Goal: Task Accomplishment & Management: Use online tool/utility

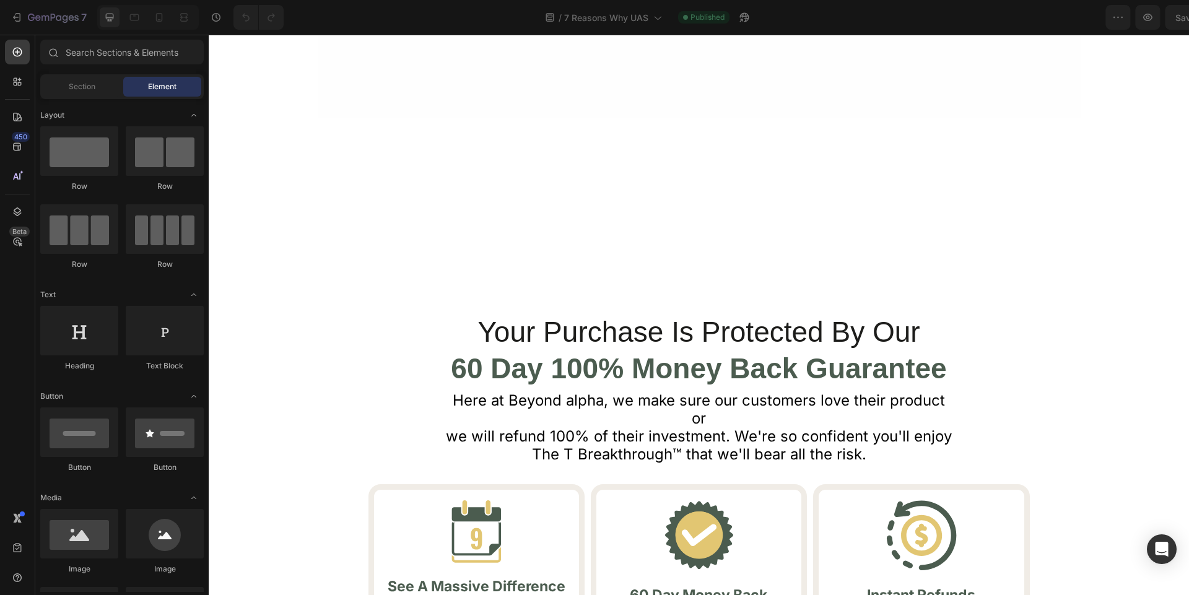
scroll to position [3687, 0]
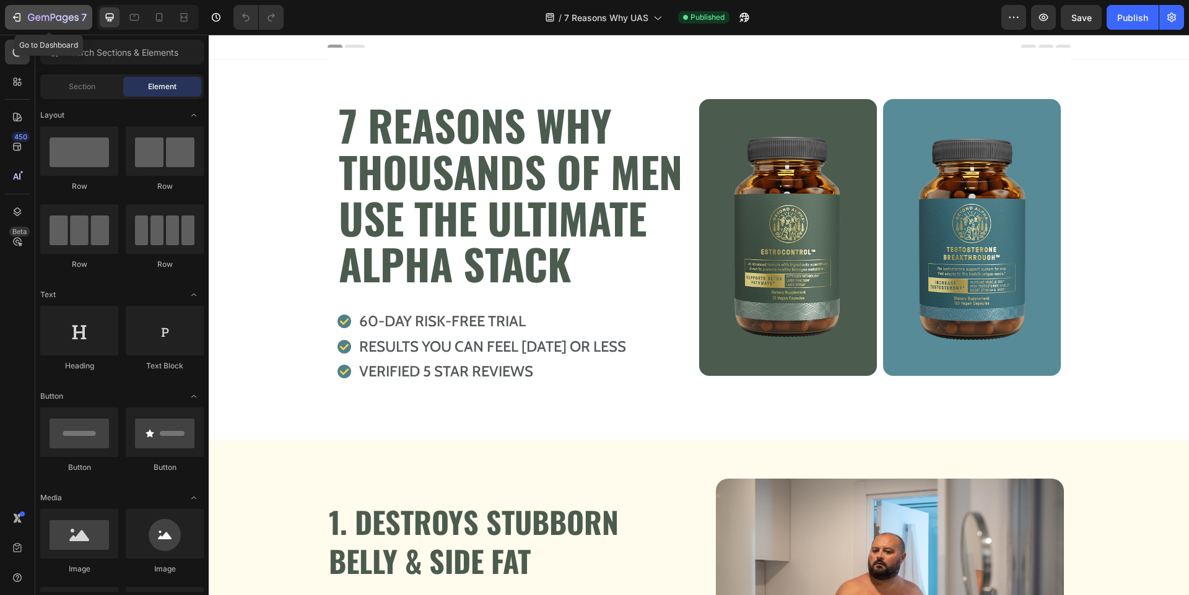
click at [32, 15] on icon "button" at bounding box center [53, 18] width 51 height 11
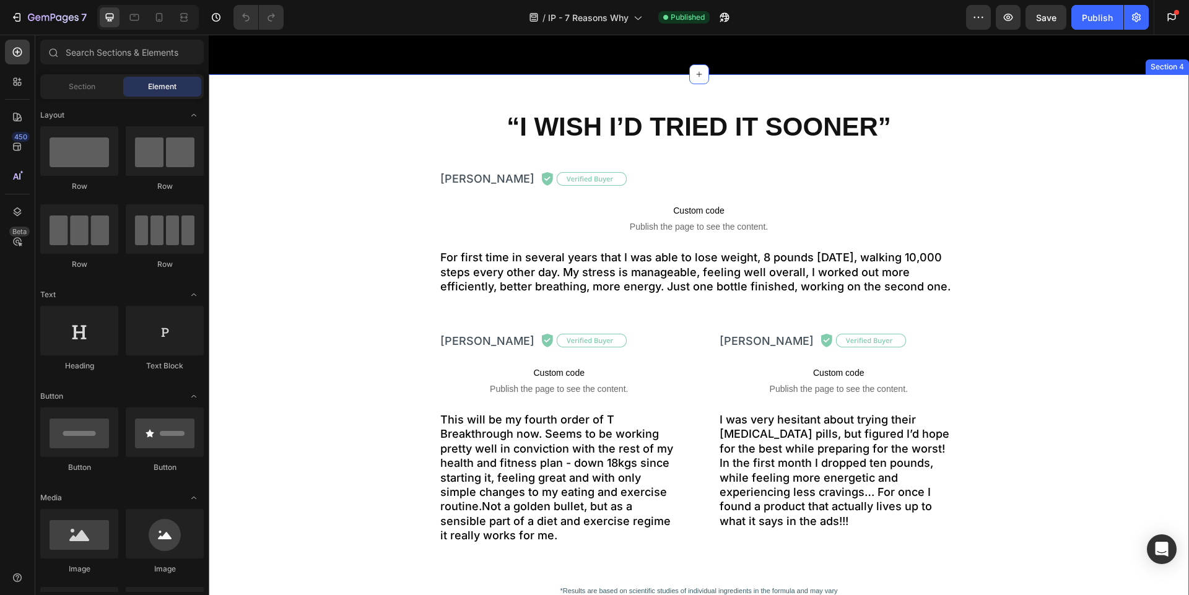
scroll to position [2718, 0]
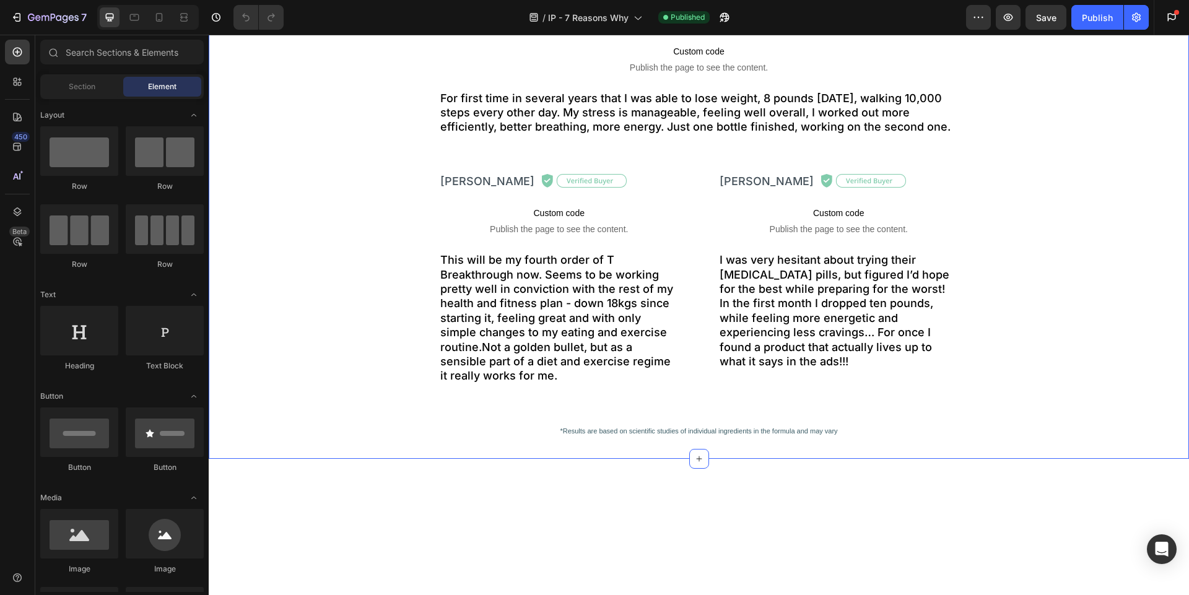
click at [333, 188] on div "“I WISH I’D TRIED IT SOONER” Heading Jose L. Text Block Image Row Custom code P…" at bounding box center [699, 189] width 980 height 499
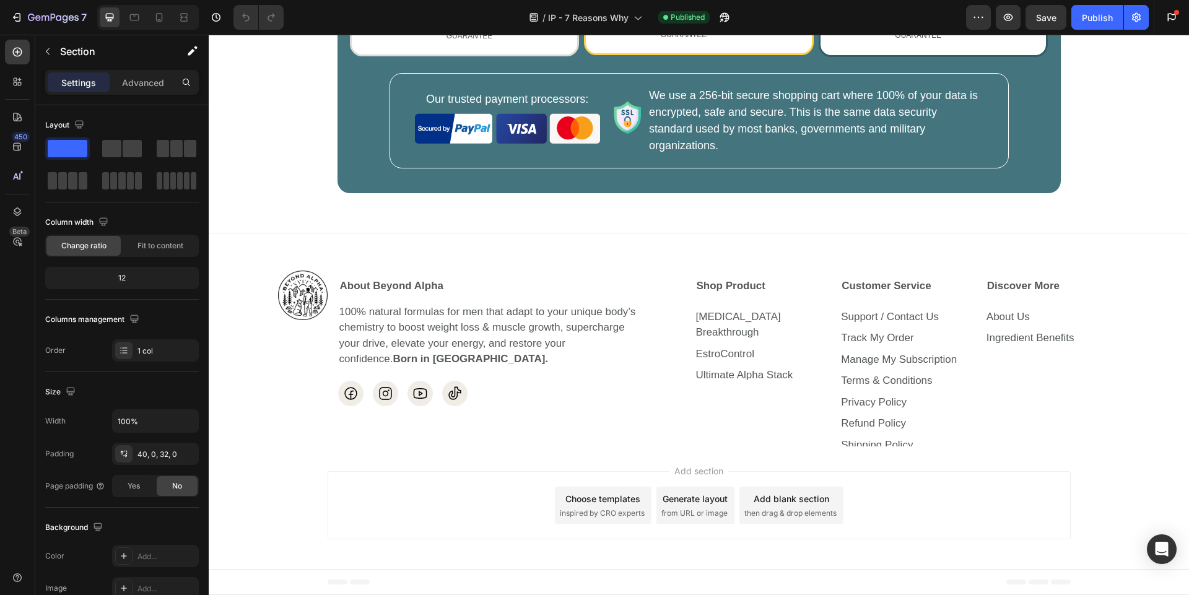
scroll to position [3884, 0]
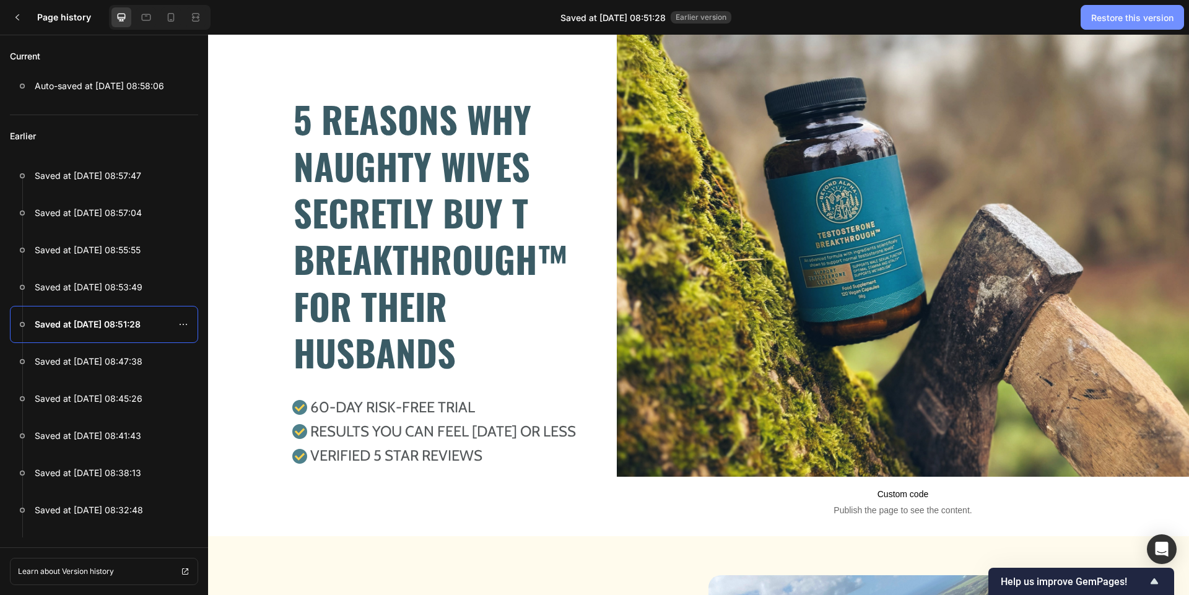
click at [1146, 16] on div "Restore this version" at bounding box center [1132, 17] width 82 height 13
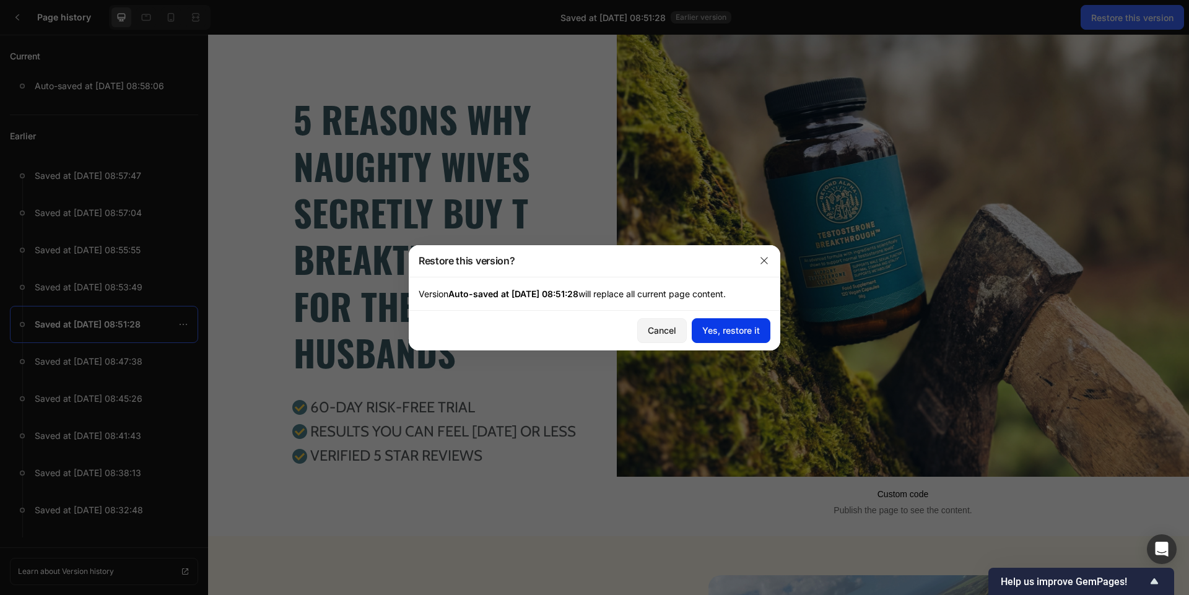
click at [719, 333] on div "Yes, restore it" at bounding box center [731, 330] width 58 height 13
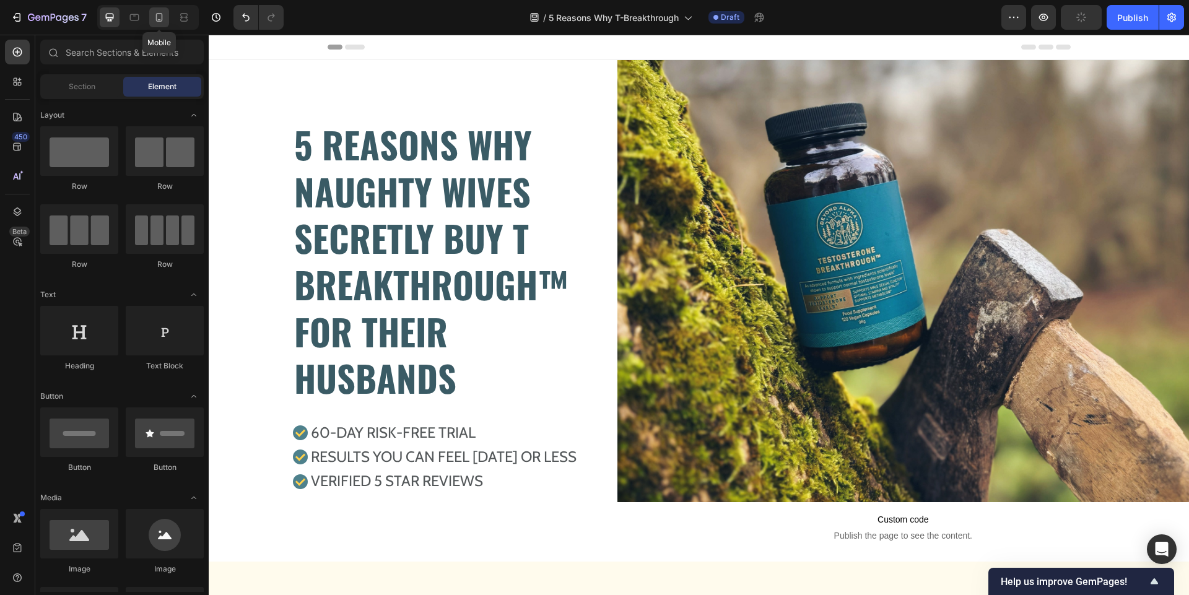
click at [161, 15] on icon at bounding box center [159, 17] width 12 height 12
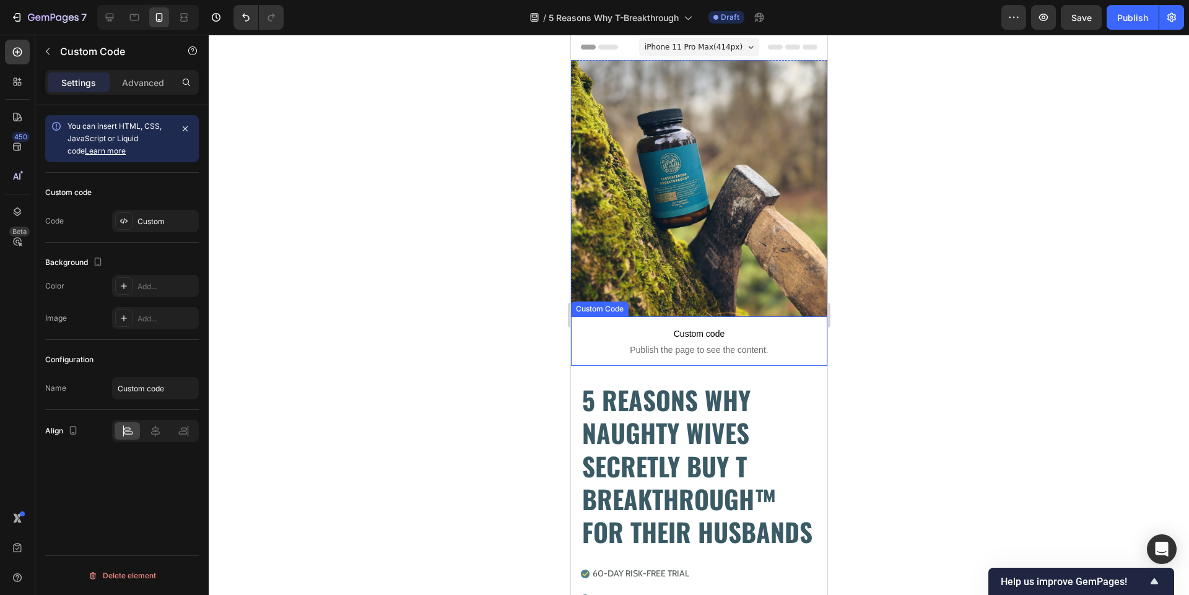
click at [592, 345] on span "Publish the page to see the content." at bounding box center [698, 350] width 256 height 12
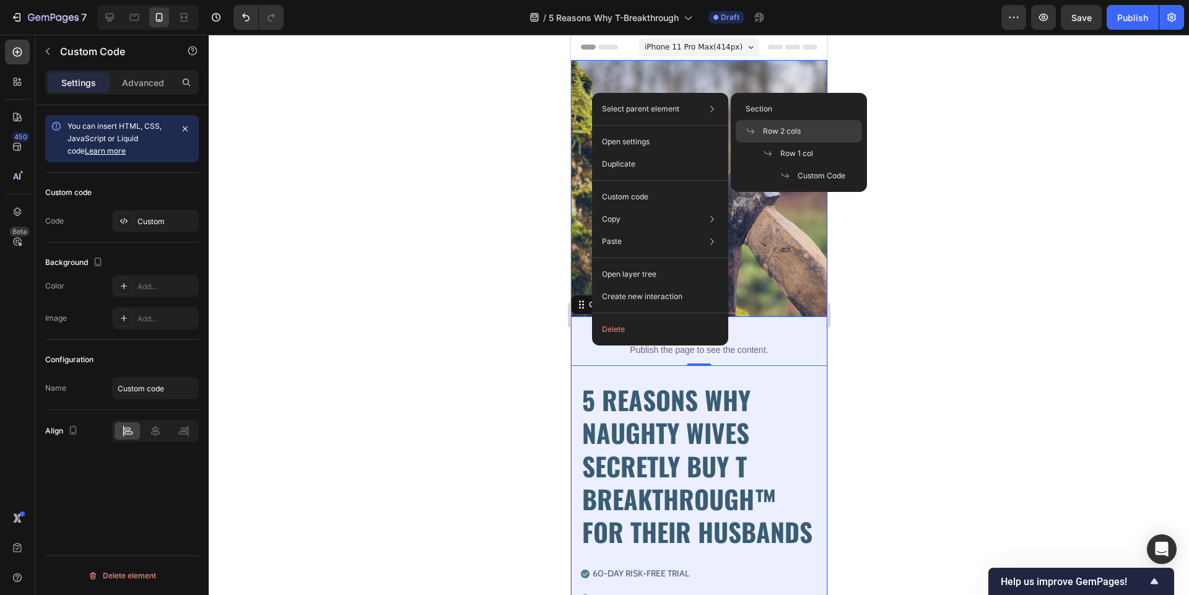
click at [782, 132] on span "Row 2 cols" at bounding box center [782, 131] width 38 height 11
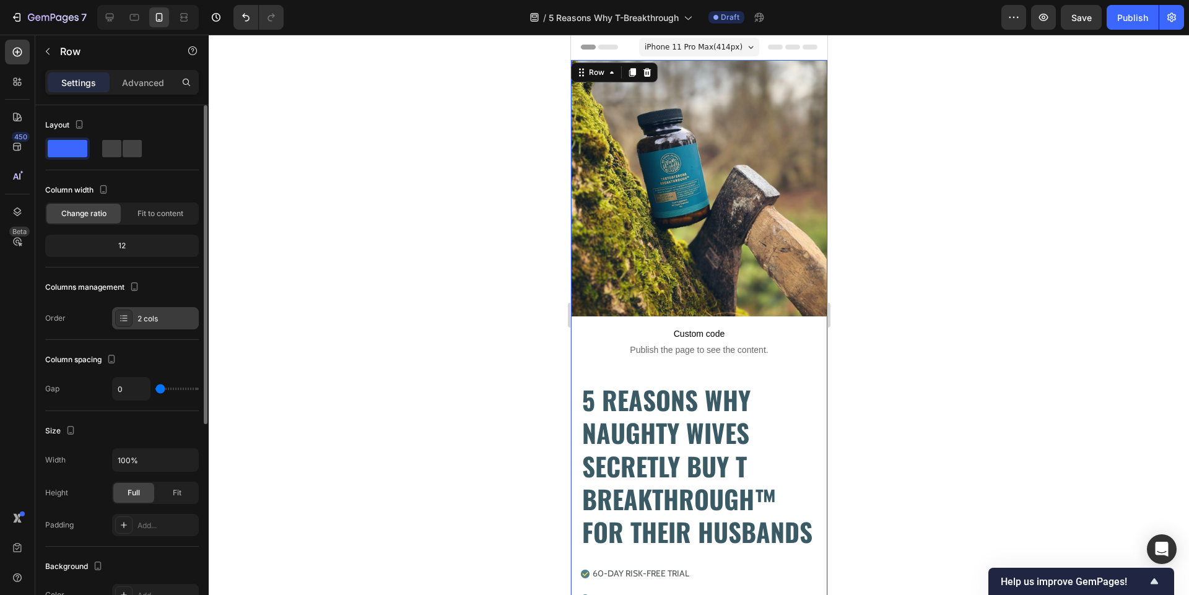
click at [124, 326] on div at bounding box center [123, 318] width 17 height 17
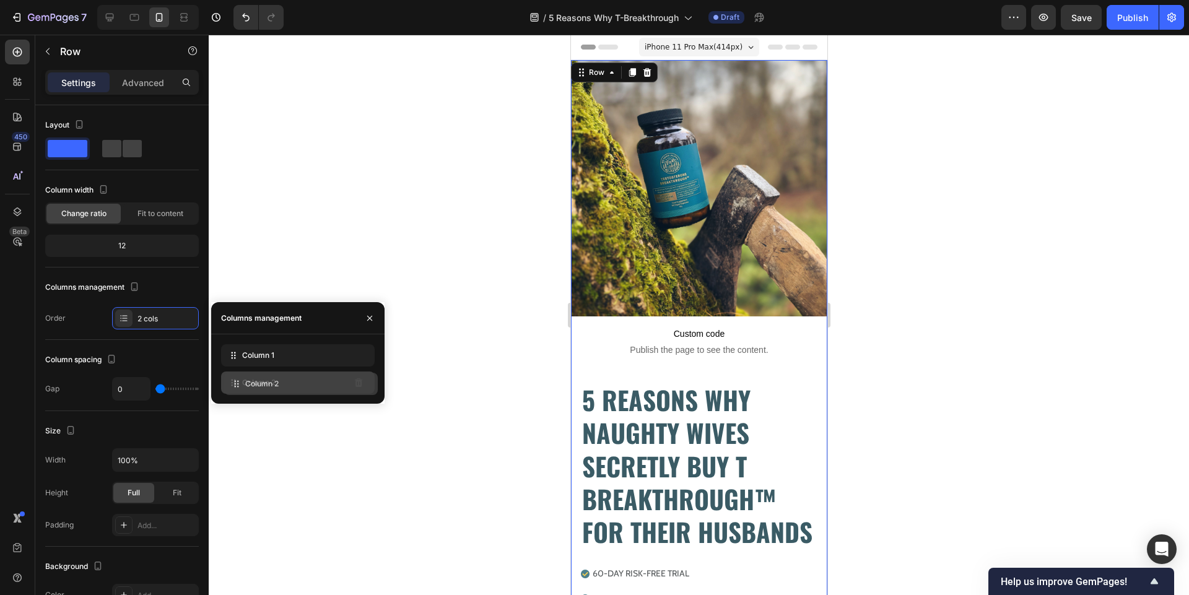
drag, startPoint x: 229, startPoint y: 354, endPoint x: 232, endPoint y: 383, distance: 29.9
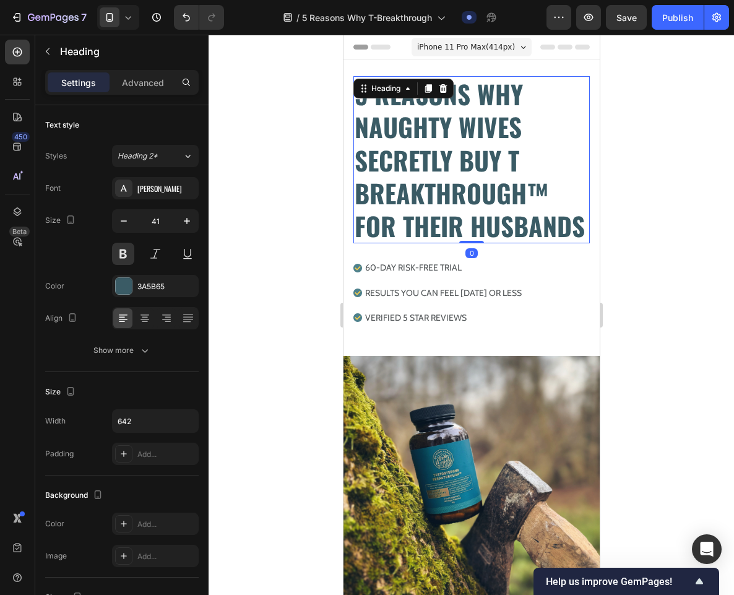
click at [451, 137] on h2 "5 REASONS WHY NAUGHTY WIVES SECRETLY BUY T BREAKTHROUGH™ FOR THEIR HUSBANDS" at bounding box center [471, 159] width 236 height 167
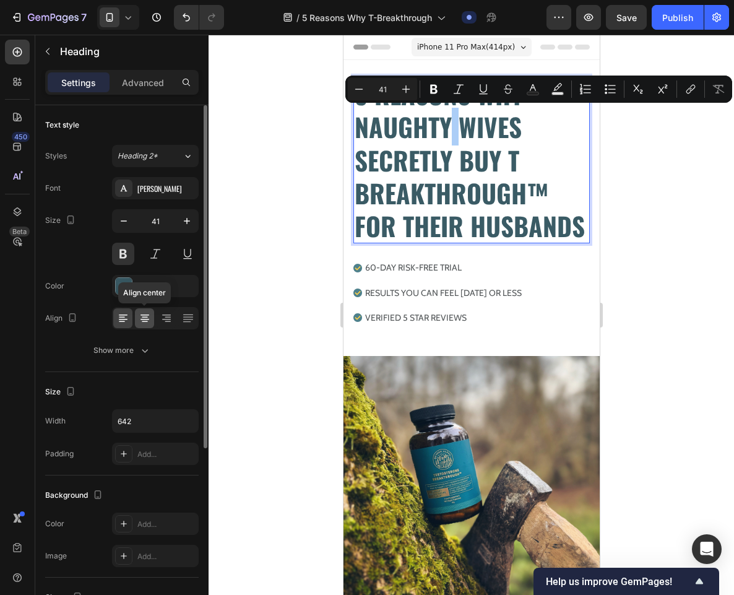
click at [149, 315] on icon at bounding box center [145, 314] width 9 height 1
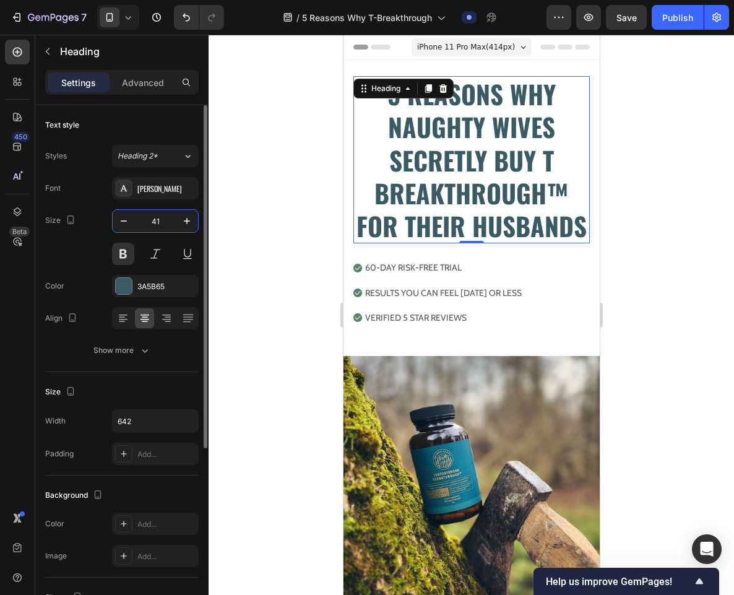
click at [160, 222] on input "41" at bounding box center [155, 221] width 41 height 22
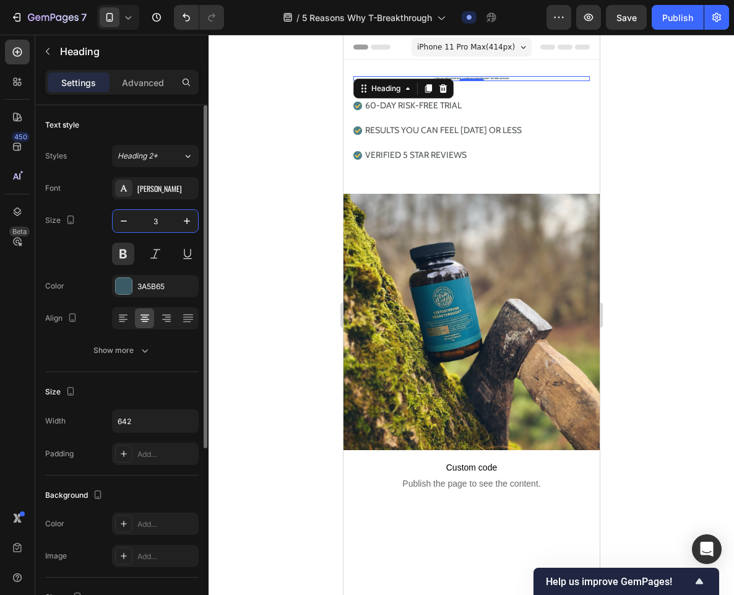
type input "38"
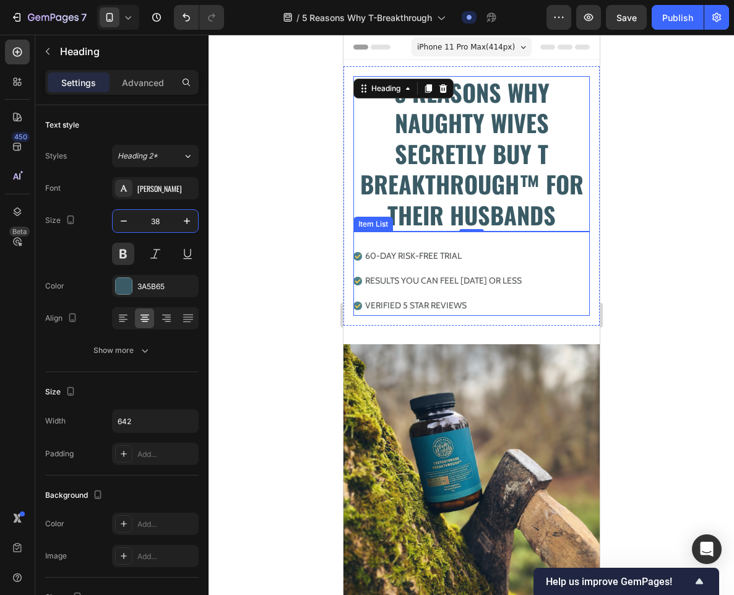
click at [549, 269] on div "60-DAY RISK-FREE TRIAL RESULTS YOU CAN FEEL [DATE] OR LESs VERIFIED 5 STAR REVI…" at bounding box center [471, 280] width 236 height 69
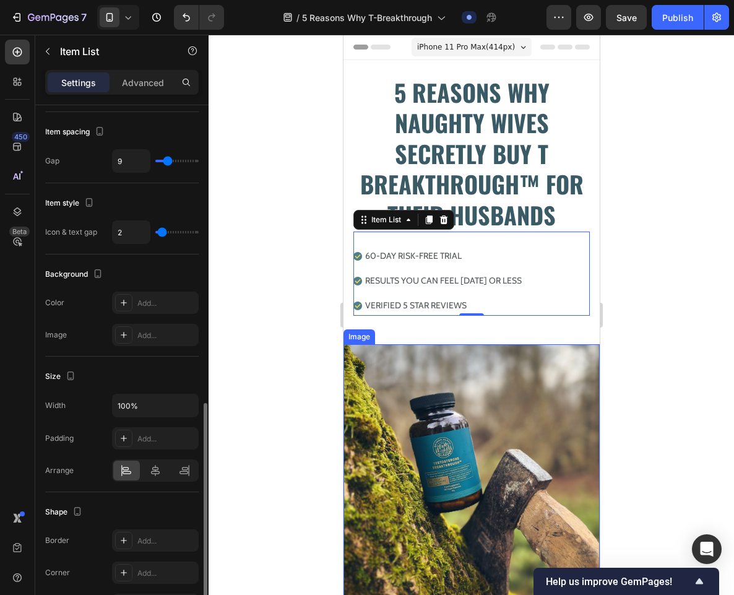
scroll to position [618, 0]
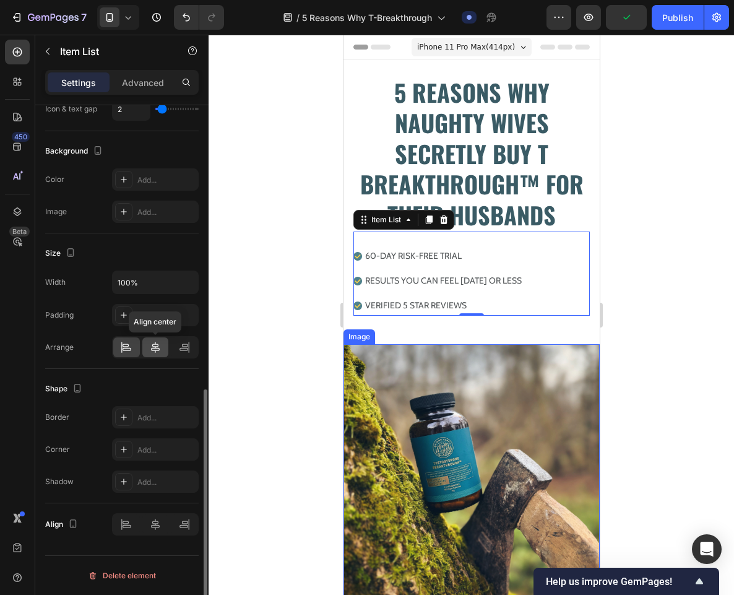
click at [163, 339] on div at bounding box center [155, 347] width 27 height 20
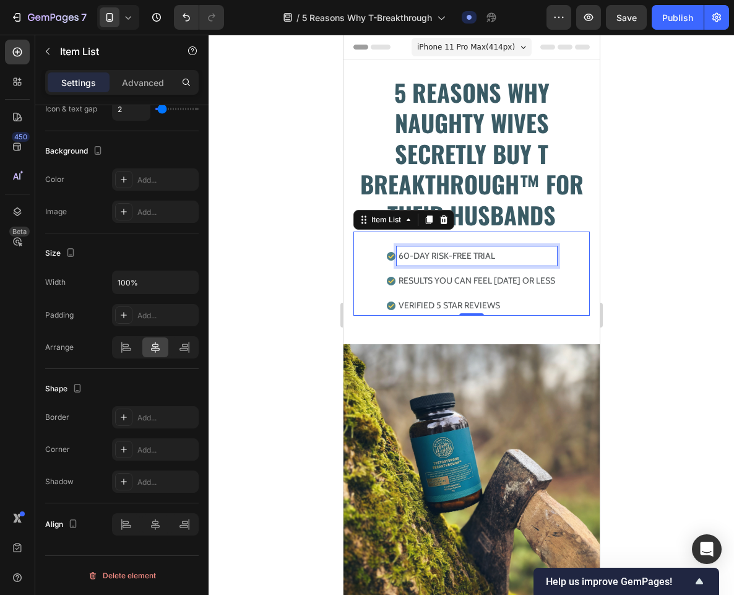
click at [465, 256] on p "60-DAY RISK-FREE TRIAL" at bounding box center [476, 255] width 157 height 15
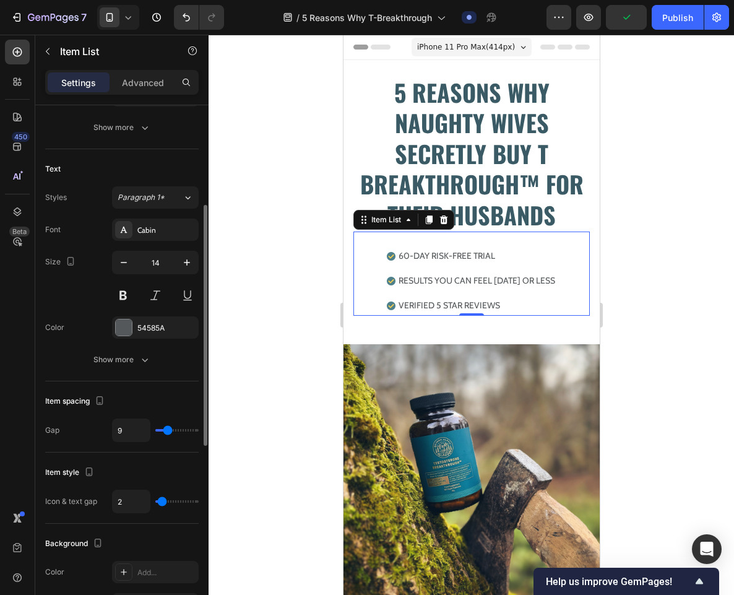
scroll to position [223, 0]
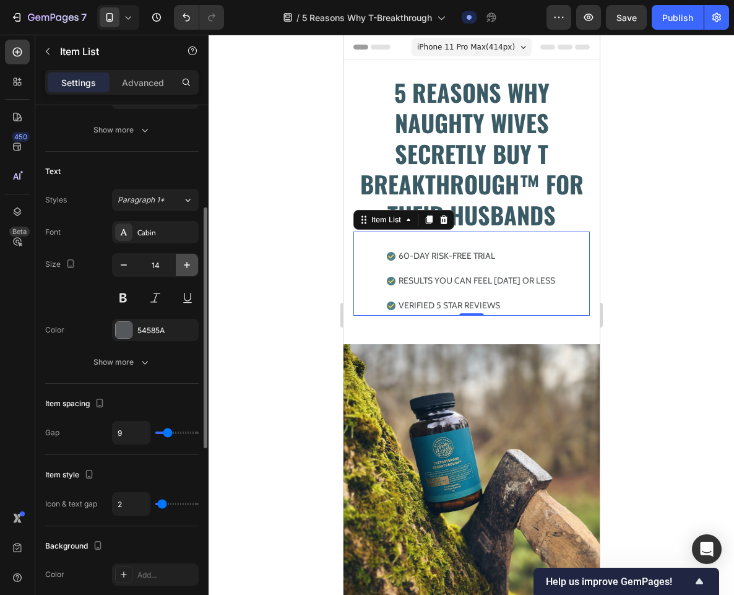
click at [180, 262] on button "button" at bounding box center [187, 265] width 22 height 22
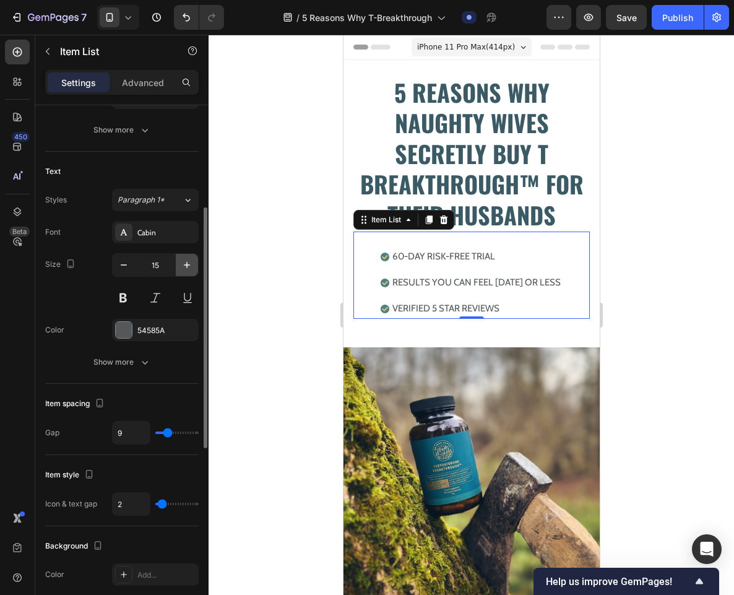
click at [180, 262] on button "button" at bounding box center [187, 265] width 22 height 22
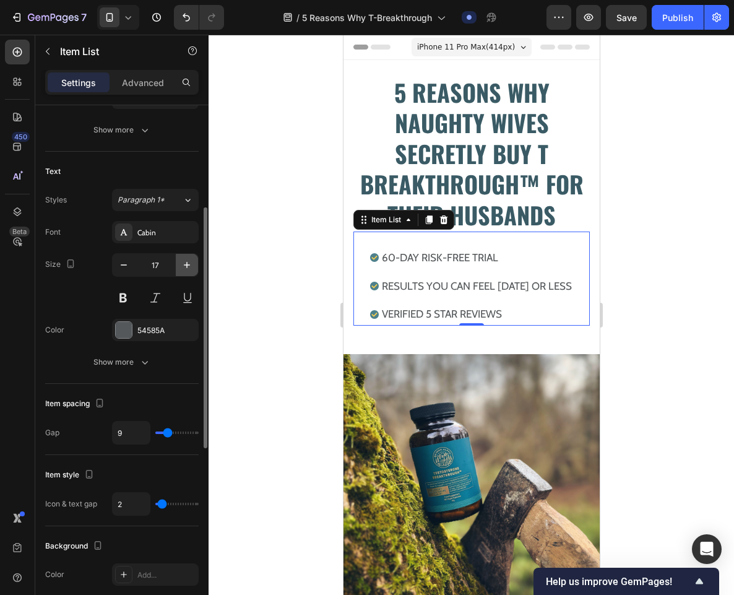
click at [180, 262] on button "button" at bounding box center [187, 265] width 22 height 22
type input "18"
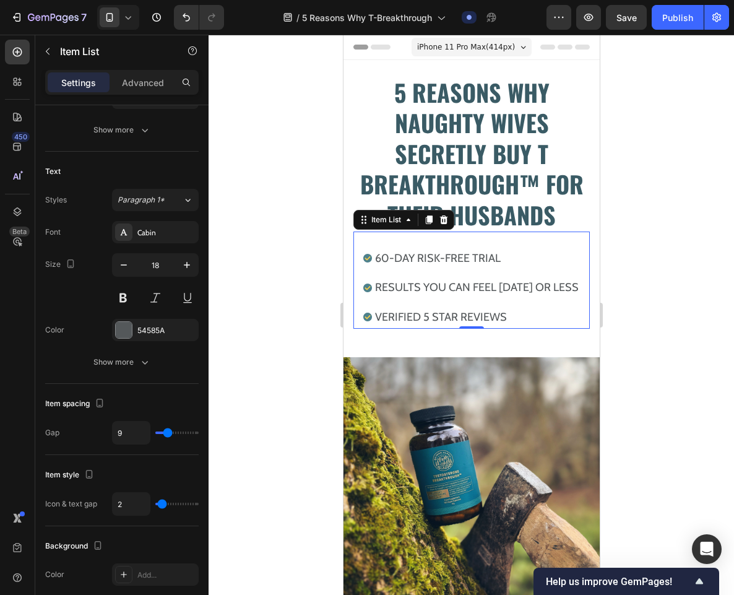
click at [493, 43] on span "iPhone 11 Pro Max ( 414 px)" at bounding box center [466, 47] width 98 height 12
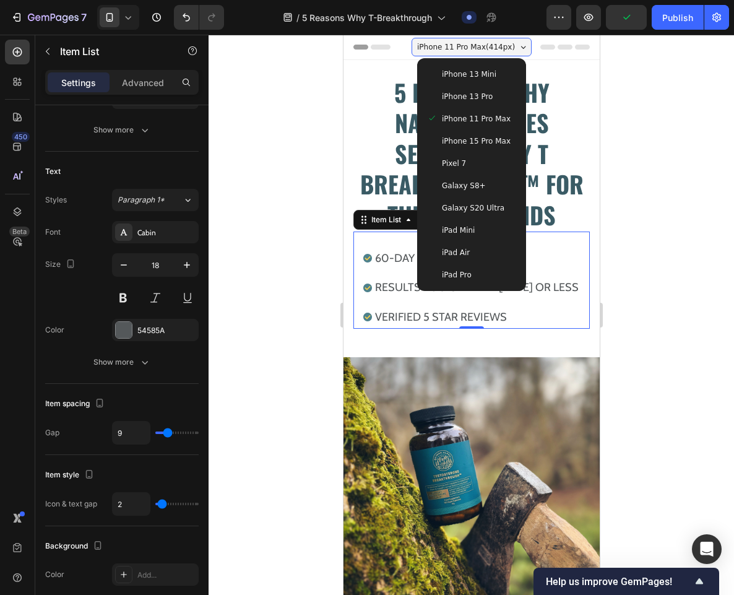
scroll to position [118, 0]
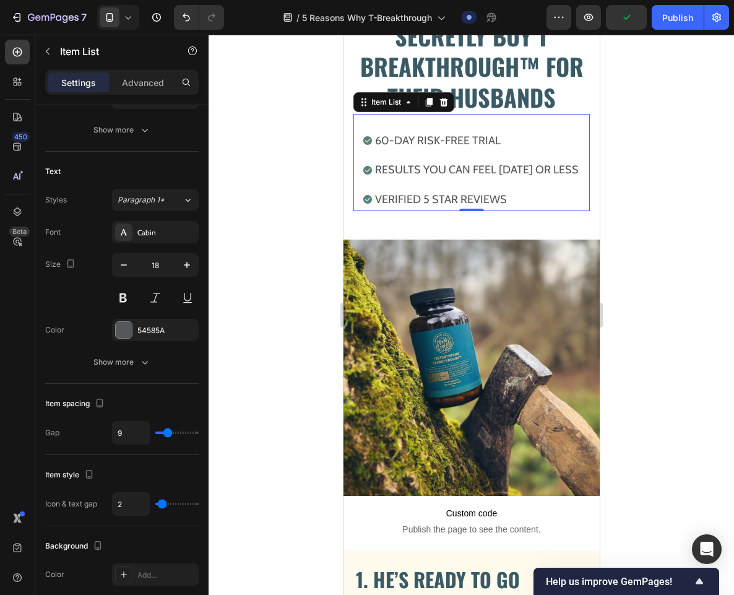
click at [459, 211] on div at bounding box center [471, 210] width 25 height 2
type input "100%"
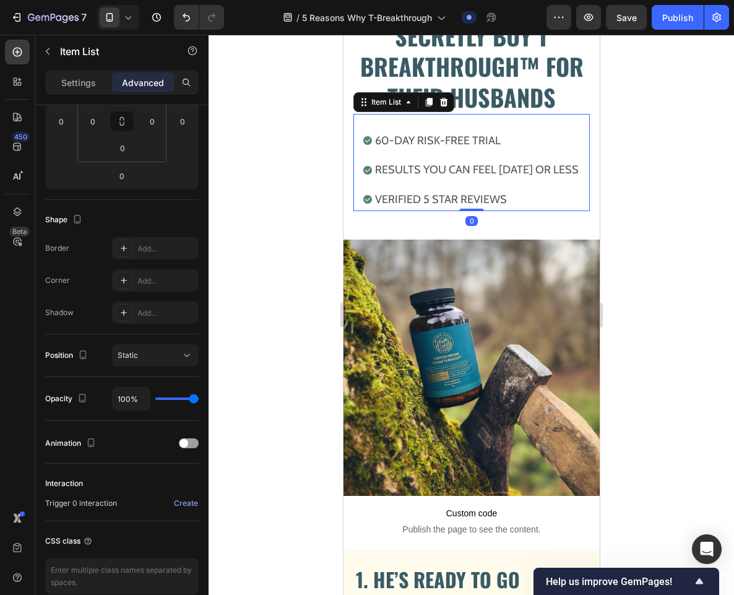
click at [468, 161] on p "RESULTS YOU CAN FEEL [DATE] OR LESs" at bounding box center [477, 170] width 204 height 20
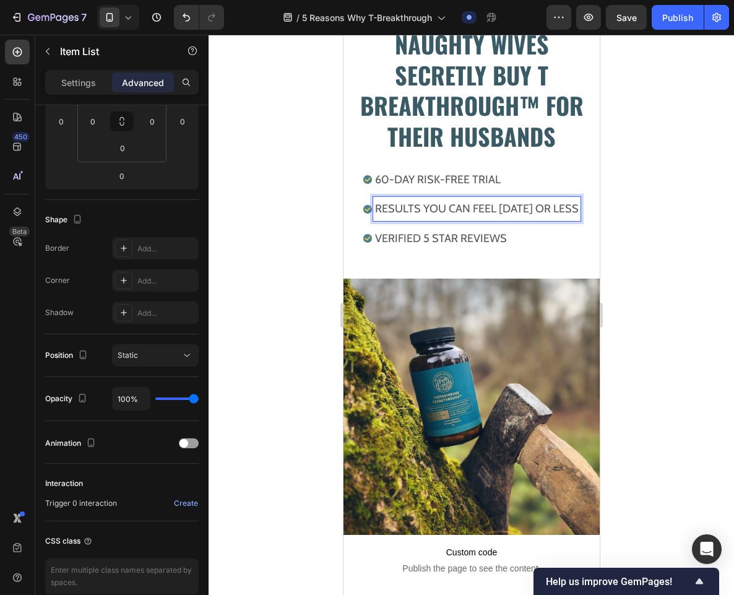
scroll to position [69, 0]
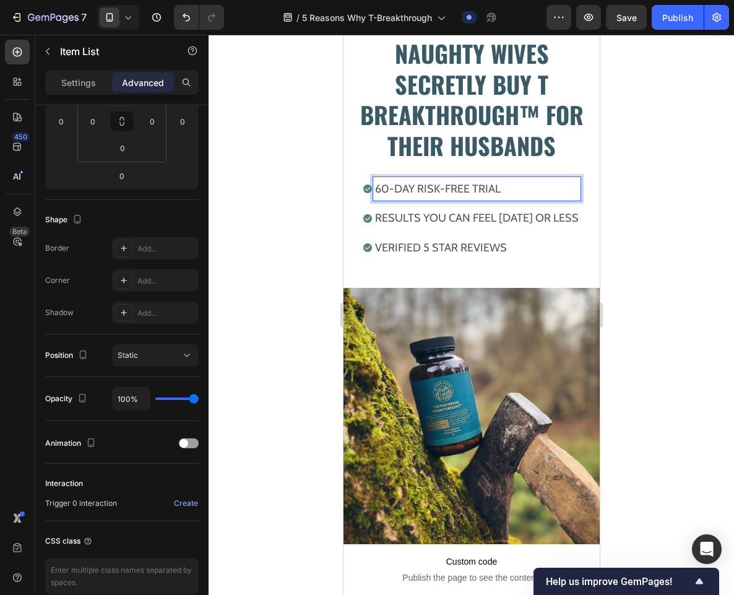
click at [521, 199] on div "60-DAY RISK-FREE TRIAL" at bounding box center [476, 189] width 207 height 24
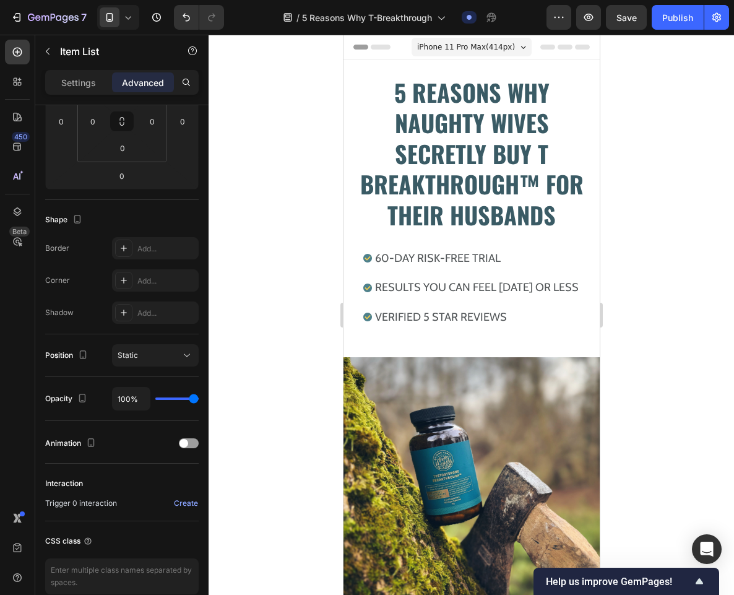
click at [504, 43] on div "iPhone 11 Pro Max ( 414 px)" at bounding box center [471, 47] width 120 height 19
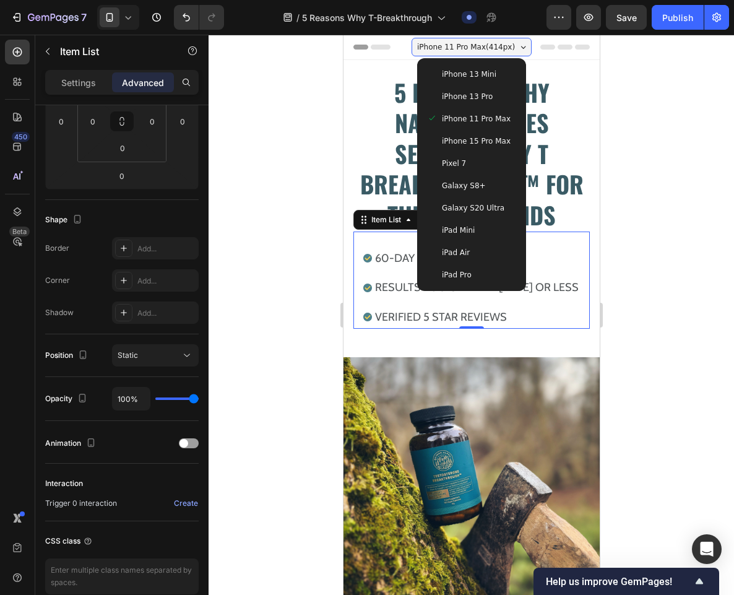
click at [460, 141] on span "iPhone 15 Pro Max" at bounding box center [475, 141] width 69 height 12
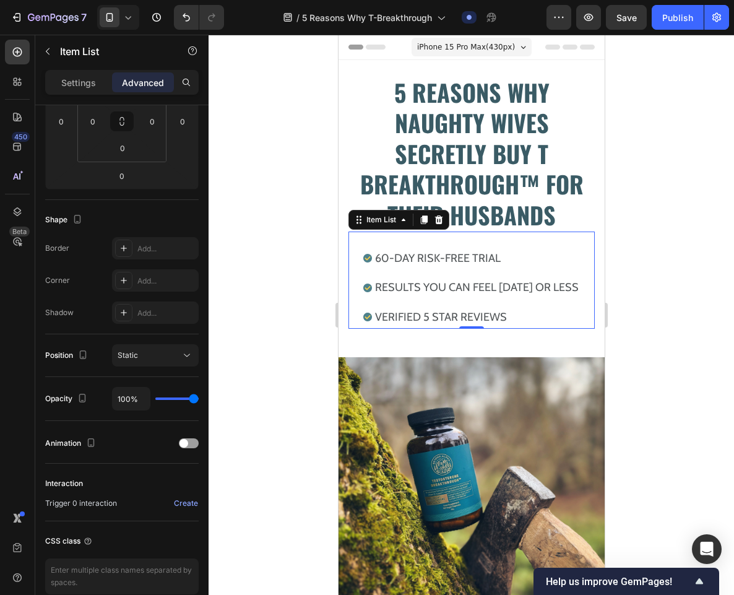
click at [549, 247] on div "60-DAY RISK-FREE TRIAL" at bounding box center [476, 258] width 207 height 24
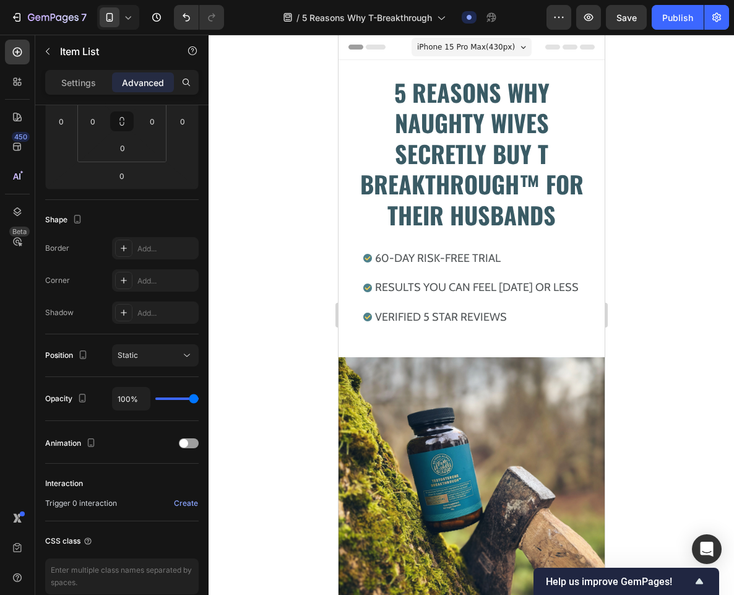
click at [532, 233] on div "60-DAY RISK-FREE TRIAL RESULTS YOU CAN FEEL [DATE] OR LESs VERIFIED 5 STAR REVI…" at bounding box center [471, 280] width 246 height 97
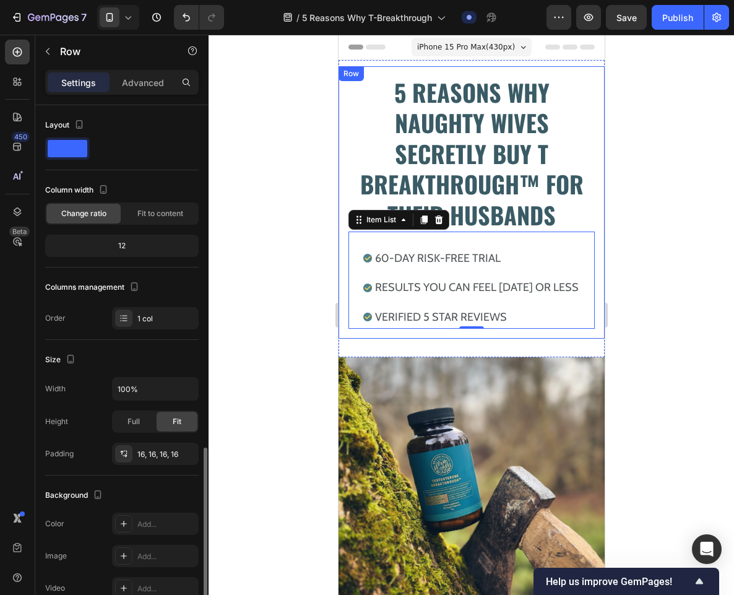
click at [586, 76] on div "5 REASONS WHY NAUGHTY WIVES SECRETLY BUY T BREAKTHROUGH™ FOR THEIR HUSBANDS Hea…" at bounding box center [471, 202] width 266 height 272
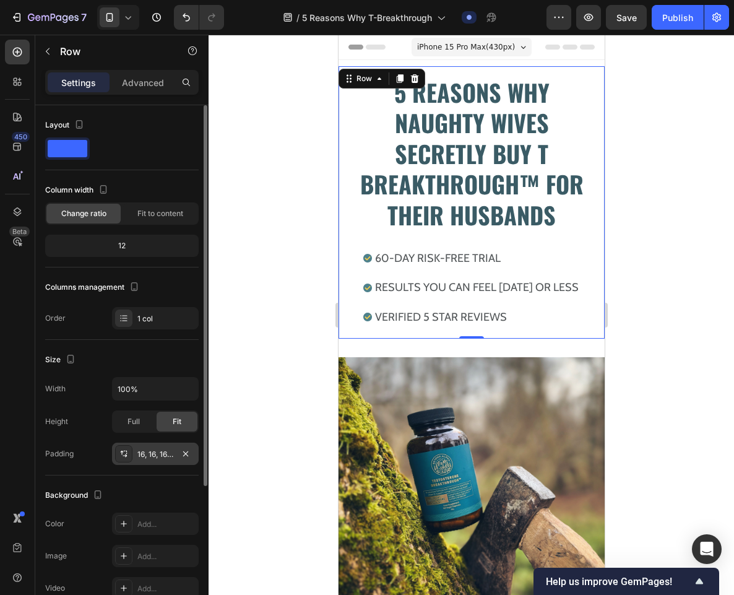
click at [152, 459] on div "16, 16, 16, 16" at bounding box center [155, 454] width 36 height 11
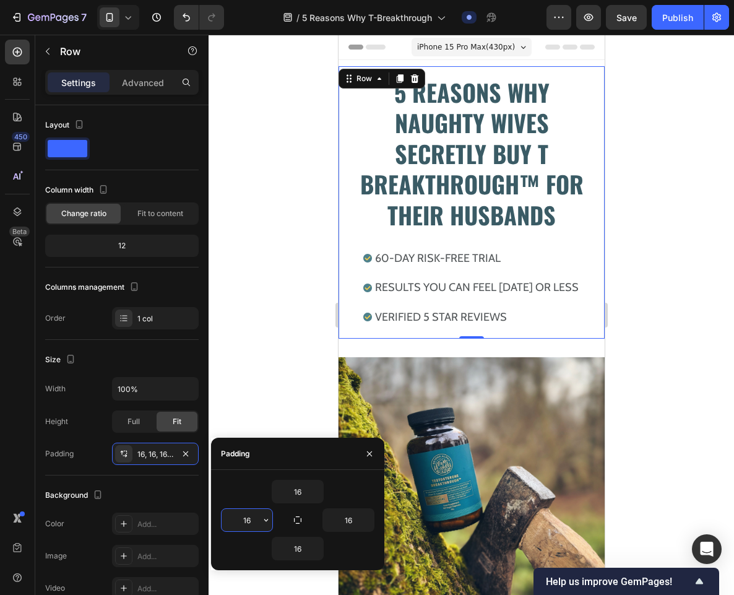
click at [253, 516] on input "16" at bounding box center [247, 520] width 51 height 22
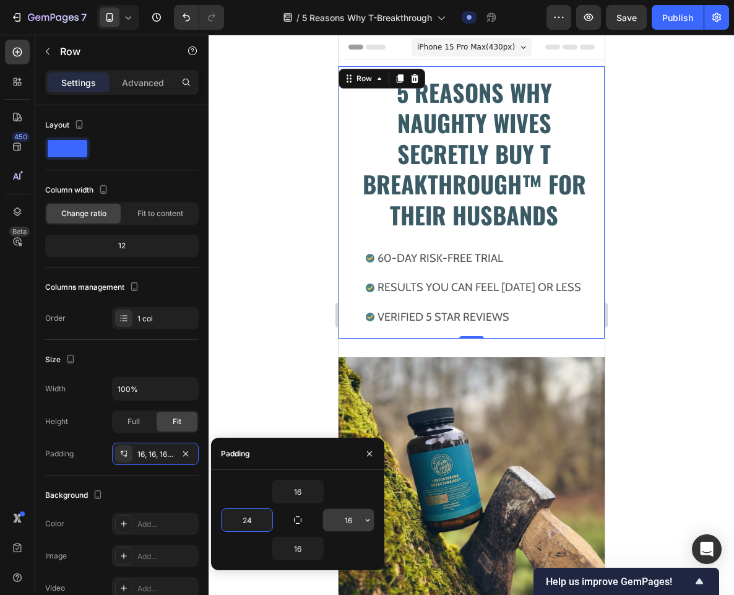
type input "24"
click at [360, 524] on input "16" at bounding box center [348, 520] width 51 height 22
type input "24"
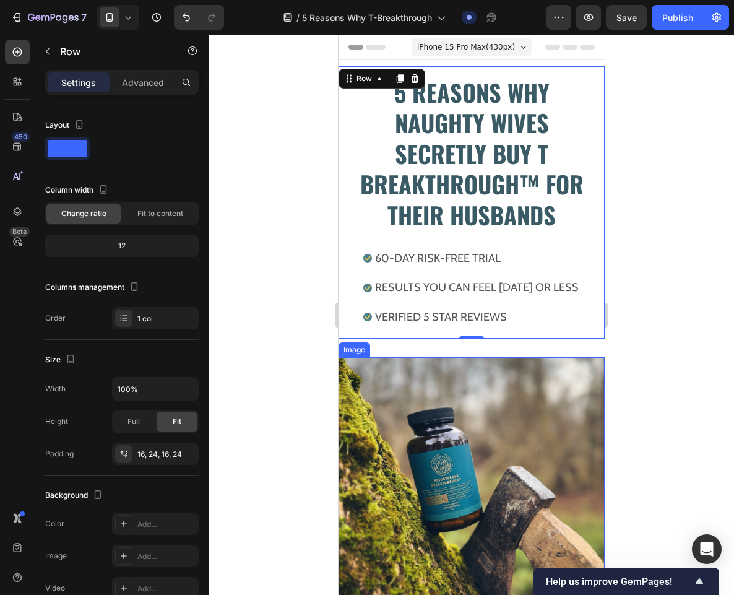
click at [244, 312] on div at bounding box center [472, 315] width 526 height 560
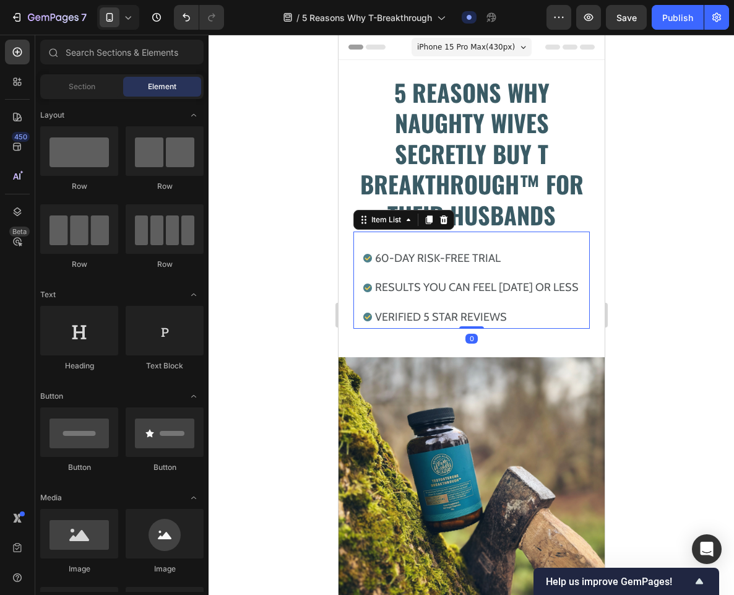
click at [555, 236] on div "60-DAY RISK-FREE TRIAL RESULTS YOU CAN FEEL [DATE] OR LESs VERIFIED 5 STAR REVI…" at bounding box center [471, 280] width 236 height 97
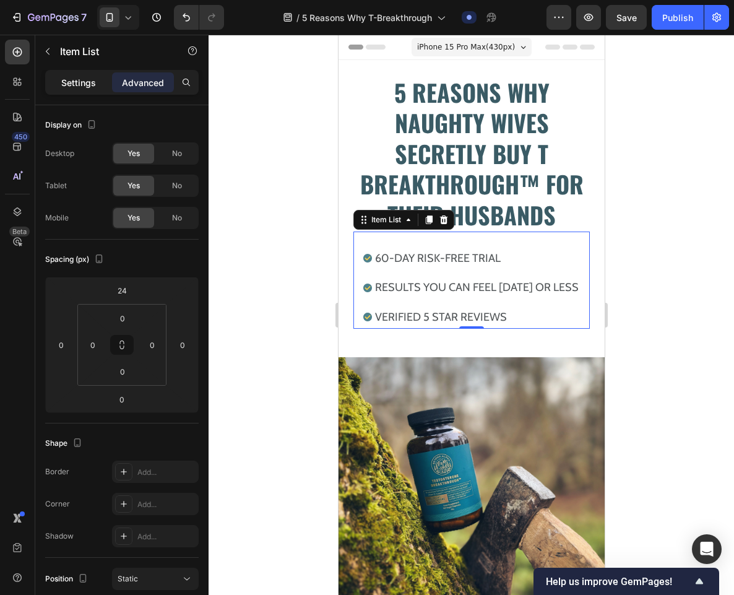
click at [82, 83] on p "Settings" at bounding box center [78, 82] width 35 height 13
type input "2"
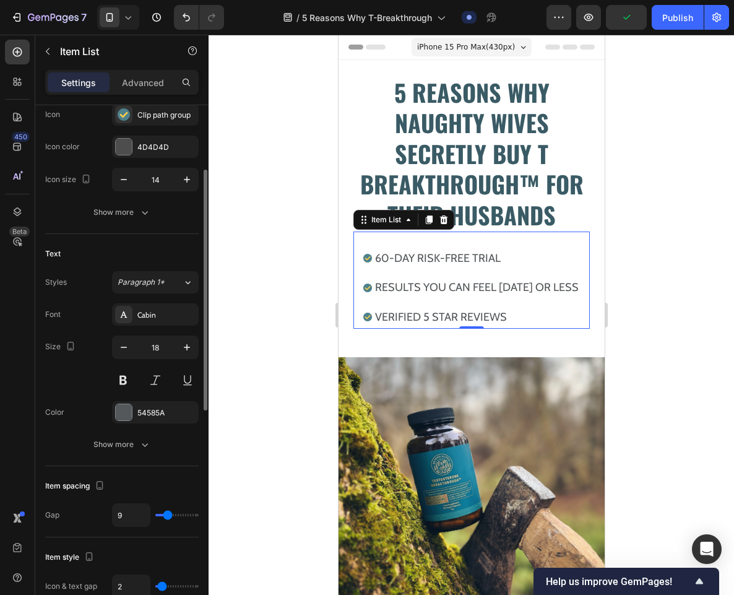
scroll to position [144, 0]
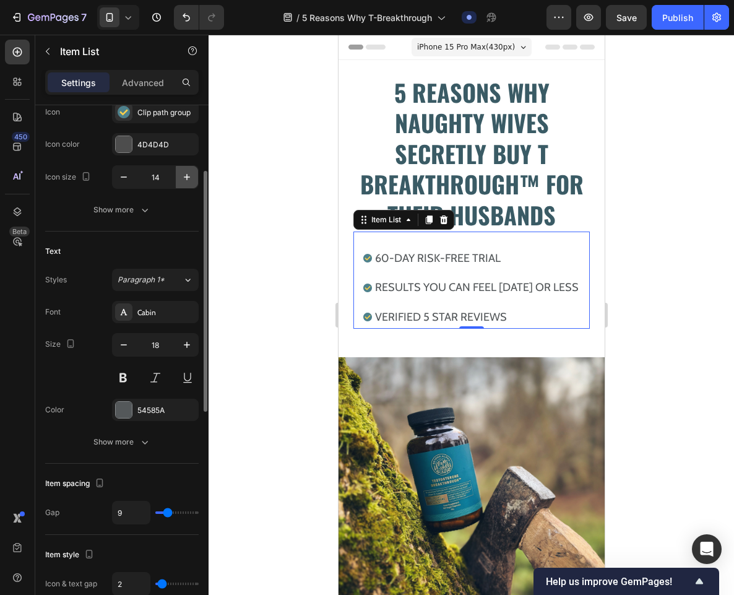
click at [187, 177] on icon "button" at bounding box center [187, 177] width 6 height 6
type input "18"
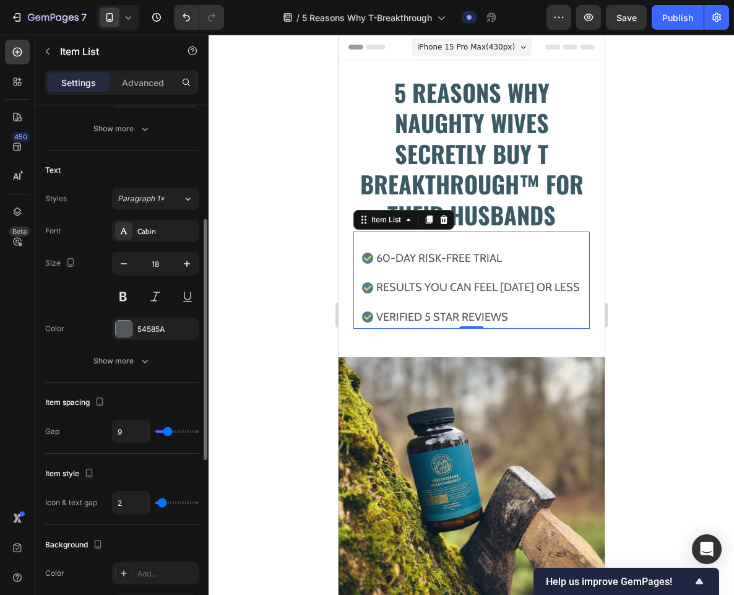
scroll to position [232, 0]
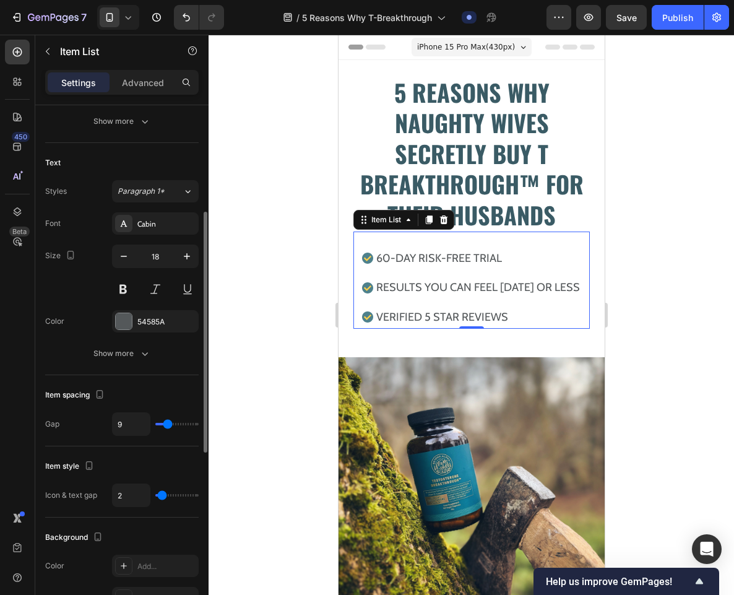
type input "7"
type input "6"
type input "5"
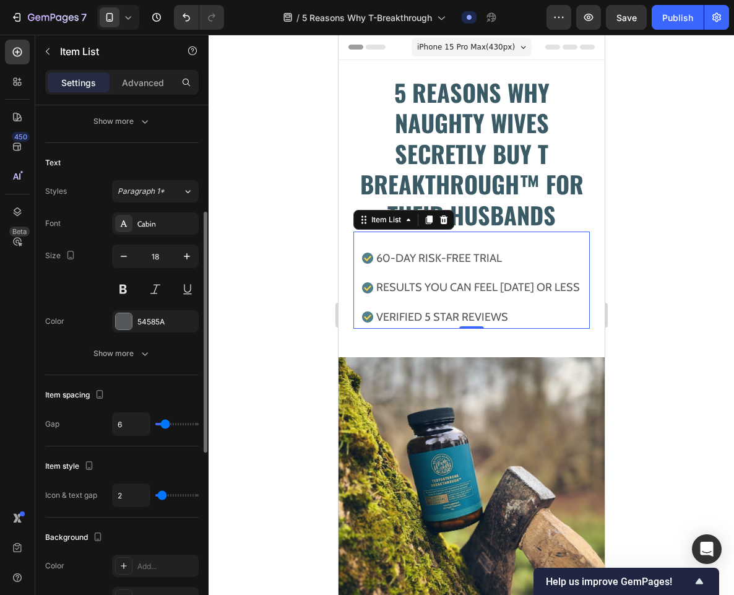
type input "5"
type input "4"
type input "0"
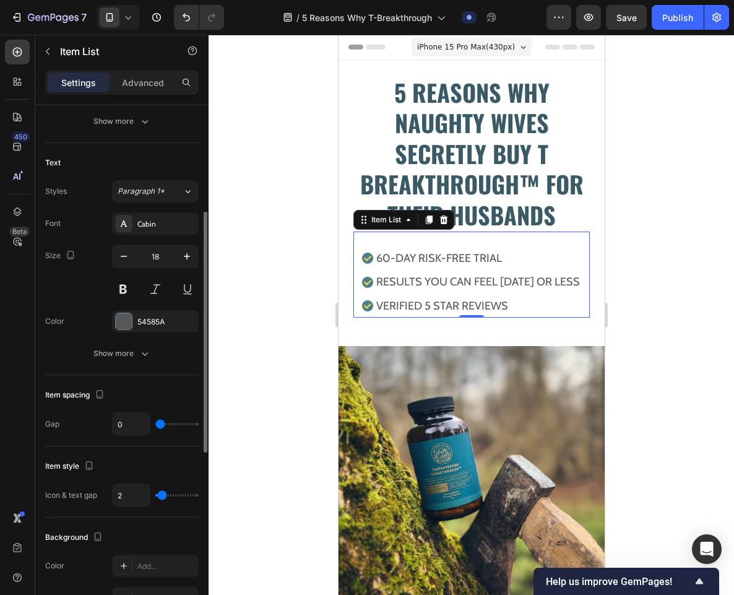
drag, startPoint x: 167, startPoint y: 423, endPoint x: 159, endPoint y: 422, distance: 7.5
type input "0"
click at [159, 423] on input "range" at bounding box center [176, 424] width 43 height 2
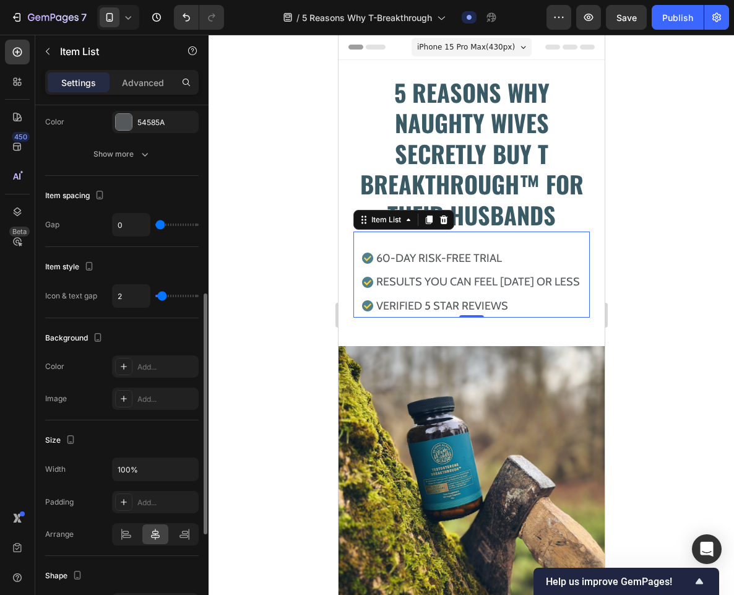
scroll to position [0, 0]
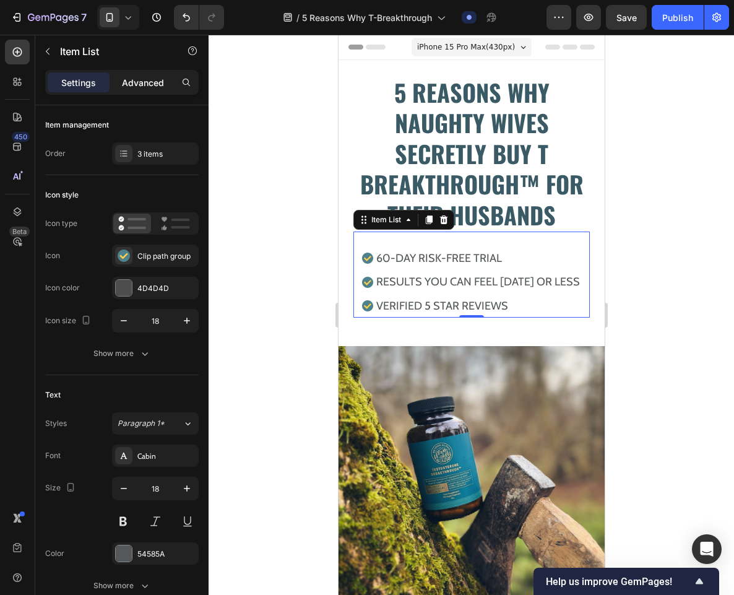
click at [144, 84] on p "Advanced" at bounding box center [143, 82] width 42 height 13
type input "100%"
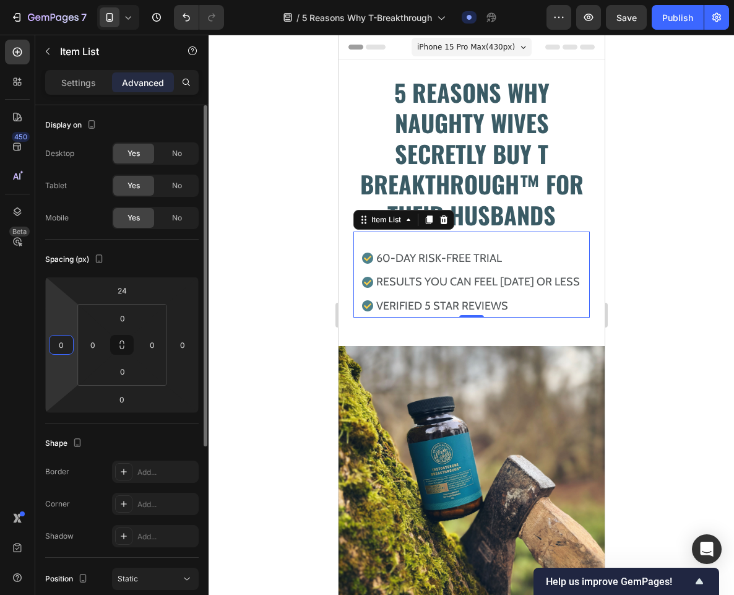
click at [63, 340] on input "0" at bounding box center [61, 345] width 19 height 19
type input "16"
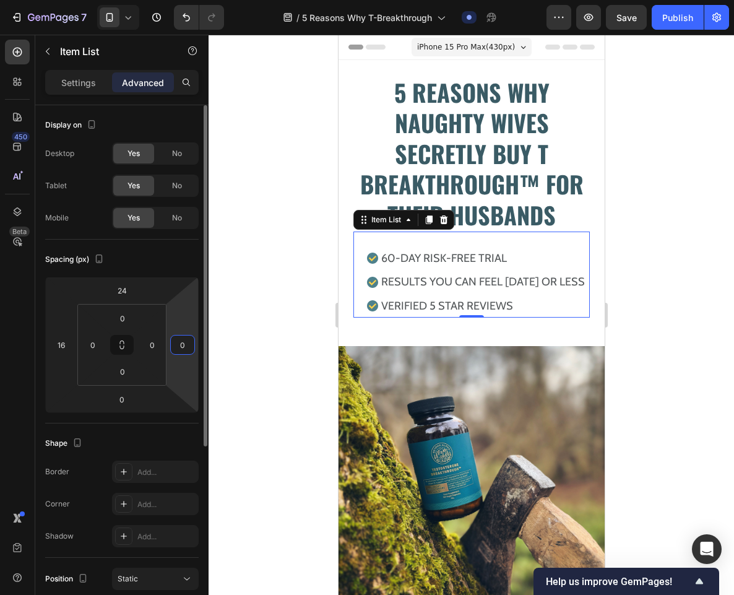
click at [182, 347] on input "0" at bounding box center [182, 345] width 19 height 19
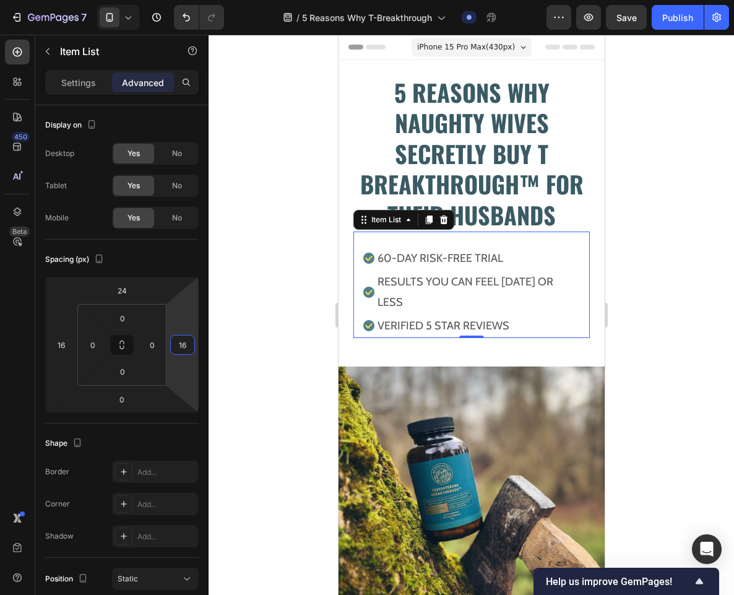
type input "16"
click at [233, 329] on div at bounding box center [472, 315] width 526 height 560
click at [388, 241] on div "60-DAY RISK-FREE TRIAL RESULTS YOU CAN FEEL [DATE] OR LESs VERIFIED 5 STAR REVI…" at bounding box center [471, 285] width 236 height 106
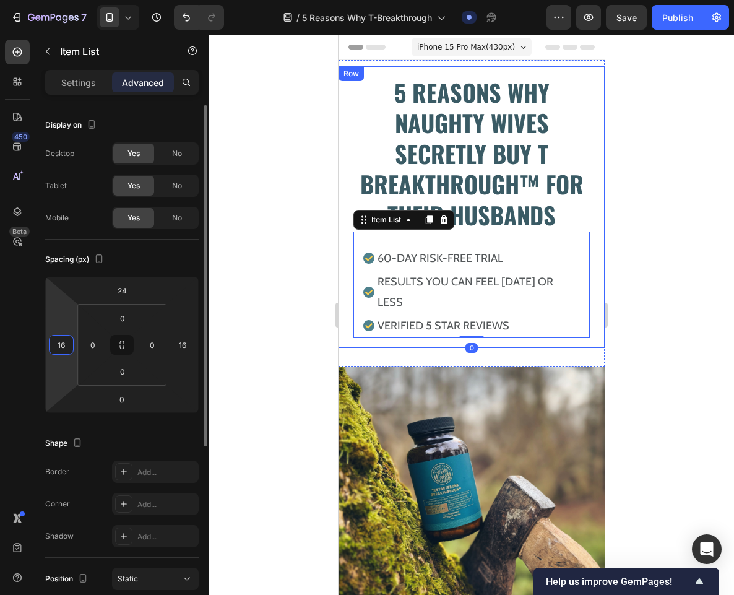
click at [62, 346] on input "16" at bounding box center [61, 345] width 19 height 19
type input "24"
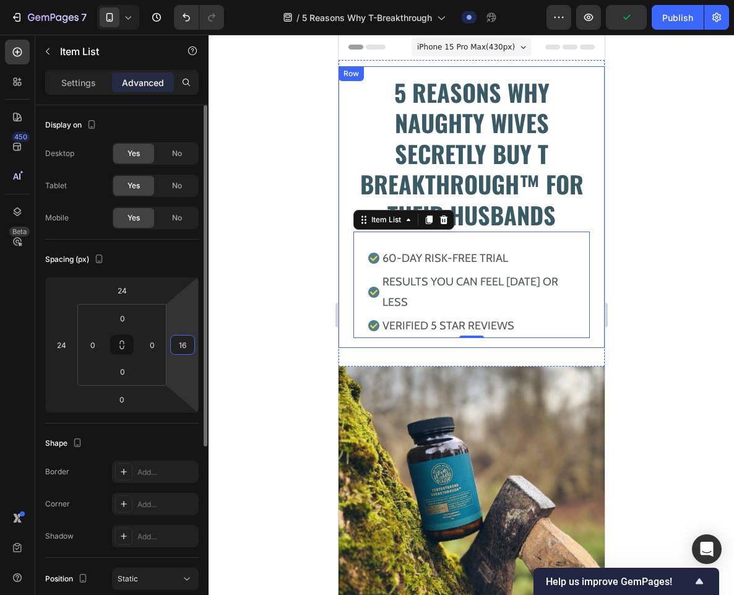
click at [184, 344] on input "16" at bounding box center [182, 345] width 19 height 19
click at [184, 344] on input "24" at bounding box center [182, 345] width 19 height 19
click at [191, 347] on input "24" at bounding box center [182, 345] width 19 height 19
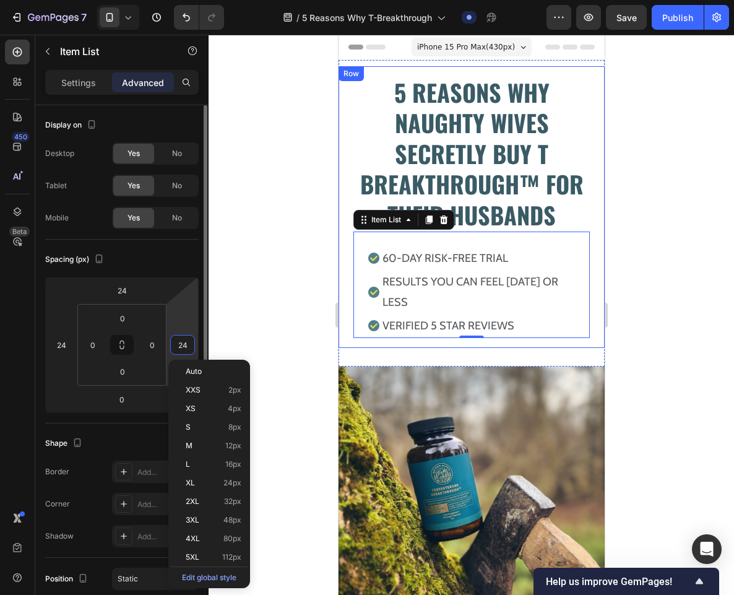
type input "2"
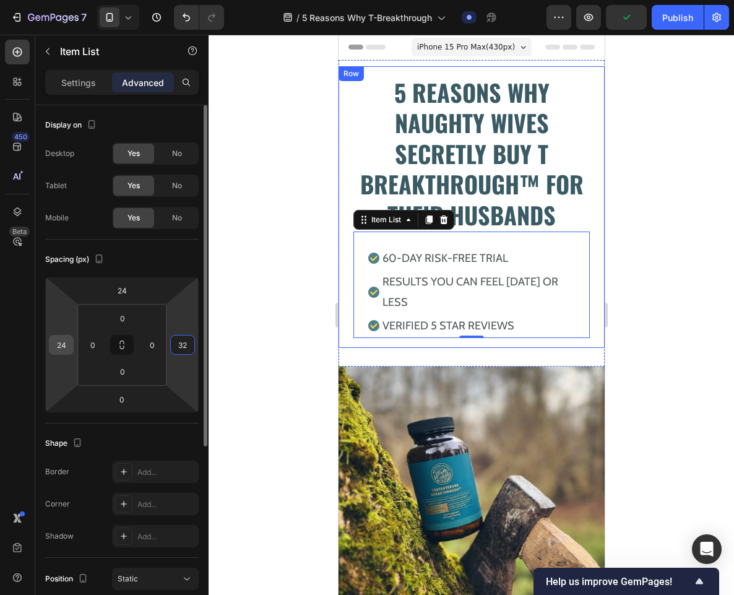
type input "32"
click at [64, 344] on input "24" at bounding box center [61, 345] width 19 height 19
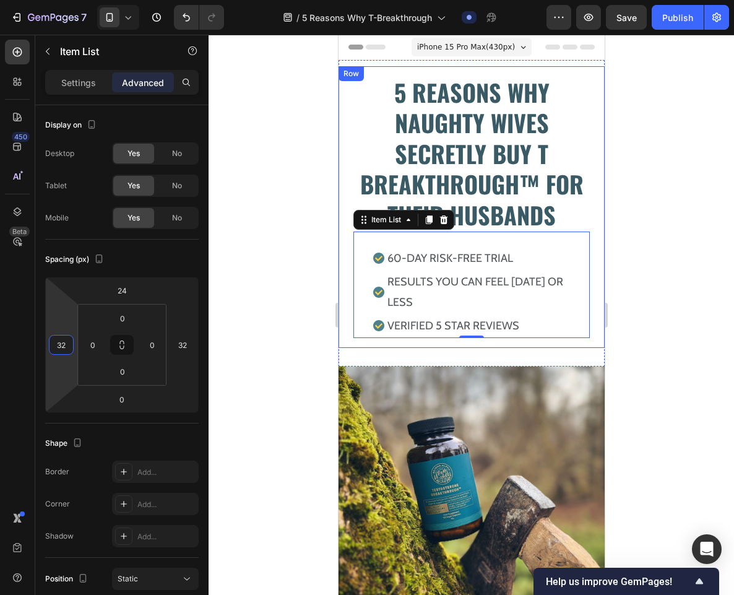
type input "32"
click at [268, 300] on div at bounding box center [472, 315] width 526 height 560
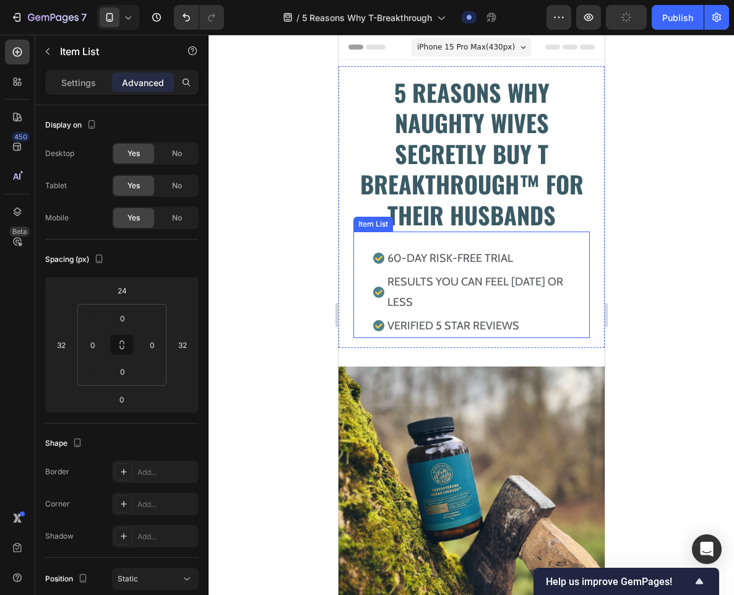
click at [465, 237] on div "60-DAY RISK-FREE TRIAL RESULTS YOU CAN FEEL [DATE] OR LESs VERIFIED 5 STAR REVI…" at bounding box center [471, 285] width 236 height 106
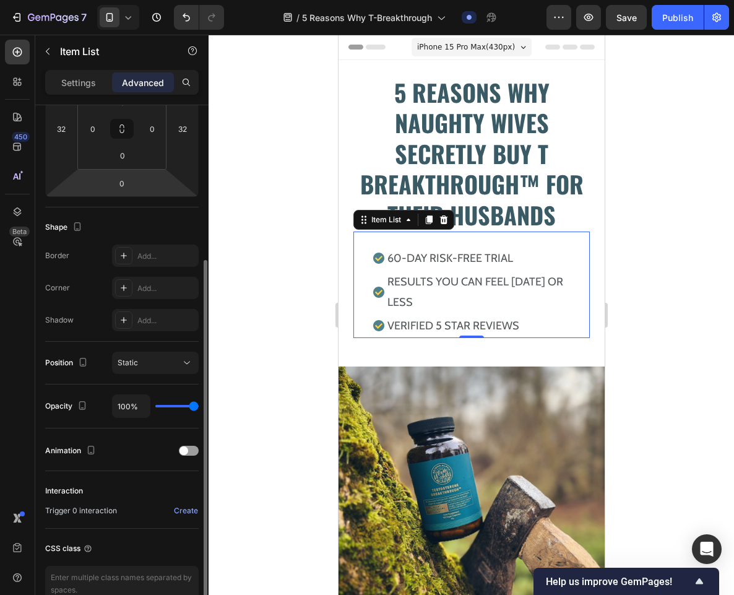
scroll to position [282, 0]
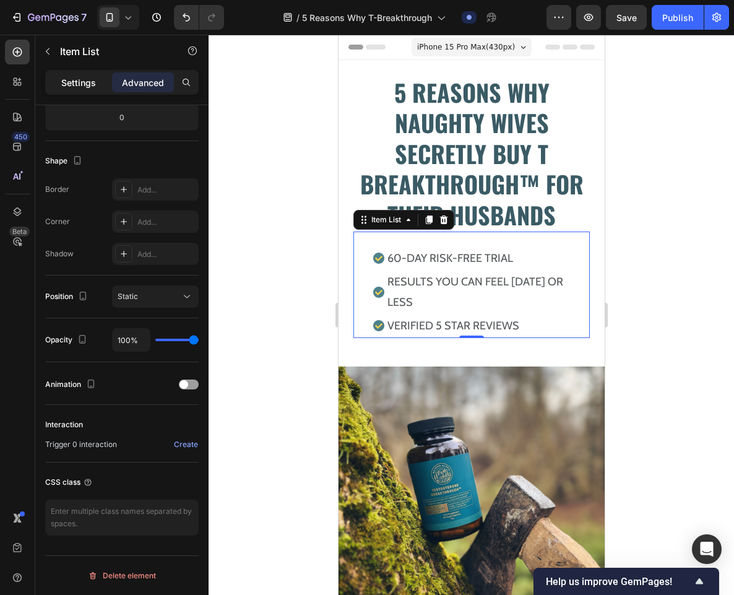
click at [68, 83] on p "Settings" at bounding box center [78, 82] width 35 height 13
type input "2"
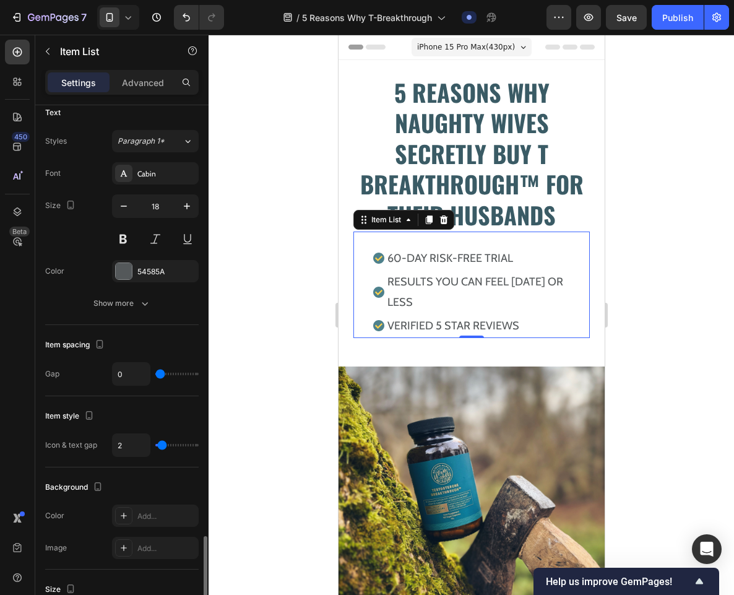
scroll to position [618, 0]
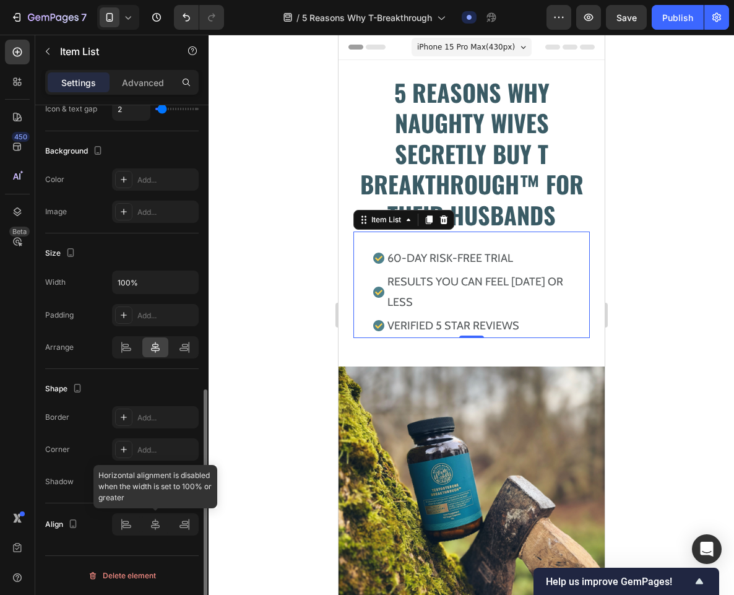
click at [158, 529] on div at bounding box center [155, 524] width 87 height 22
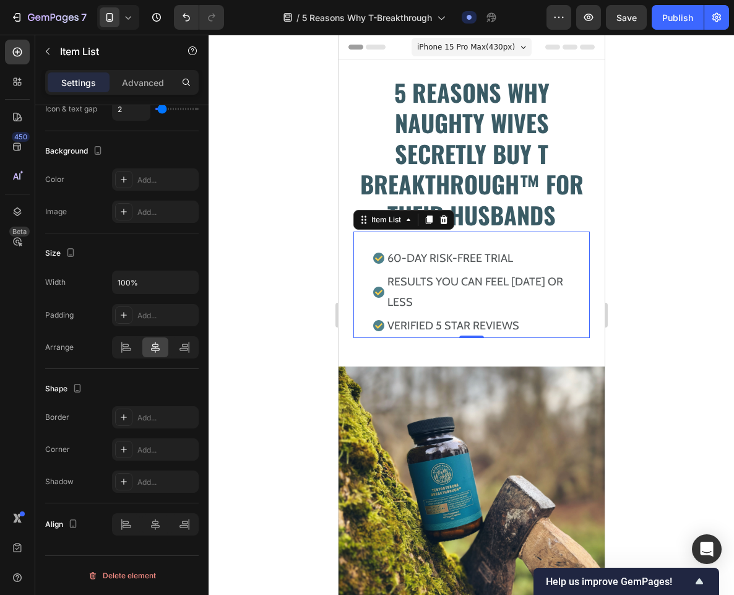
click at [538, 236] on div "60-DAY RISK-FREE TRIAL RESULTS YOU CAN FEEL [DATE] OR LESs VERIFIED 5 STAR REVI…" at bounding box center [471, 285] width 236 height 106
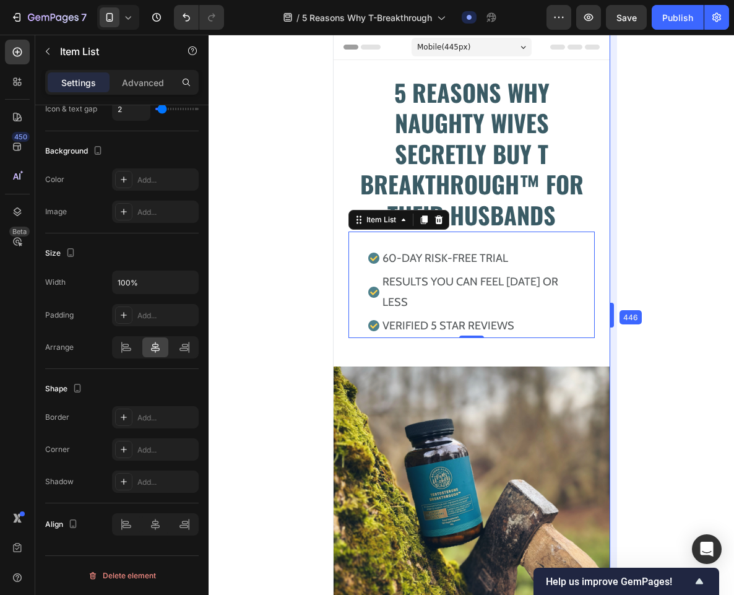
drag, startPoint x: 608, startPoint y: 310, endPoint x: 617, endPoint y: 310, distance: 9.3
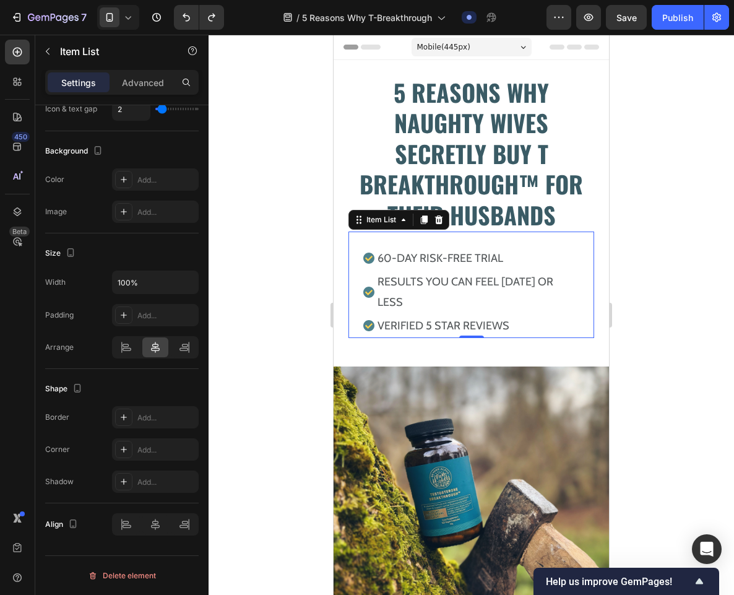
click at [500, 48] on div "Mobile ( 445 px)" at bounding box center [472, 47] width 120 height 19
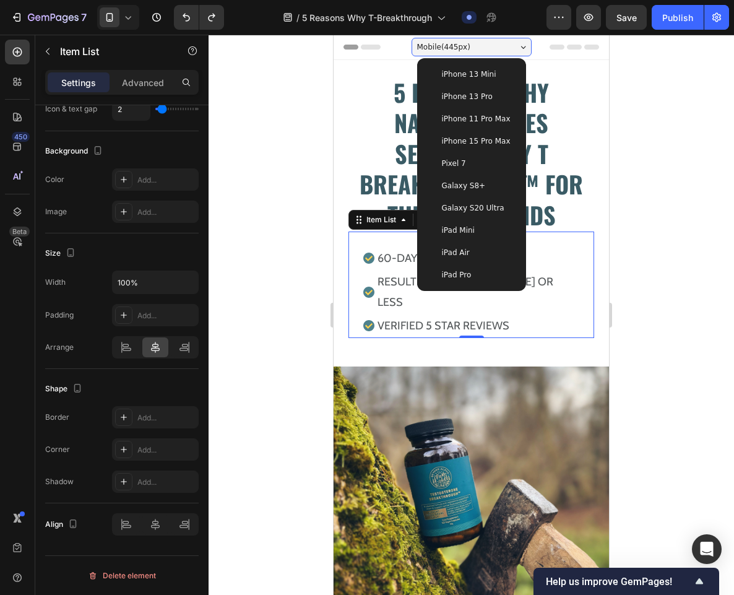
click at [485, 139] on span "iPhone 15 Pro Max" at bounding box center [476, 141] width 69 height 12
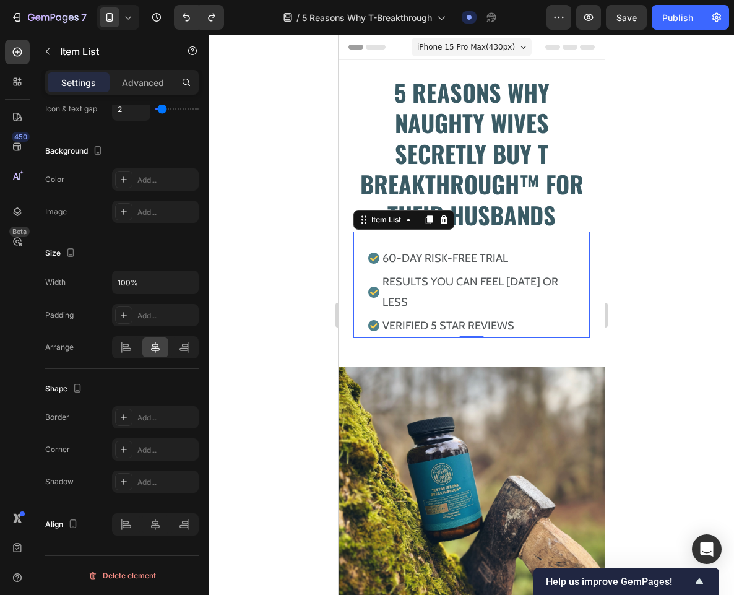
click at [252, 247] on div at bounding box center [472, 315] width 526 height 560
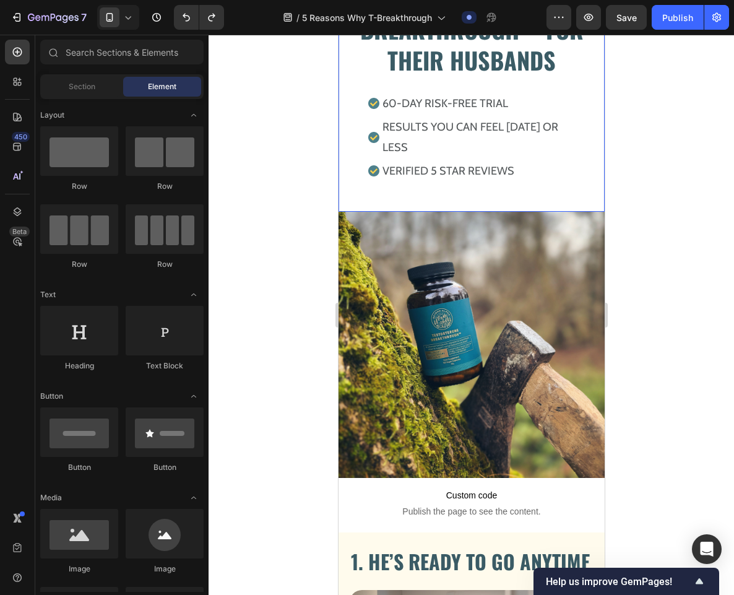
scroll to position [157, 0]
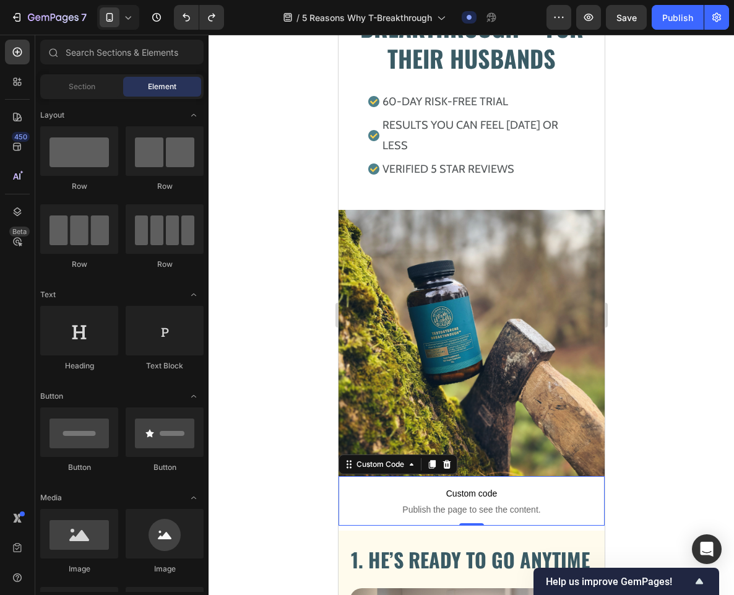
click at [492, 486] on span "Custom code" at bounding box center [471, 493] width 266 height 15
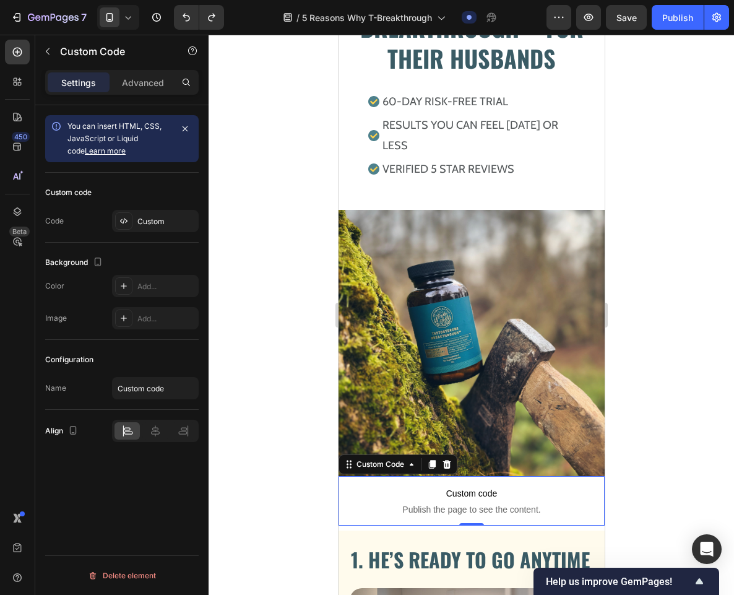
click at [492, 486] on span "Custom code" at bounding box center [471, 493] width 266 height 15
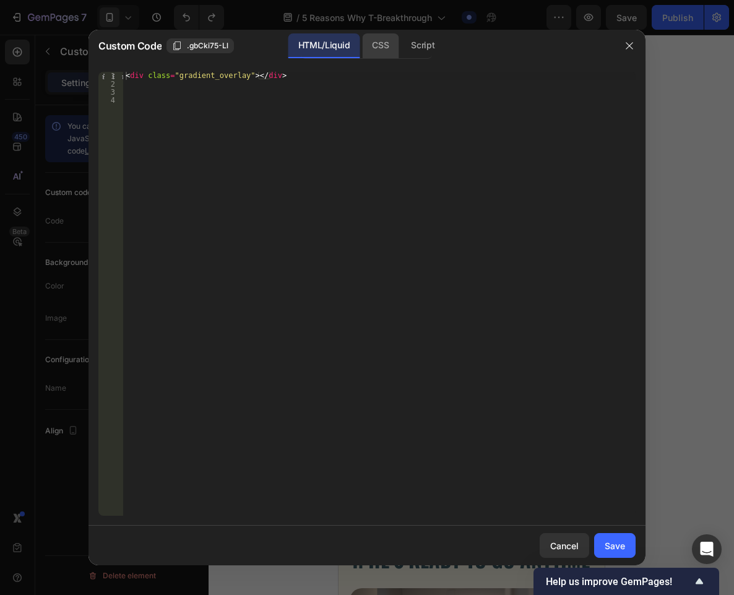
click at [375, 52] on div "CSS" at bounding box center [380, 45] width 37 height 25
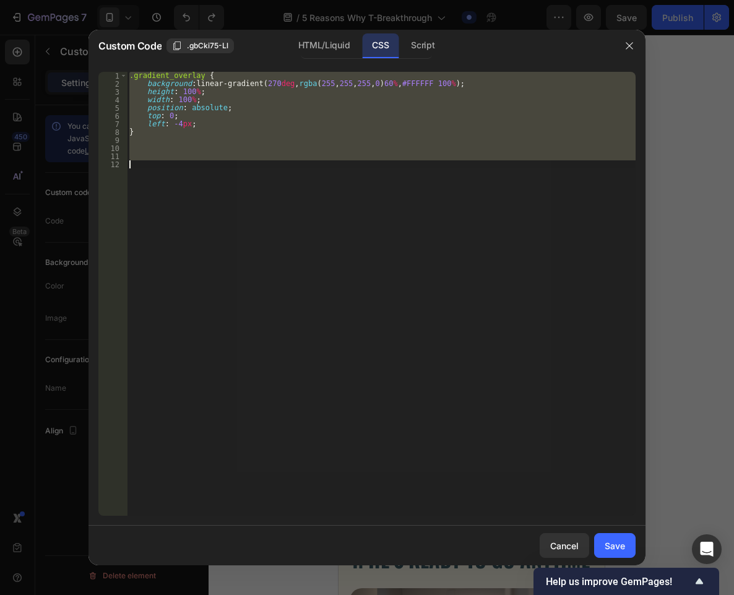
click at [277, 228] on div ".gradient_overlay { background : linear-gradient( 270 deg , rgba ( 255 , 255 , …" at bounding box center [381, 294] width 509 height 444
click at [330, 162] on div ".gradient_overlay { background : linear-gradient( 270 deg , rgba ( 255 , 255 , …" at bounding box center [381, 294] width 509 height 444
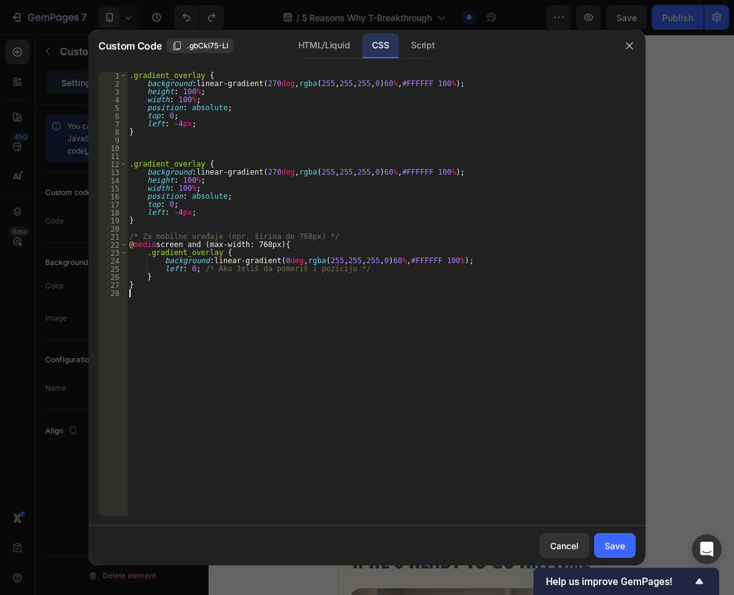
click at [264, 245] on div ".gradient_overlay { background : linear-gradient( 270 deg , rgba ( 255 , 255 , …" at bounding box center [381, 302] width 509 height 460
type textarea "@media screen and (max-width: 608px) {"
click at [617, 545] on div "Save" at bounding box center [615, 545] width 20 height 13
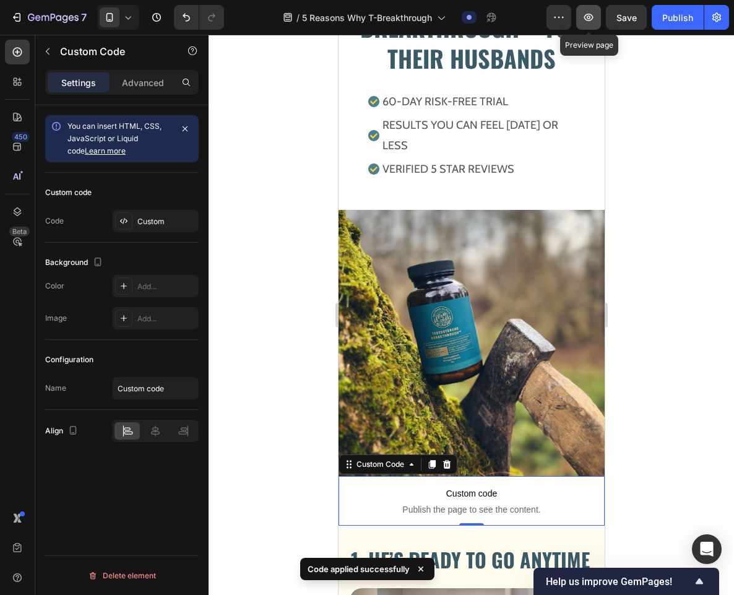
click at [586, 25] on button "button" at bounding box center [588, 17] width 25 height 25
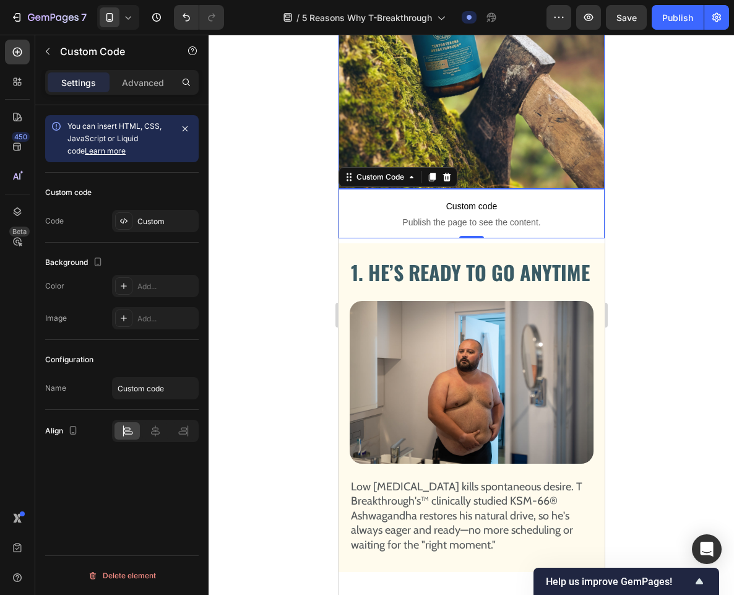
scroll to position [446, 0]
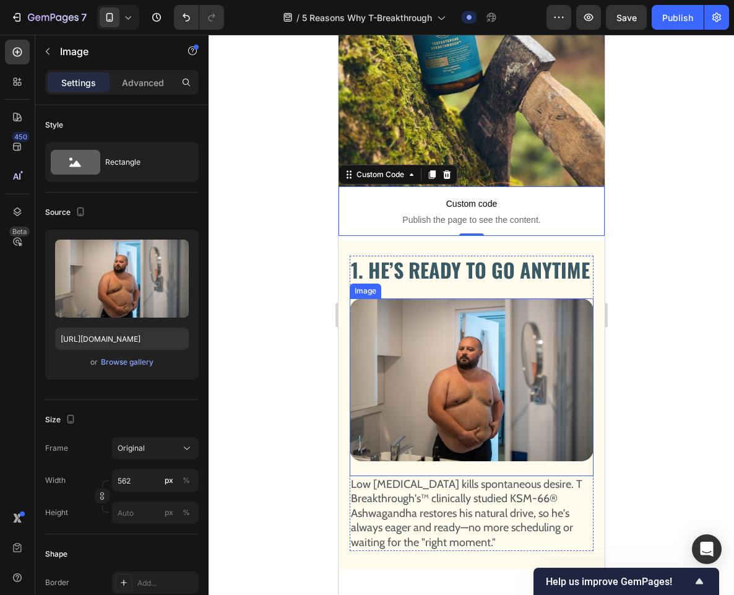
click at [446, 369] on img at bounding box center [471, 379] width 244 height 163
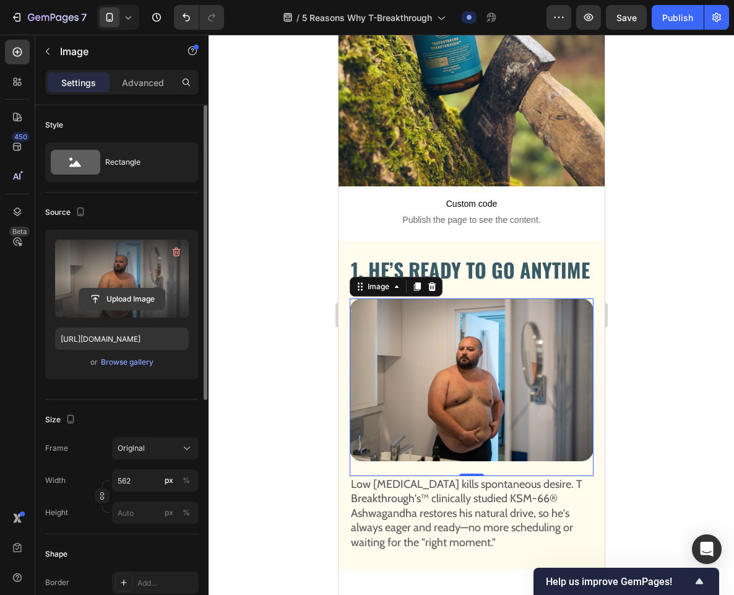
click at [115, 304] on input "file" at bounding box center [121, 298] width 85 height 21
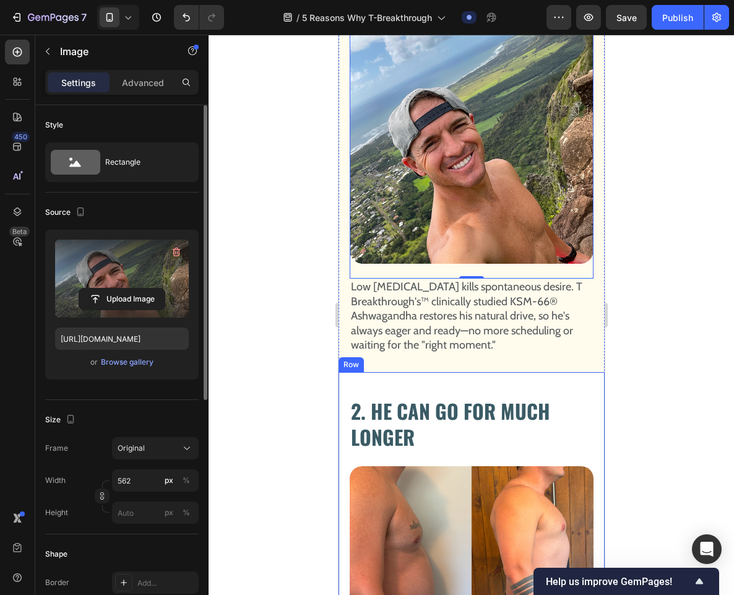
scroll to position [692, 0]
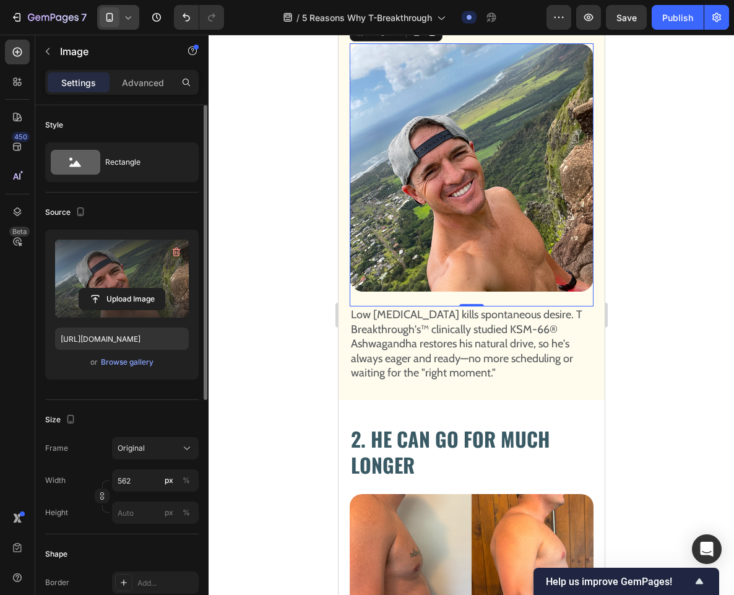
click at [122, 22] on icon at bounding box center [128, 17] width 12 height 12
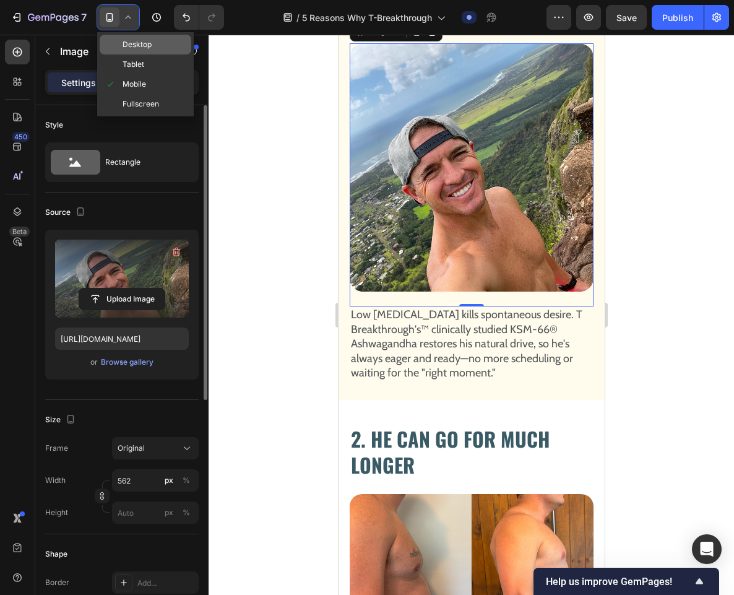
click at [135, 48] on span "Desktop" at bounding box center [137, 44] width 29 height 12
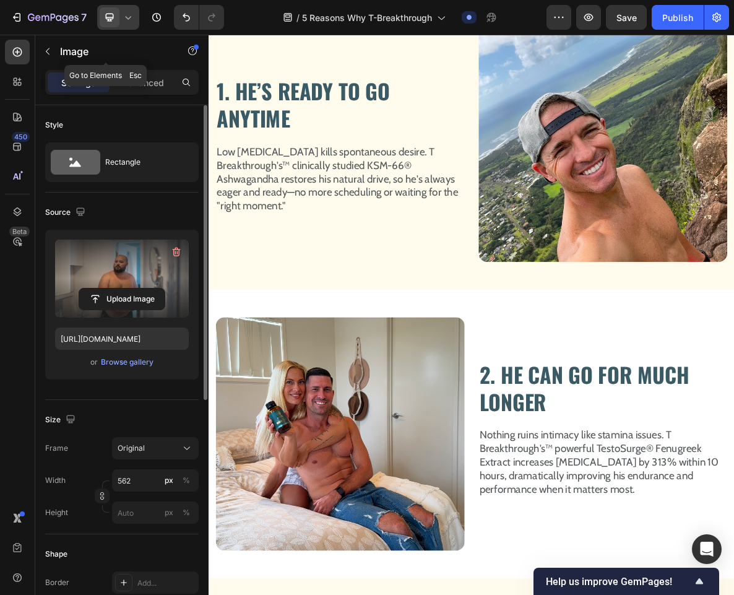
scroll to position [649, 0]
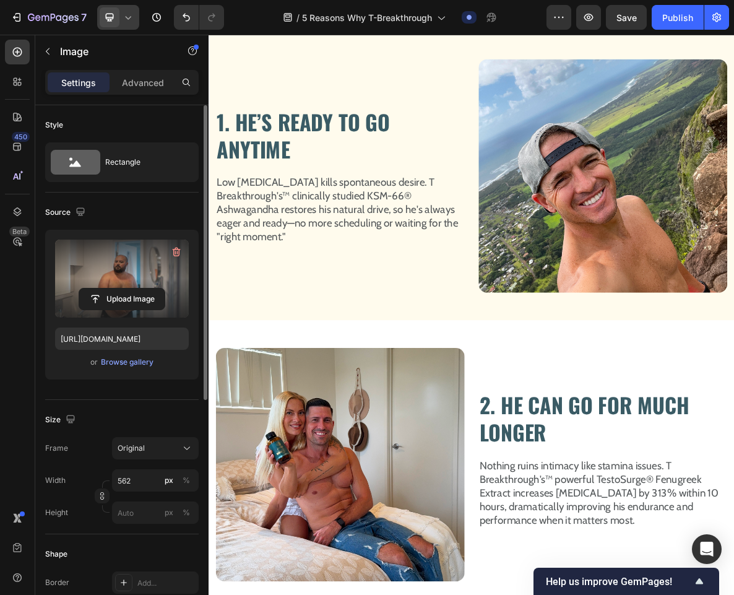
click at [132, 23] on icon at bounding box center [128, 17] width 12 height 12
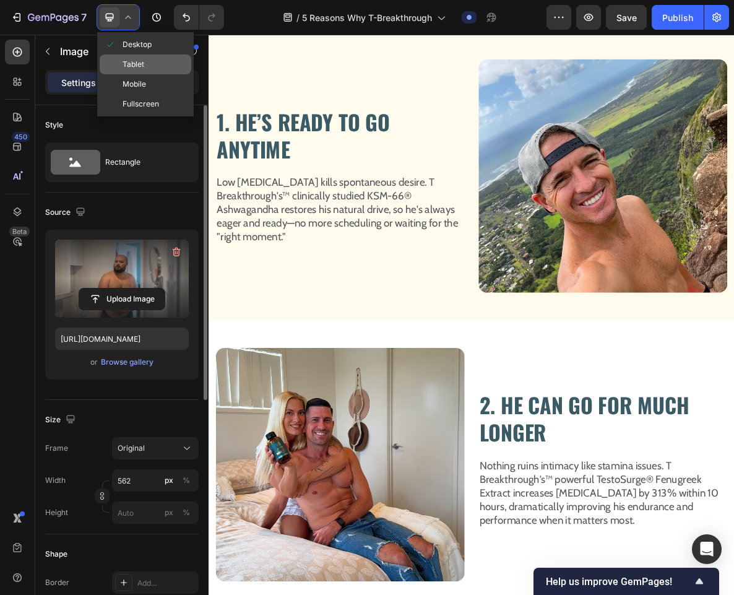
click at [147, 67] on div "Tablet" at bounding box center [146, 64] width 92 height 20
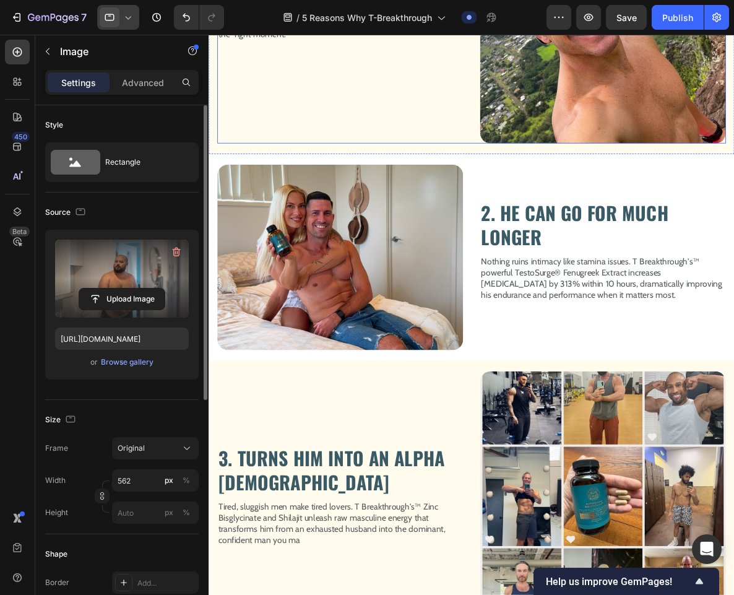
scroll to position [368, 0]
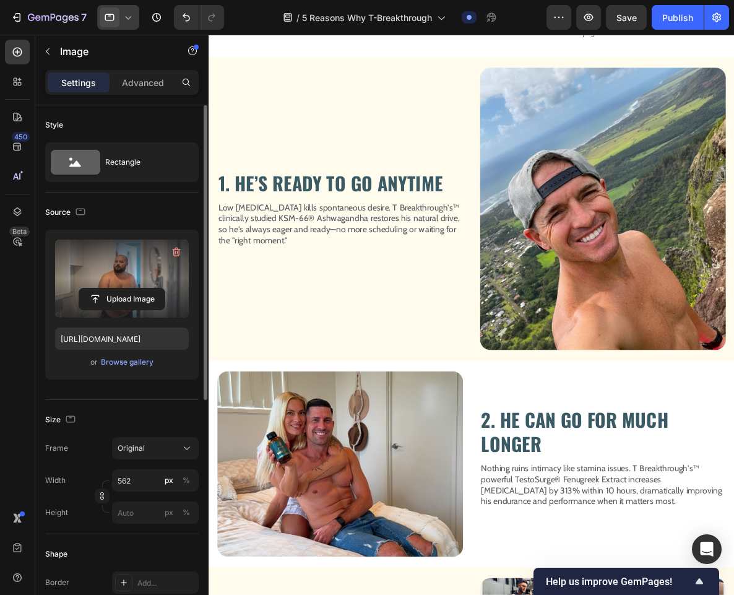
click at [134, 14] on icon at bounding box center [128, 17] width 12 height 12
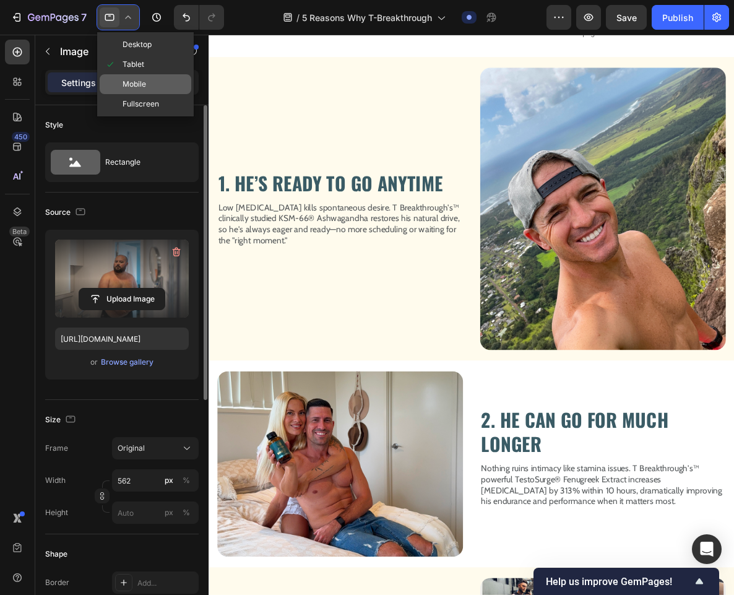
click at [150, 87] on div "Mobile" at bounding box center [146, 84] width 92 height 20
type input "[URL][DOMAIN_NAME]"
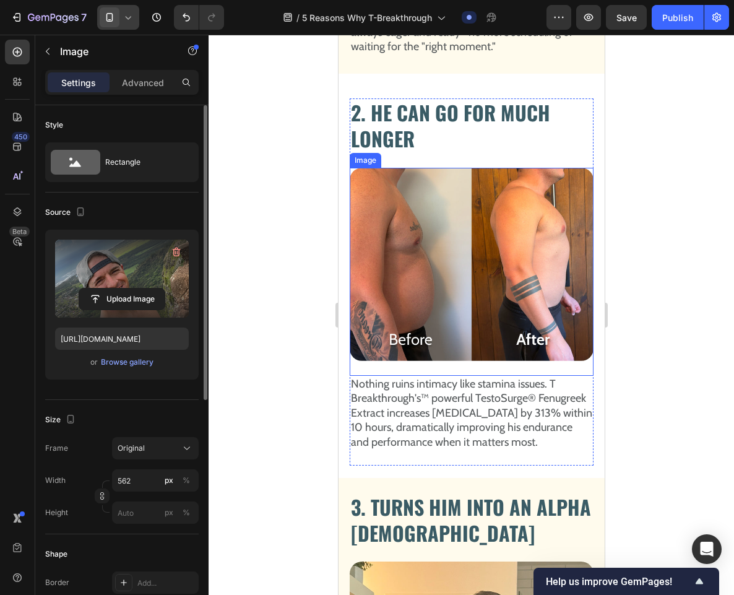
scroll to position [323, 0]
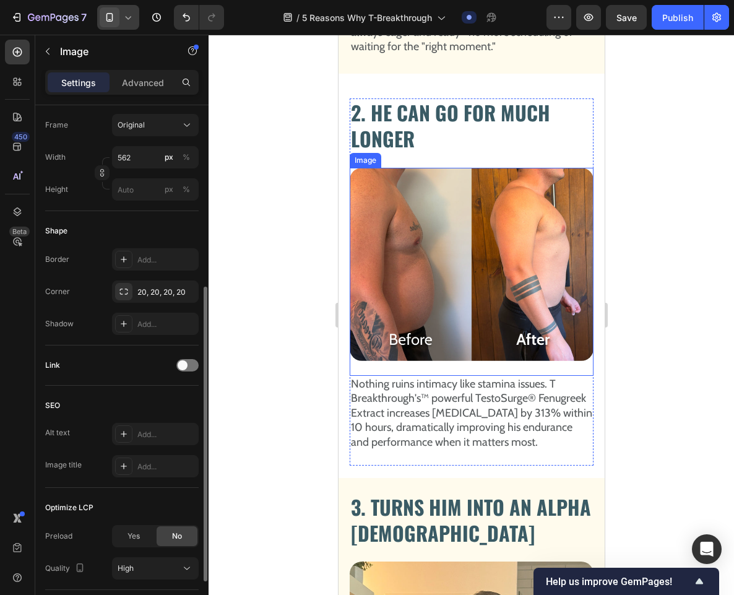
click at [519, 274] on img at bounding box center [471, 264] width 244 height 193
click at [142, 79] on p "Advanced" at bounding box center [143, 82] width 42 height 13
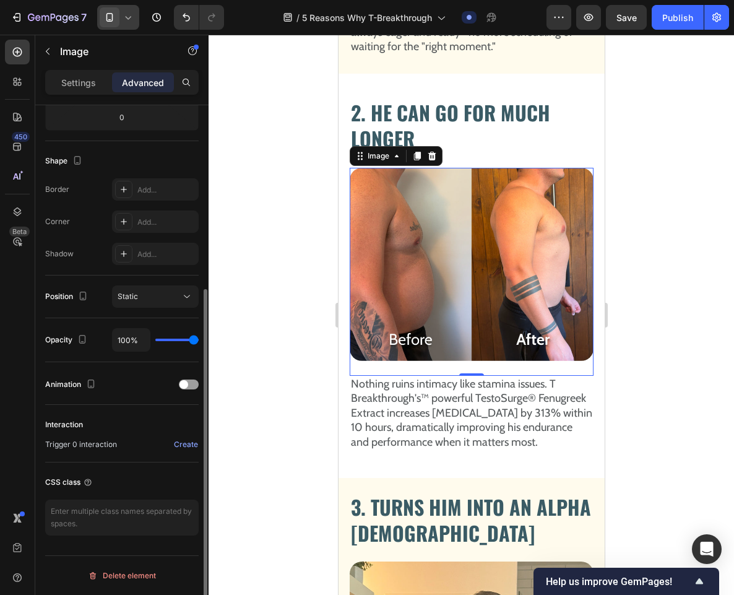
scroll to position [282, 0]
click at [393, 266] on img at bounding box center [471, 264] width 244 height 193
click at [82, 77] on p "Settings" at bounding box center [78, 82] width 35 height 13
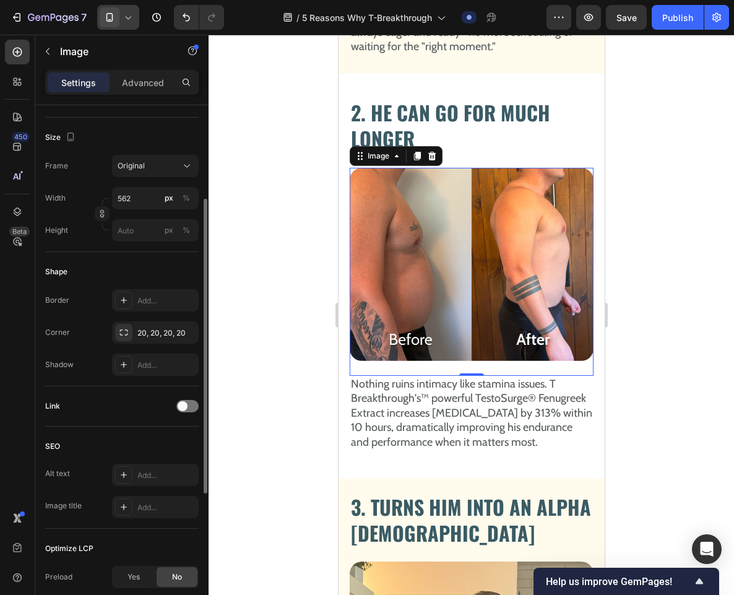
scroll to position [0, 0]
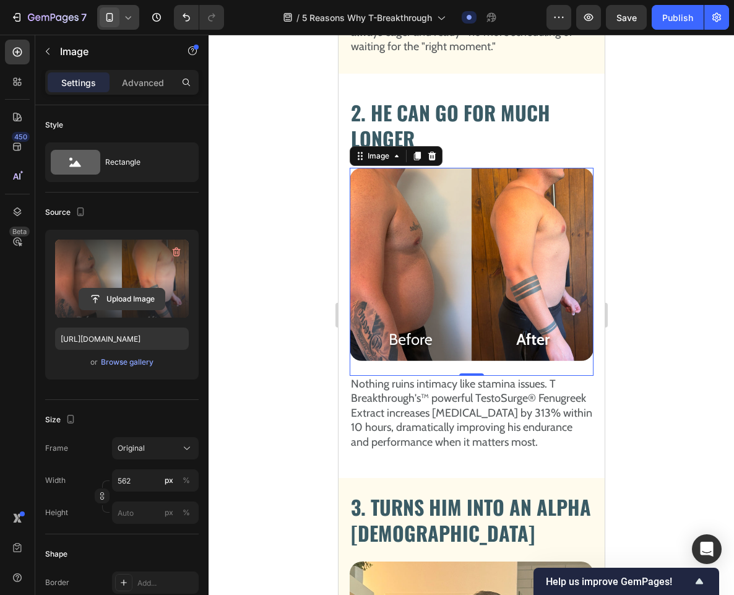
click at [124, 293] on input "file" at bounding box center [121, 298] width 85 height 21
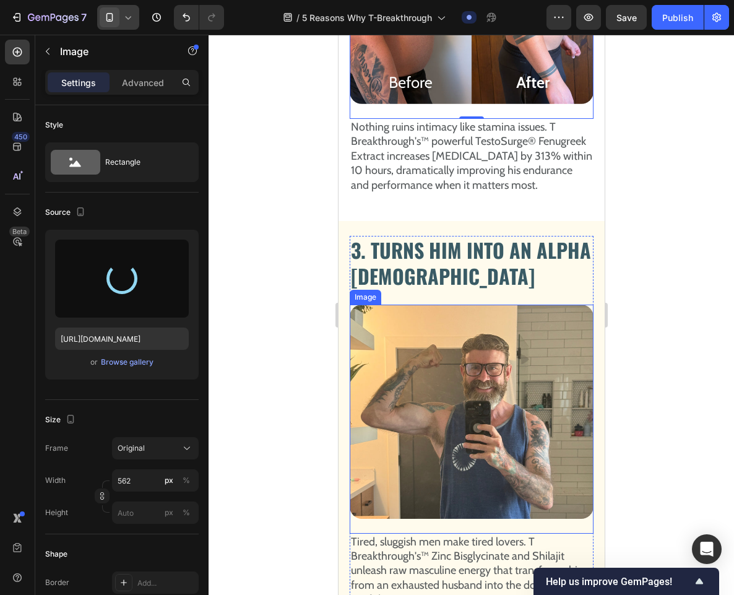
scroll to position [1458, 0]
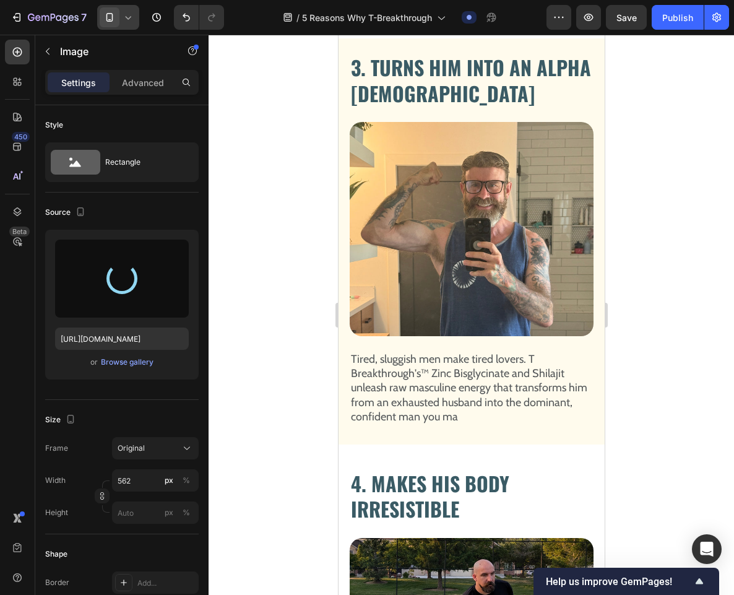
type input "[URL][DOMAIN_NAME]"
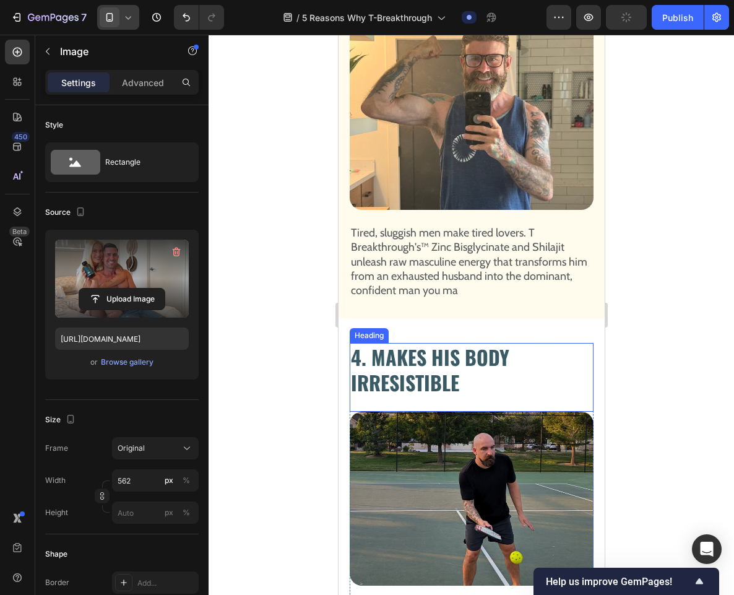
scroll to position [1528, 0]
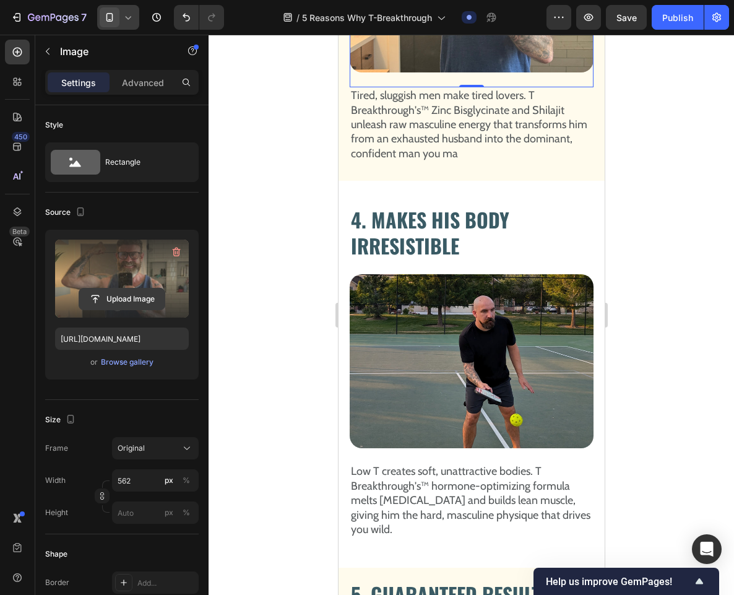
click at [139, 288] on input "file" at bounding box center [121, 298] width 85 height 21
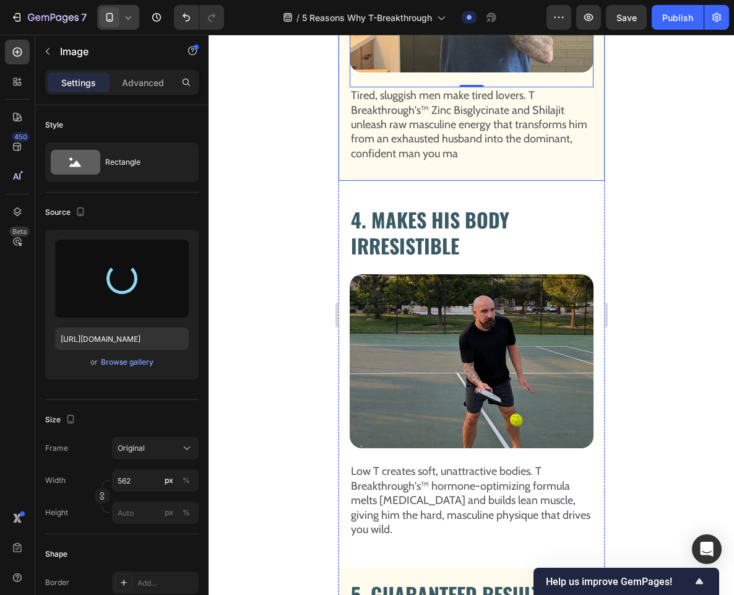
type input "[URL][DOMAIN_NAME]"
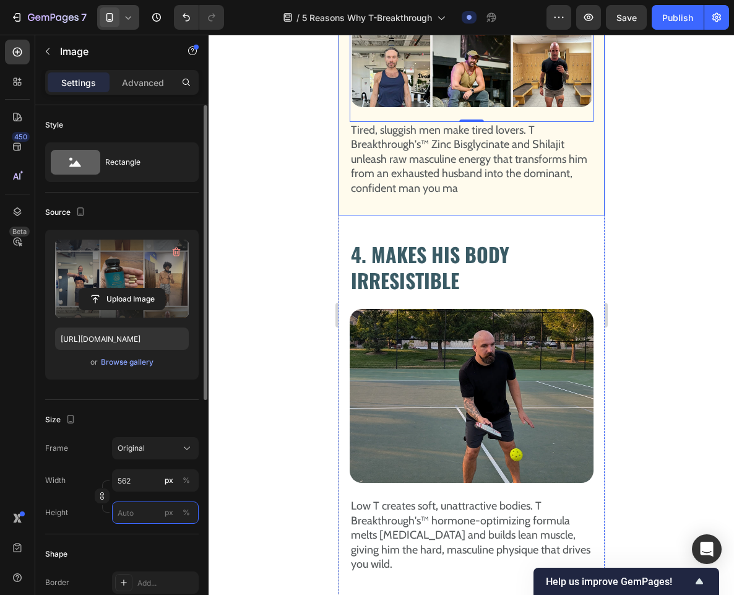
click at [134, 515] on input "px %" at bounding box center [155, 512] width 87 height 22
type input "1"
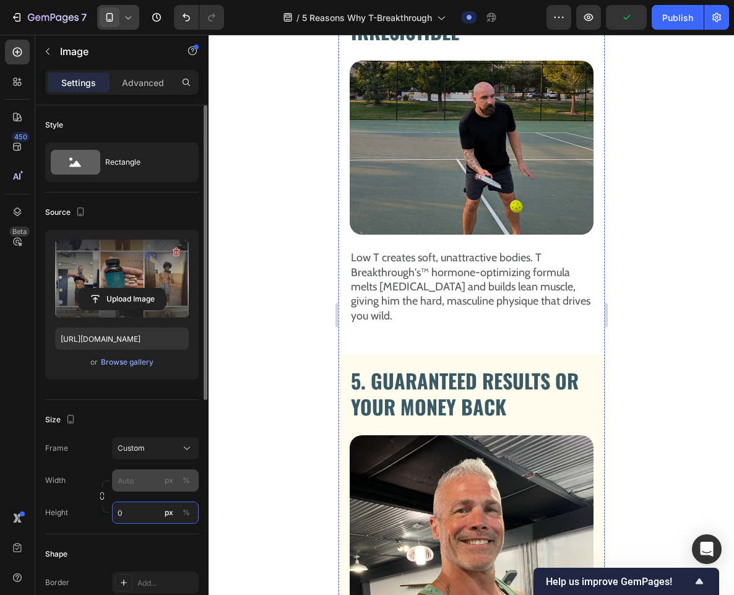
type input "0"
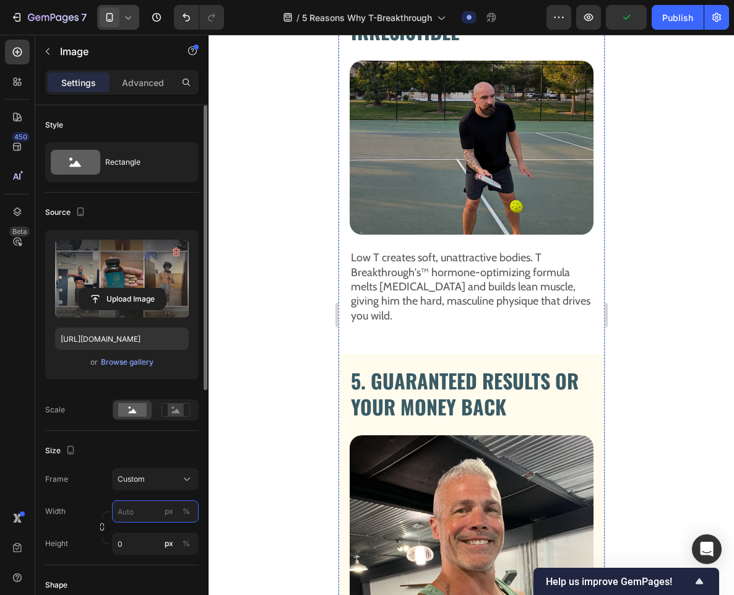
click at [145, 484] on div "Frame Custom Width px % Height 0 px %" at bounding box center [122, 511] width 154 height 87
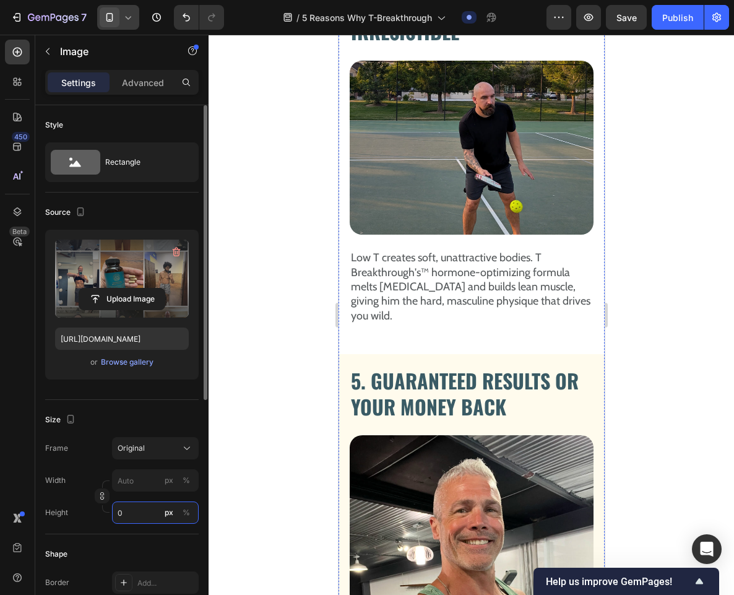
click at [152, 537] on div "Style Rectangle Source Upload Image [URL][DOMAIN_NAME] or Browse gallery Size F…" at bounding box center [122, 530] width 154 height 850
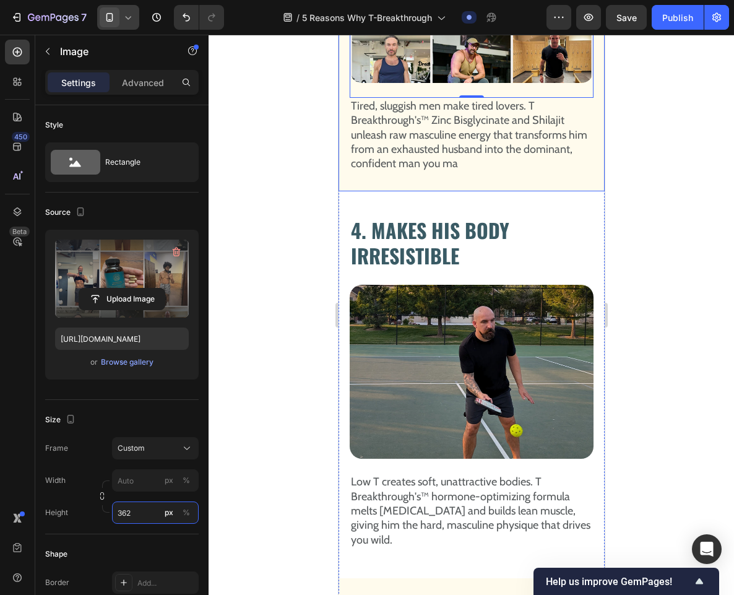
type input "362"
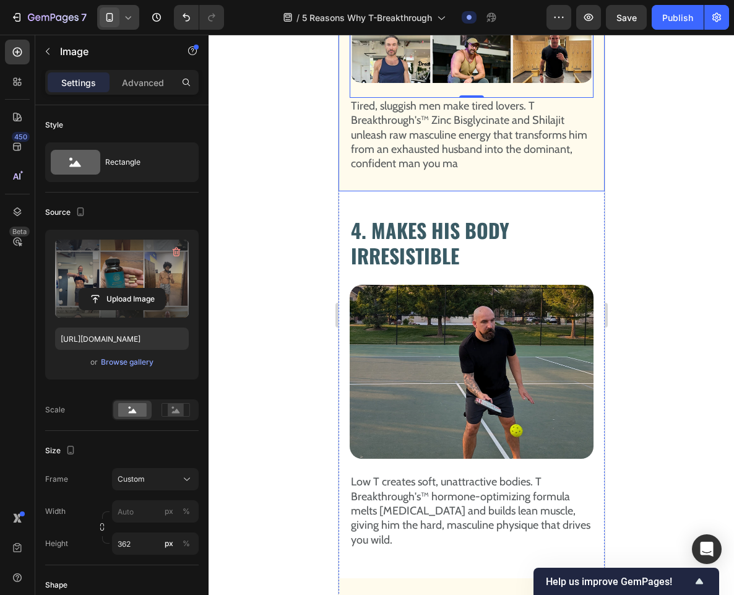
click at [248, 425] on div at bounding box center [472, 315] width 526 height 560
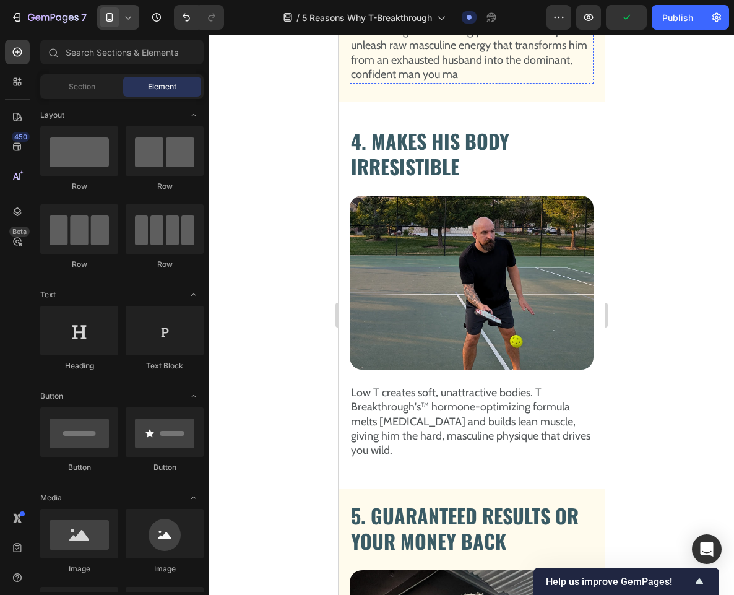
scroll to position [1891, 0]
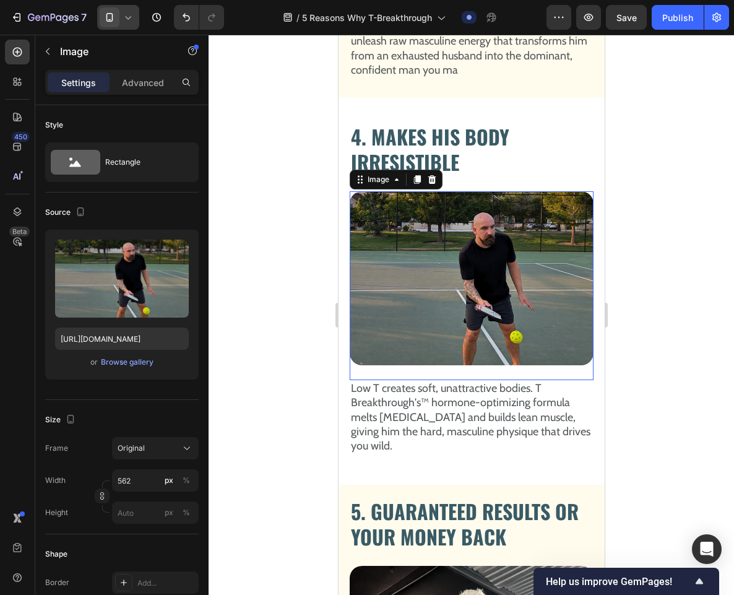
click at [485, 288] on img at bounding box center [471, 278] width 244 height 174
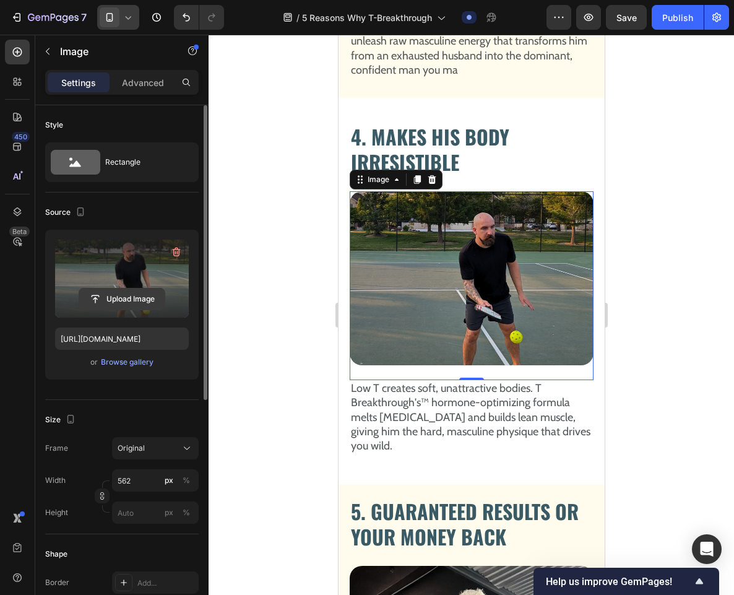
click at [115, 288] on input "file" at bounding box center [121, 298] width 85 height 21
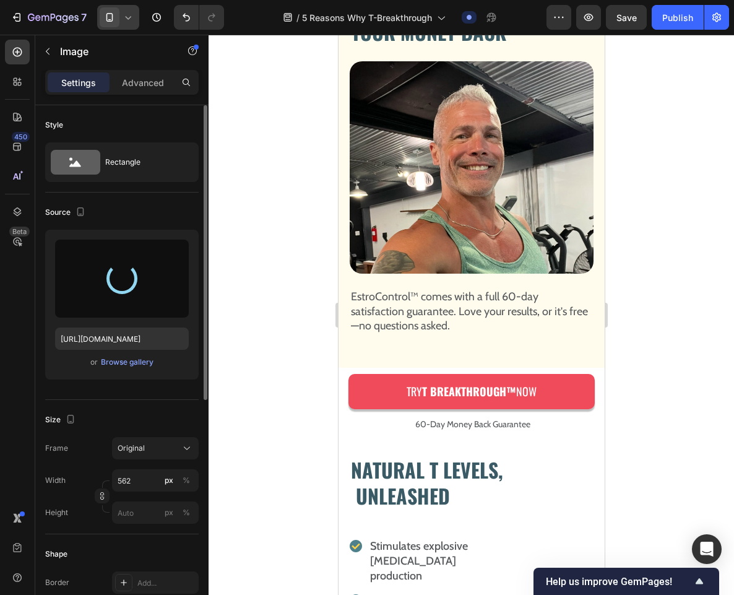
type input "[URL][DOMAIN_NAME]"
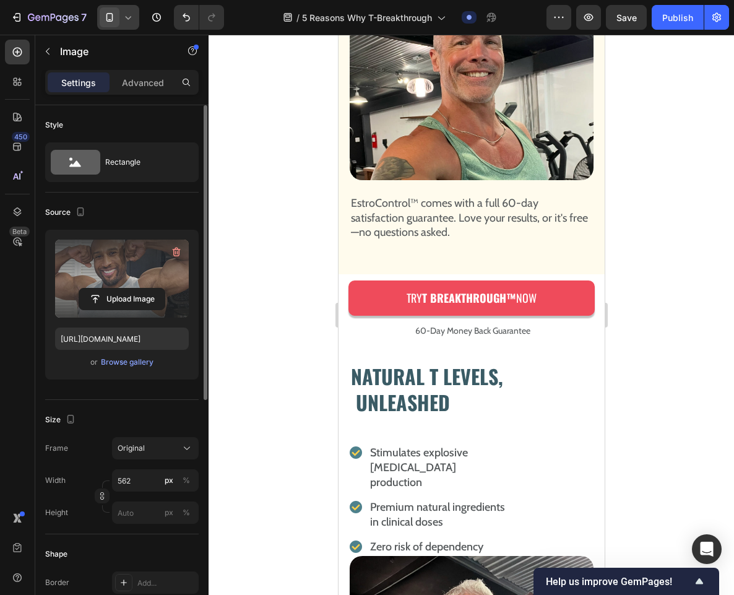
scroll to position [2207, 0]
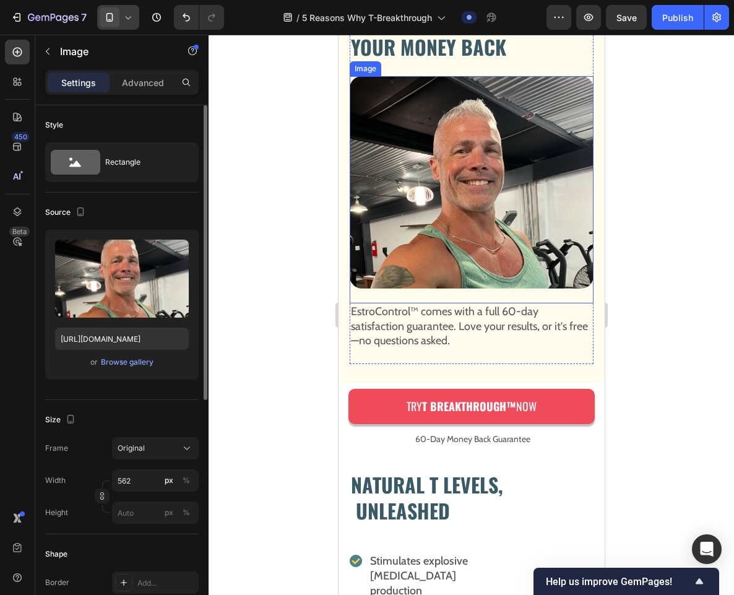
click at [469, 288] on img at bounding box center [471, 182] width 244 height 212
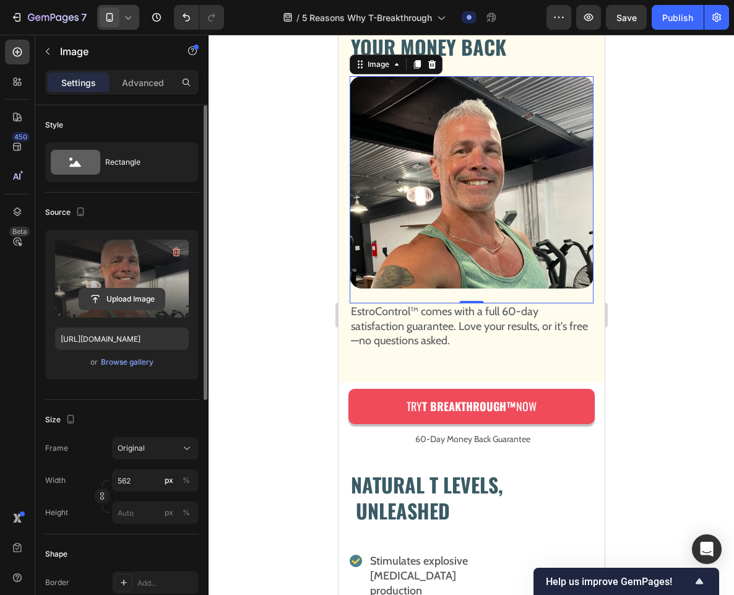
click at [128, 299] on input "file" at bounding box center [121, 298] width 85 height 21
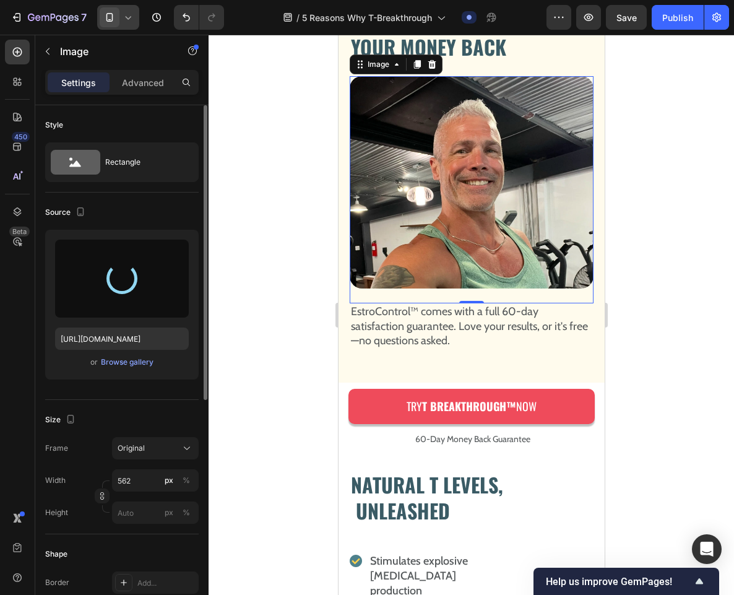
type input "[URL][DOMAIN_NAME]"
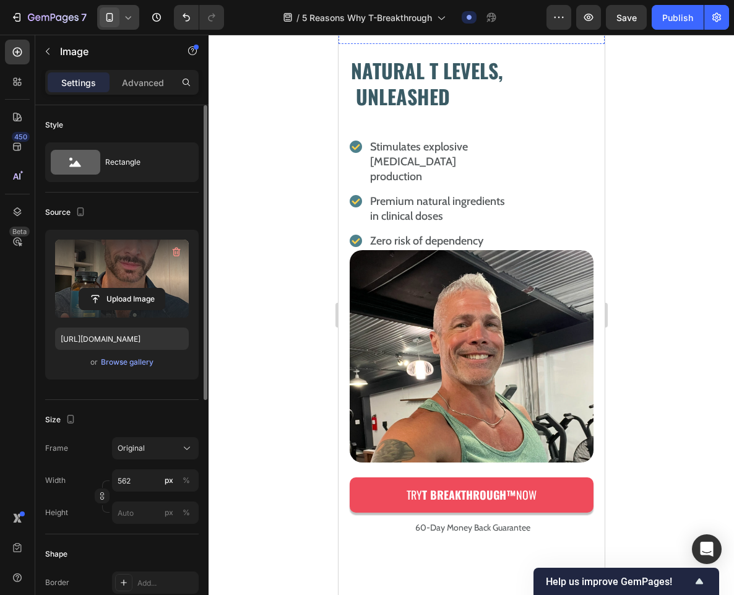
scroll to position [2877, 0]
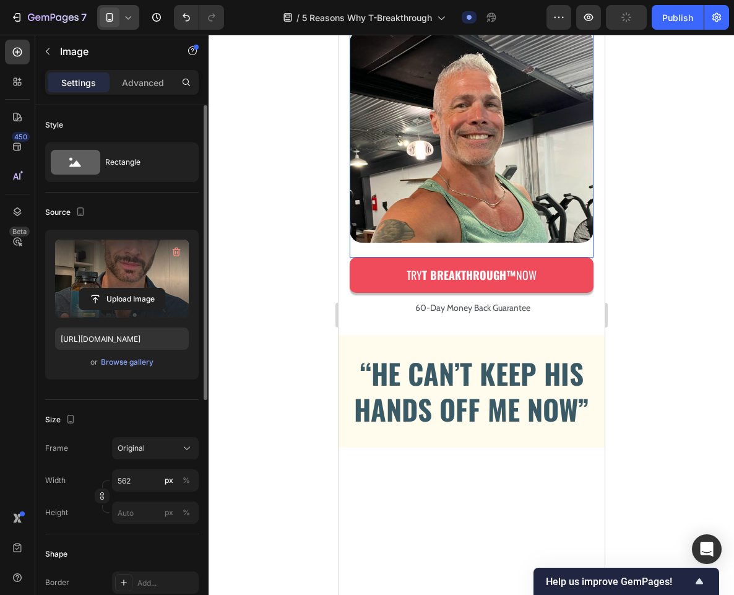
click at [465, 243] on img at bounding box center [471, 136] width 244 height 212
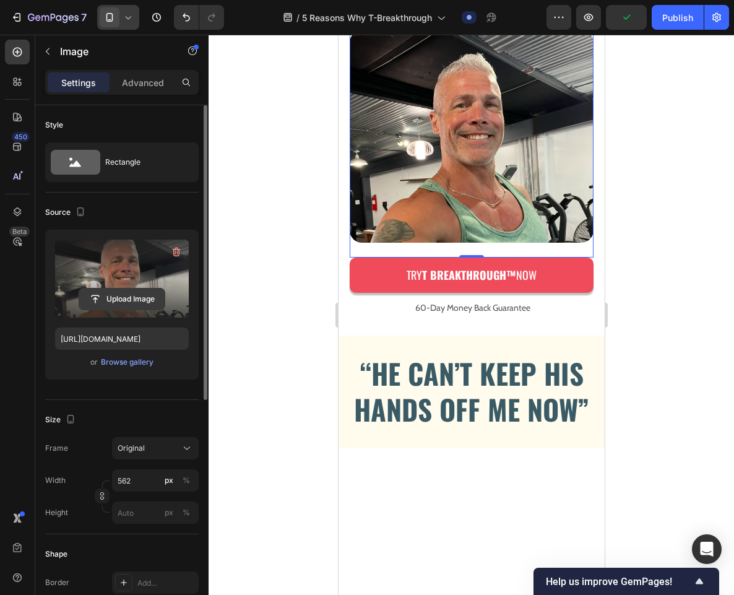
click at [118, 293] on input "file" at bounding box center [121, 298] width 85 height 21
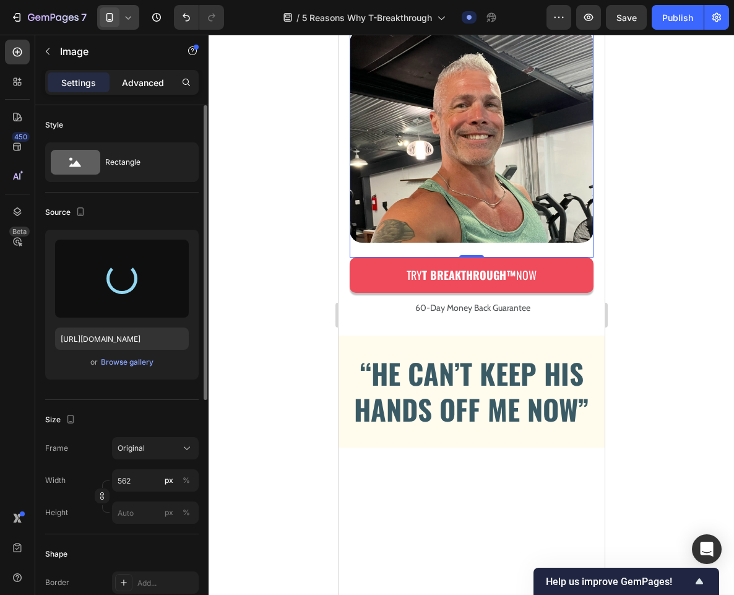
type input "[URL][DOMAIN_NAME]"
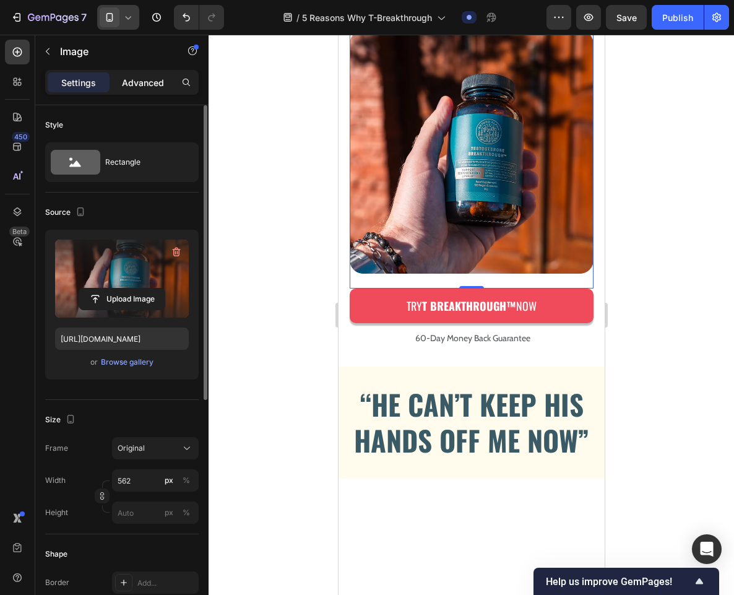
click at [142, 83] on p "Advanced" at bounding box center [143, 82] width 42 height 13
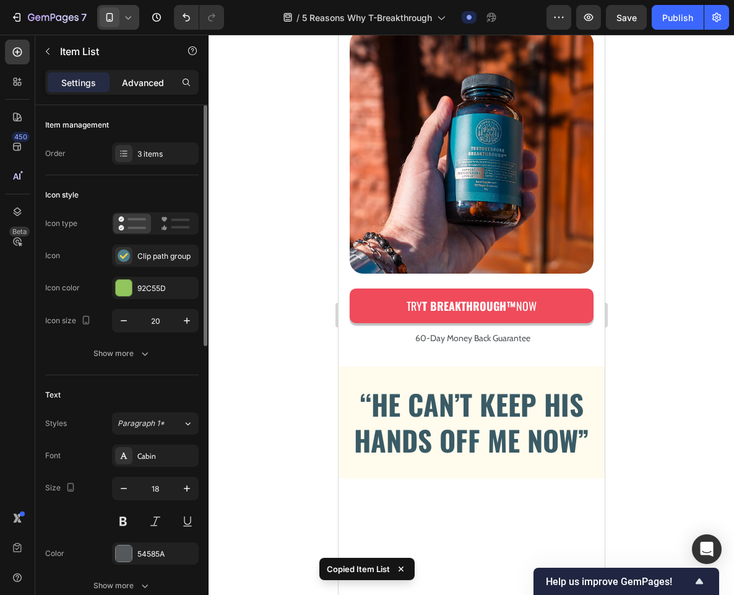
click at [155, 80] on p "Advanced" at bounding box center [143, 82] width 42 height 13
type input "100%"
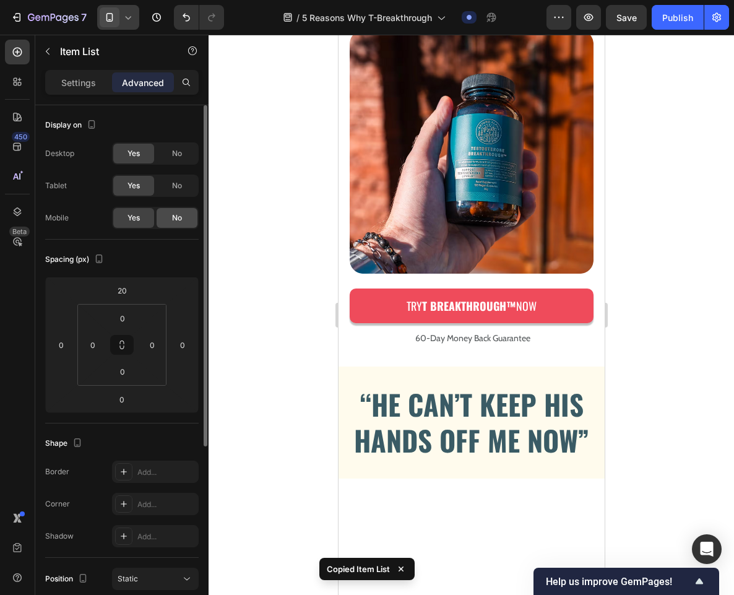
click at [184, 219] on div "No" at bounding box center [177, 218] width 41 height 20
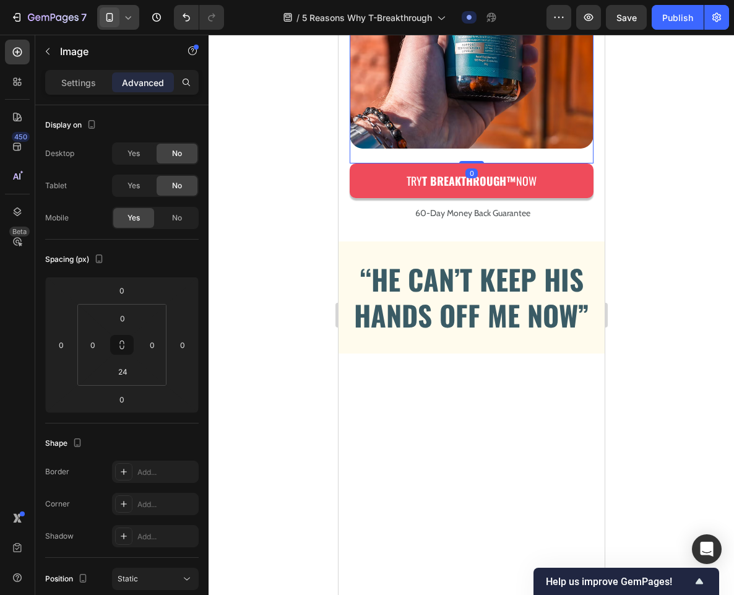
click at [399, 163] on div "Image 0" at bounding box center [471, 34] width 244 height 258
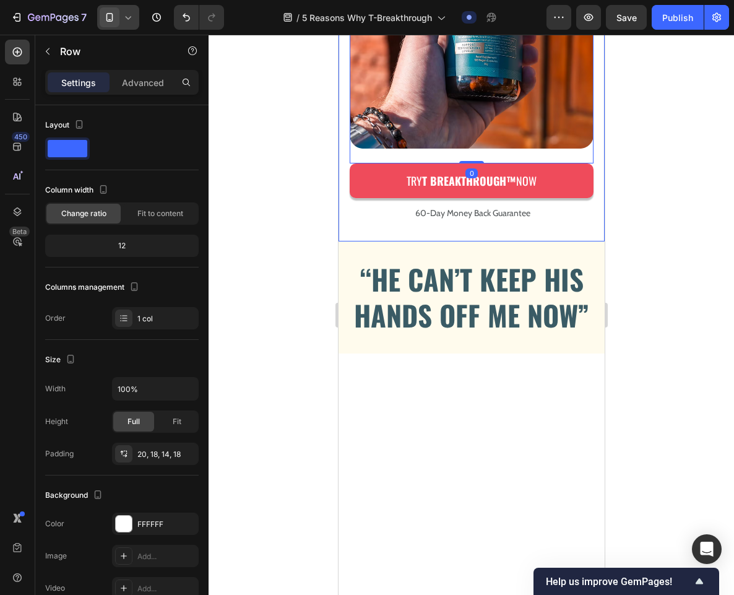
click at [344, 241] on div "NATURAL T LEVELS, UNLEASHED Heading Stimulates explosive [MEDICAL_DATA] product…" at bounding box center [471, 32] width 266 height 417
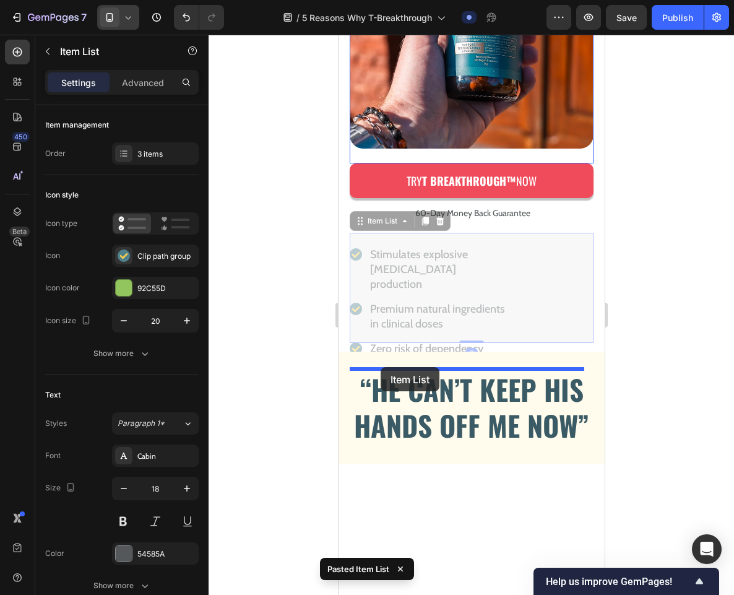
drag, startPoint x: 357, startPoint y: 427, endPoint x: 380, endPoint y: 367, distance: 64.5
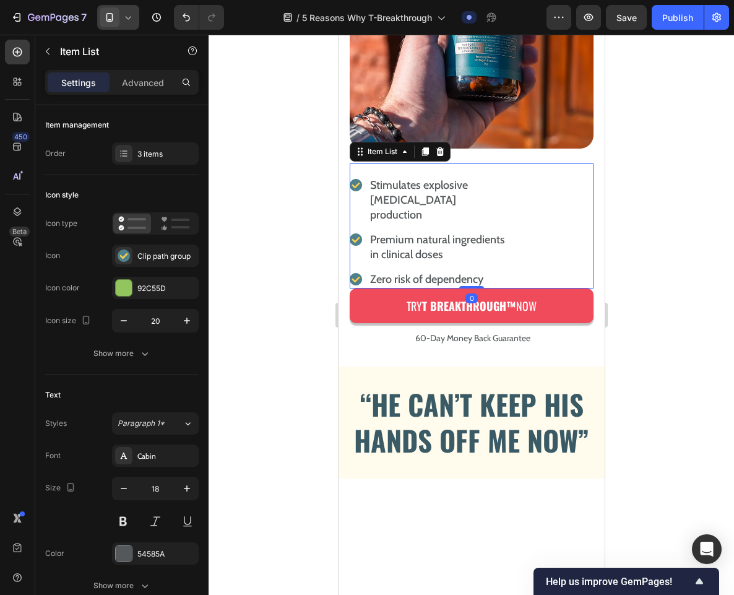
click at [416, 222] on p "Stimulates explosive [MEDICAL_DATA] production" at bounding box center [440, 200] width 140 height 45
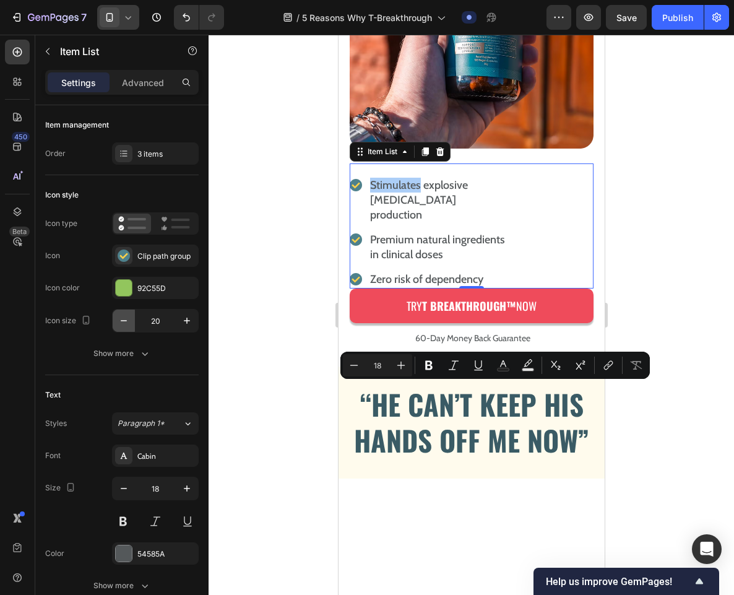
click at [118, 321] on icon "button" at bounding box center [124, 320] width 12 height 12
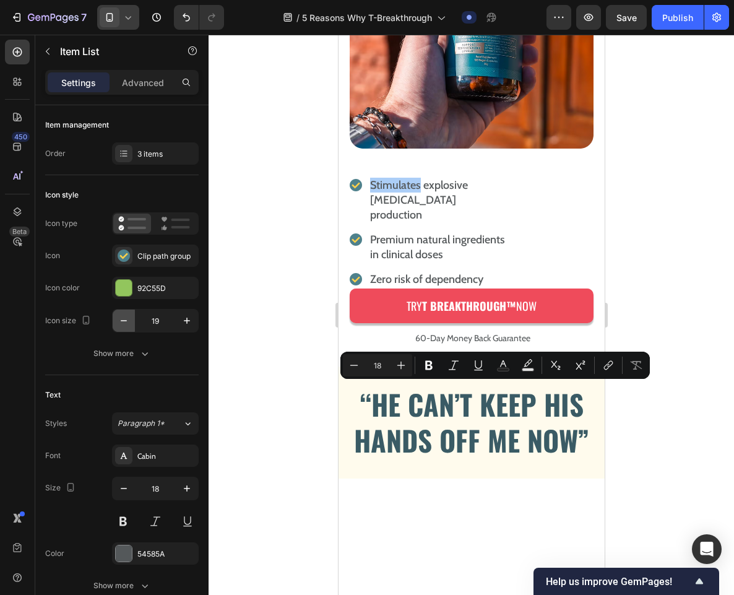
click at [118, 321] on icon "button" at bounding box center [124, 320] width 12 height 12
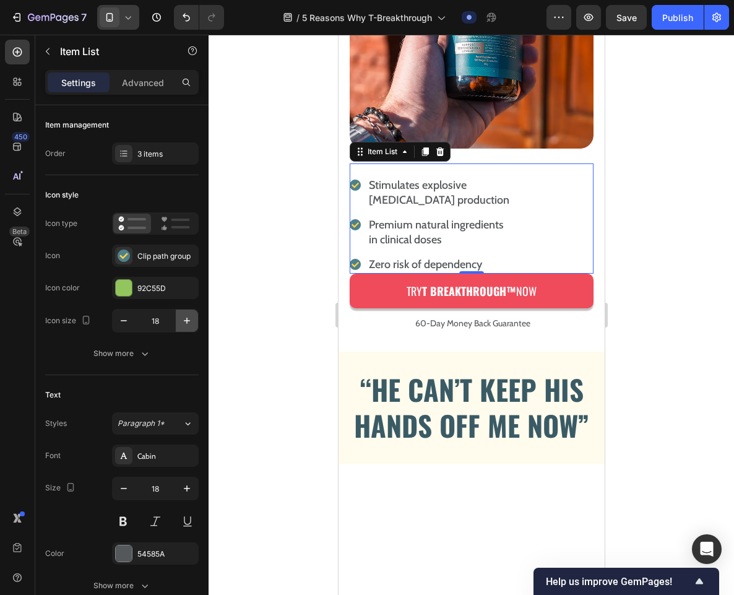
click at [188, 321] on icon "button" at bounding box center [187, 320] width 12 height 12
type input "20"
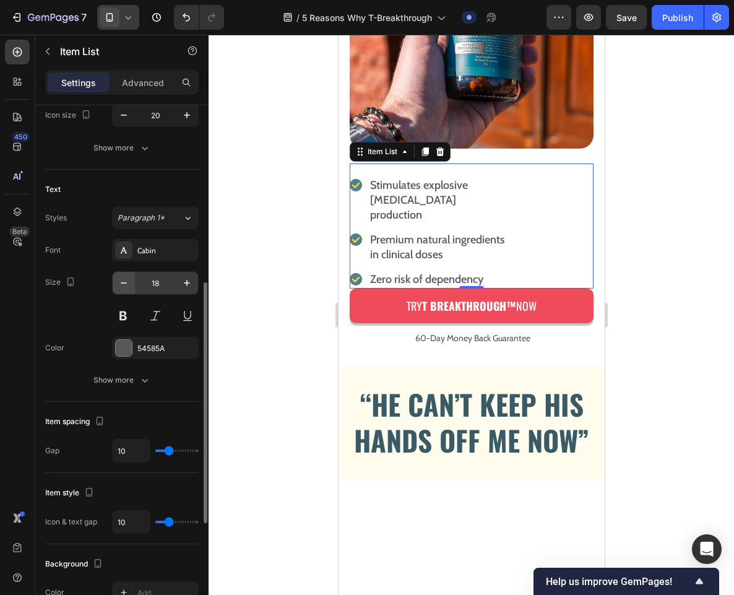
scroll to position [272, 0]
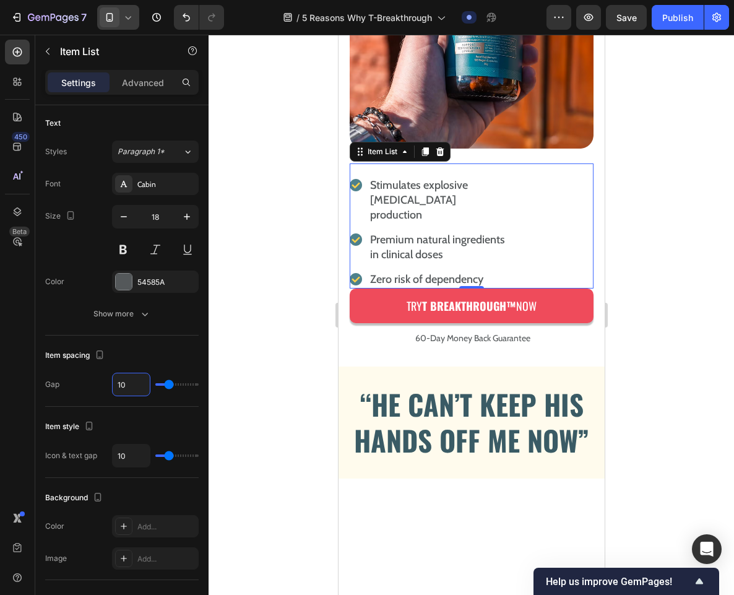
click at [134, 384] on input "10" at bounding box center [131, 384] width 37 height 22
type input "5"
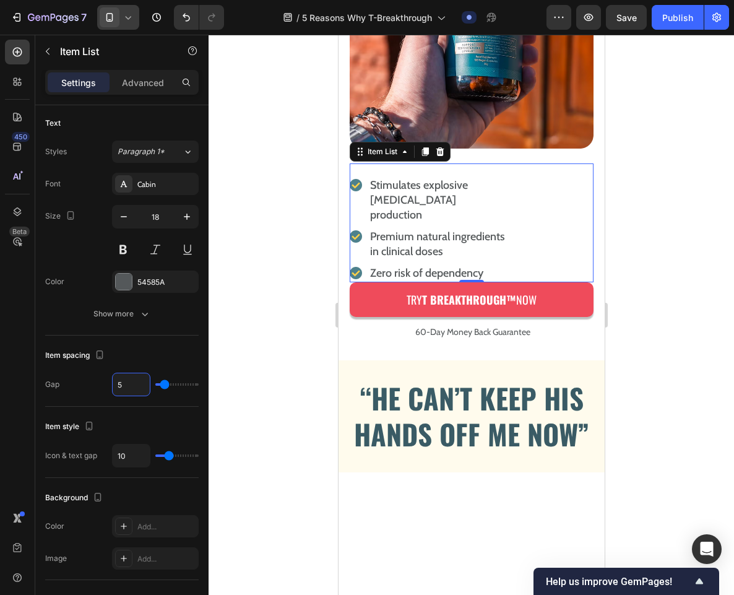
type input "0"
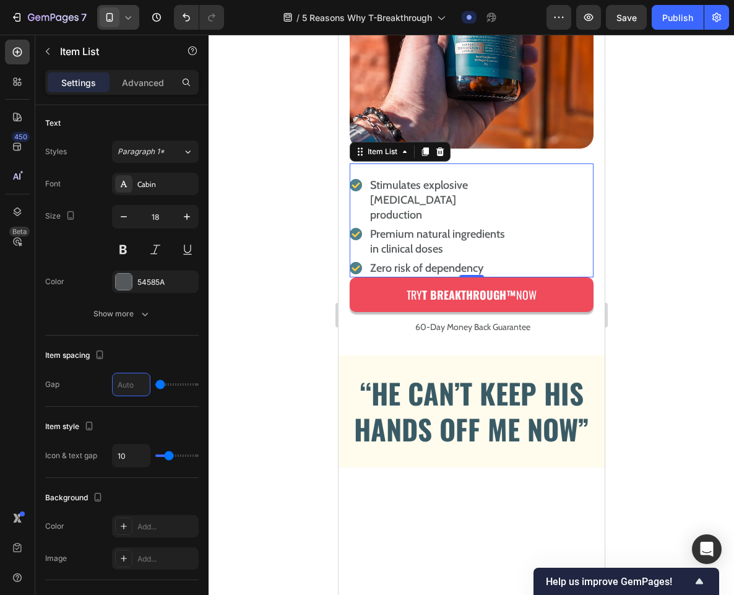
type input "8"
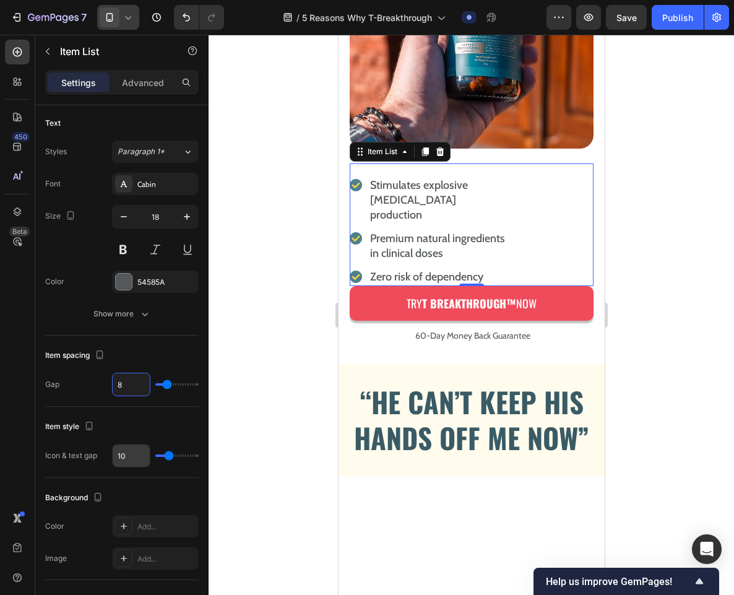
type input "8"
click at [137, 453] on input "10" at bounding box center [131, 456] width 37 height 22
type input "5"
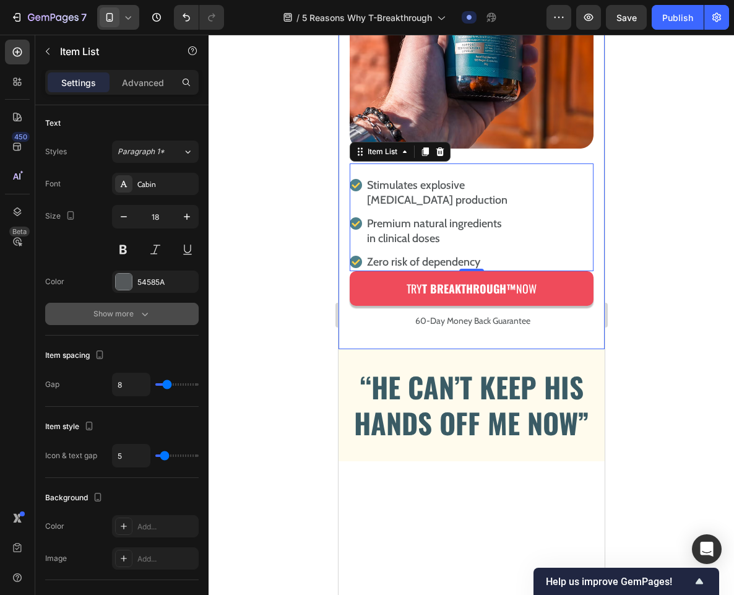
click at [100, 319] on div "Show more" at bounding box center [122, 314] width 58 height 12
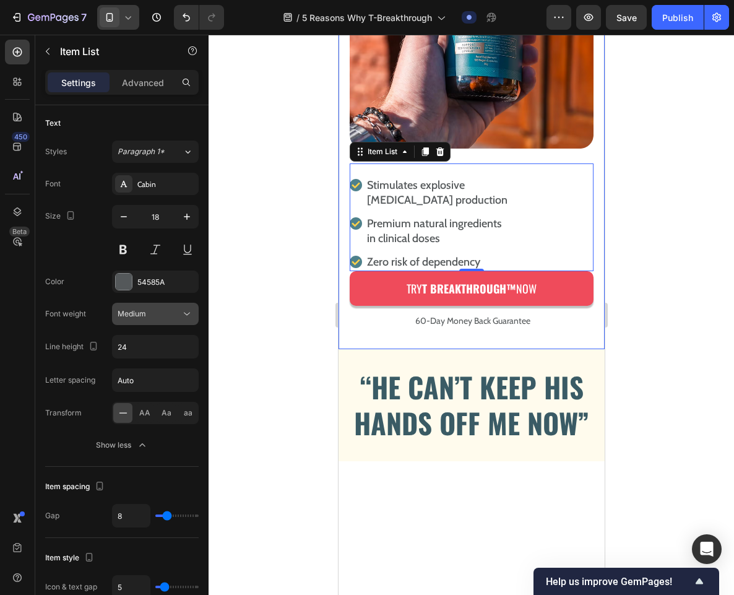
click at [154, 319] on div "Medium" at bounding box center [149, 313] width 63 height 11
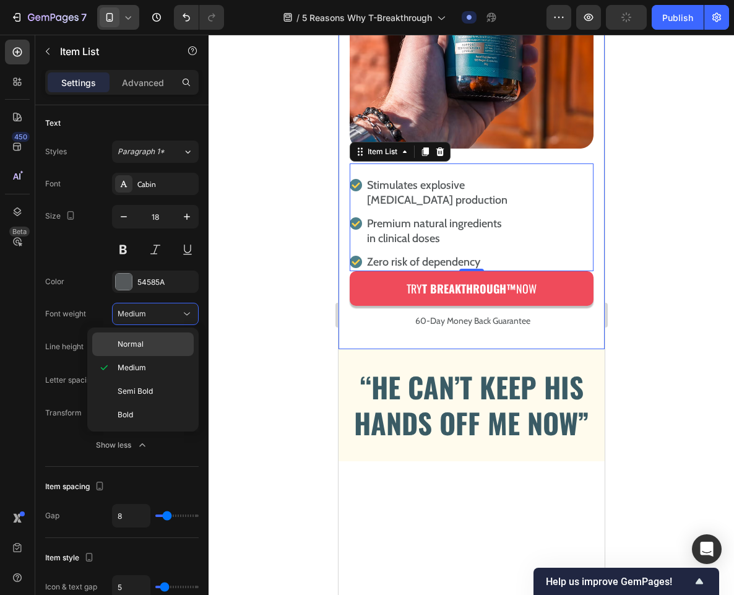
click at [146, 347] on p "Normal" at bounding box center [153, 344] width 71 height 11
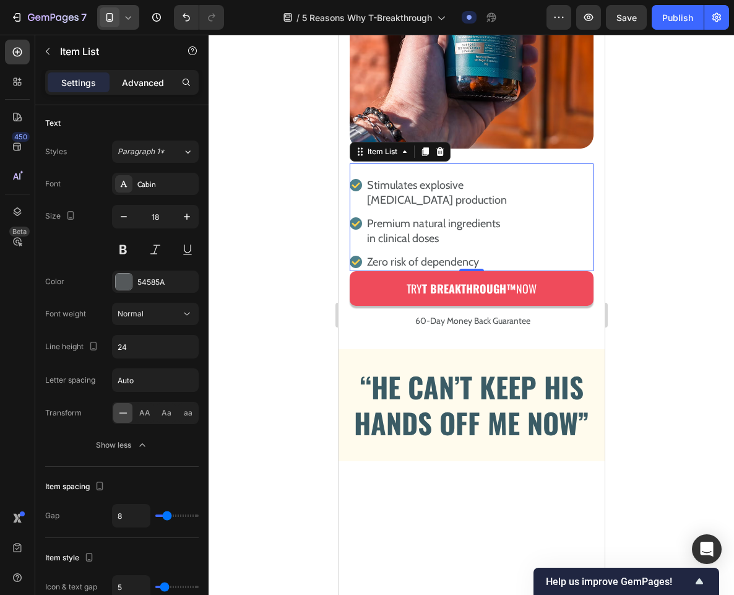
click at [144, 87] on p "Advanced" at bounding box center [143, 82] width 42 height 13
type input "100%"
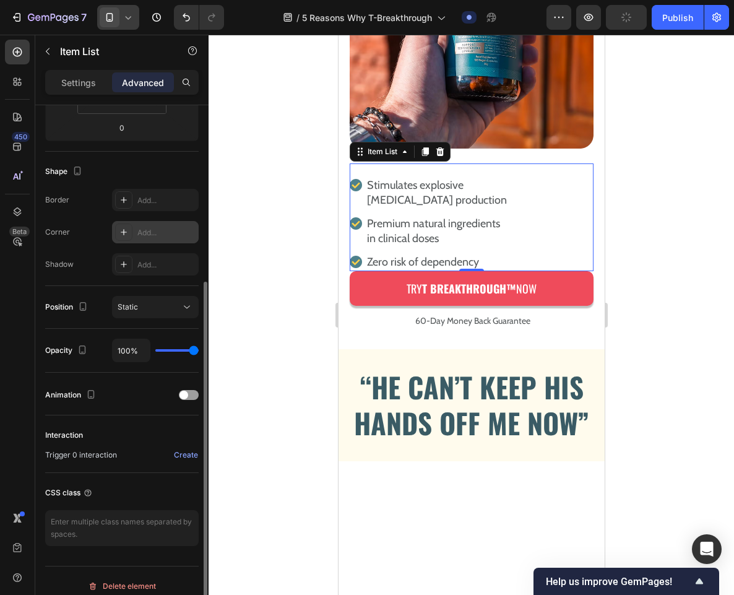
scroll to position [0, 0]
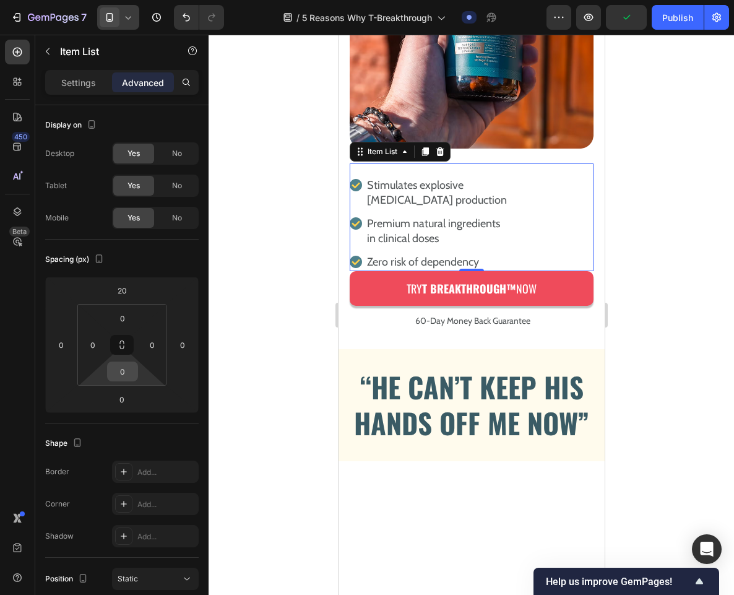
click at [128, 370] on input "0" at bounding box center [122, 371] width 25 height 19
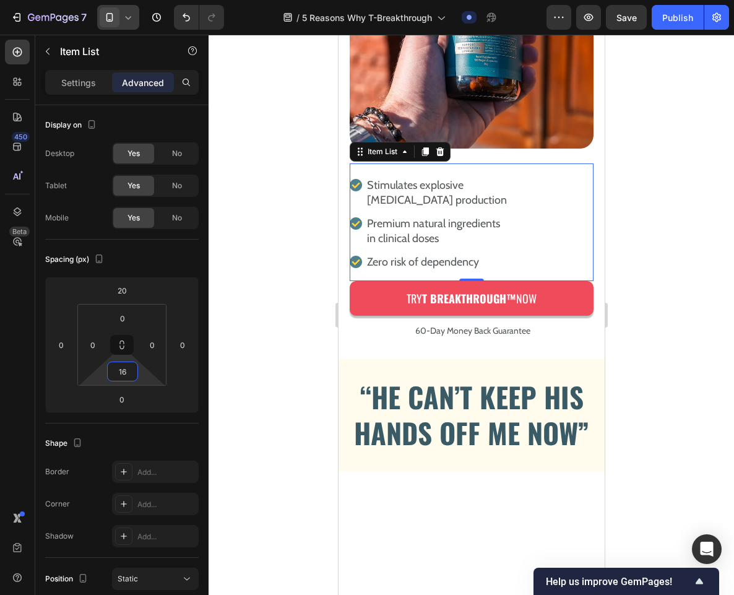
type input "1"
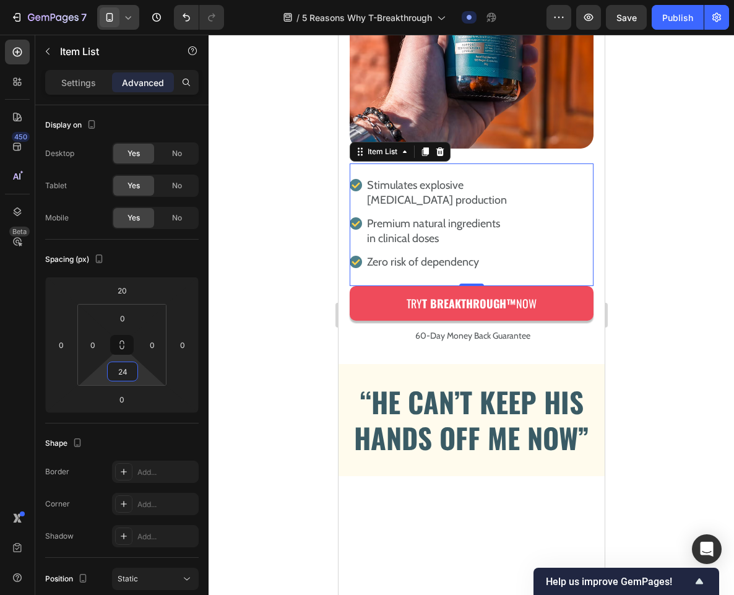
type input "24"
click at [269, 394] on div at bounding box center [472, 315] width 526 height 560
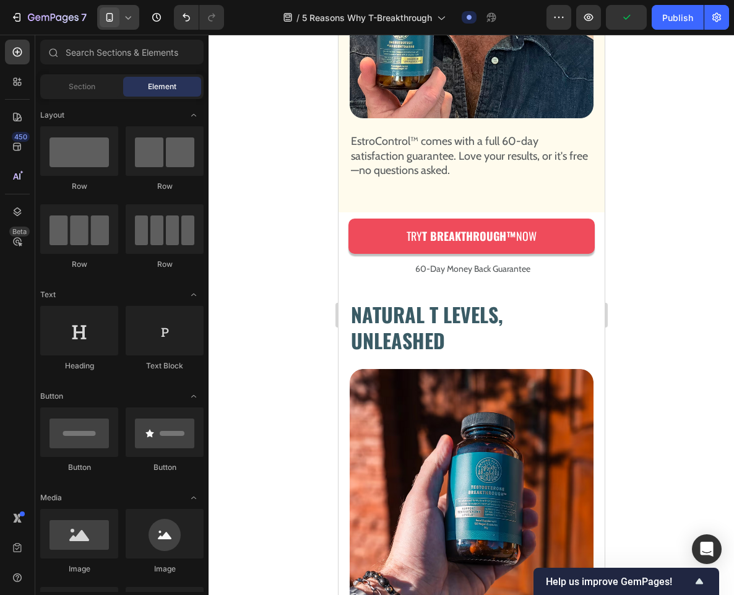
scroll to position [2592, 0]
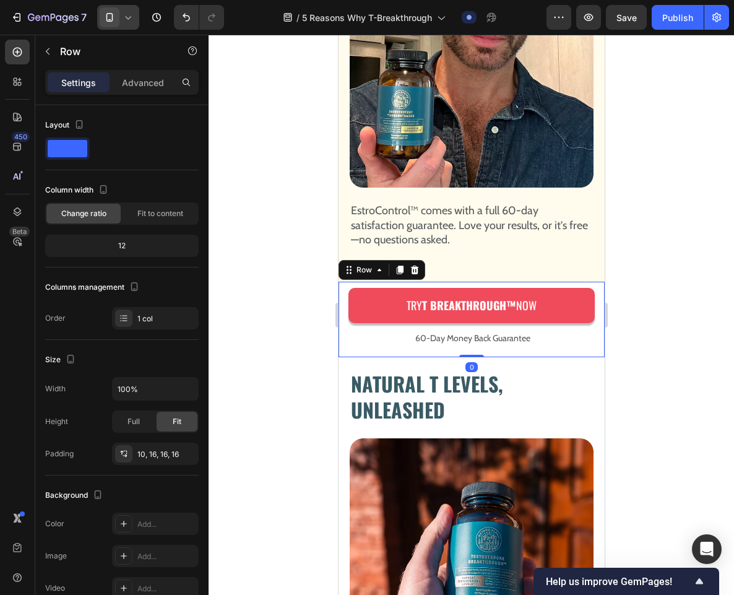
click at [343, 282] on div "Try T Breakthrough™ Now Button 60-Day Money Back Guarantee Text Block Row 0" at bounding box center [471, 320] width 266 height 76
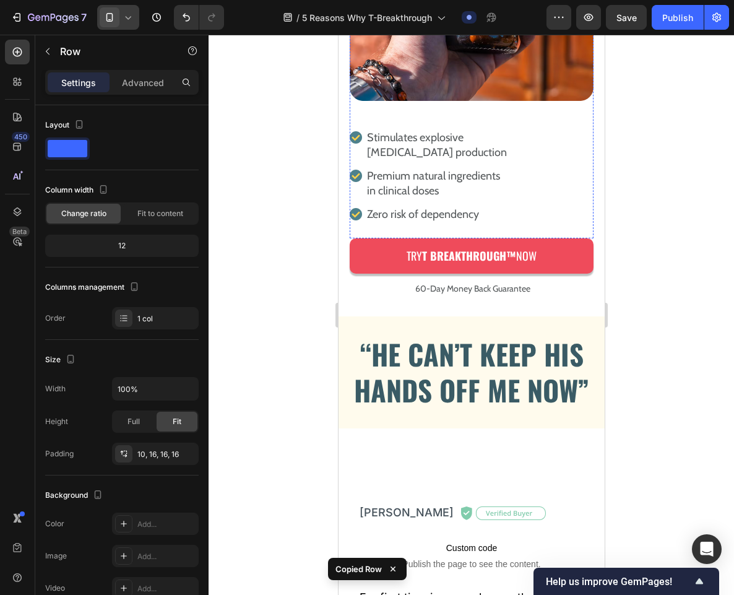
scroll to position [3264, 0]
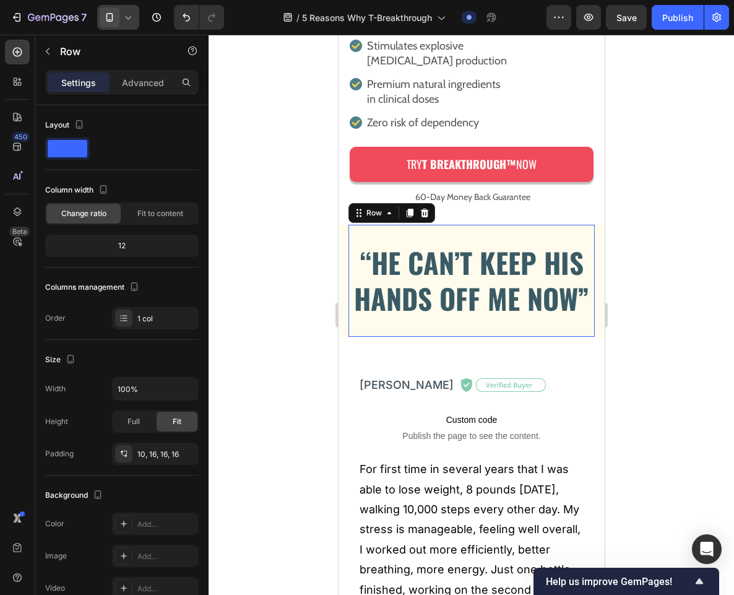
click at [394, 324] on div "“HE CAN’T KEEP HIS HANDS OFF ME NOW” Heading Row 0" at bounding box center [471, 281] width 246 height 112
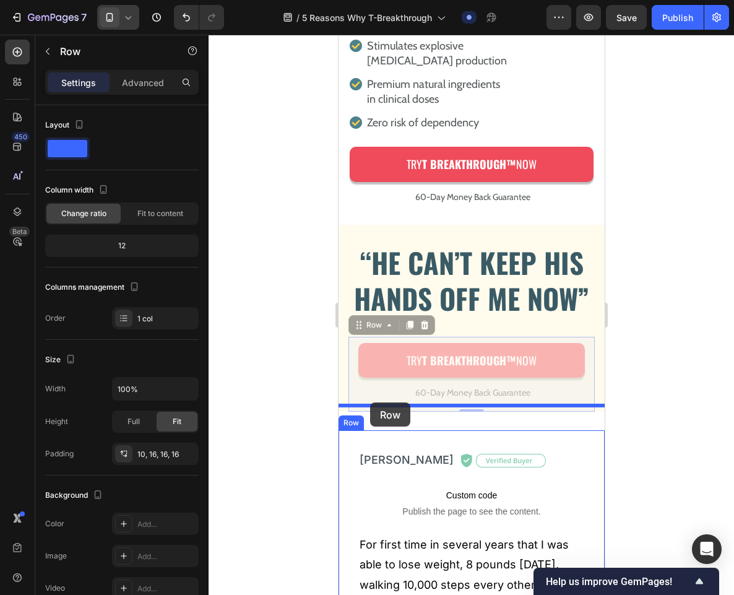
drag, startPoint x: 355, startPoint y: 319, endPoint x: 370, endPoint y: 402, distance: 84.9
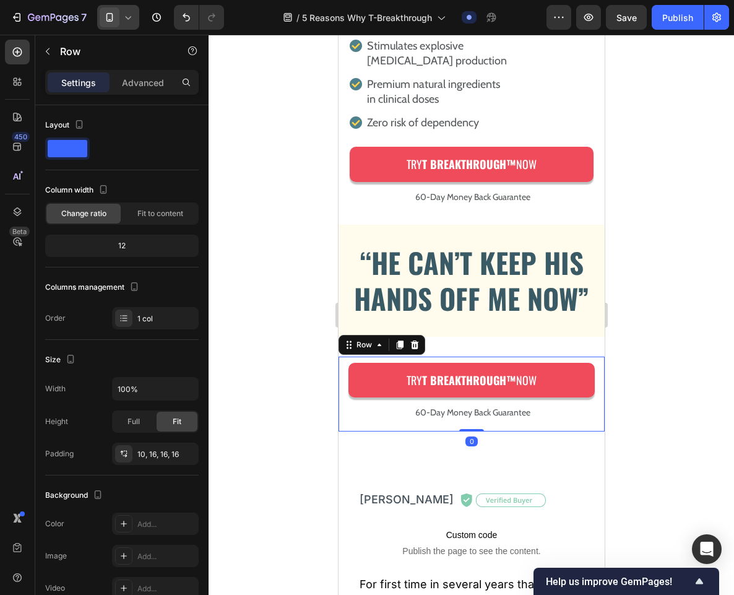
click at [264, 294] on div at bounding box center [472, 315] width 526 height 560
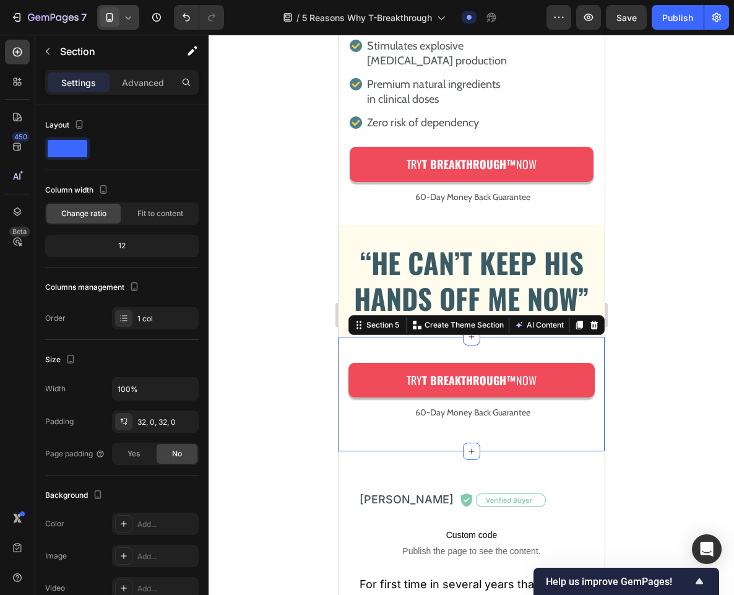
click at [370, 347] on div "Try T Breakthrough™ Now Button 60-Day Money Back Guarantee Text Block Row Secti…" at bounding box center [471, 394] width 266 height 115
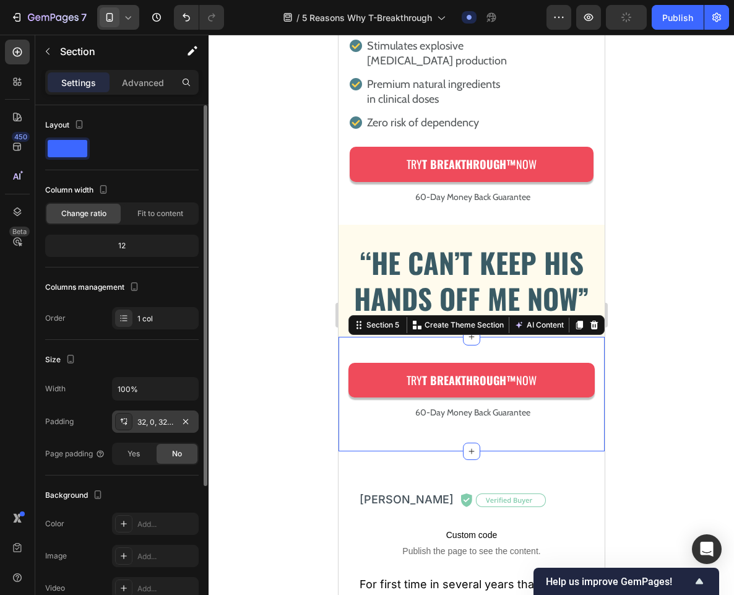
click at [156, 417] on div "32, 0, 32, 0" at bounding box center [155, 422] width 36 height 11
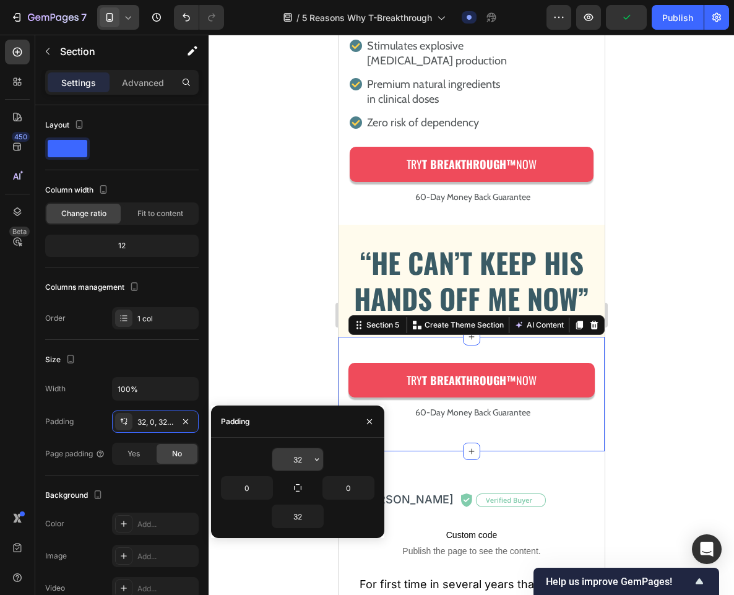
click at [304, 464] on input "32" at bounding box center [297, 459] width 51 height 22
type input "0"
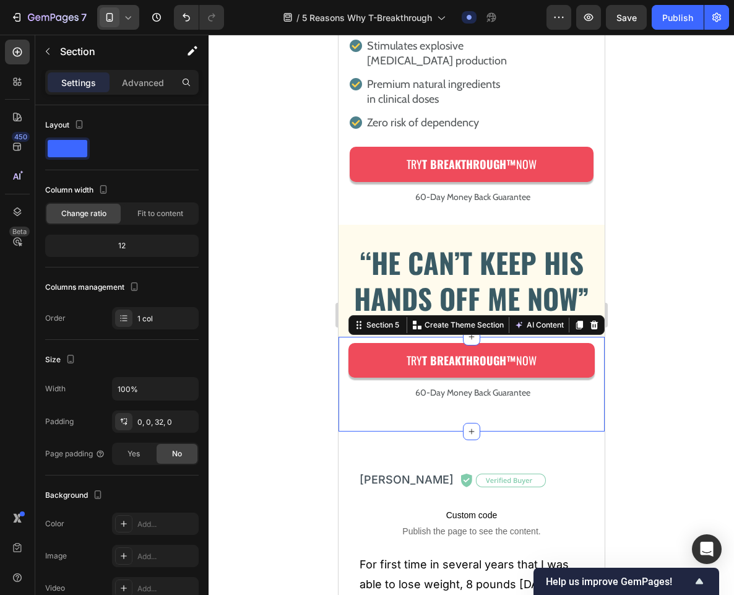
click at [305, 349] on div at bounding box center [472, 315] width 526 height 560
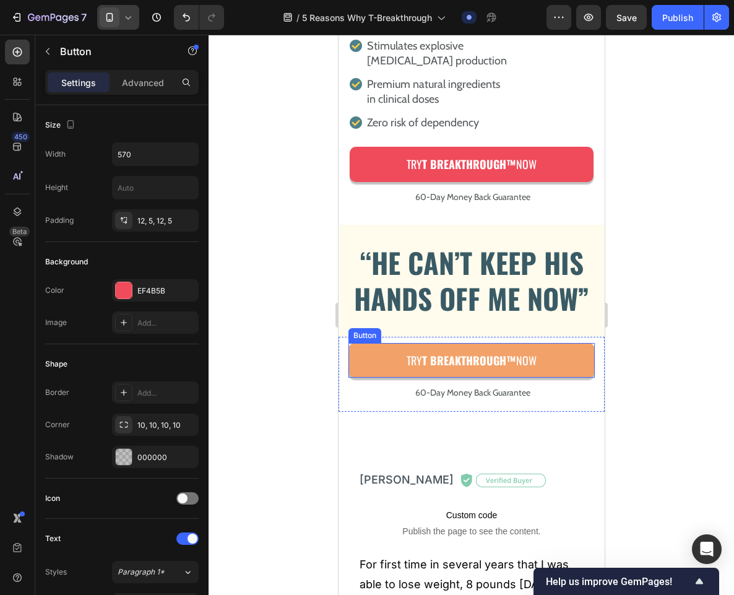
click at [357, 343] on link "Try T Breakthrough™ Now" at bounding box center [471, 360] width 246 height 35
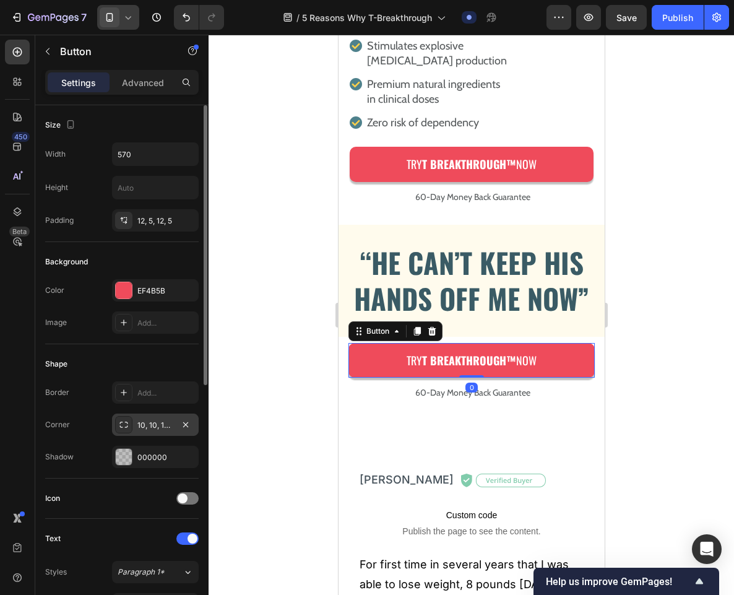
click at [151, 420] on div "10, 10, 10, 10" at bounding box center [155, 425] width 36 height 11
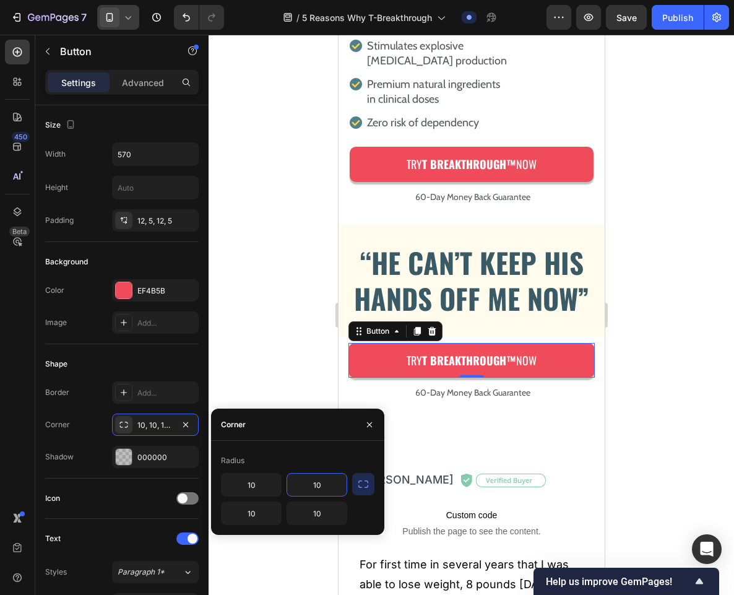
click at [322, 482] on input "10" at bounding box center [316, 485] width 59 height 22
click at [370, 422] on icon "button" at bounding box center [370, 425] width 10 height 10
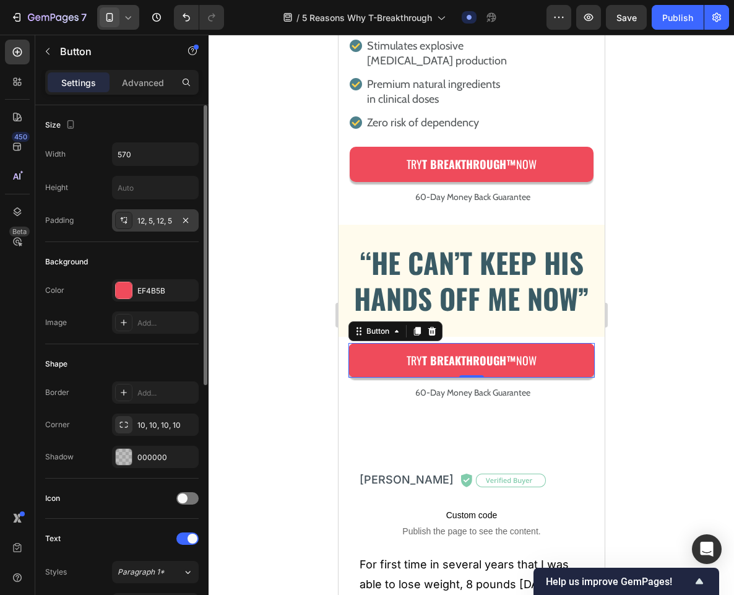
click at [157, 217] on div "12, 5, 12, 5" at bounding box center [155, 220] width 36 height 11
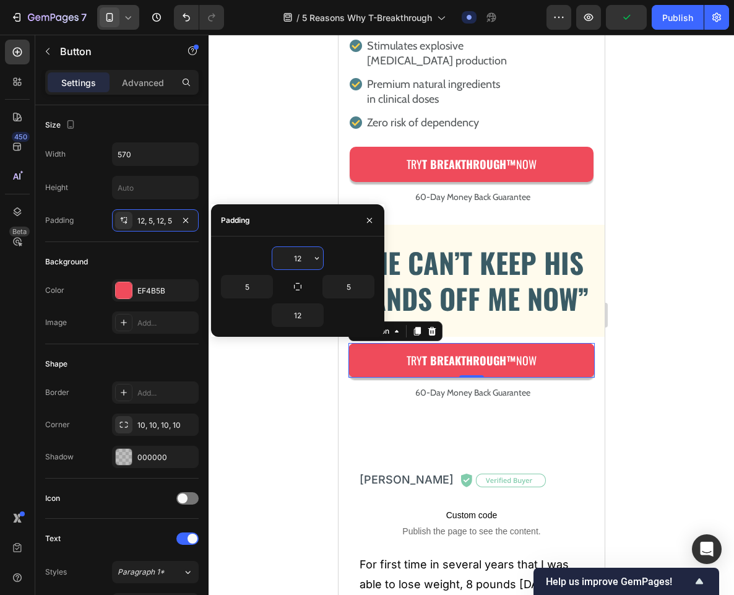
click at [301, 256] on input "12" at bounding box center [297, 258] width 51 height 22
type input "0"
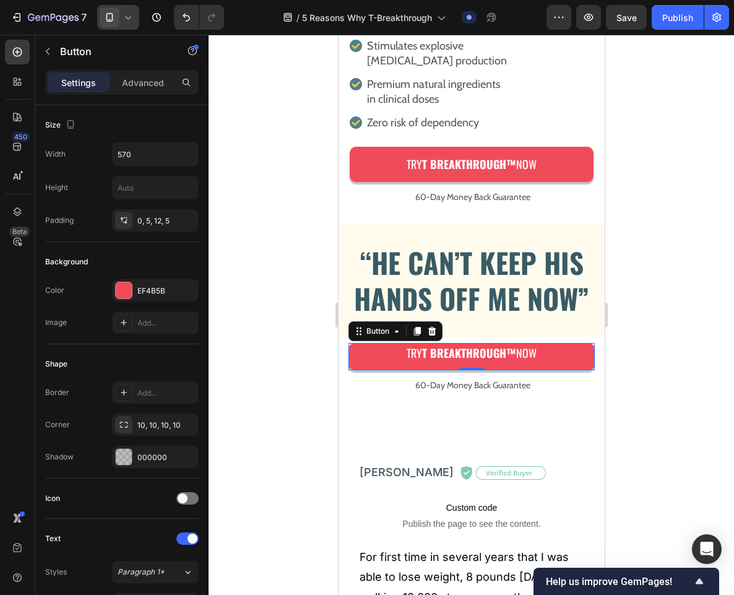
click at [264, 178] on div at bounding box center [472, 315] width 526 height 560
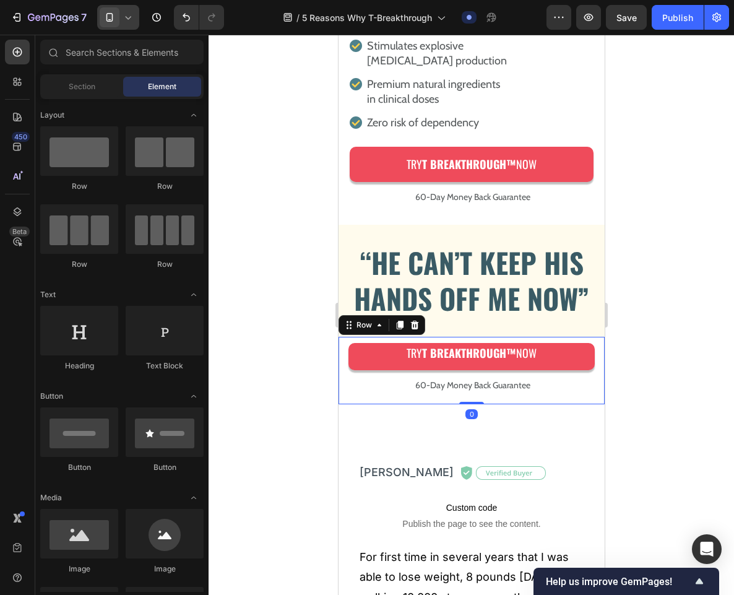
click at [407, 337] on div "Try T Breakthrough™ Now Button 60-Day Money Back Guarantee Text Block Row 0" at bounding box center [471, 371] width 266 height 68
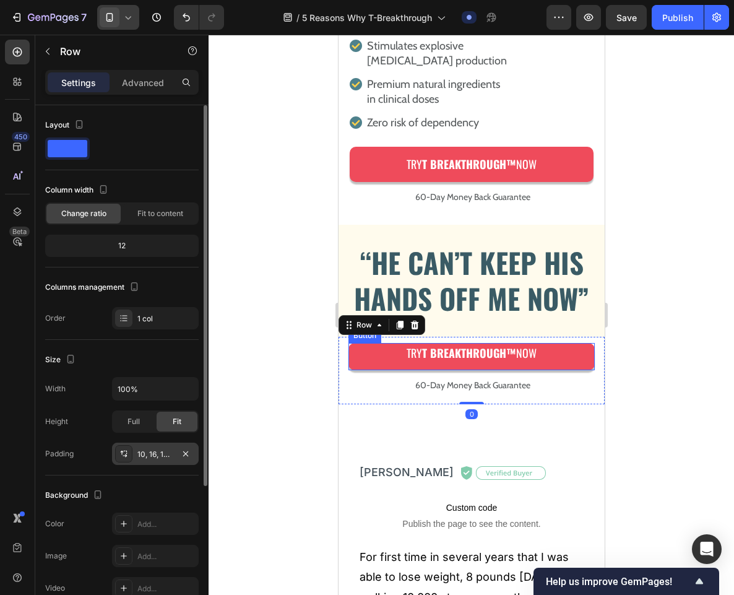
click at [150, 450] on div "10, 16, 16, 16" at bounding box center [155, 454] width 36 height 11
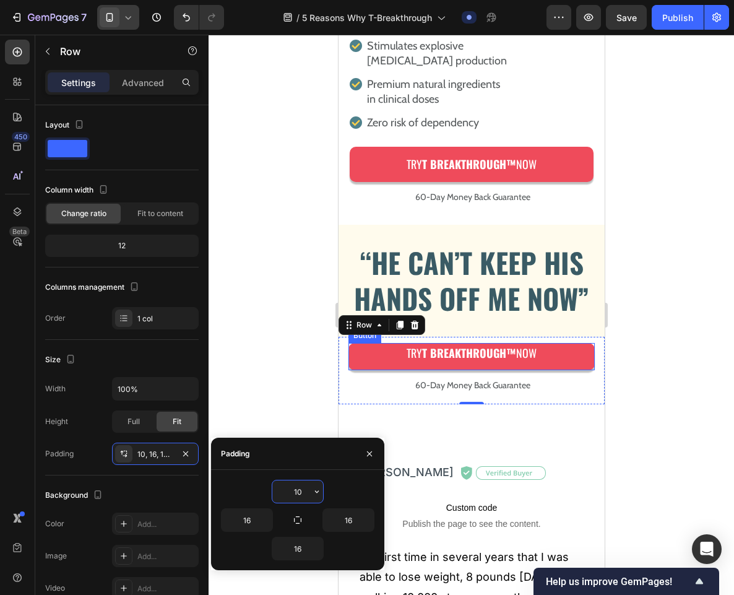
click at [300, 493] on input "10" at bounding box center [297, 491] width 51 height 22
type input "0"
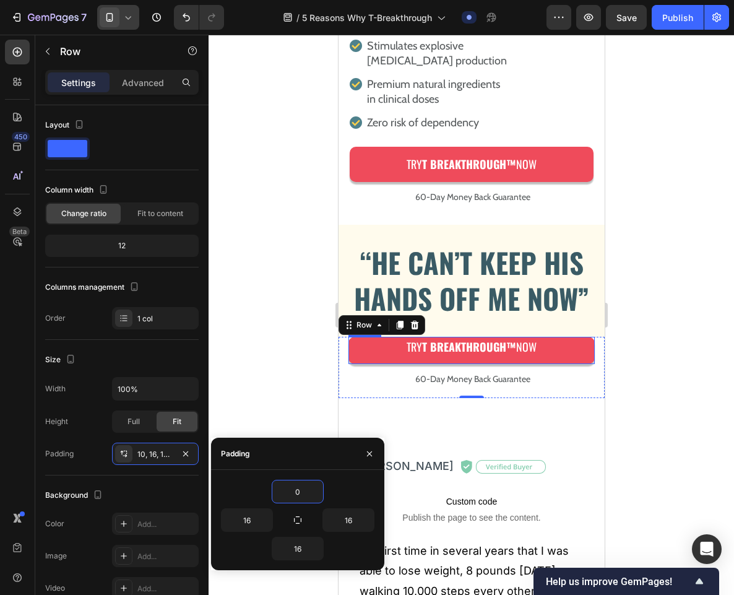
click at [287, 351] on div at bounding box center [472, 315] width 526 height 560
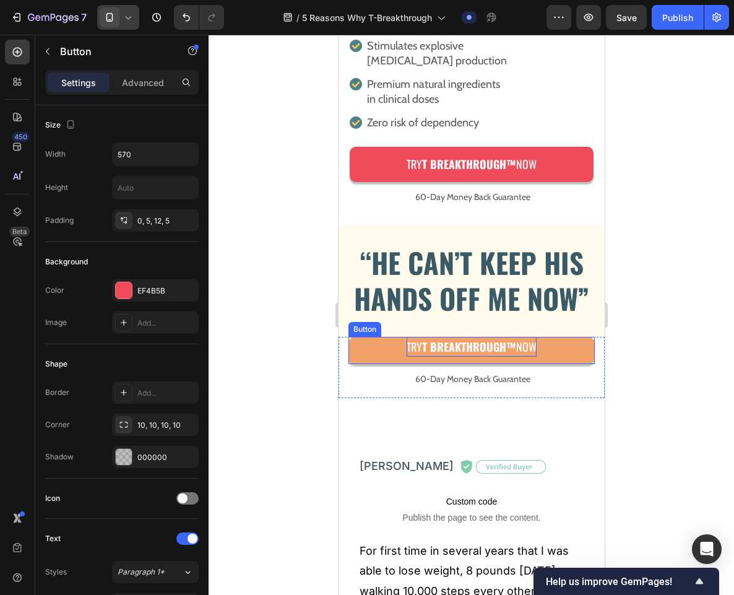
click at [490, 341] on strong "T Breakthrough™" at bounding box center [469, 347] width 94 height 16
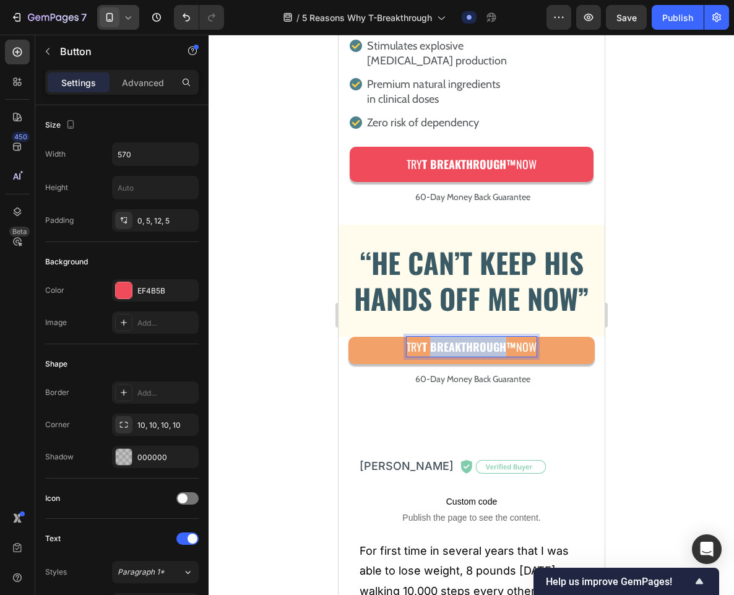
click at [490, 341] on strong "T Breakthrough™" at bounding box center [469, 347] width 94 height 16
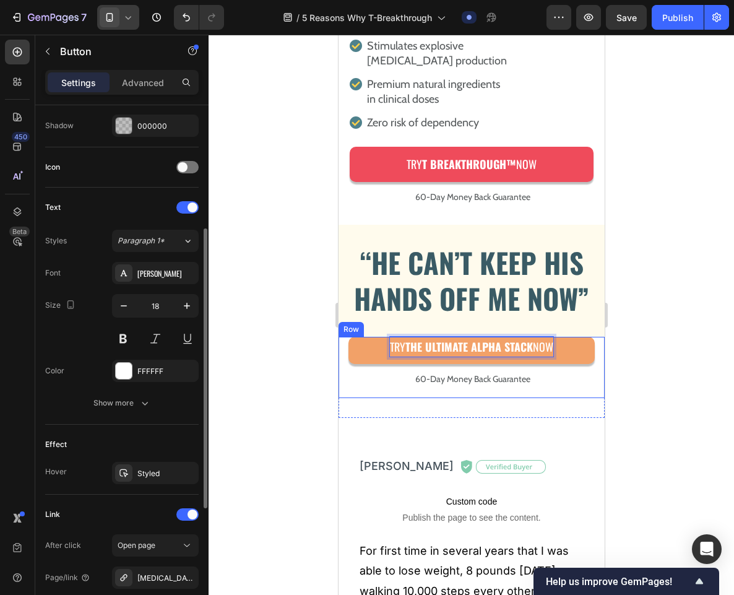
scroll to position [459, 0]
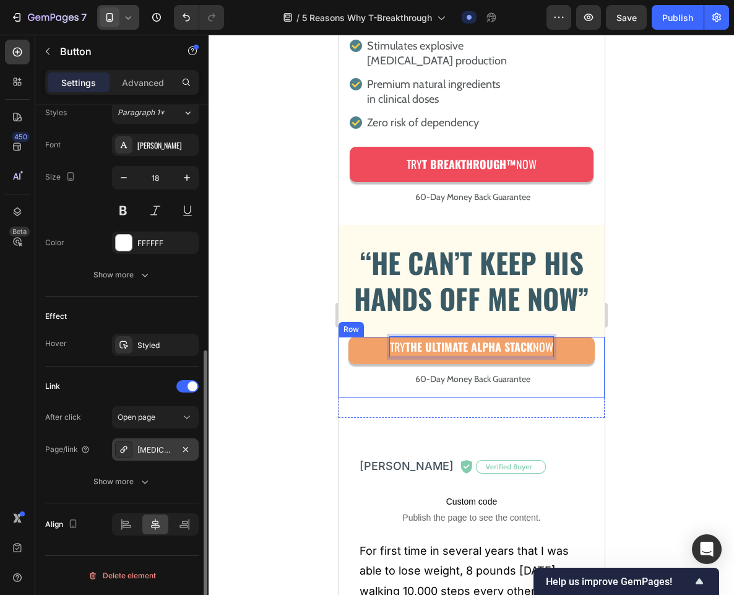
click at [157, 445] on div "[MEDICAL_DATA] Breakthrough" at bounding box center [155, 450] width 36 height 11
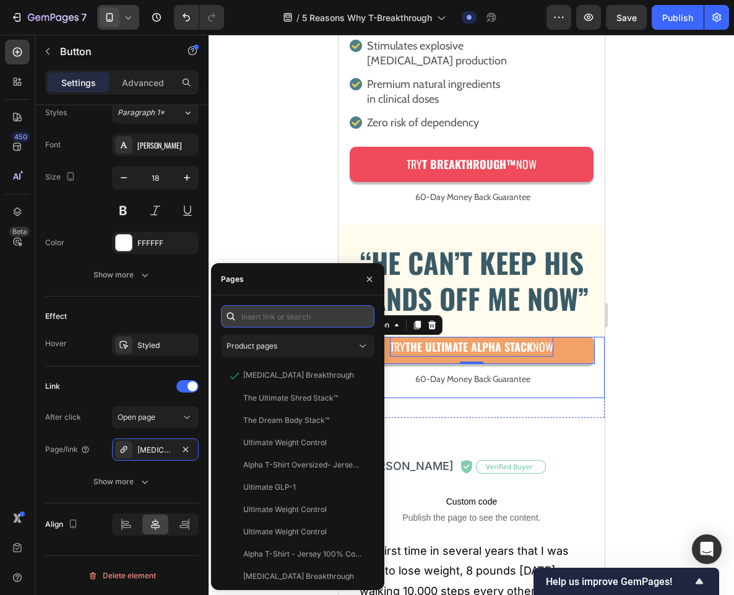
click at [287, 316] on input "text" at bounding box center [298, 316] width 154 height 22
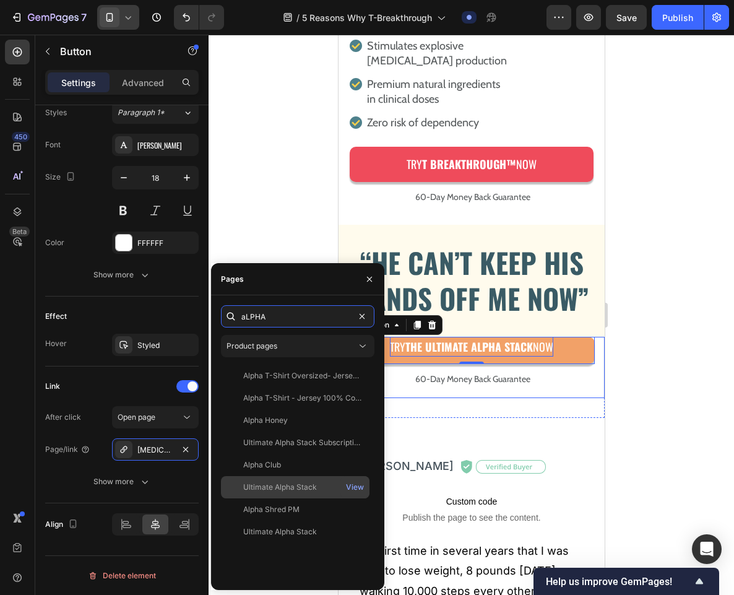
type input "aLPHA"
click at [292, 479] on div "Ultimate Alpha Stack View" at bounding box center [295, 487] width 149 height 22
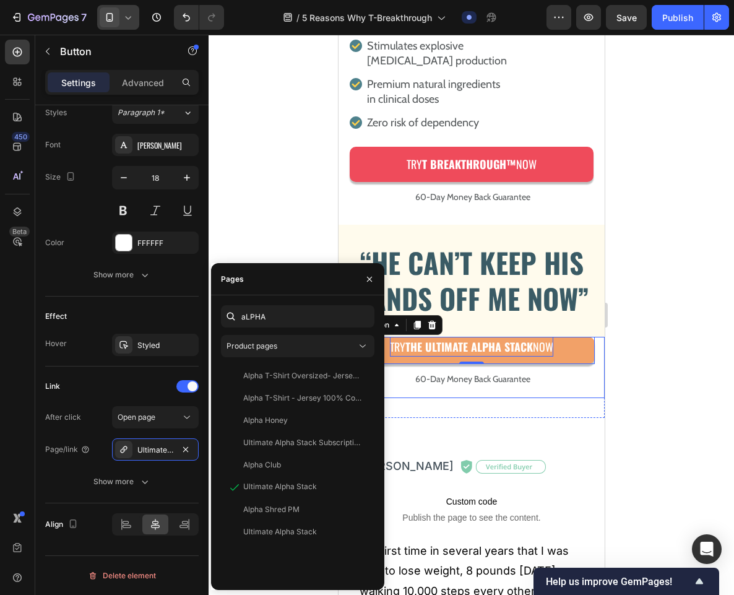
click at [279, 238] on div at bounding box center [472, 315] width 526 height 560
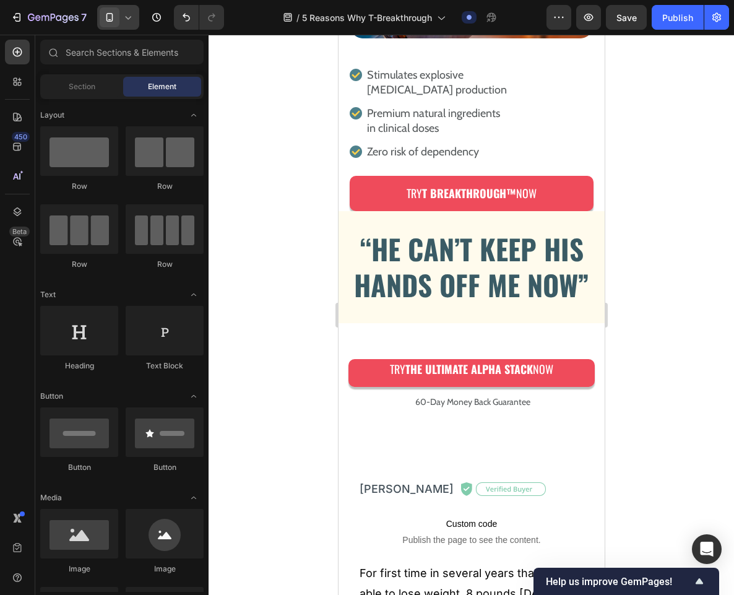
scroll to position [3233, 0]
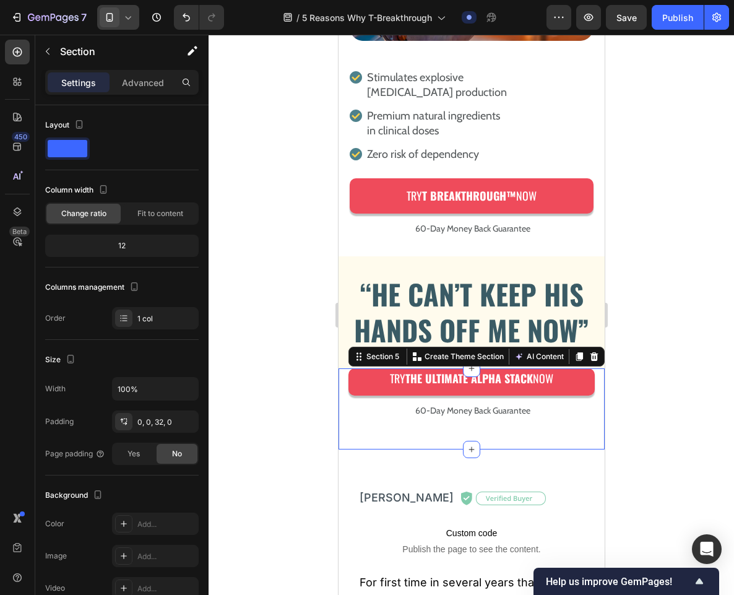
click at [345, 433] on div "Try The ULTIMATE ALPHA STACK Now Button 60-Day Money Back Guarantee Text Block …" at bounding box center [471, 409] width 266 height 82
click at [145, 83] on p "Advanced" at bounding box center [143, 82] width 42 height 13
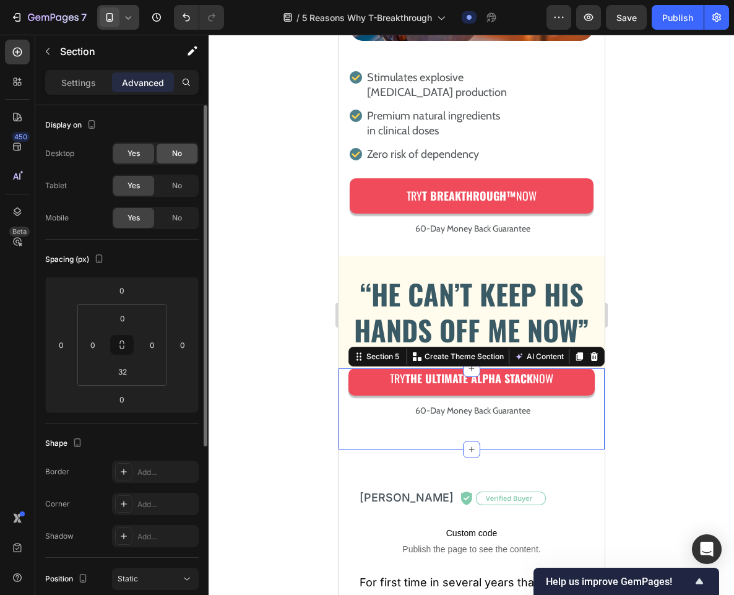
click at [180, 146] on div "No" at bounding box center [177, 154] width 41 height 20
click at [180, 183] on span "No" at bounding box center [177, 185] width 10 height 11
click at [126, 371] on input "32" at bounding box center [122, 371] width 25 height 19
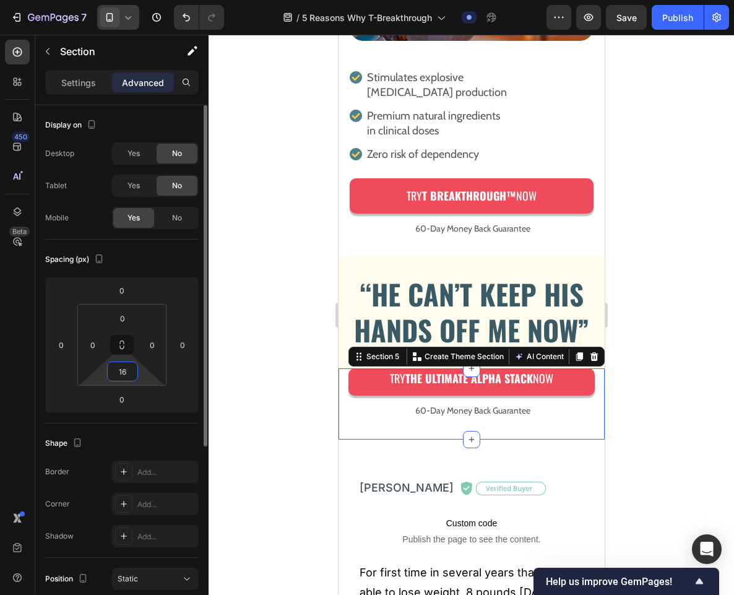
type input "1"
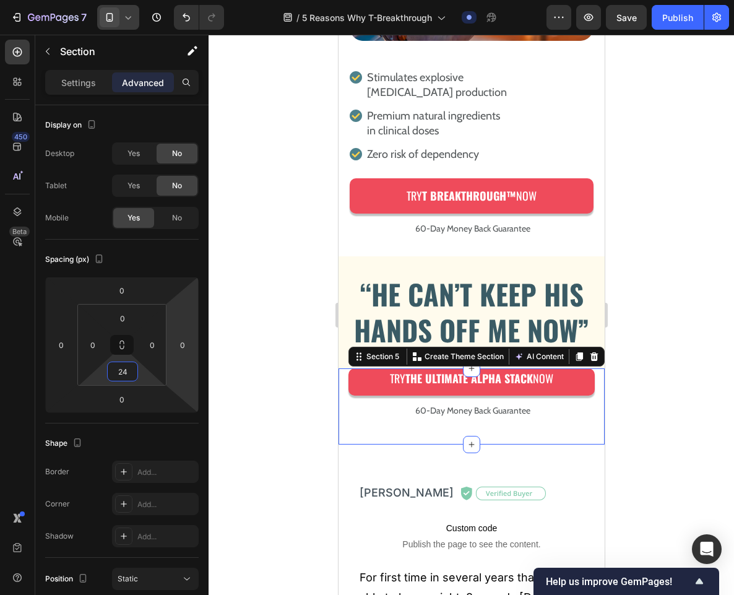
type input "24"
click at [274, 321] on div at bounding box center [472, 315] width 526 height 560
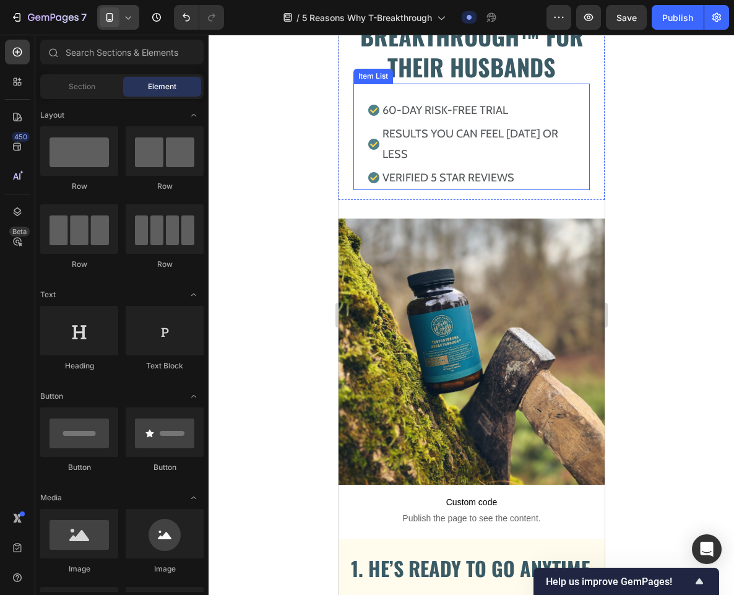
scroll to position [152, 0]
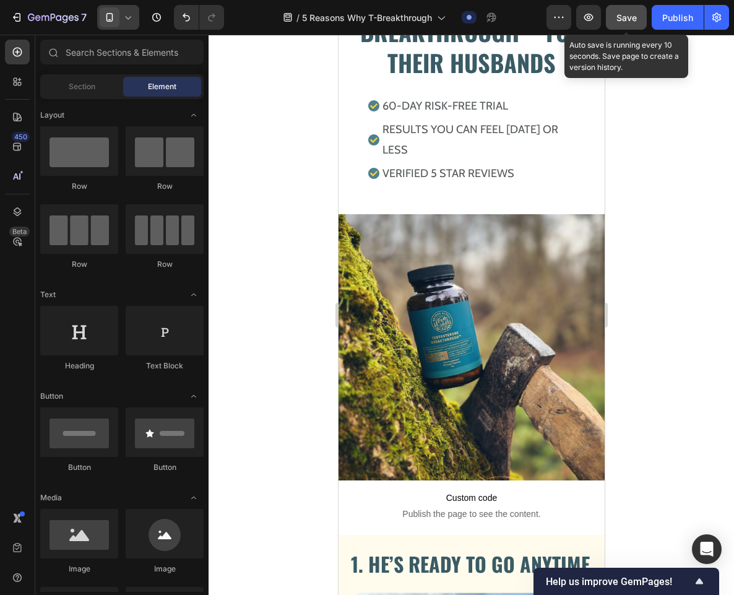
click at [626, 29] on button "Save" at bounding box center [626, 17] width 41 height 25
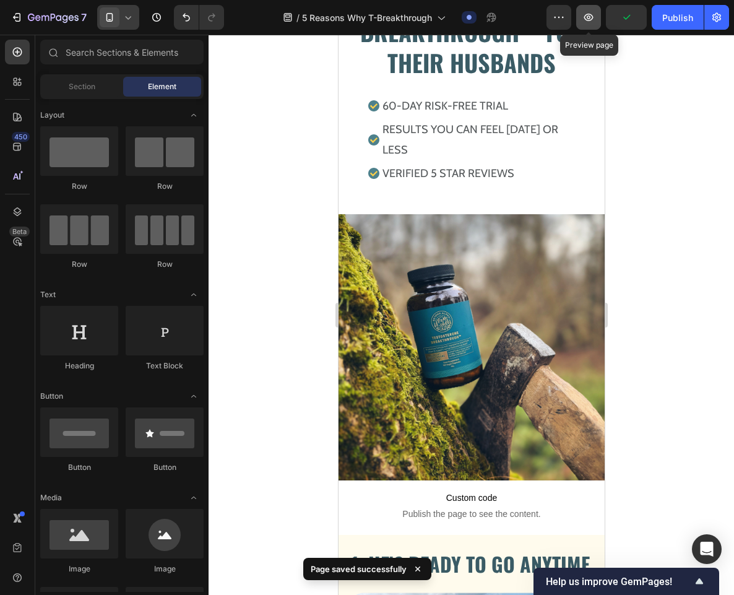
click at [589, 22] on icon "button" at bounding box center [589, 17] width 12 height 12
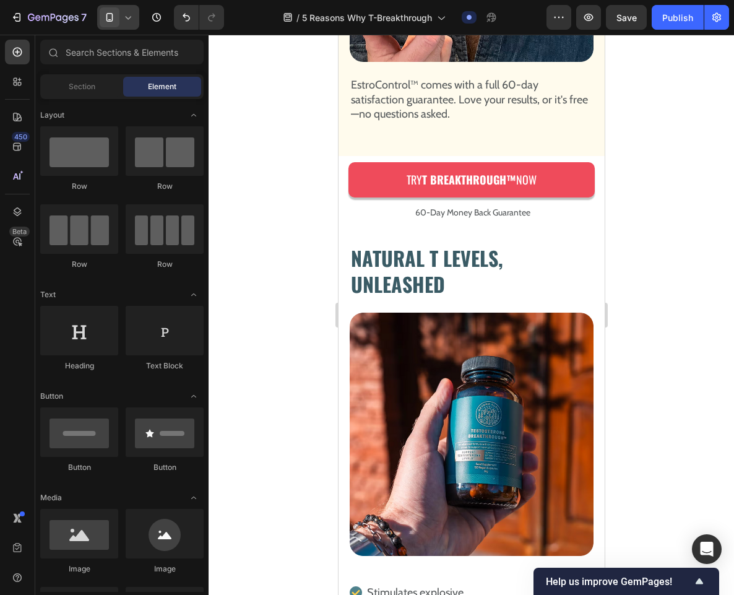
scroll to position [2722, 0]
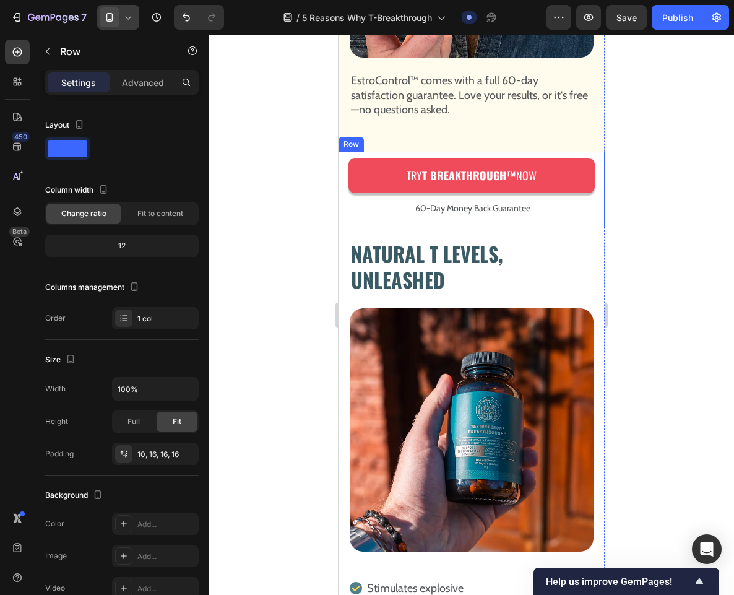
click at [342, 183] on div "Try T Breakthrough™ Now Button 60-Day Money Back Guarantee Text Block Row" at bounding box center [471, 190] width 266 height 76
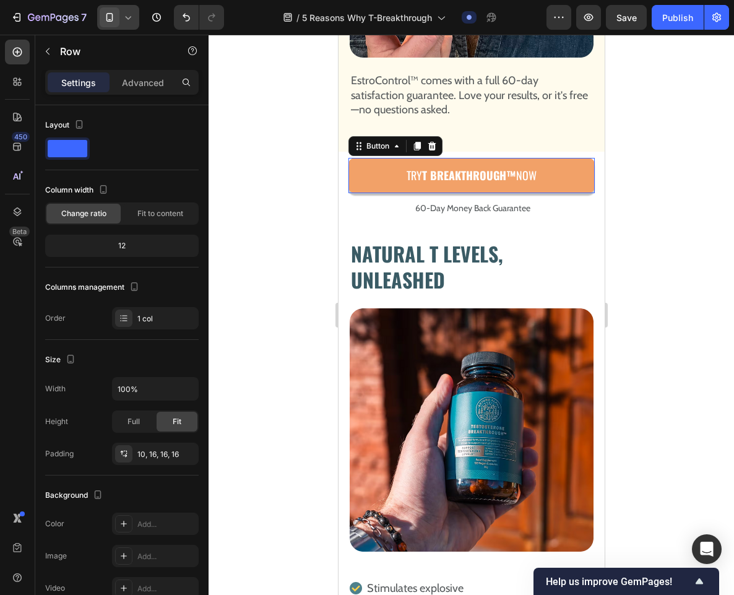
click at [361, 158] on link "Try T Breakthrough™ Now" at bounding box center [471, 175] width 246 height 35
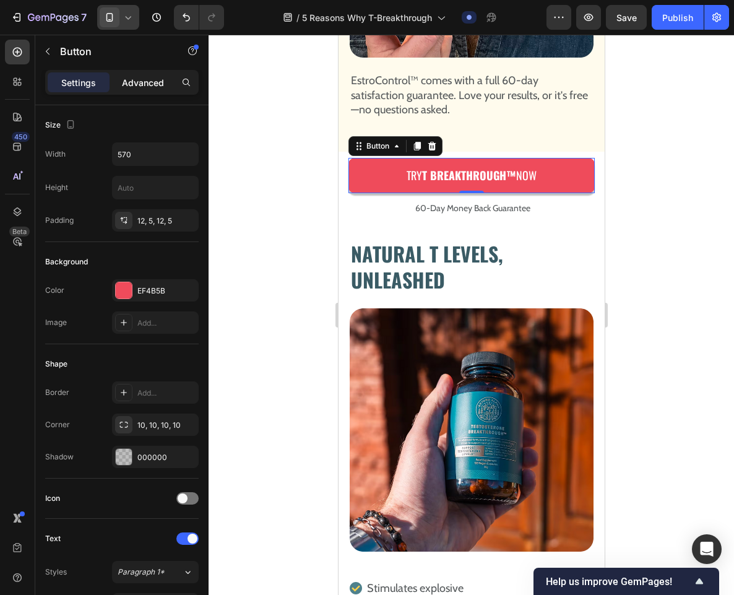
click at [141, 81] on p "Advanced" at bounding box center [143, 82] width 42 height 13
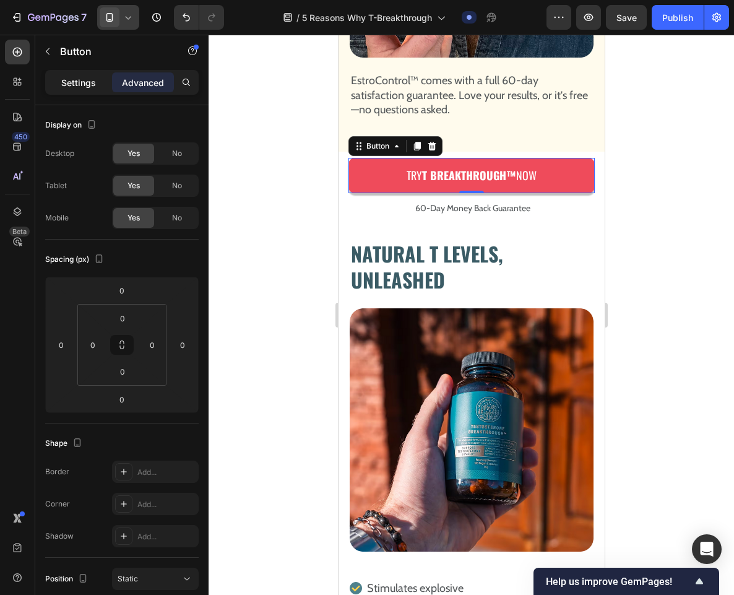
click at [65, 82] on p "Settings" at bounding box center [78, 82] width 35 height 13
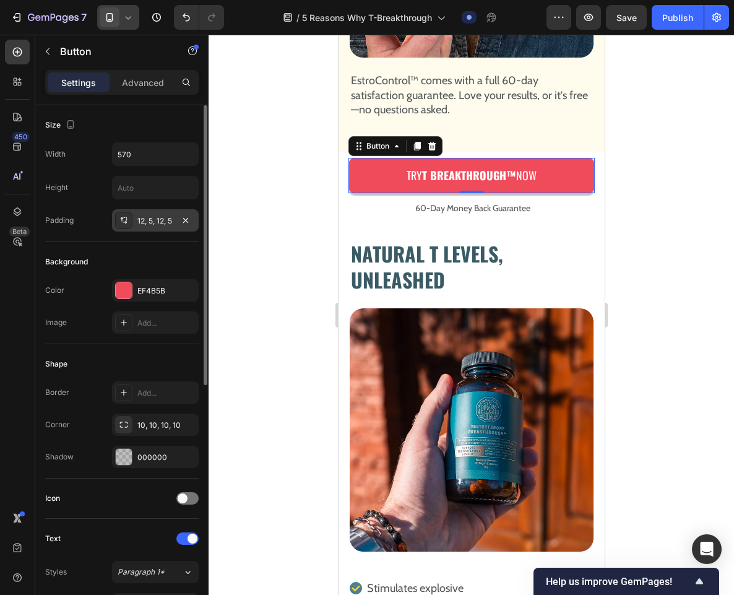
click at [151, 219] on div "12, 5, 12, 5" at bounding box center [155, 220] width 36 height 11
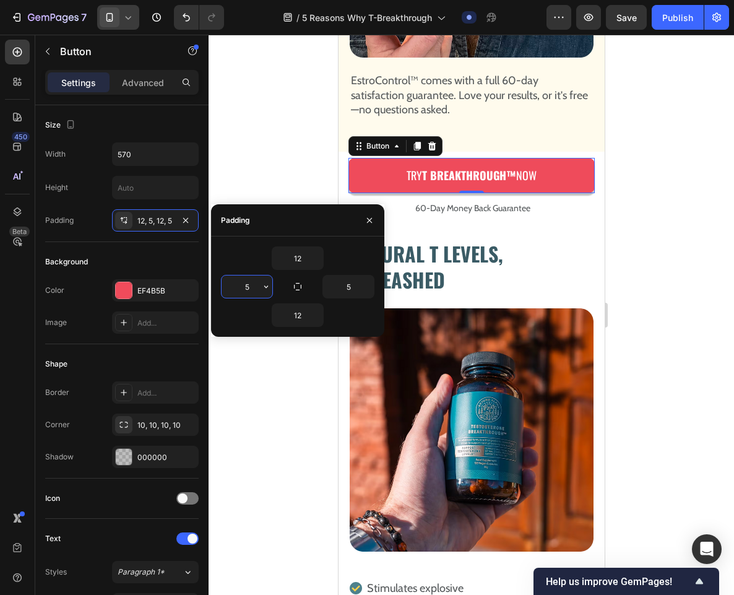
click at [253, 284] on input "5" at bounding box center [247, 286] width 51 height 22
type input "16"
click at [358, 282] on input "5" at bounding box center [348, 286] width 51 height 22
type input "16"
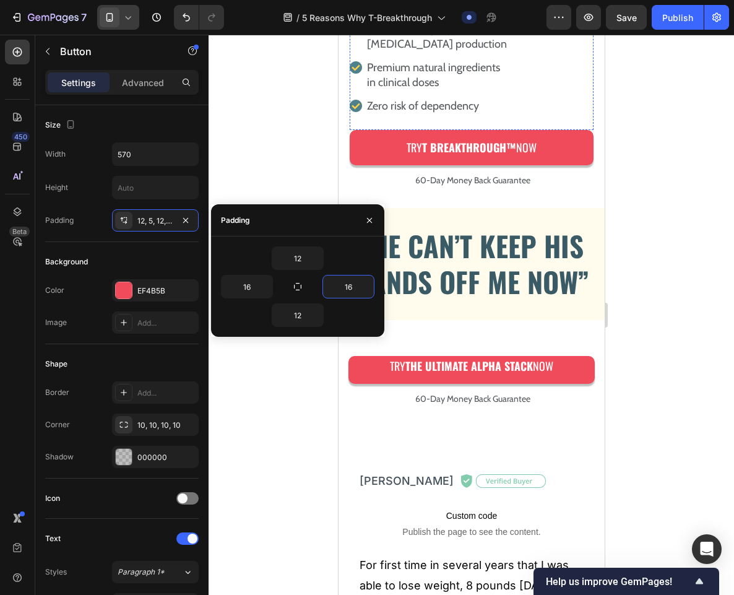
scroll to position [3294, 0]
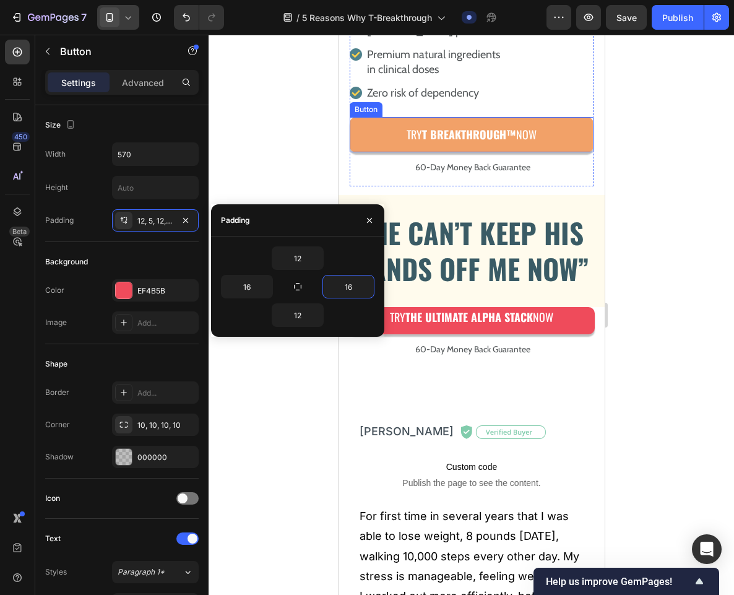
click at [558, 117] on link "Try T Breakthrough™ Now" at bounding box center [471, 134] width 244 height 35
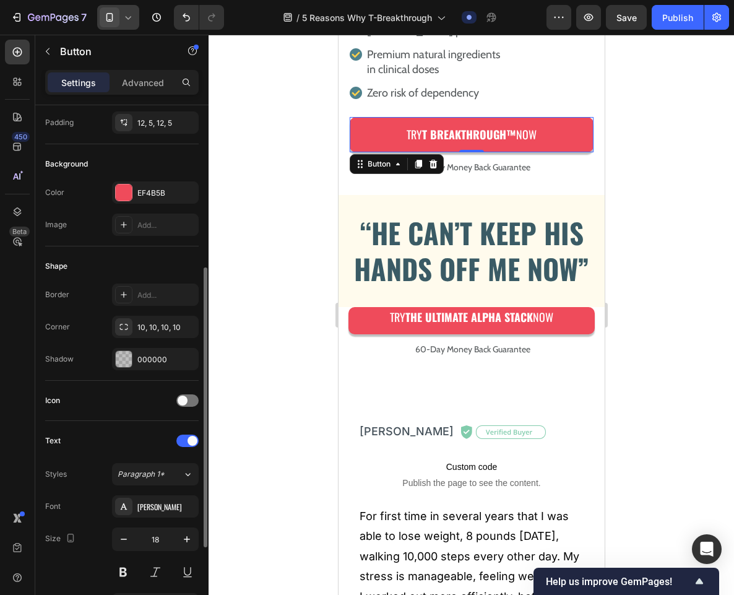
scroll to position [0, 0]
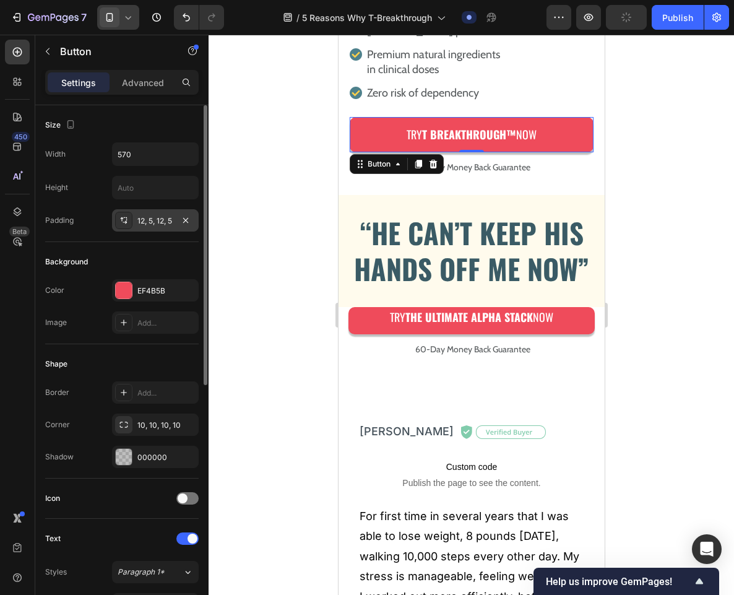
click at [162, 216] on div "12, 5, 12, 5" at bounding box center [155, 220] width 36 height 11
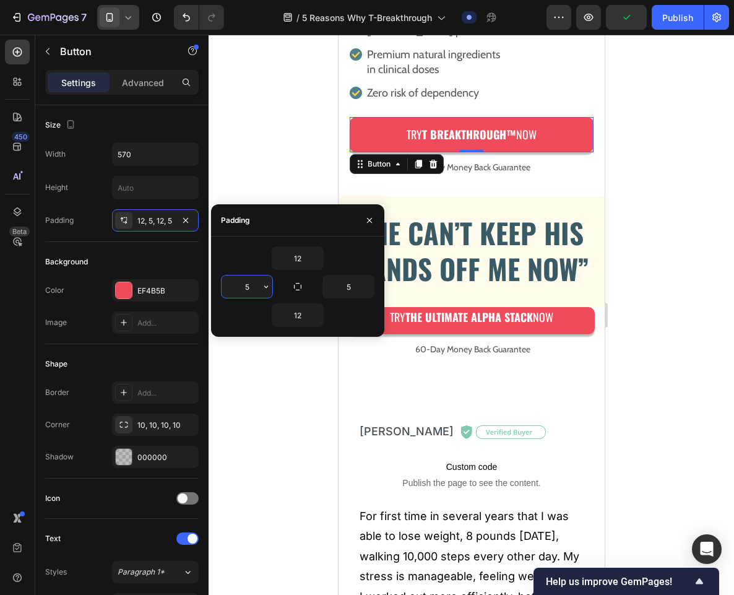
click at [254, 288] on input "5" at bounding box center [247, 286] width 51 height 22
type input "16"
click at [358, 287] on input "5" at bounding box center [348, 286] width 51 height 22
type input "16"
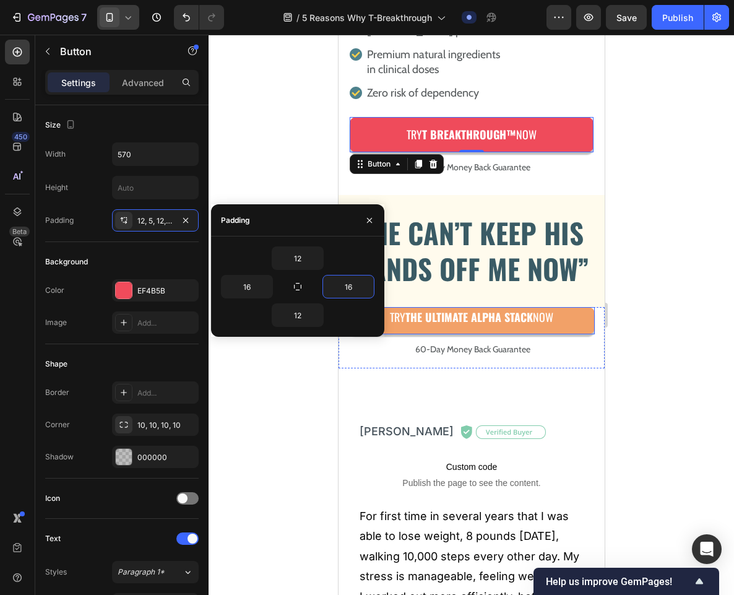
click at [561, 317] on link "Try The ULTIMATE ALPHA STACK Now" at bounding box center [471, 320] width 246 height 27
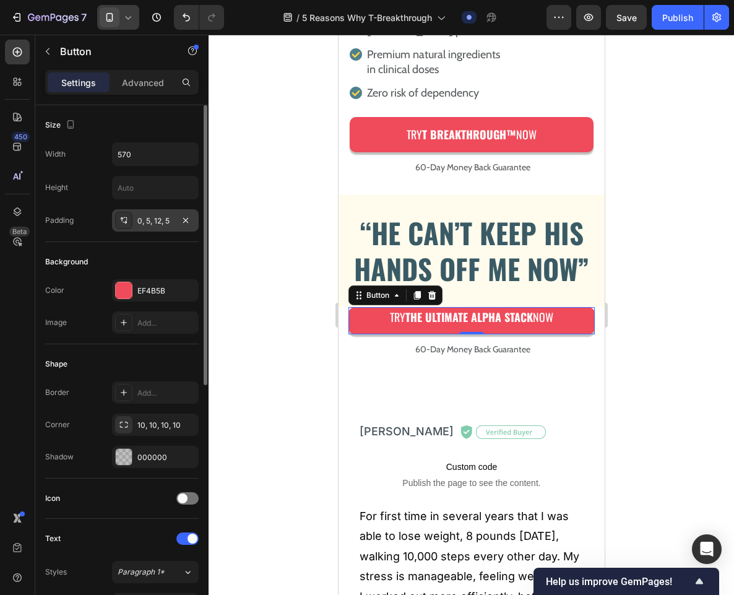
click at [155, 222] on div "0, 5, 12, 5" at bounding box center [155, 220] width 36 height 11
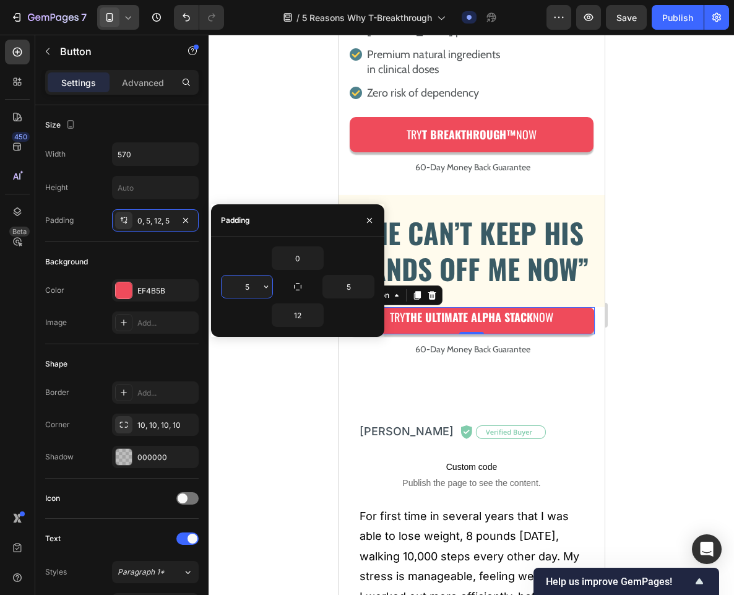
click at [258, 290] on input "5" at bounding box center [247, 286] width 51 height 22
type input "16"
click at [353, 284] on input "5" at bounding box center [348, 286] width 51 height 22
type input "16"
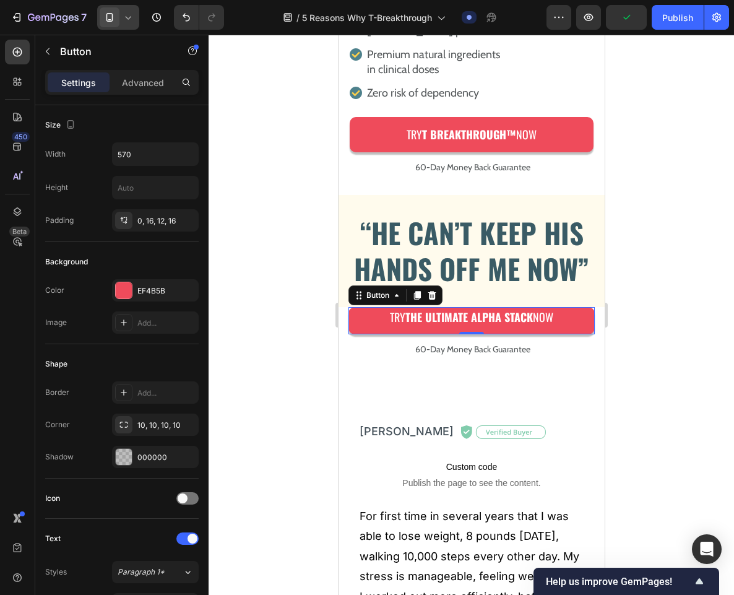
click at [277, 433] on div at bounding box center [472, 315] width 526 height 560
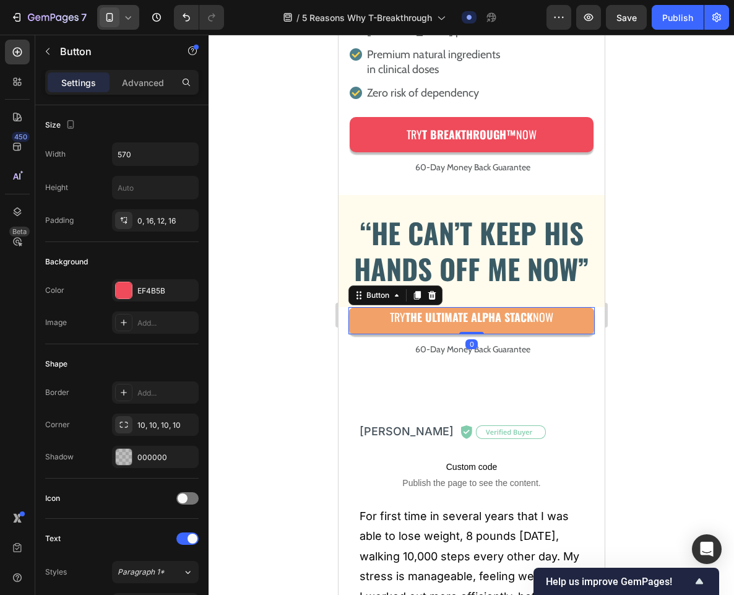
click at [373, 315] on link "Try The ULTIMATE ALPHA STACK Now" at bounding box center [471, 320] width 246 height 27
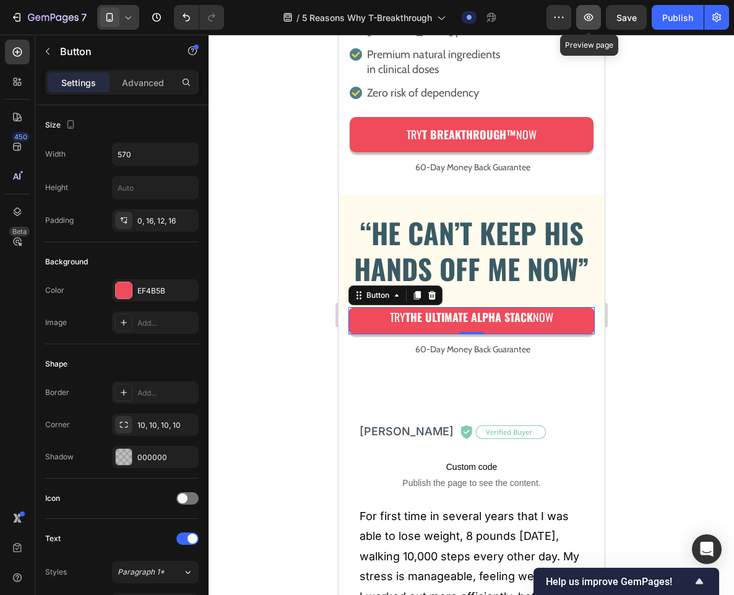
click at [594, 20] on icon "button" at bounding box center [589, 17] width 12 height 12
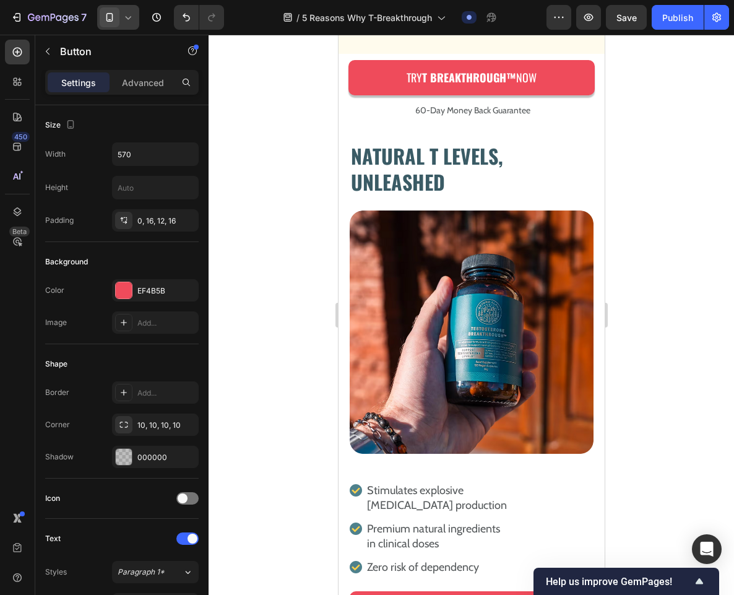
scroll to position [2791, 0]
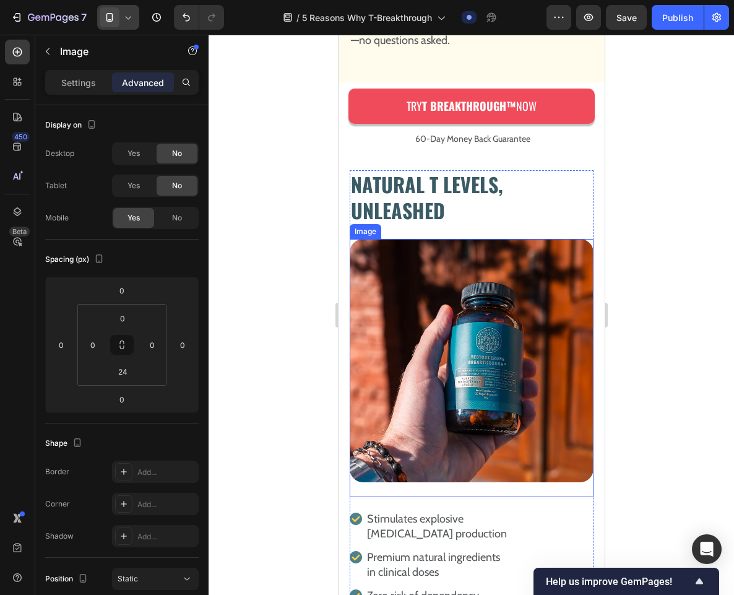
click at [440, 262] on img at bounding box center [471, 360] width 244 height 243
click at [61, 77] on p "Settings" at bounding box center [78, 82] width 35 height 13
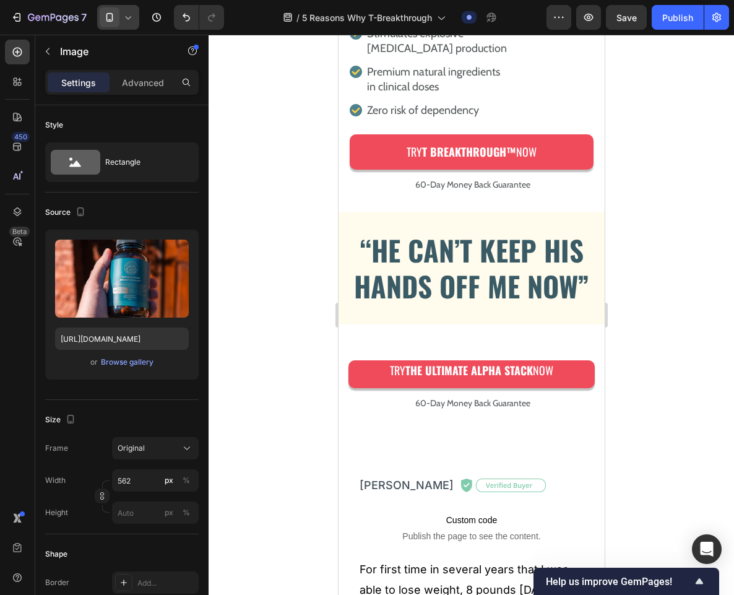
scroll to position [3281, 0]
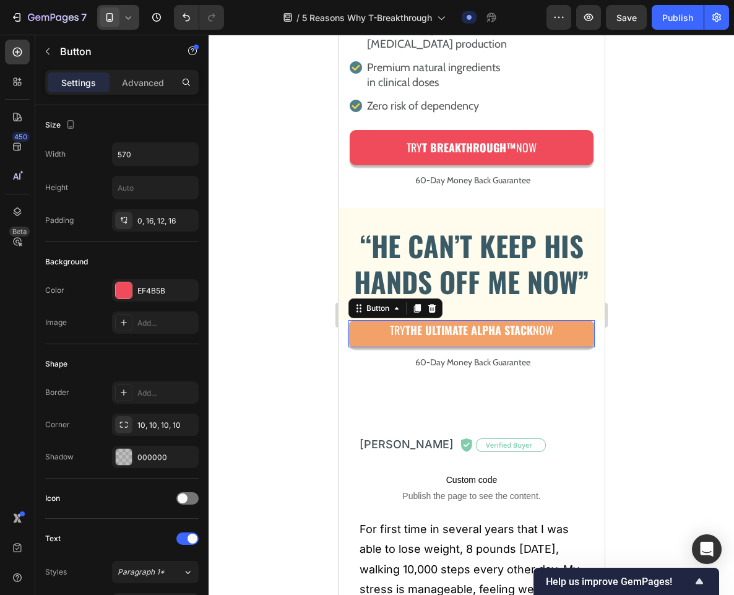
click at [357, 324] on link "Try The ULTIMATE ALPHA STACK Now" at bounding box center [471, 333] width 246 height 27
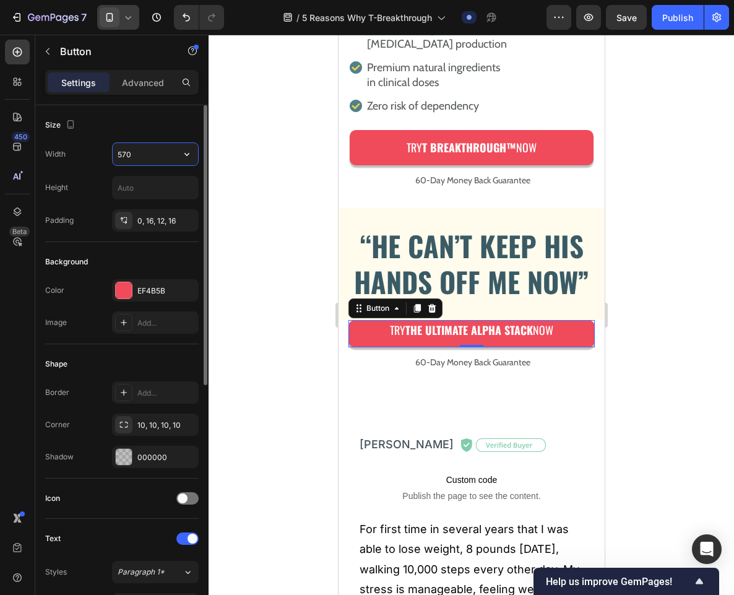
click at [135, 151] on input "570" at bounding box center [155, 154] width 85 height 22
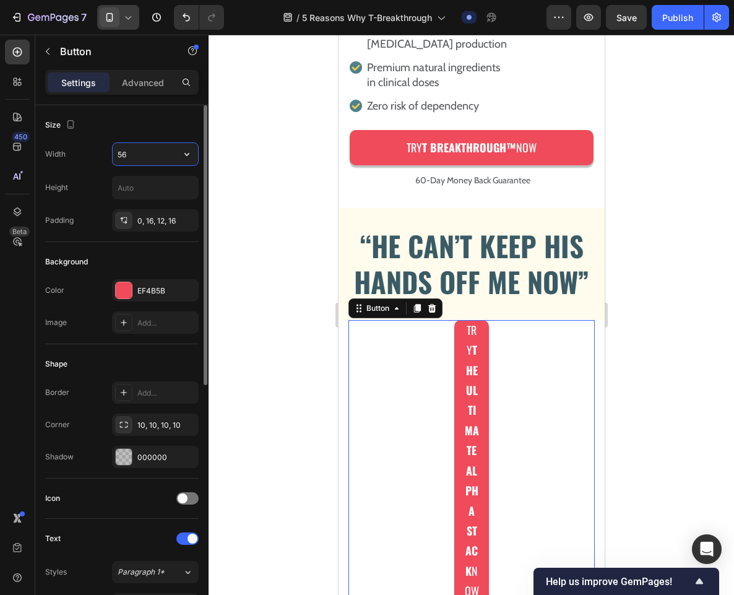
type input "562"
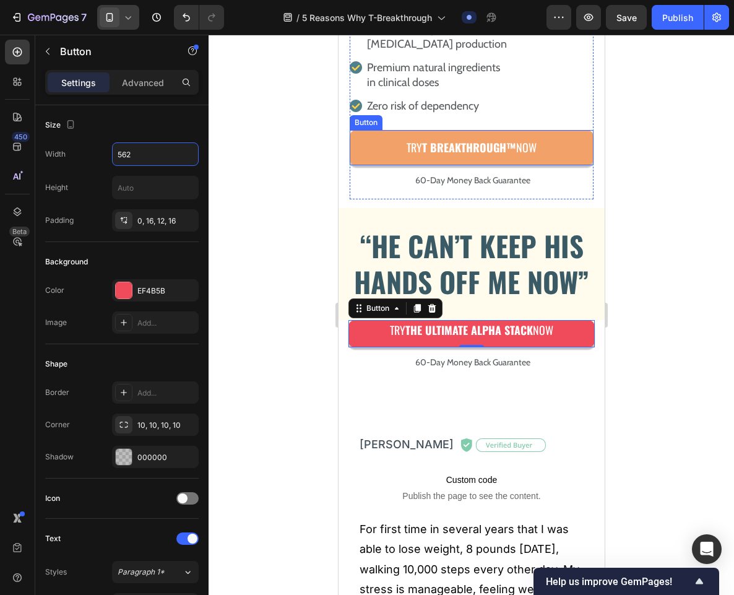
click at [371, 130] on link "Try T Breakthrough™ Now" at bounding box center [471, 147] width 244 height 35
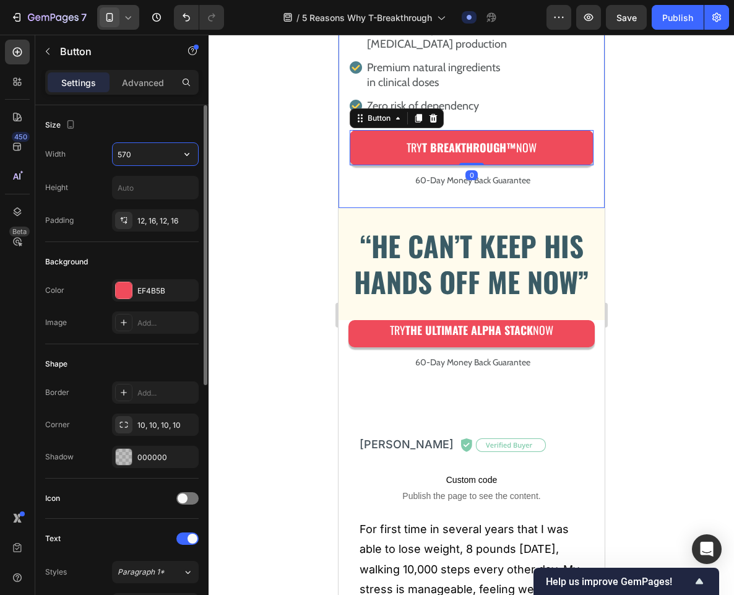
click at [165, 152] on input "570" at bounding box center [155, 154] width 85 height 22
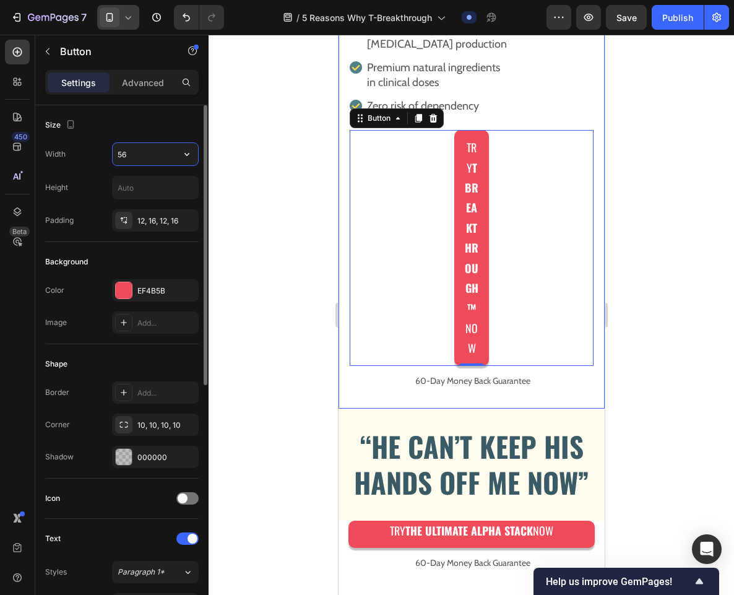
type input "562"
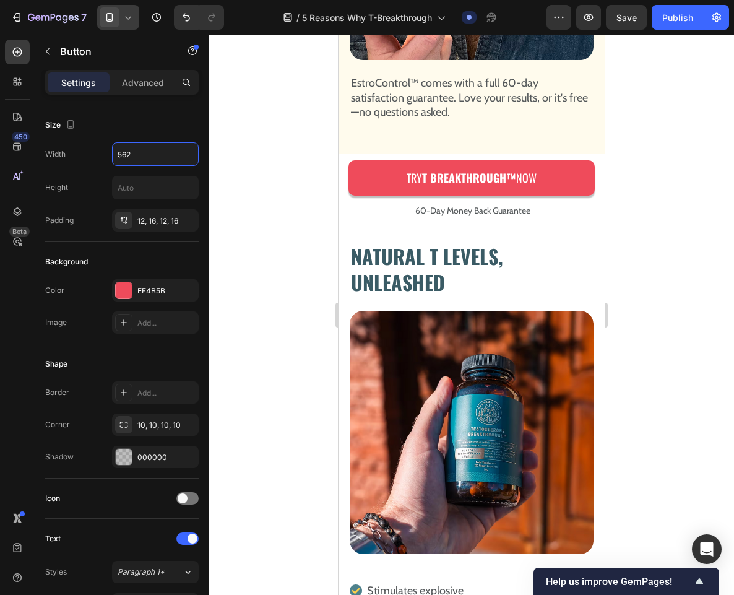
scroll to position [2718, 0]
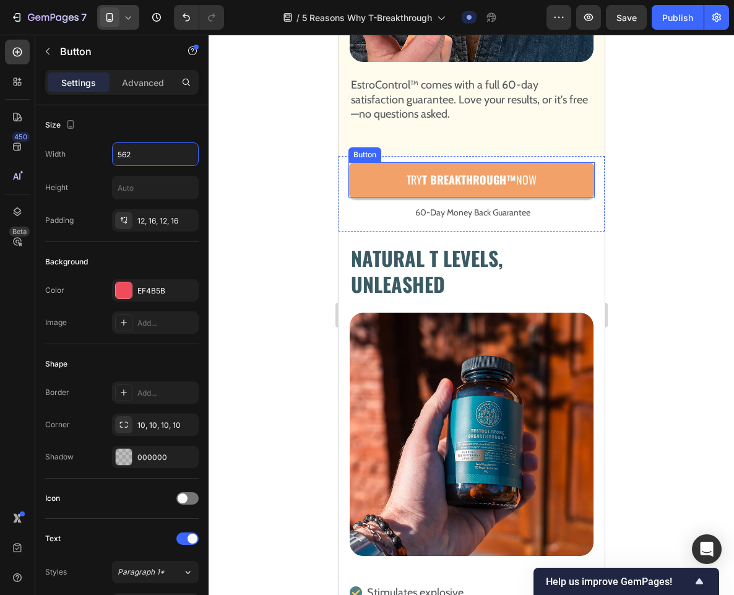
click at [367, 162] on link "Try T Breakthrough™ Now" at bounding box center [471, 179] width 246 height 35
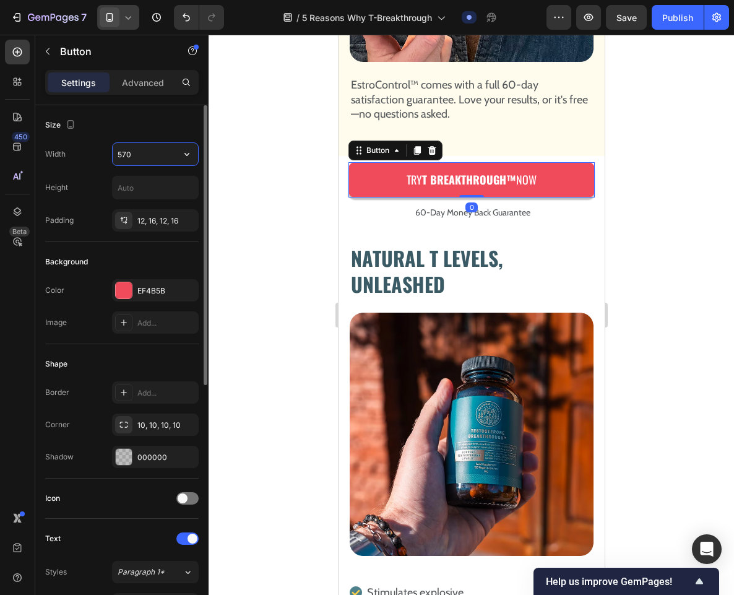
click at [151, 156] on input "570" at bounding box center [155, 154] width 85 height 22
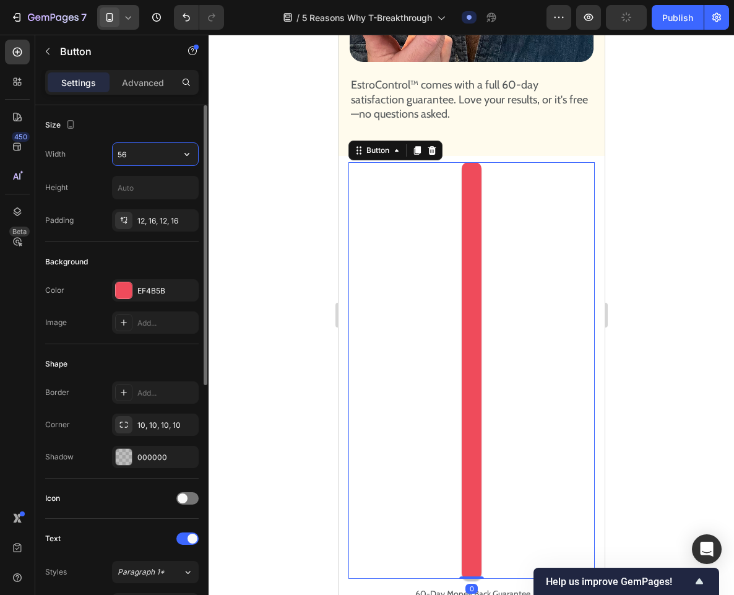
type input "562"
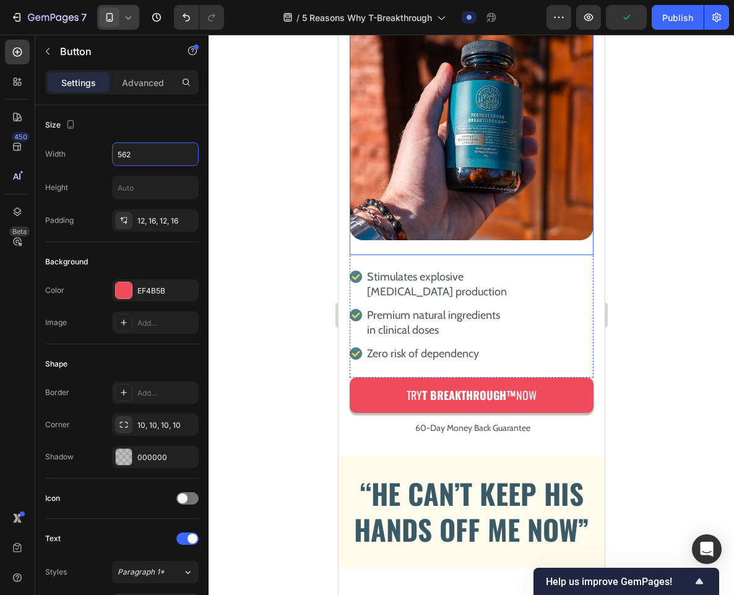
scroll to position [3127, 0]
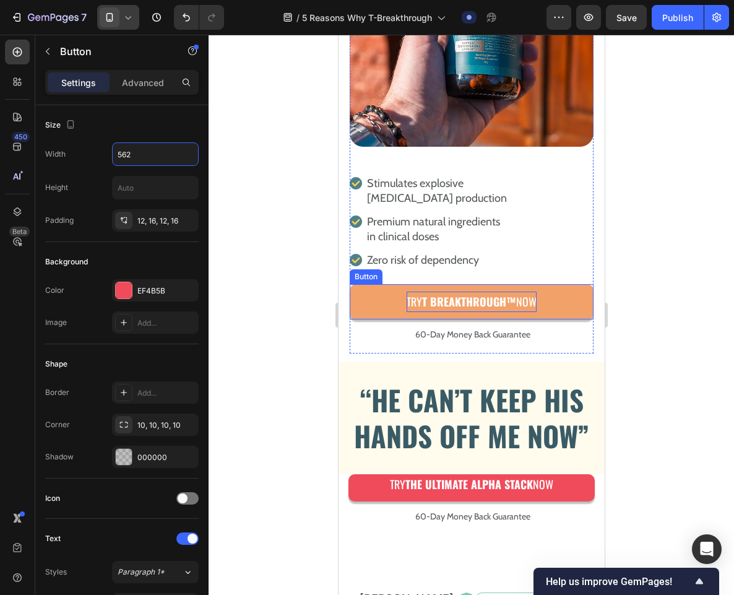
click at [458, 293] on strong "T Breakthrough™" at bounding box center [469, 301] width 94 height 16
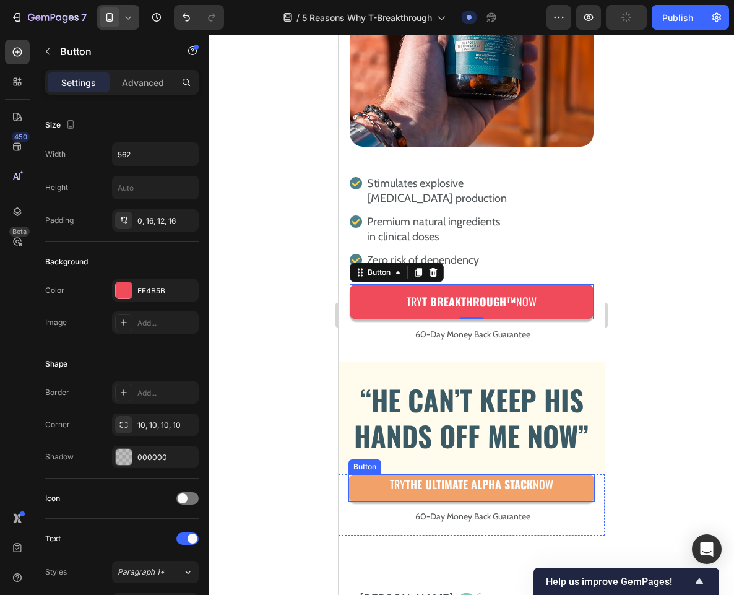
click at [373, 479] on link "Try The ULTIMATE ALPHA STACK Now" at bounding box center [471, 487] width 246 height 27
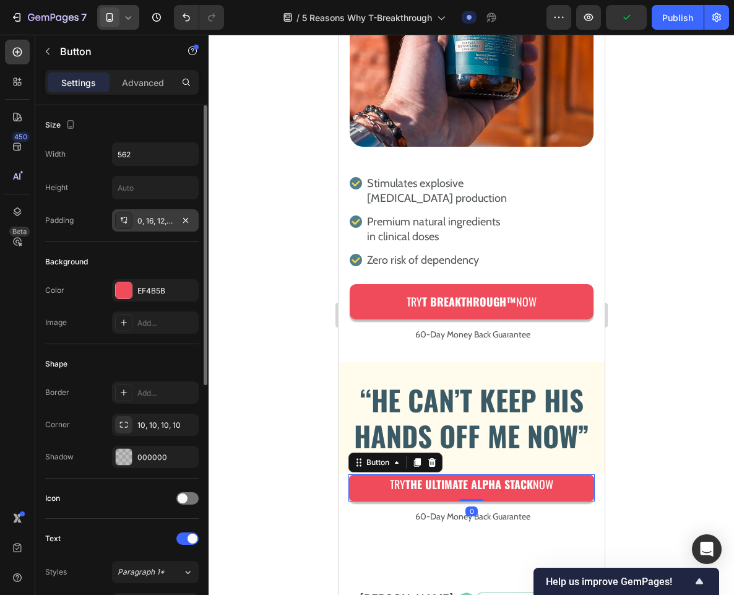
click at [158, 217] on div "0, 16, 12, 16" at bounding box center [155, 220] width 36 height 11
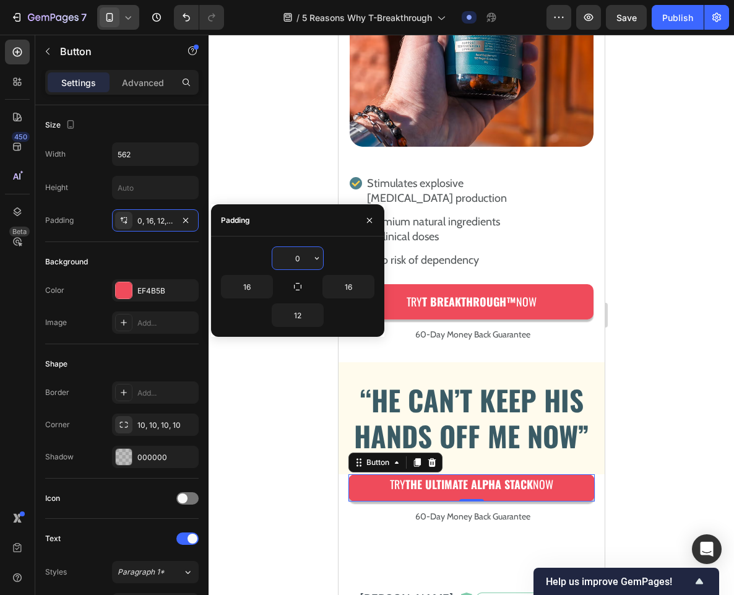
click at [308, 262] on input "0" at bounding box center [297, 258] width 51 height 22
type input "12"
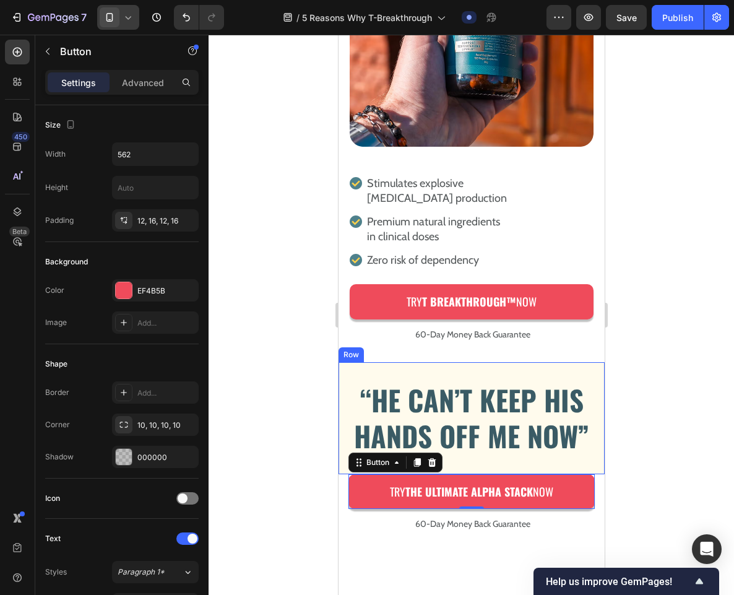
click at [282, 415] on div at bounding box center [472, 315] width 526 height 560
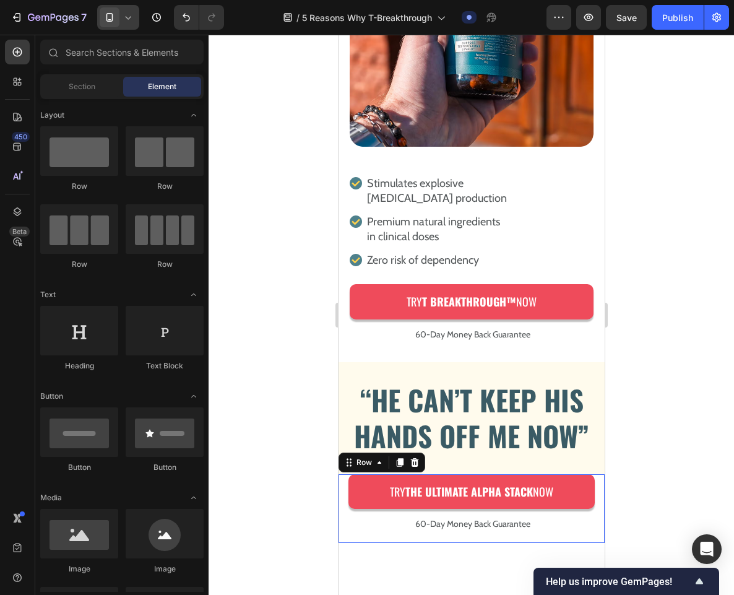
click at [588, 499] on div "Try The ULTIMATE ALPHA STACK Now Button 60-Day Money Back Guarantee Text Block …" at bounding box center [471, 508] width 266 height 69
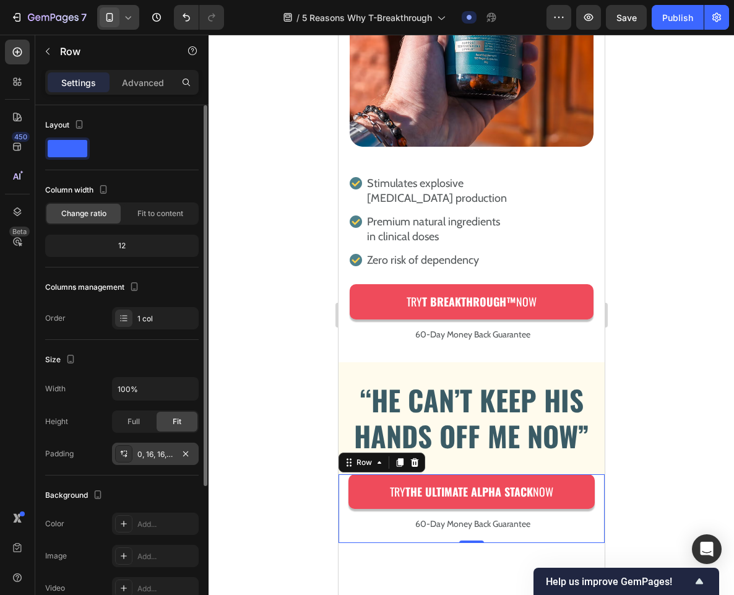
click at [160, 459] on div "0, 16, 16, 16" at bounding box center [155, 454] width 36 height 11
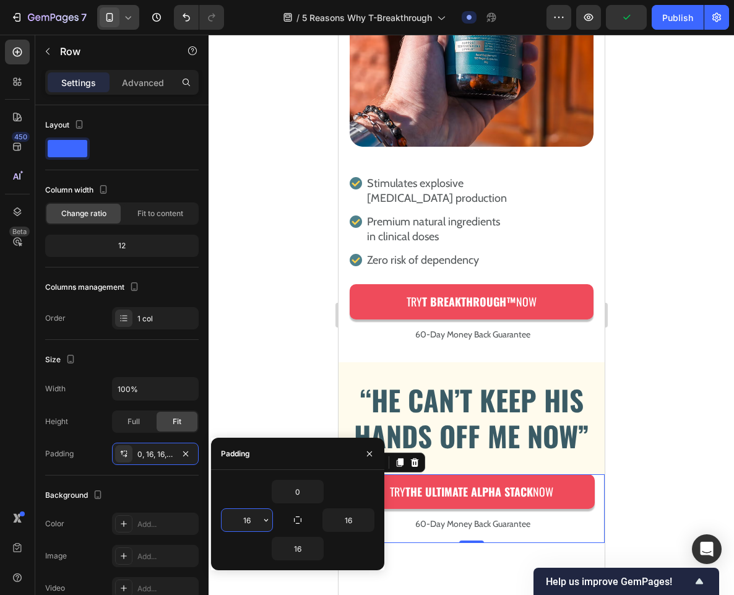
click at [257, 523] on input "16" at bounding box center [247, 520] width 51 height 22
type input "5"
click at [354, 519] on input "16" at bounding box center [348, 520] width 51 height 22
type input "5"
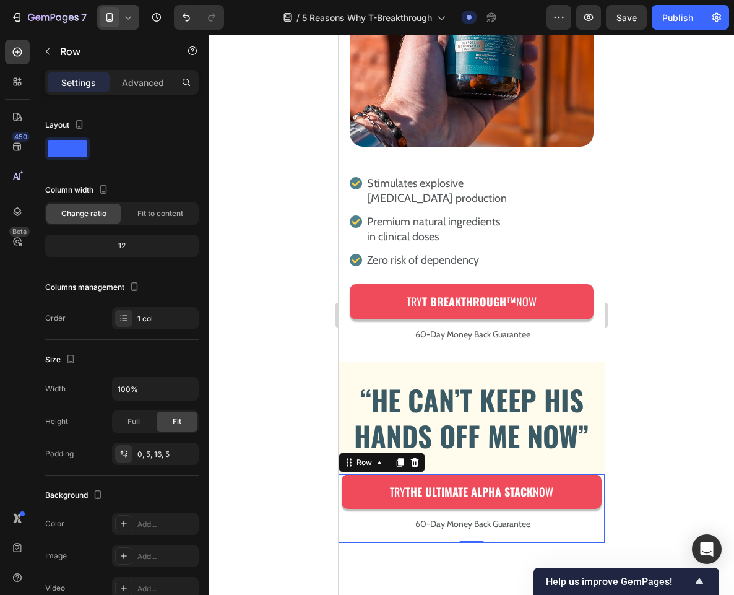
click at [262, 352] on div at bounding box center [472, 315] width 526 height 560
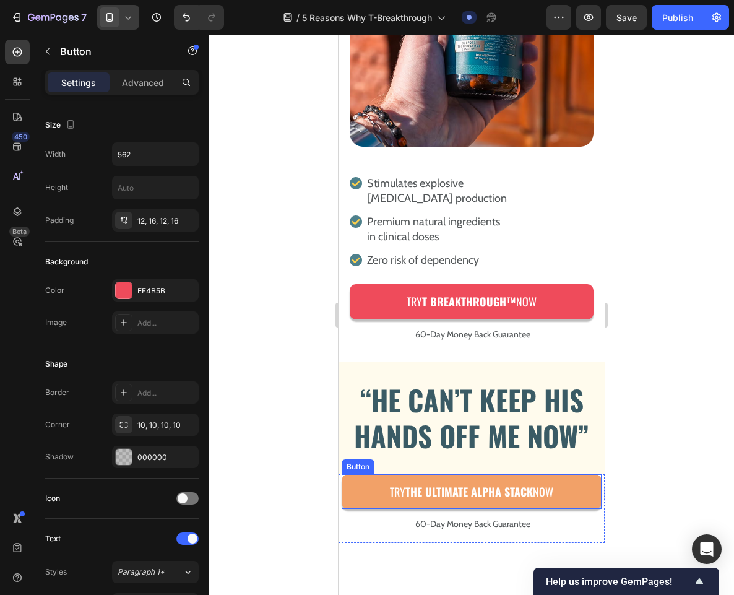
click at [358, 482] on link "Try The ULTIMATE ALPHA STACK Now" at bounding box center [471, 491] width 260 height 35
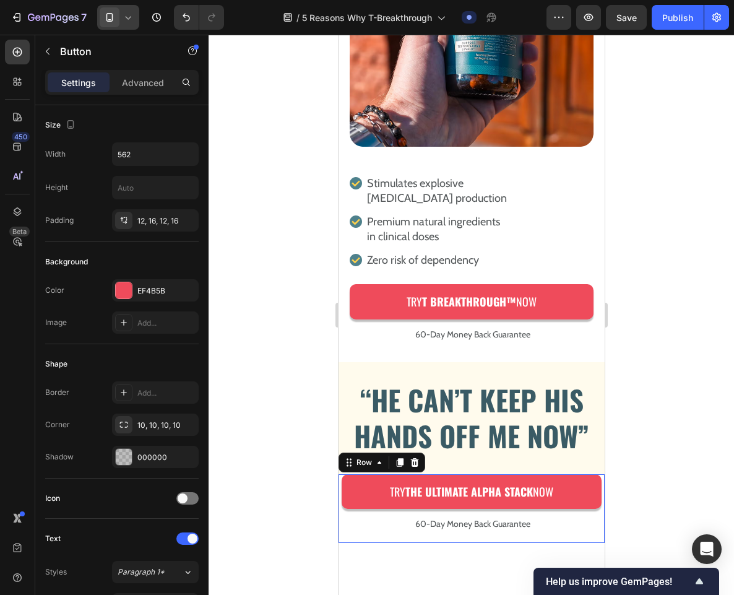
click at [357, 532] on div "Try The ULTIMATE ALPHA STACK Now Button 60-Day Money Back Guarantee Text Block …" at bounding box center [471, 508] width 266 height 69
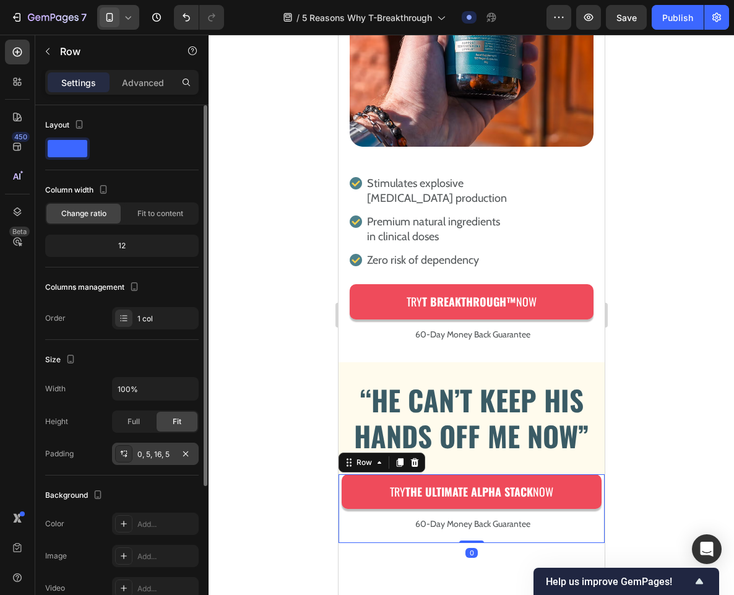
click at [151, 462] on div "0, 5, 16, 5" at bounding box center [155, 454] width 87 height 22
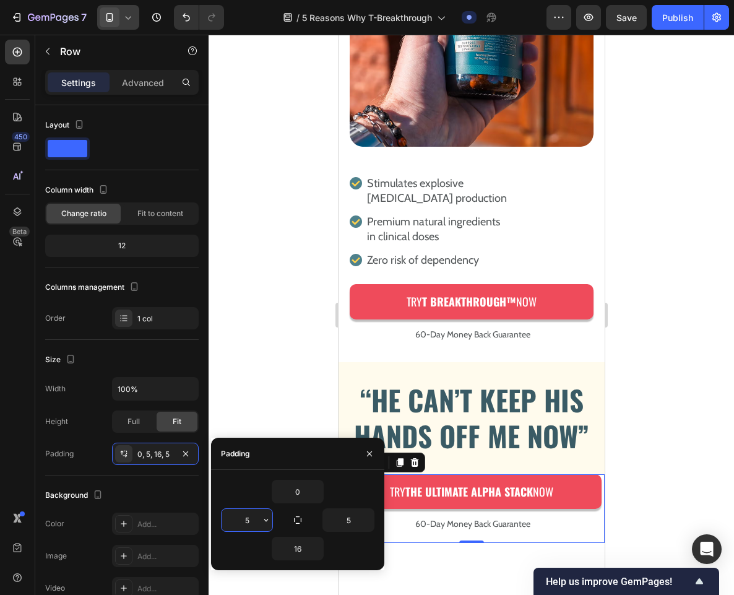
click at [253, 521] on input "5" at bounding box center [247, 520] width 51 height 22
type input "16"
click at [350, 519] on input "5" at bounding box center [348, 520] width 51 height 22
type input "16"
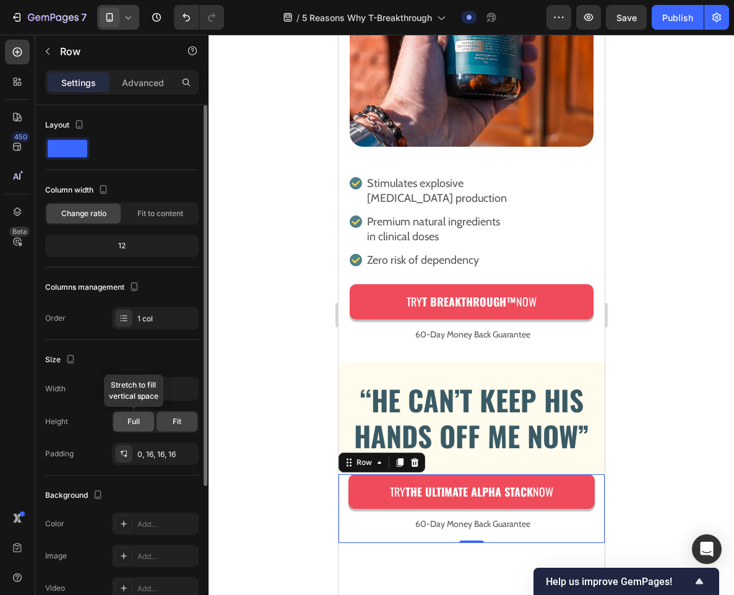
click at [143, 423] on div "Full" at bounding box center [133, 422] width 41 height 20
click at [176, 420] on span "Fit" at bounding box center [177, 421] width 9 height 11
click at [144, 213] on span "Fit to content" at bounding box center [160, 213] width 46 height 11
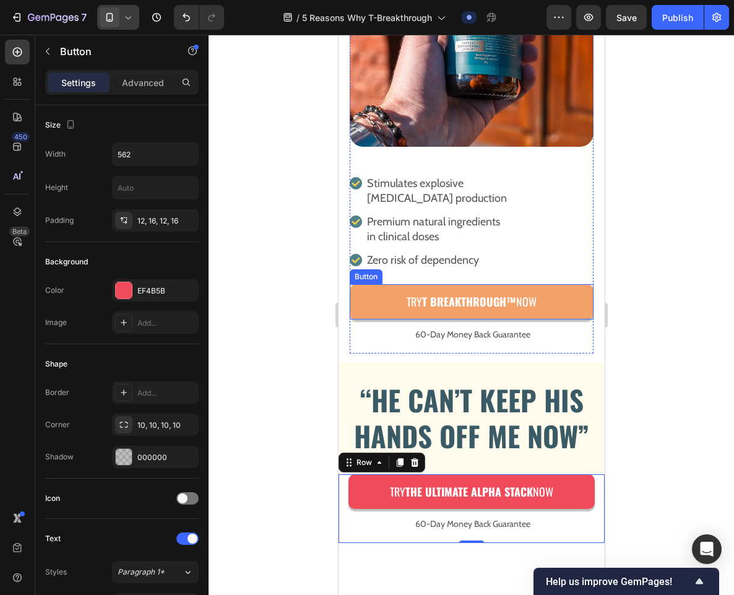
click at [364, 284] on link "Try T Breakthrough™ Now" at bounding box center [471, 301] width 244 height 35
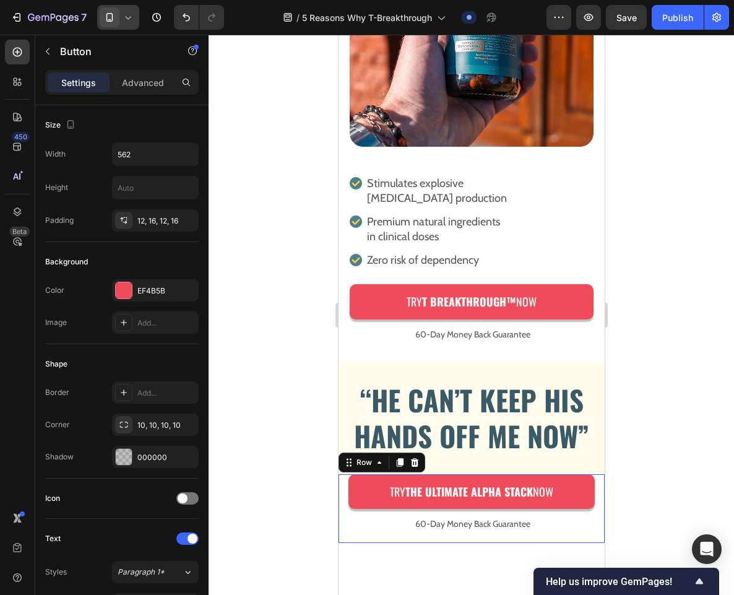
click at [344, 481] on div "Try The ULTIMATE ALPHA STACK Now Button 60-Day Money Back Guarantee Text Block …" at bounding box center [471, 508] width 266 height 69
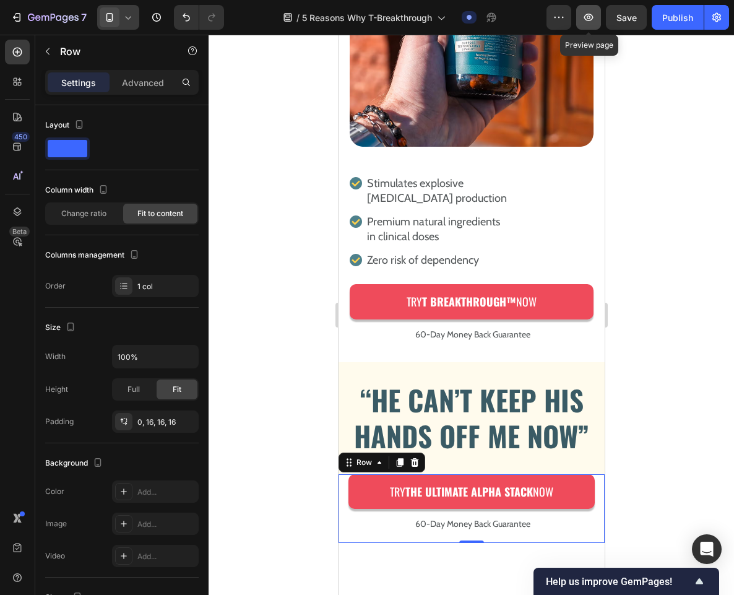
click at [584, 17] on icon "button" at bounding box center [589, 17] width 12 height 12
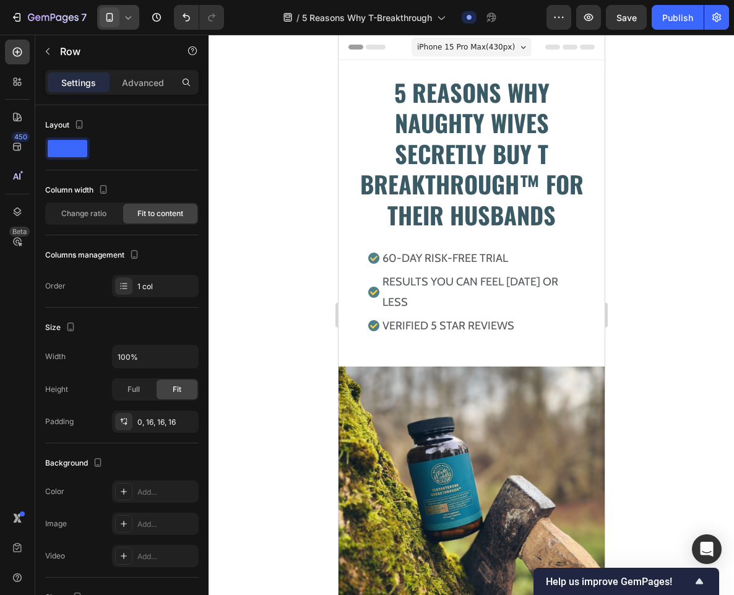
scroll to position [233, 0]
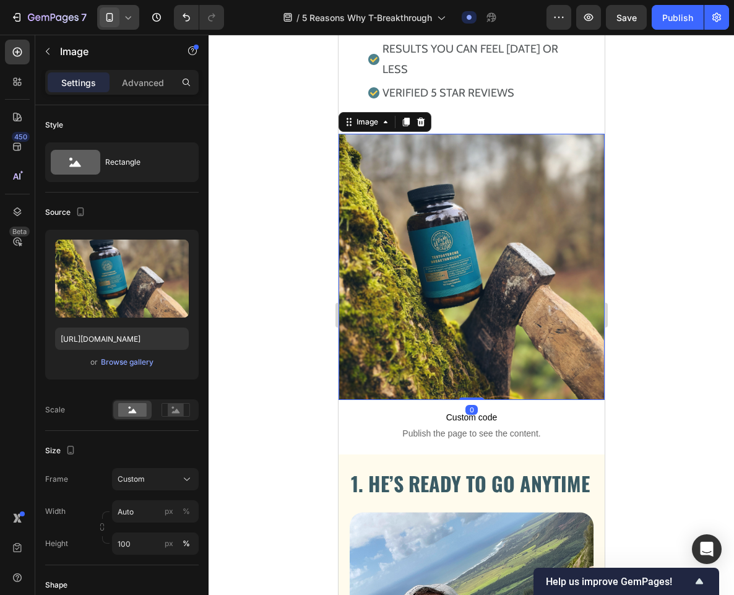
click at [460, 184] on img at bounding box center [471, 267] width 266 height 266
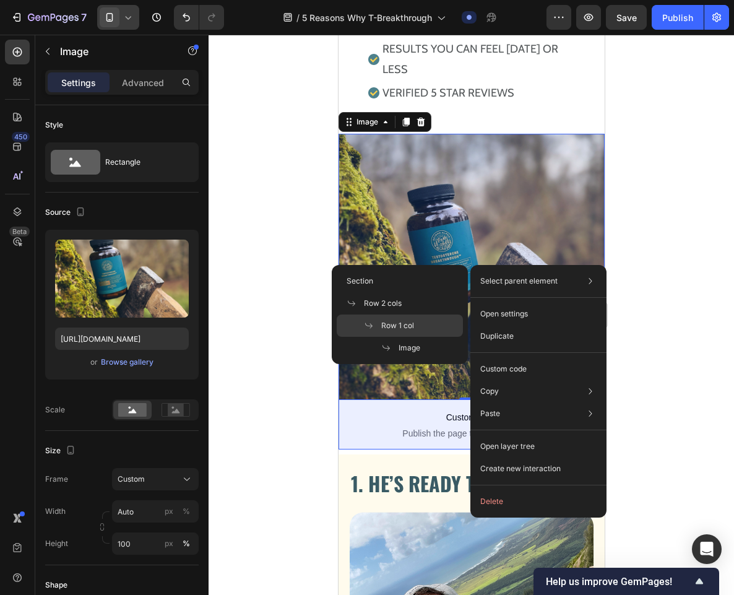
click at [412, 321] on span "Row 1 col" at bounding box center [397, 325] width 33 height 11
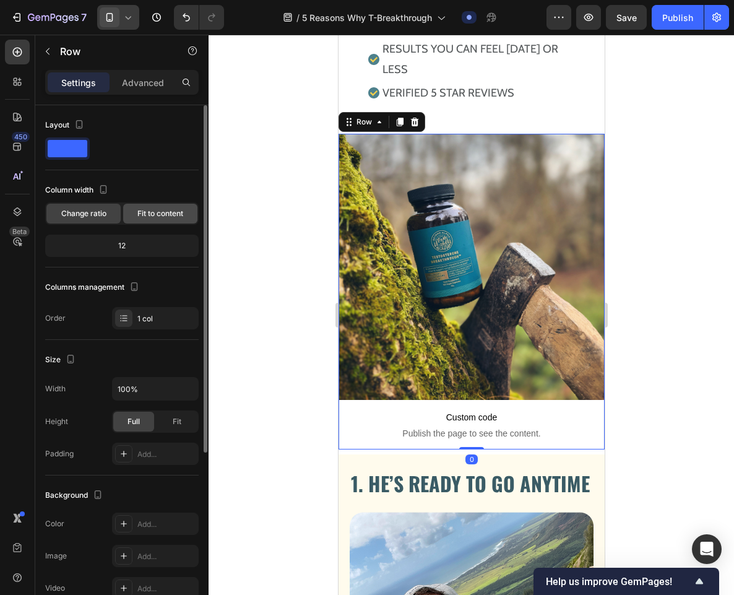
click at [147, 217] on span "Fit to content" at bounding box center [160, 213] width 46 height 11
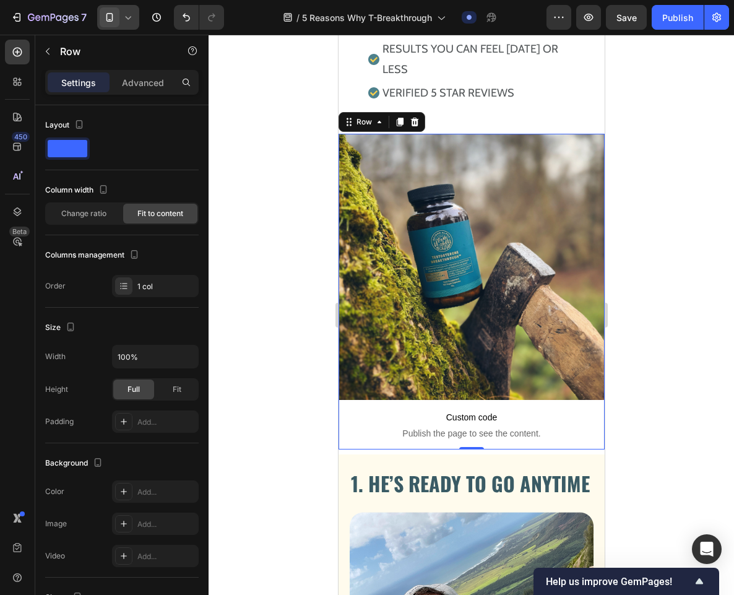
click at [260, 181] on div at bounding box center [472, 315] width 526 height 560
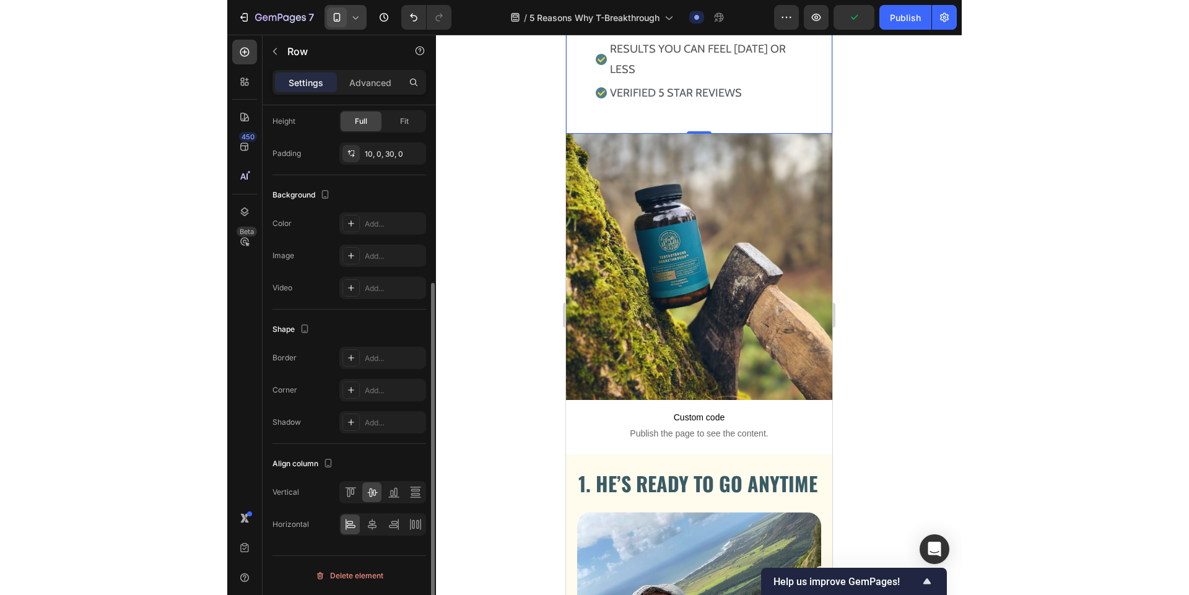
scroll to position [0, 0]
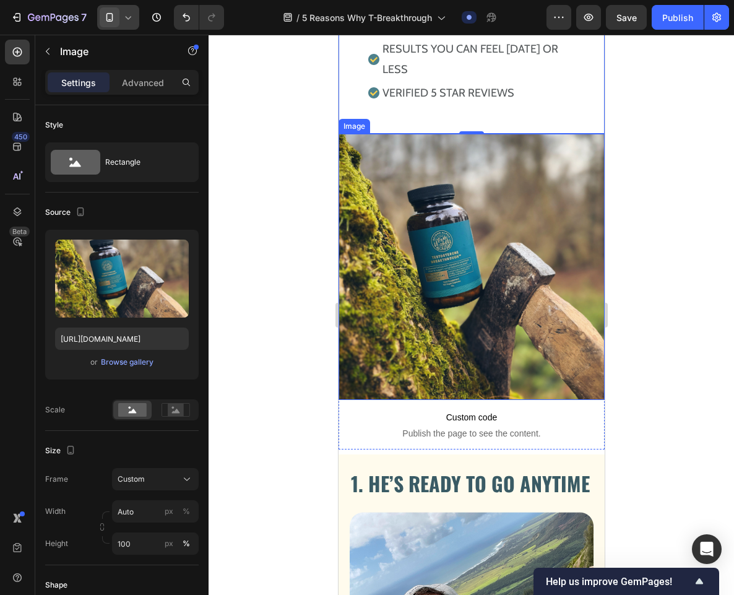
click at [409, 199] on img at bounding box center [471, 267] width 266 height 266
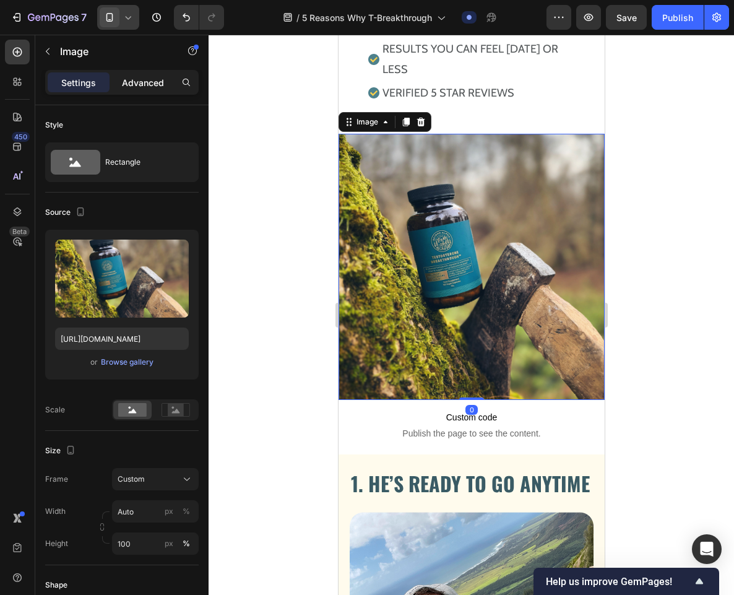
click at [139, 90] on div "Advanced" at bounding box center [143, 82] width 62 height 20
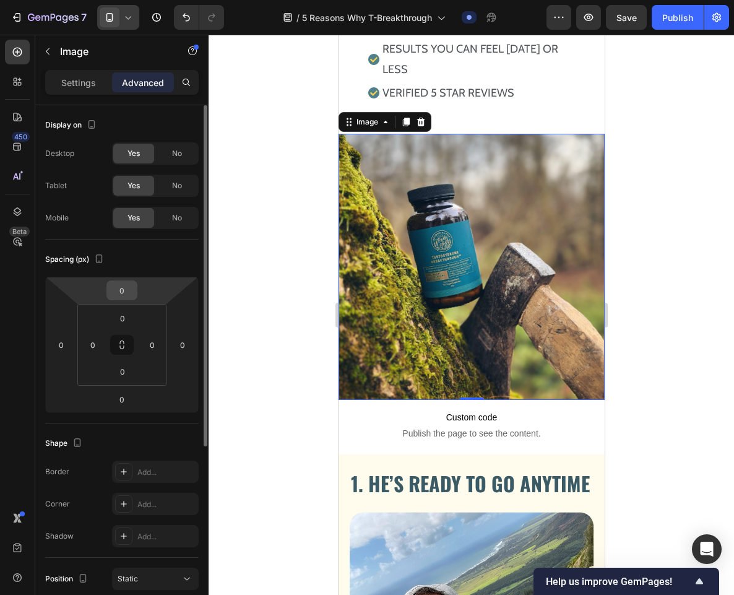
click at [126, 287] on input "0" at bounding box center [122, 290] width 25 height 19
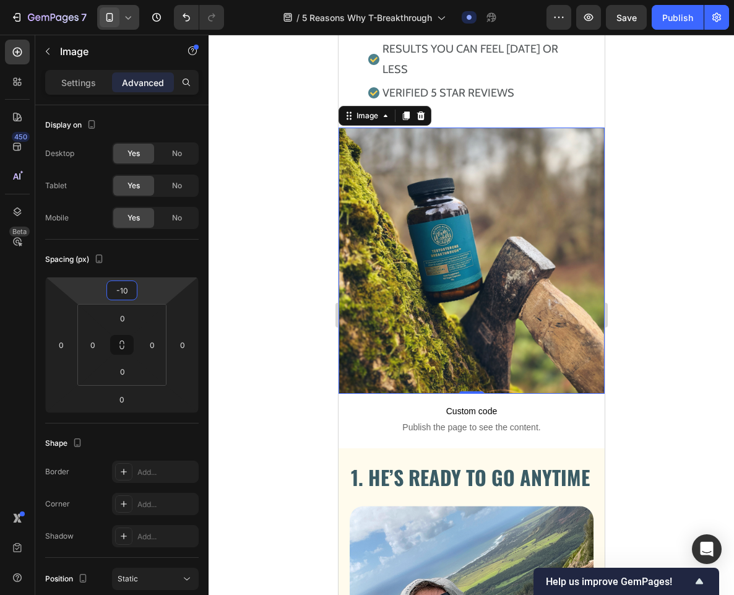
type input "-10"
click at [263, 336] on div at bounding box center [472, 315] width 526 height 560
click at [365, 230] on img at bounding box center [471, 261] width 266 height 266
click at [127, 297] on input "-10" at bounding box center [122, 290] width 25 height 19
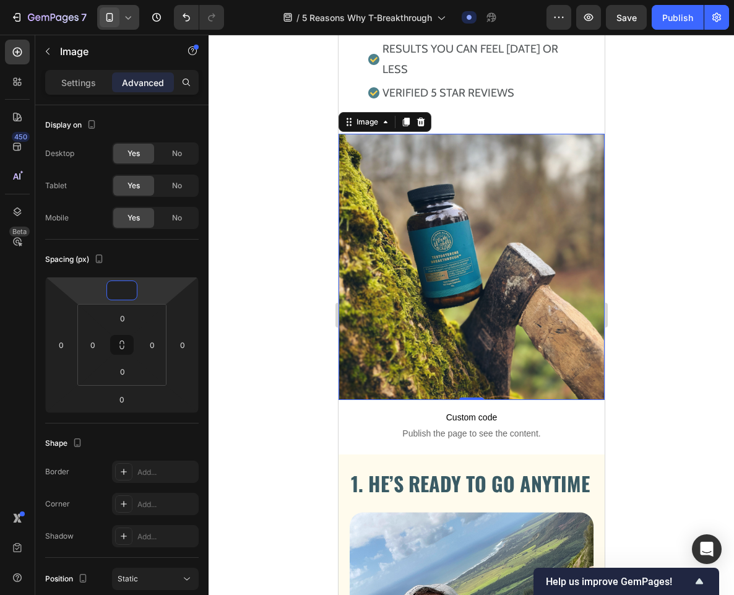
type input "0"
click at [258, 287] on div at bounding box center [472, 315] width 526 height 560
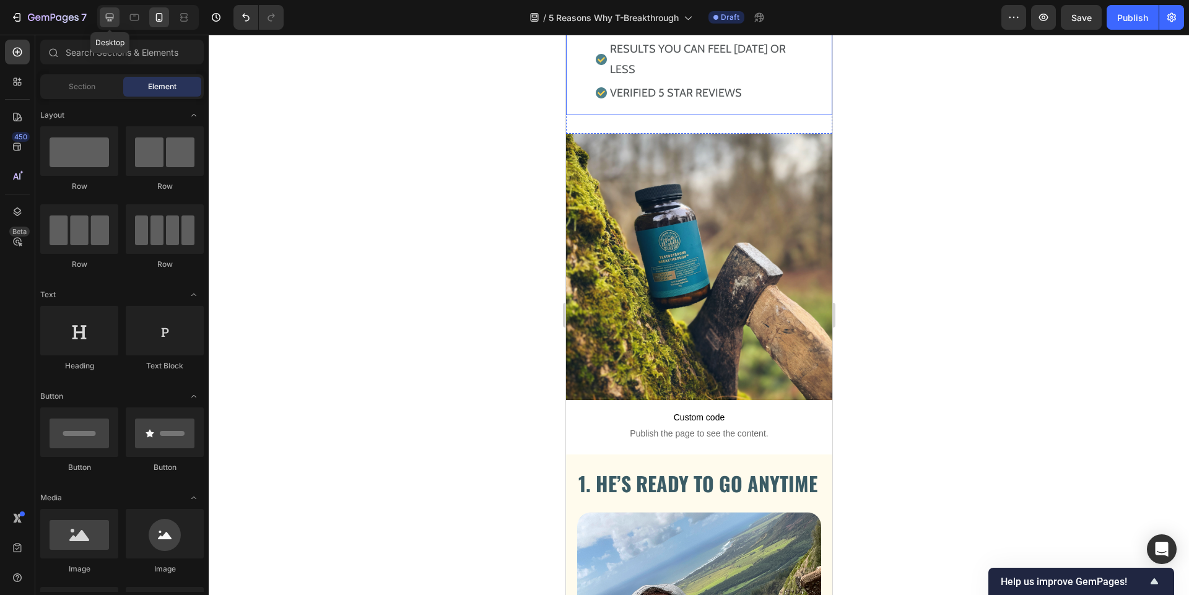
click at [115, 18] on icon at bounding box center [109, 17] width 12 height 12
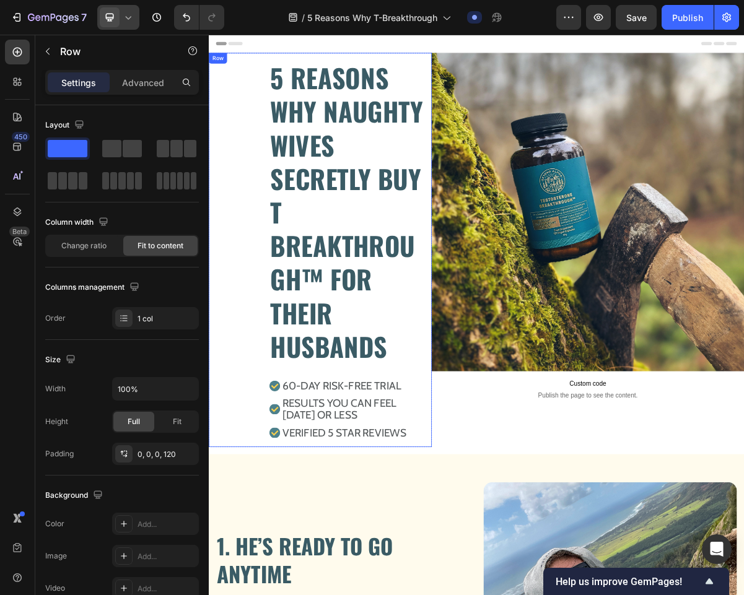
click at [247, 87] on div "5 REASONS WHY NAUGHTY WIVES SECRETLY BUY T BREAKTHROUGH™ FOR THEIR HUSBANDS Hea…" at bounding box center [364, 333] width 310 height 547
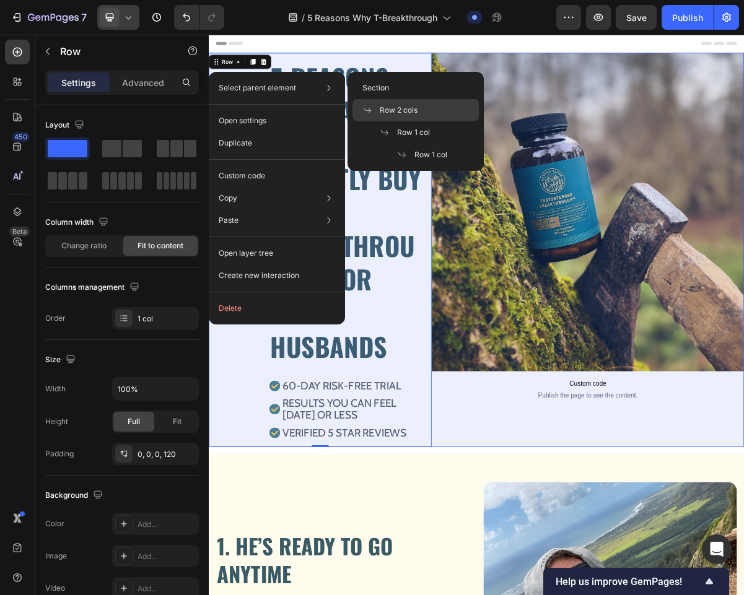
click at [414, 112] on span "Row 2 cols" at bounding box center [399, 110] width 38 height 11
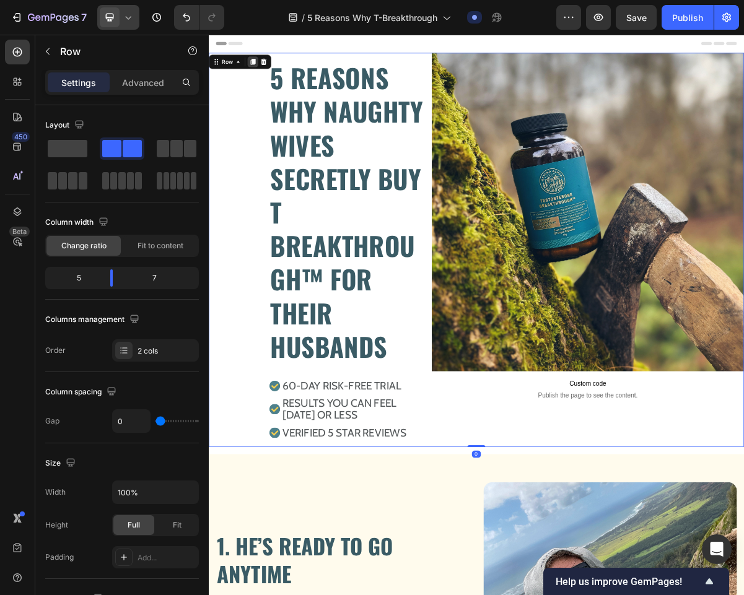
click at [267, 73] on icon at bounding box center [270, 72] width 10 height 10
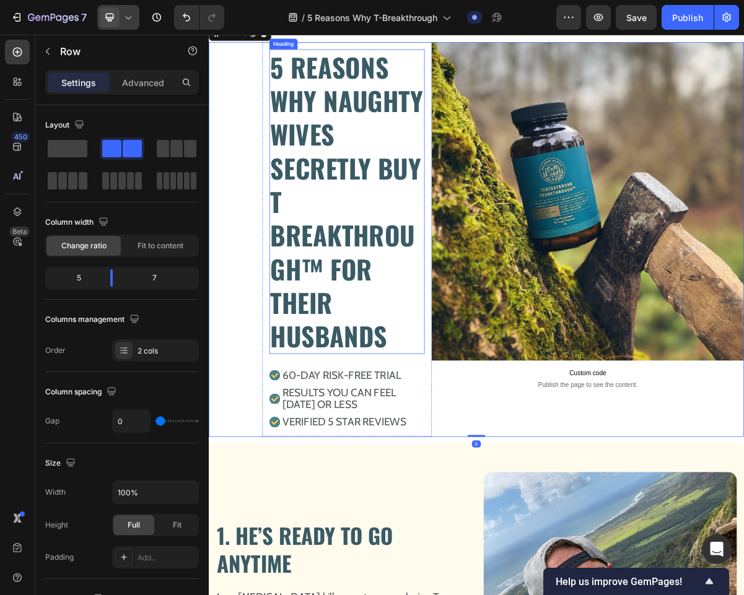
scroll to position [576, 0]
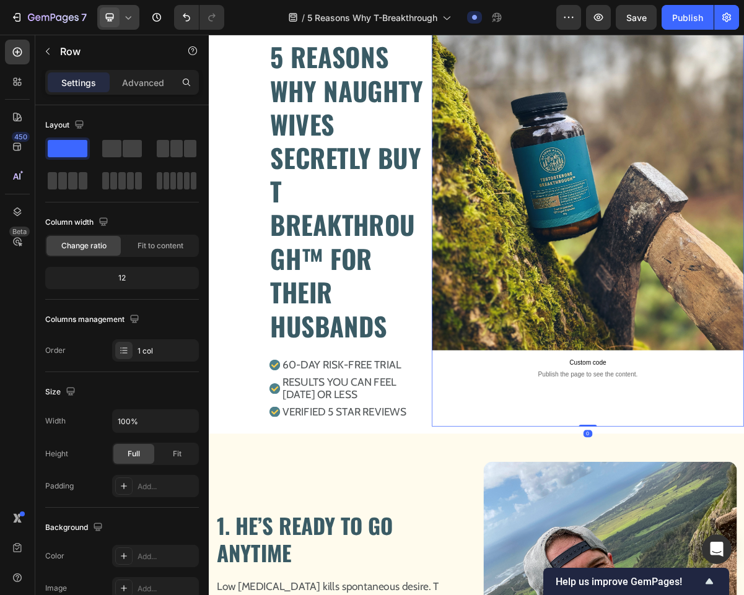
click at [725, 573] on div "Image Custom code Publish the page to see the content. Custom Code" at bounding box center [734, 304] width 433 height 547
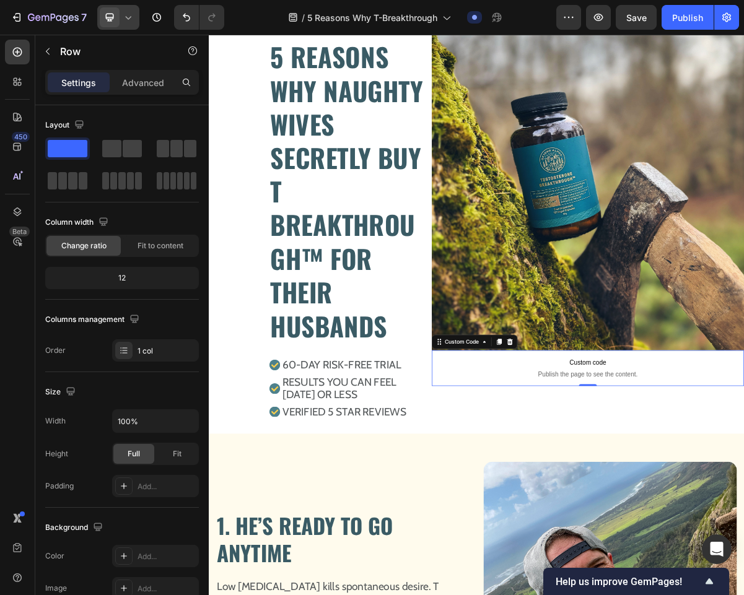
click at [725, 498] on span "Custom code" at bounding box center [734, 490] width 433 height 15
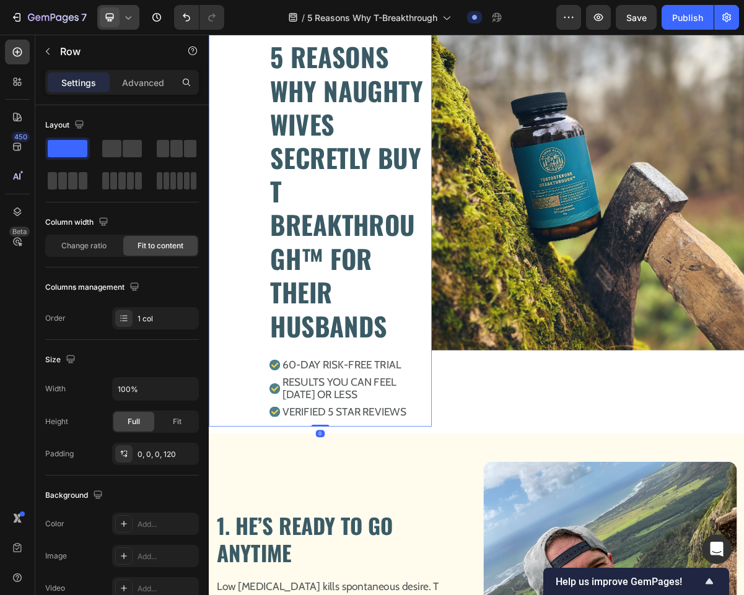
click at [251, 318] on div "5 REASONS WHY NAUGHTY WIVES SECRETLY BUY T BREAKTHROUGH™ FOR THEIR HUSBANDS Hea…" at bounding box center [364, 304] width 310 height 547
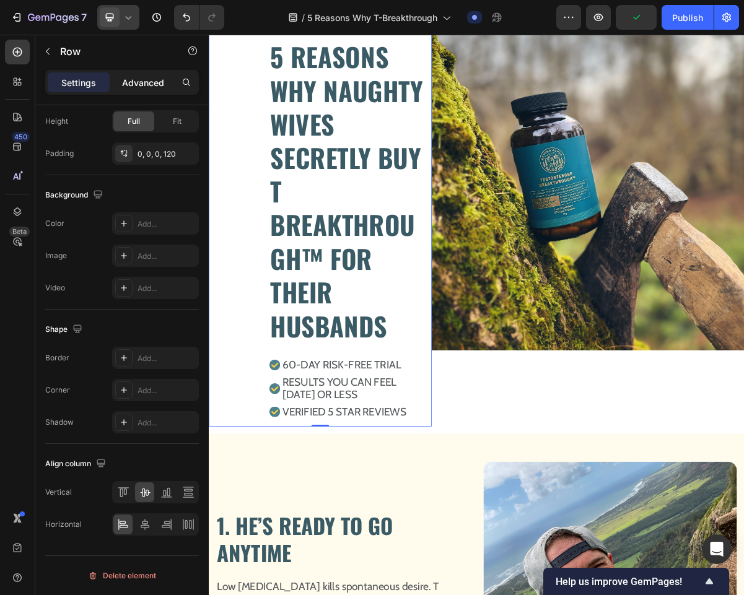
click at [154, 80] on p "Advanced" at bounding box center [143, 82] width 42 height 13
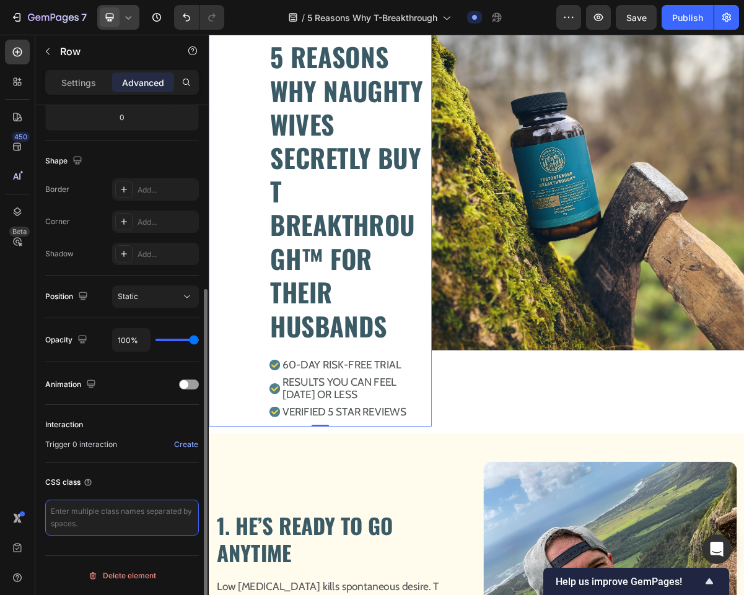
click at [118, 505] on textarea at bounding box center [122, 518] width 154 height 36
type textarea "hero-content"
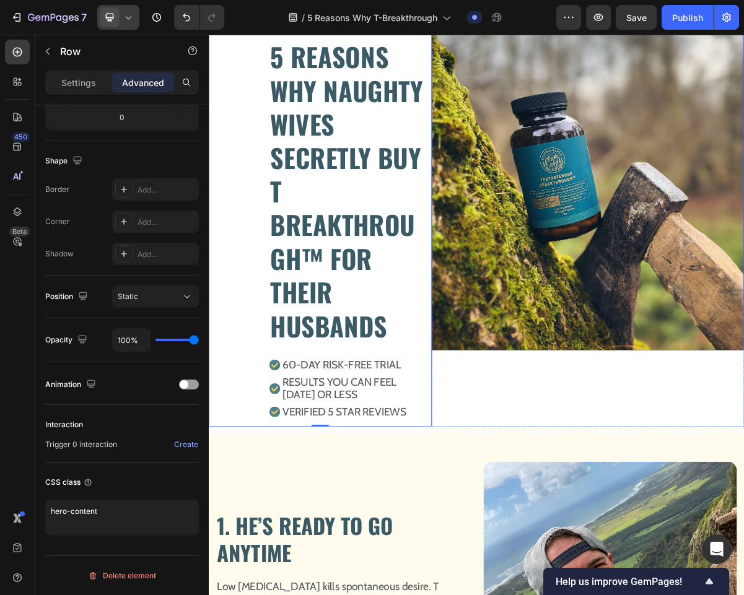
click at [618, 383] on img at bounding box center [734, 252] width 433 height 442
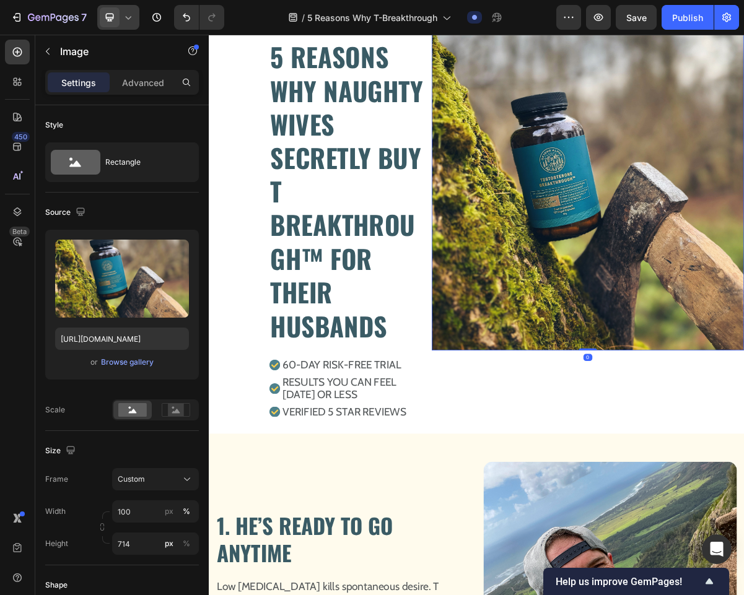
scroll to position [441, 0]
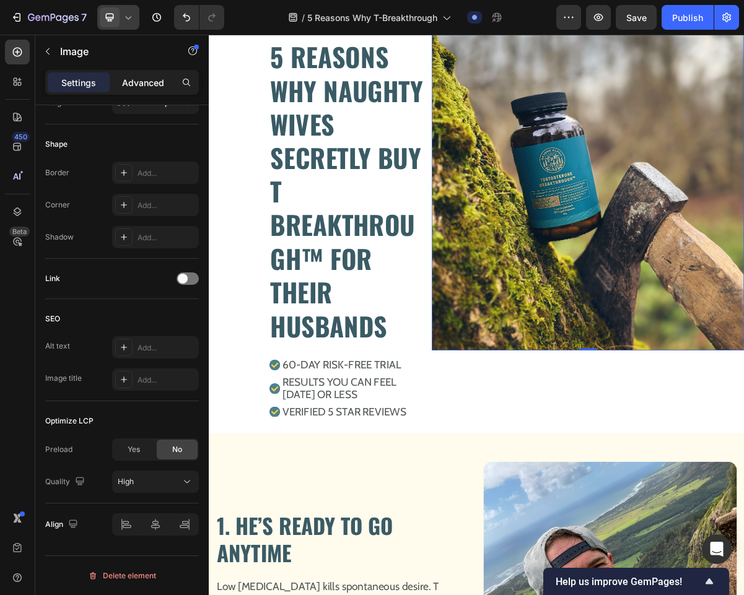
click at [152, 81] on p "Advanced" at bounding box center [143, 82] width 42 height 13
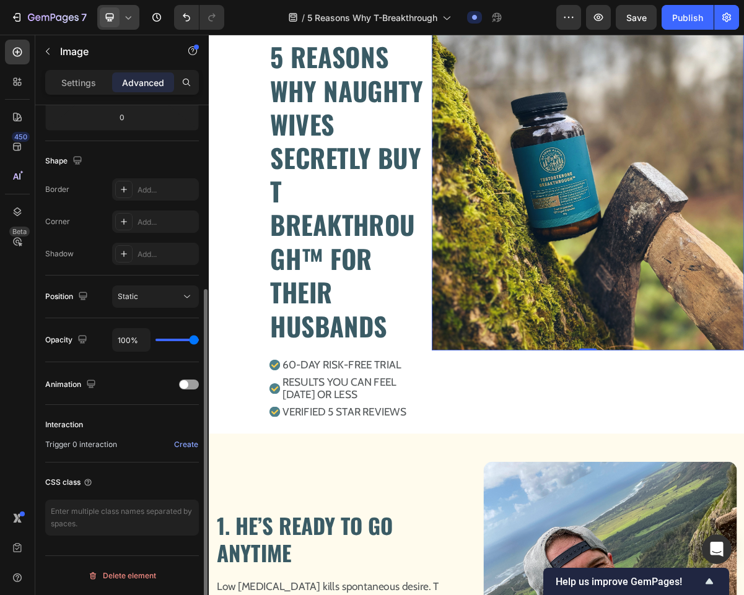
scroll to position [282, 0]
click at [98, 512] on textarea at bounding box center [122, 518] width 154 height 36
type textarea "hero-image"
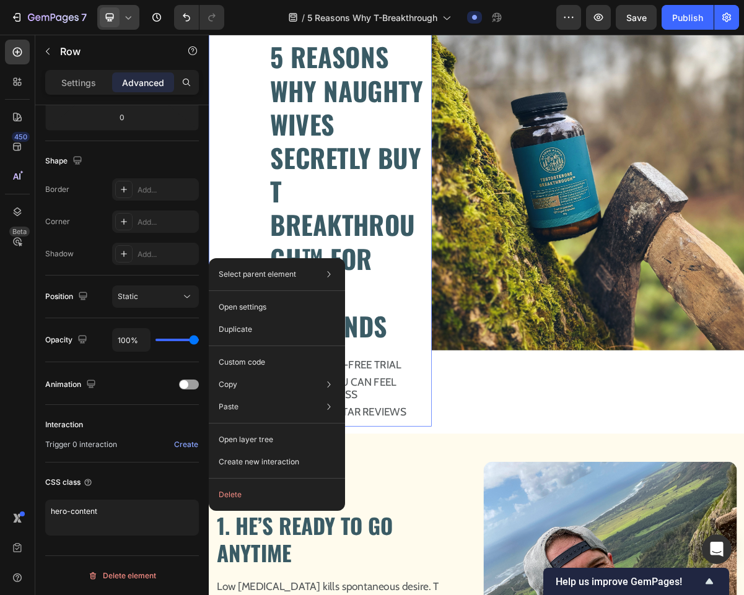
scroll to position [0, 0]
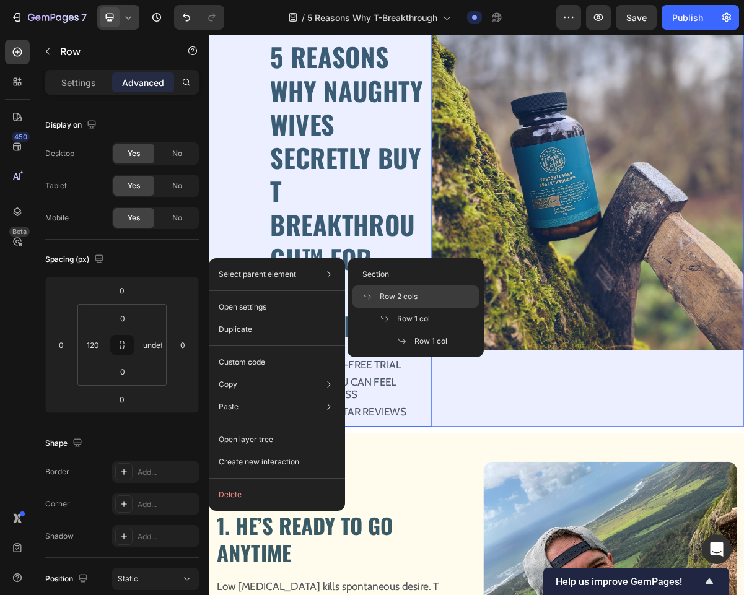
click at [401, 292] on span "Row 2 cols" at bounding box center [399, 296] width 38 height 11
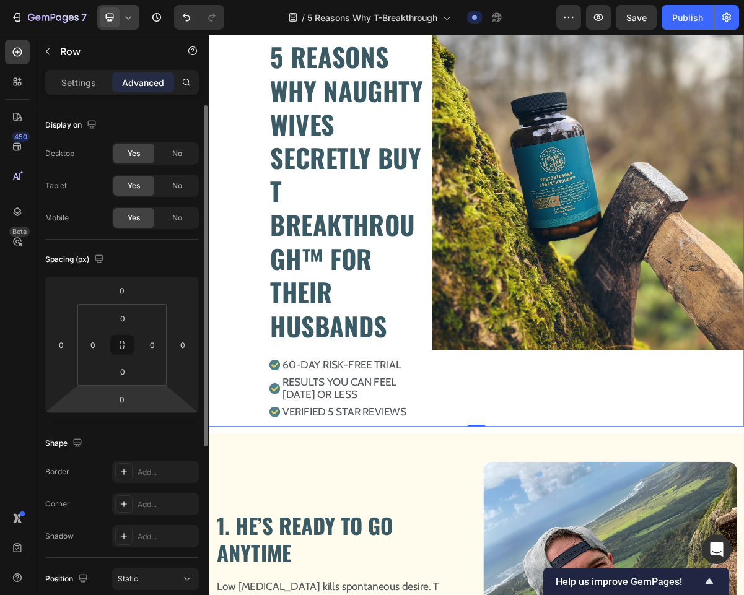
scroll to position [282, 0]
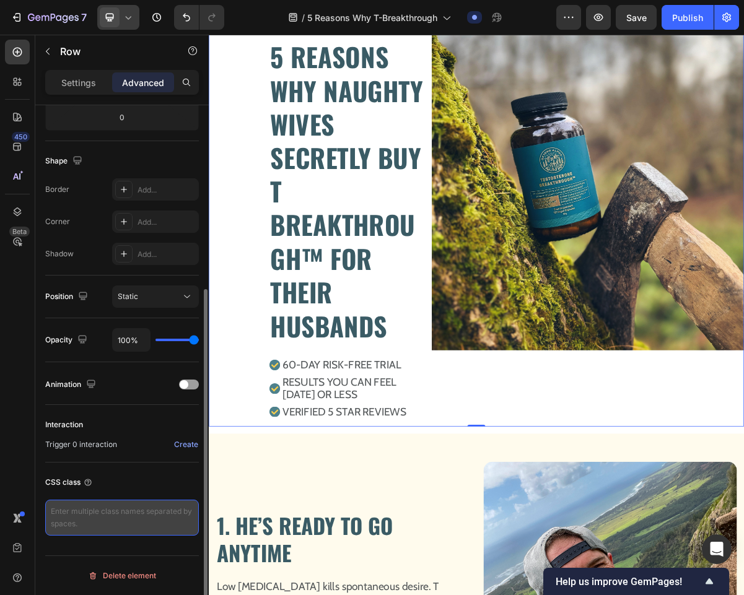
click at [85, 519] on textarea at bounding box center [122, 518] width 154 height 36
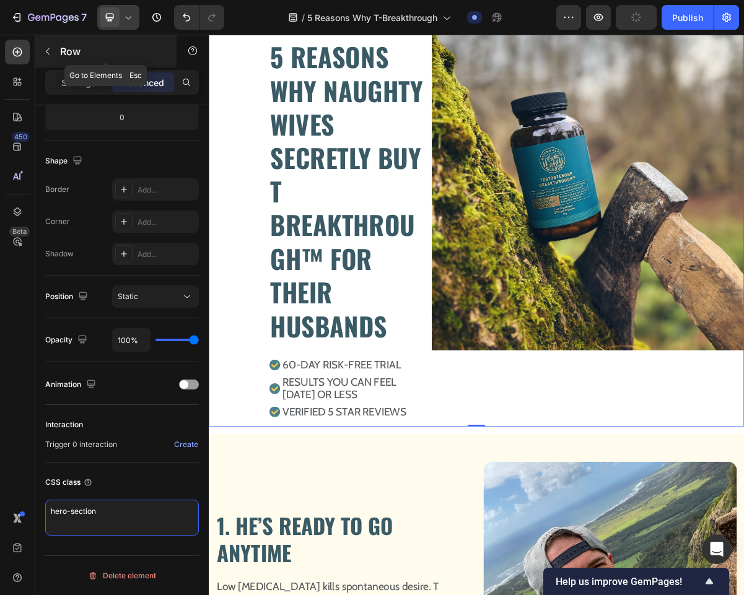
type textarea "hero-section"
click at [87, 59] on div "Row" at bounding box center [105, 51] width 141 height 32
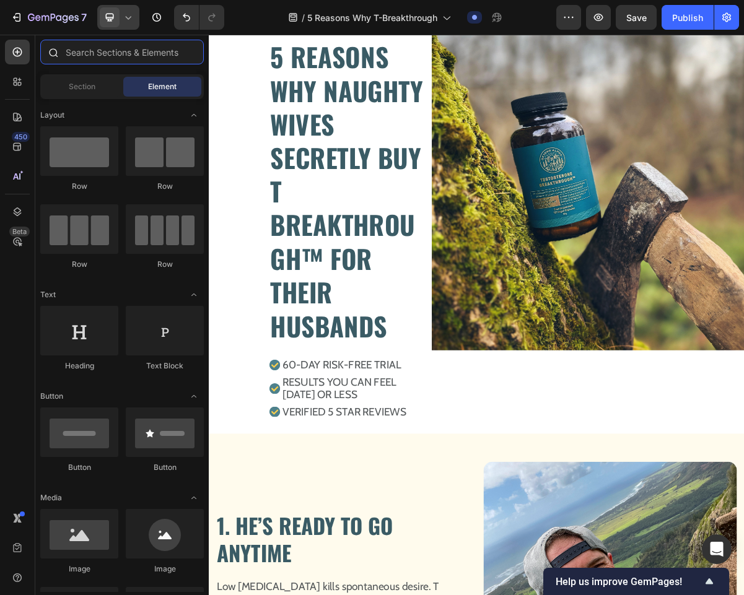
click at [102, 55] on input "text" at bounding box center [121, 52] width 163 height 25
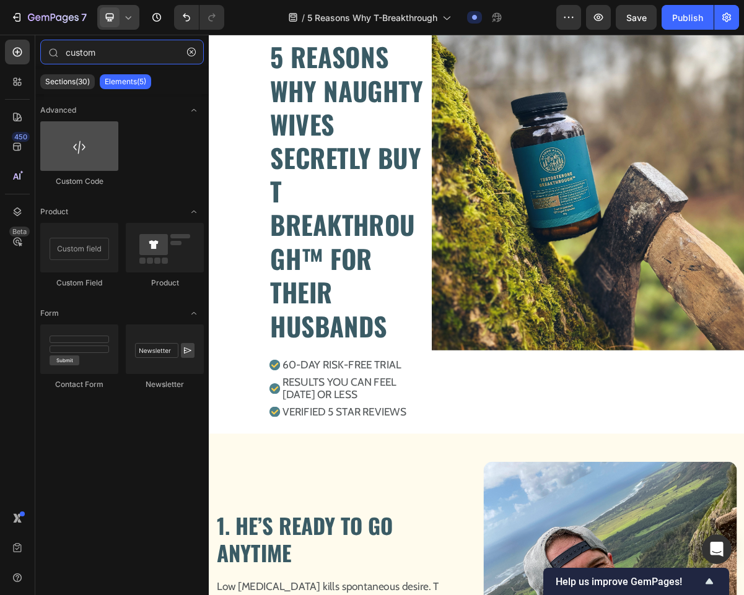
type input "custom"
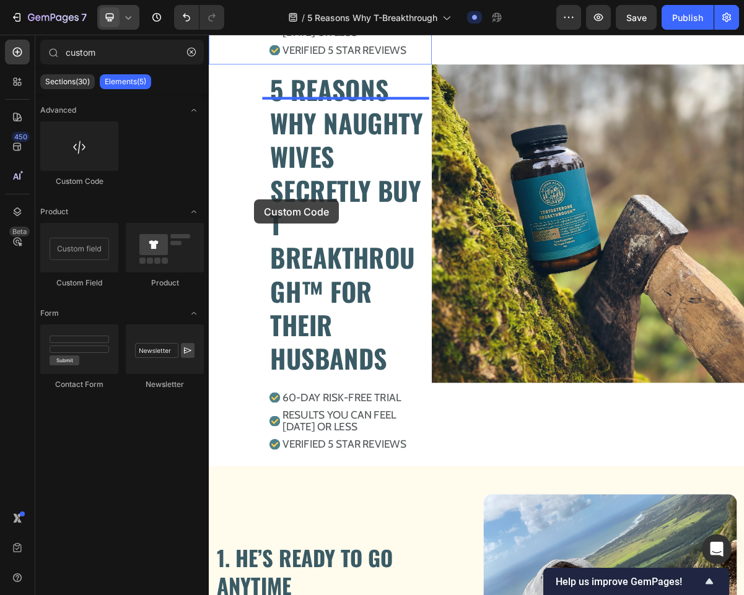
scroll to position [386, 0]
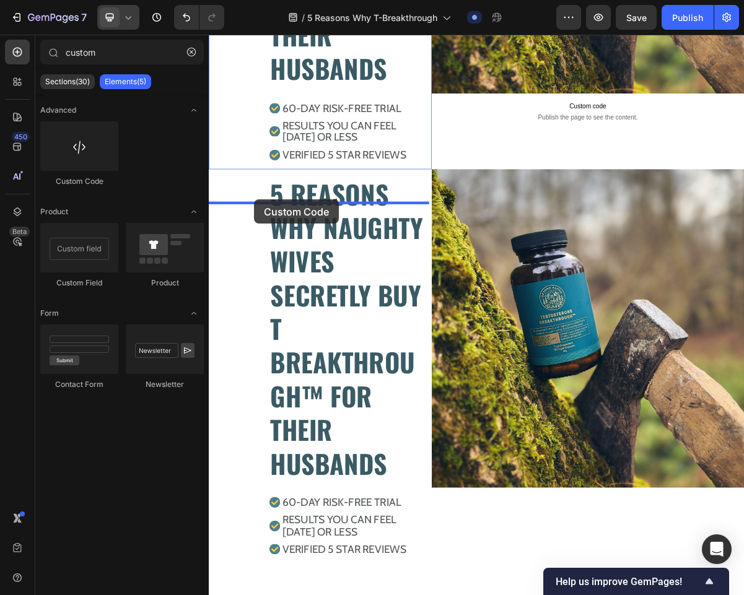
drag, startPoint x: 285, startPoint y: 187, endPoint x: 271, endPoint y: 265, distance: 79.3
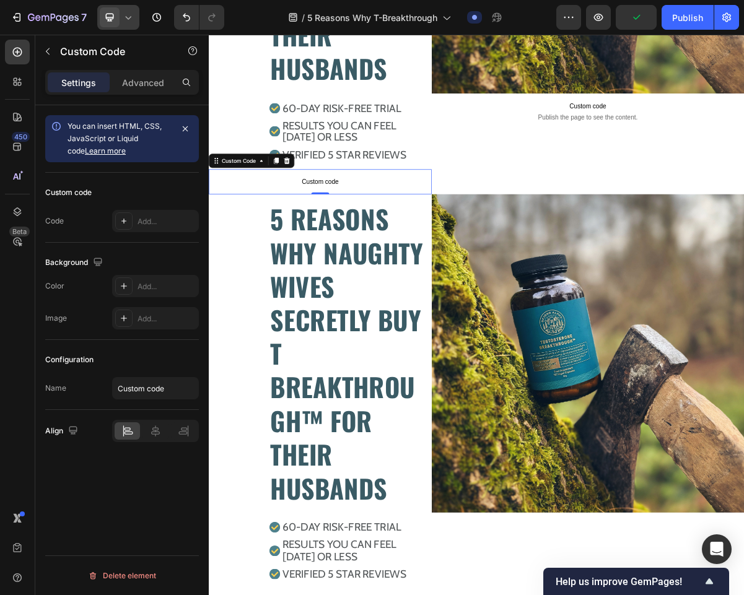
click at [355, 246] on span "Custom code" at bounding box center [364, 239] width 310 height 15
click at [321, 215] on icon at bounding box center [317, 210] width 10 height 10
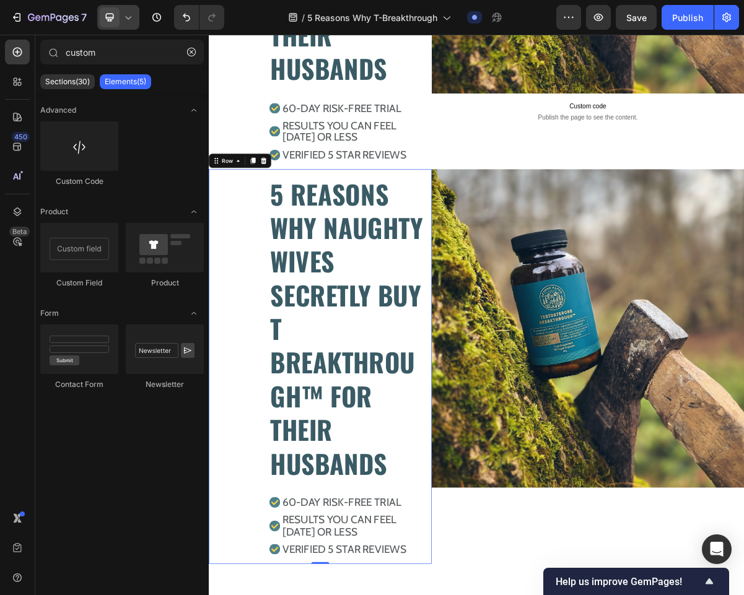
click at [254, 340] on div "5 REASONS WHY NAUGHTY WIVES SECRETLY BUY T BREAKTHROUGH™ FOR THEIR HUSBANDS Hea…" at bounding box center [364, 495] width 310 height 547
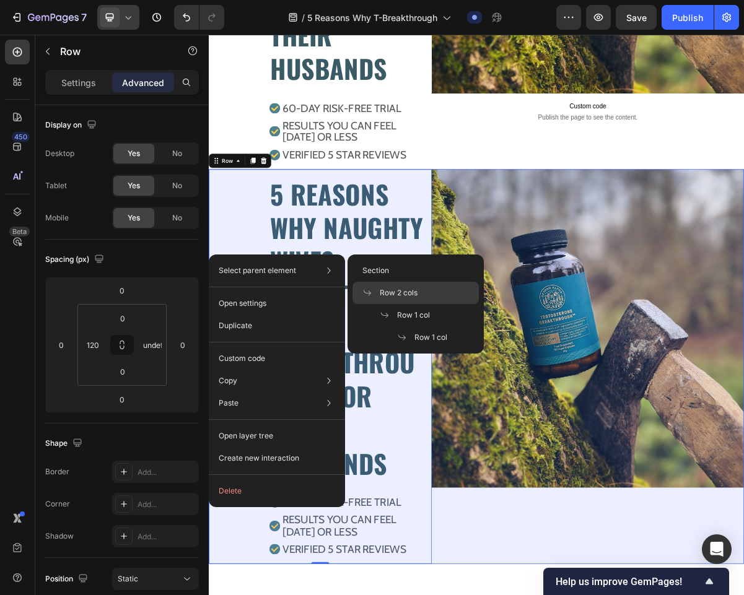
click at [387, 291] on span "Row 2 cols" at bounding box center [399, 292] width 38 height 11
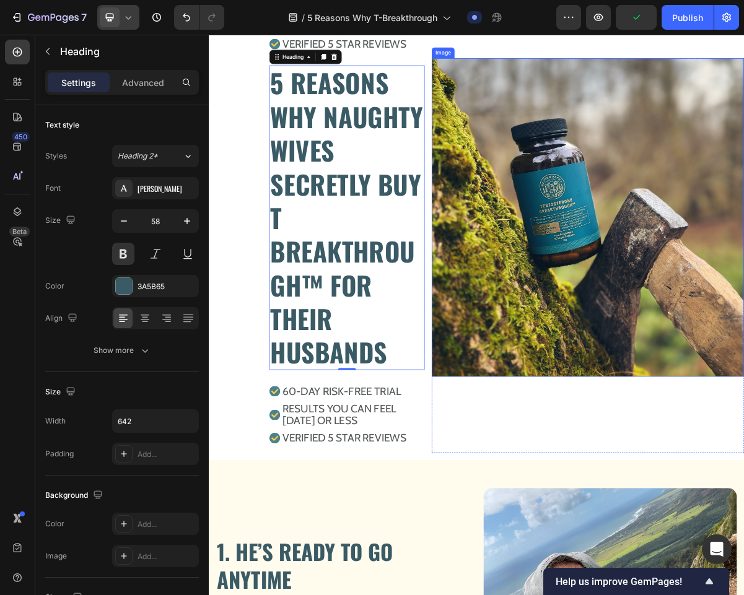
scroll to position [542, 0]
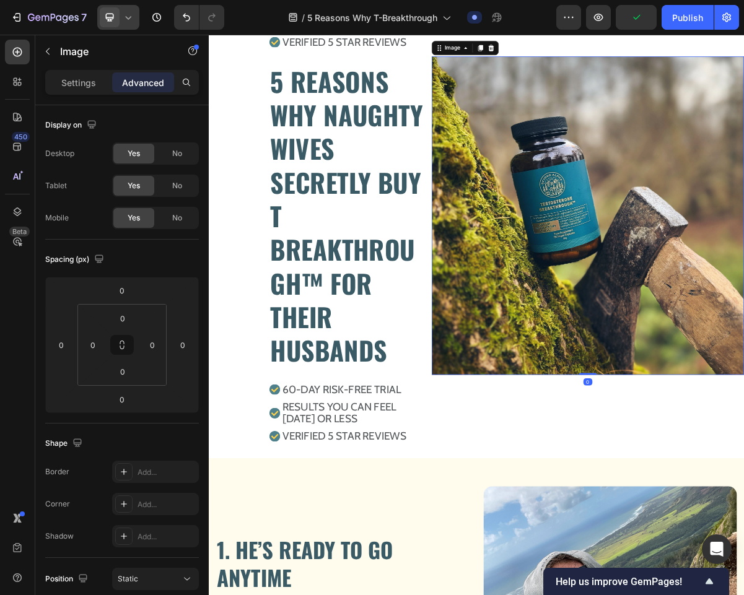
click at [596, 362] on img at bounding box center [734, 286] width 433 height 442
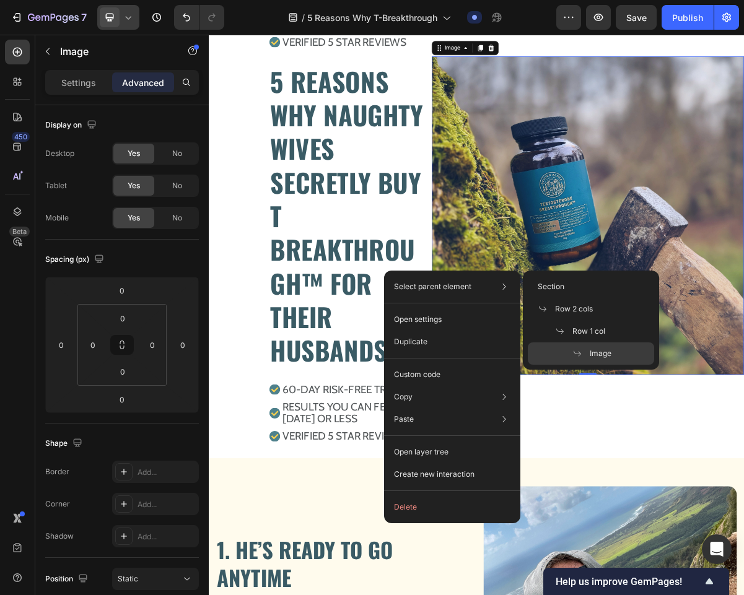
click at [596, 354] on span "Image" at bounding box center [600, 353] width 22 height 11
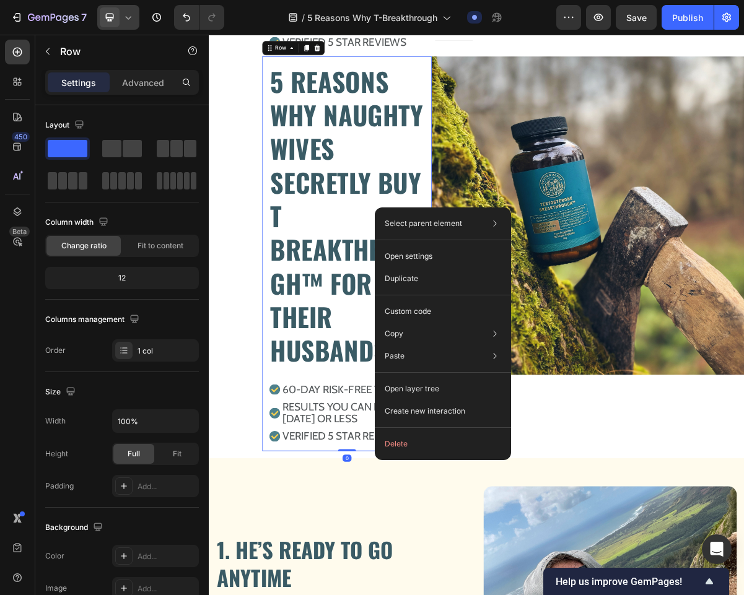
click at [450, 594] on div "5 REASONS WHY NAUGHTY WIVES SECRETLY BUY T BREAKTHROUGH™ FOR THEIR HUSBANDS Hea…" at bounding box center [400, 338] width 235 height 547
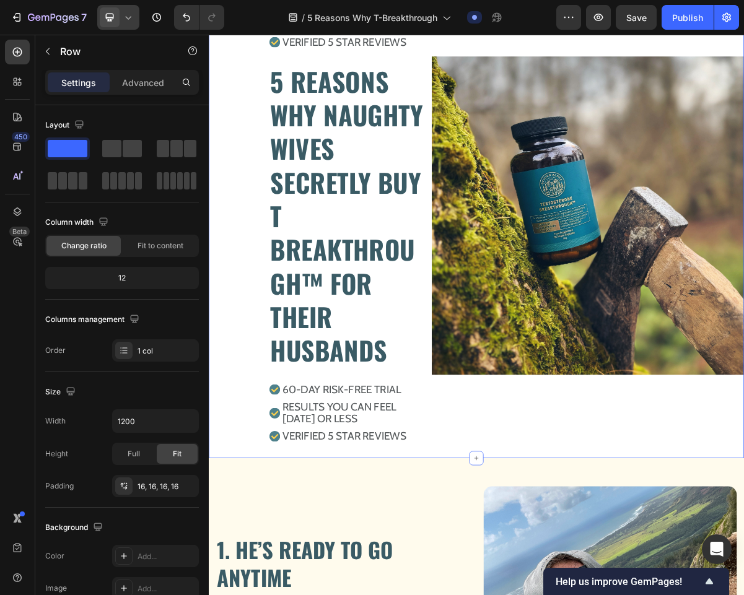
click at [527, 594] on div "5 REASONS WHY NAUGHTY WIVES SECRETLY BUY T BREAKTHROUGH™ FOR THEIR HUSBANDS Hea…" at bounding box center [580, 70] width 743 height 1105
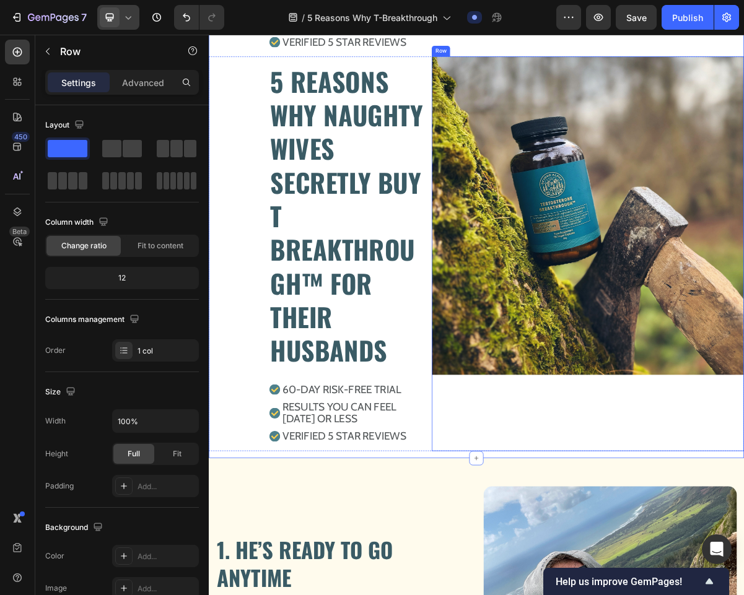
click at [518, 594] on div "Image" at bounding box center [734, 338] width 433 height 547
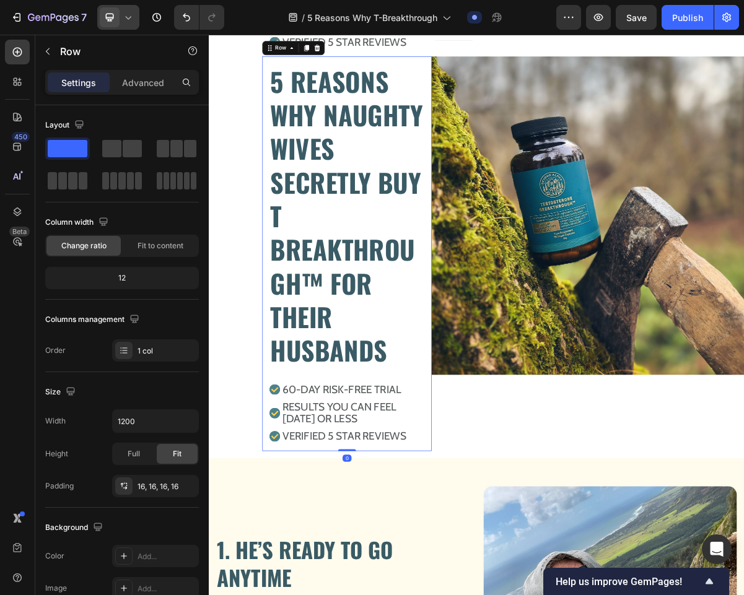
click at [505, 594] on div "5 REASONS WHY NAUGHTY WIVES SECRETLY BUY T BREAKTHROUGH™ FOR THEIR HUSBANDS Hea…" at bounding box center [400, 338] width 235 height 547
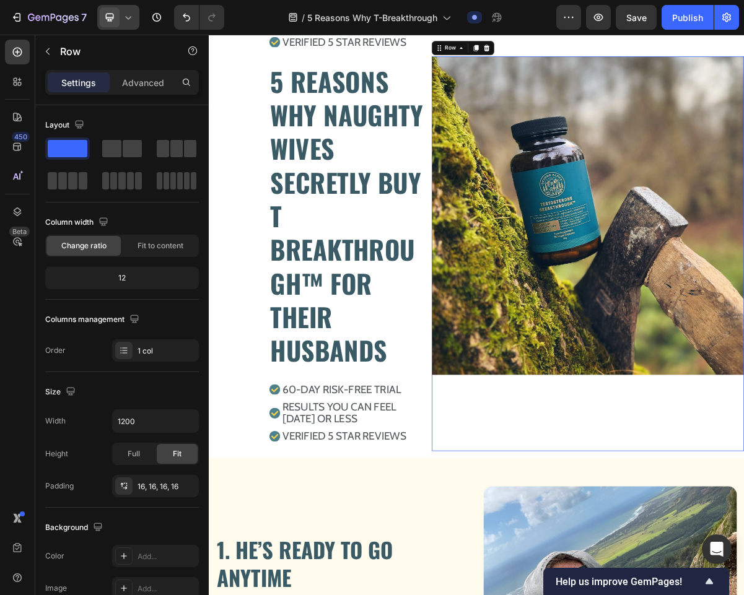
click at [639, 594] on div "Image" at bounding box center [734, 338] width 433 height 547
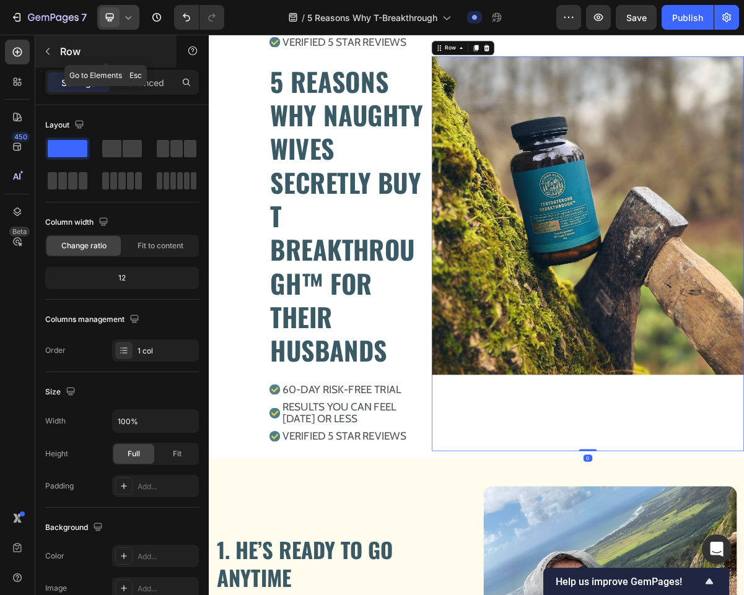
click at [46, 55] on icon "button" at bounding box center [48, 51] width 10 height 10
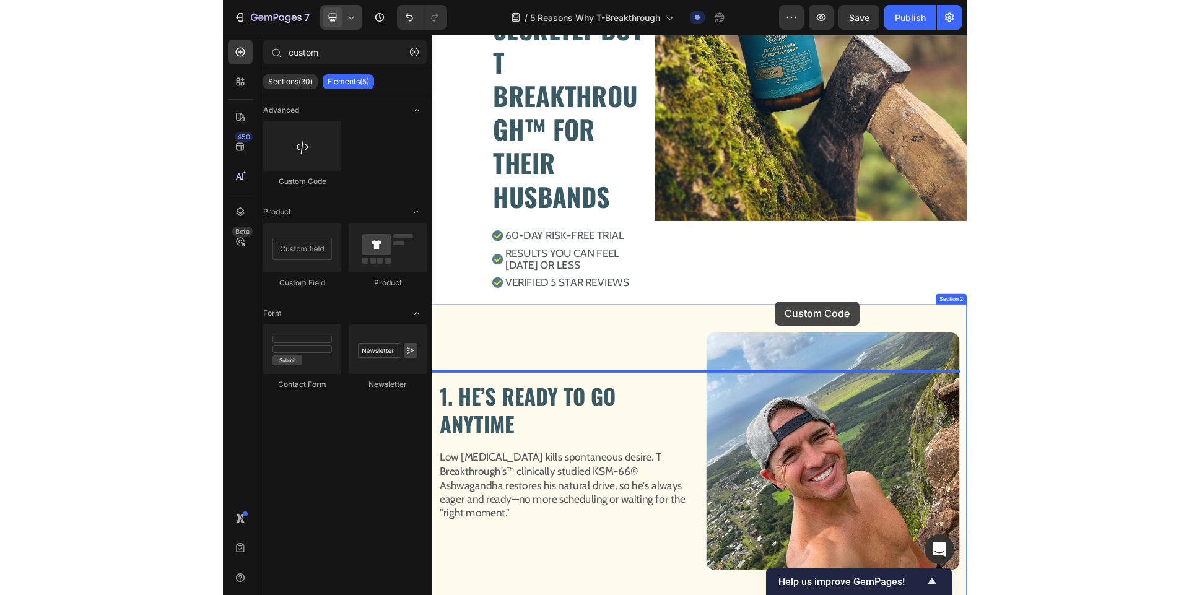
scroll to position [805, 0]
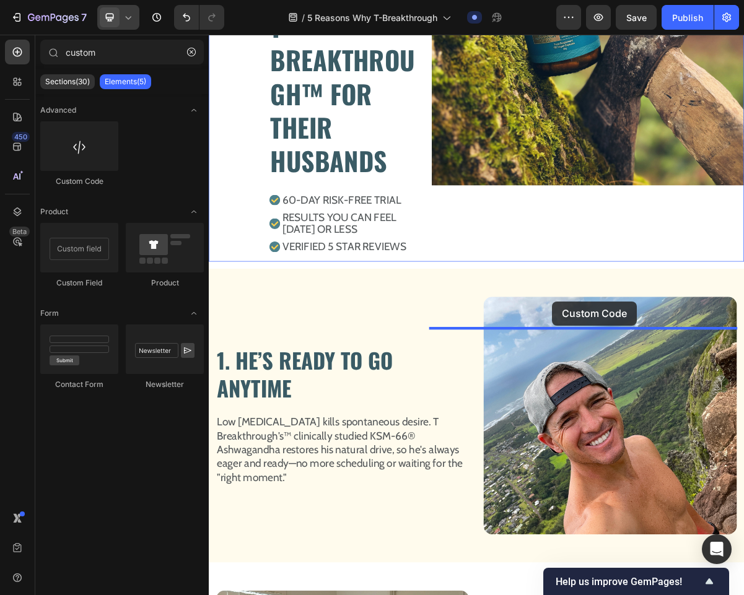
drag, startPoint x: 277, startPoint y: 181, endPoint x: 696, endPoint y: 375, distance: 460.9
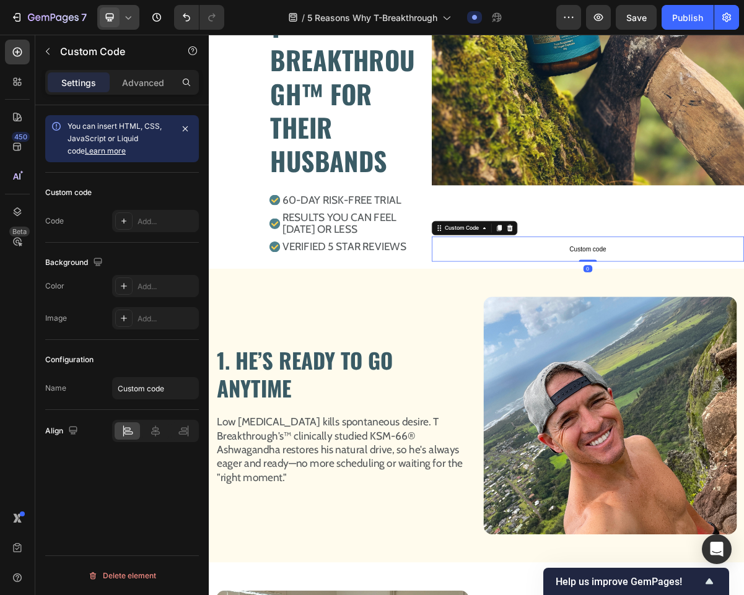
click at [681, 340] on span "Custom code" at bounding box center [734, 332] width 433 height 15
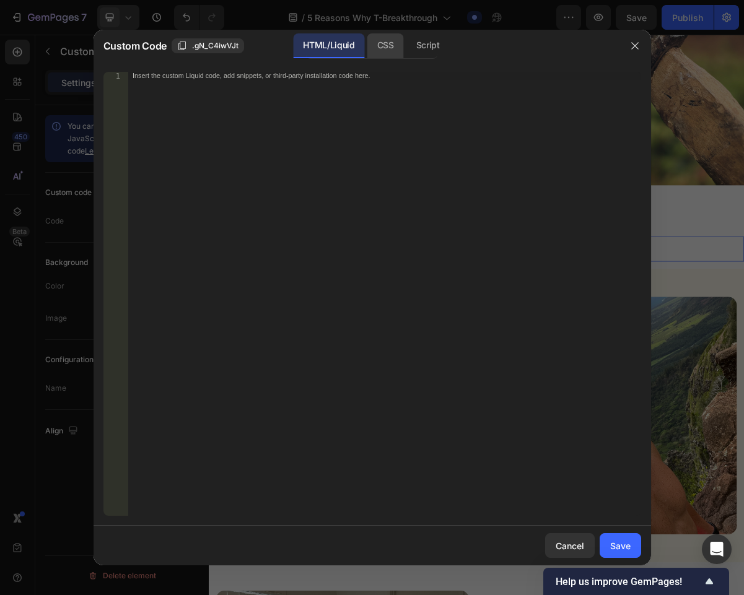
click at [393, 50] on div "CSS" at bounding box center [385, 45] width 37 height 25
click at [369, 188] on div "Insert the CSS code to style your content here." at bounding box center [384, 302] width 513 height 460
click at [506, 248] on div "Insert the CSS code to style your content here." at bounding box center [384, 302] width 513 height 460
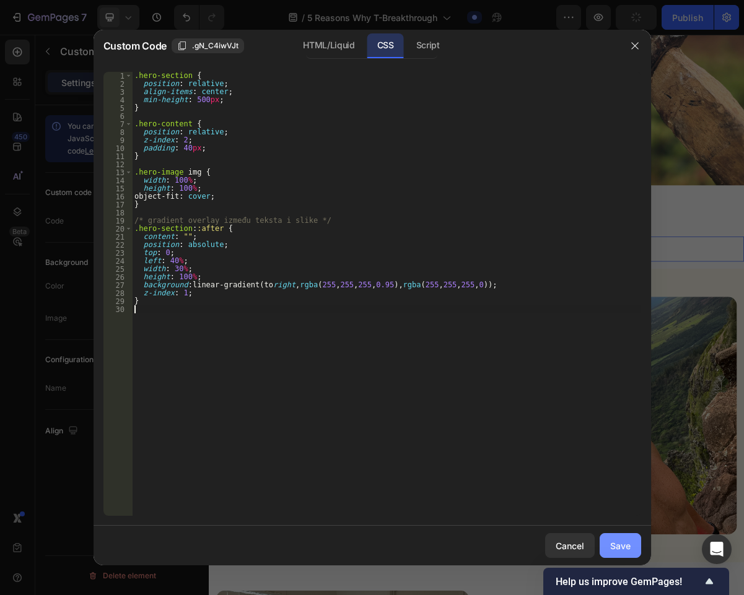
click at [613, 546] on div "Save" at bounding box center [620, 545] width 20 height 13
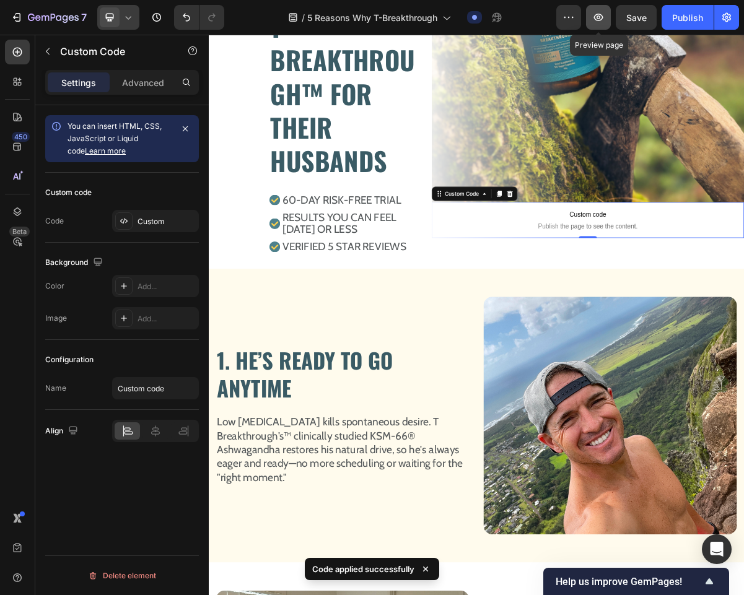
click at [597, 15] on icon "button" at bounding box center [598, 17] width 9 height 7
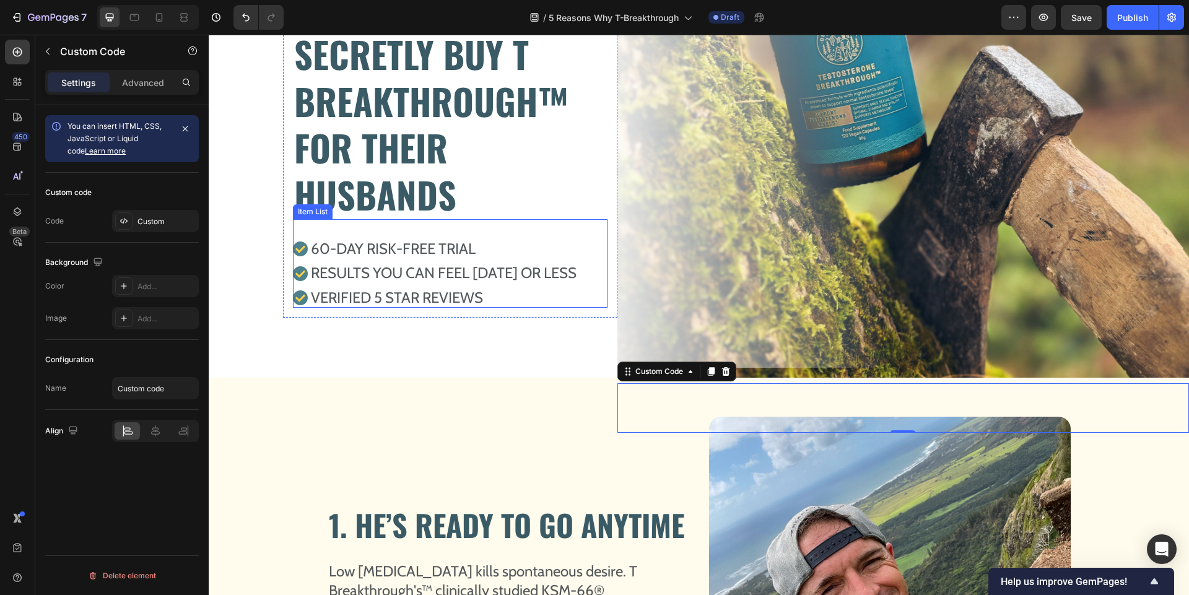
scroll to position [814, 0]
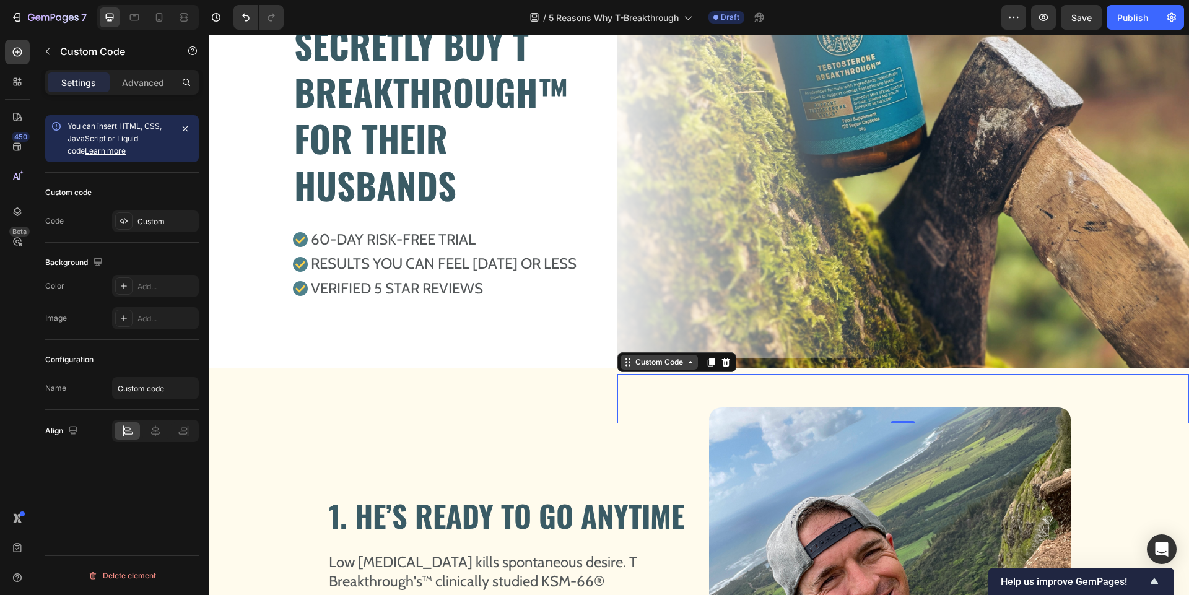
click at [661, 357] on div "Custom Code" at bounding box center [659, 362] width 53 height 11
click at [705, 384] on div "1. HE’S READY TO GO ANYTIME Heading Image Low [MEDICAL_DATA] kills spontaneous …" at bounding box center [699, 572] width 980 height 408
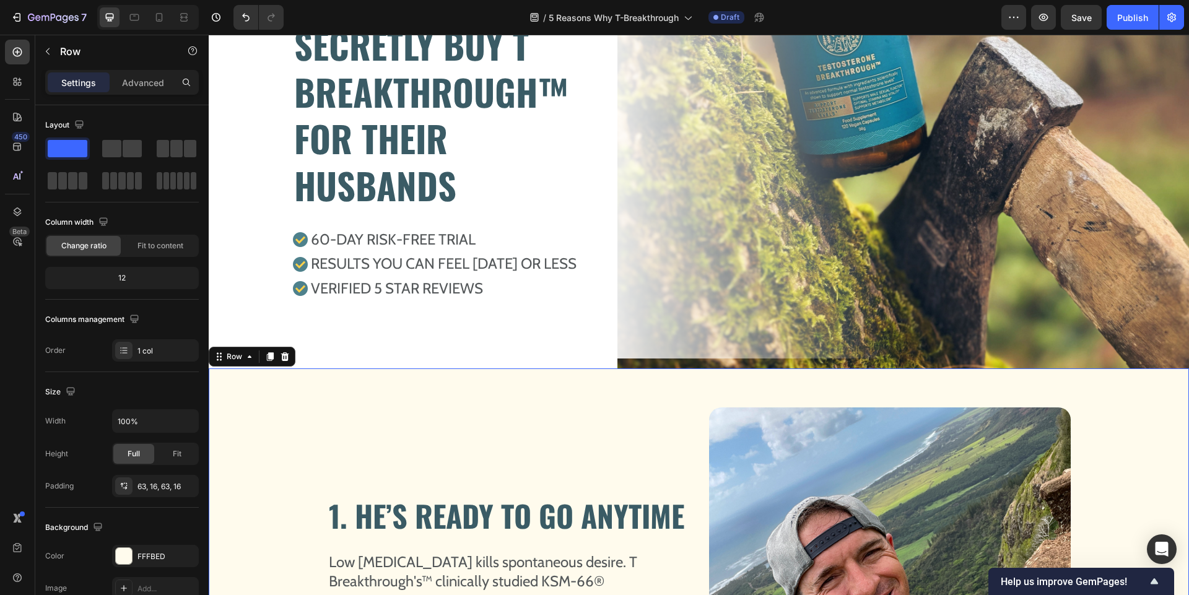
click at [705, 384] on div "1. HE’S READY TO GO ANYTIME Heading Image Low [MEDICAL_DATA] kills spontaneous …" at bounding box center [699, 572] width 980 height 408
click at [718, 362] on img at bounding box center [902, 88] width 571 height 571
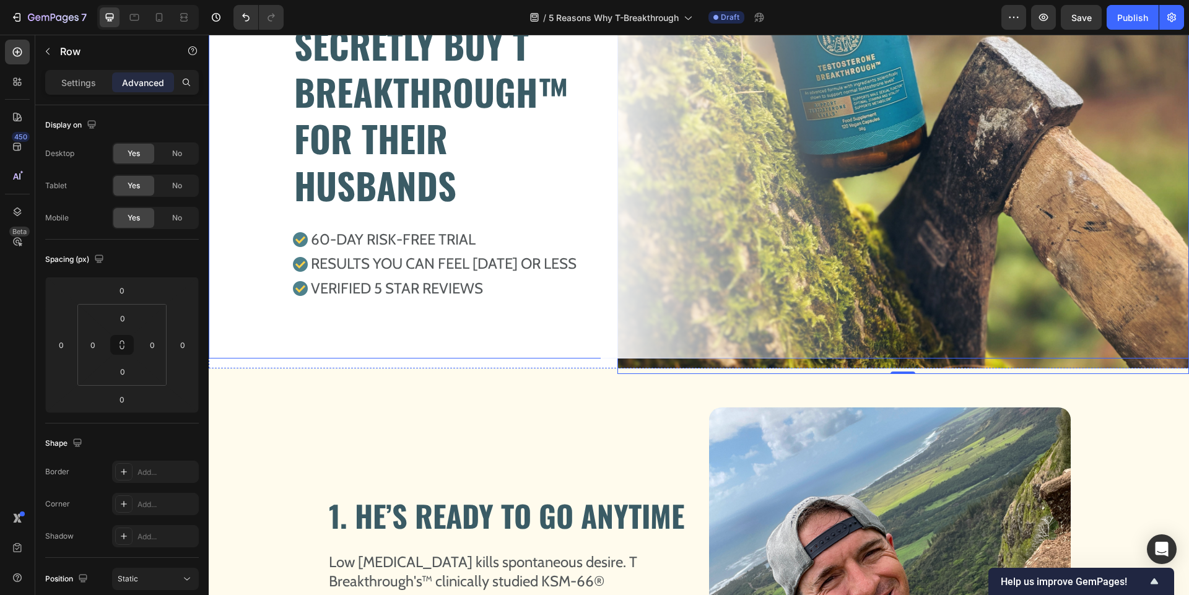
click at [682, 267] on div "5 REASONS WHY NAUGHTY WIVES SECRETLY BUY T BREAKTHROUGH™ FOR THEIR HUSBANDS Hea…" at bounding box center [699, 81] width 980 height 557
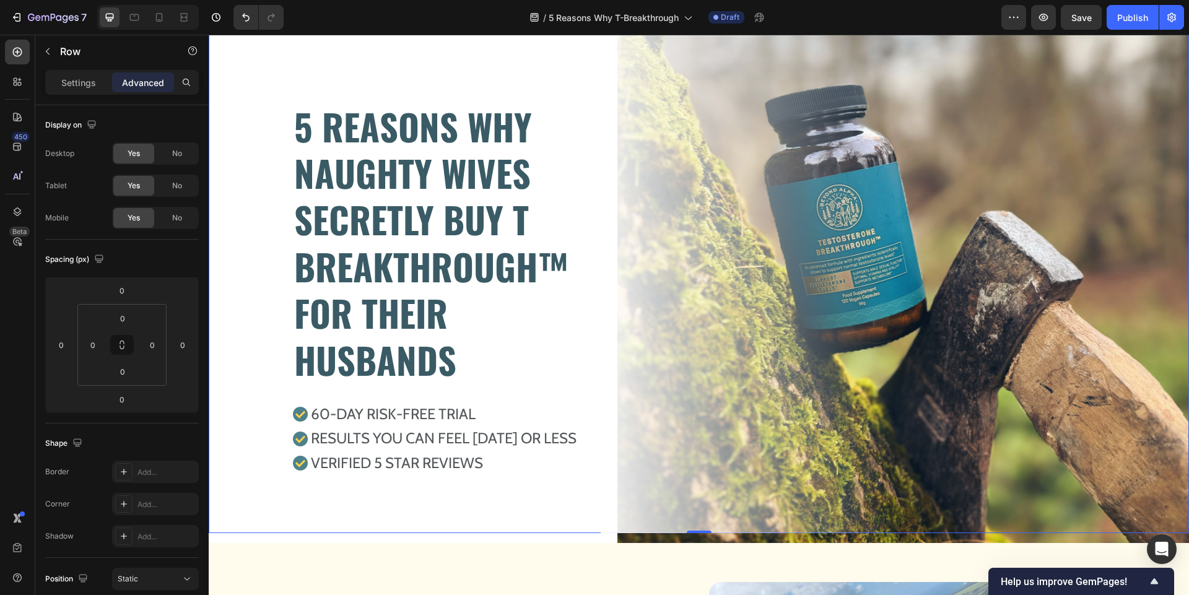
scroll to position [642, 0]
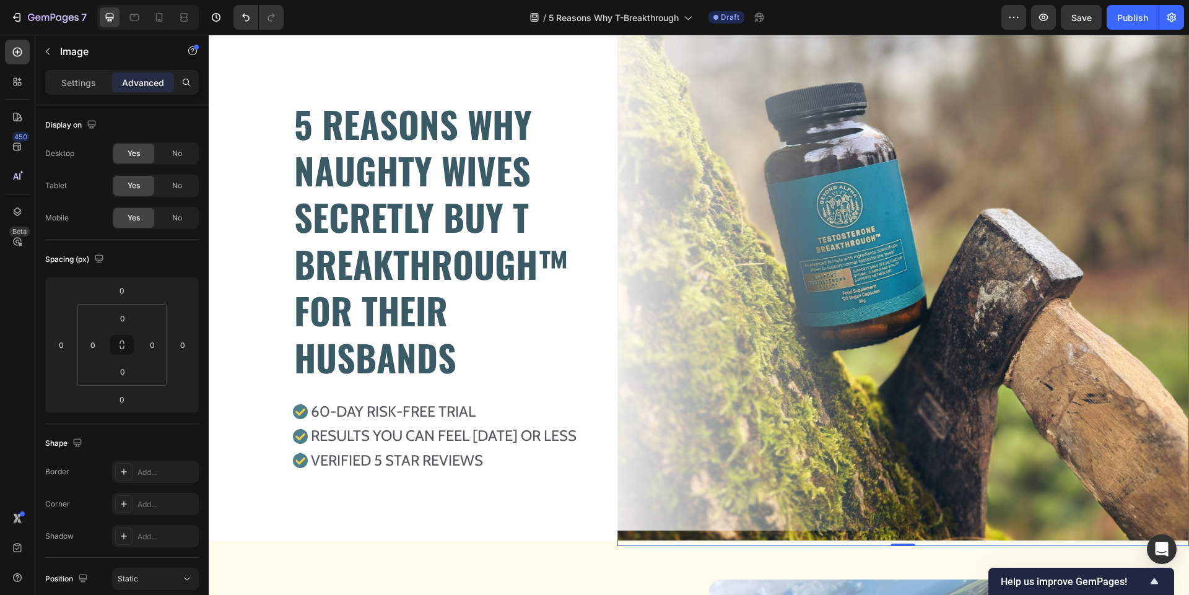
click at [909, 309] on img at bounding box center [902, 260] width 571 height 571
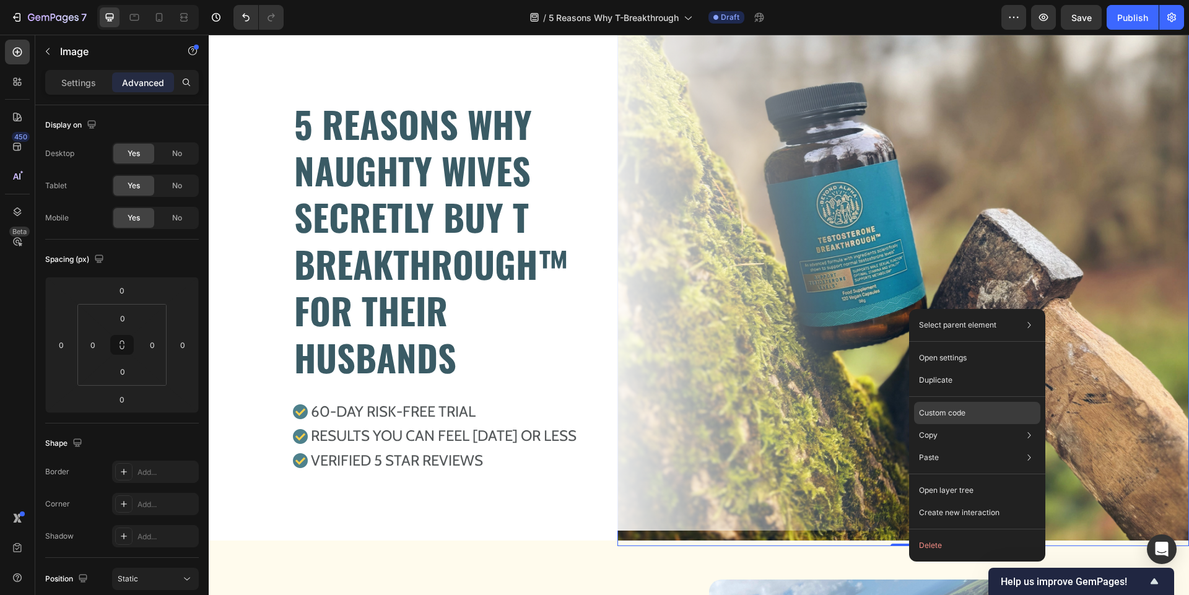
click at [955, 413] on p "Custom code" at bounding box center [942, 412] width 46 height 11
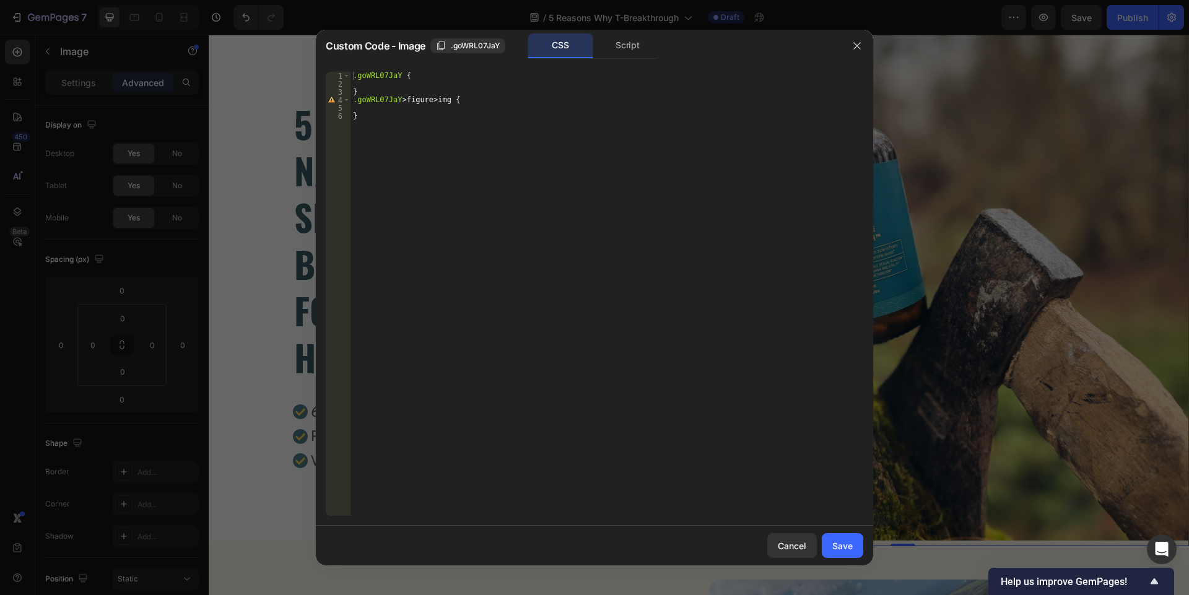
click at [406, 120] on div ".goWRL07JaY { } .goWRL07JaY > figure > img { }" at bounding box center [606, 302] width 513 height 460
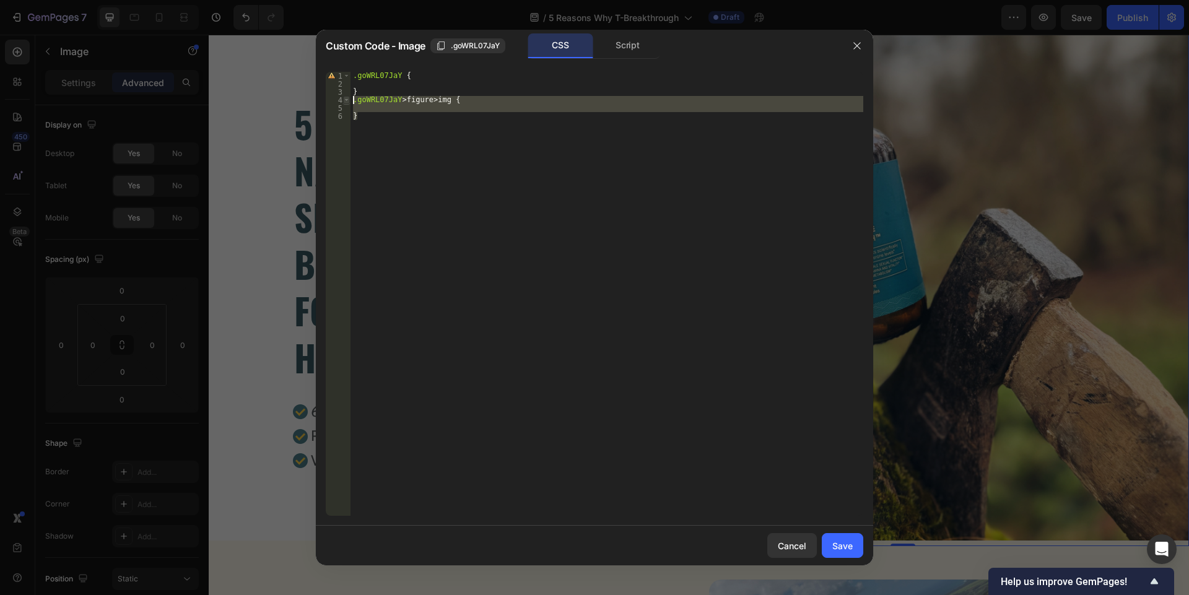
drag, startPoint x: 382, startPoint y: 115, endPoint x: 345, endPoint y: 103, distance: 38.6
click at [345, 103] on div "} 1 2 3 4 5 6 .goWRL07JaY { } .goWRL07JaY > figure > img { } הההההההההההההההההה…" at bounding box center [594, 294] width 537 height 444
type textarea ".goWRL07JaY > figure > img {"
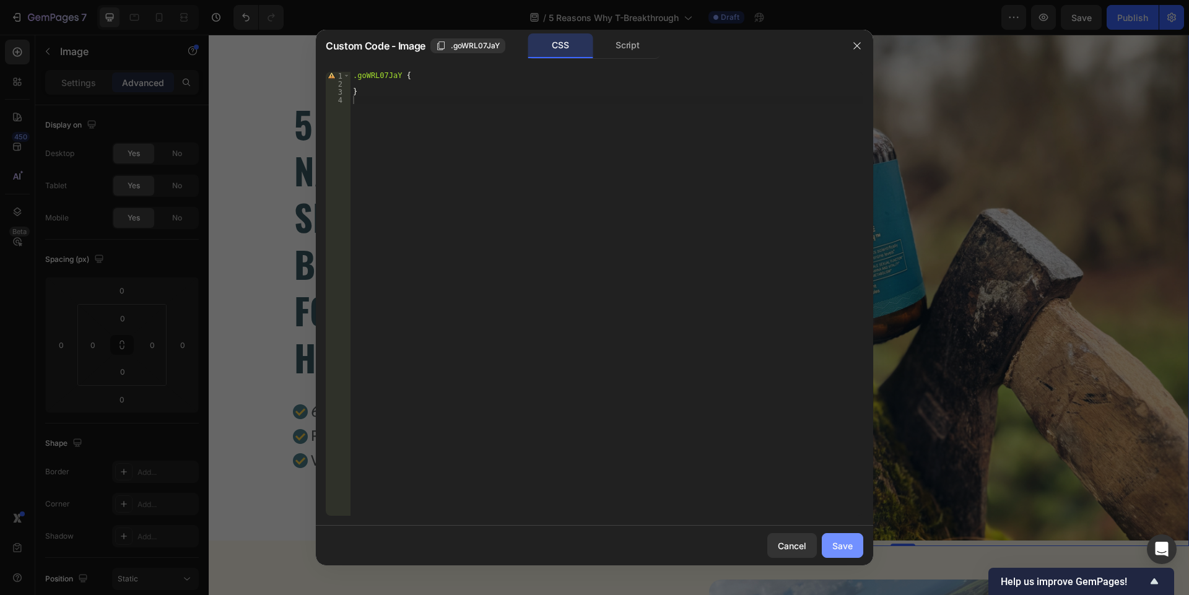
click at [842, 550] on div "Save" at bounding box center [842, 545] width 20 height 13
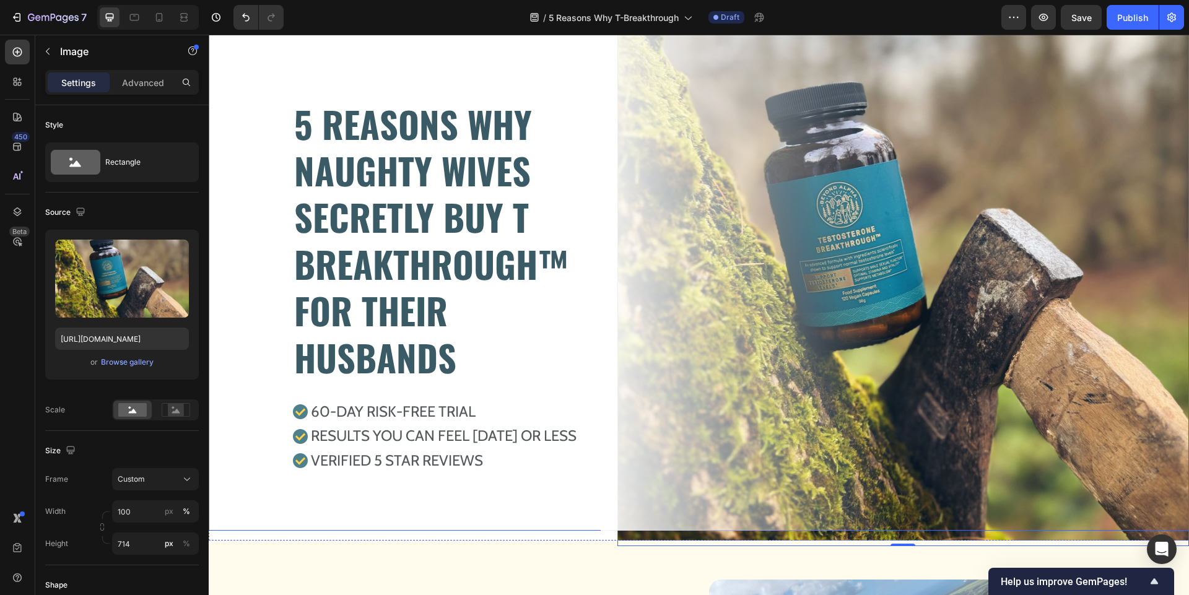
scroll to position [0, 0]
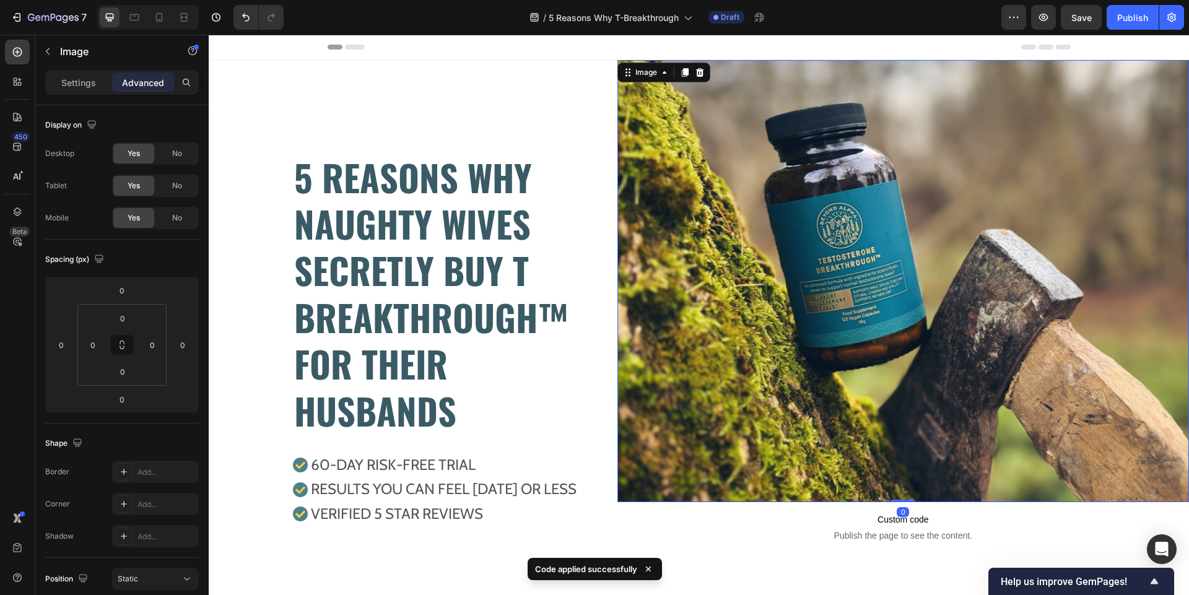
click at [750, 262] on img at bounding box center [902, 281] width 571 height 442
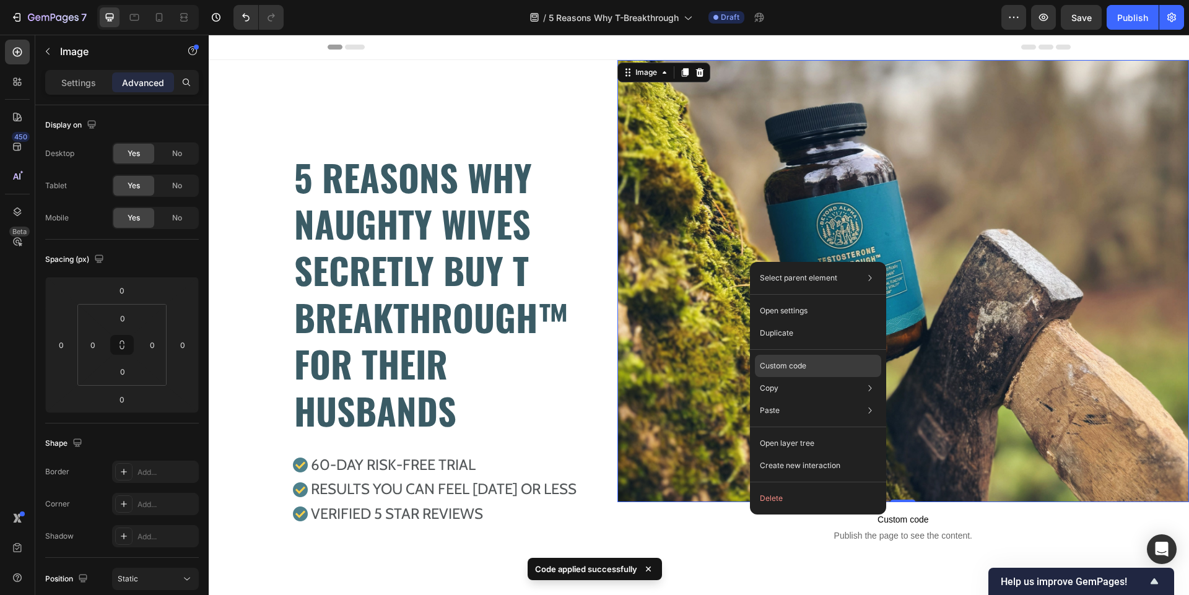
click at [794, 355] on div "Custom code" at bounding box center [818, 366] width 126 height 22
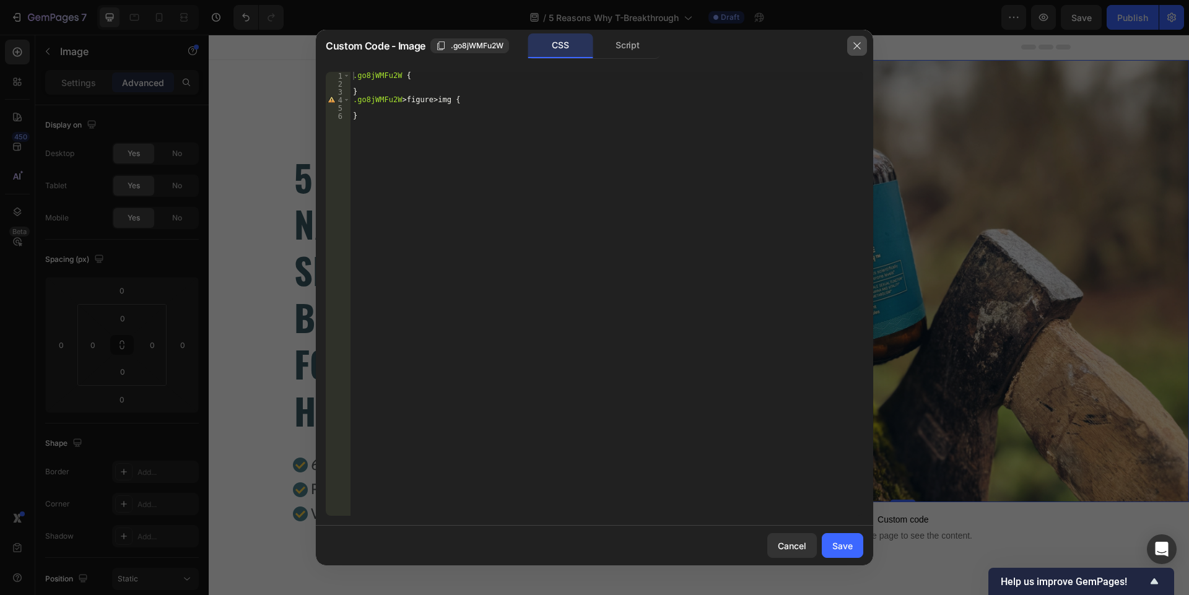
click at [855, 46] on icon "button" at bounding box center [857, 46] width 10 height 10
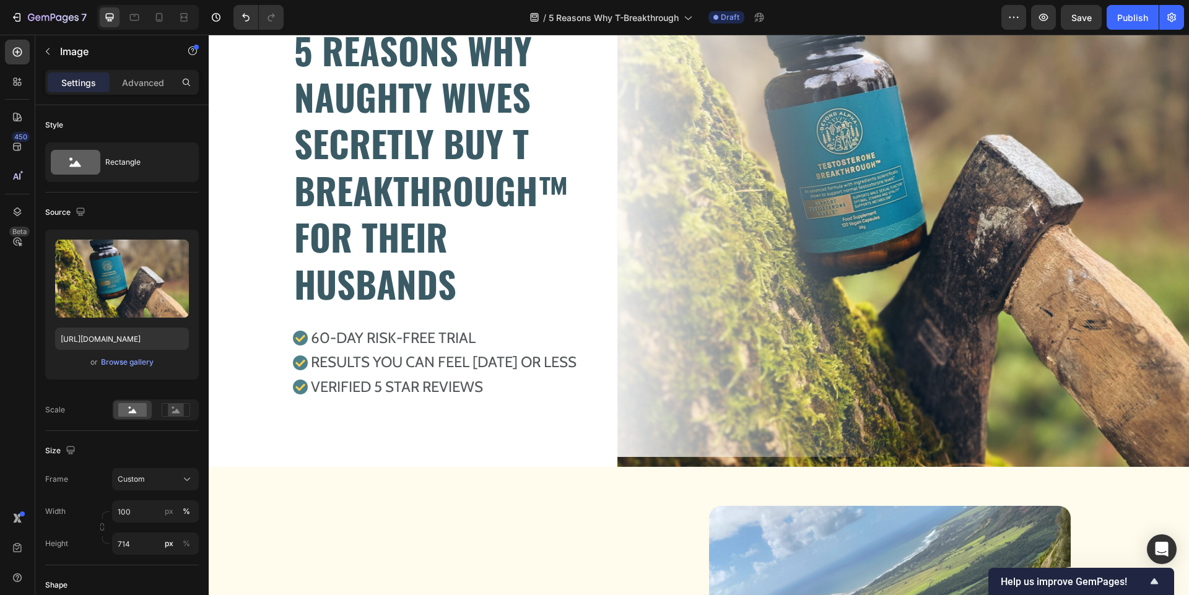
scroll to position [609, 0]
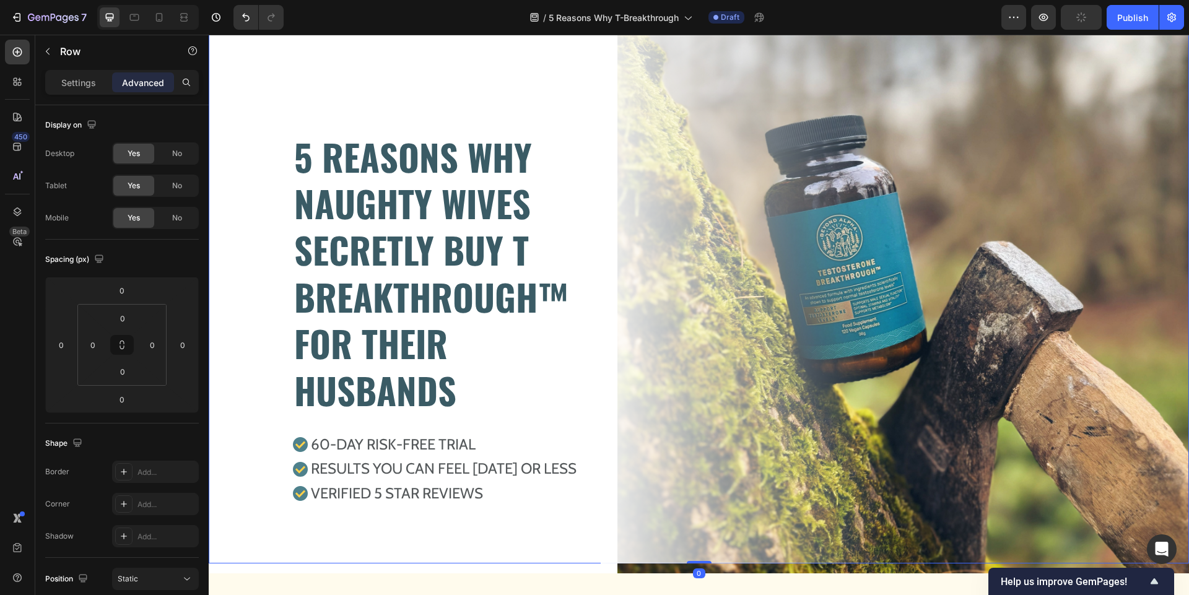
click at [845, 249] on div "5 REASONS WHY NAUGHTY WIVES SECRETLY BUY T BREAKTHROUGH™ FOR THEIR HUSBANDS Hea…" at bounding box center [699, 285] width 980 height 557
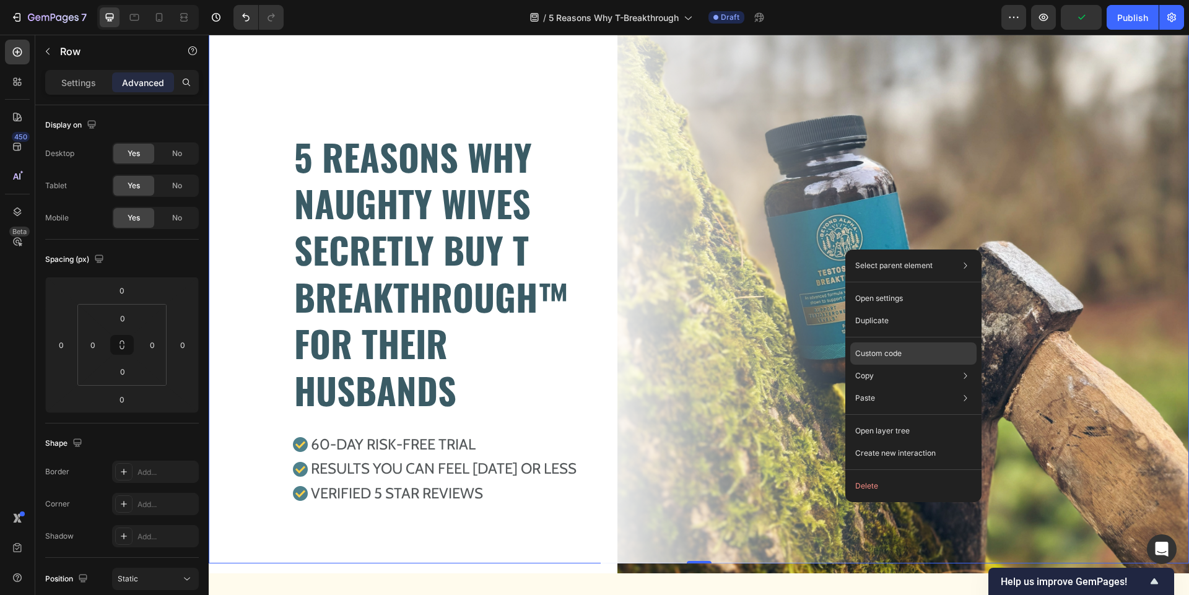
click at [886, 350] on p "Custom code" at bounding box center [878, 353] width 46 height 11
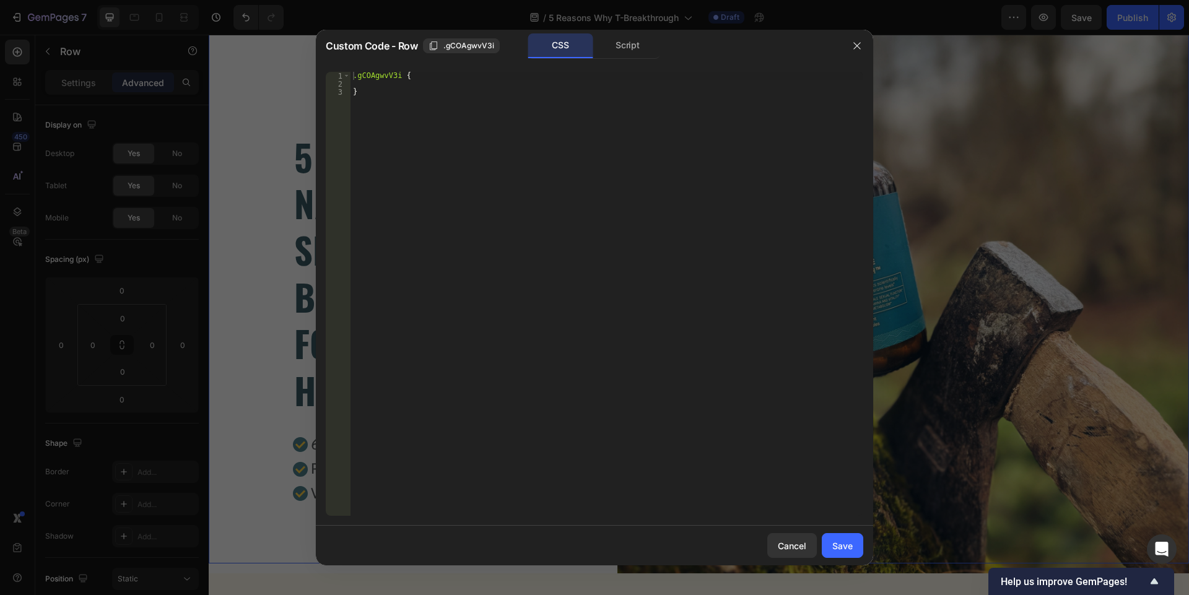
type textarea "}"
click at [513, 132] on div ".gCOAgwvV3i { }" at bounding box center [606, 302] width 513 height 460
click at [863, 45] on button "button" at bounding box center [857, 46] width 20 height 20
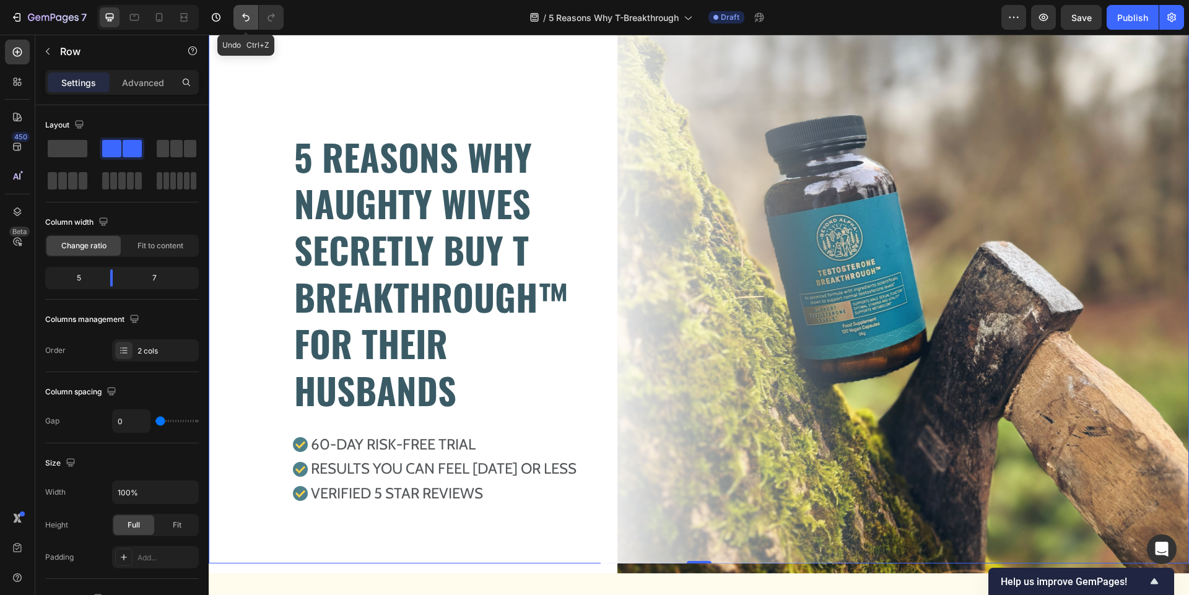
click at [243, 17] on icon "Undo/Redo" at bounding box center [246, 17] width 12 height 12
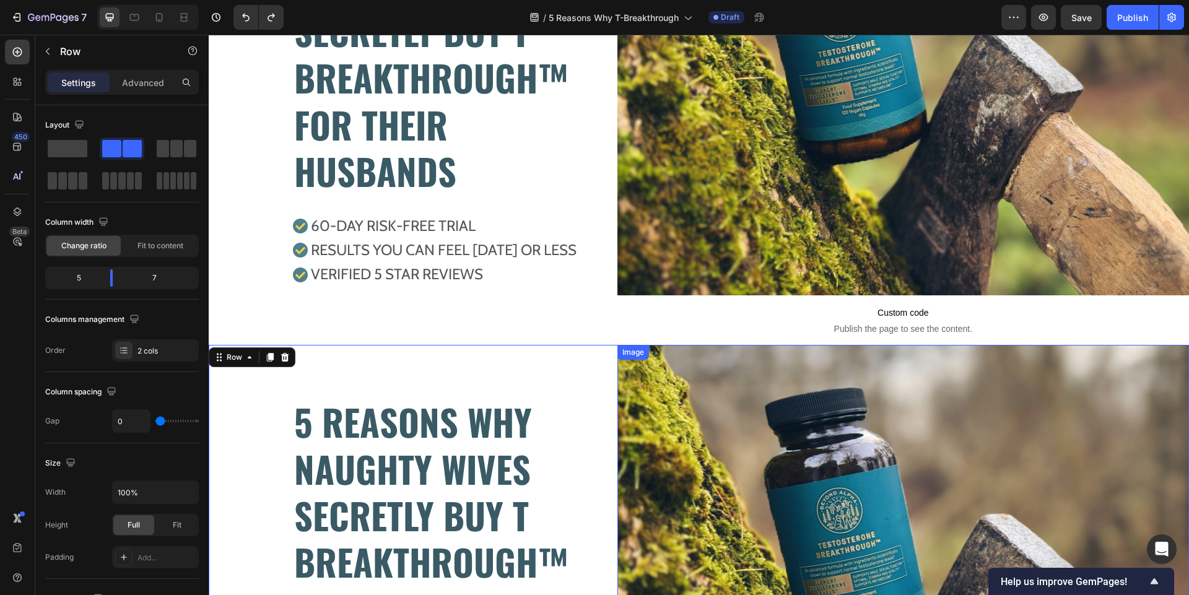
scroll to position [544, 0]
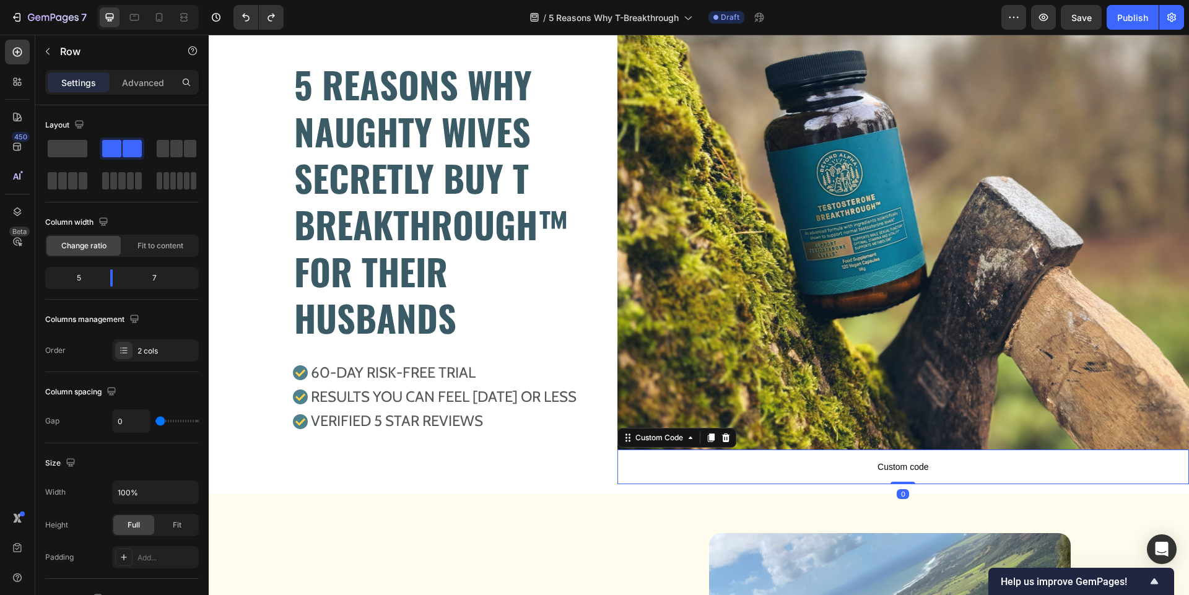
click at [737, 471] on span "Custom code" at bounding box center [902, 466] width 571 height 15
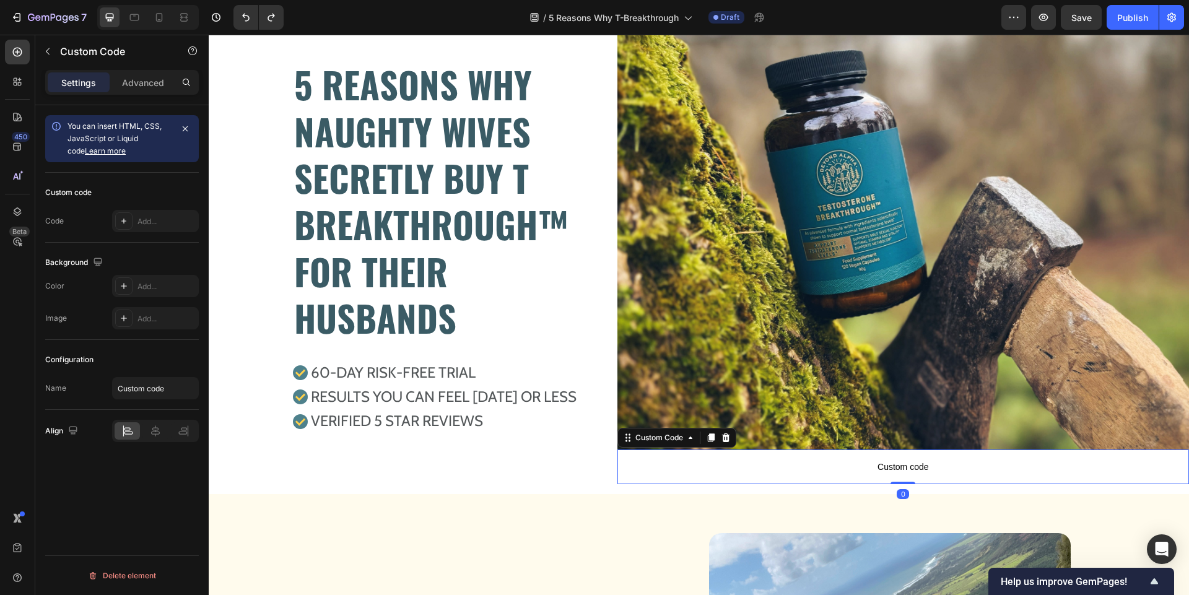
click at [737, 471] on span "Custom code" at bounding box center [902, 466] width 571 height 15
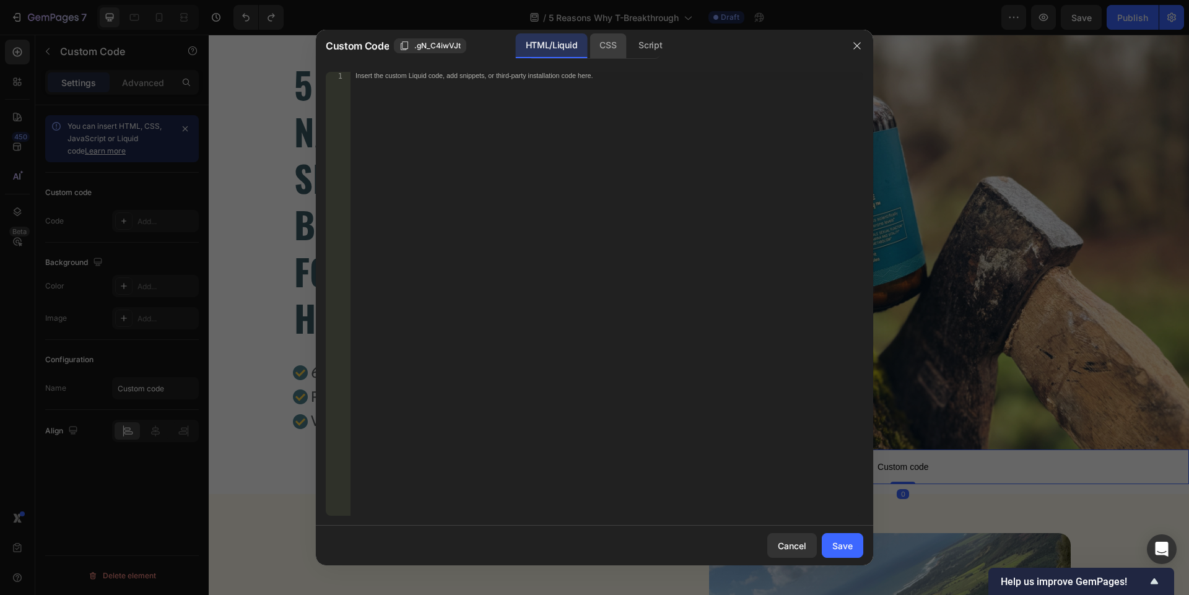
click at [605, 51] on div "CSS" at bounding box center [607, 45] width 37 height 25
click at [534, 153] on div "Insert the CSS code to style your content here." at bounding box center [606, 302] width 513 height 460
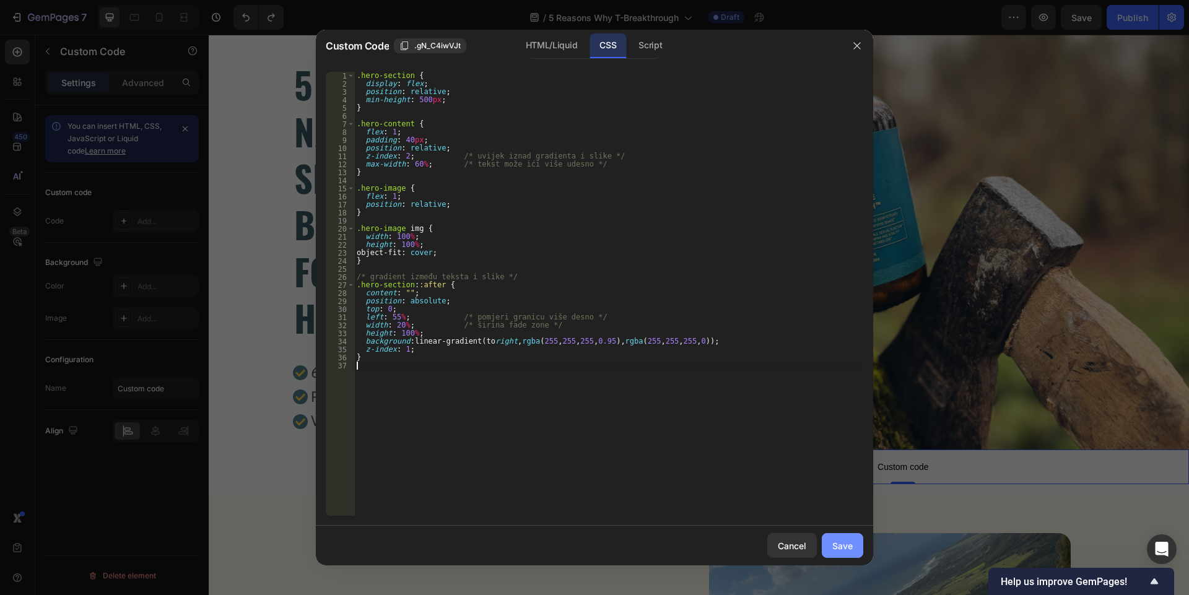
click at [861, 549] on button "Save" at bounding box center [842, 545] width 41 height 25
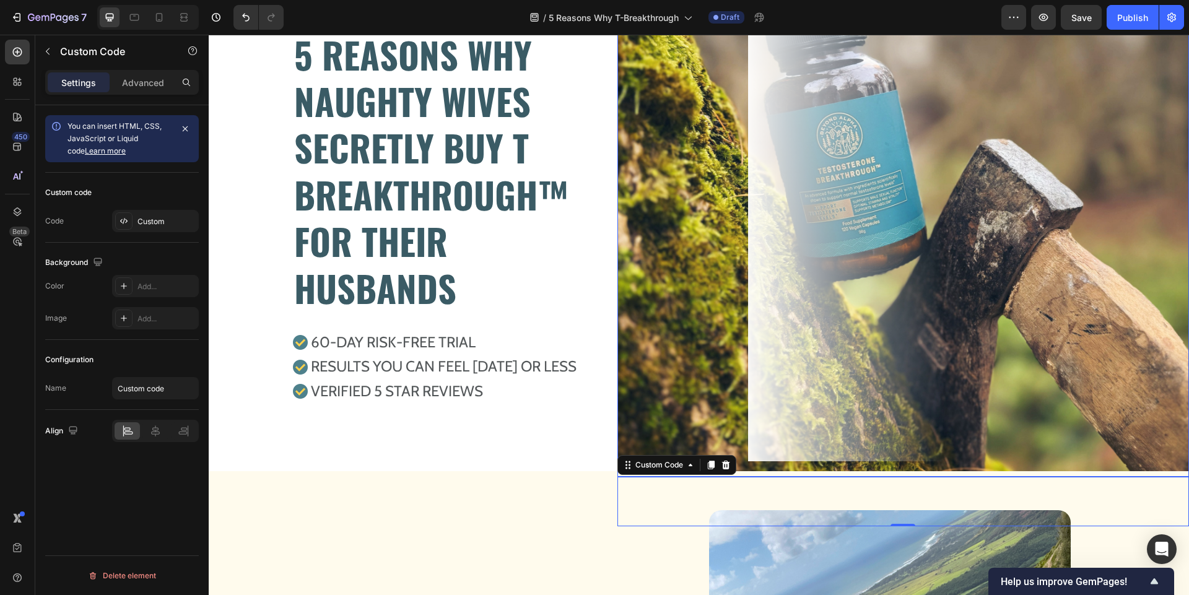
scroll to position [714, 0]
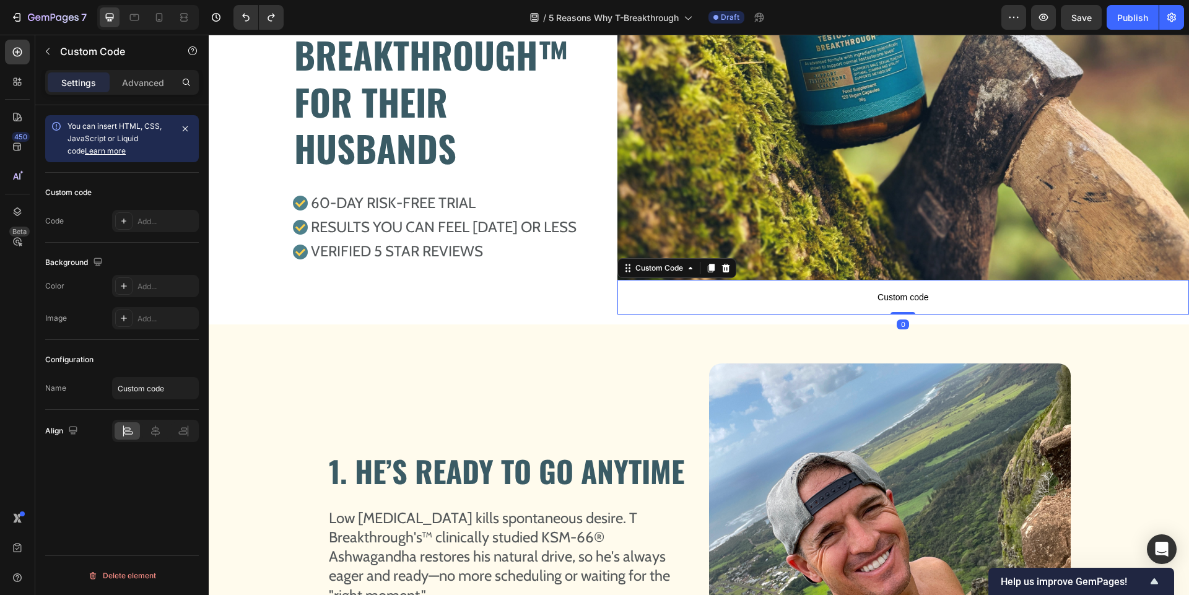
click at [850, 292] on span "Custom code" at bounding box center [902, 297] width 571 height 15
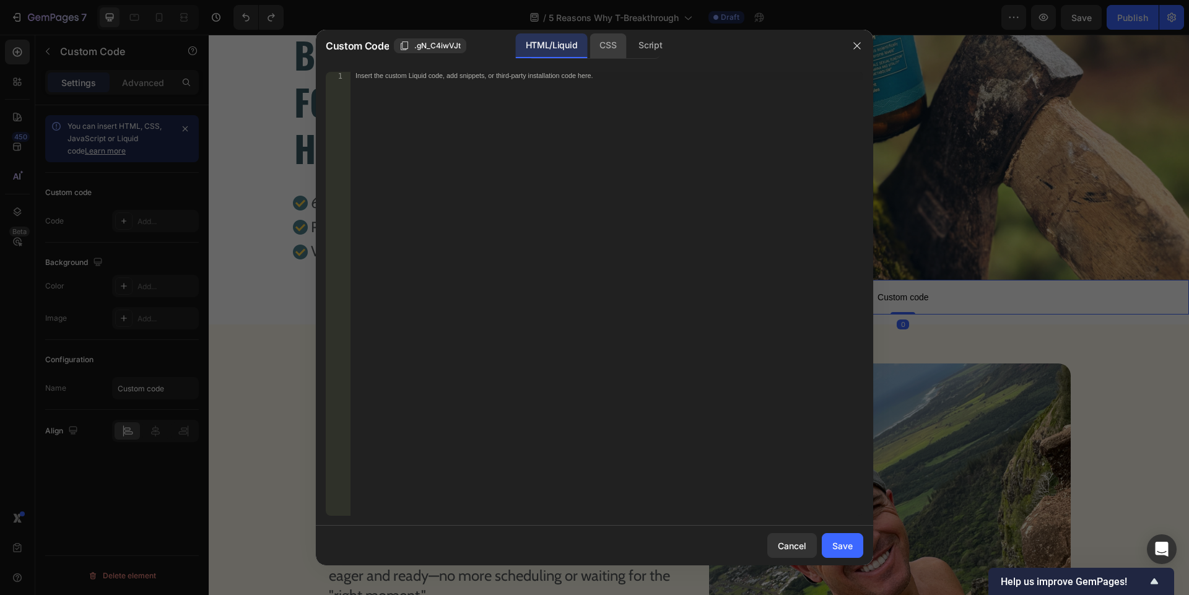
click at [612, 46] on div "CSS" at bounding box center [607, 45] width 37 height 25
click at [534, 161] on div "Insert the CSS code to style your content here." at bounding box center [606, 302] width 513 height 460
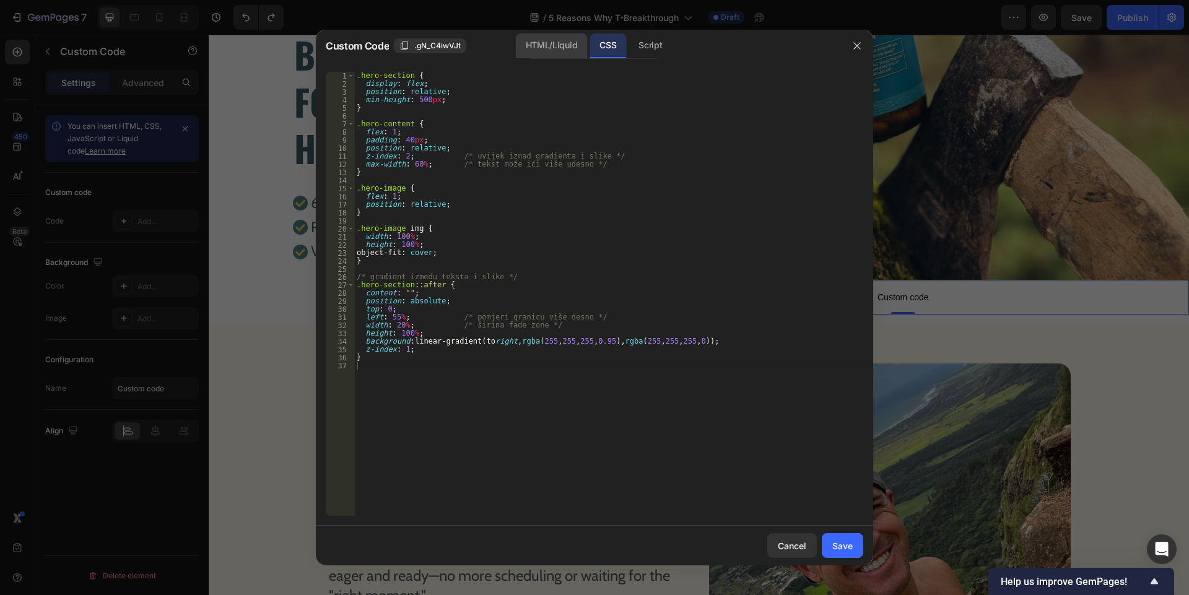
click at [539, 52] on div "HTML/Liquid" at bounding box center [551, 45] width 71 height 25
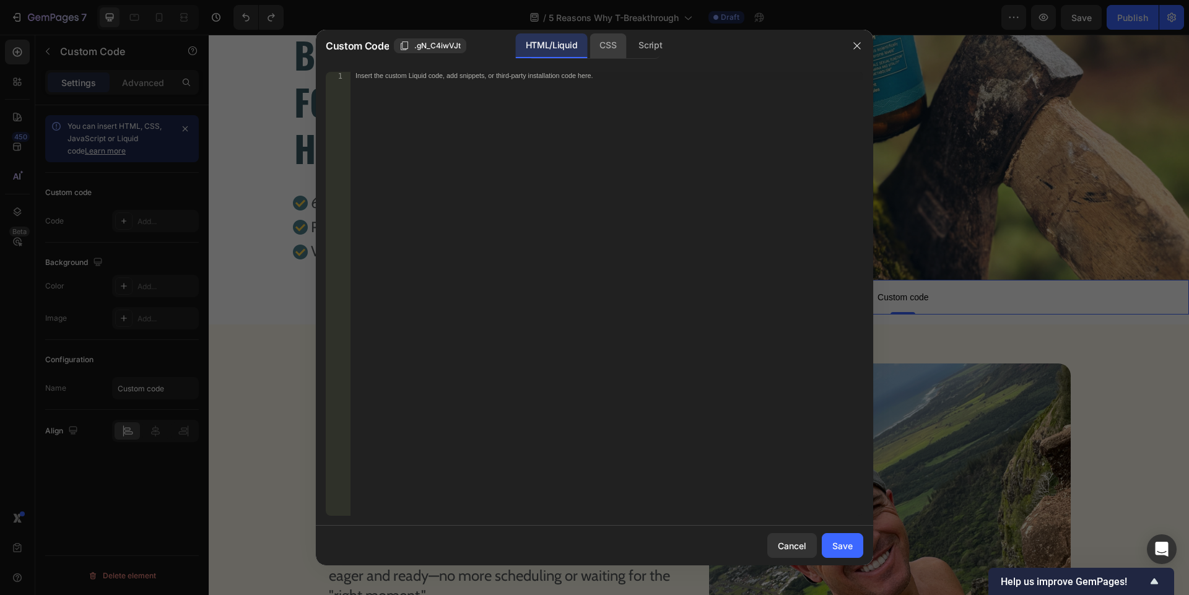
click at [621, 46] on div "CSS" at bounding box center [607, 45] width 37 height 25
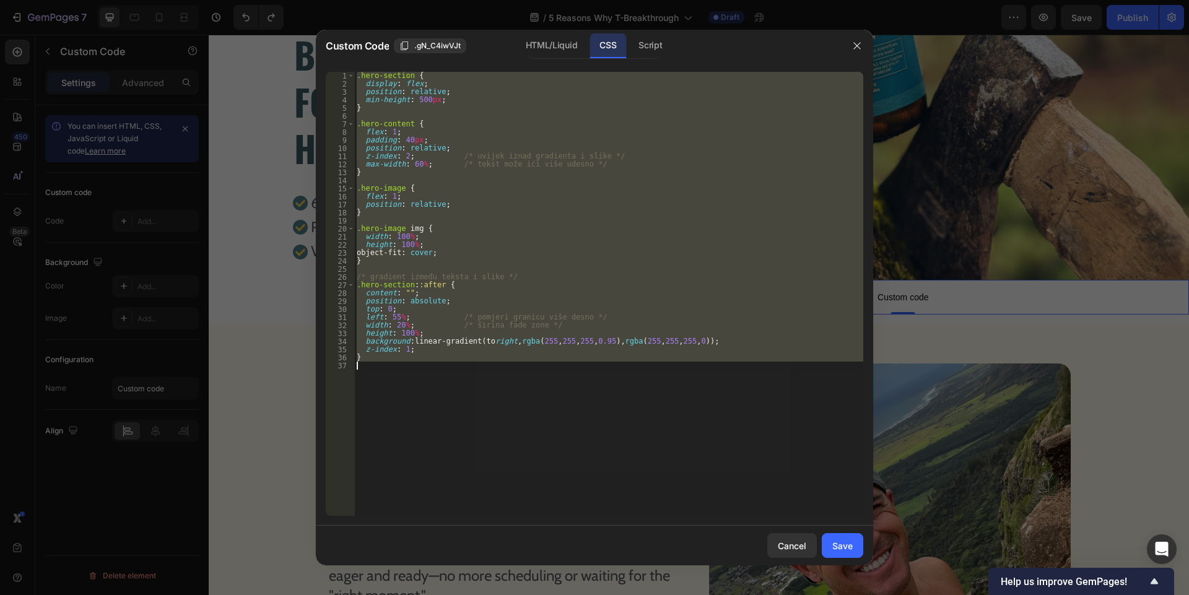
click at [461, 168] on div ".hero-section { display : flex ; position : relative ; min-height : 500 px ; } …" at bounding box center [608, 294] width 509 height 444
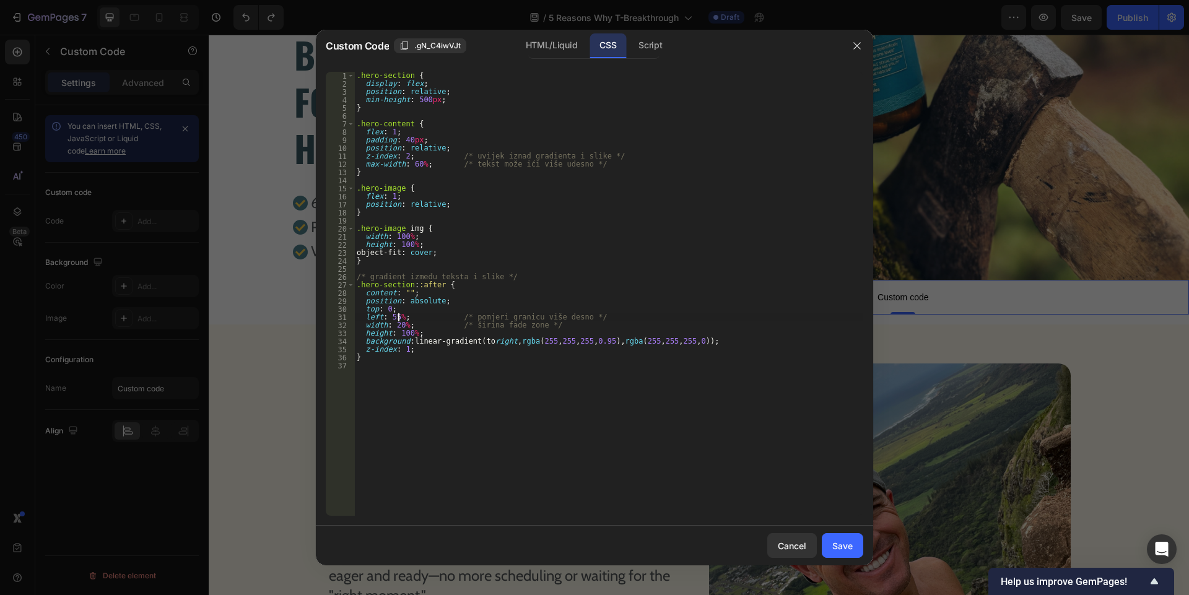
click at [398, 317] on div ".hero-section { display : flex ; position : relative ; min-height : 500 px ; } …" at bounding box center [608, 302] width 509 height 460
type textarea "left: 40%; /* pomjeri granicu više desno */"
click at [557, 511] on div ".hero-section { display : flex ; position : relative ; min-height : 500 px ; } …" at bounding box center [608, 302] width 509 height 460
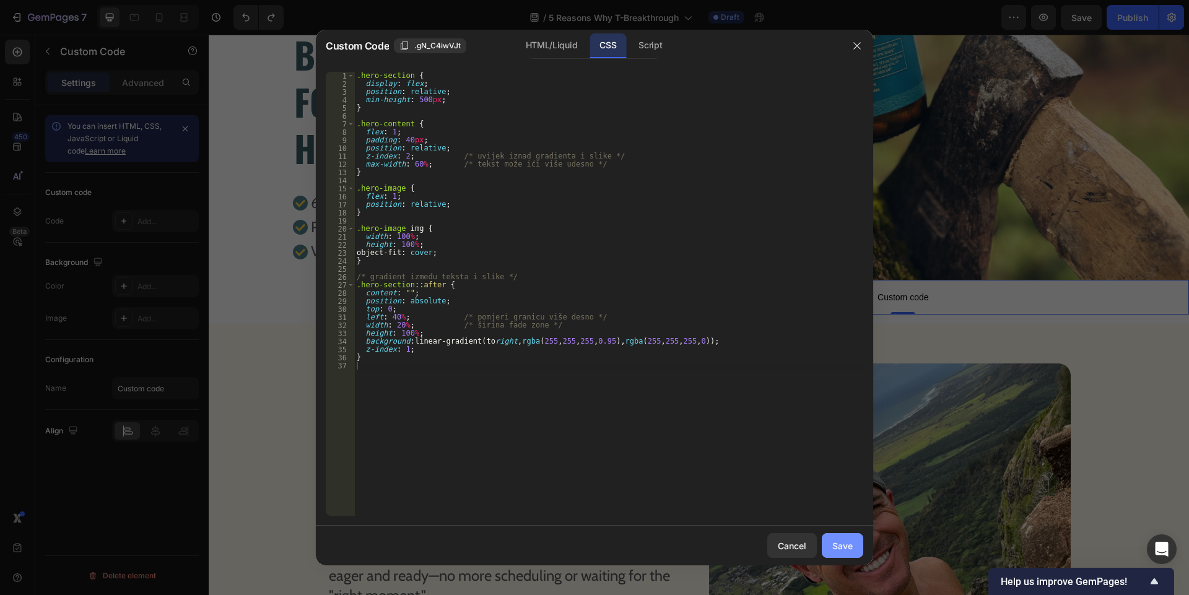
click at [842, 547] on div "Save" at bounding box center [842, 545] width 20 height 13
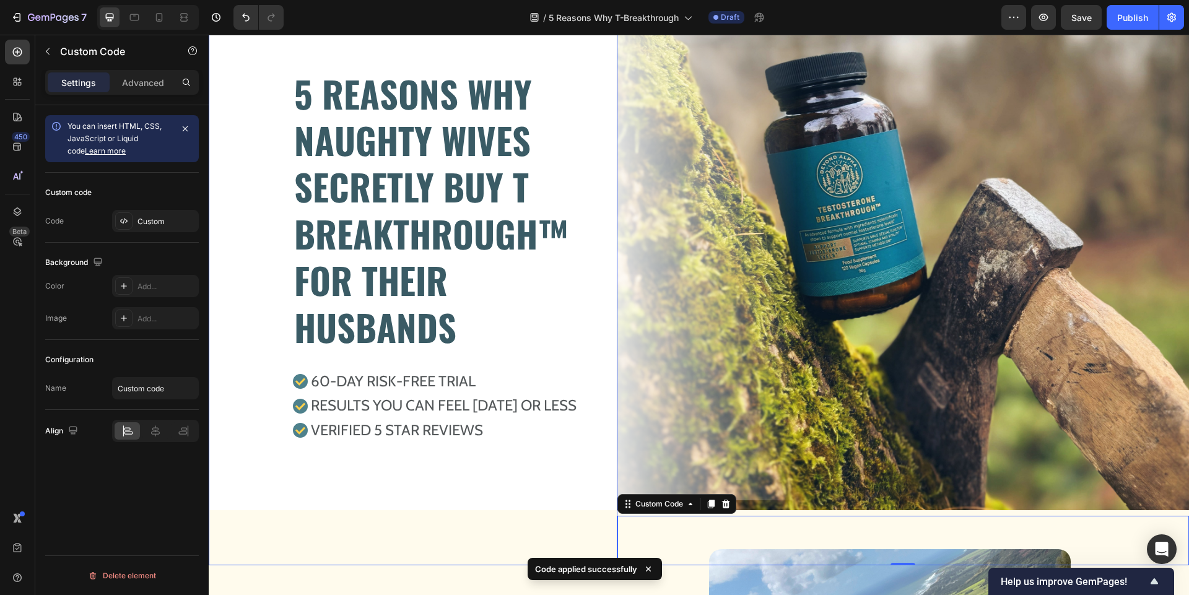
scroll to position [690, 0]
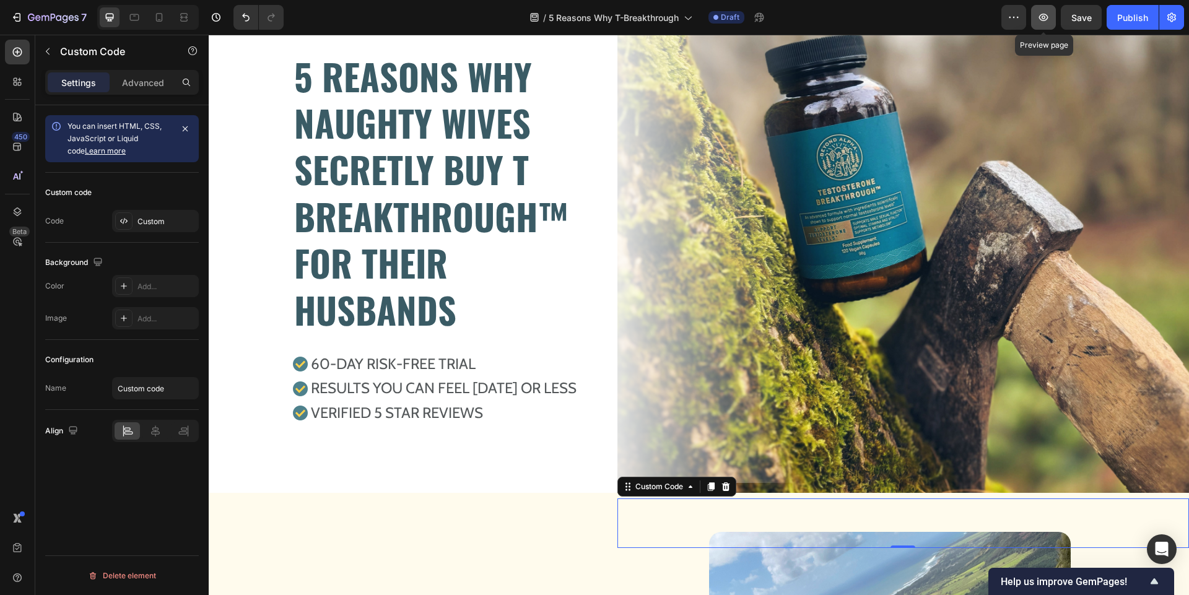
click at [1041, 20] on icon "button" at bounding box center [1043, 17] width 9 height 7
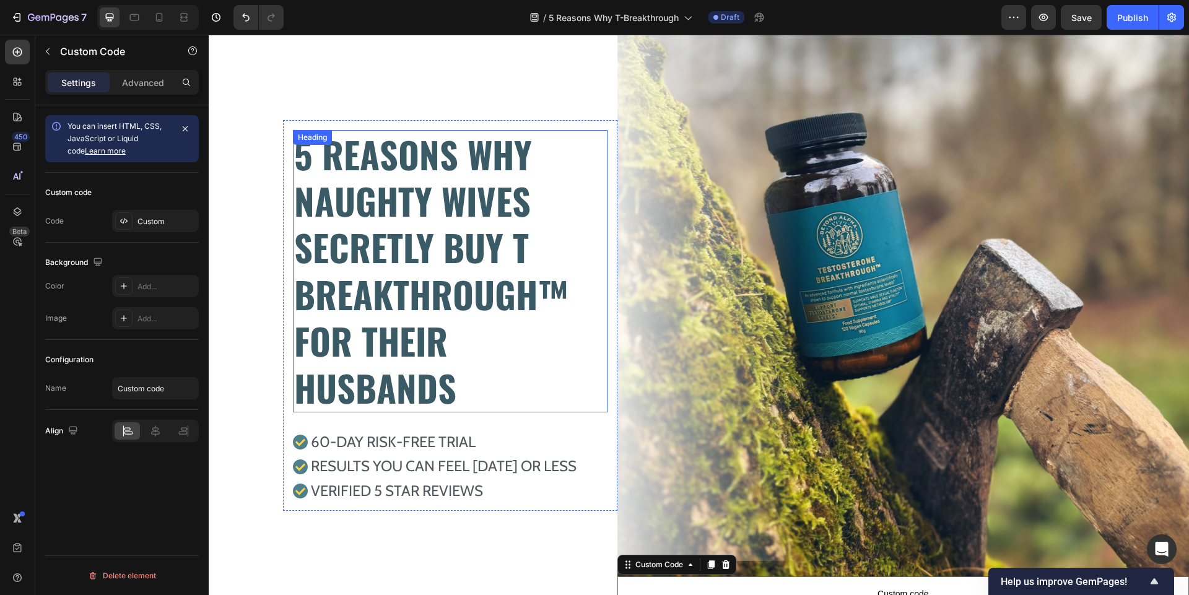
scroll to position [509, 0]
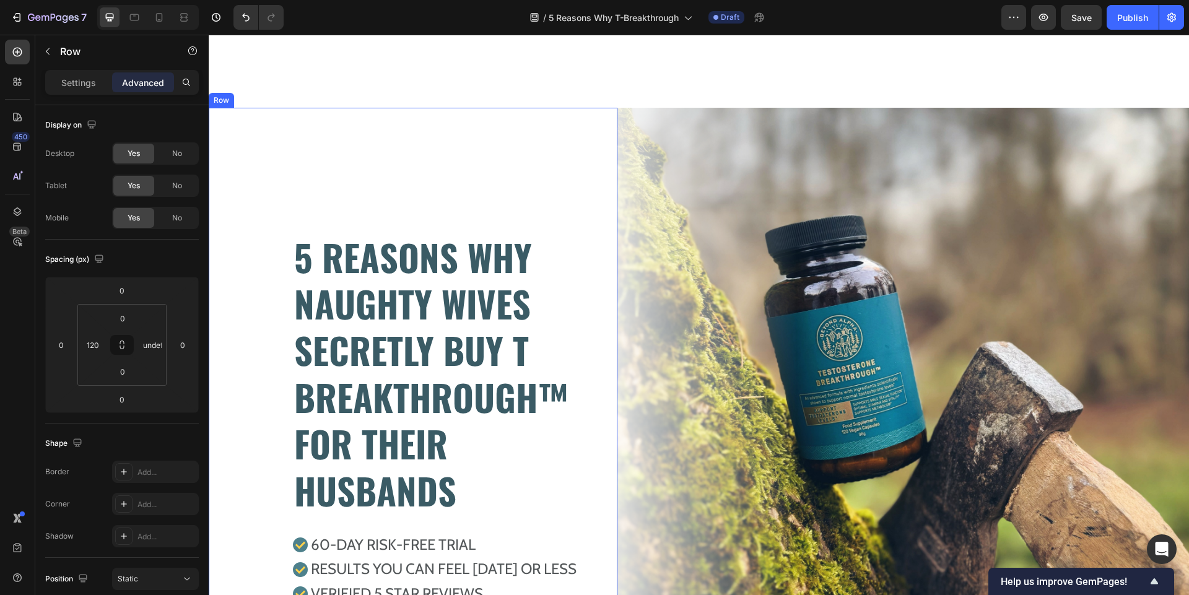
click at [263, 139] on div "5 REASONS WHY NAUGHTY WIVES SECRETLY BUY T BREAKTHROUGH™ FOR THEIR HUSBANDS Hea…" at bounding box center [413, 418] width 409 height 621
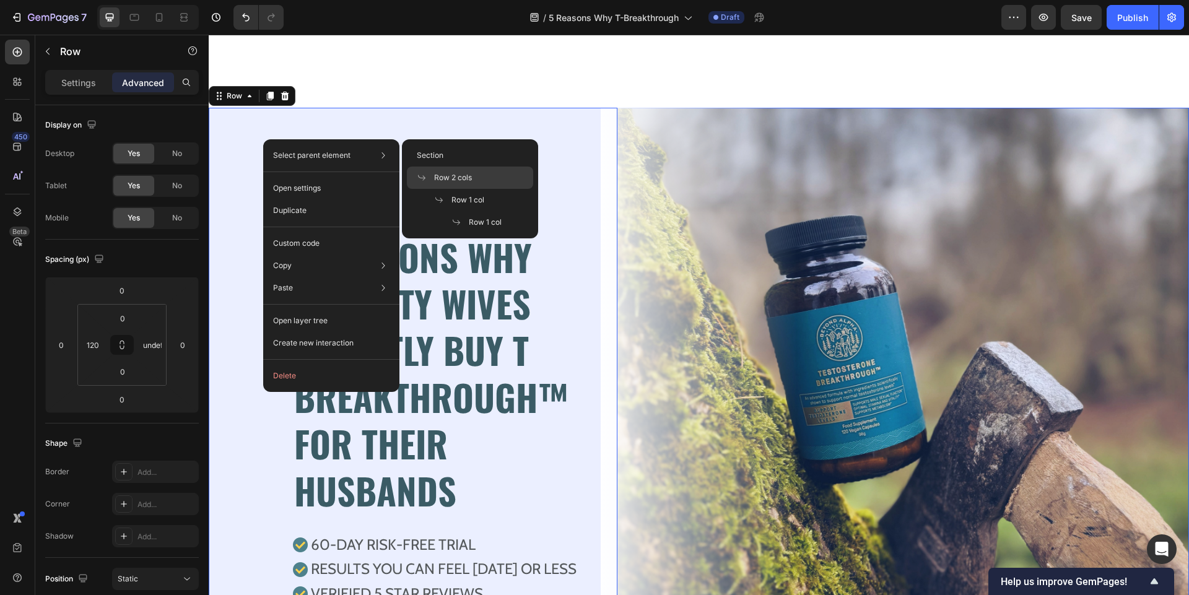
click at [432, 182] on span at bounding box center [425, 178] width 17 height 10
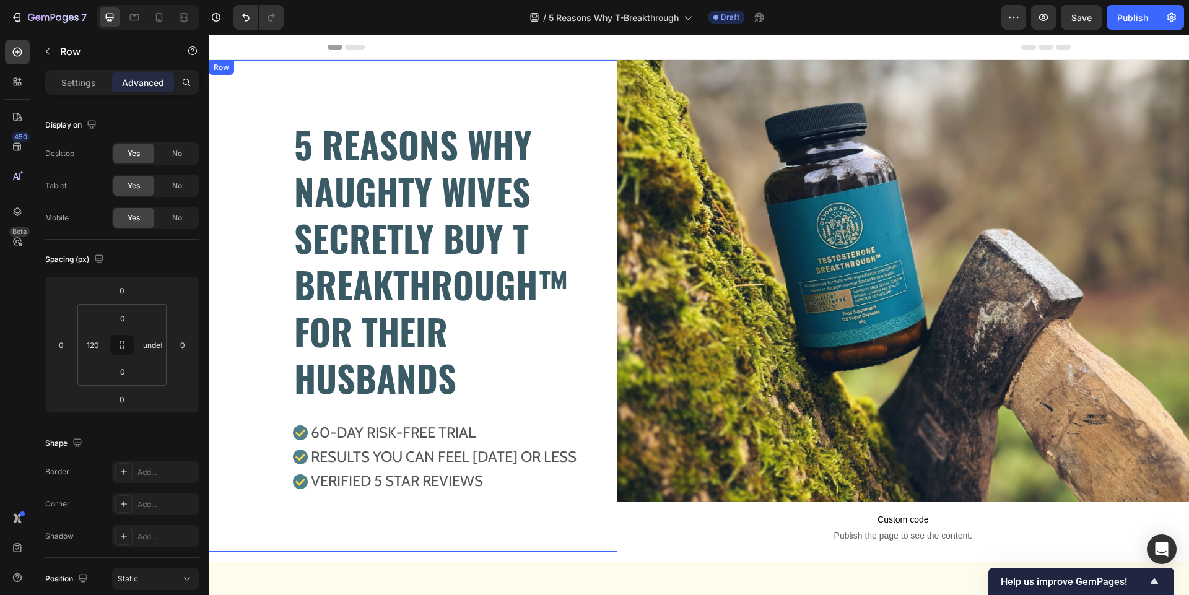
click at [241, 87] on div "5 REASONS WHY NAUGHTY WIVES SECRETLY BUY T BREAKTHROUGH™ FOR THEIR HUSBANDS Hea…" at bounding box center [413, 306] width 409 height 492
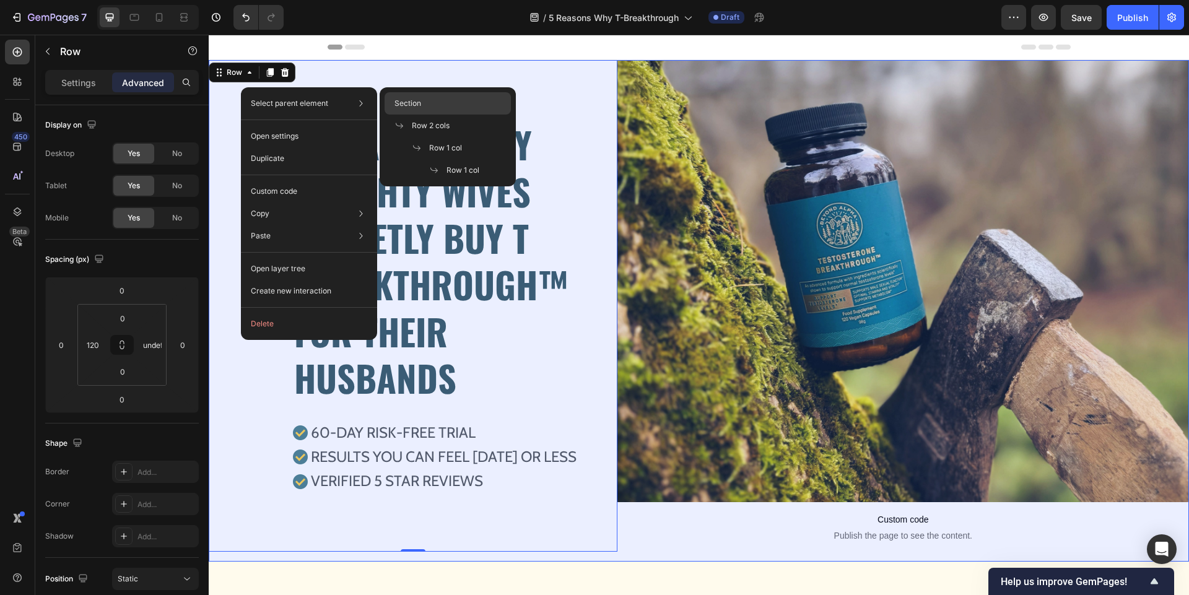
click at [427, 104] on div "Section" at bounding box center [447, 103] width 126 height 22
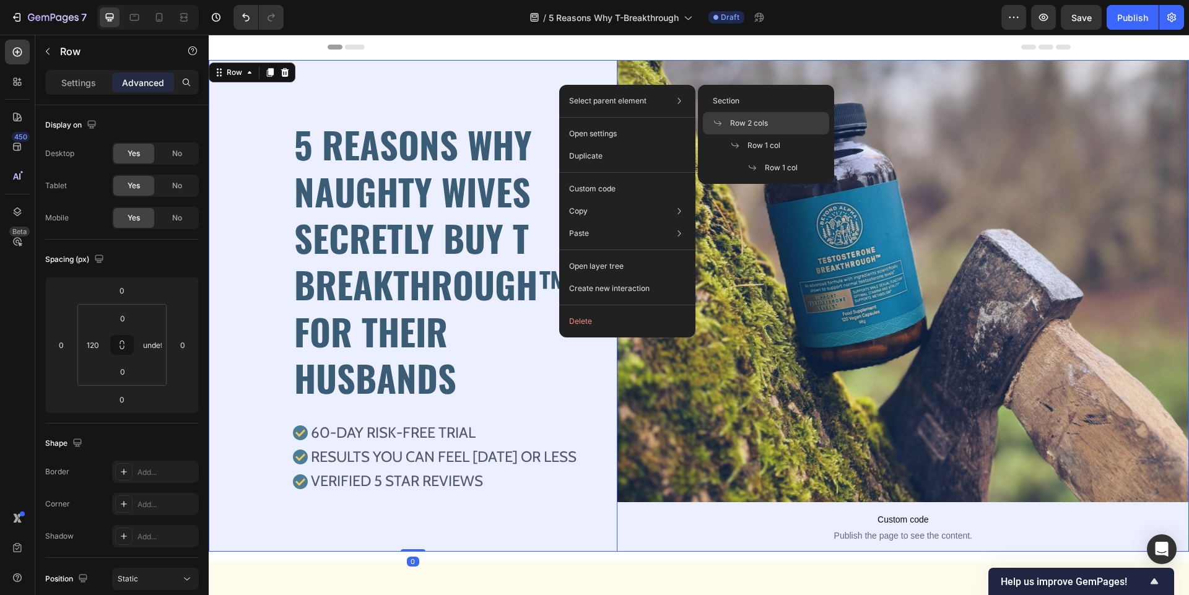
click at [729, 126] on span at bounding box center [721, 123] width 17 height 10
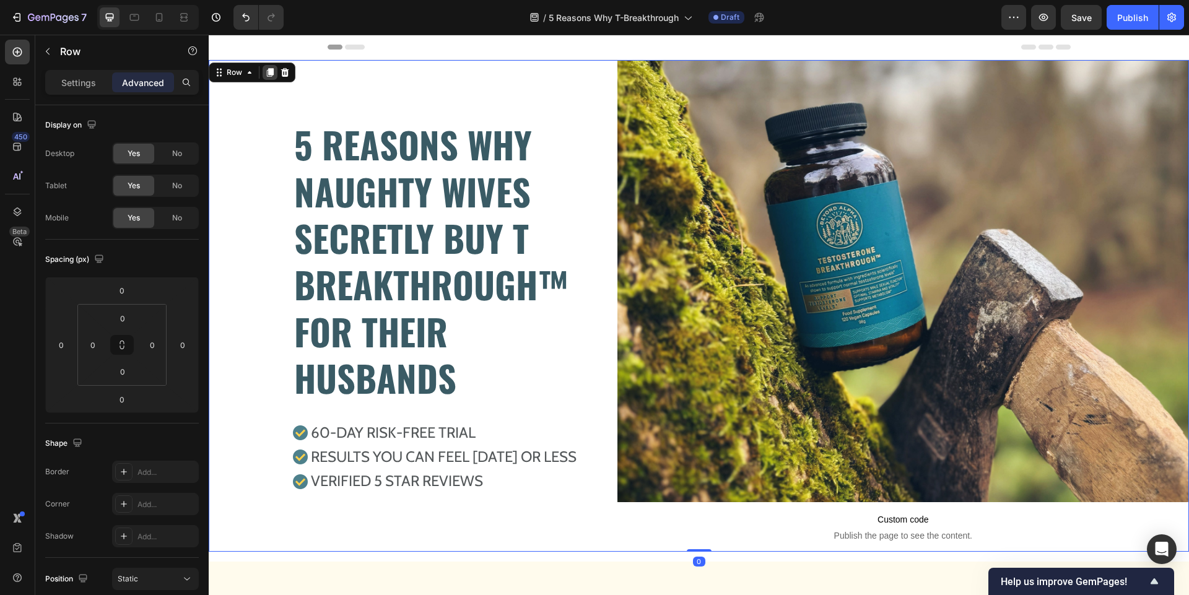
click at [271, 72] on icon at bounding box center [270, 72] width 7 height 9
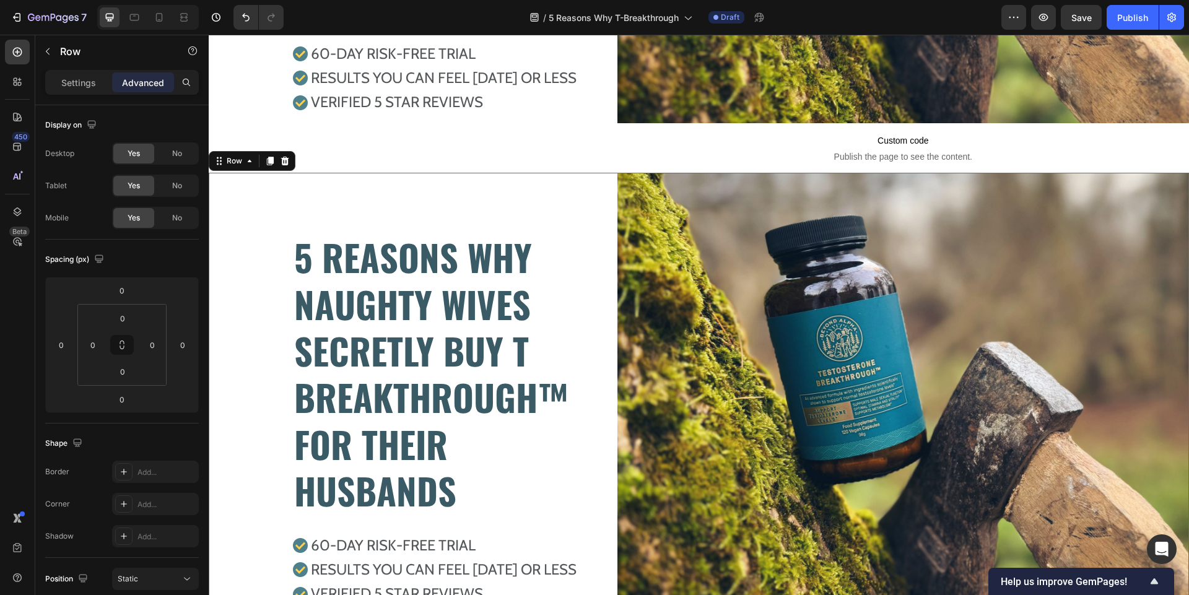
scroll to position [474, 0]
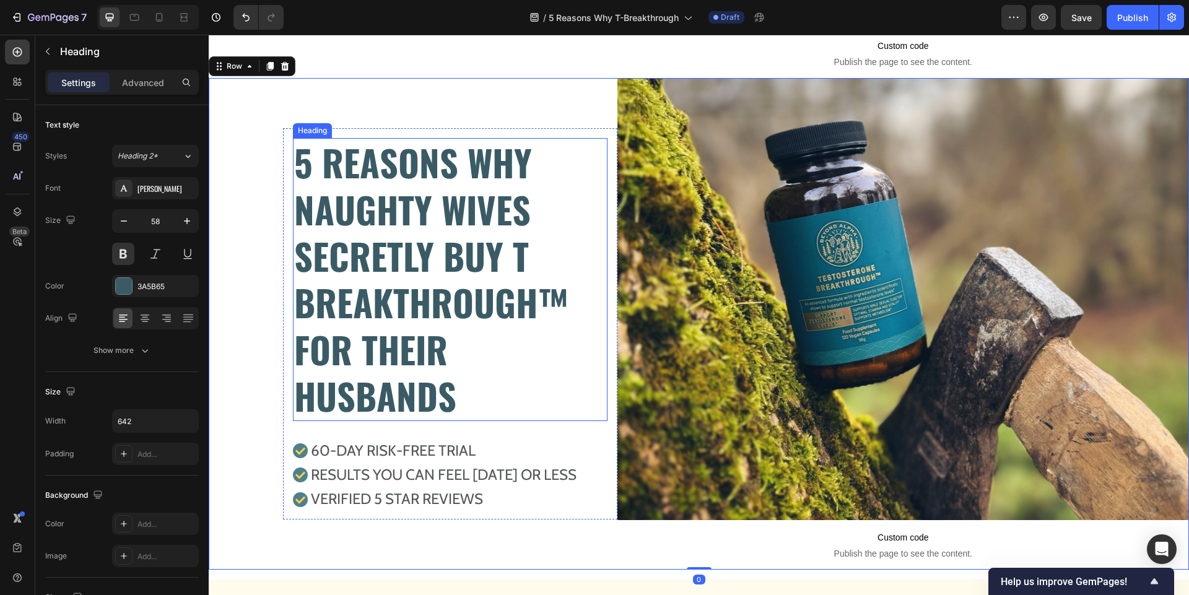
click at [425, 251] on h2 "5 REASONS WHY NAUGHTY WIVES SECRETLY BUY T BREAKTHROUGH™ FOR THEIR HUSBANDS" at bounding box center [450, 279] width 314 height 282
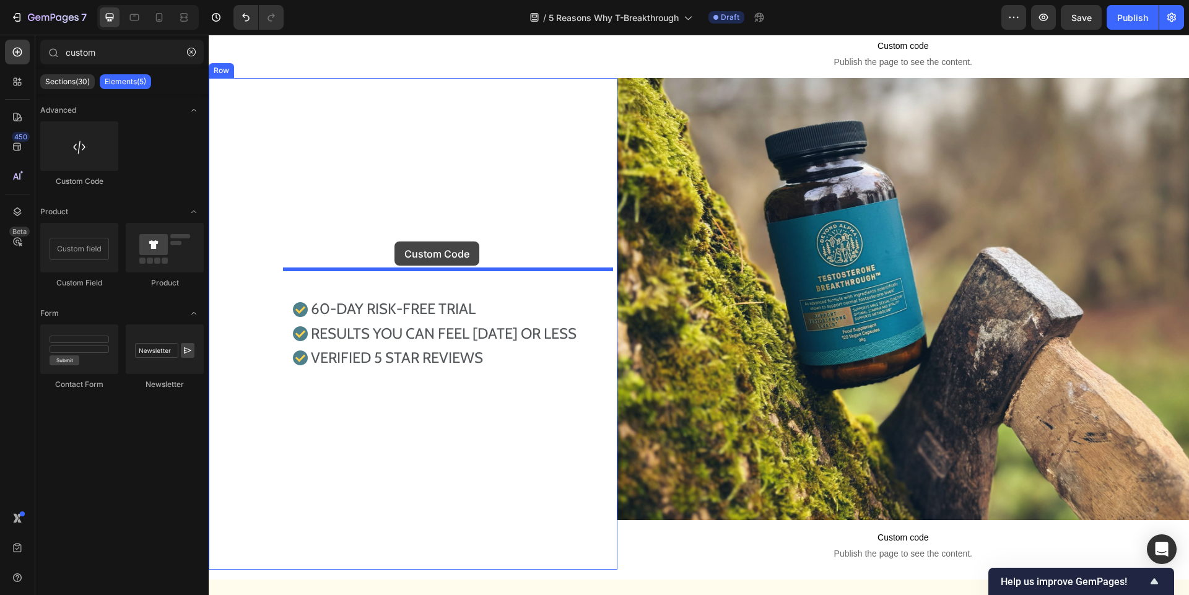
drag, startPoint x: 278, startPoint y: 181, endPoint x: 394, endPoint y: 243, distance: 131.5
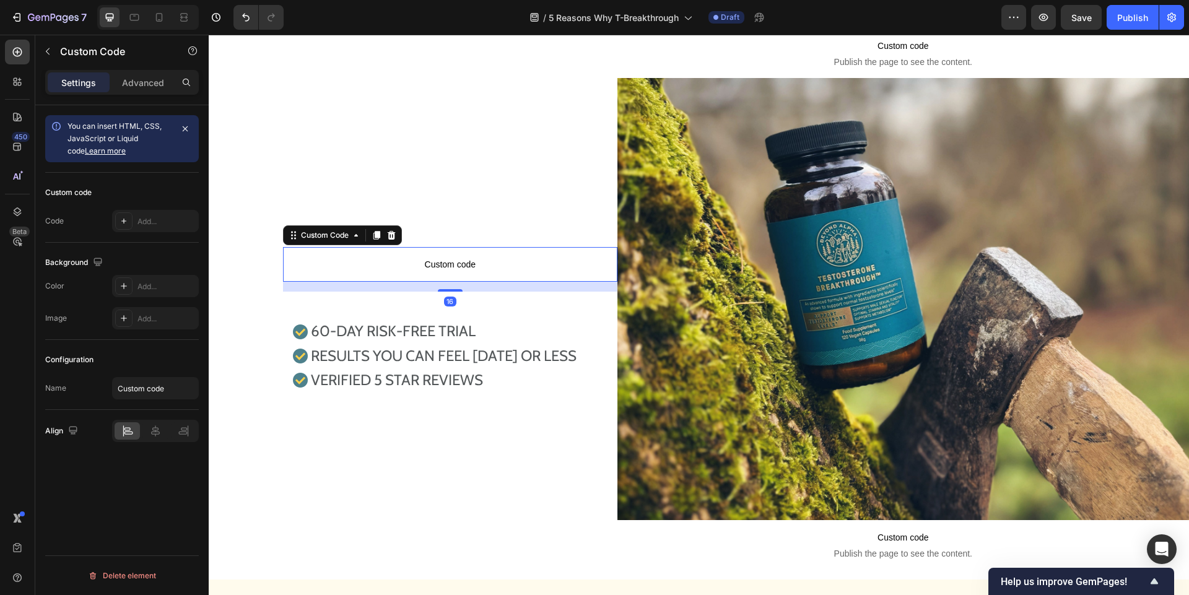
click at [393, 259] on span "Custom code" at bounding box center [450, 264] width 334 height 15
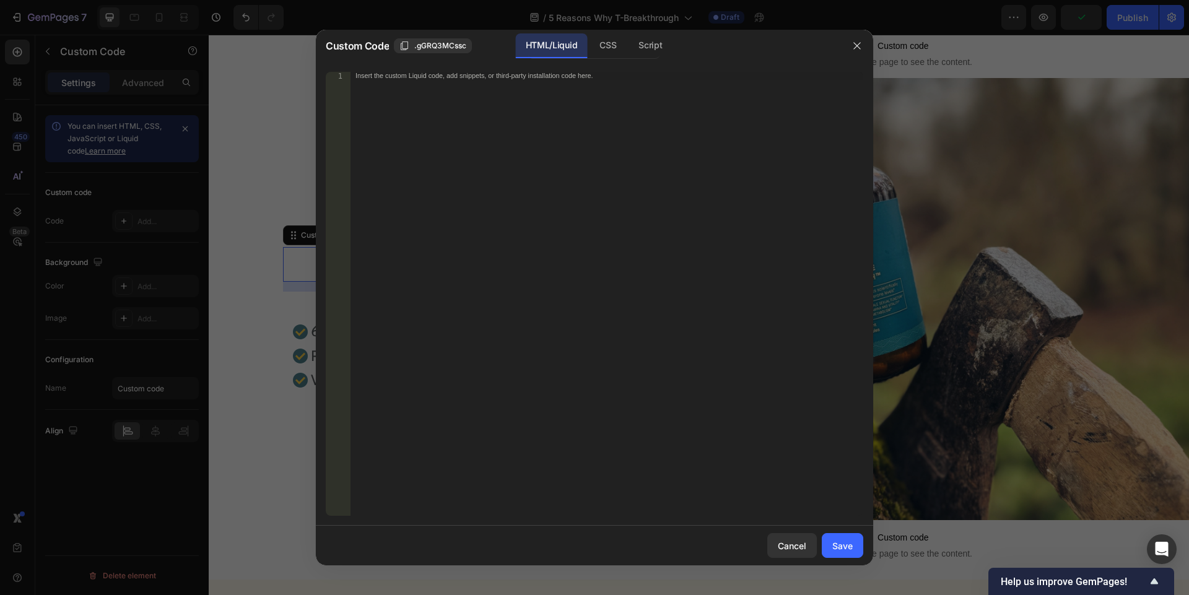
click at [584, 154] on div "Insert the custom Liquid code, add snippets, or third-party installation code h…" at bounding box center [606, 302] width 513 height 460
click at [613, 45] on div "CSS" at bounding box center [607, 45] width 37 height 25
click at [536, 247] on div "Insert the CSS code to style your content here." at bounding box center [606, 302] width 513 height 460
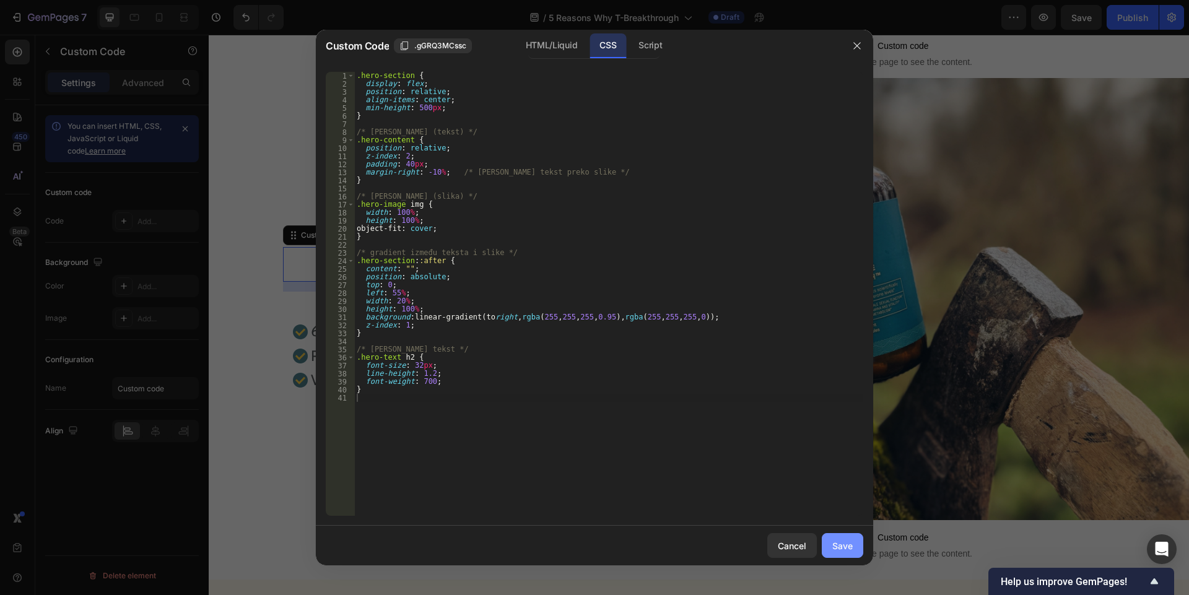
click at [843, 552] on div "Save" at bounding box center [842, 545] width 20 height 13
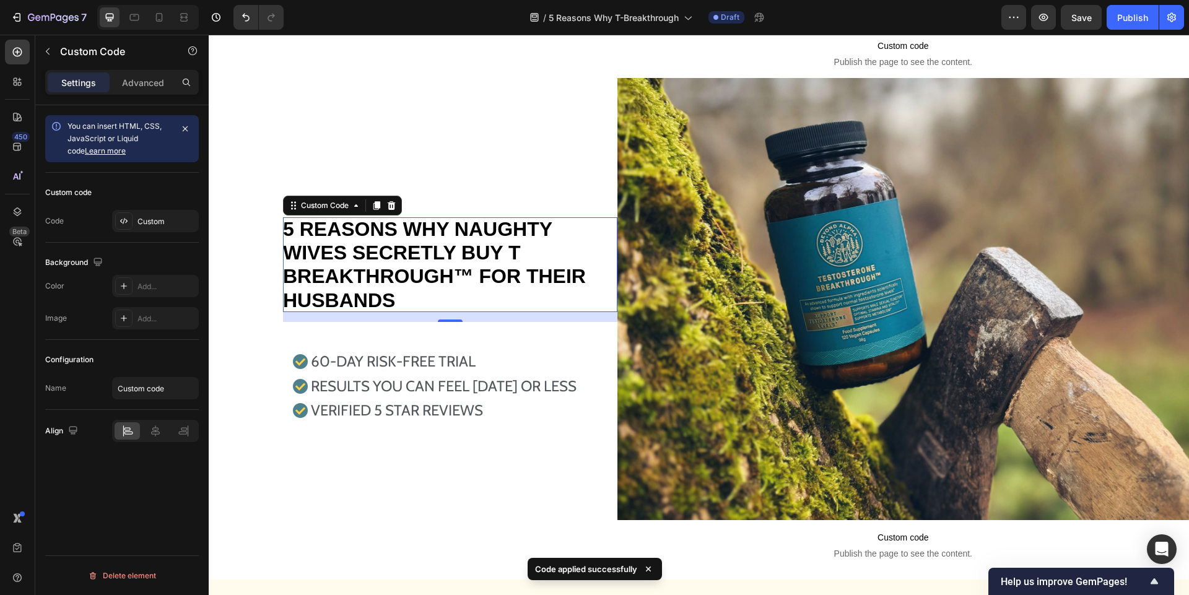
click at [424, 267] on h2 "5 REASONS WHY NAUGHTY WIVES SECRETLY BUY T BREAKTHROUGH™ FOR THEIR HUSBANDS" at bounding box center [450, 264] width 334 height 95
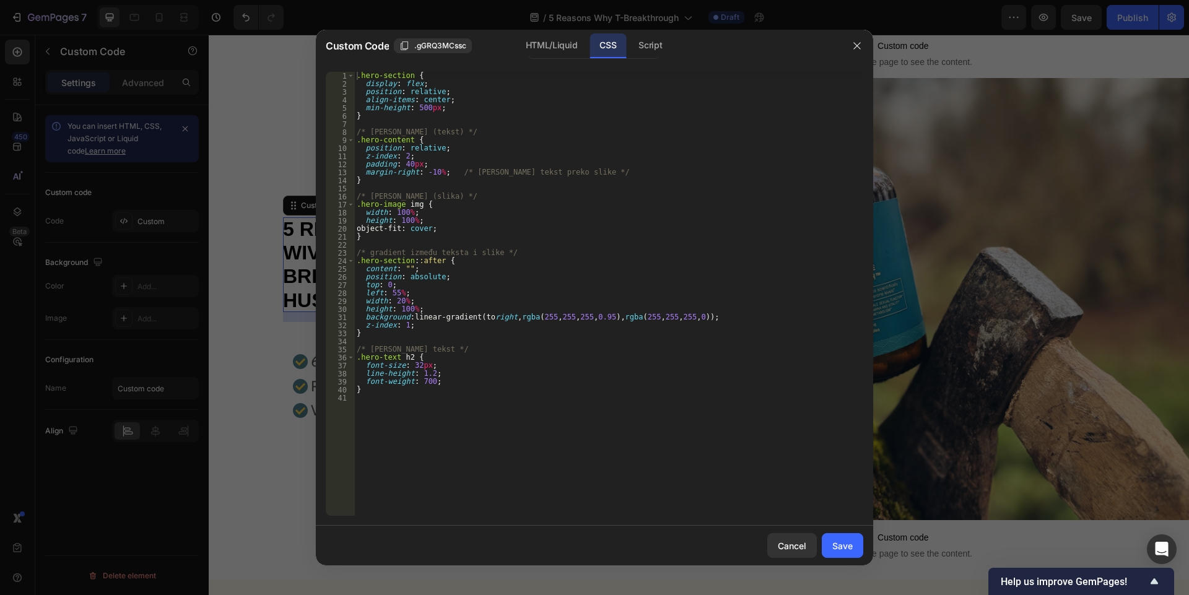
click at [416, 367] on div ".hero-section { display : flex ; position : relative ; align-items : center ; m…" at bounding box center [608, 302] width 509 height 460
type textarea "font-size: 58px;"
click at [844, 543] on div "Save" at bounding box center [842, 545] width 20 height 13
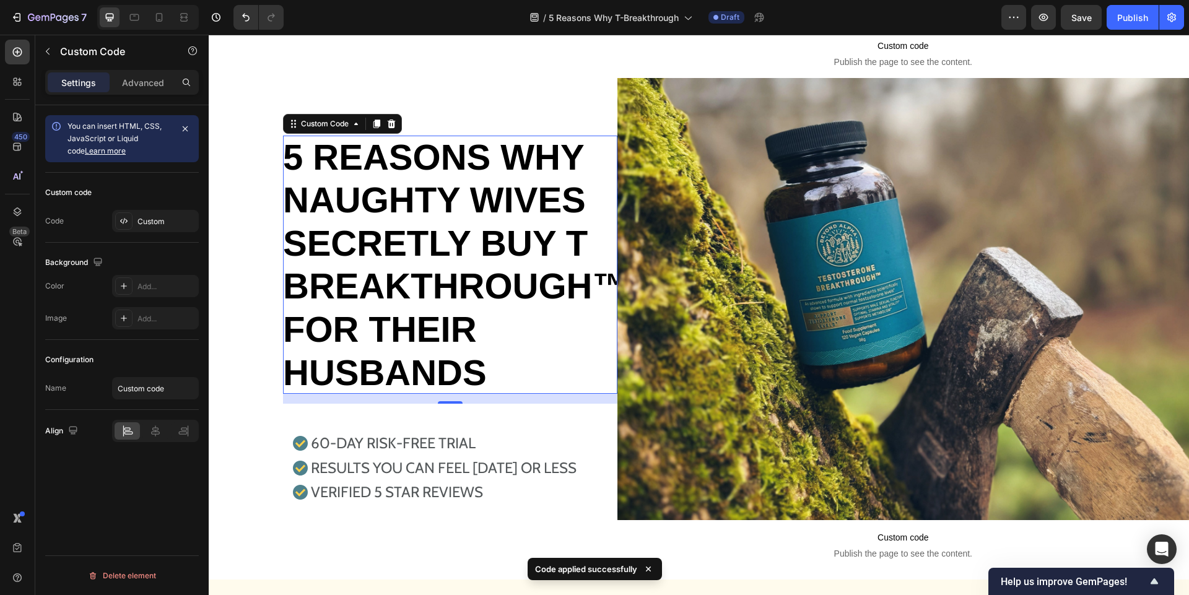
click at [500, 219] on h2 "5 REASONS WHY NAUGHTY WIVES SECRETLY BUY T BREAKTHROUGH™ FOR THEIR HUSBANDS" at bounding box center [450, 265] width 334 height 259
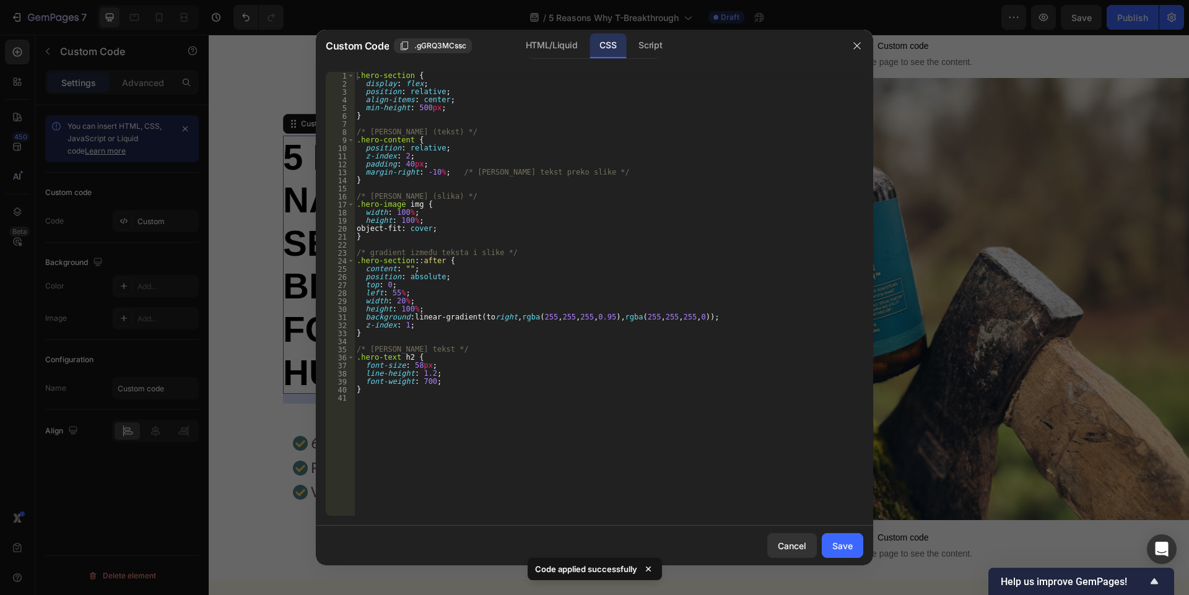
type textarea "font-weight: 700;"
click at [456, 380] on div ".hero-section { display : flex ; position : relative ; align-items : center ; m…" at bounding box center [608, 302] width 509 height 460
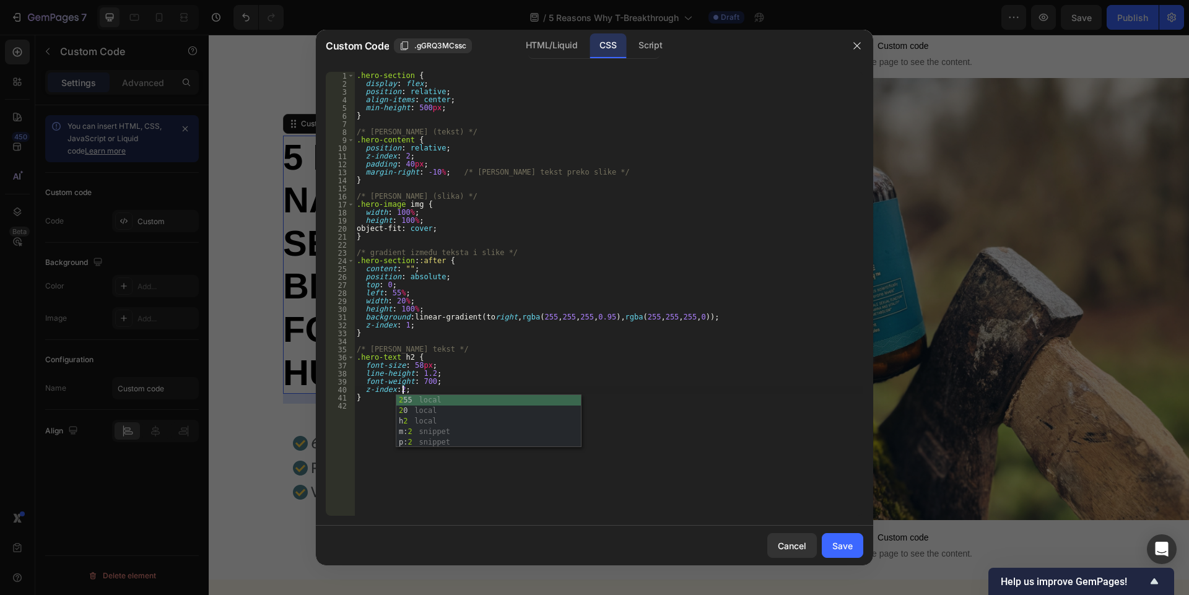
scroll to position [0, 3]
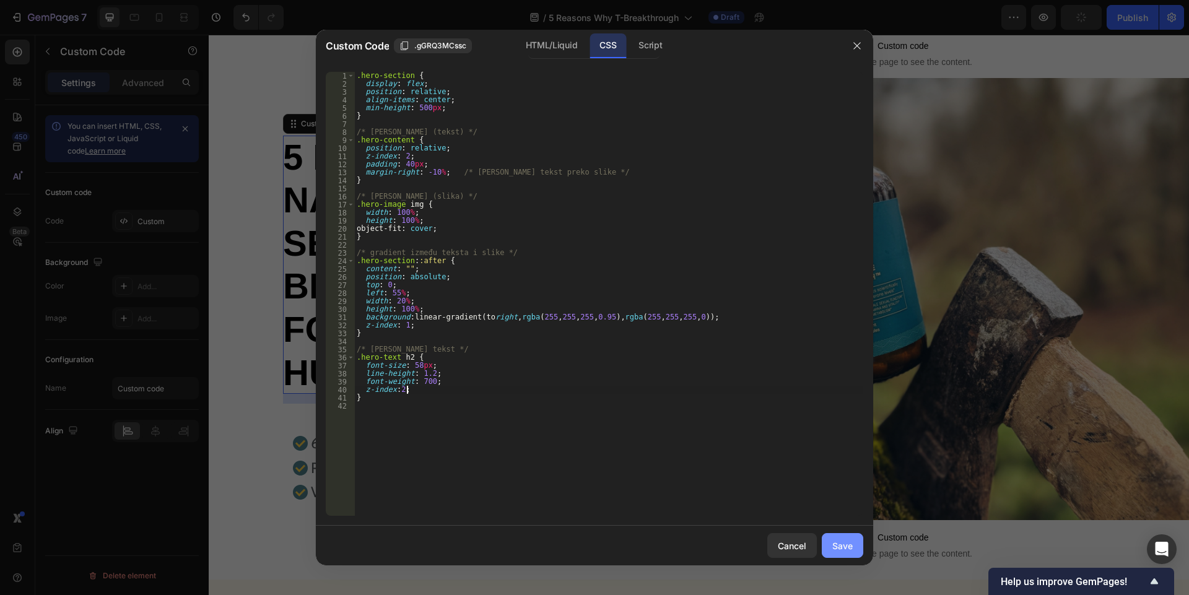
type textarea "z-index:2;"
click at [854, 545] on button "Save" at bounding box center [842, 545] width 41 height 25
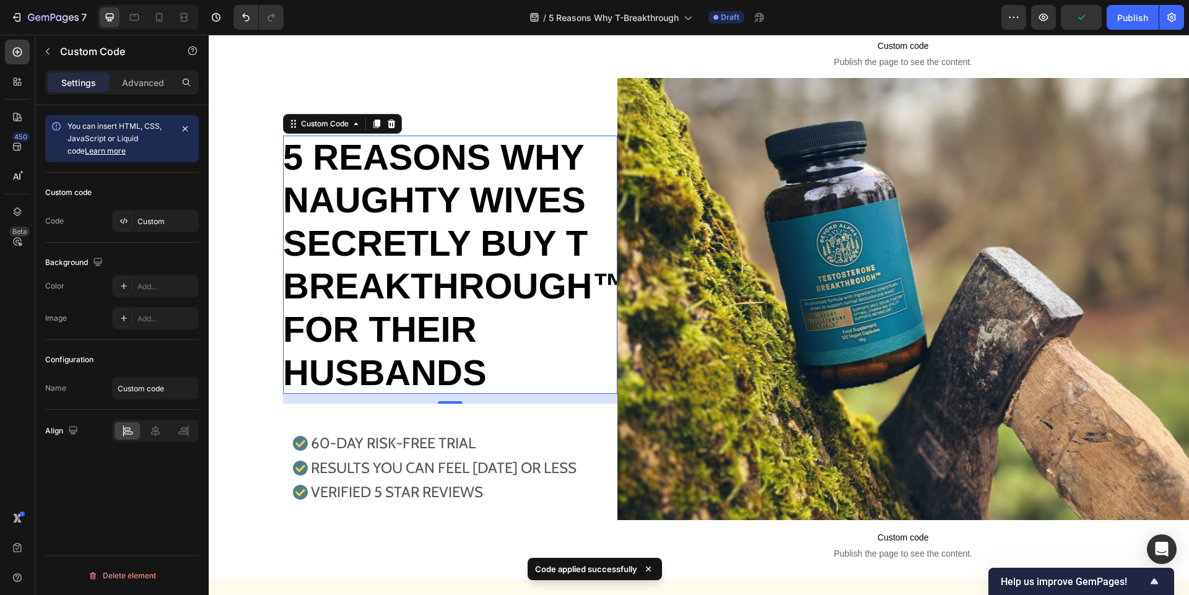
scroll to position [591, 0]
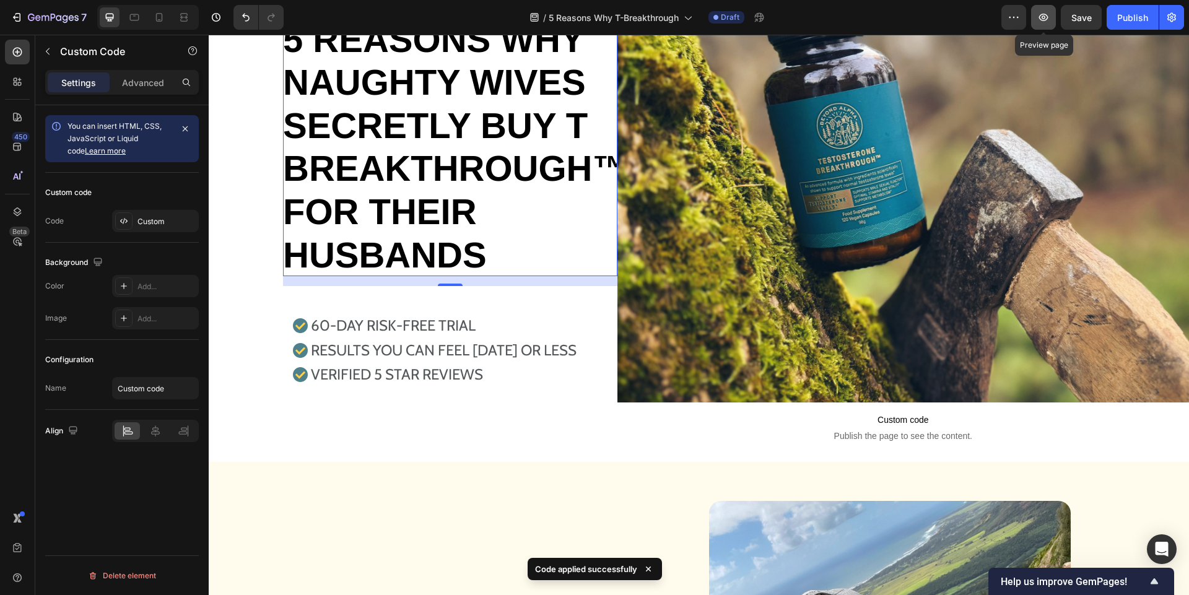
click at [1041, 20] on icon "button" at bounding box center [1043, 17] width 9 height 7
click at [527, 223] on h2 "5 REASONS WHY NAUGHTY WIVES SECRETLY BUY T BREAKTHROUGH™ FOR THEIR HUSBANDS" at bounding box center [450, 147] width 334 height 259
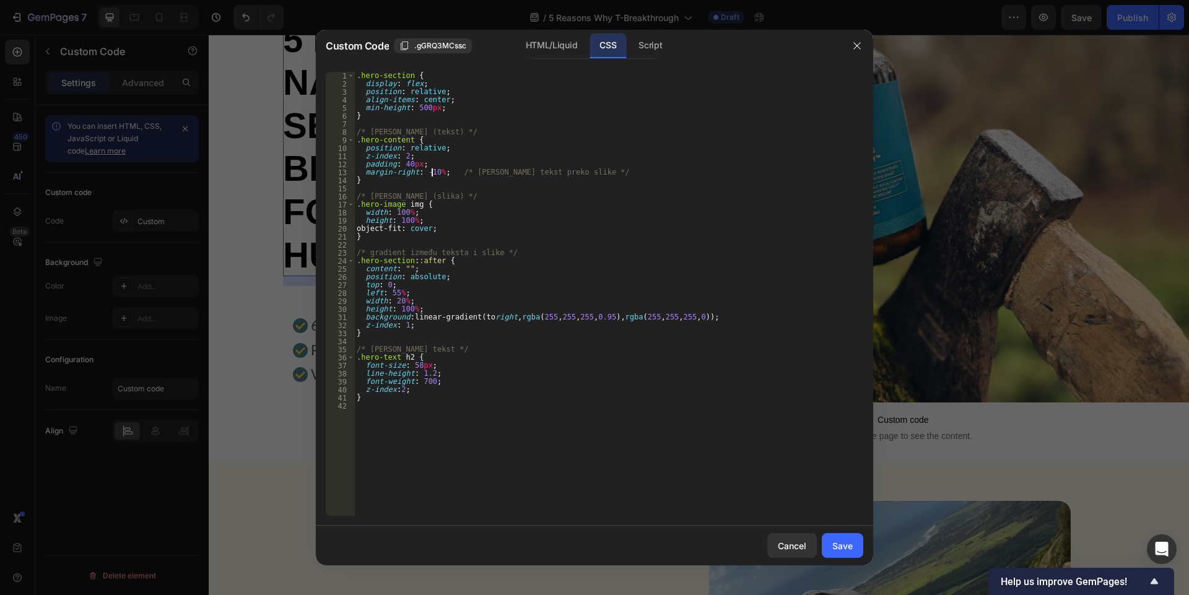
click at [431, 173] on div ".hero-section { display : flex ; position : relative ; align-items : center ; m…" at bounding box center [608, 302] width 509 height 460
type textarea "margin-right: -30%; /* gura tekst preko slike */"
click at [846, 541] on div "Save" at bounding box center [842, 545] width 20 height 13
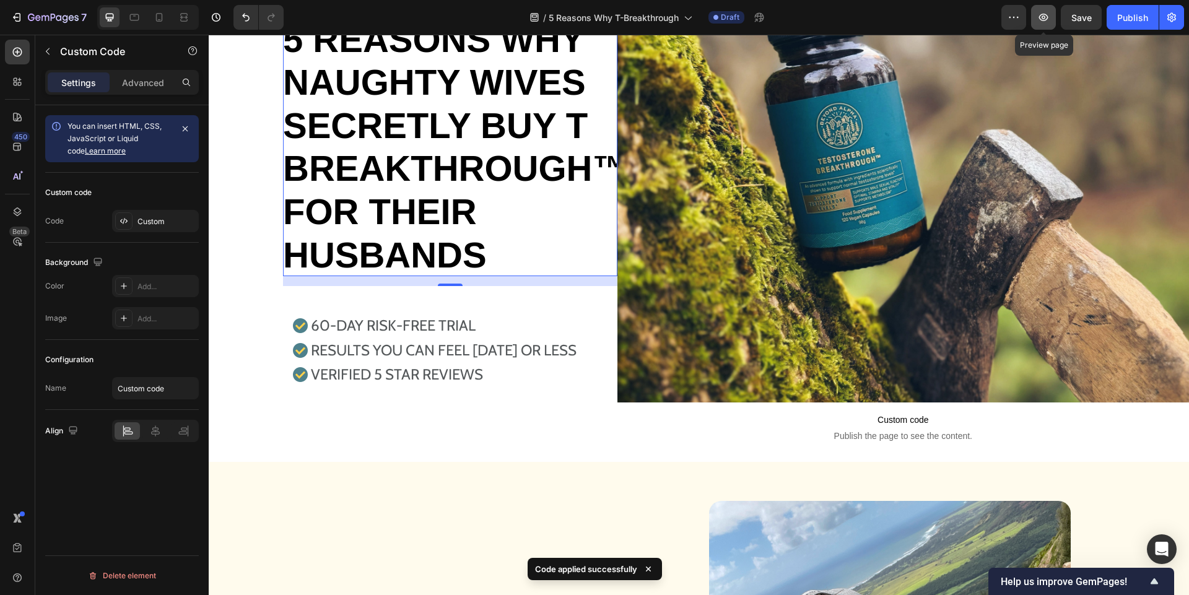
click at [1038, 25] on button "button" at bounding box center [1043, 17] width 25 height 25
click at [450, 147] on h2 "5 REASONS WHY NAUGHTY WIVES SECRETLY BUY T BREAKTHROUGH™ FOR THEIR HUSBANDS" at bounding box center [450, 147] width 334 height 259
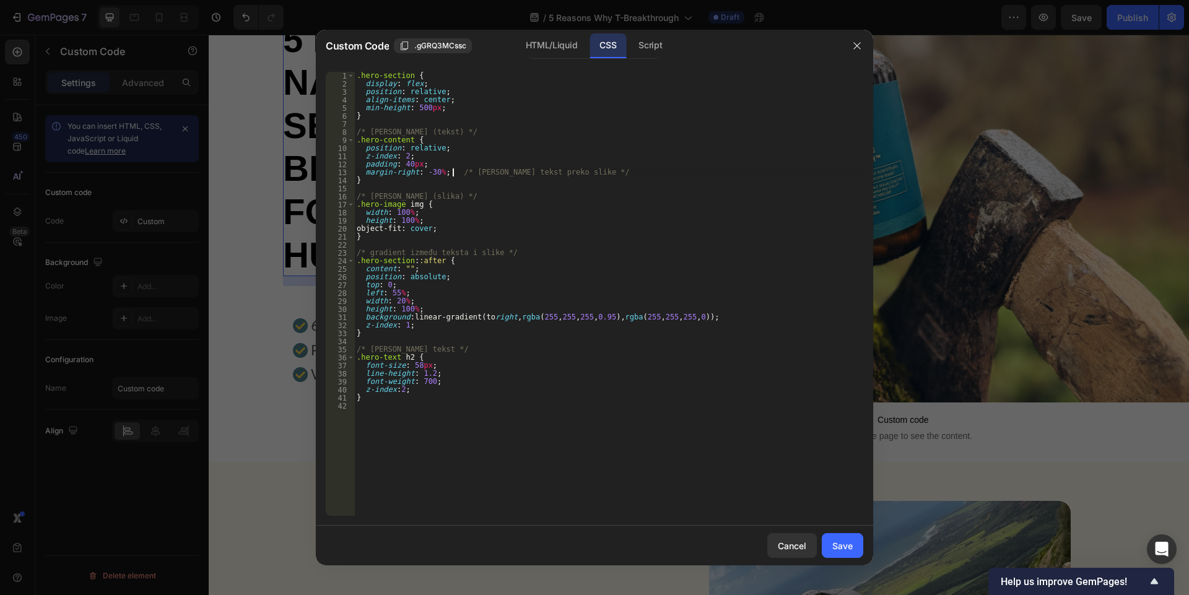
click at [452, 172] on div ".hero-section { display : flex ; position : relative ; align-items : center ; m…" at bounding box center [608, 302] width 509 height 460
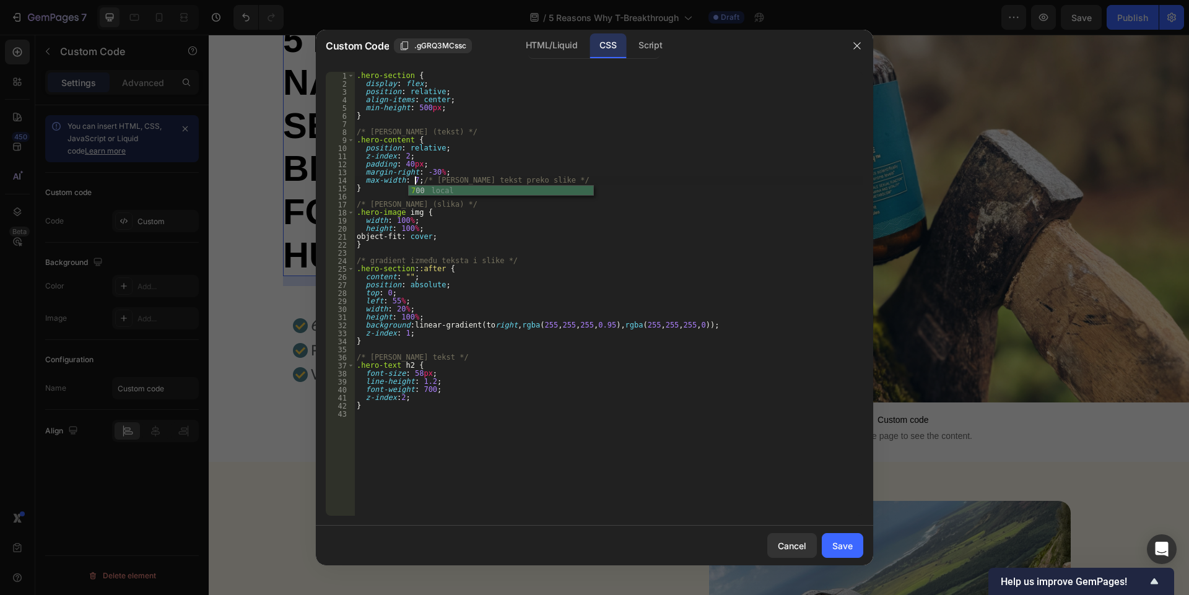
scroll to position [0, 5]
type textarea "max-width: 70%;/* gura tekst preko slike */"
click at [856, 544] on button "Save" at bounding box center [842, 545] width 41 height 25
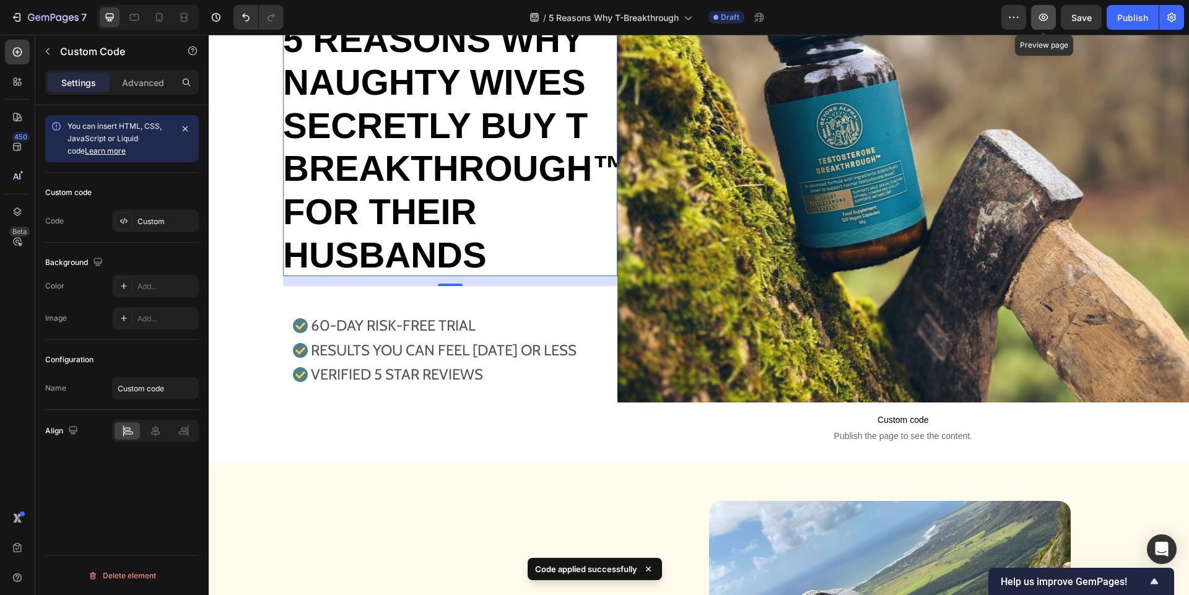
click at [1043, 24] on button "button" at bounding box center [1043, 17] width 25 height 25
click at [378, 218] on h2 "5 REASONS WHY NAUGHTY WIVES SECRETLY BUY T BREAKTHROUGH™ FOR THEIR HUSBANDS" at bounding box center [450, 147] width 334 height 259
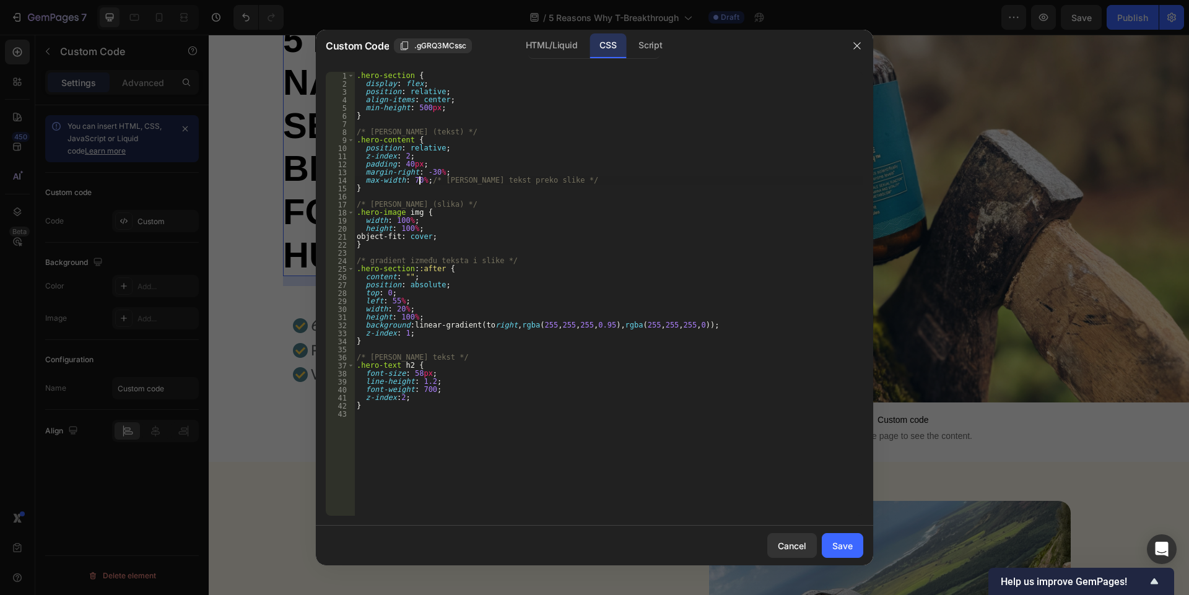
click at [417, 182] on div ".hero-section { display : flex ; position : relative ; align-items : center ; m…" at bounding box center [608, 302] width 509 height 460
type textarea "max-width: 100%;/* gura tekst preko slike */"
click at [839, 553] on button "Save" at bounding box center [842, 545] width 41 height 25
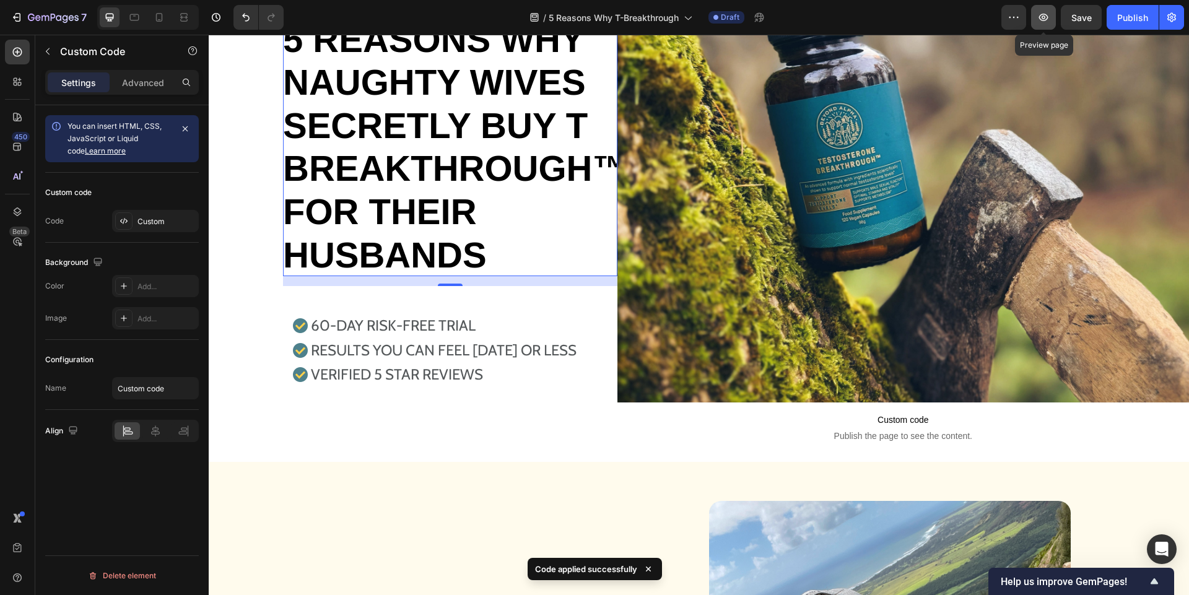
click at [1037, 12] on icon "button" at bounding box center [1043, 17] width 12 height 12
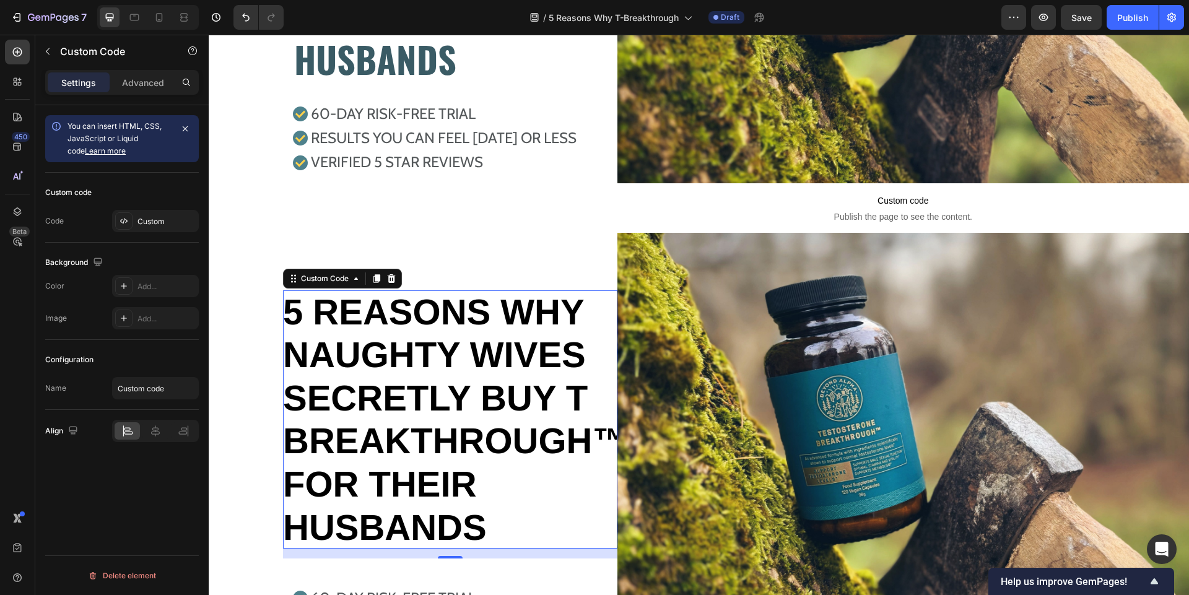
scroll to position [269, 0]
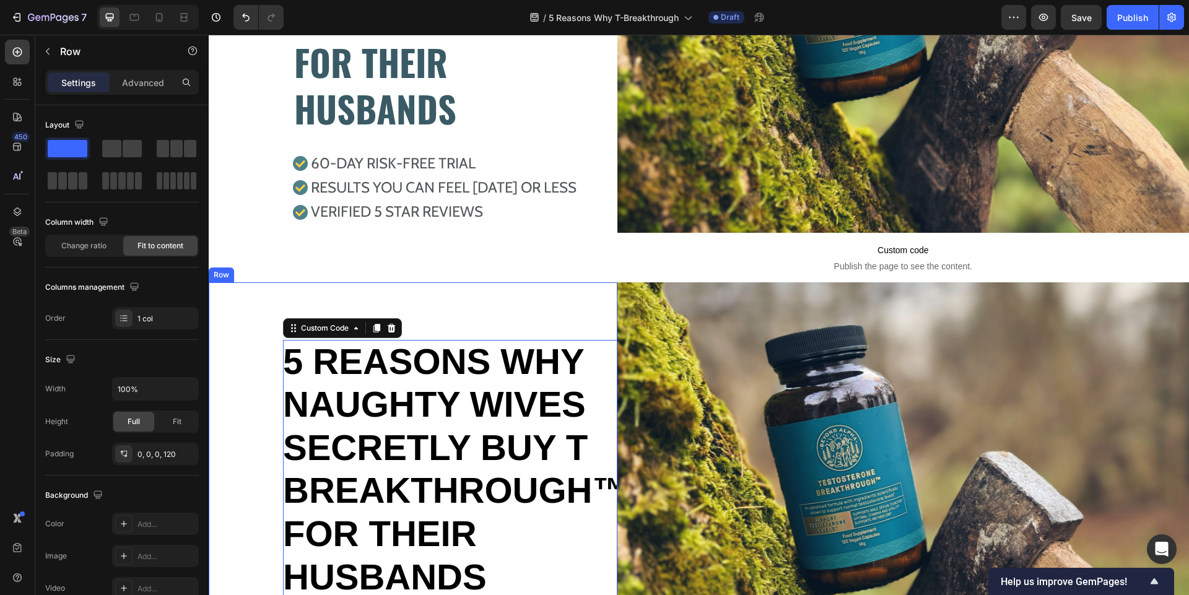
click at [232, 305] on div "5 REASONS WHY NAUGHTY WIVES SECRETLY BUY T BREAKTHROUGH™ FOR THEIR HUSBANDS Cus…" at bounding box center [413, 528] width 409 height 492
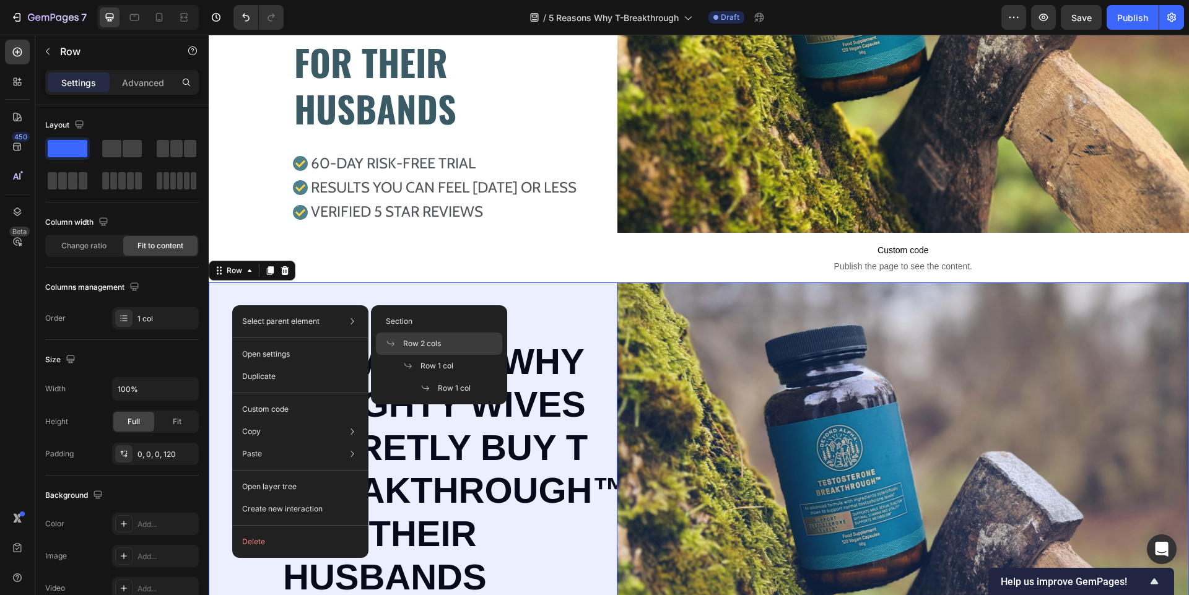
click at [425, 342] on span "Row 2 cols" at bounding box center [422, 343] width 38 height 11
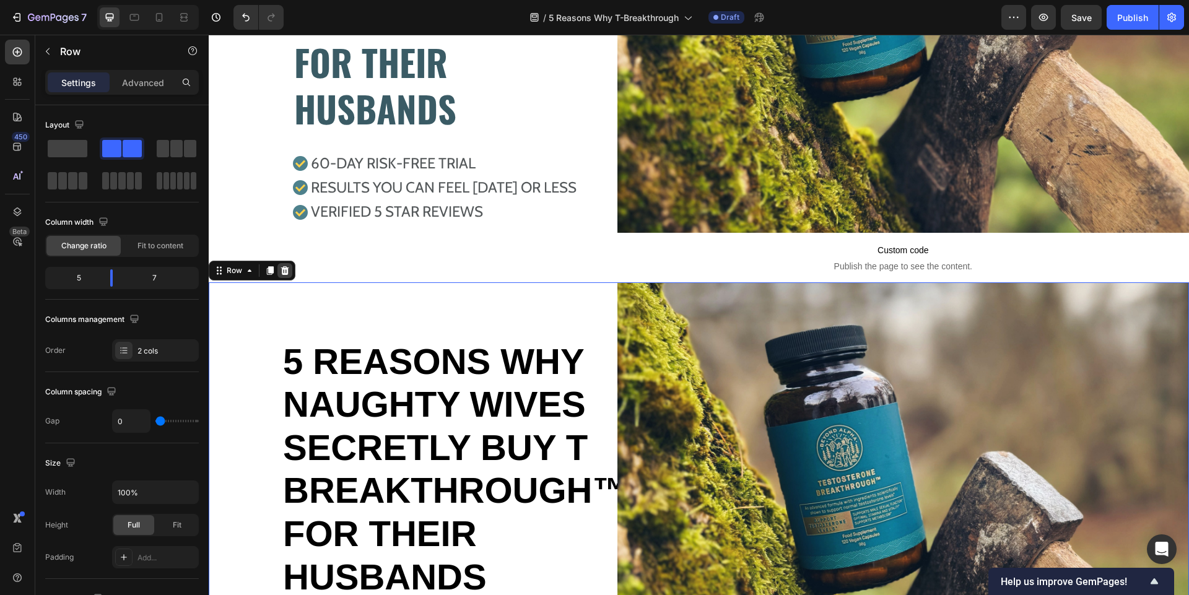
click at [285, 271] on icon at bounding box center [285, 271] width 10 height 10
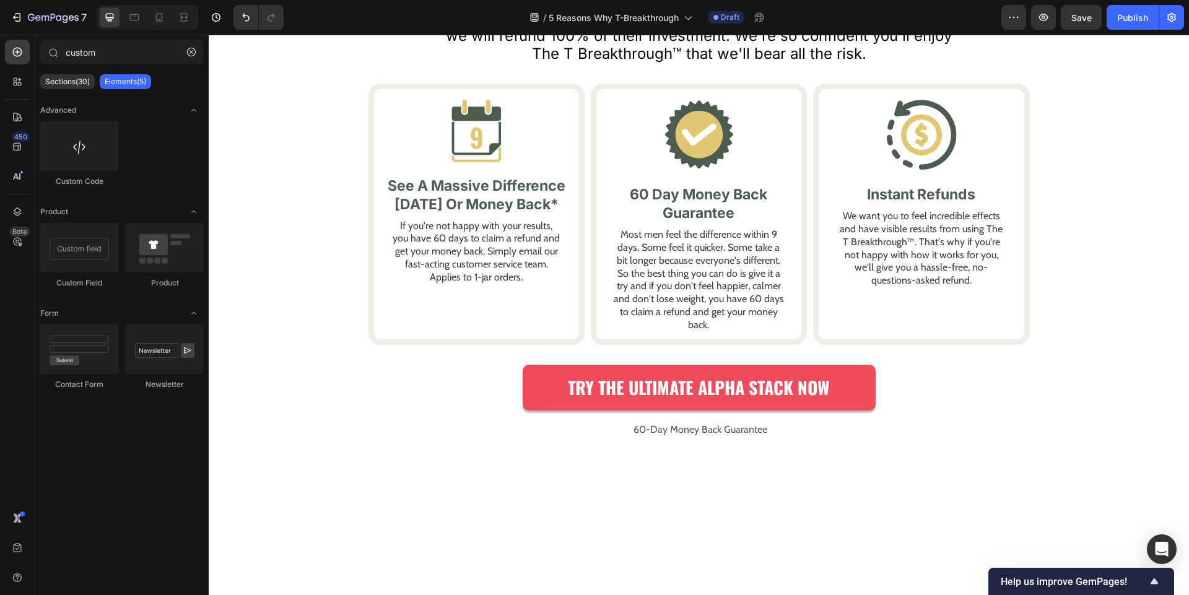
scroll to position [5221, 0]
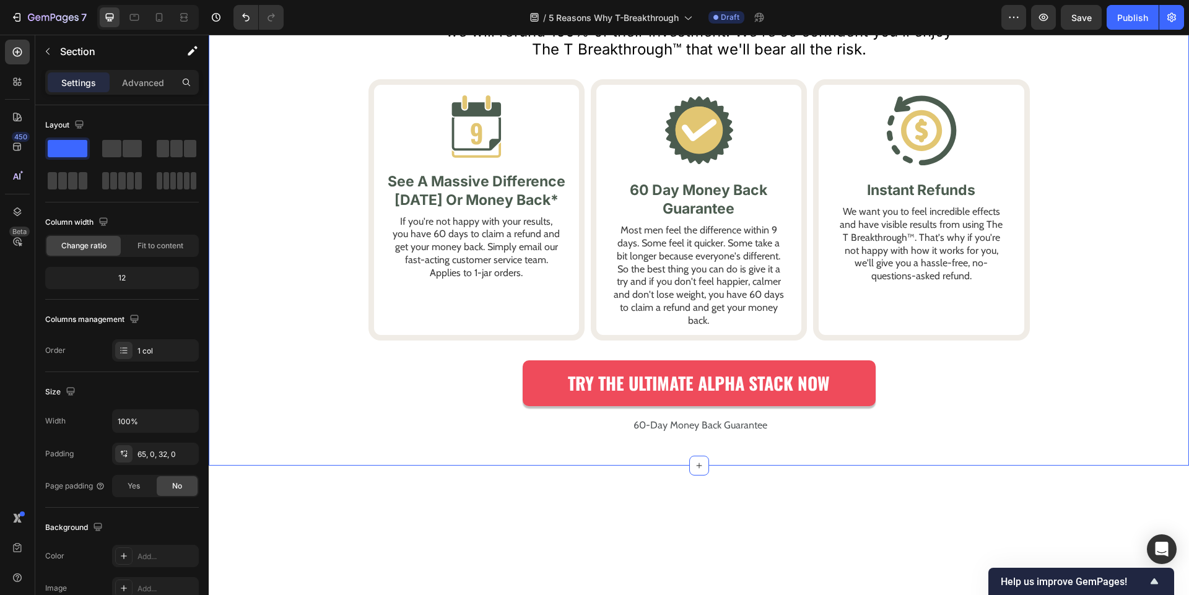
click at [249, 121] on div "Your Purchase Is Protected By Our Text Block 60 Day 100% Money Back Guarantee T…" at bounding box center [699, 172] width 980 height 547
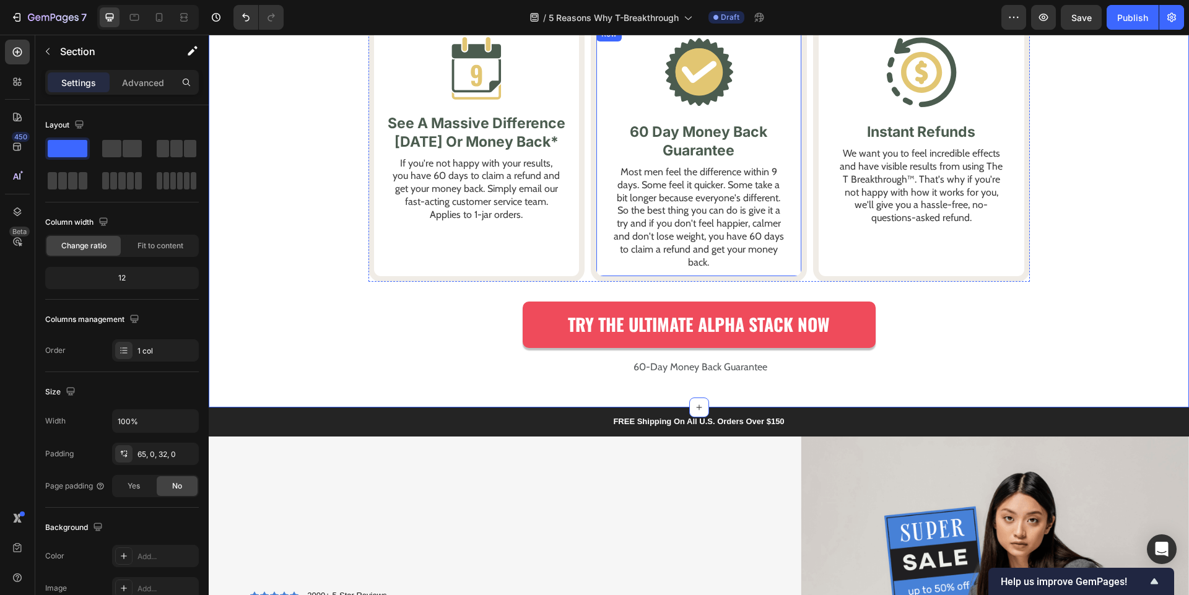
scroll to position [5498, 0]
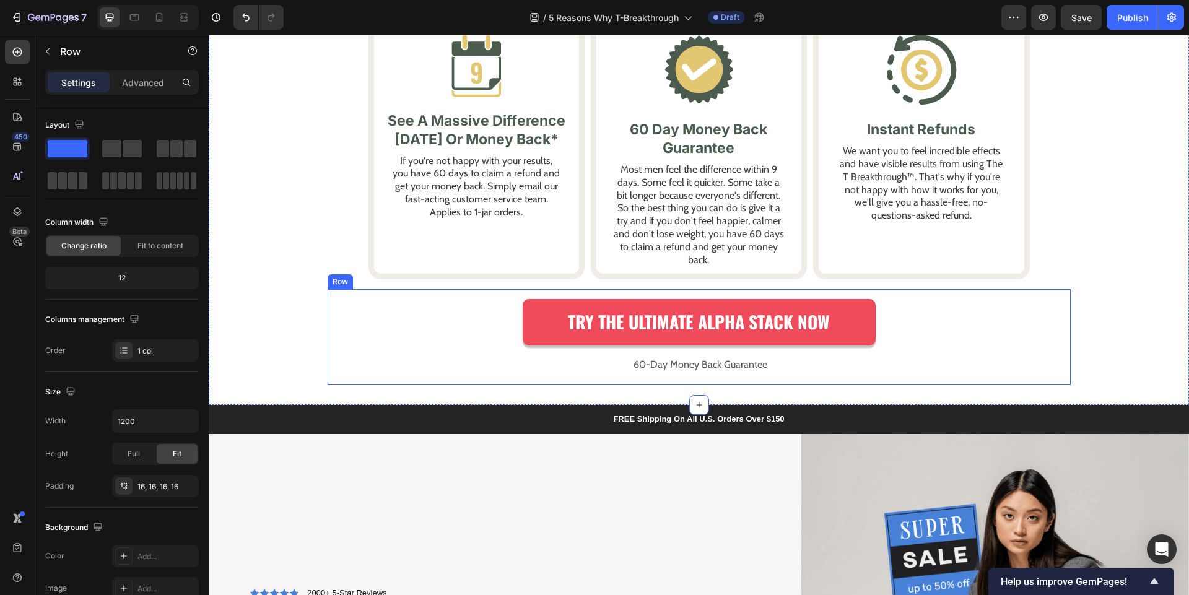
click at [327, 289] on div "Try The Ultimate Alpha Stack Now Button 60-Day Money Back Guarantee Text Block …" at bounding box center [698, 336] width 743 height 95
click at [118, 89] on div "Advanced" at bounding box center [143, 82] width 62 height 20
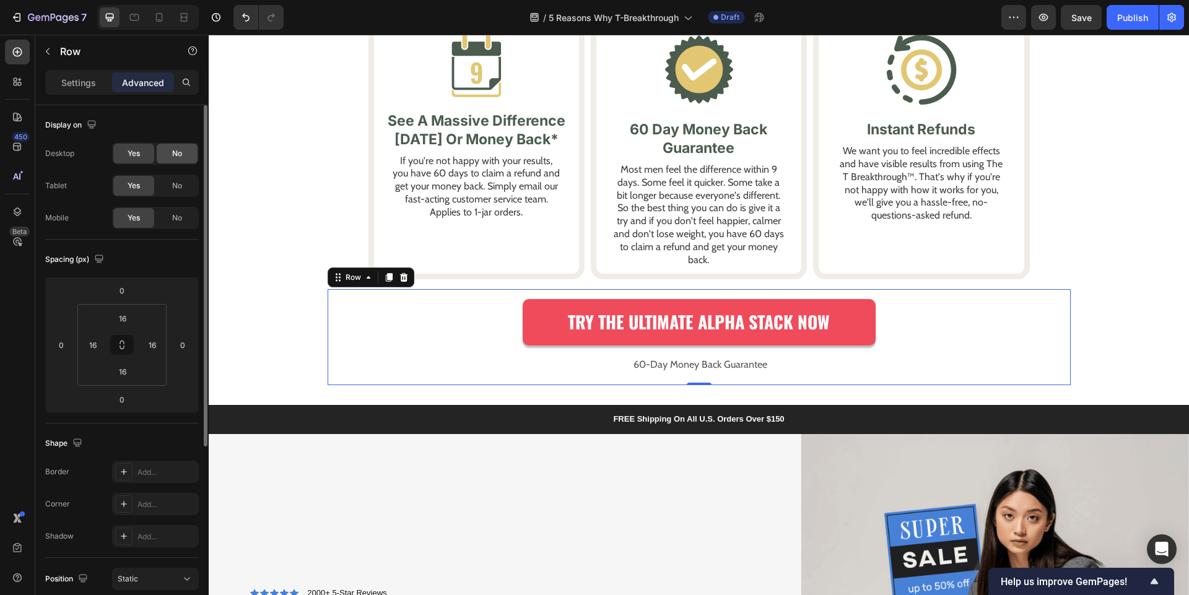
click at [182, 154] on span "No" at bounding box center [177, 153] width 10 height 11
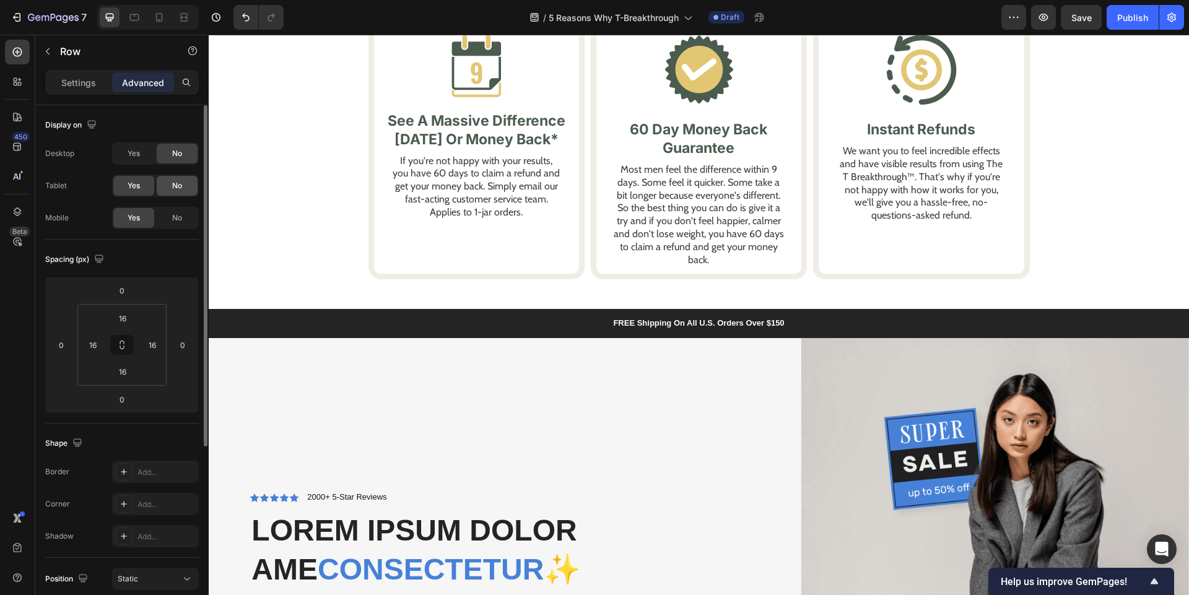
click at [183, 183] on div "No" at bounding box center [177, 186] width 41 height 20
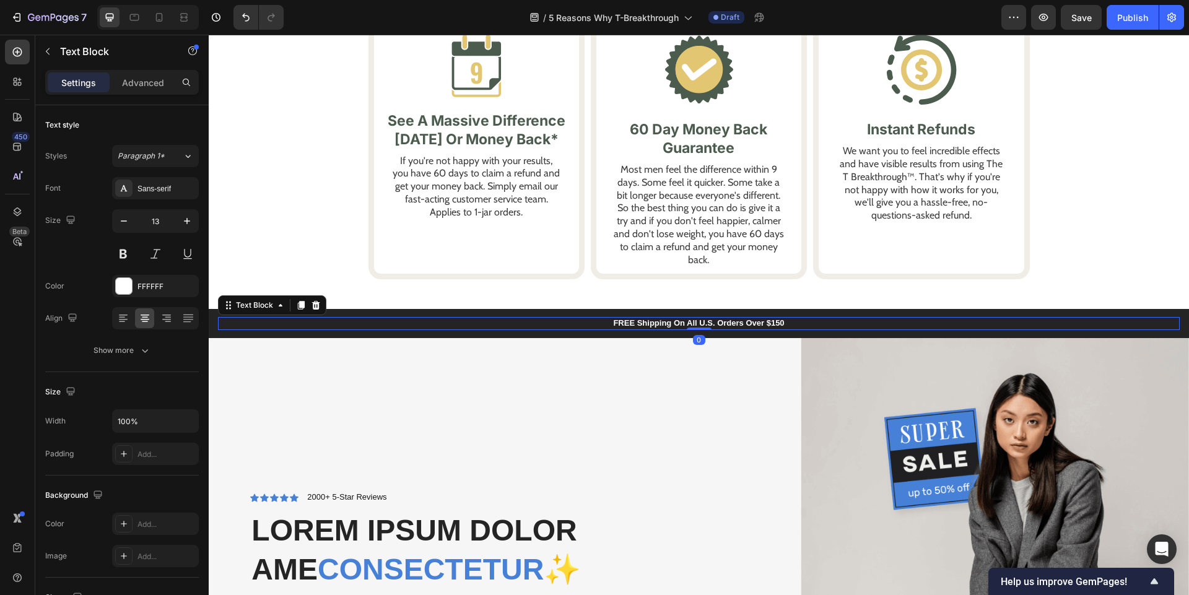
click at [262, 318] on p "FREE Shipping On All U.S. Orders Over $150" at bounding box center [698, 323] width 959 height 11
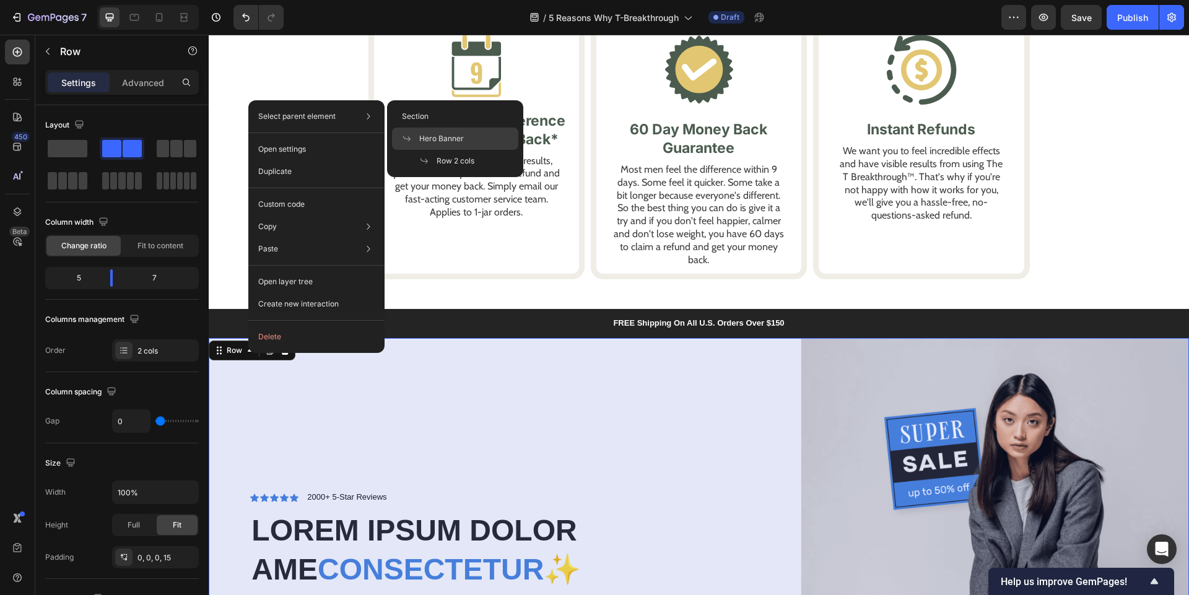
click at [432, 139] on span "Hero Banner" at bounding box center [441, 138] width 45 height 11
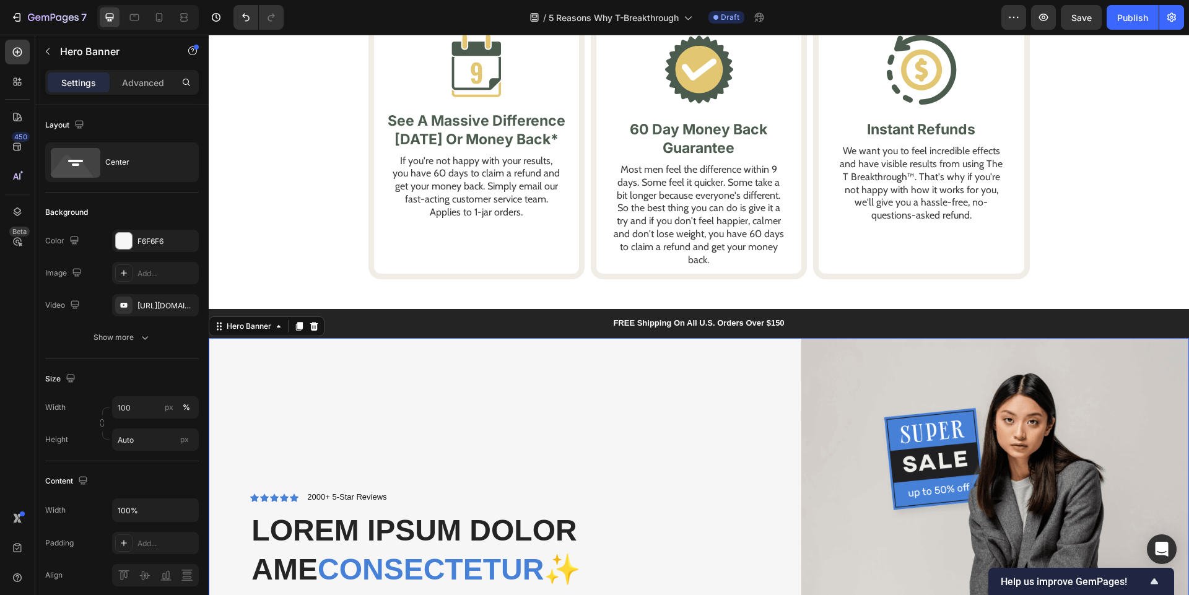
scroll to position [5402, 0]
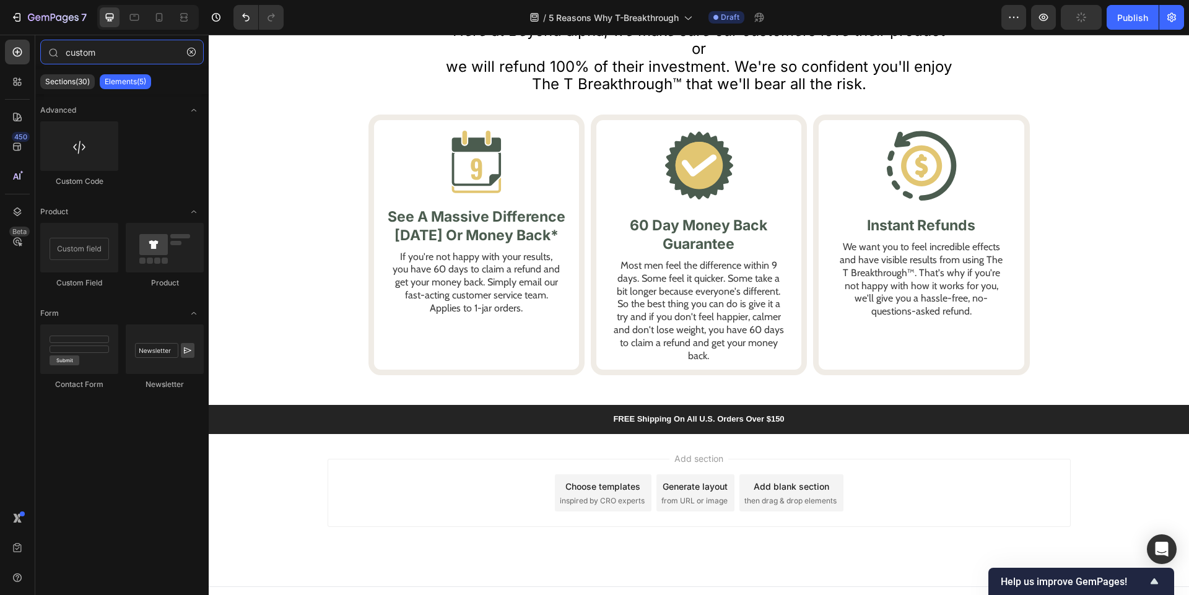
type input "custo"
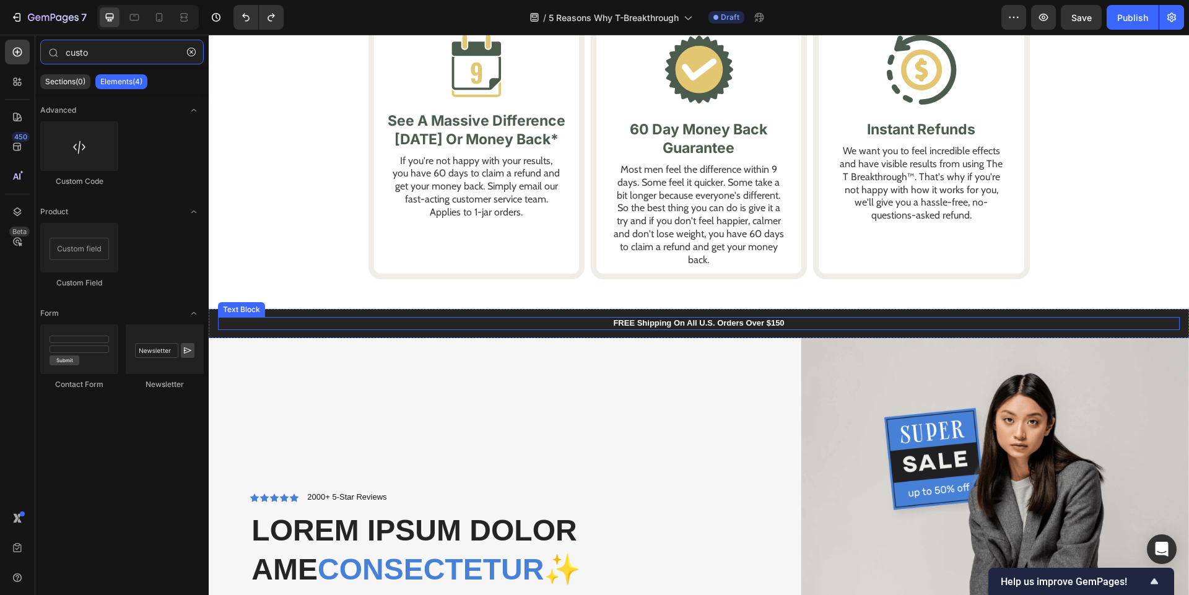
scroll to position [5683, 0]
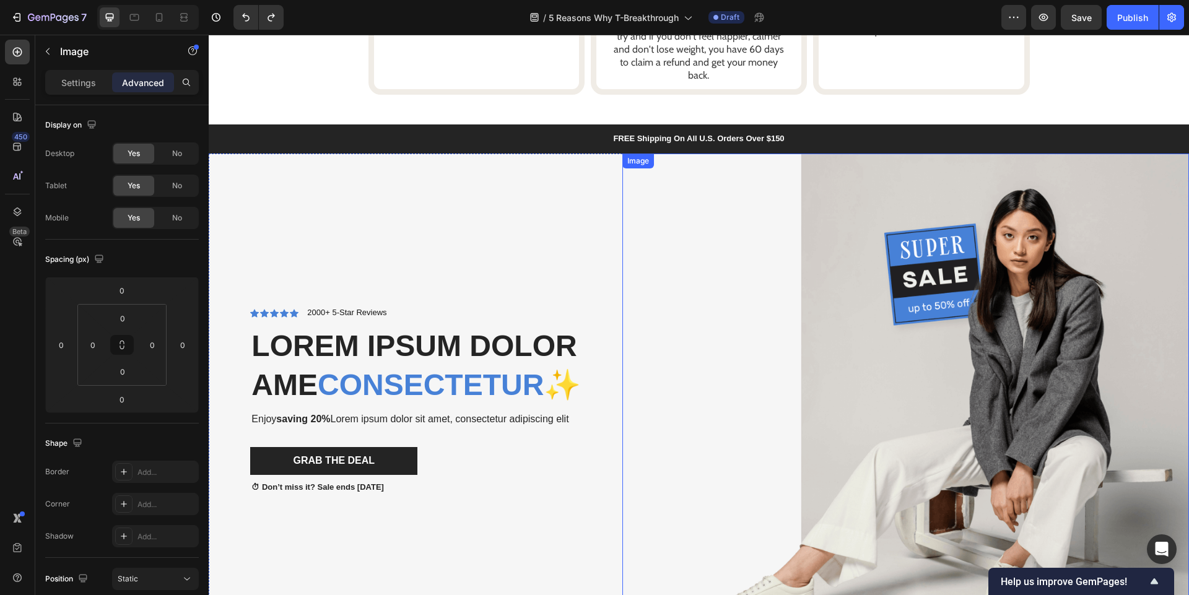
click at [888, 323] on img at bounding box center [905, 400] width 566 height 493
click at [91, 79] on p "Settings" at bounding box center [78, 82] width 35 height 13
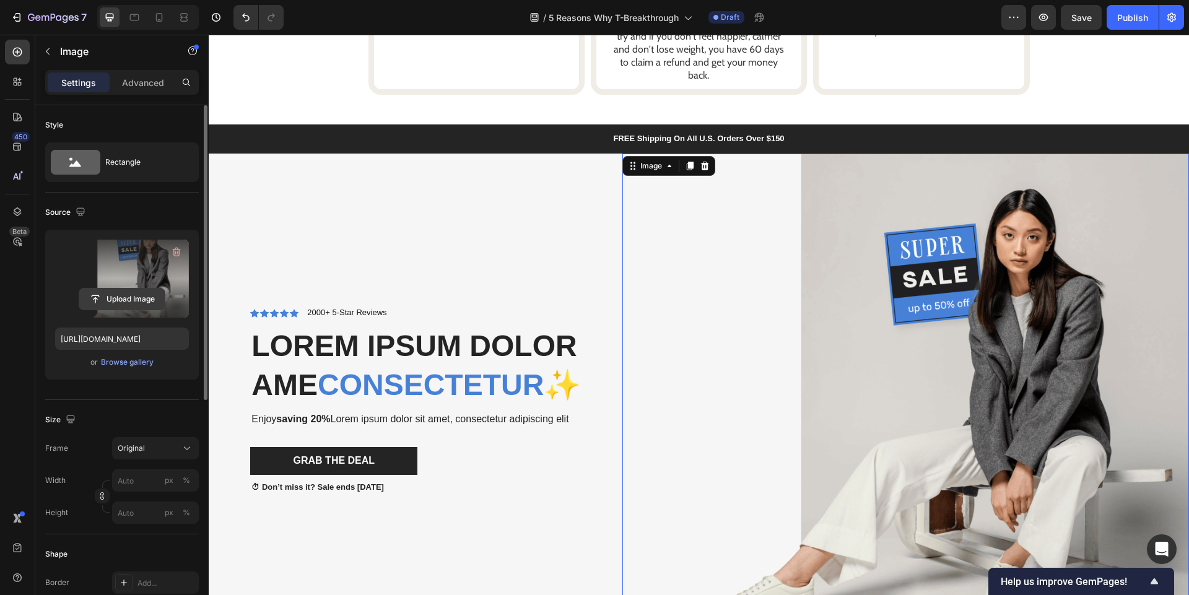
click at [126, 296] on input "file" at bounding box center [121, 298] width 85 height 21
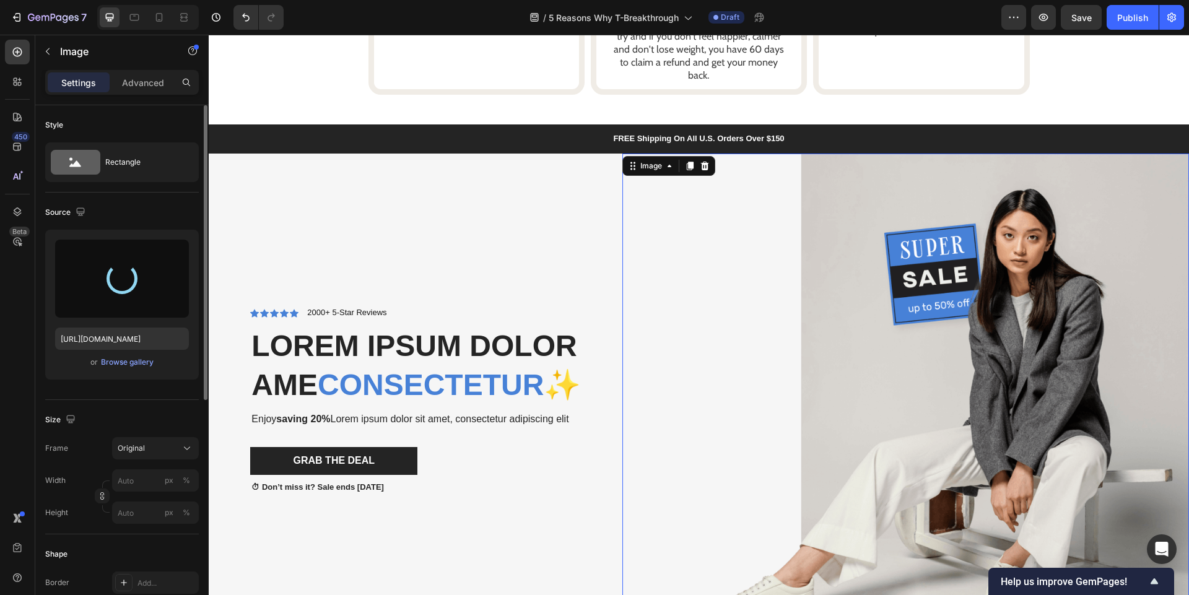
type input "[URL][DOMAIN_NAME]"
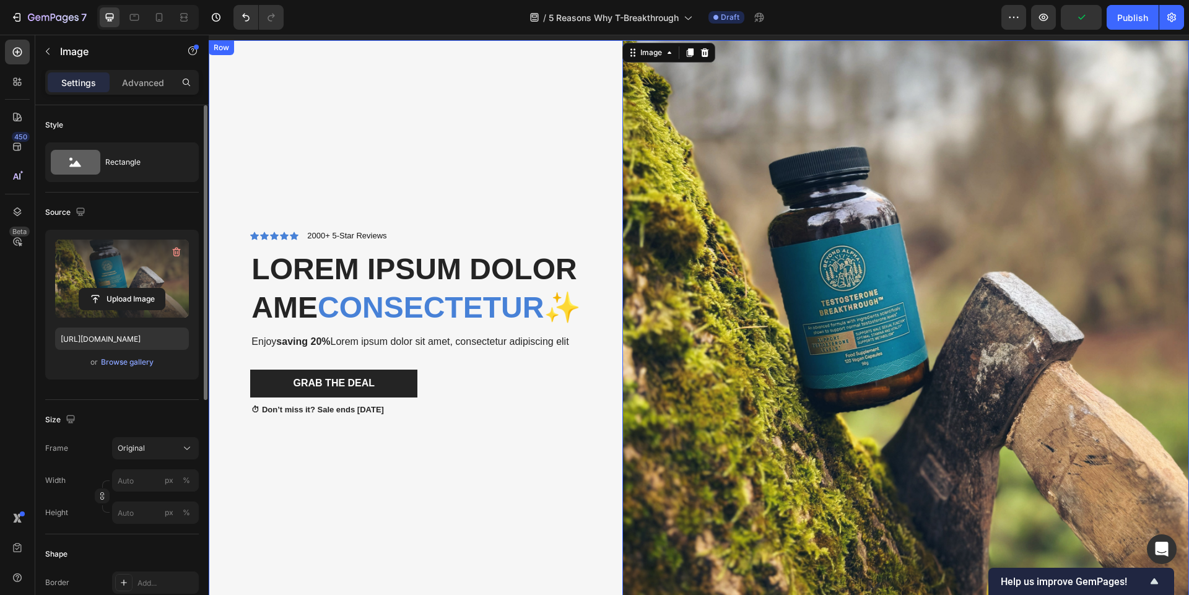
scroll to position [5783, 0]
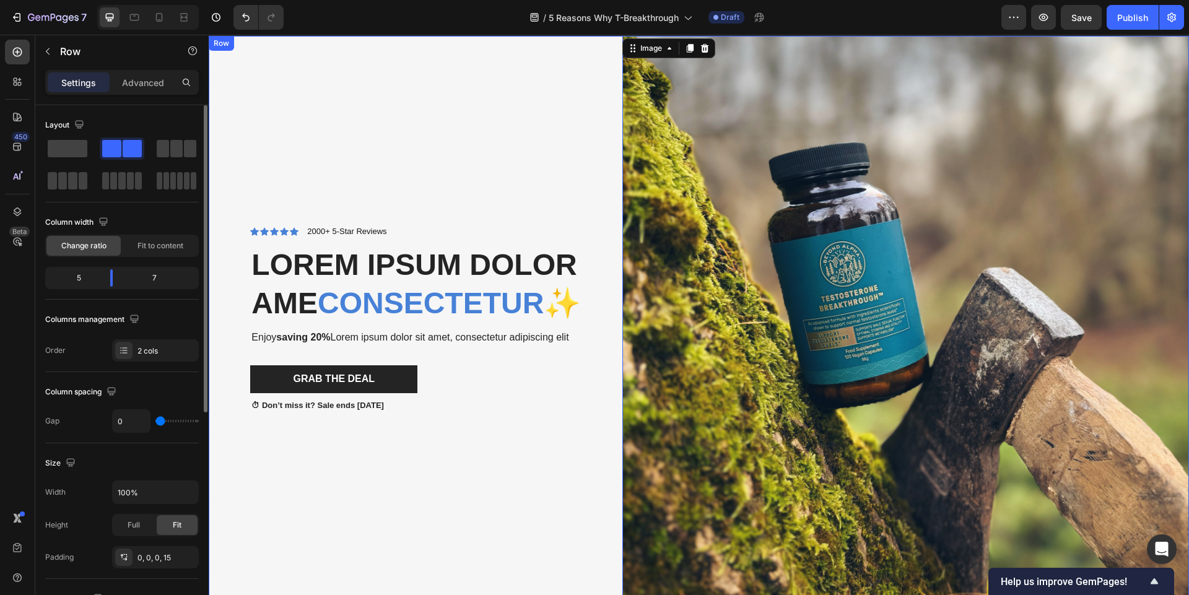
click at [419, 164] on div "Icon Icon Icon Icon Icon Icon List 2000+ 5-Star Reviews Text Block Row Lorem ip…" at bounding box center [420, 319] width 404 height 566
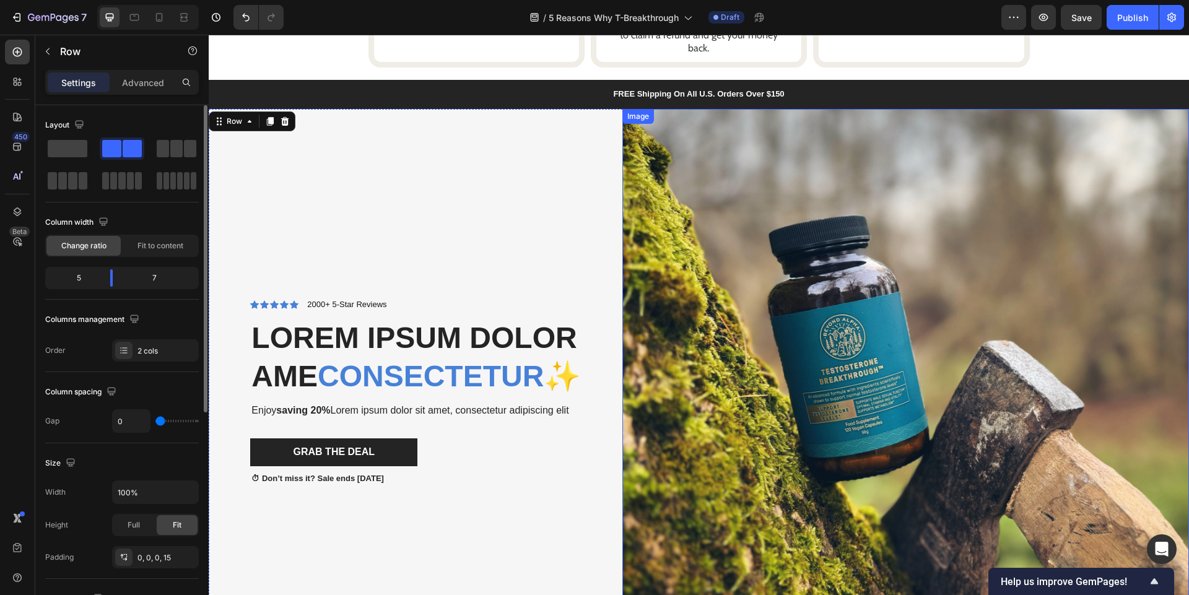
scroll to position [5638, 0]
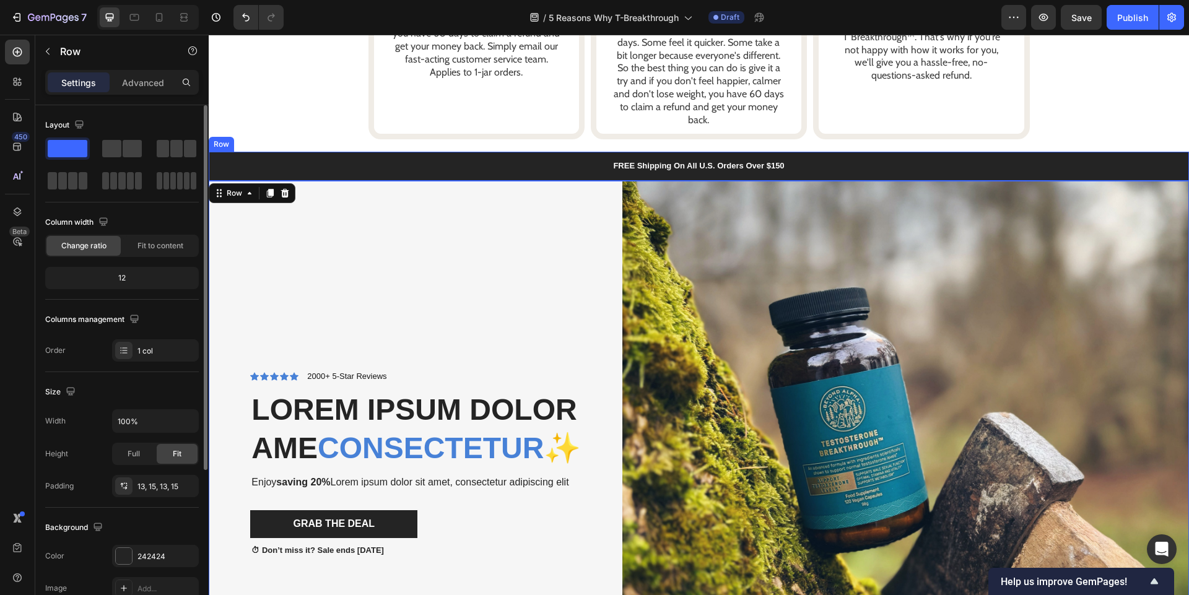
click at [532, 174] on div "FREE Shipping On All U.S. Orders Over $150 Text Block Row" at bounding box center [699, 166] width 980 height 29
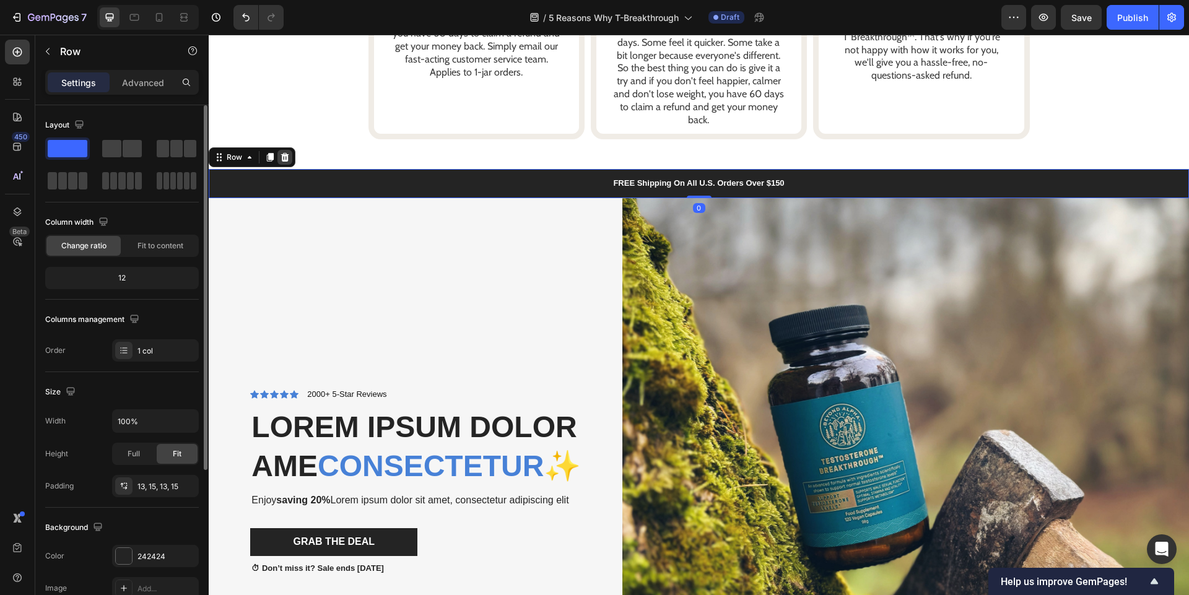
click at [281, 152] on icon at bounding box center [285, 157] width 10 height 10
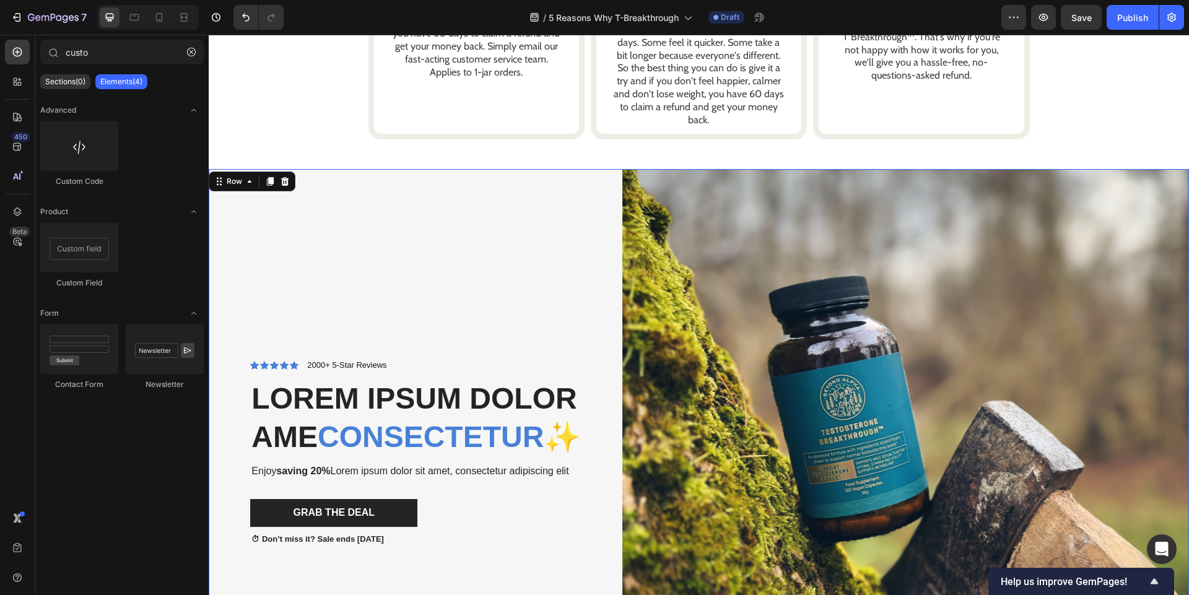
click at [307, 251] on div "Icon Icon Icon Icon Icon Icon List 2000+ 5-Star Reviews Text Block Row Lorem ip…" at bounding box center [420, 452] width 404 height 566
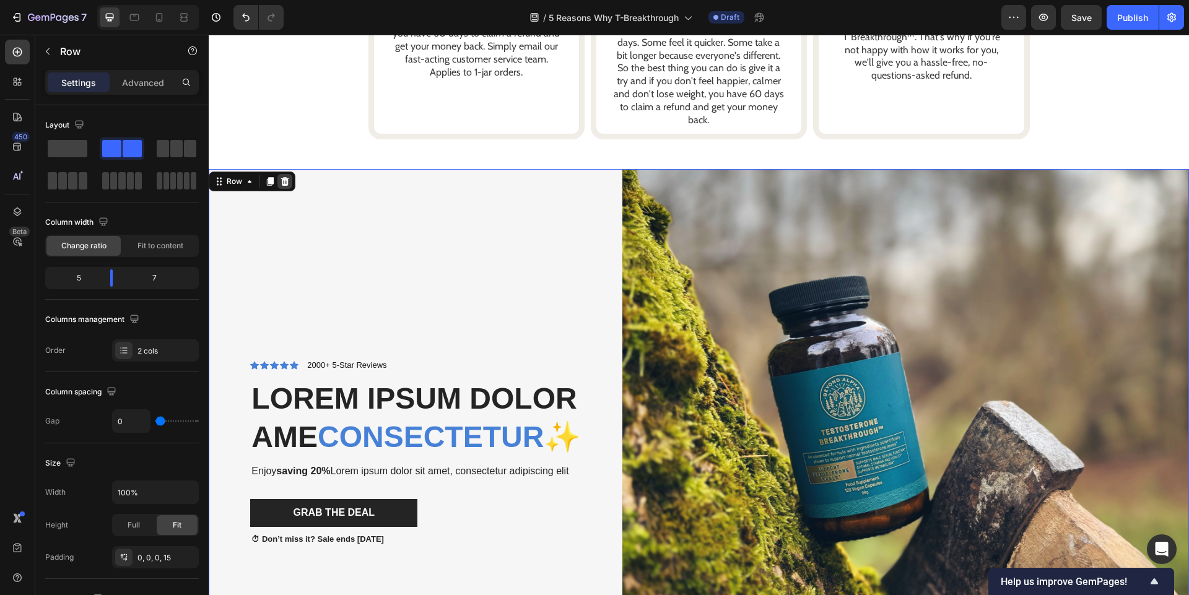
click at [282, 177] on icon at bounding box center [285, 181] width 8 height 9
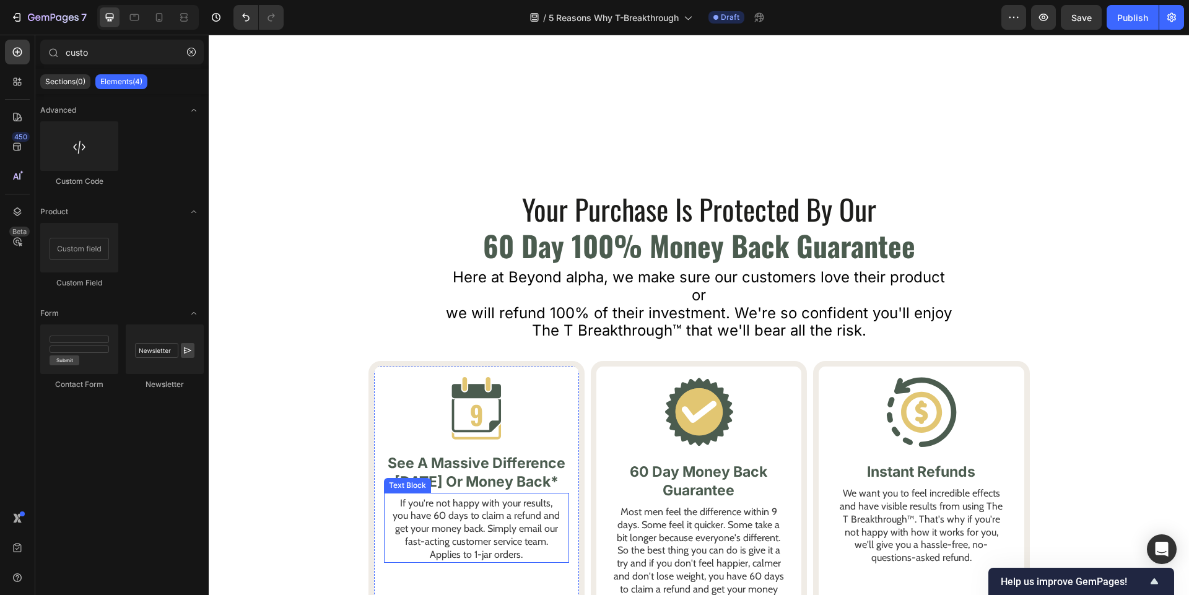
scroll to position [5127, 0]
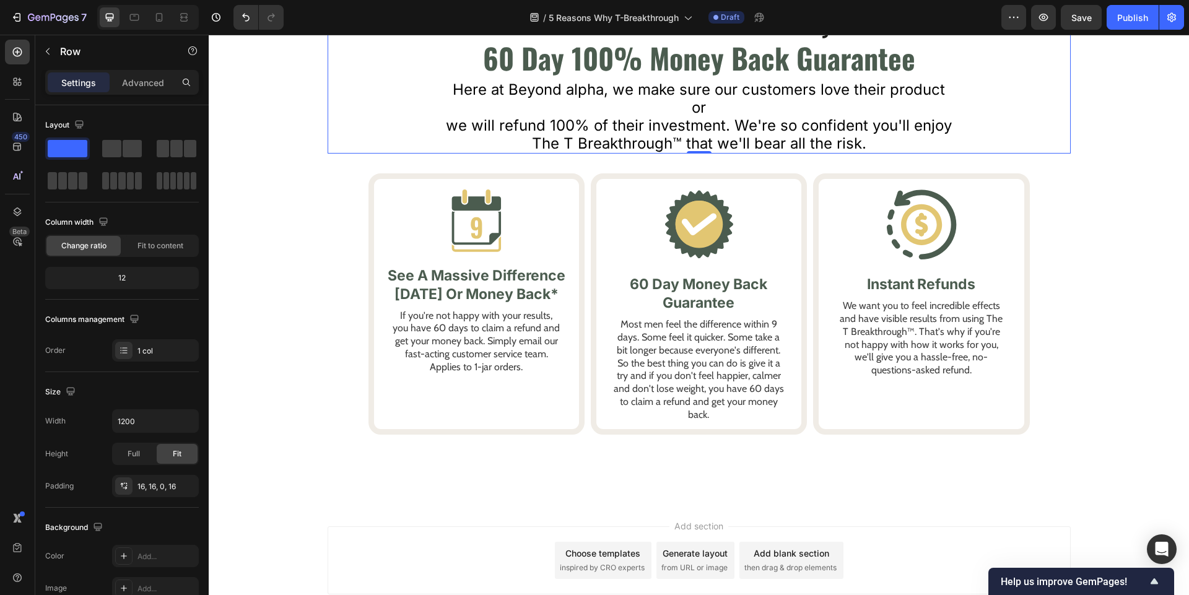
click at [358, 154] on div "Your Purchase Is Protected By Our Text Block 60 Day 100% Money Back Guarantee T…" at bounding box center [698, 78] width 723 height 151
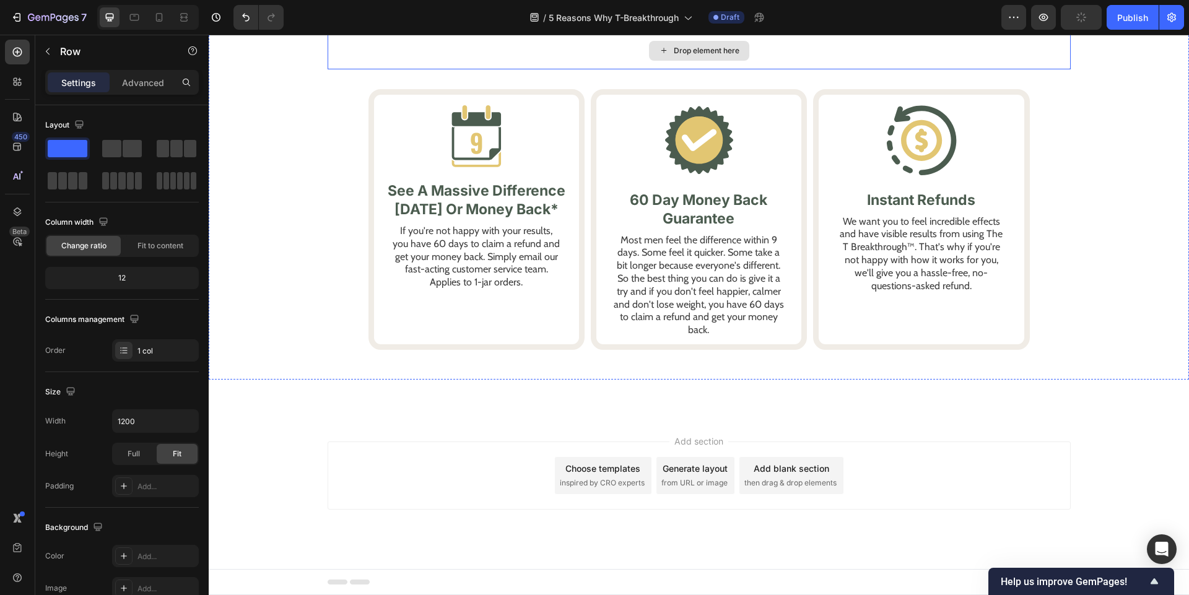
click at [381, 69] on div "Drop element here" at bounding box center [698, 50] width 743 height 37
click at [273, 134] on div "Drop element here Row Image See A Massive Difference In 9 Days Or Money Back* T…" at bounding box center [699, 186] width 980 height 388
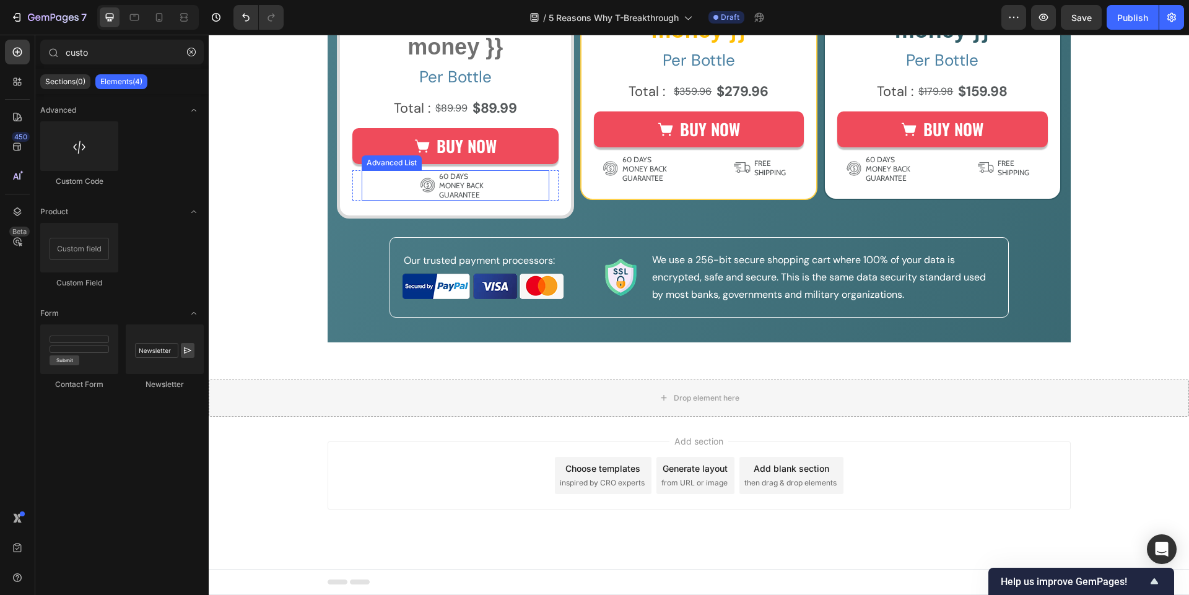
scroll to position [4917, 0]
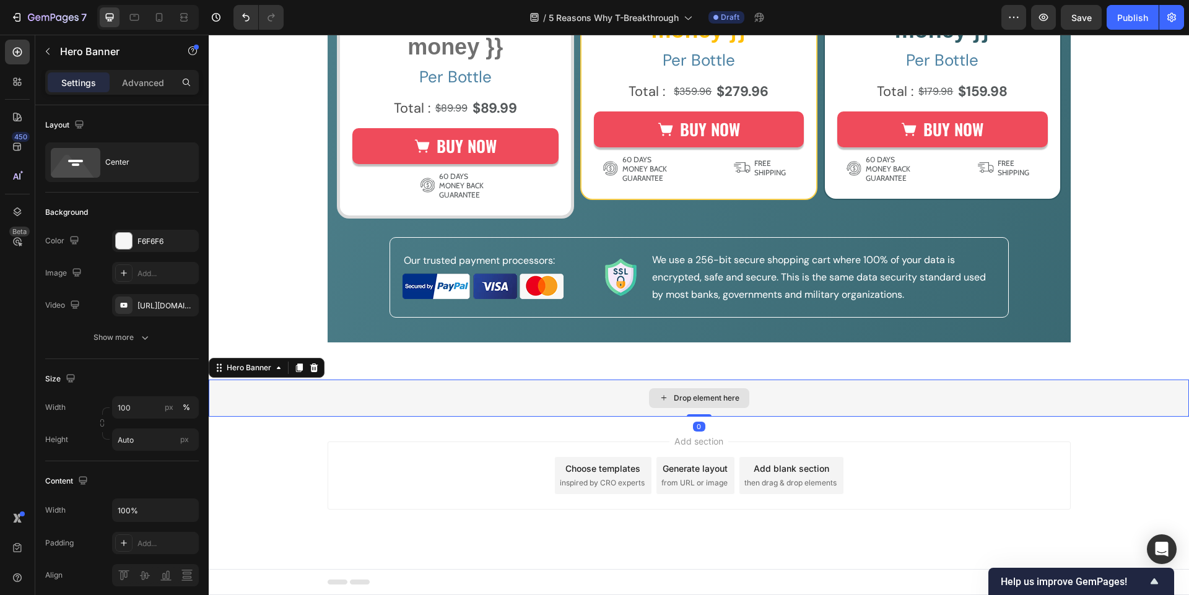
click at [352, 394] on div "Drop element here" at bounding box center [699, 398] width 980 height 37
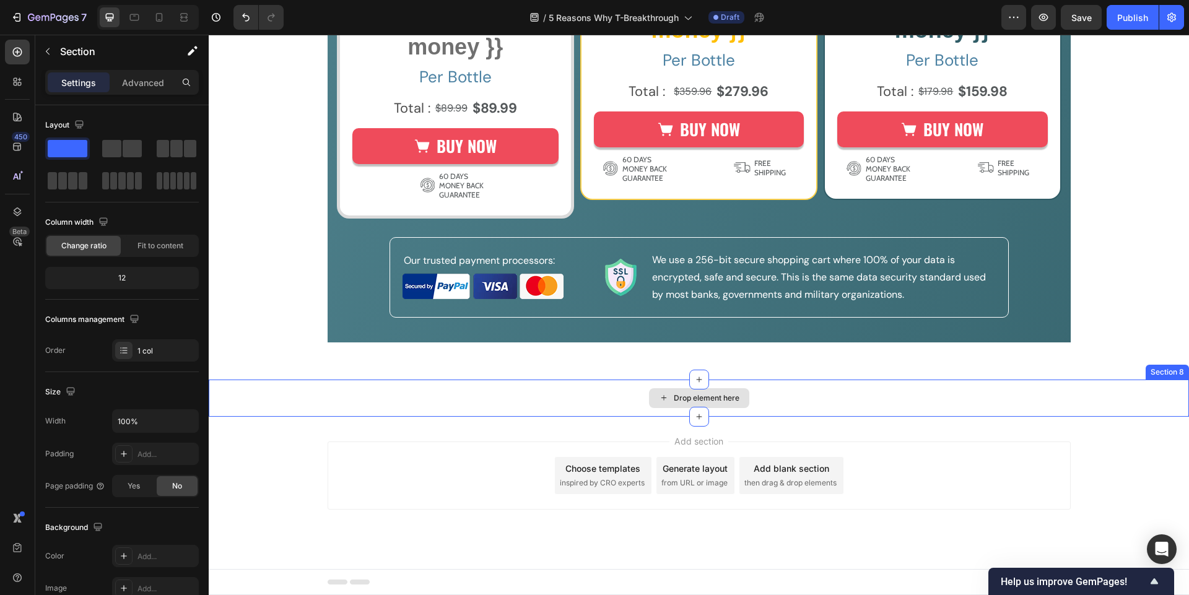
click at [298, 395] on div "Drop element here" at bounding box center [699, 398] width 980 height 37
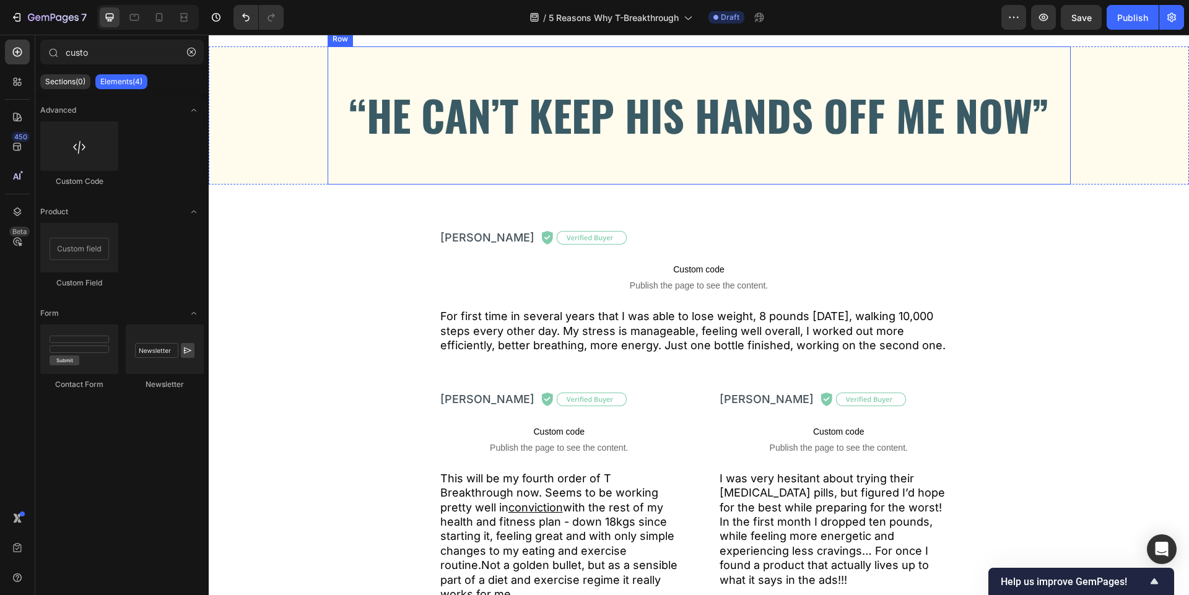
scroll to position [2847, 0]
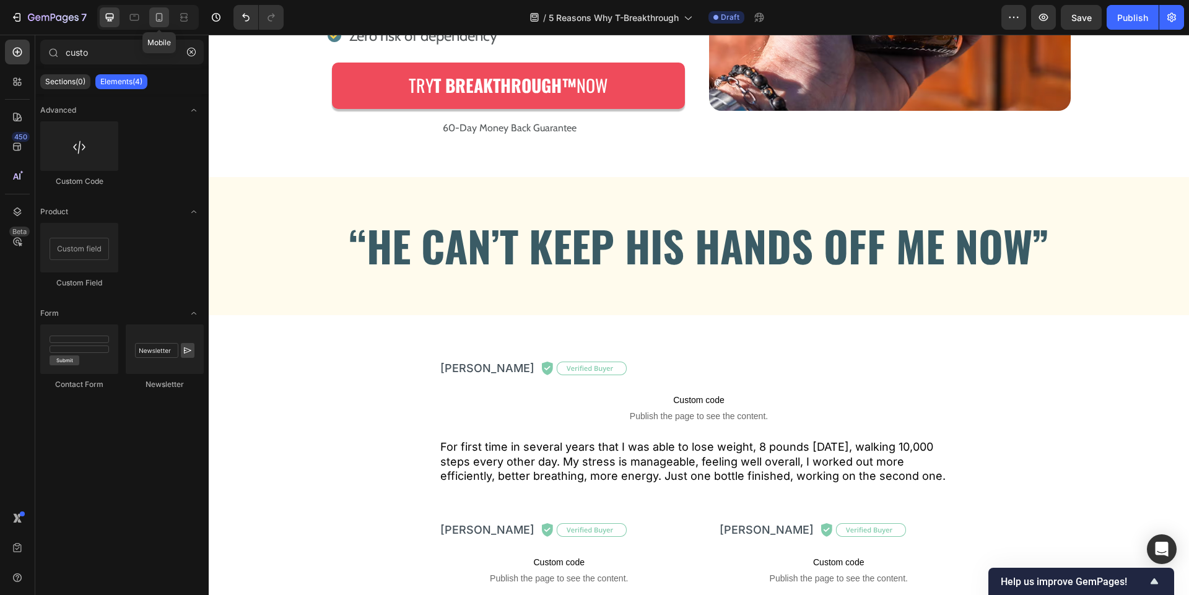
click at [160, 15] on icon at bounding box center [159, 17] width 12 height 12
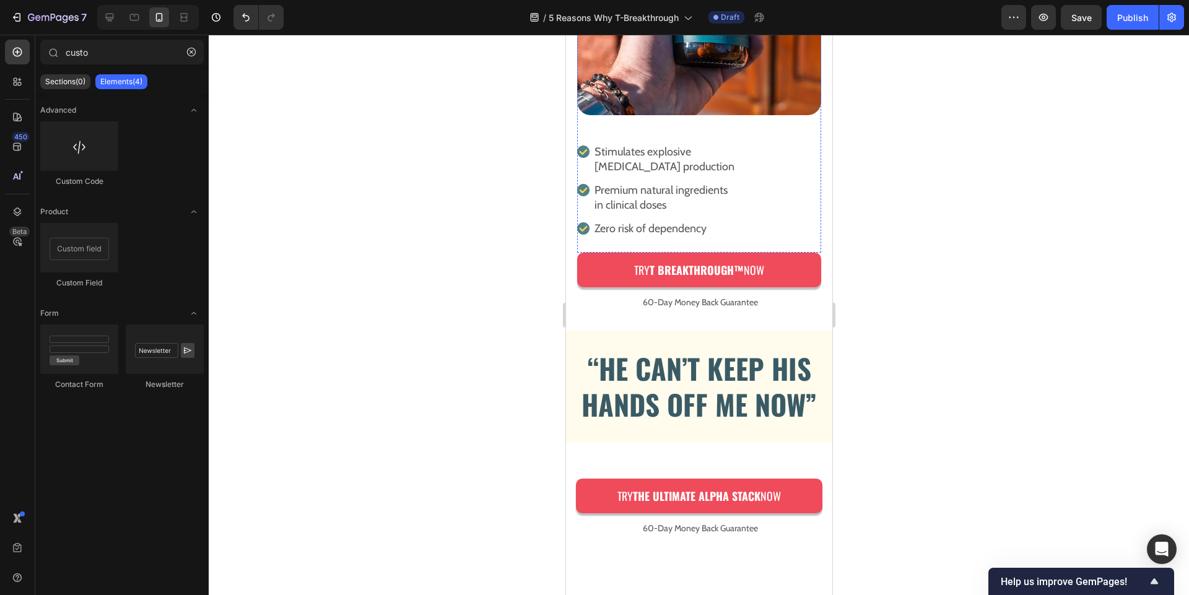
scroll to position [2967, 0]
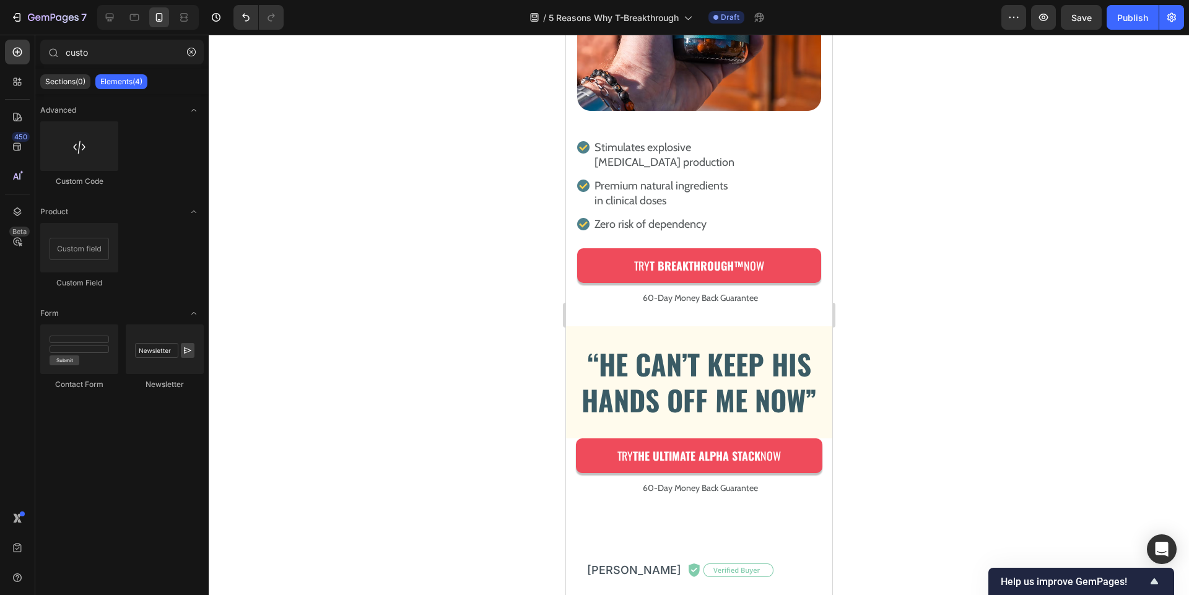
click at [861, 192] on div at bounding box center [699, 315] width 980 height 560
click at [111, 15] on icon at bounding box center [109, 17] width 12 height 12
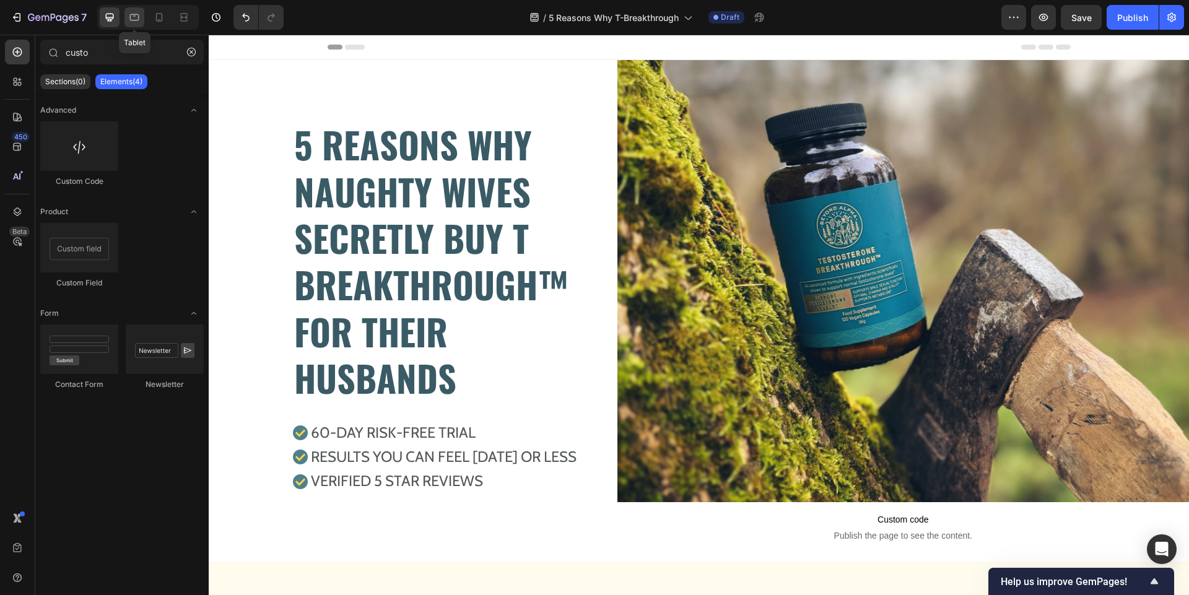
click at [126, 22] on div at bounding box center [134, 17] width 20 height 20
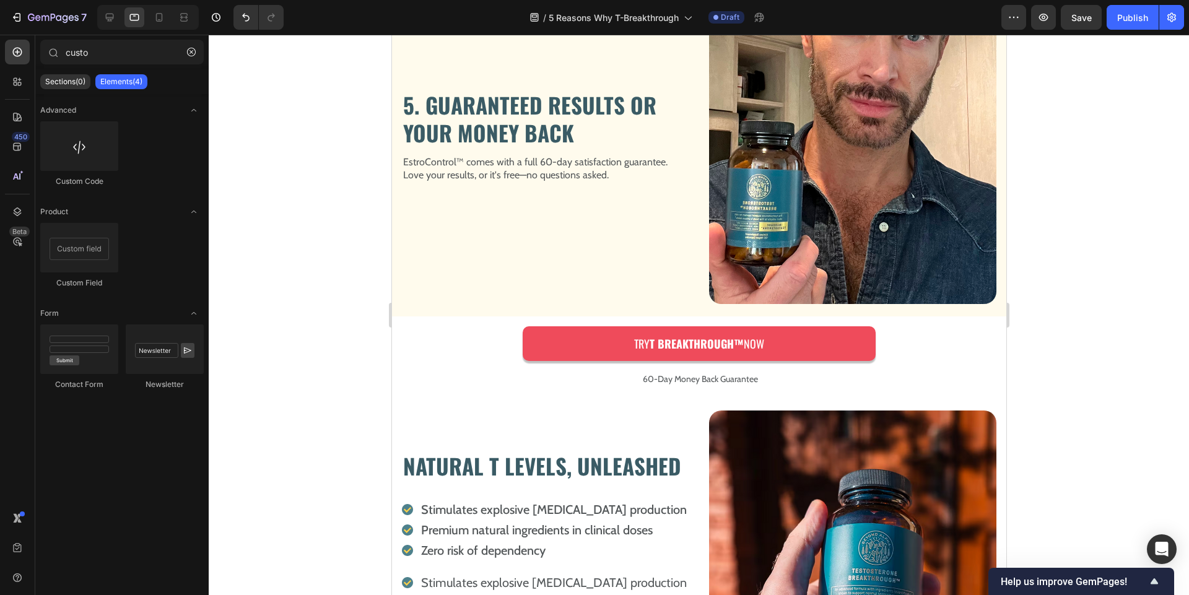
scroll to position [1460, 0]
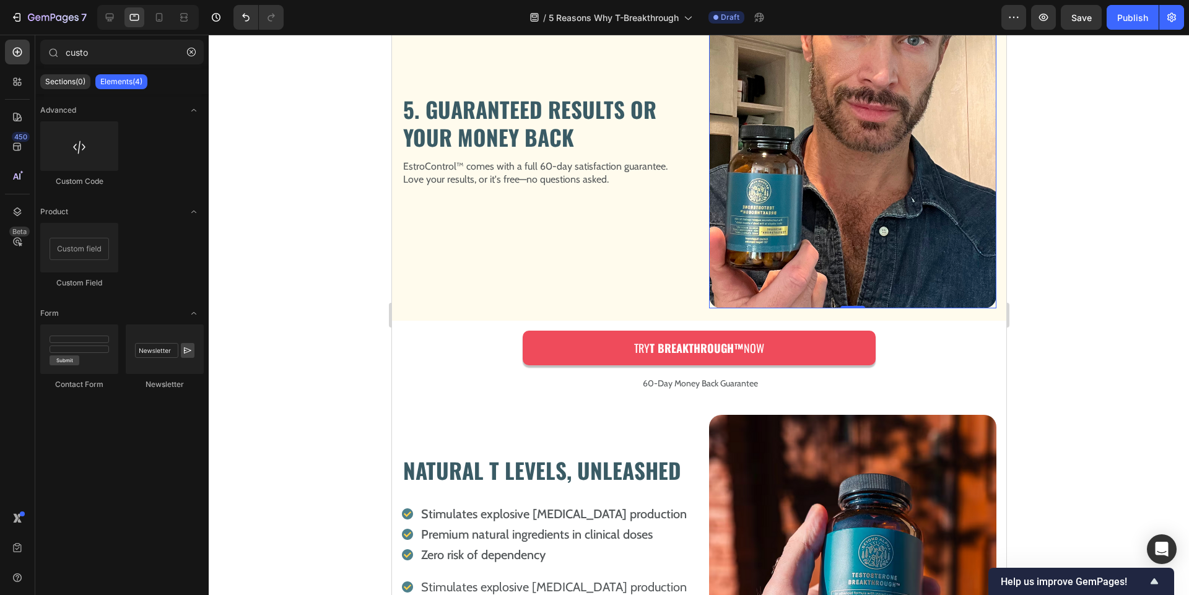
click at [808, 278] on img at bounding box center [851, 143] width 287 height 330
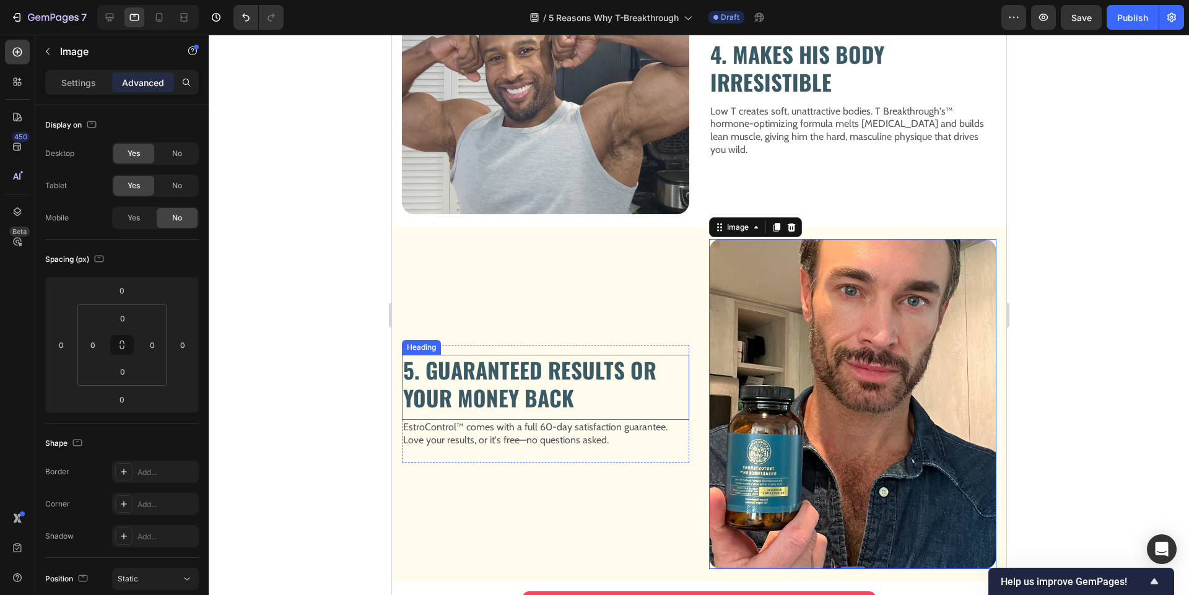
scroll to position [1195, 0]
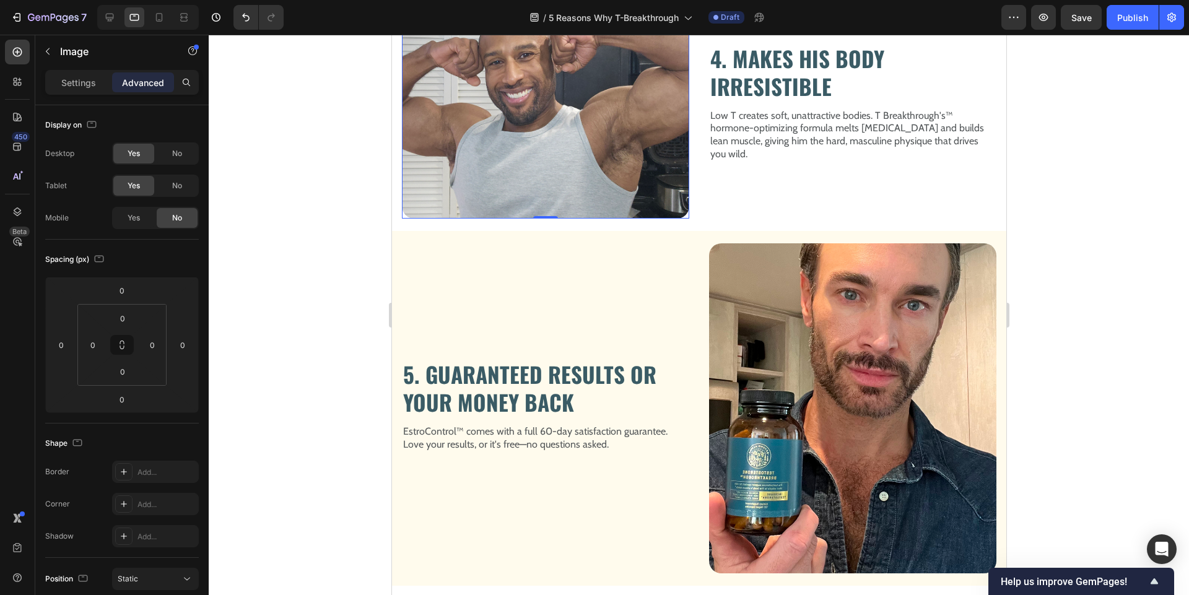
click at [505, 219] on img at bounding box center [544, 110] width 287 height 217
click at [65, 79] on p "Settings" at bounding box center [78, 82] width 35 height 13
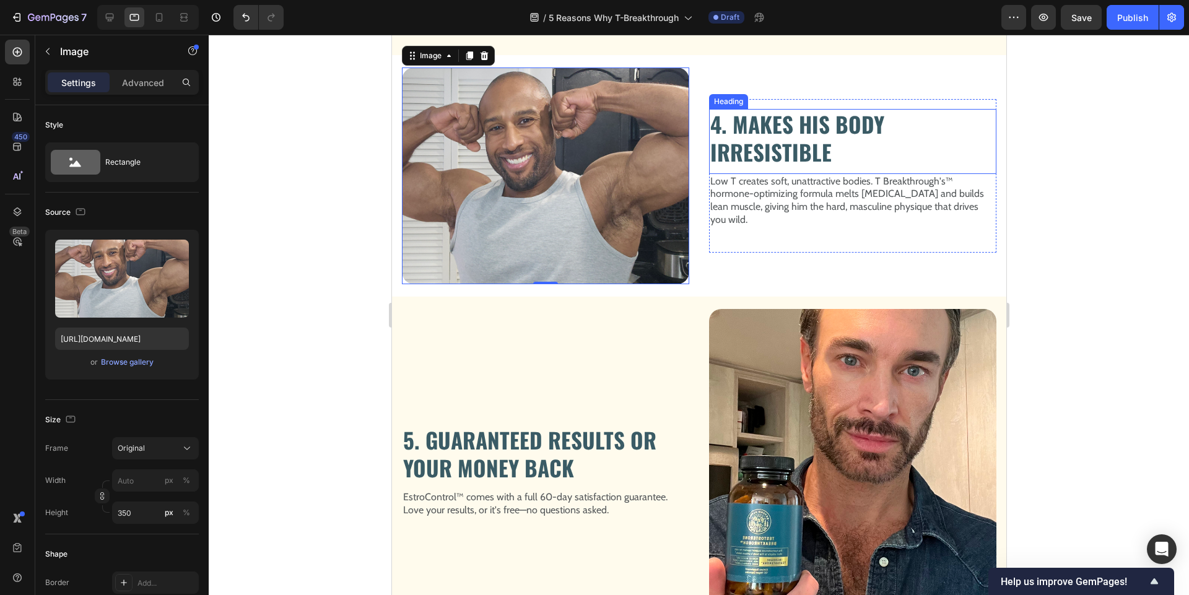
scroll to position [1075, 0]
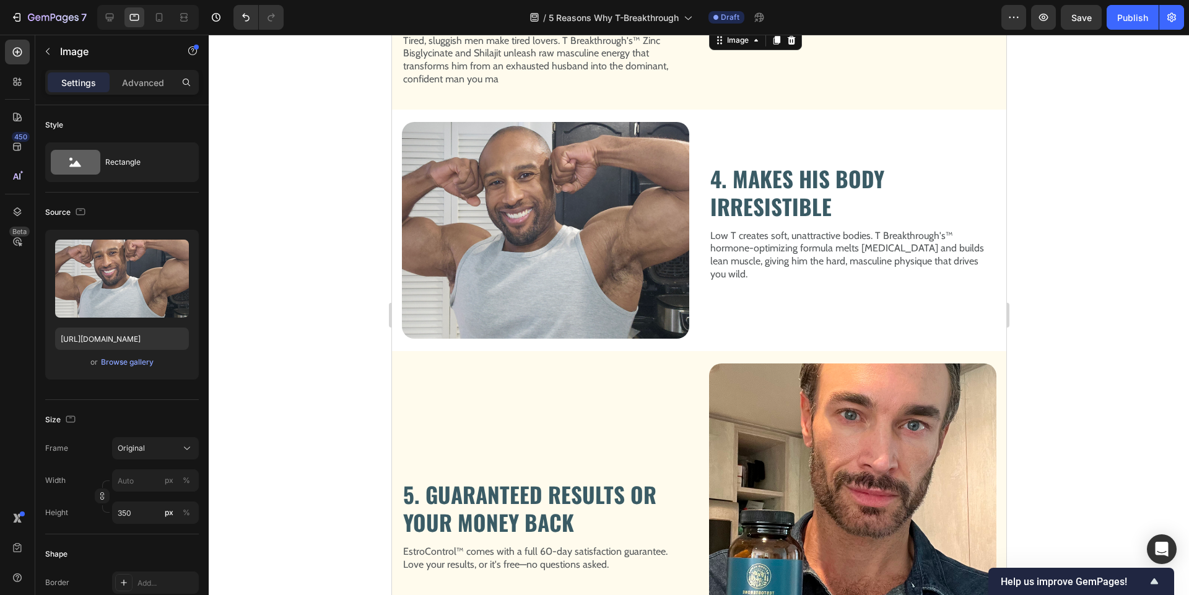
click at [832, 28] on img at bounding box center [851, 28] width 287 height 0
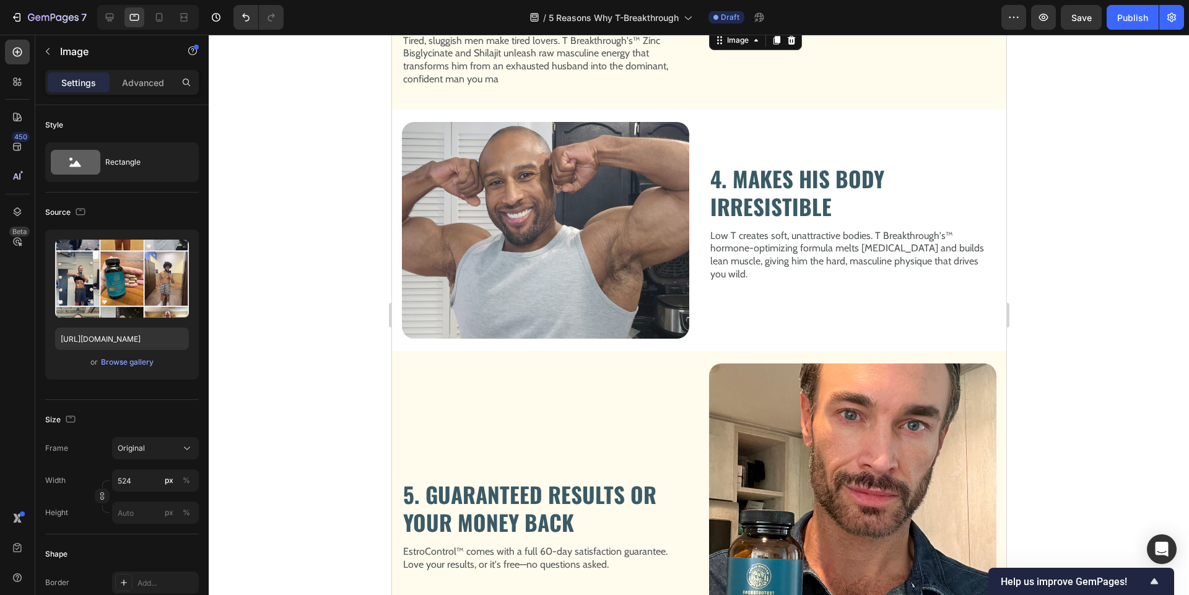
click at [832, 28] on img at bounding box center [851, 28] width 287 height 0
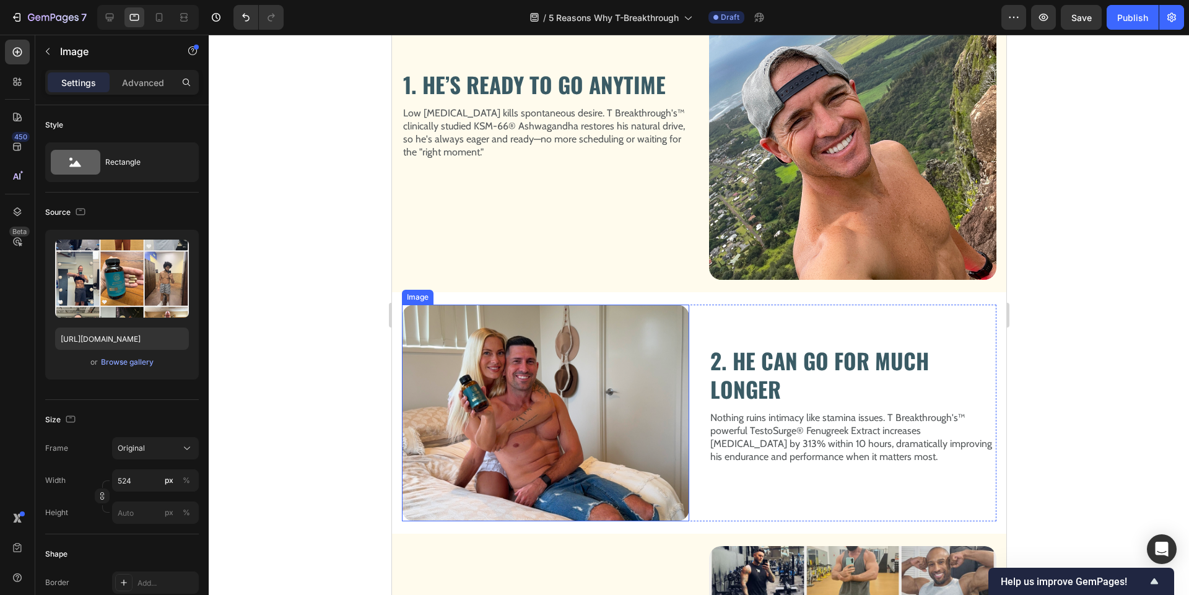
scroll to position [490, 0]
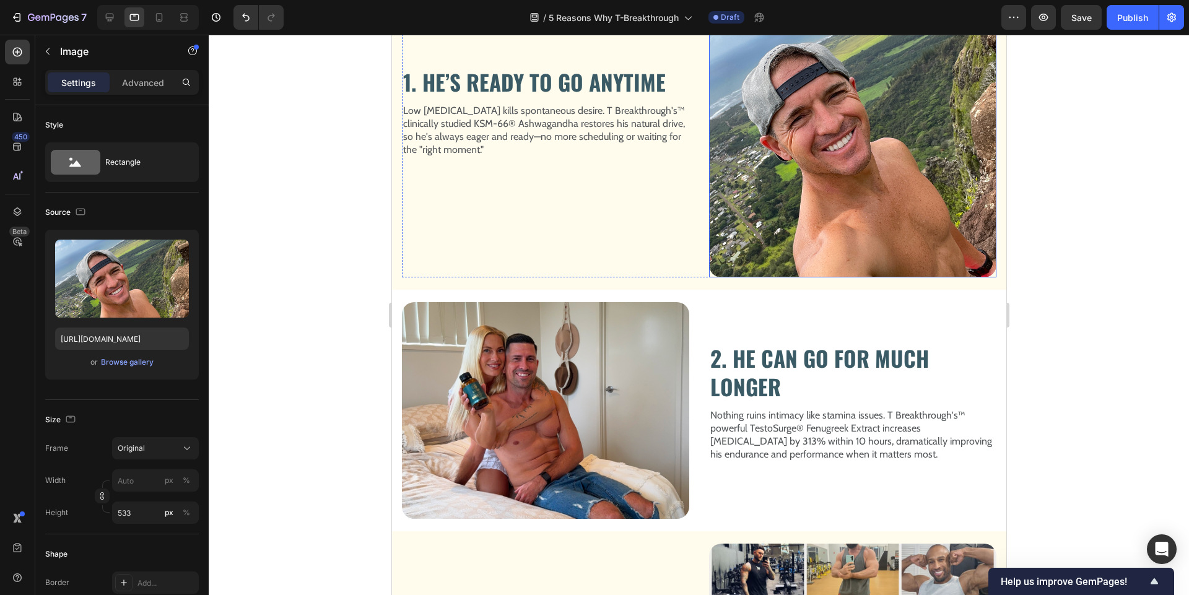
click at [761, 181] on img at bounding box center [851, 112] width 287 height 330
click at [145, 477] on input "px %" at bounding box center [155, 480] width 87 height 22
type input "5"
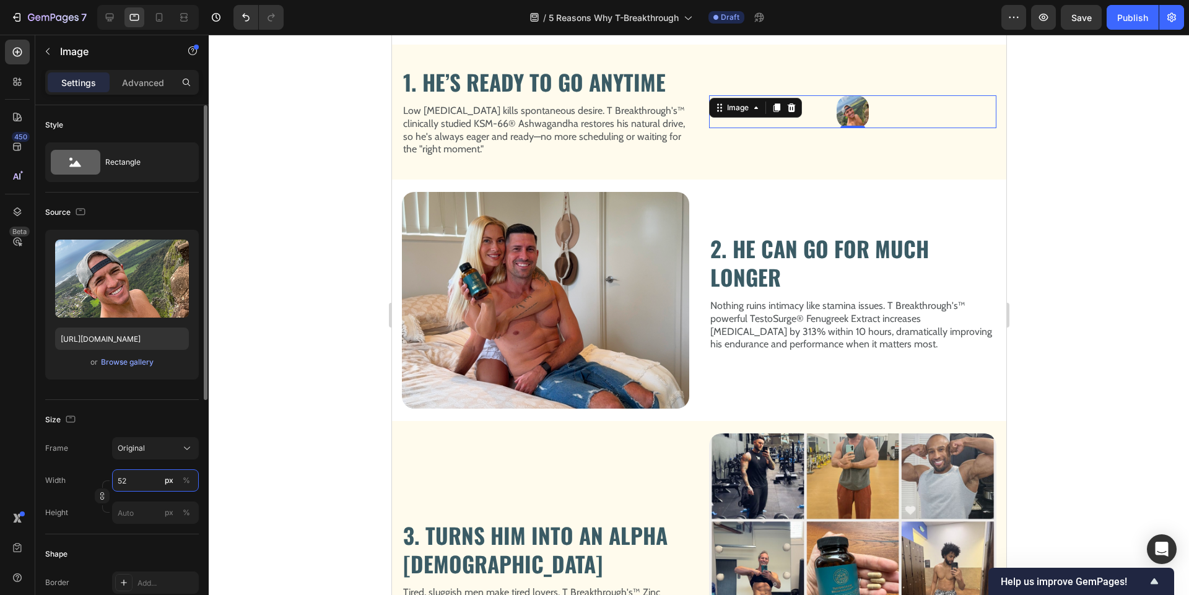
type input "524"
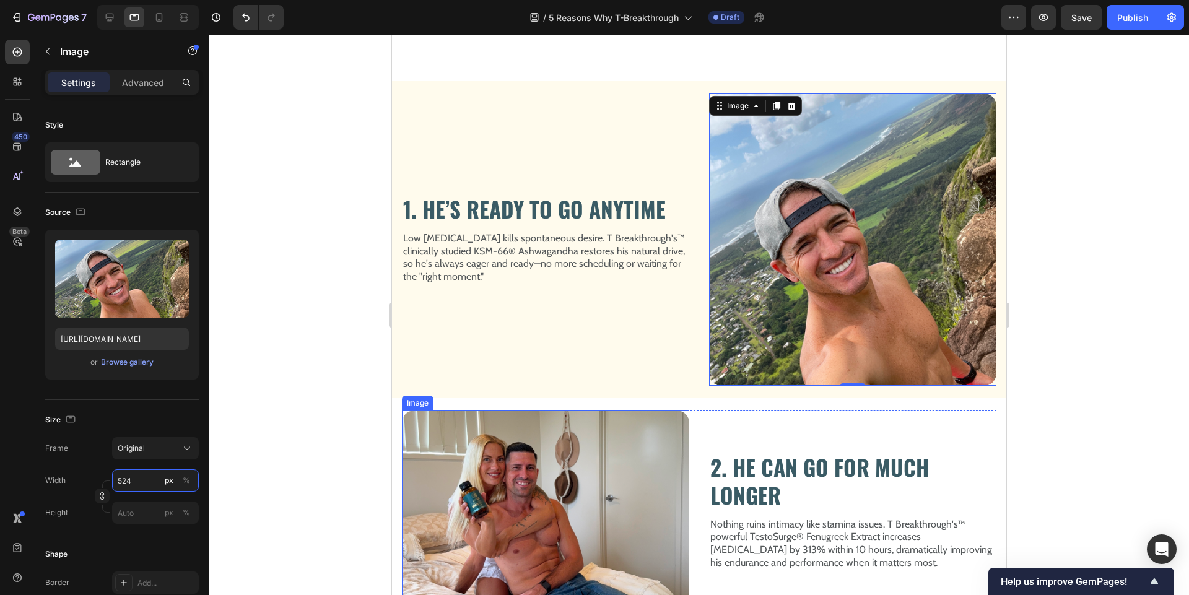
scroll to position [544, 0]
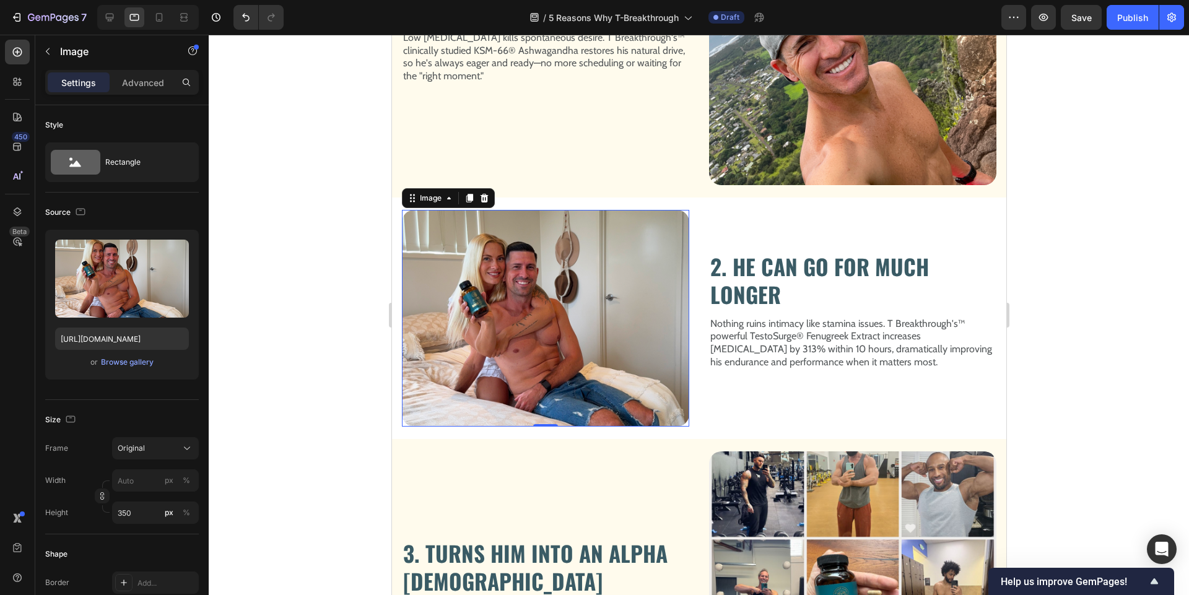
click at [533, 332] on img at bounding box center [544, 318] width 287 height 217
click at [132, 488] on input "px %" at bounding box center [155, 480] width 87 height 22
type input "5"
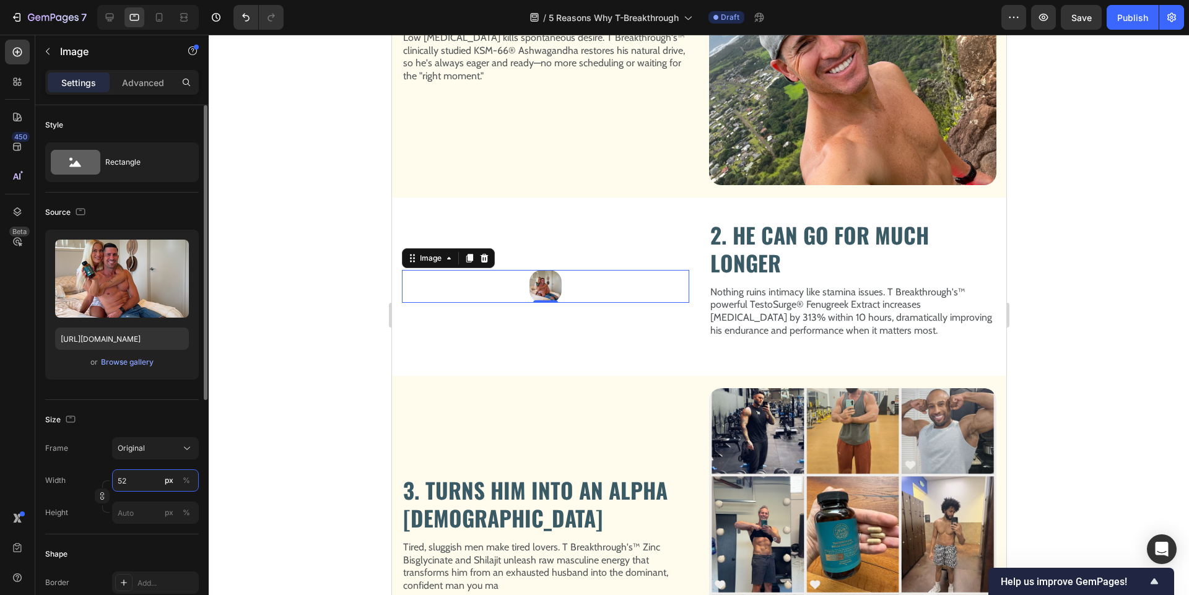
type input "524"
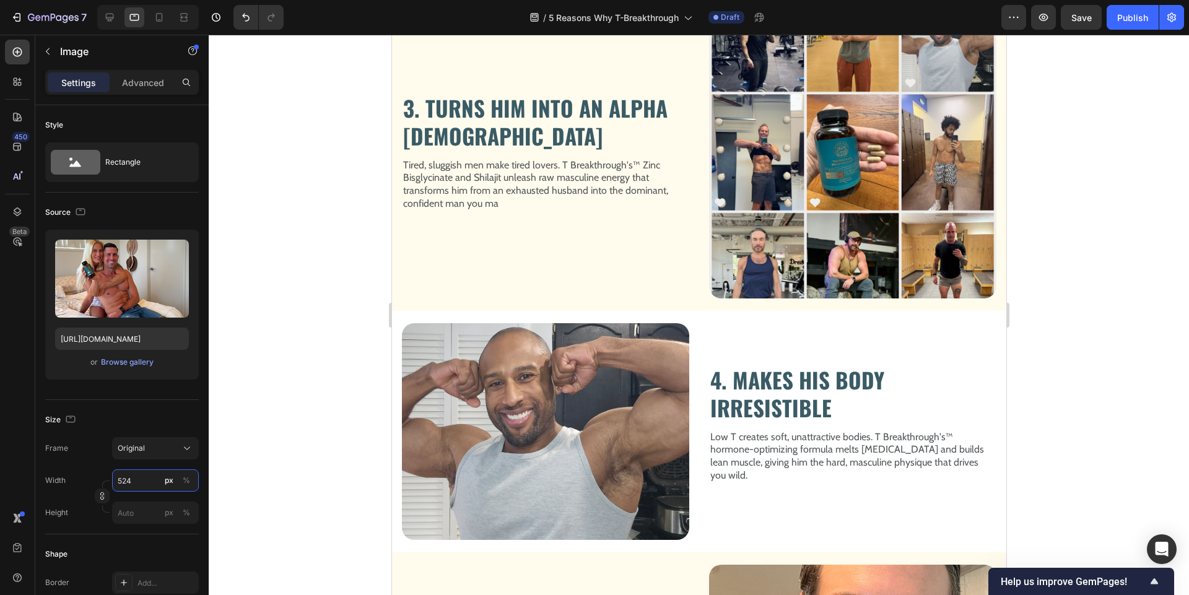
scroll to position [873, 0]
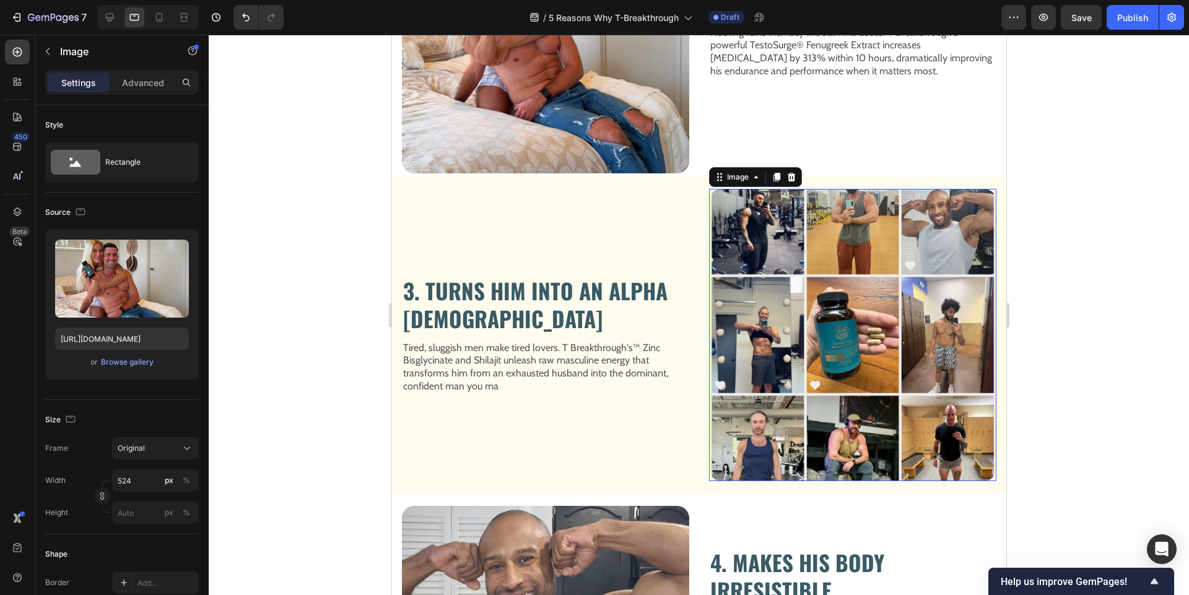
click at [862, 246] on img at bounding box center [851, 335] width 287 height 292
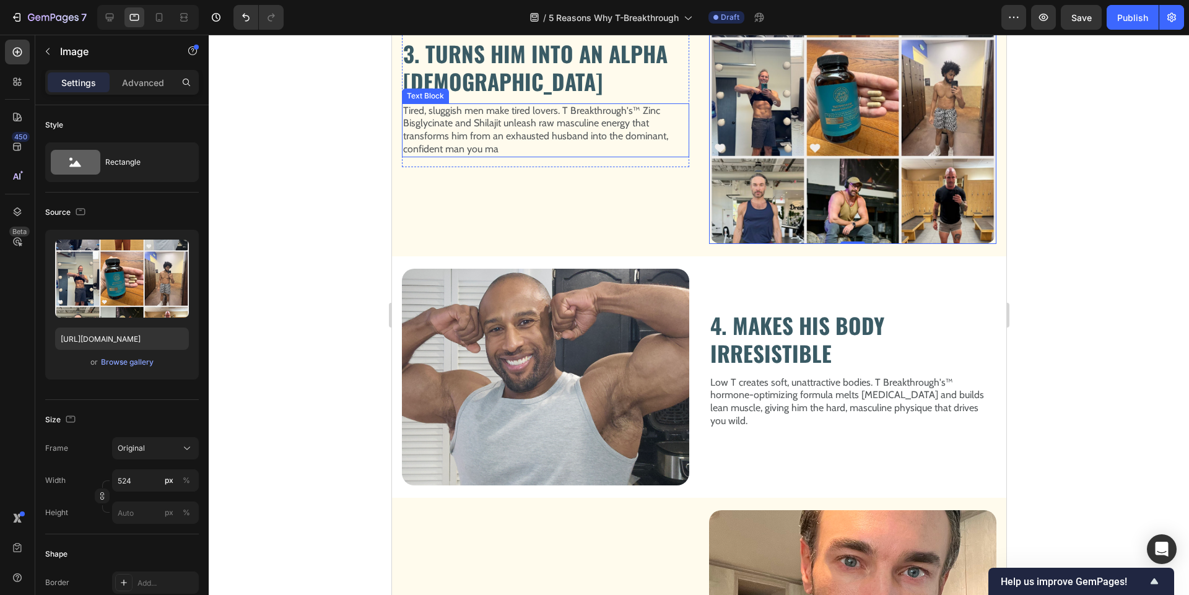
scroll to position [1112, 0]
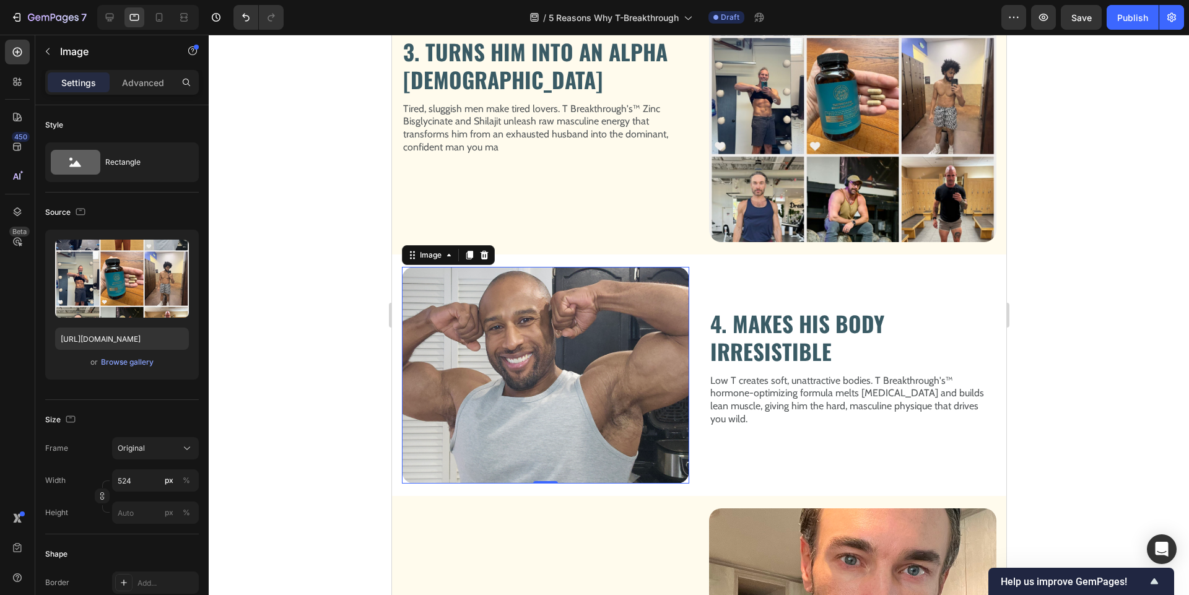
click at [578, 339] on img at bounding box center [544, 375] width 287 height 217
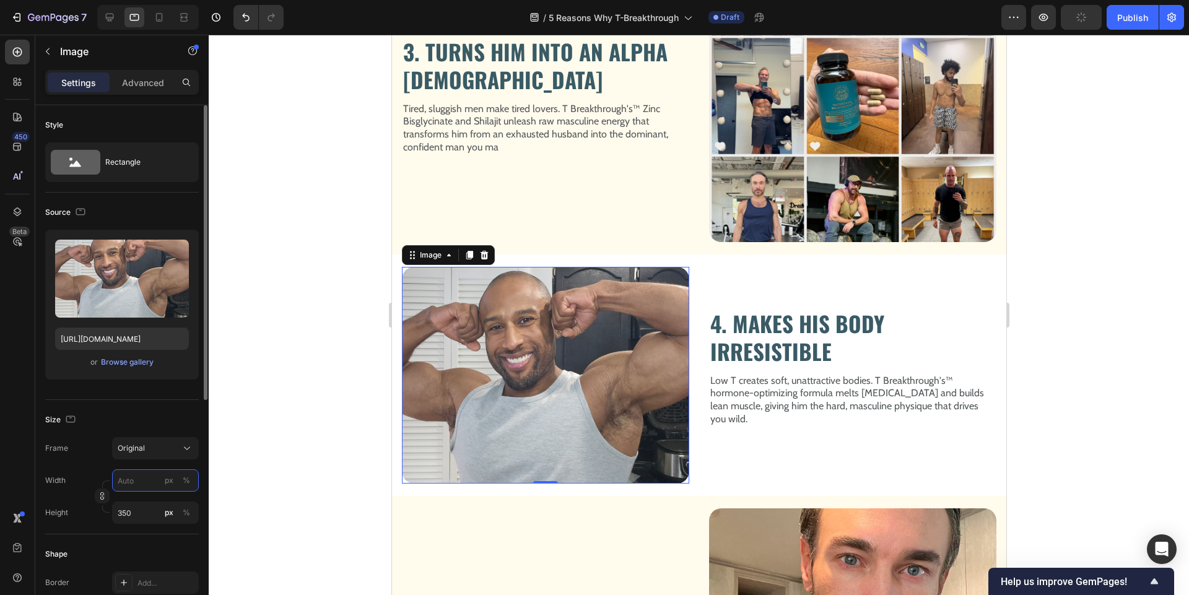
click at [134, 487] on input "px %" at bounding box center [155, 480] width 87 height 22
type input "5"
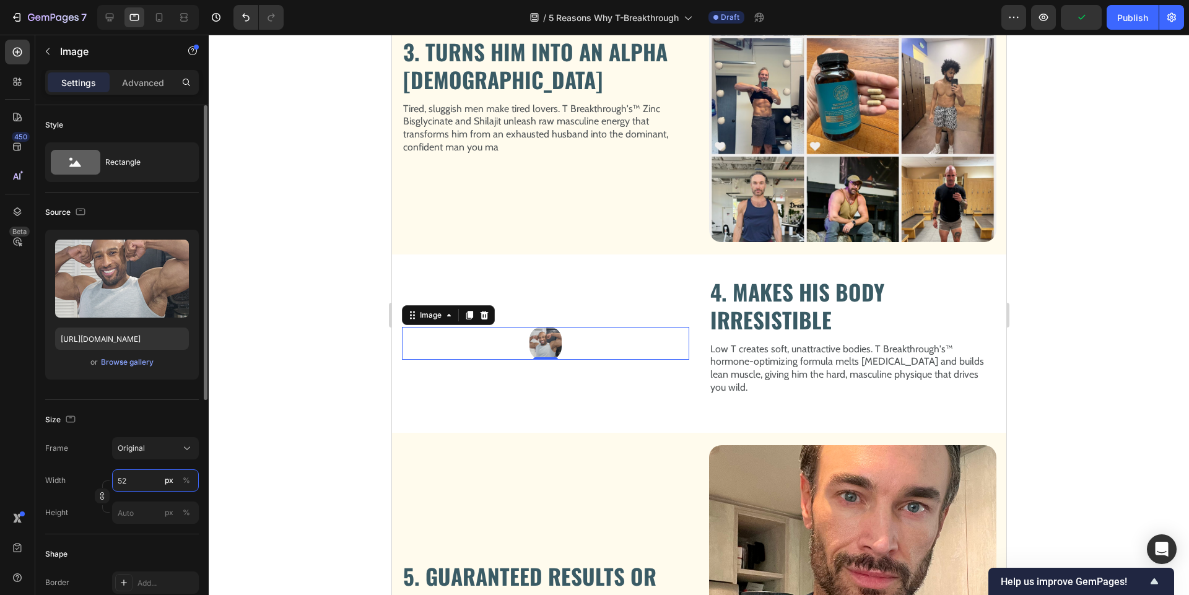
type input "524"
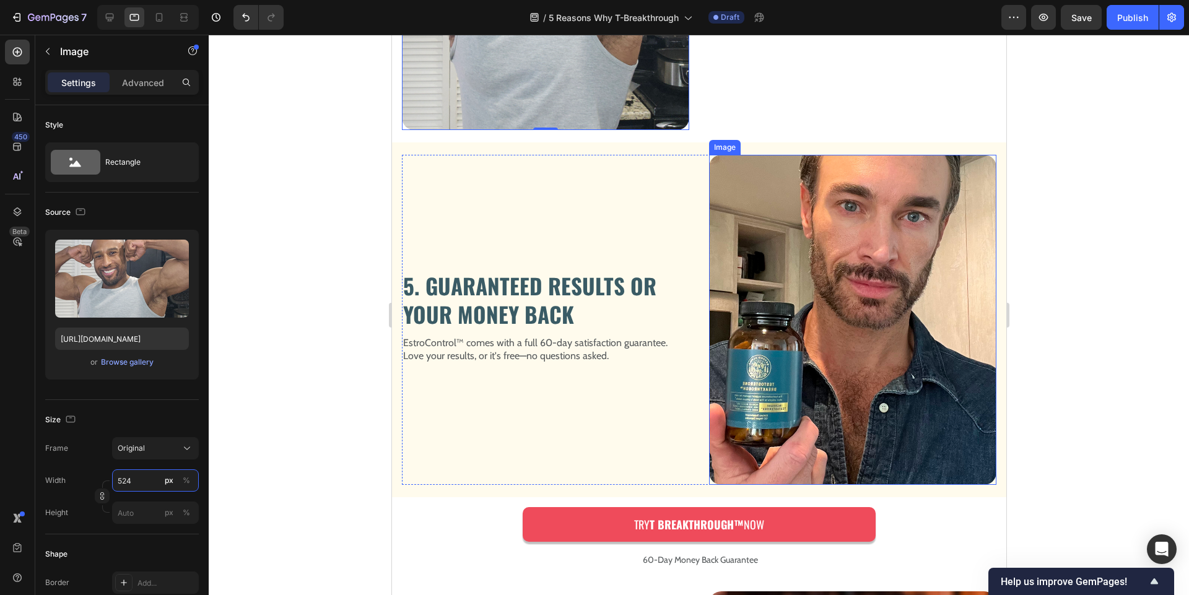
scroll to position [1560, 0]
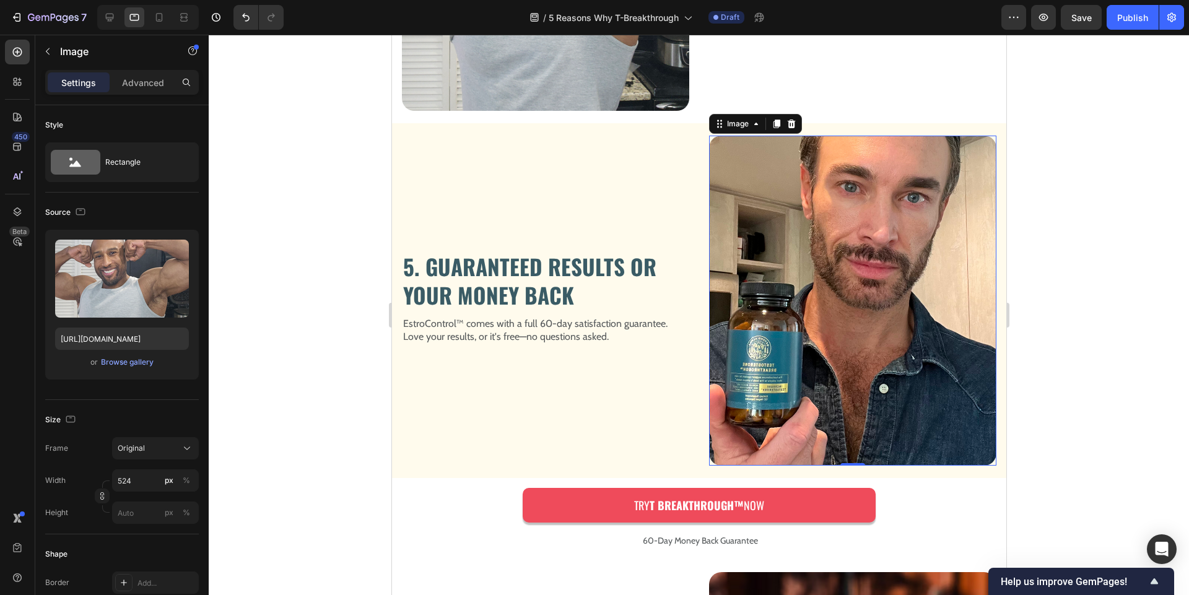
click at [854, 353] on img at bounding box center [851, 301] width 287 height 330
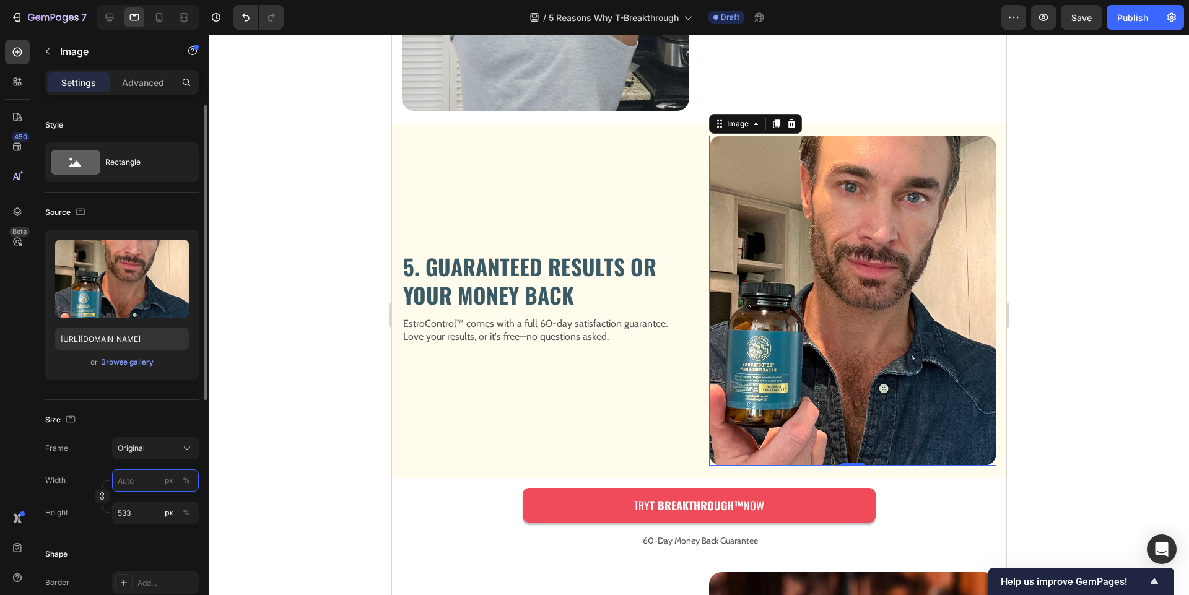
click at [127, 485] on input "px %" at bounding box center [155, 480] width 87 height 22
type input "5"
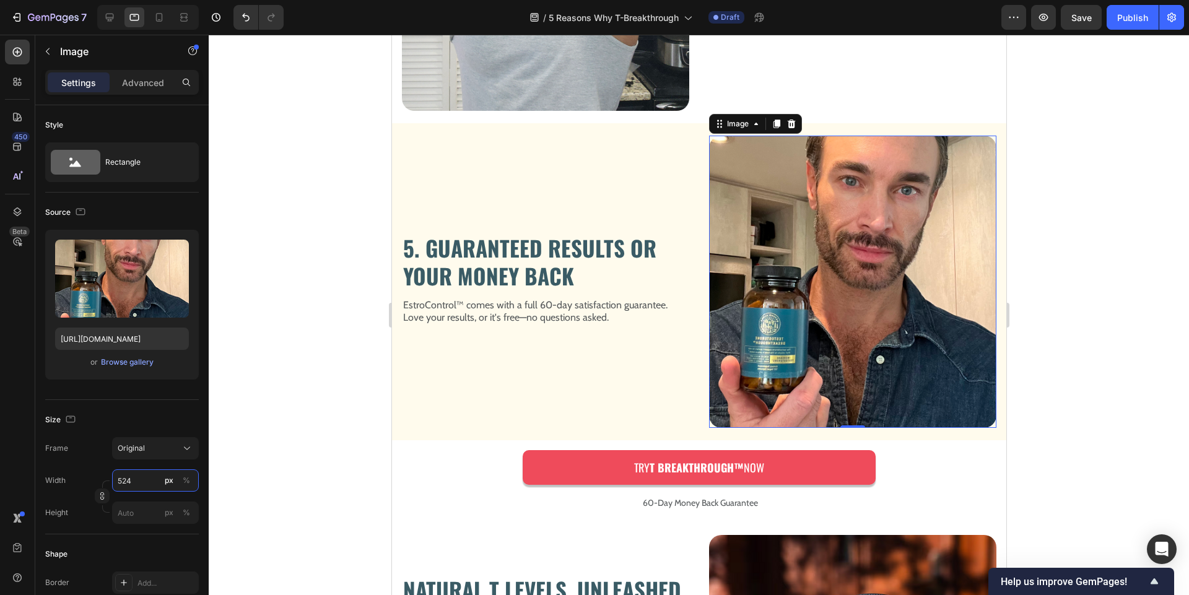
type input "524"
click at [311, 308] on div at bounding box center [699, 315] width 980 height 560
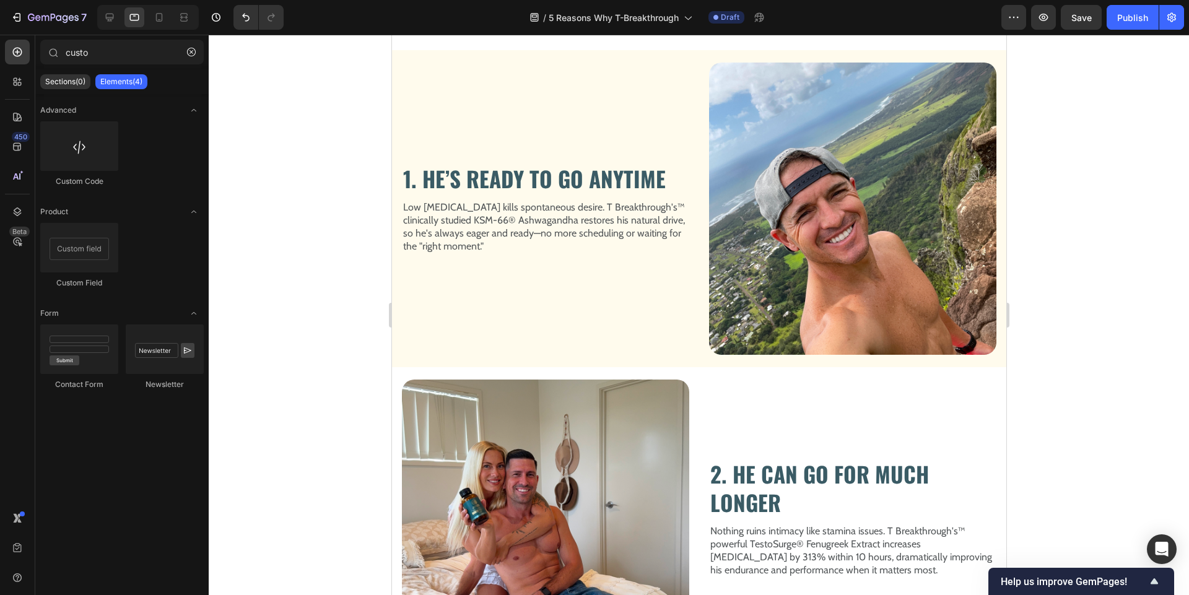
scroll to position [381, 0]
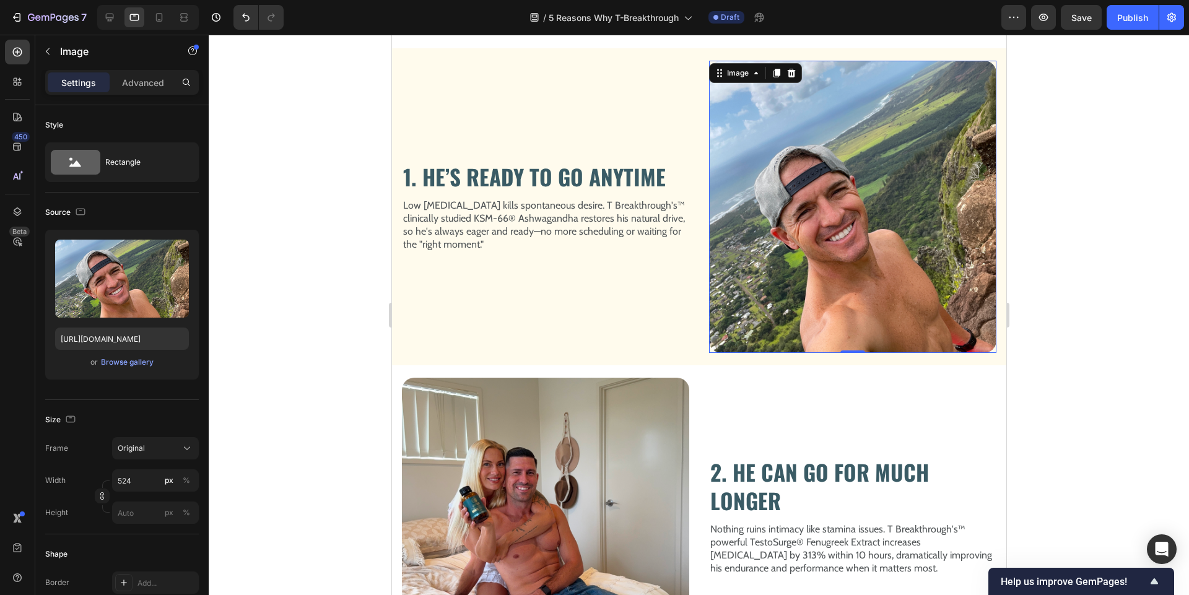
click at [810, 173] on img at bounding box center [851, 207] width 287 height 292
click at [132, 505] on input "px %" at bounding box center [155, 512] width 87 height 22
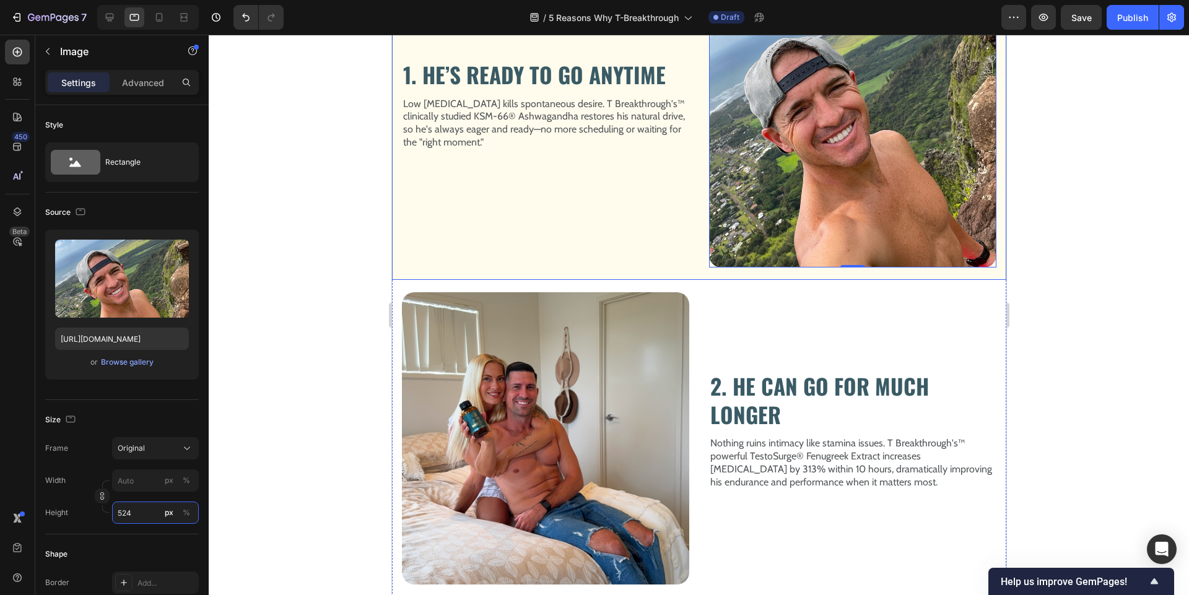
scroll to position [559, 0]
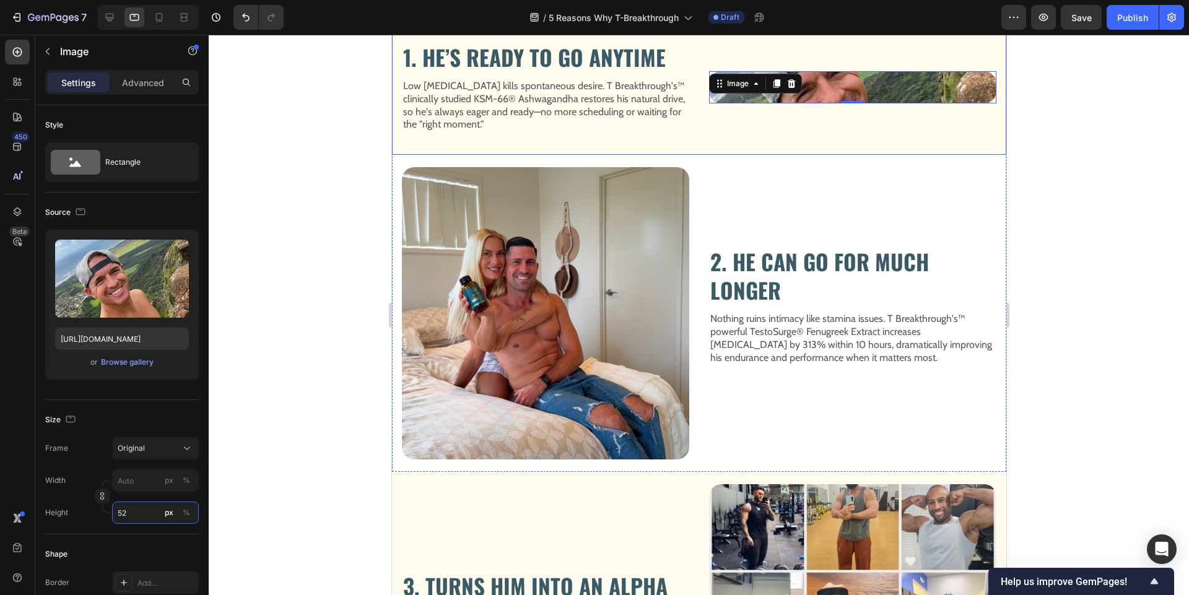
type input "5"
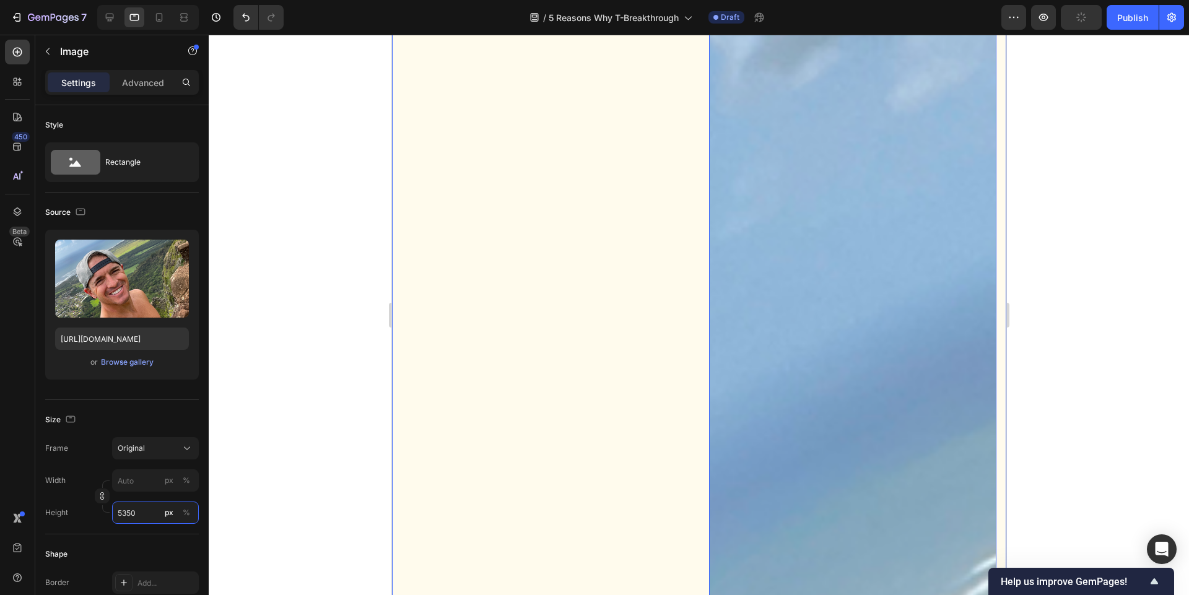
scroll to position [2005, 0]
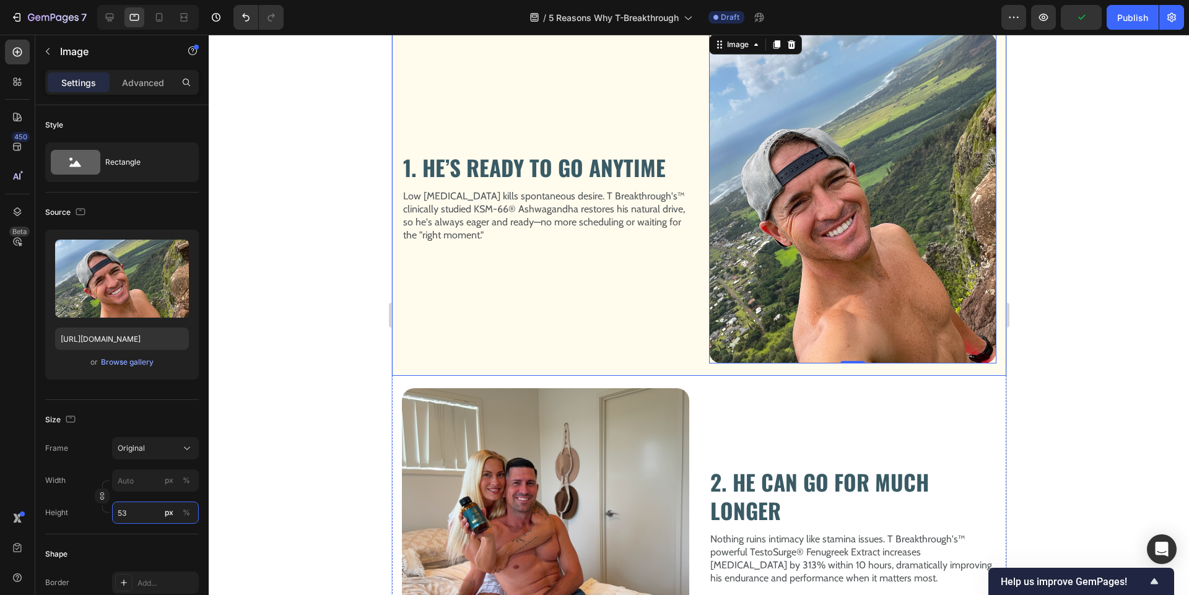
type input "5"
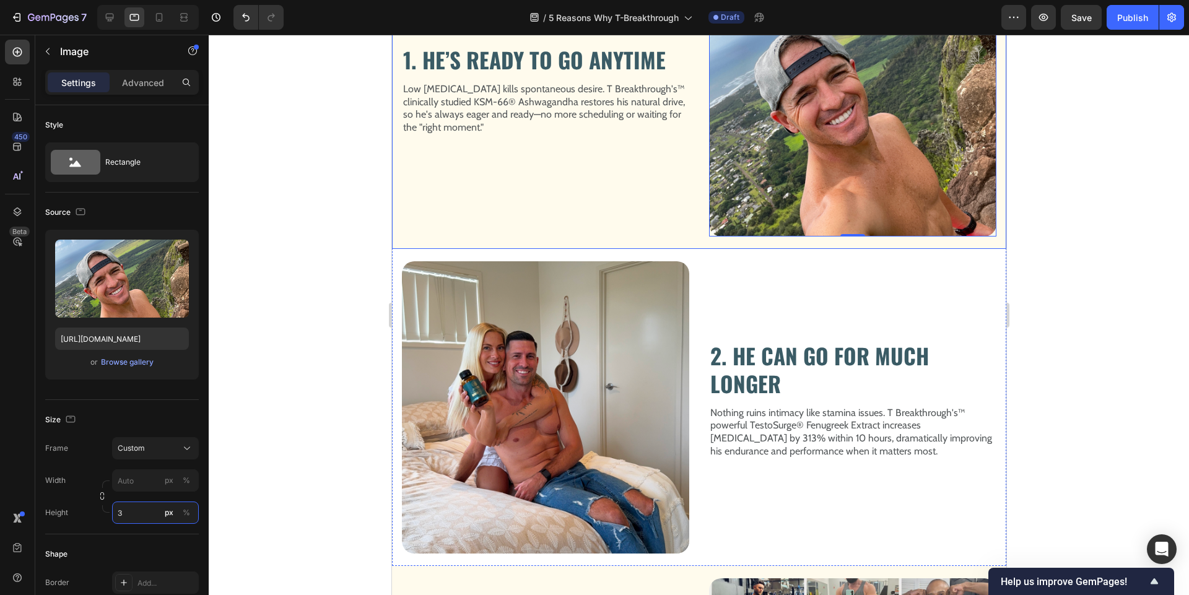
scroll to position [405, 0]
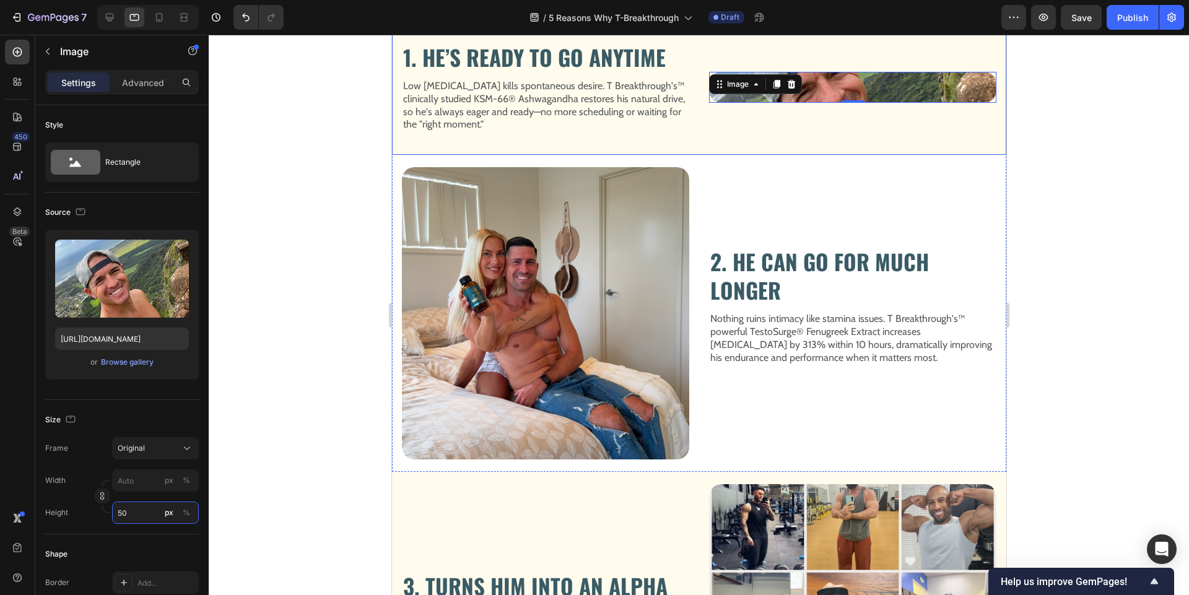
type input "5"
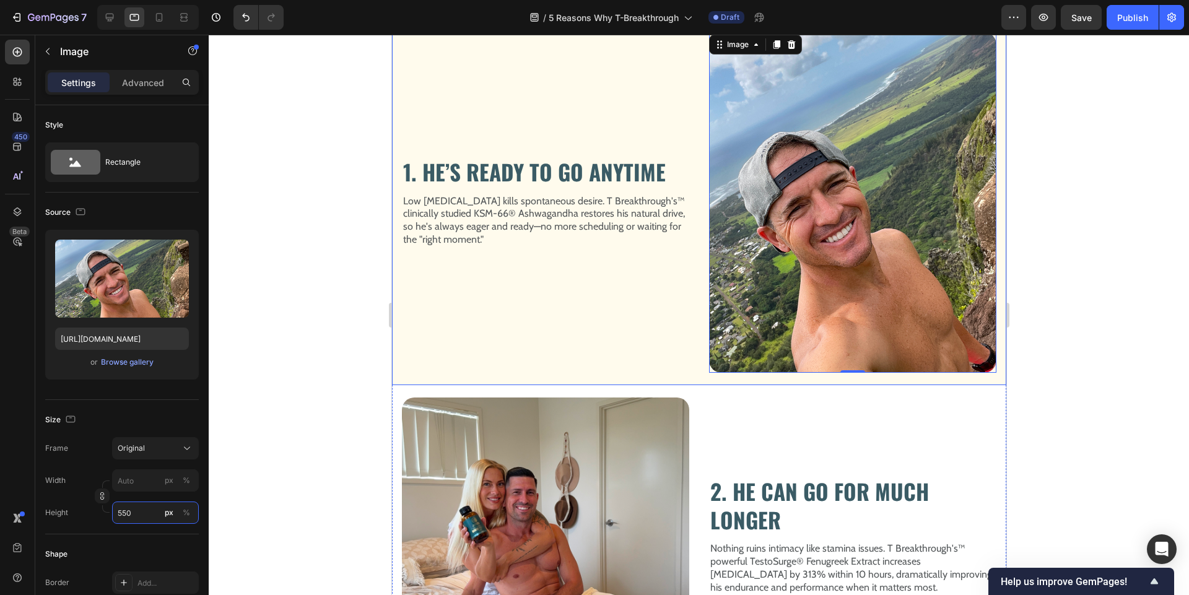
scroll to position [519, 0]
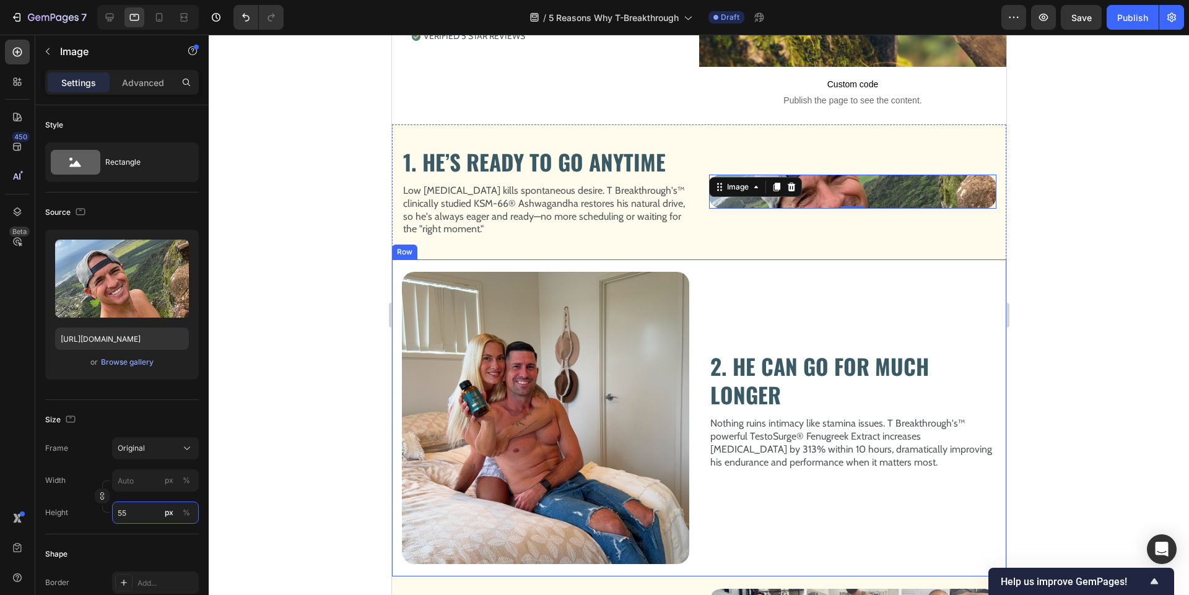
type input "5"
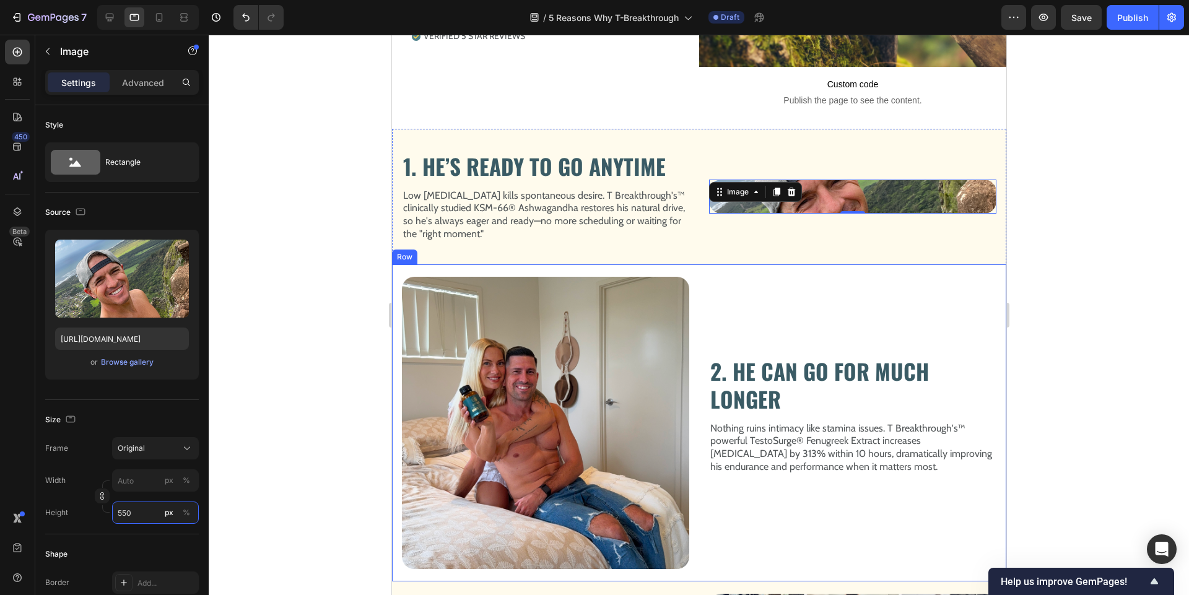
scroll to position [415, 0]
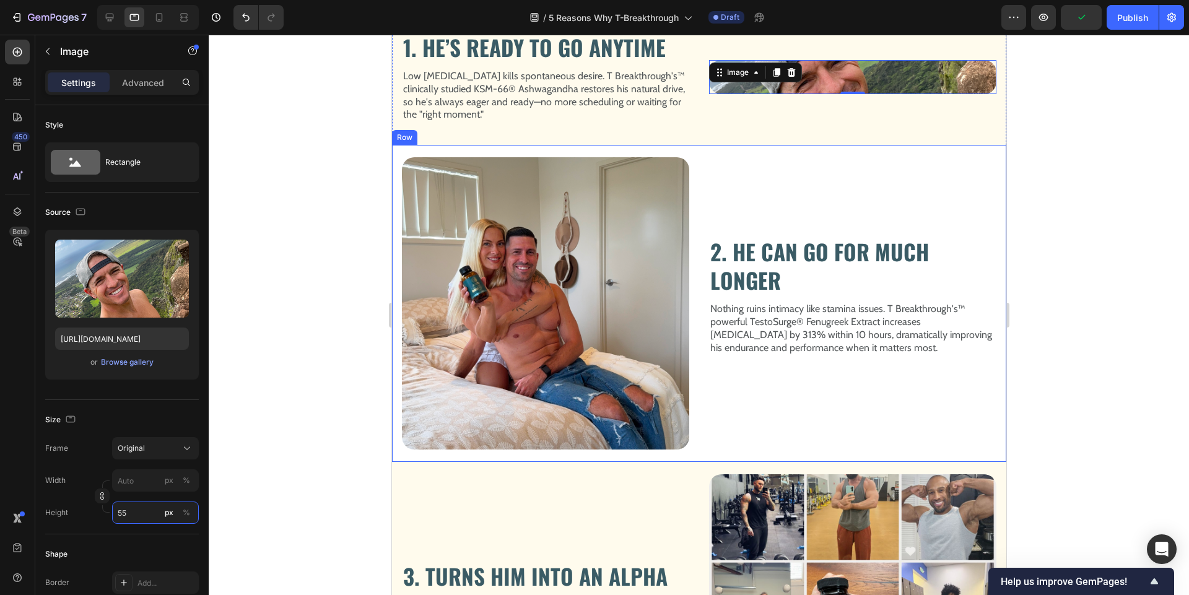
type input "5"
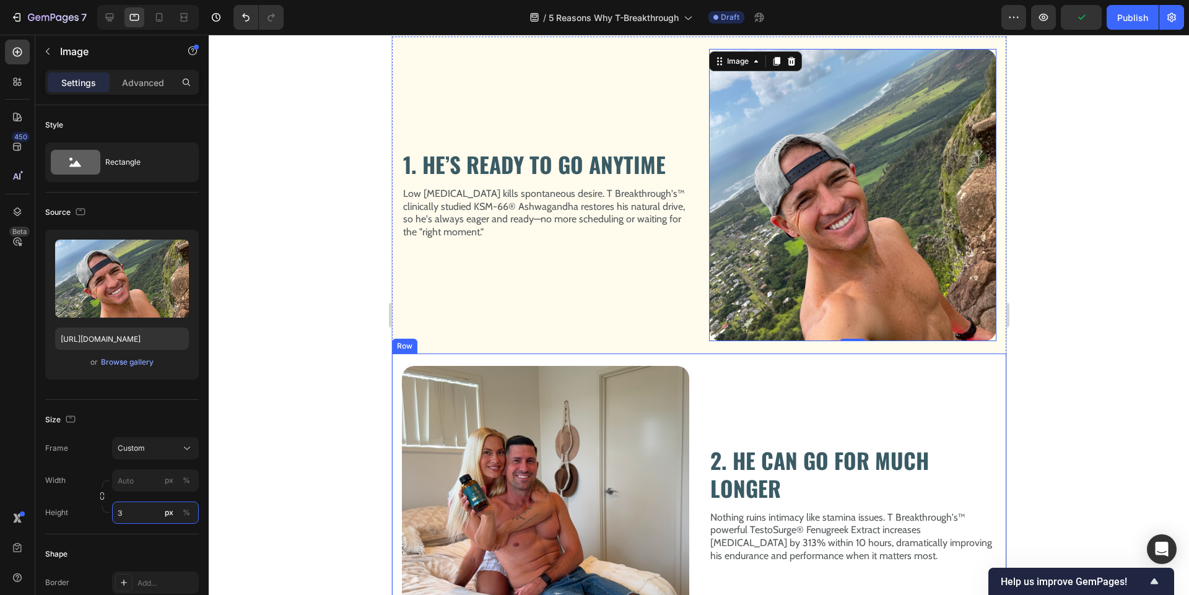
scroll to position [300, 0]
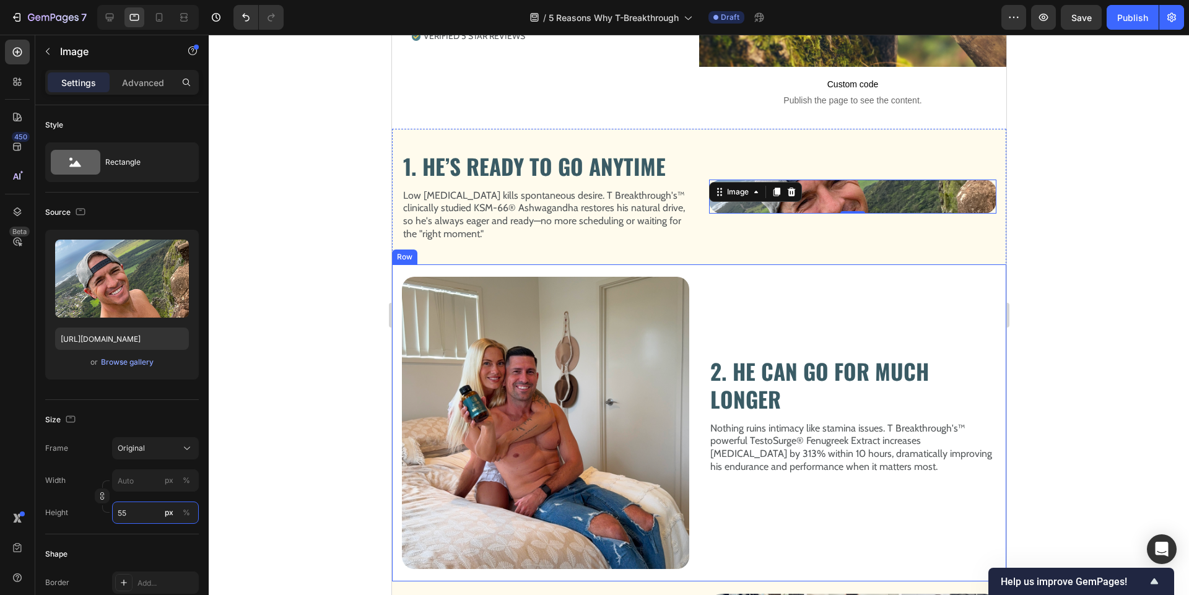
type input "5"
type input "53"
click at [157, 442] on div "Original" at bounding box center [156, 448] width 76 height 12
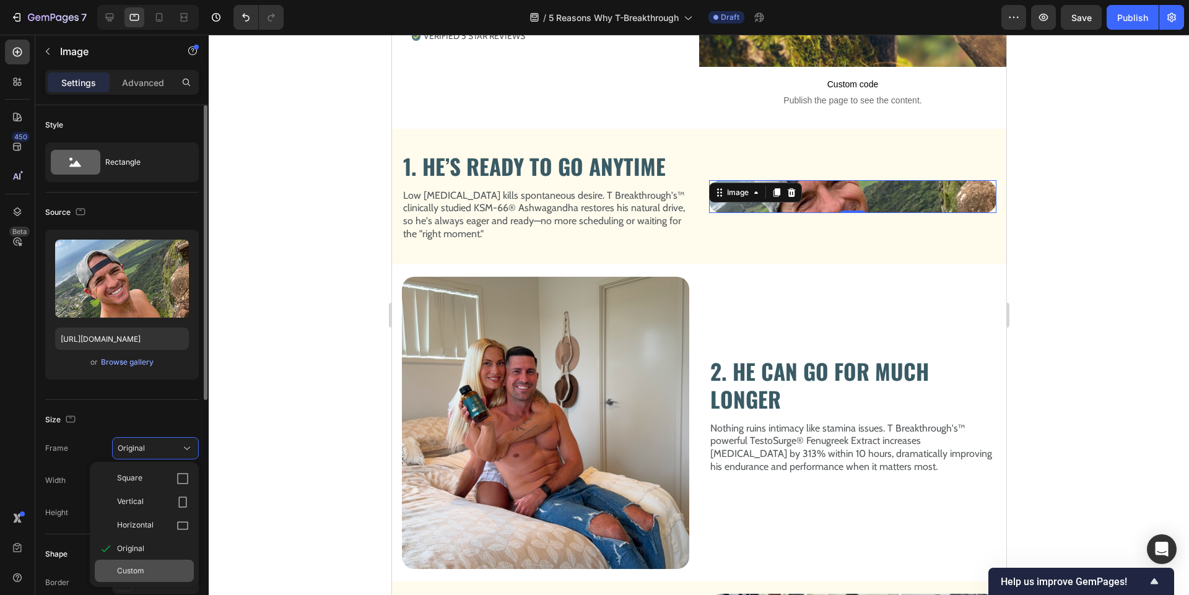
click at [143, 565] on span "Custom" at bounding box center [130, 570] width 27 height 11
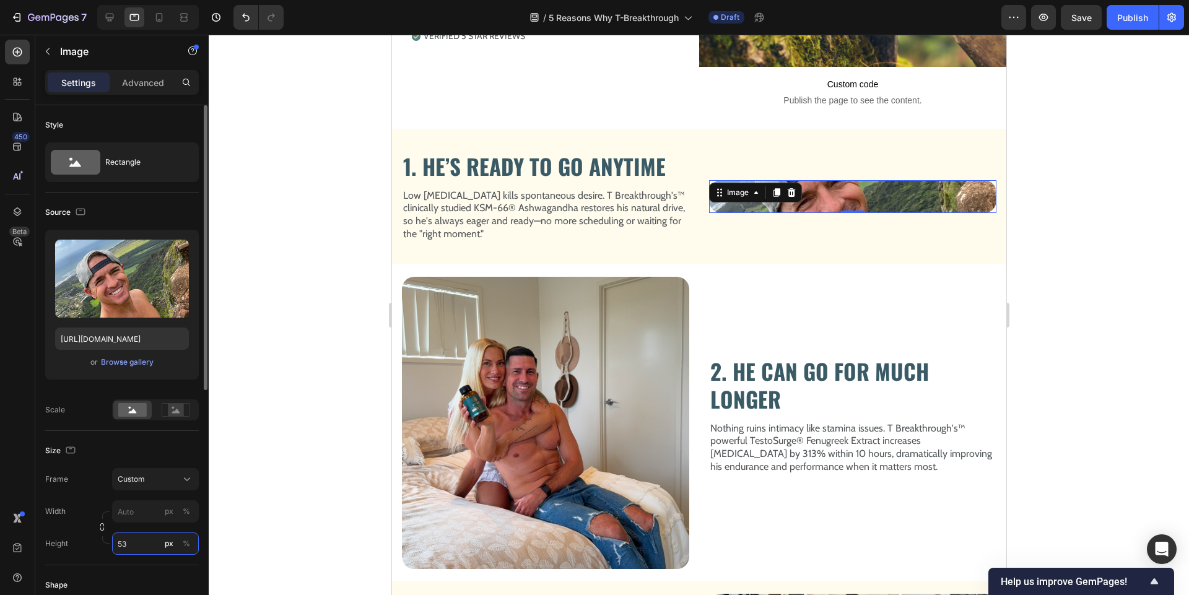
click at [136, 542] on div "Style Rectangle Source Upload Image https://cdn.shopify.com/s/files/1/0888/9293…" at bounding box center [122, 545] width 154 height 881
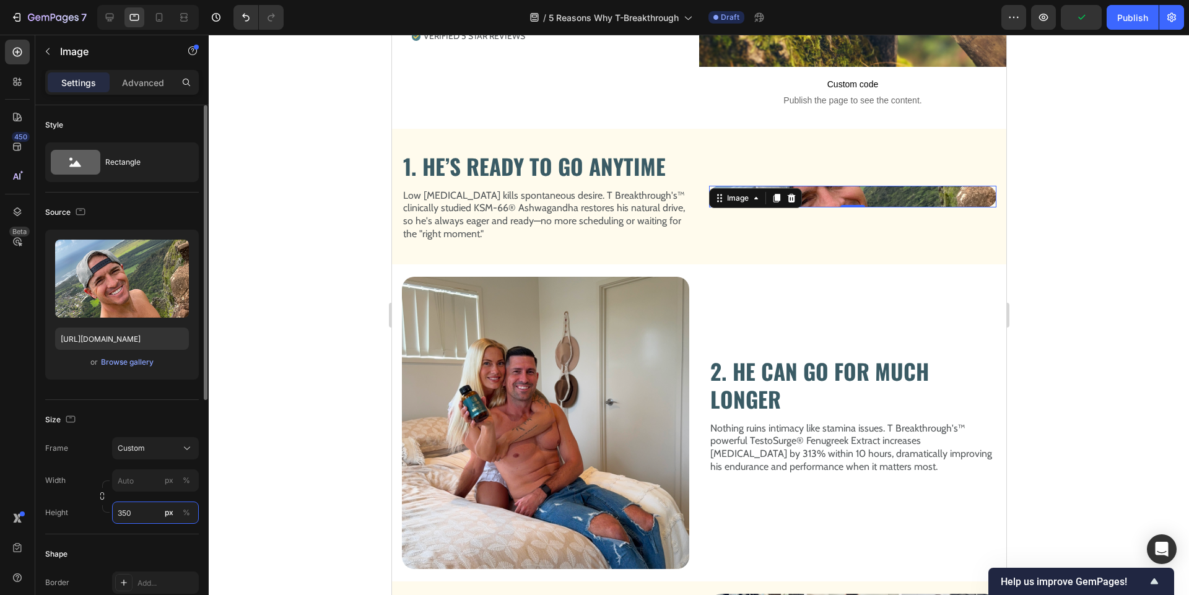
scroll to position [353, 0]
type input "3"
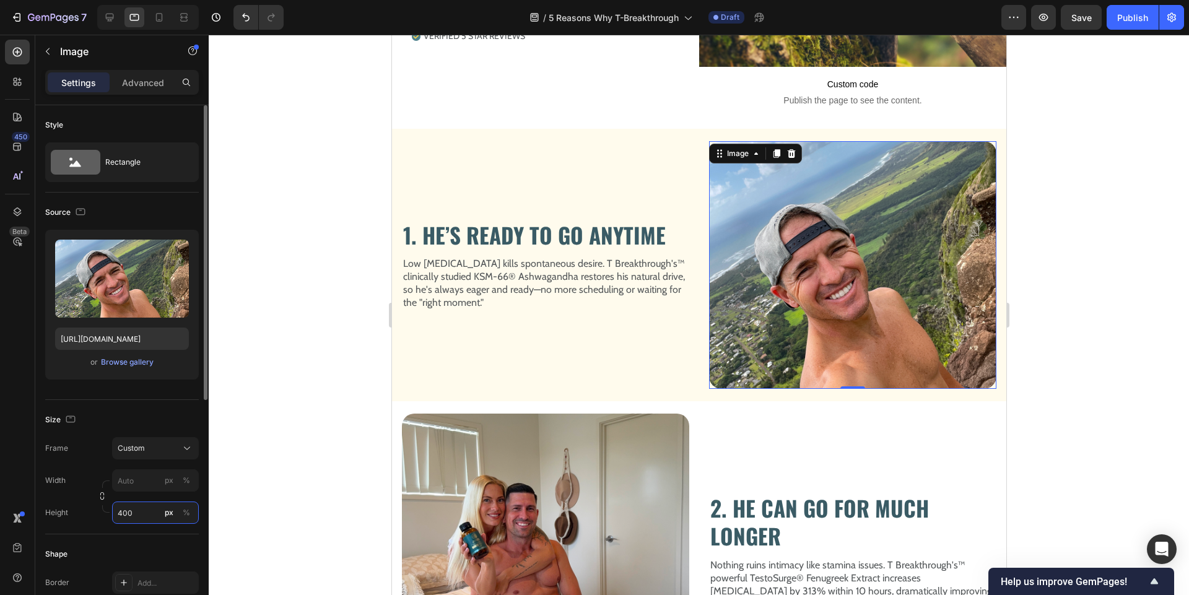
scroll to position [368, 0]
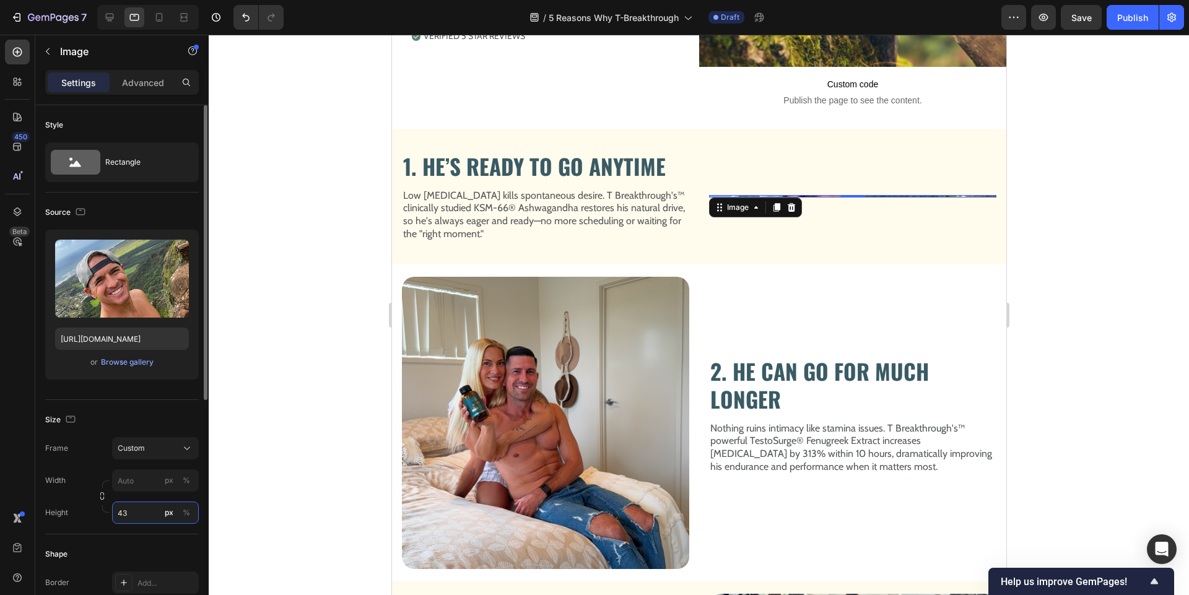
type input "430"
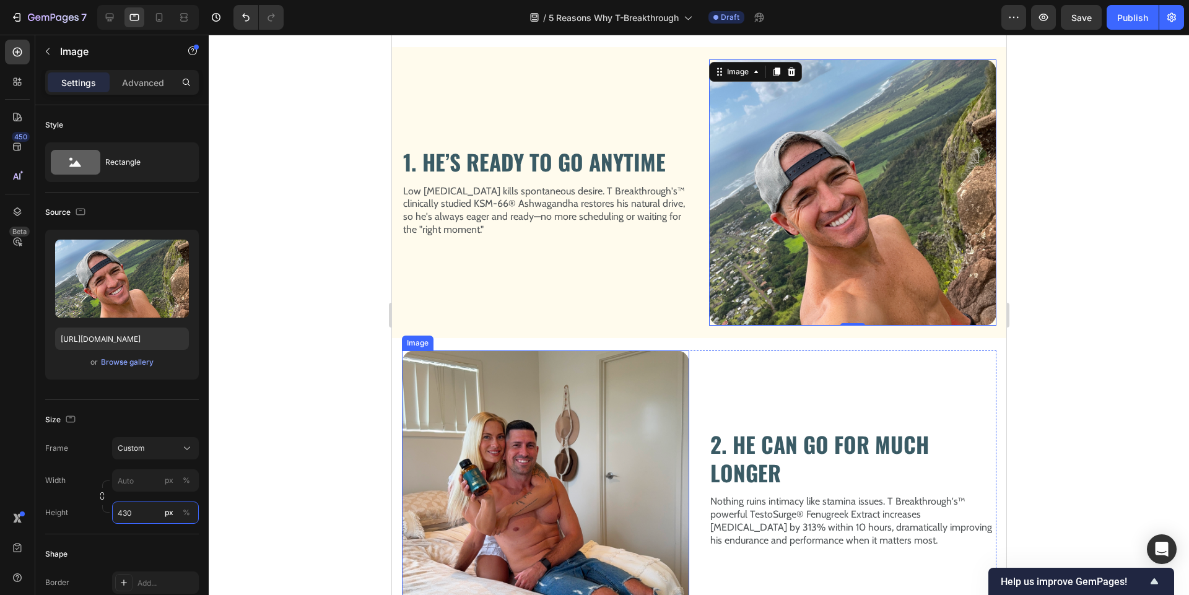
scroll to position [650, 0]
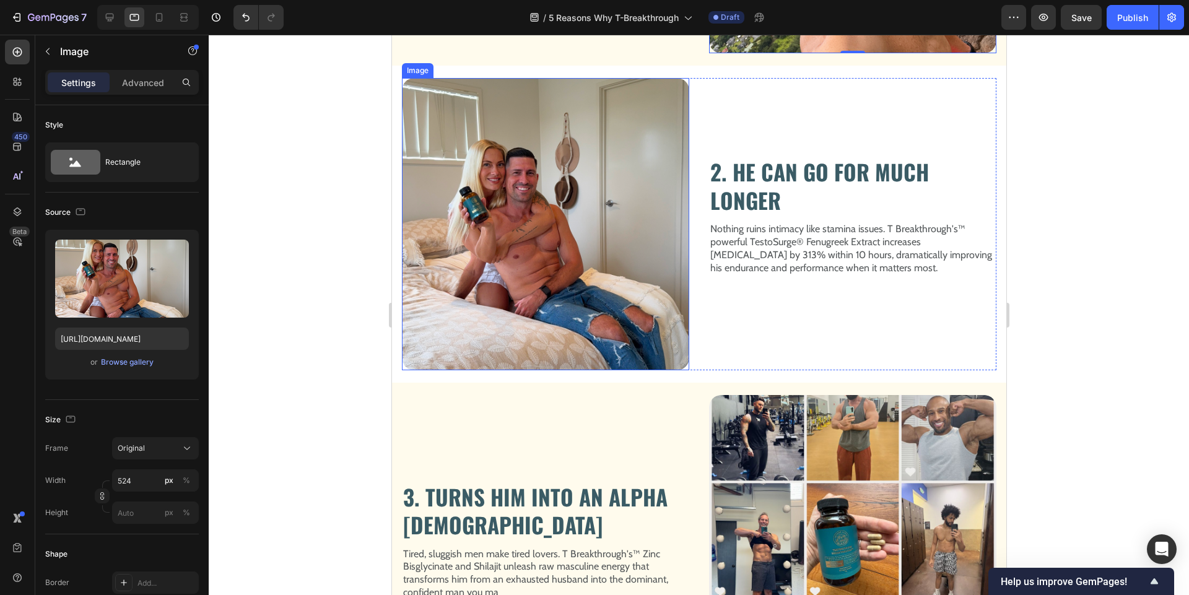
click at [552, 257] on img at bounding box center [544, 224] width 287 height 292
click at [131, 516] on input "px %" at bounding box center [155, 512] width 87 height 22
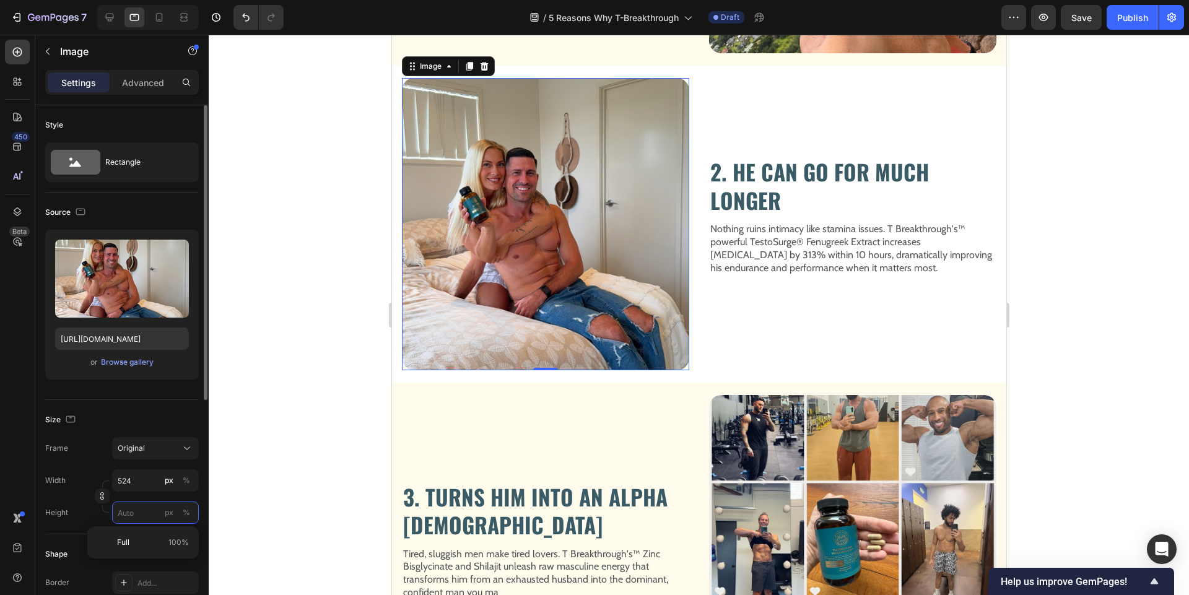
type input "3"
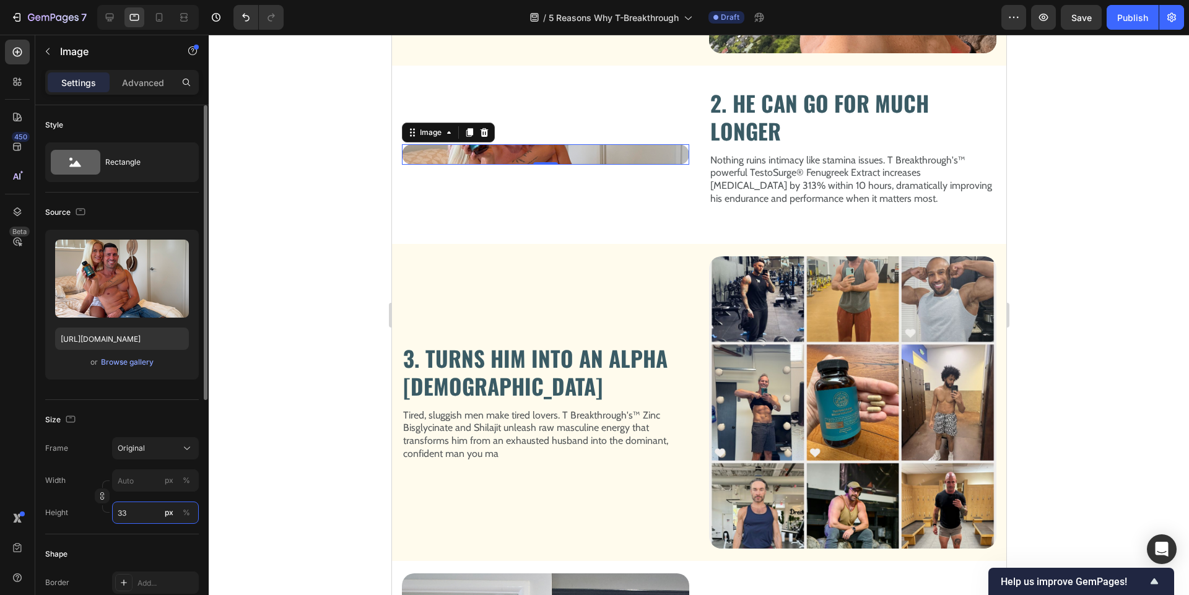
type input "3"
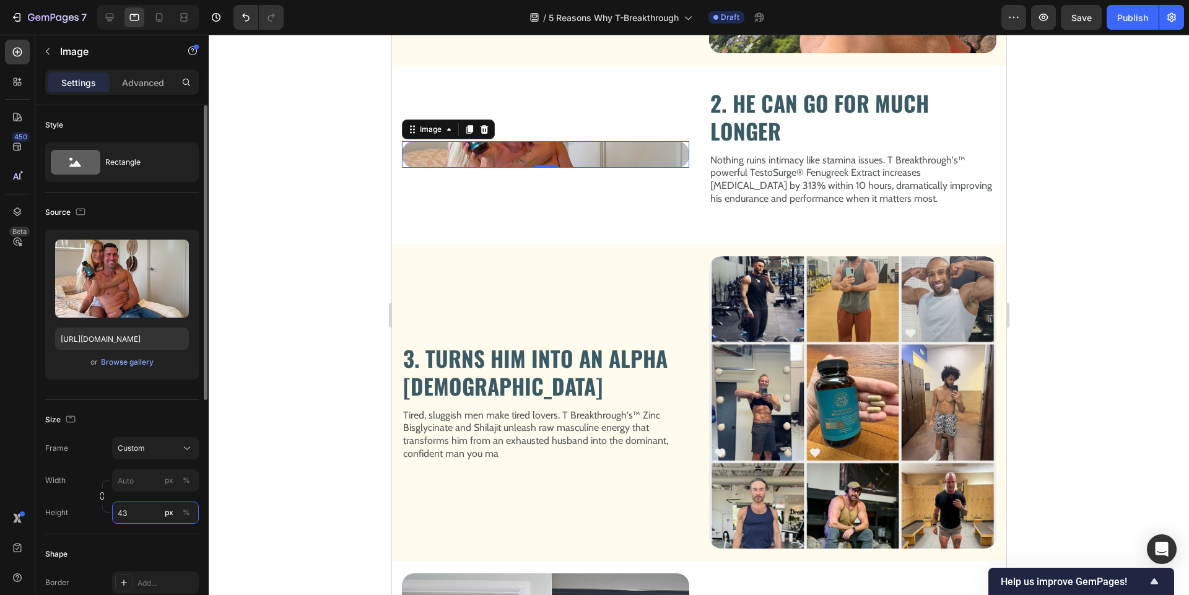
type input "3"
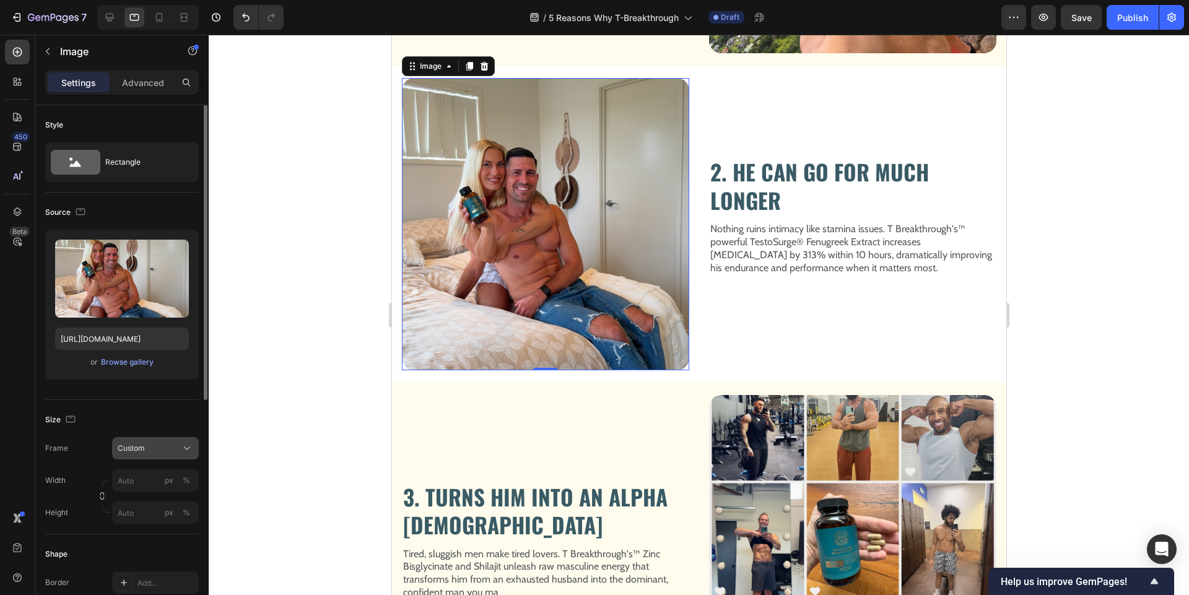
click at [188, 445] on icon at bounding box center [187, 448] width 12 height 12
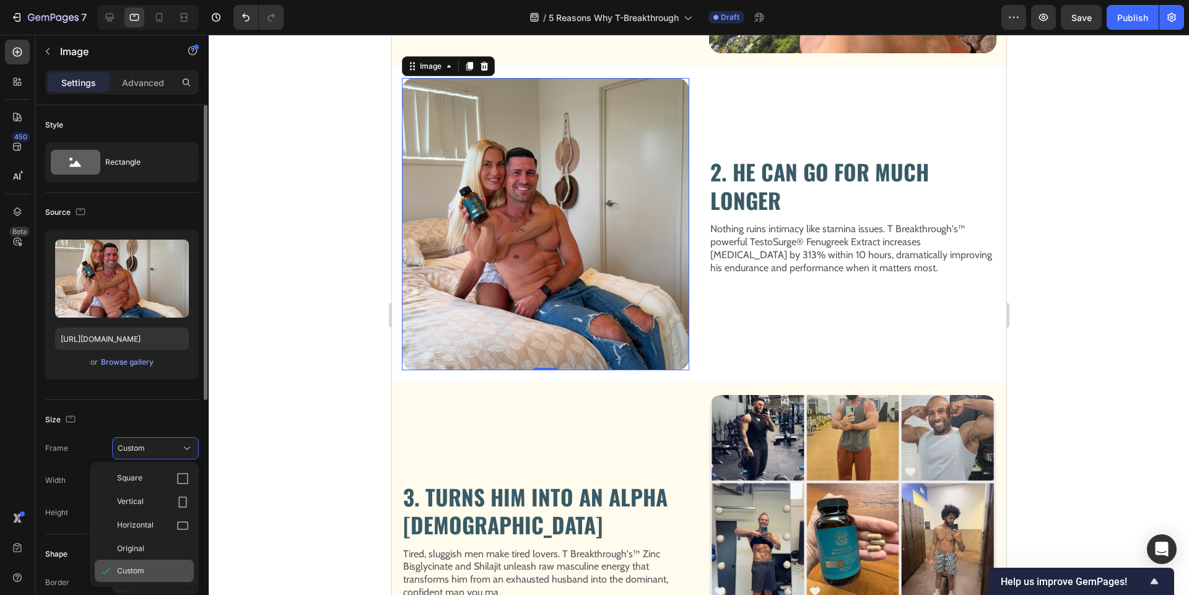
click at [145, 566] on div "Custom" at bounding box center [153, 570] width 72 height 11
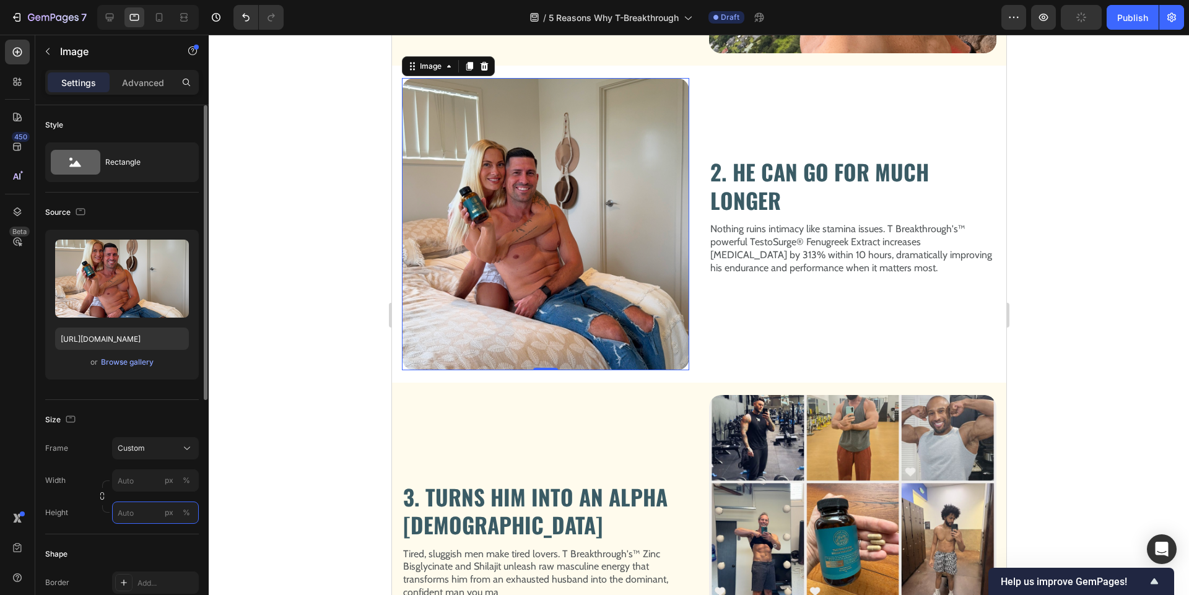
click at [136, 513] on input "px %" at bounding box center [155, 512] width 87 height 22
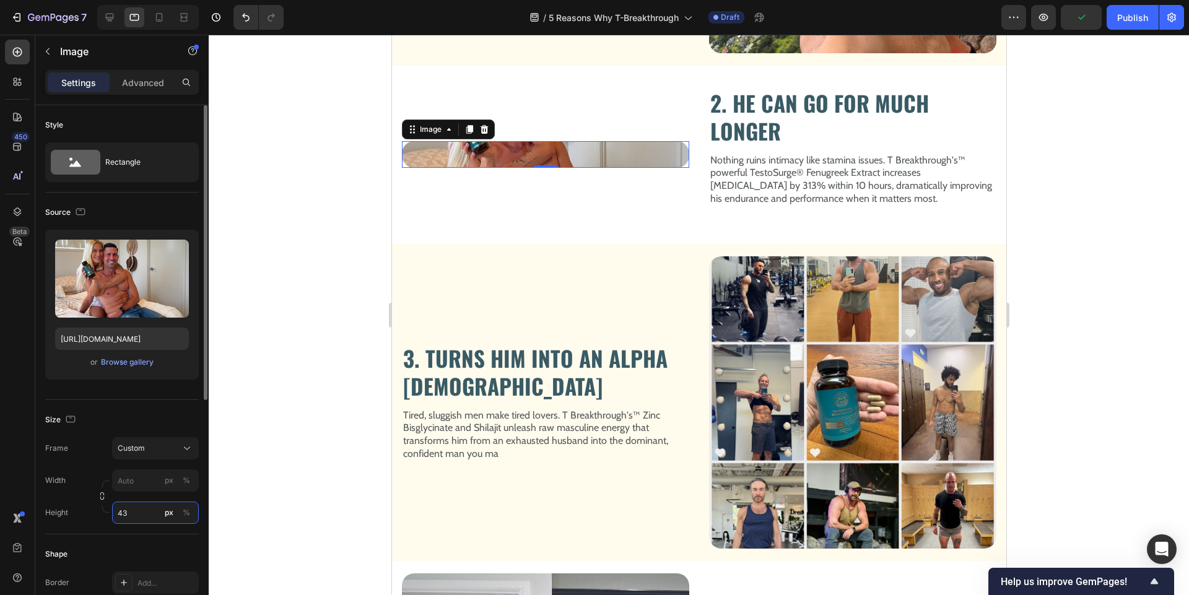
type input "430"
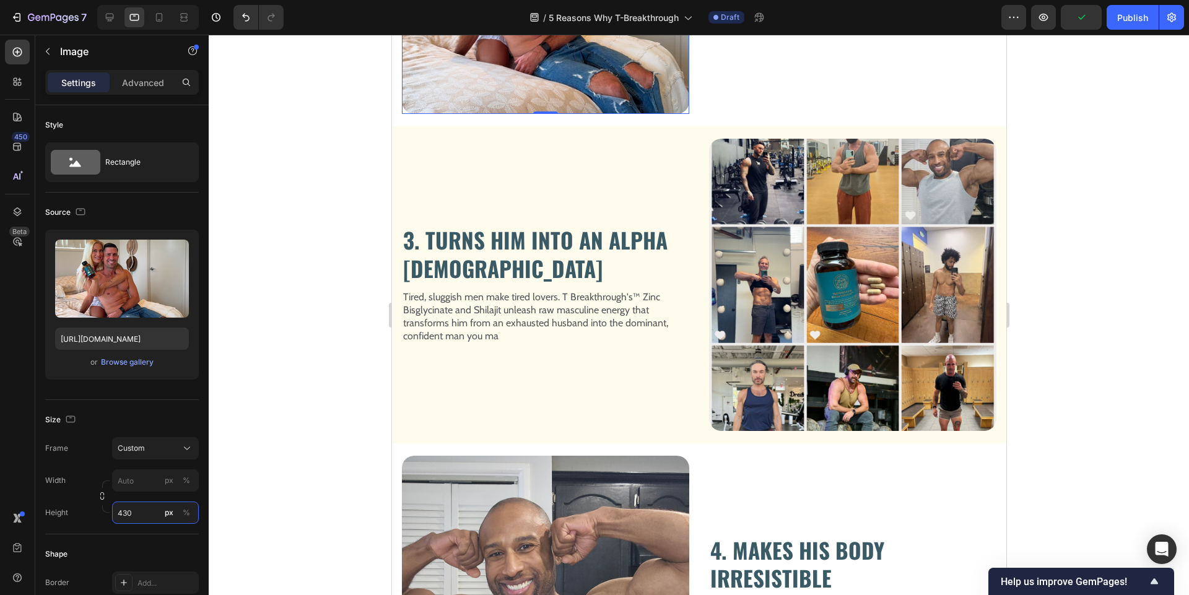
scroll to position [896, 0]
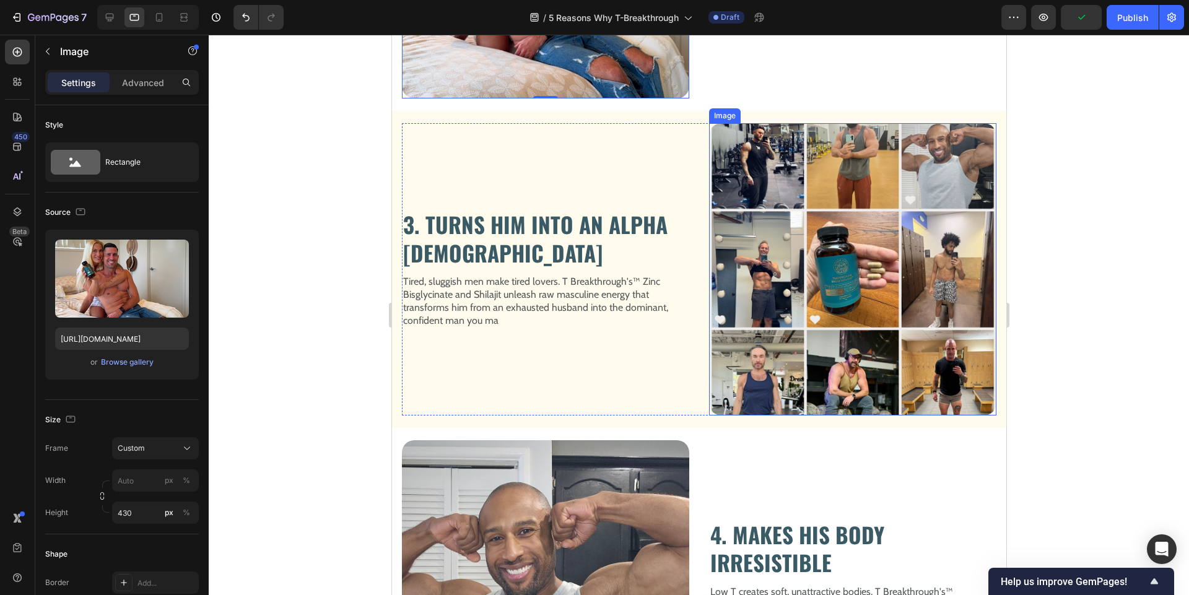
click at [794, 215] on img at bounding box center [851, 269] width 287 height 292
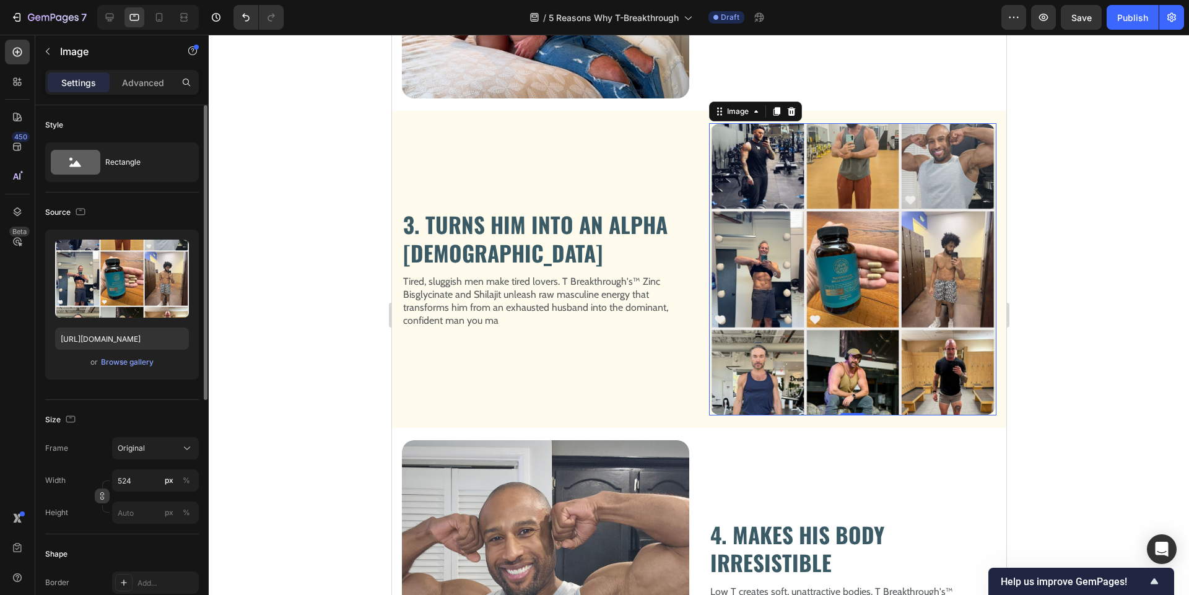
click at [97, 493] on button "button" at bounding box center [102, 495] width 15 height 15
click at [145, 550] on input "px %" at bounding box center [155, 543] width 87 height 22
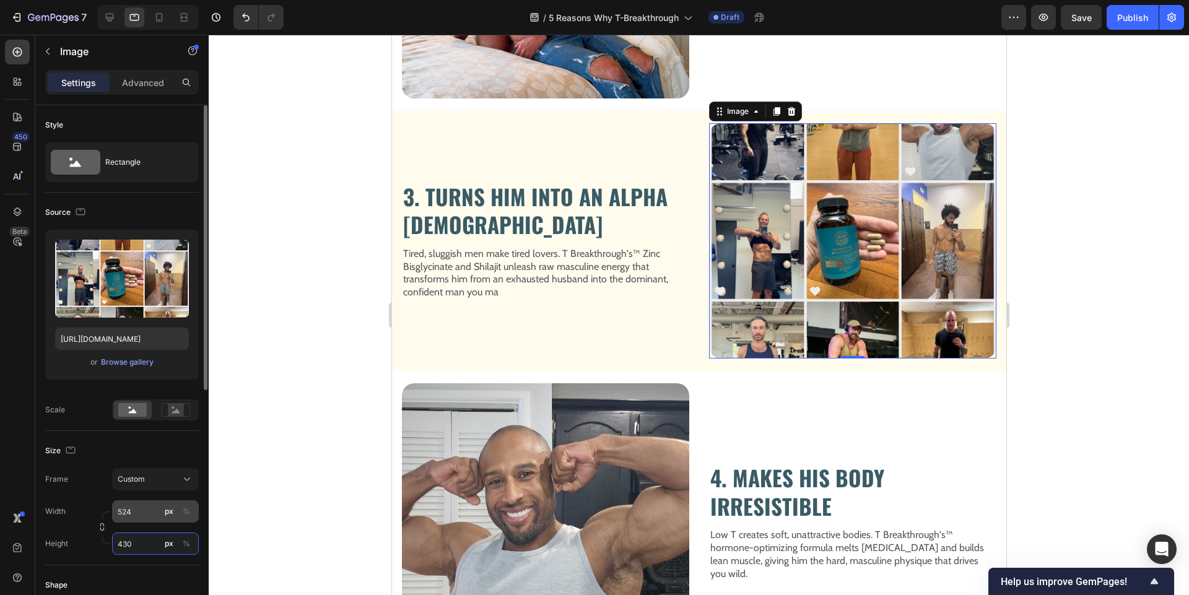
type input "430"
click at [134, 511] on input "524" at bounding box center [155, 511] width 87 height 22
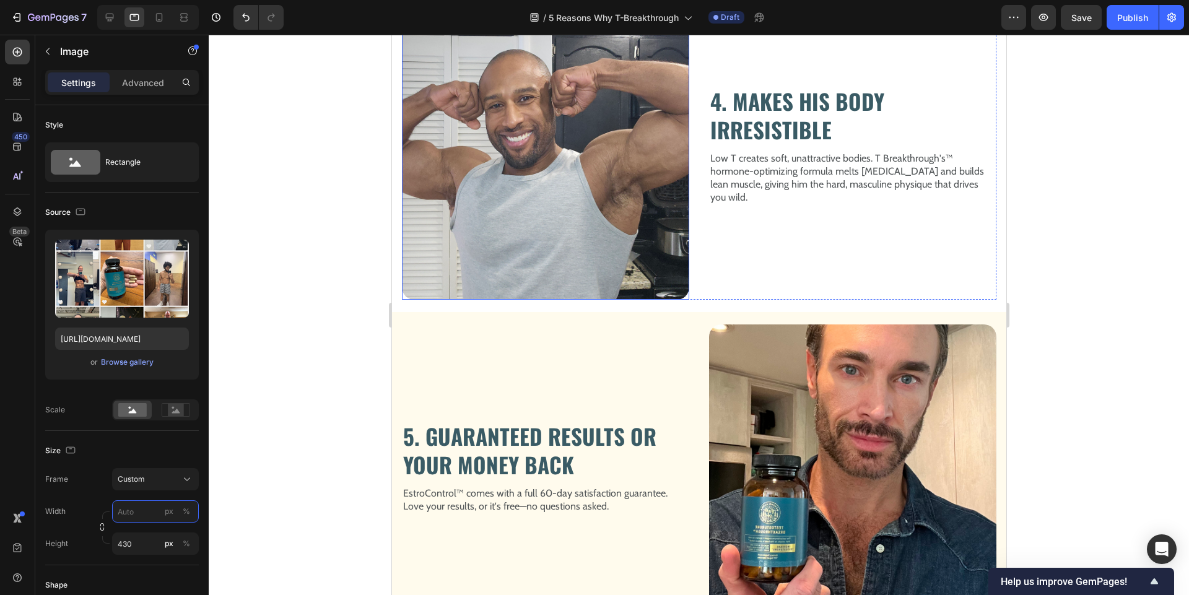
scroll to position [1307, 0]
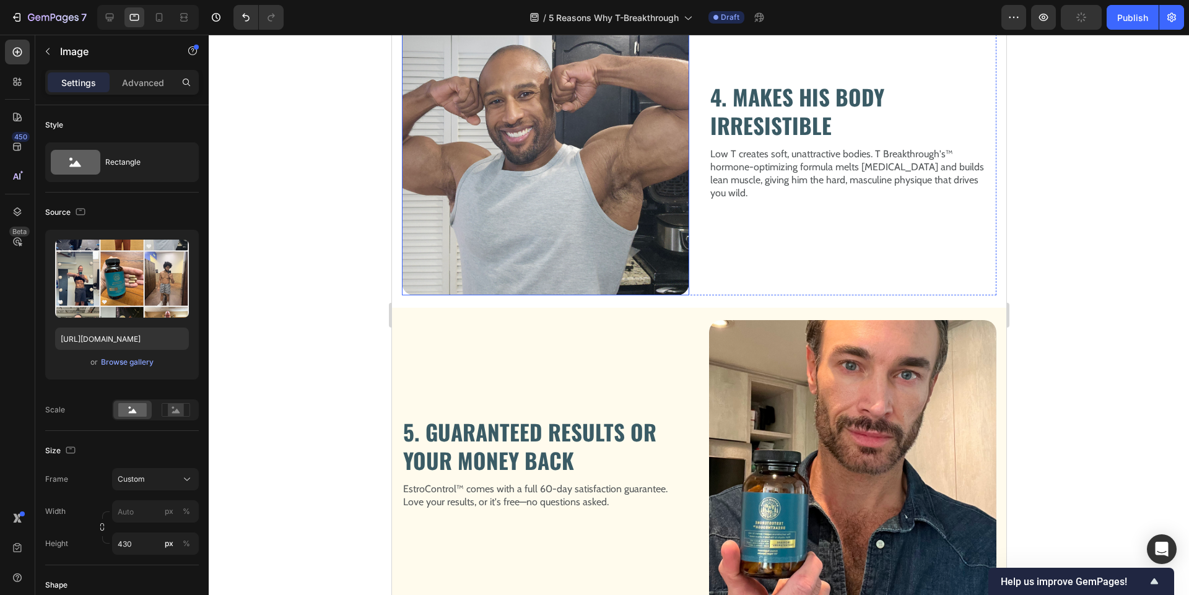
click at [589, 171] on img at bounding box center [544, 149] width 287 height 292
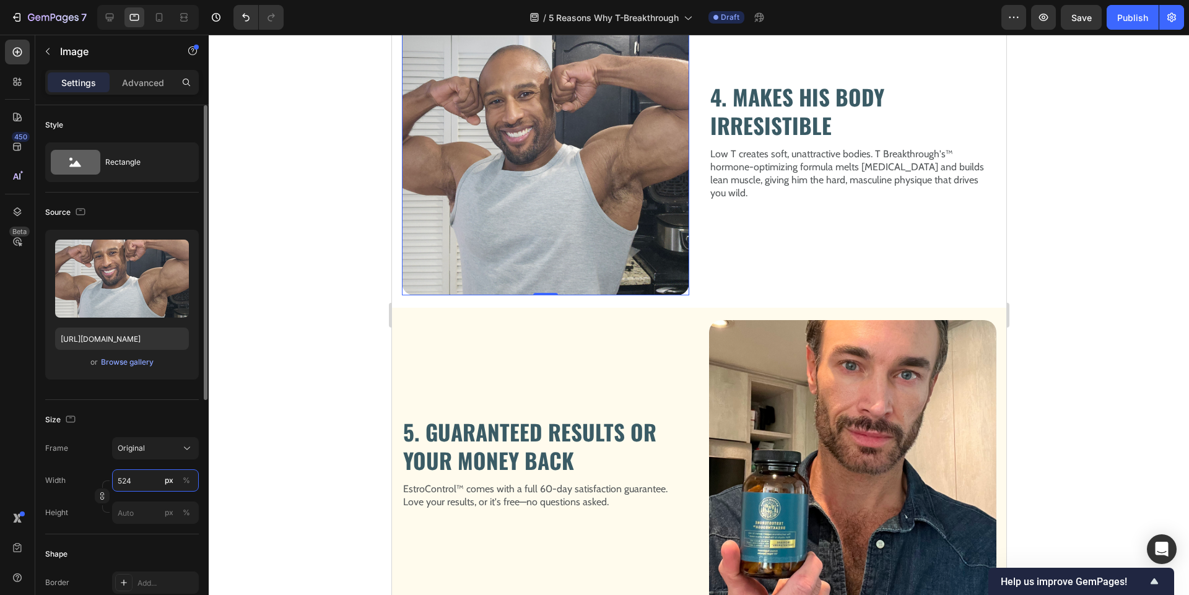
click at [138, 479] on input "524" at bounding box center [155, 480] width 87 height 22
click at [101, 496] on icon "button" at bounding box center [102, 496] width 9 height 9
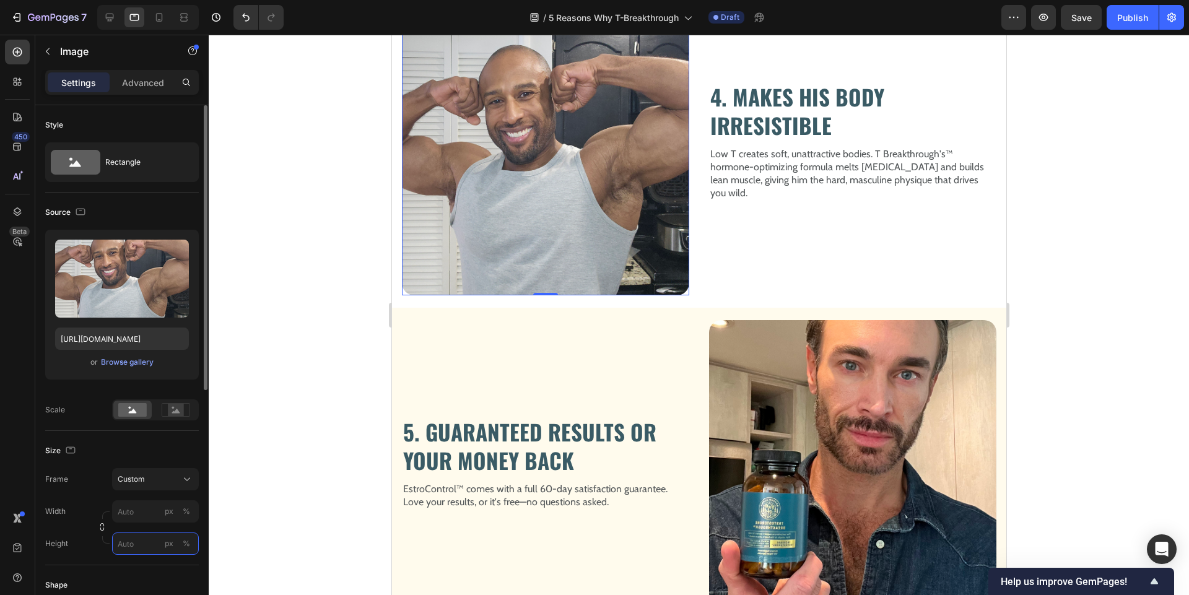
click at [143, 547] on input "px %" at bounding box center [155, 543] width 87 height 22
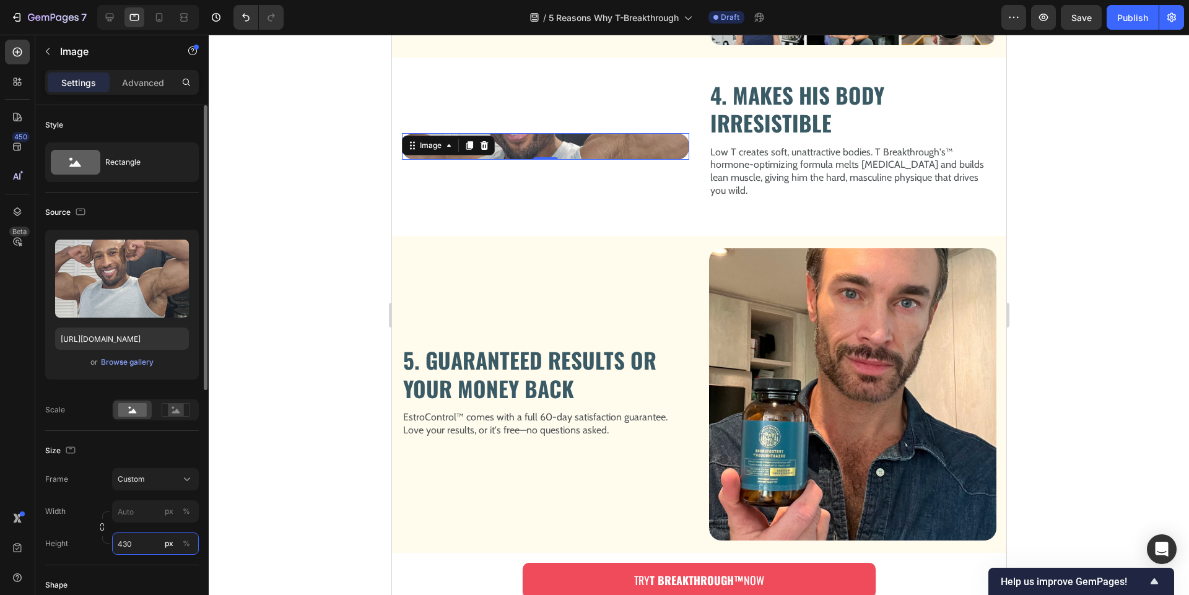
scroll to position [1296, 0]
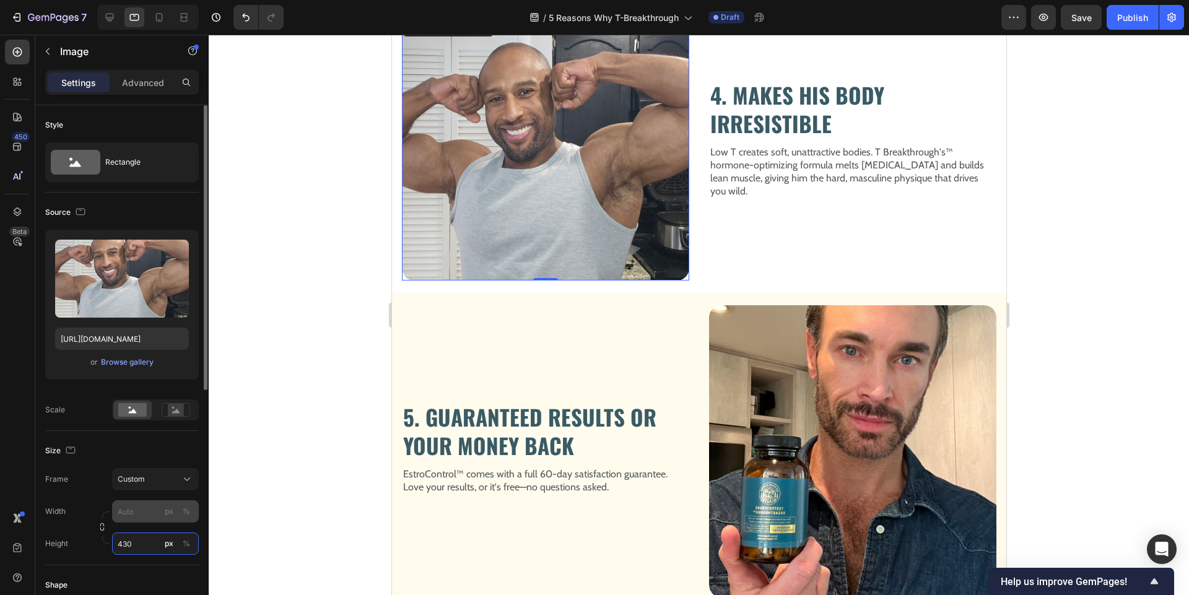
type input "430"
click at [129, 514] on input "px %" at bounding box center [155, 511] width 87 height 22
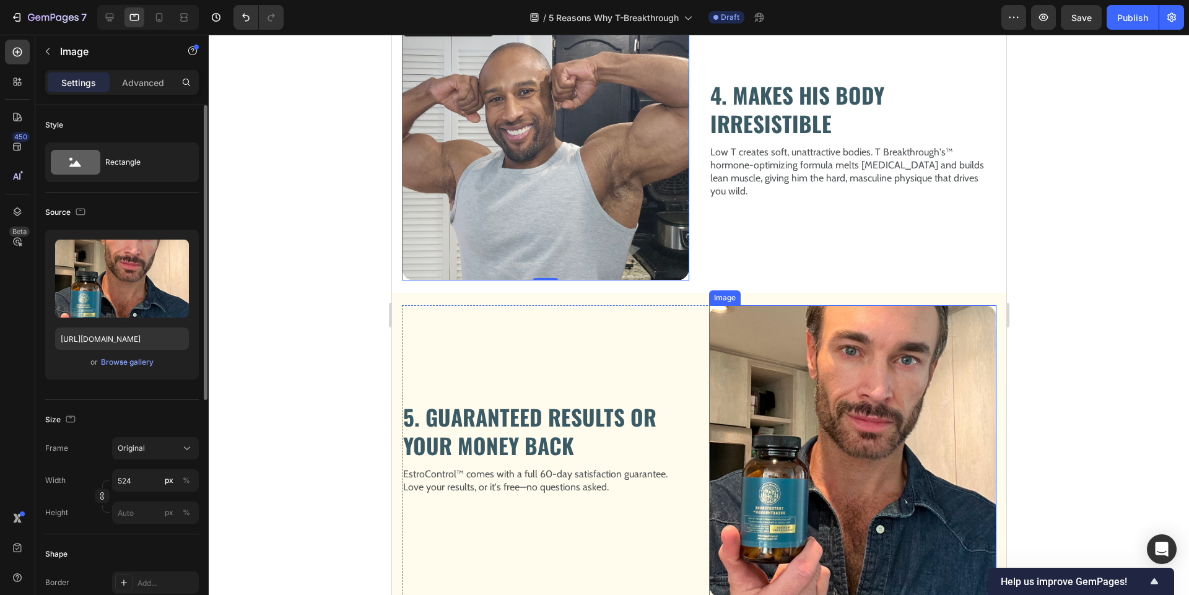
click at [828, 396] on img at bounding box center [851, 451] width 287 height 292
click at [135, 482] on input "524" at bounding box center [155, 480] width 87 height 22
click at [140, 509] on input "px %" at bounding box center [155, 512] width 87 height 22
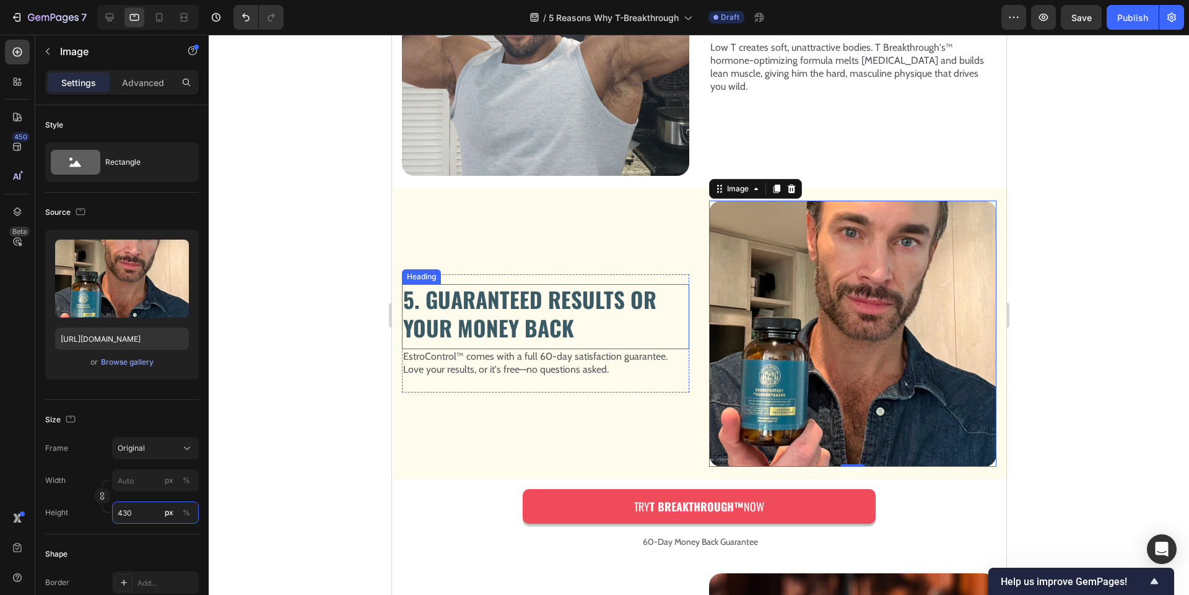
scroll to position [1407, 0]
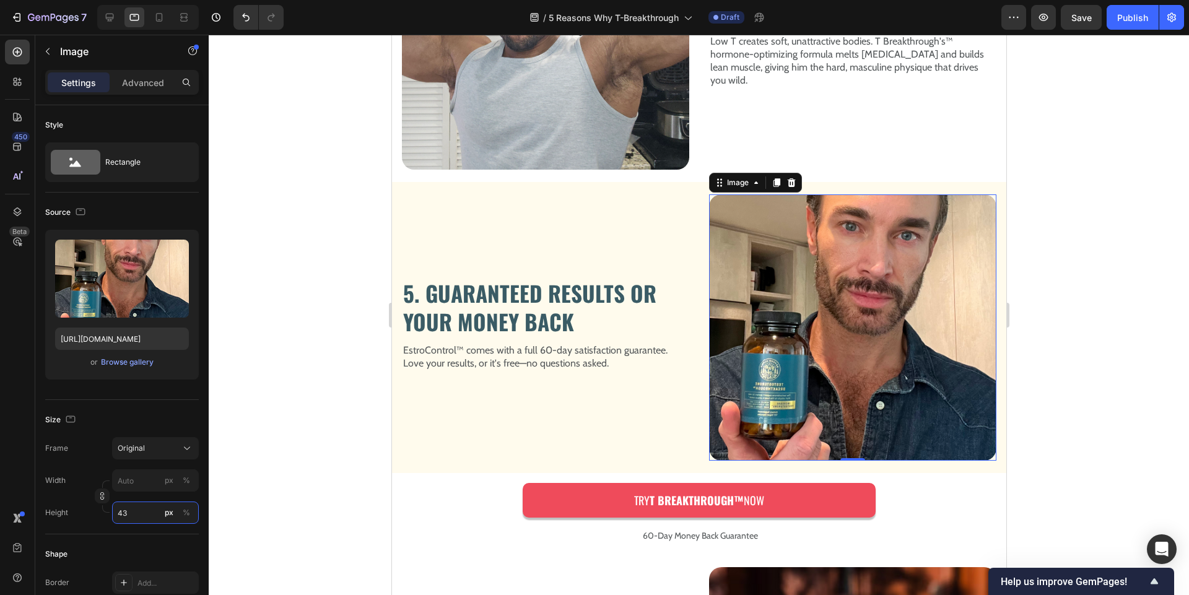
type input "4"
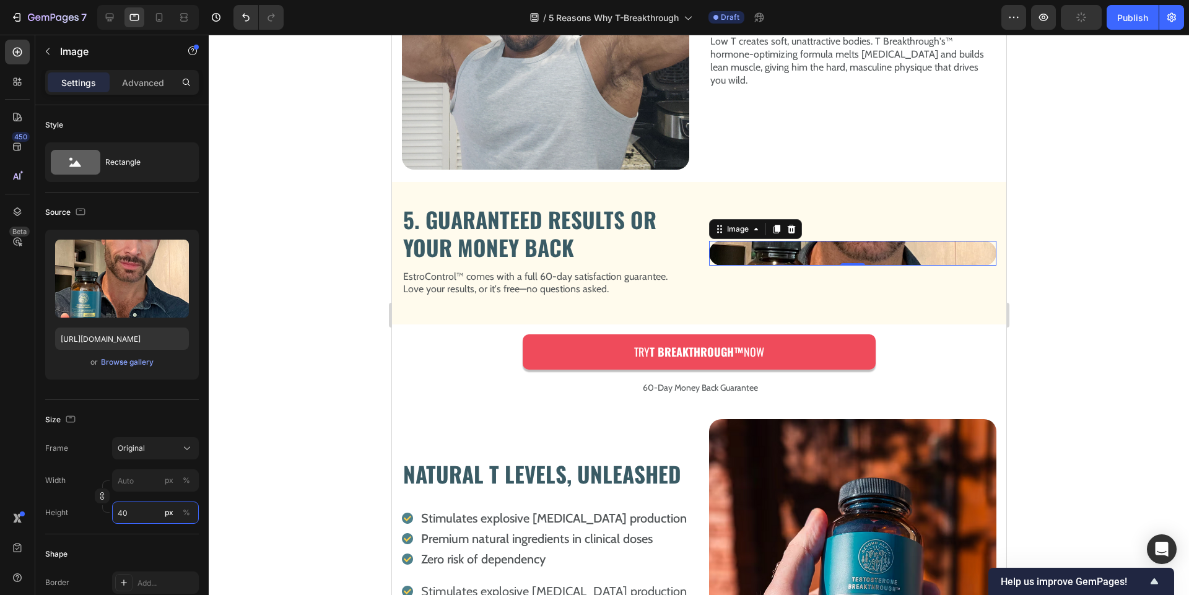
type input "4"
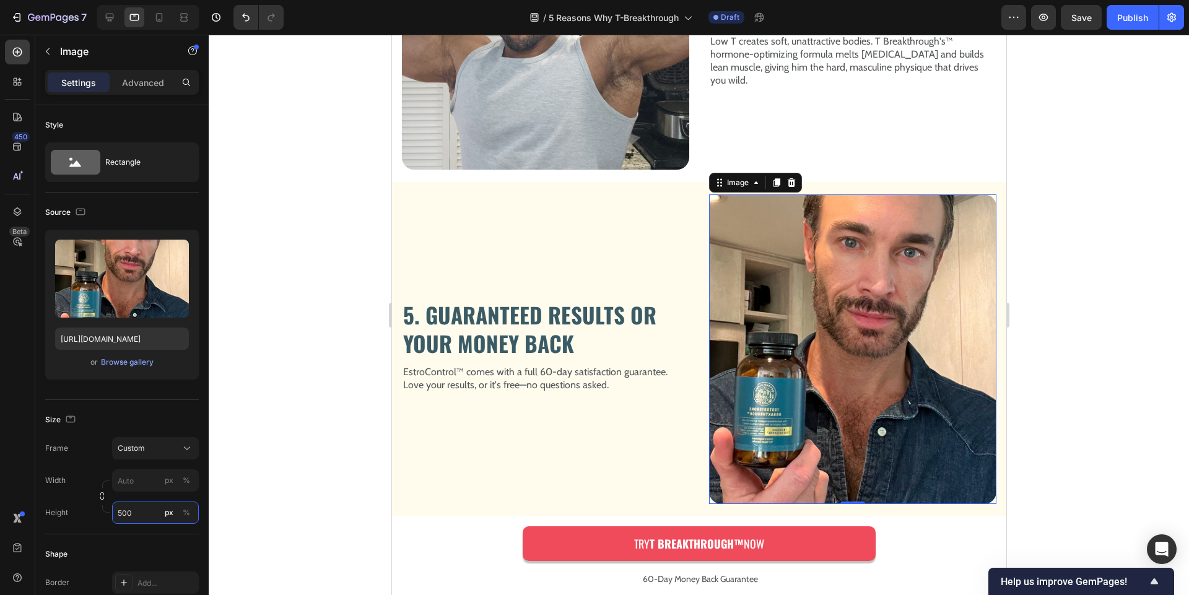
type input "4"
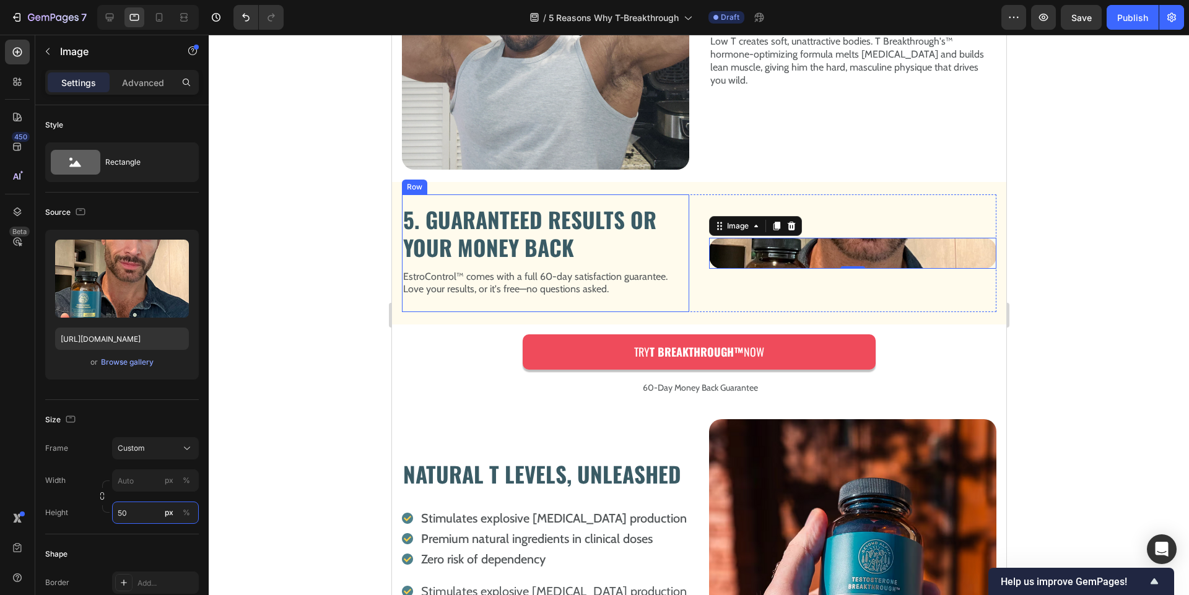
type input "5"
type input "430"
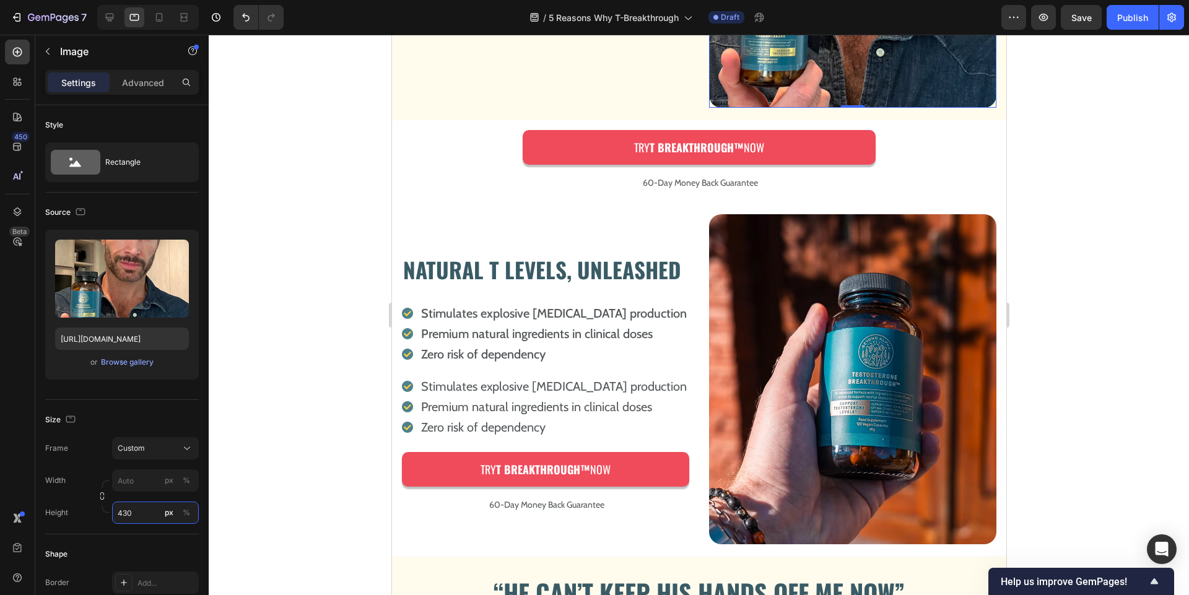
scroll to position [1766, 0]
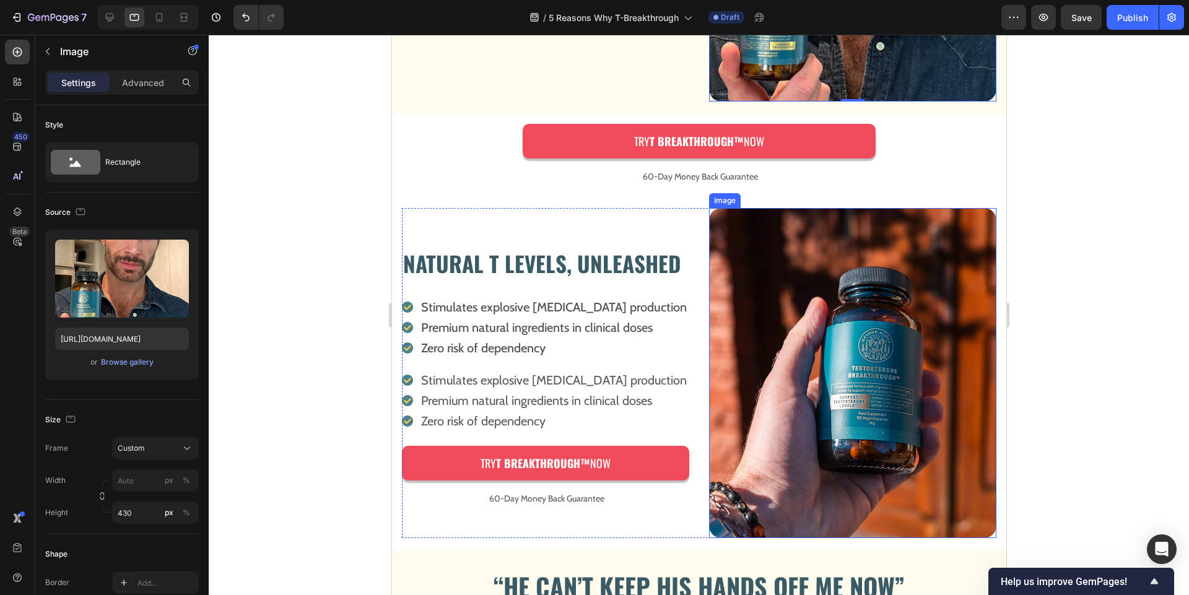
click at [785, 286] on img at bounding box center [851, 373] width 287 height 330
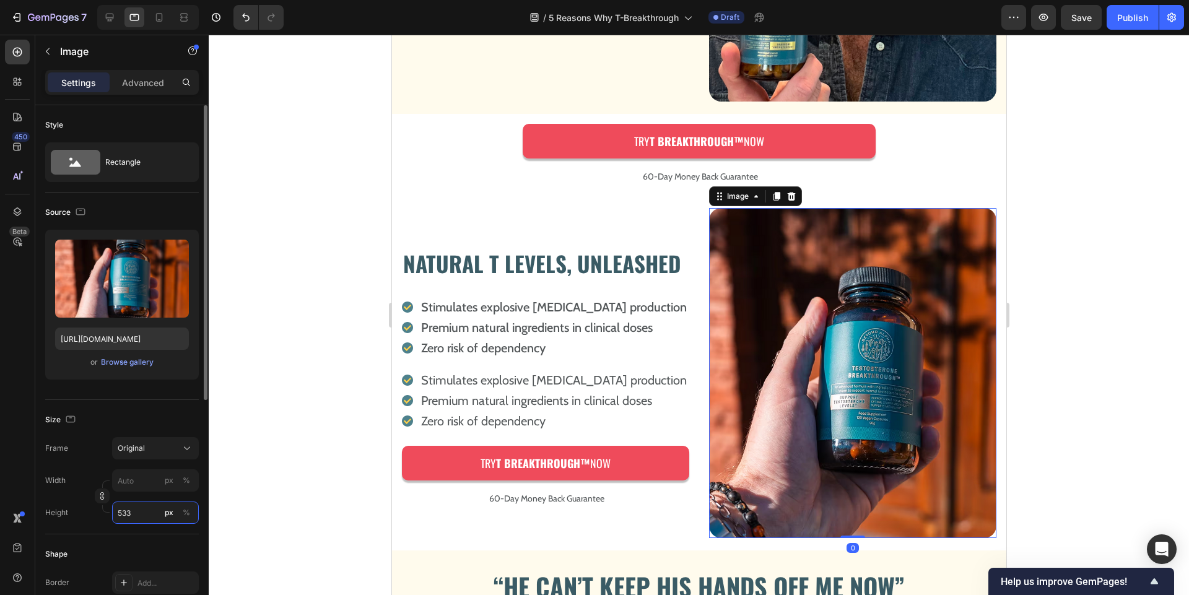
click at [144, 511] on input "533" at bounding box center [155, 512] width 87 height 22
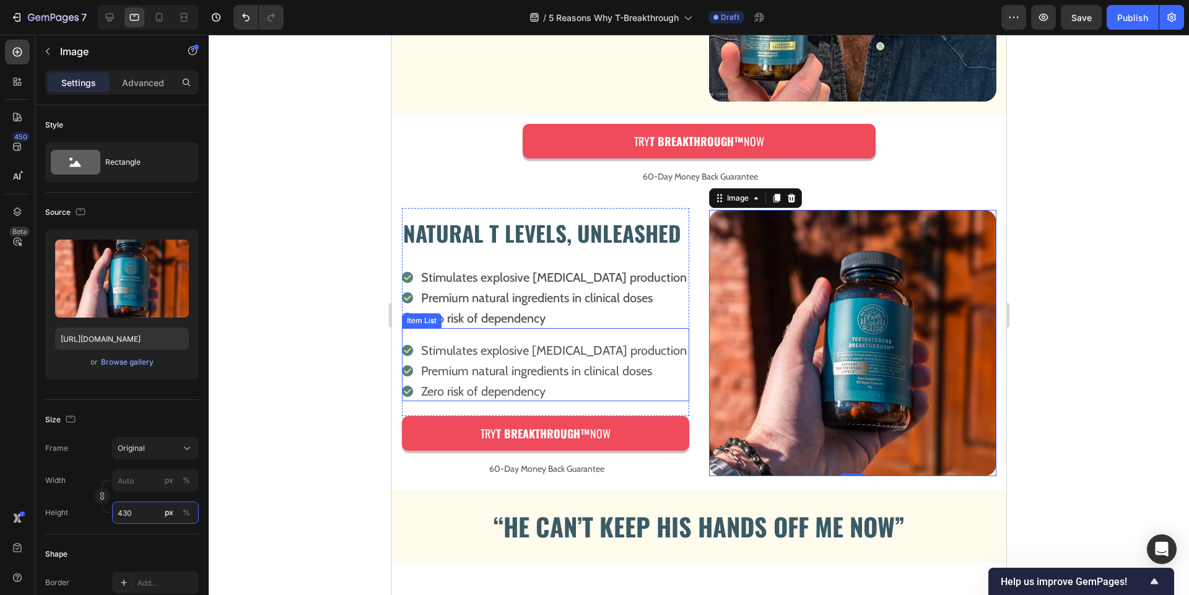
scroll to position [2049, 0]
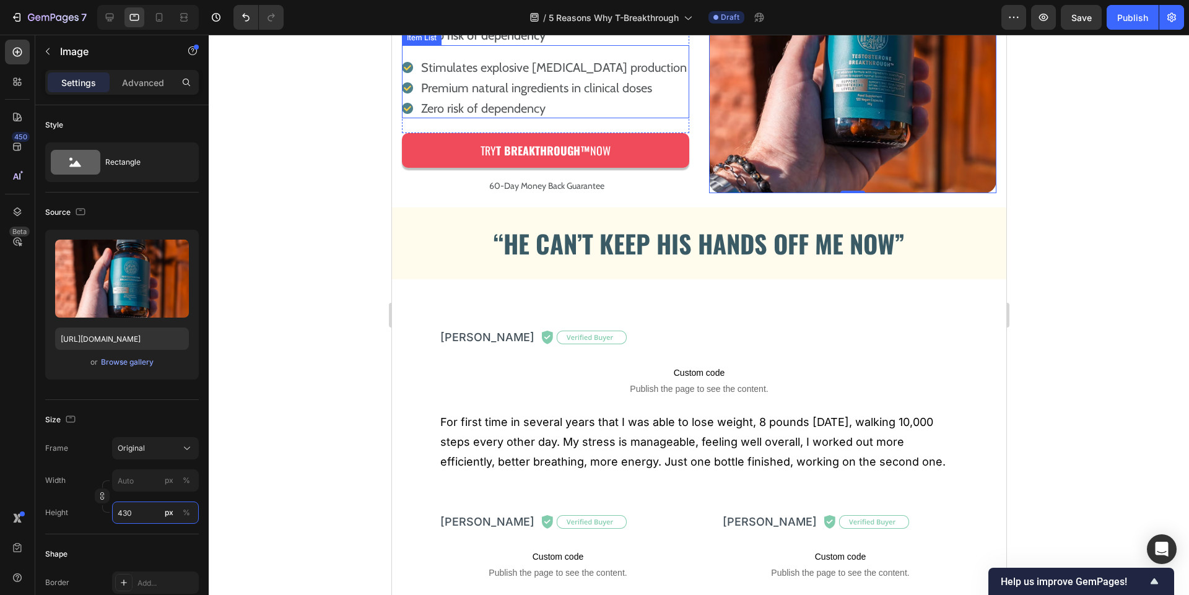
type input "533"
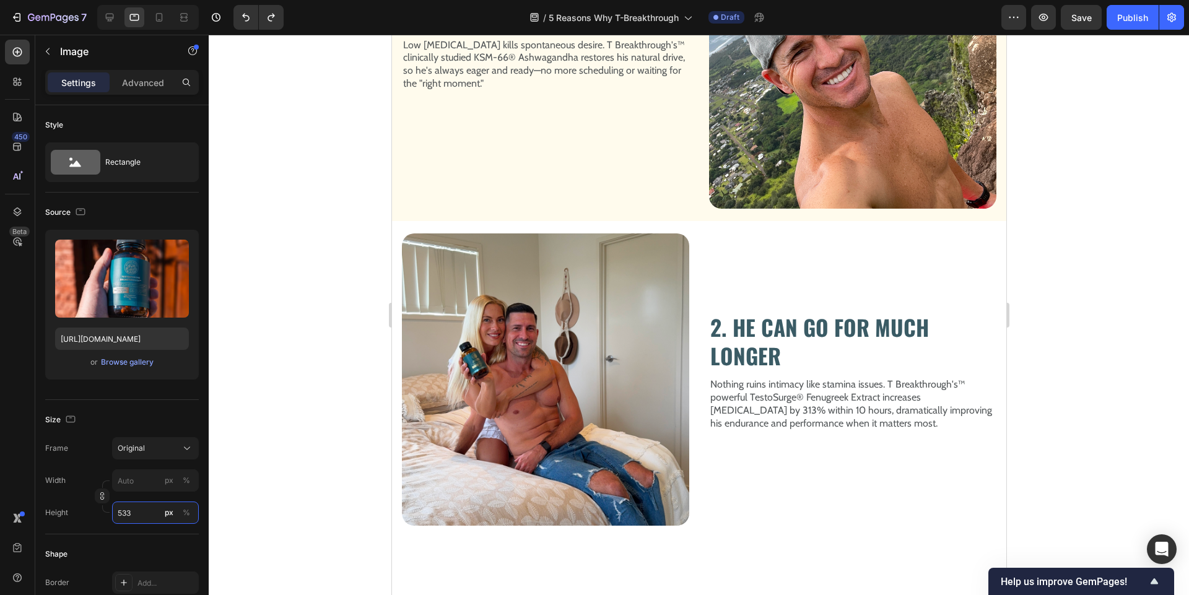
scroll to position [441, 0]
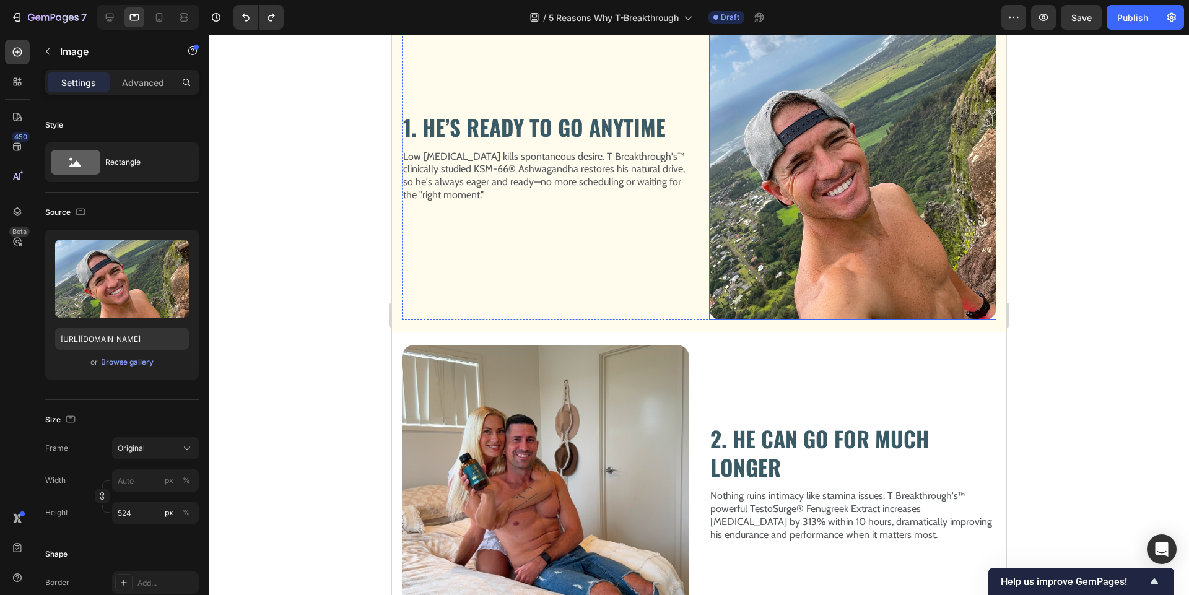
click at [820, 168] on img at bounding box center [851, 158] width 287 height 324
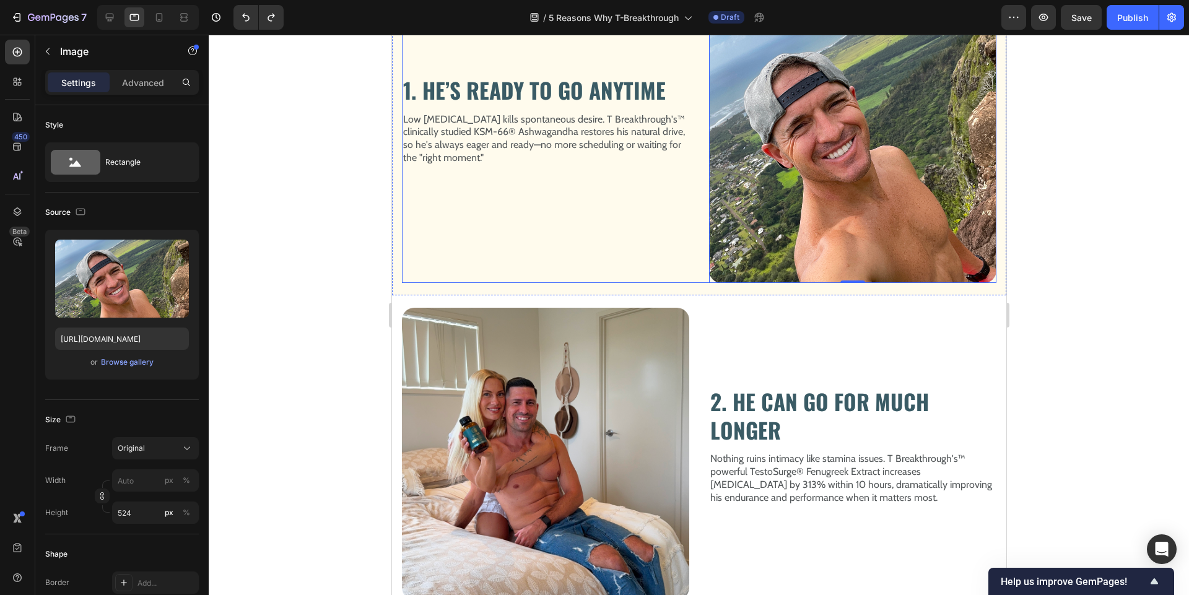
scroll to position [483, 0]
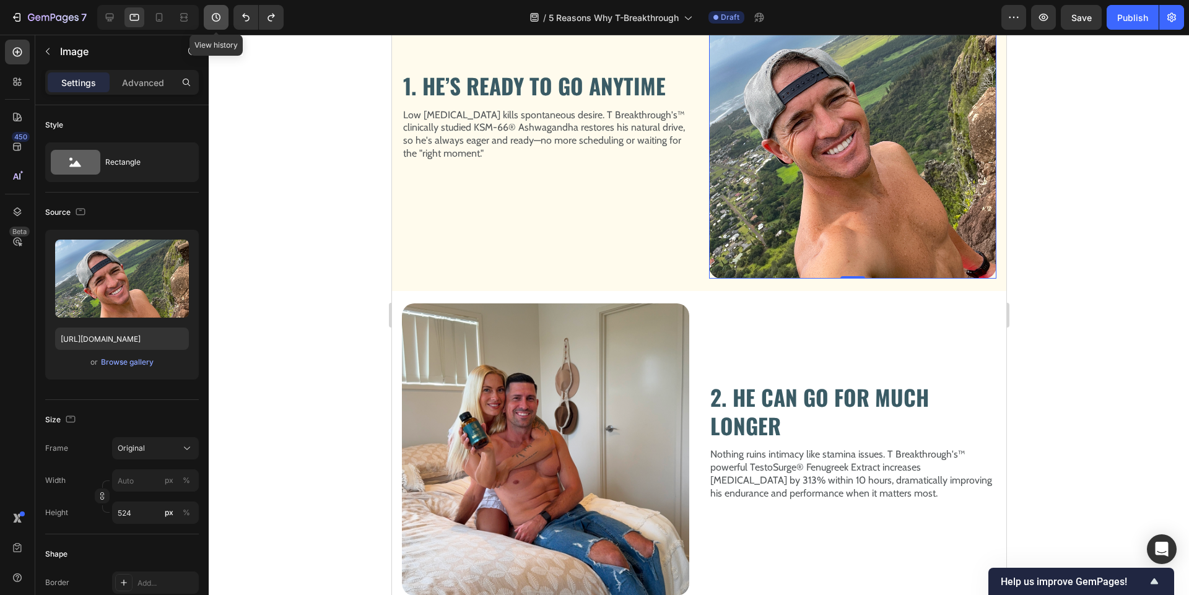
click at [216, 18] on icon "button" at bounding box center [216, 17] width 12 height 12
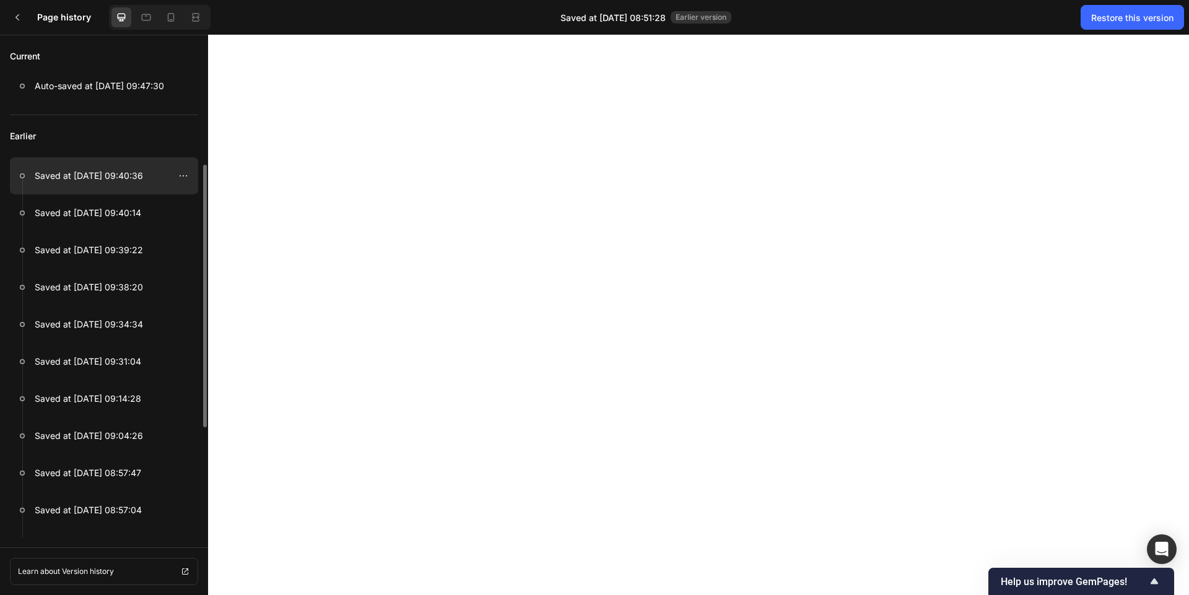
click at [131, 183] on p "Saved at Sep 26, 09:40:36" at bounding box center [89, 175] width 108 height 15
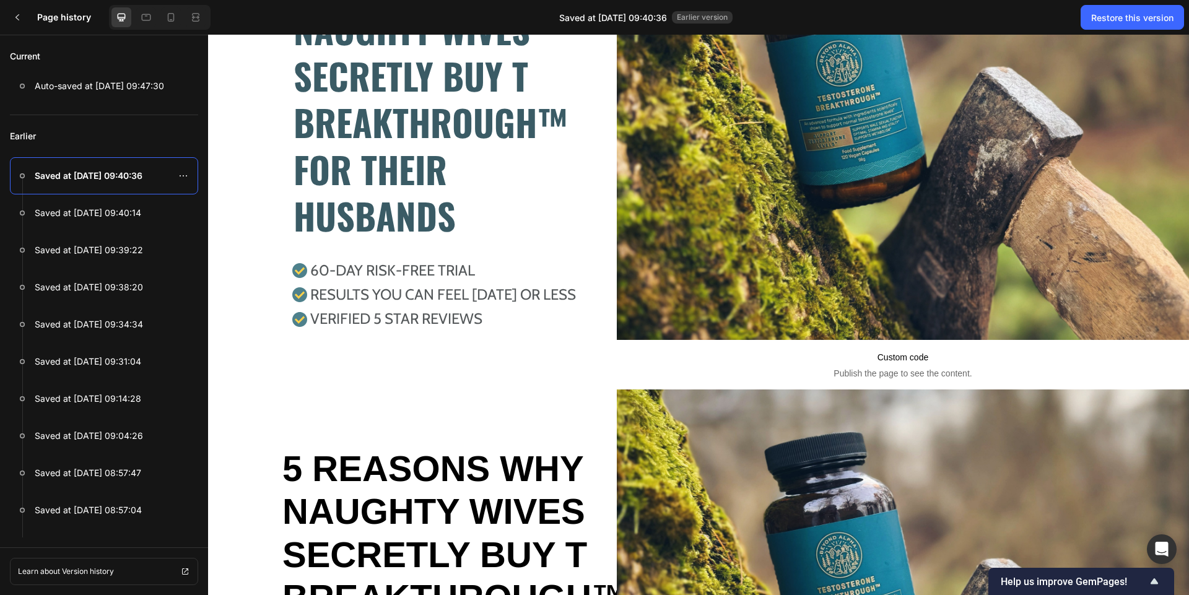
scroll to position [0, 0]
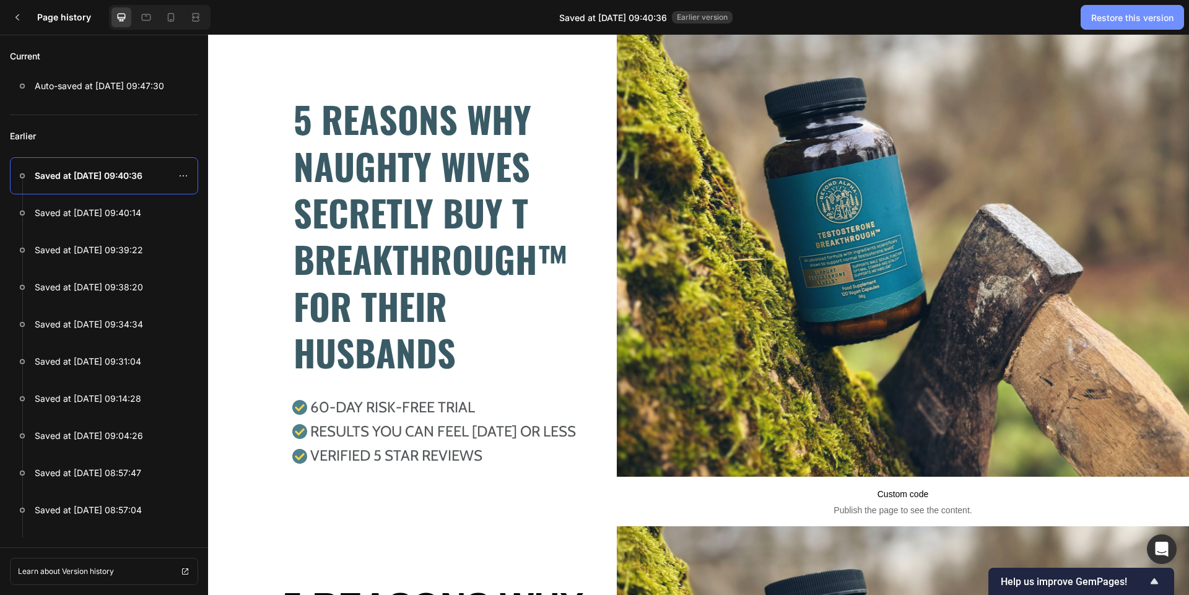
click at [1134, 18] on div "Restore this version" at bounding box center [1132, 17] width 82 height 13
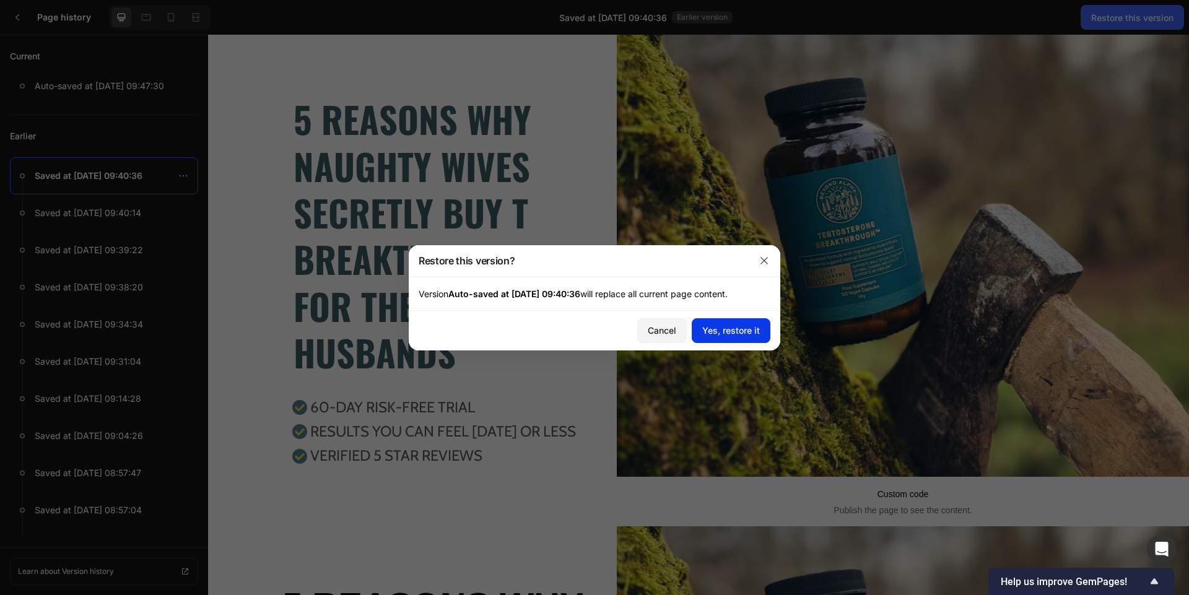
click at [716, 337] on button "Yes, restore it" at bounding box center [731, 330] width 79 height 25
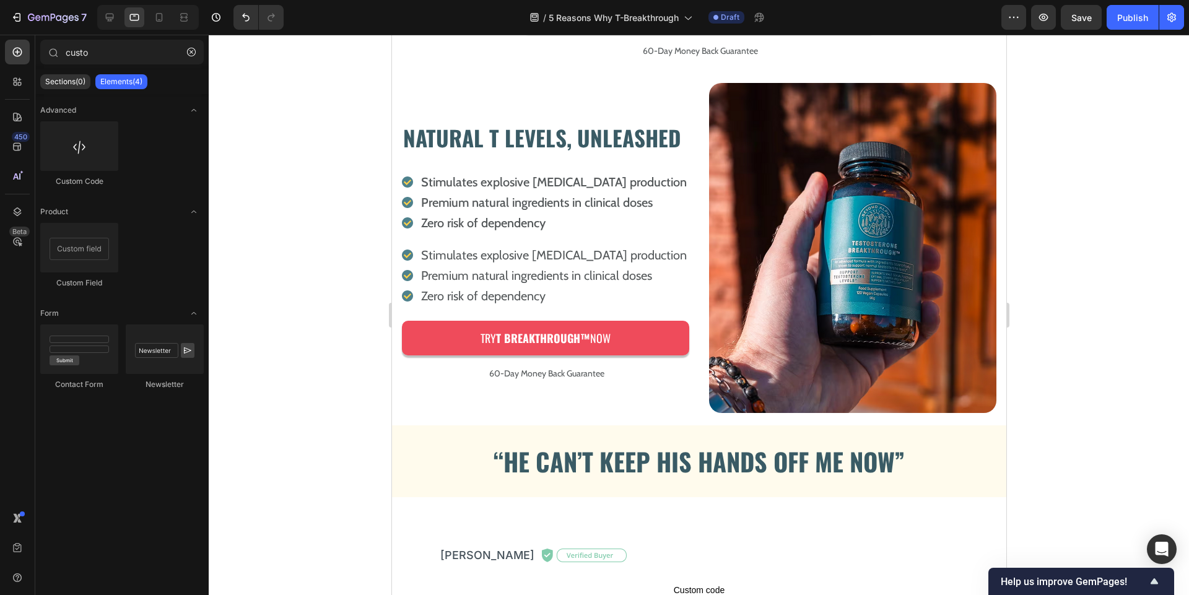
scroll to position [2463, 0]
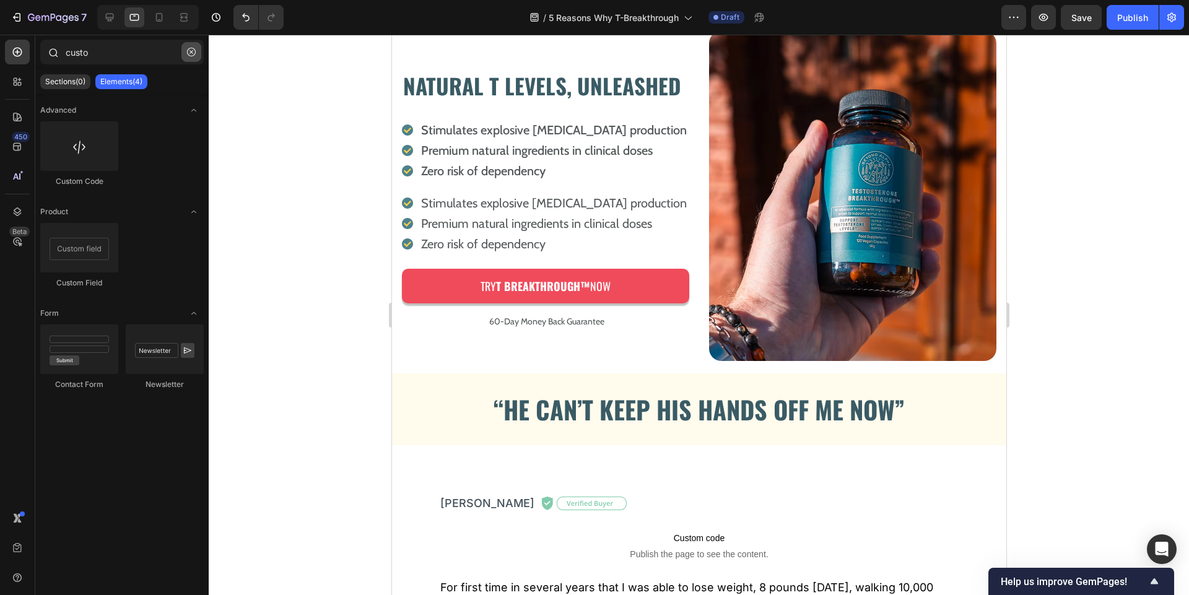
click at [184, 46] on button "button" at bounding box center [191, 52] width 20 height 20
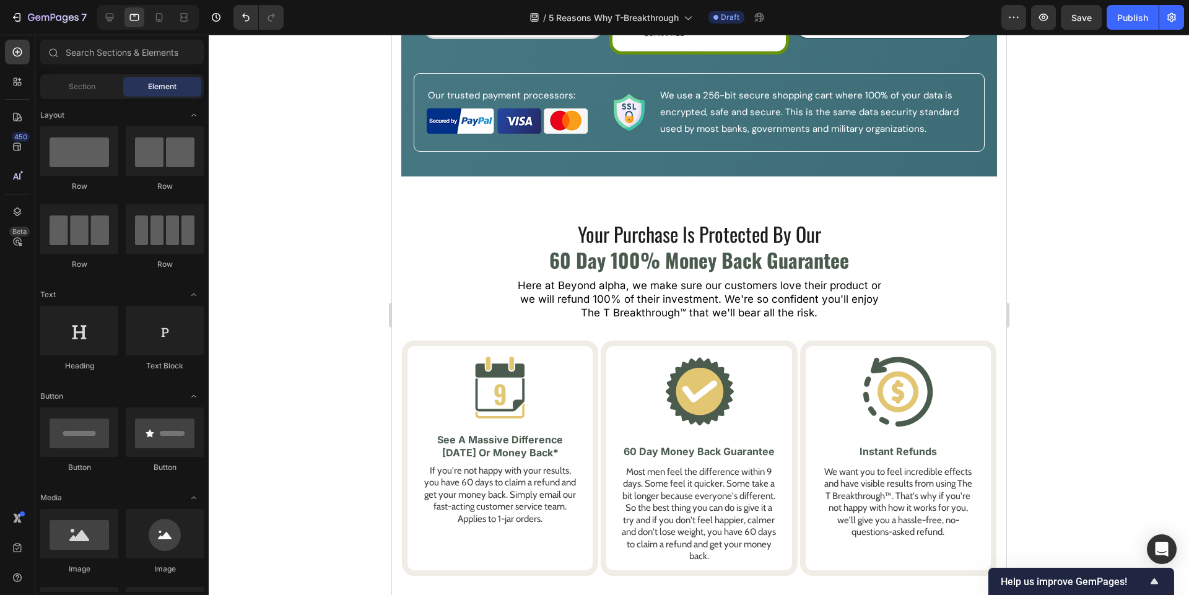
scroll to position [4215, 0]
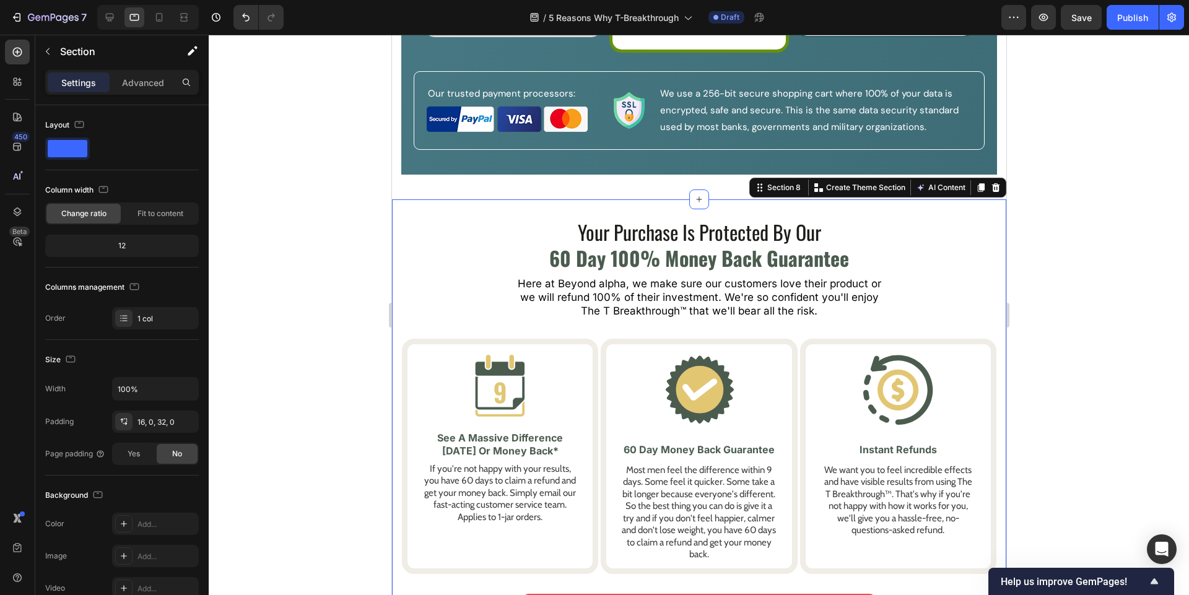
click at [454, 204] on div "Your Purchase Is Protected By Our Text Block 60 Day 100% Money Back Guarantee T…" at bounding box center [698, 442] width 614 height 487
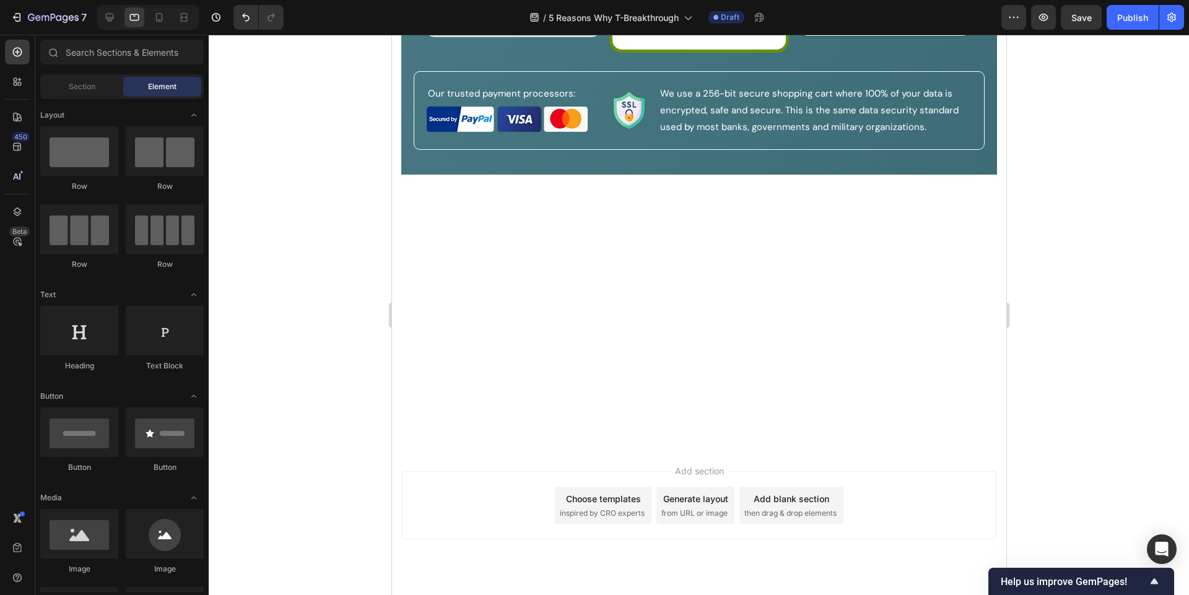
scroll to position [4241, 0]
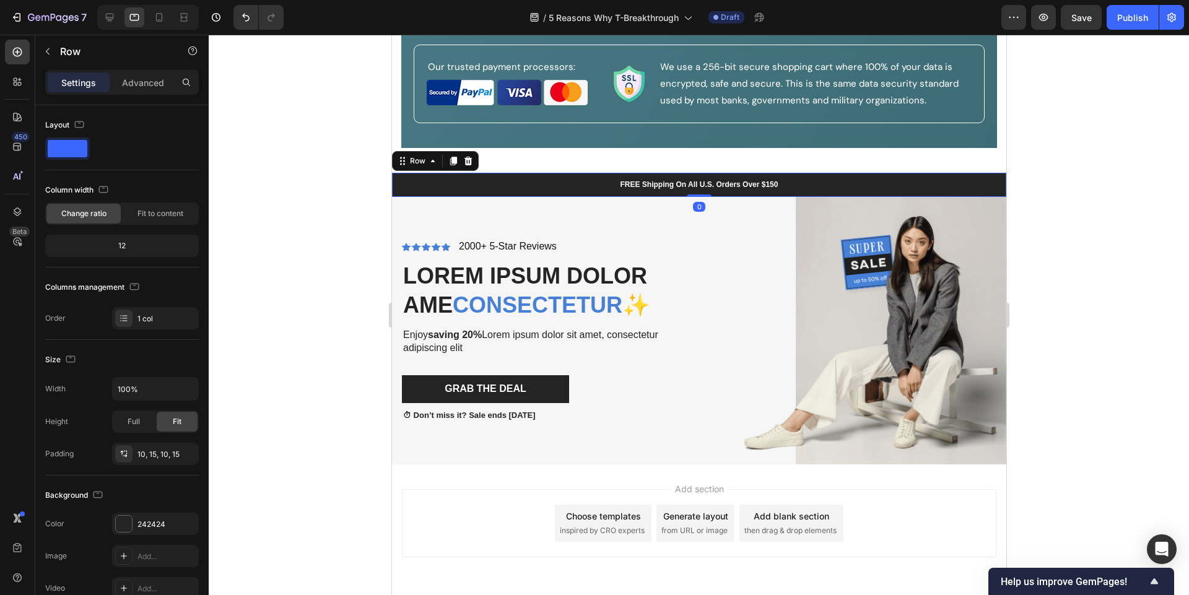
click at [446, 173] on div "FREE Shipping On All U.S. Orders Over $150 Text Block Row 0" at bounding box center [698, 185] width 614 height 25
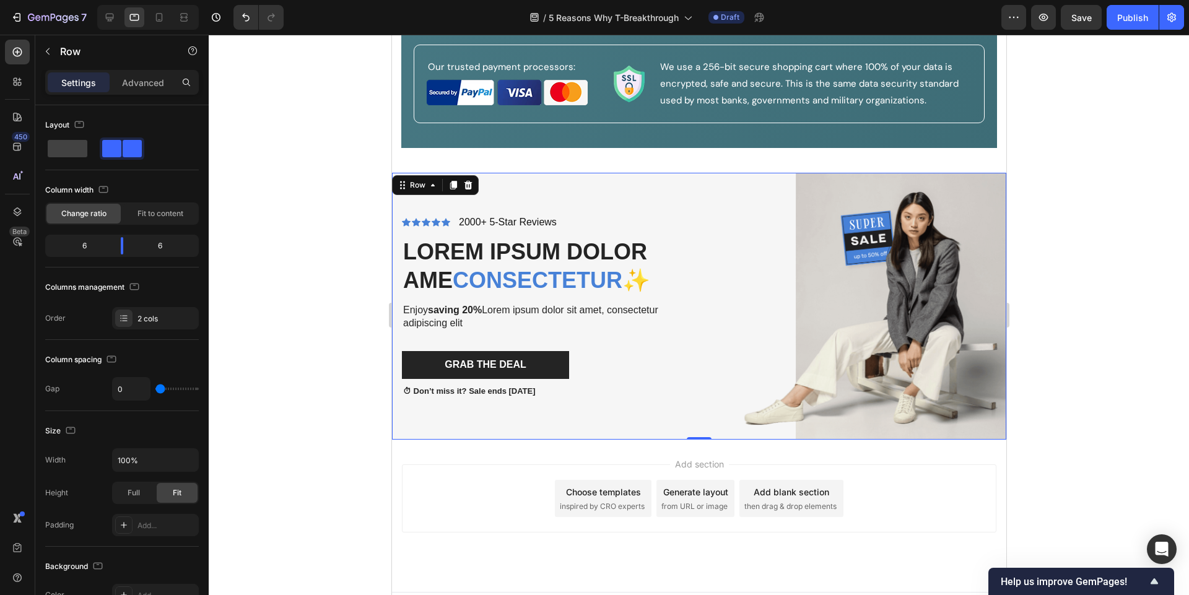
click at [438, 175] on div "Icon Icon Icon Icon Icon Icon List 2000+ 5-Star Reviews Text Block Row Lorem ip…" at bounding box center [698, 306] width 614 height 267
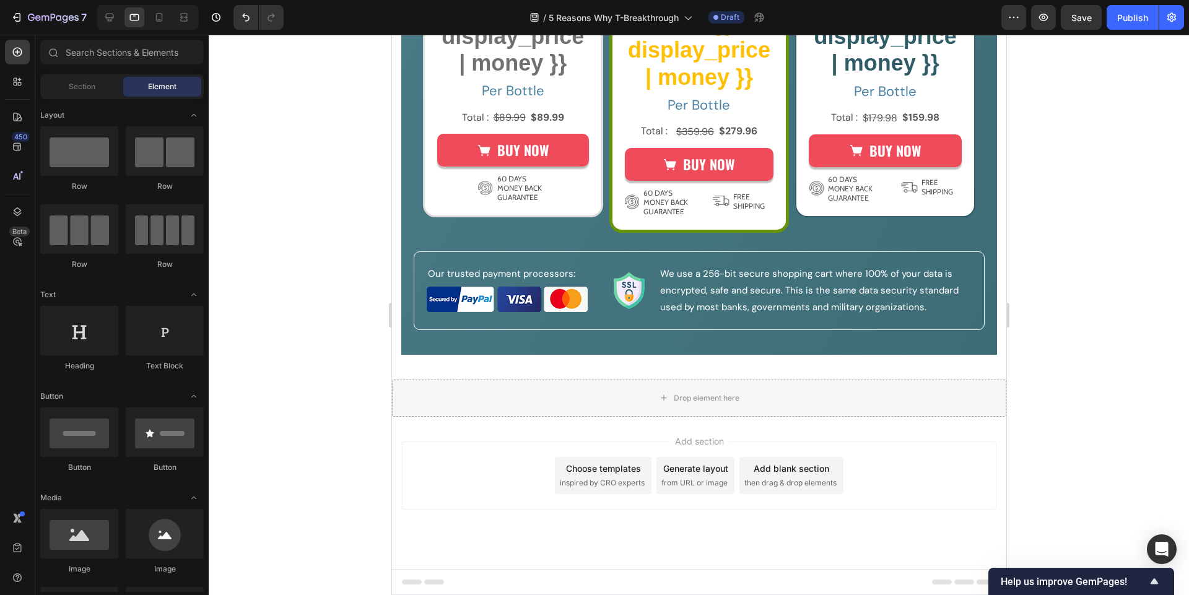
scroll to position [4032, 0]
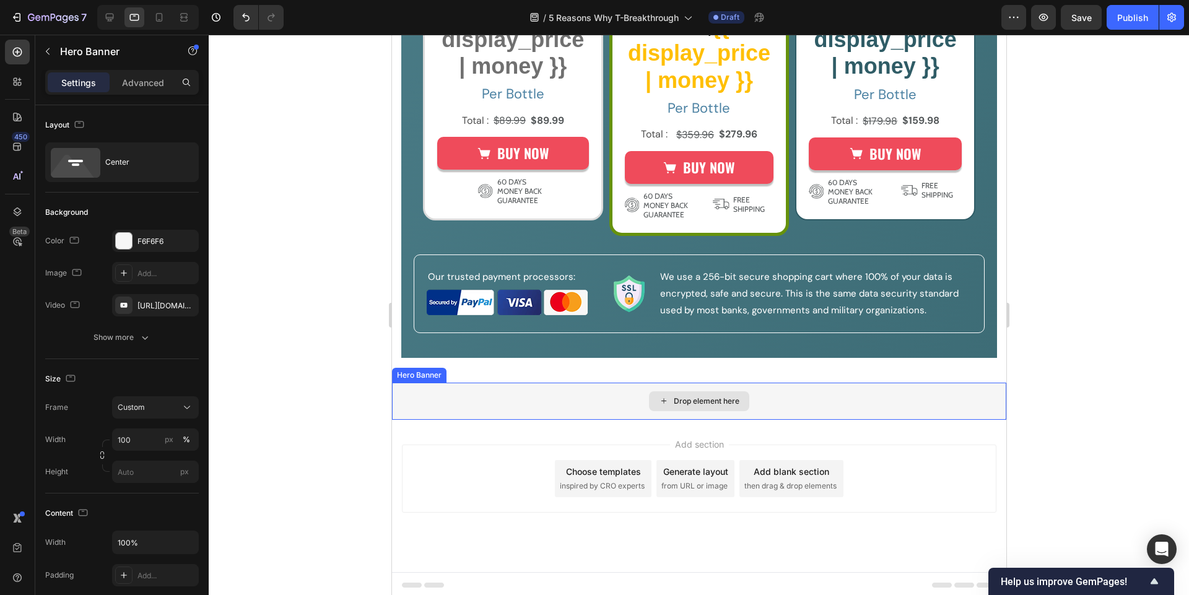
click at [484, 403] on div "Drop element here" at bounding box center [698, 401] width 614 height 37
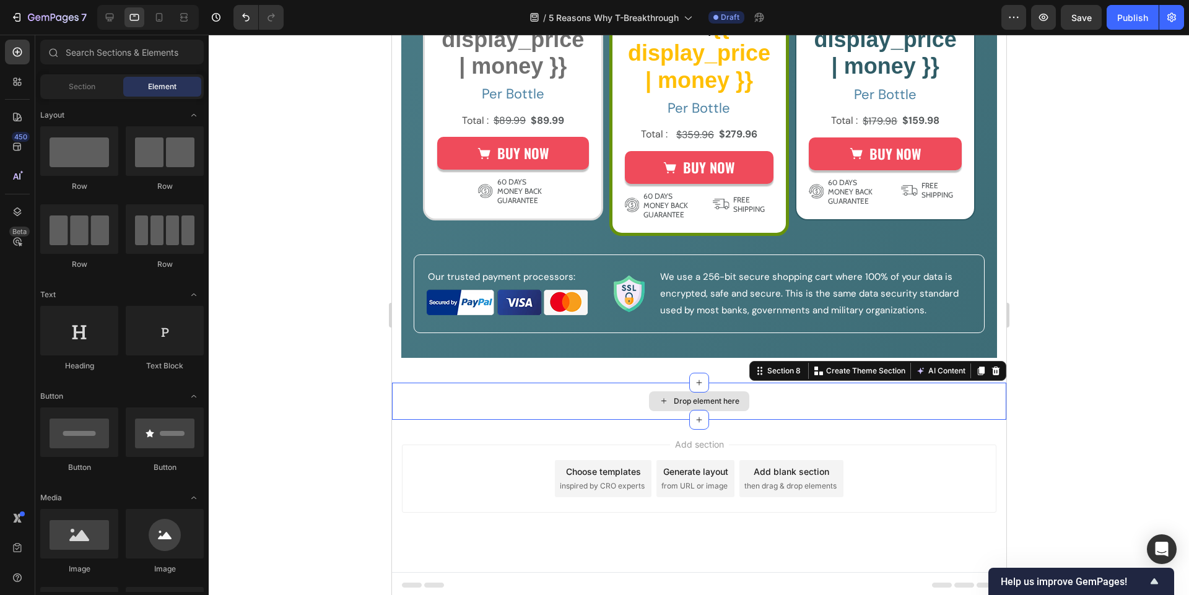
click at [484, 403] on div "Drop element here" at bounding box center [698, 401] width 614 height 37
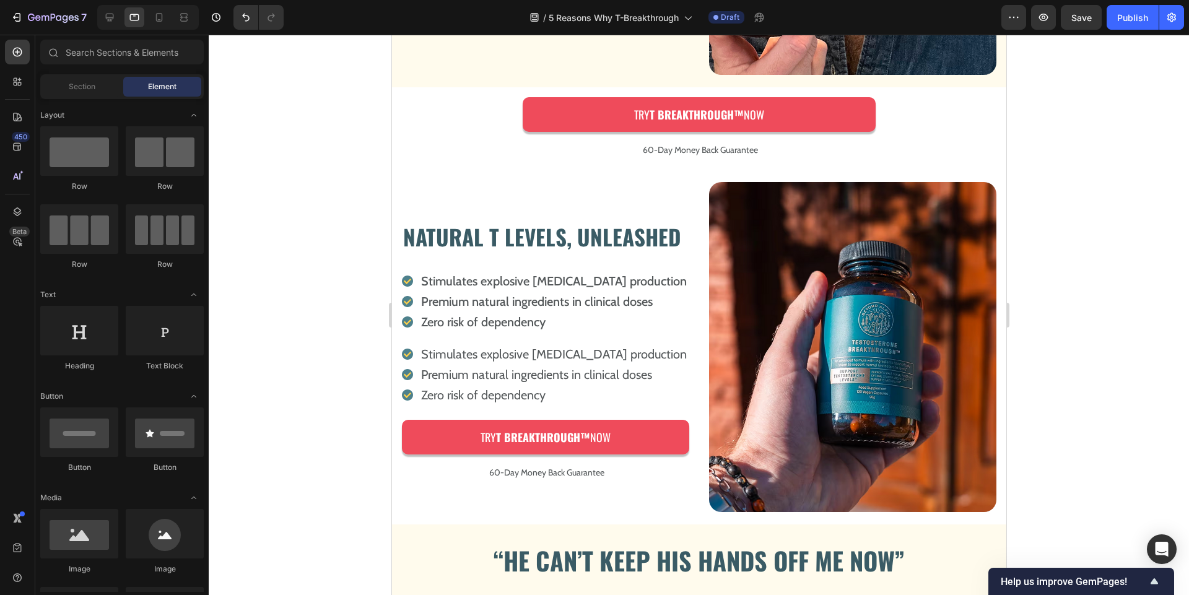
scroll to position [2310, 0]
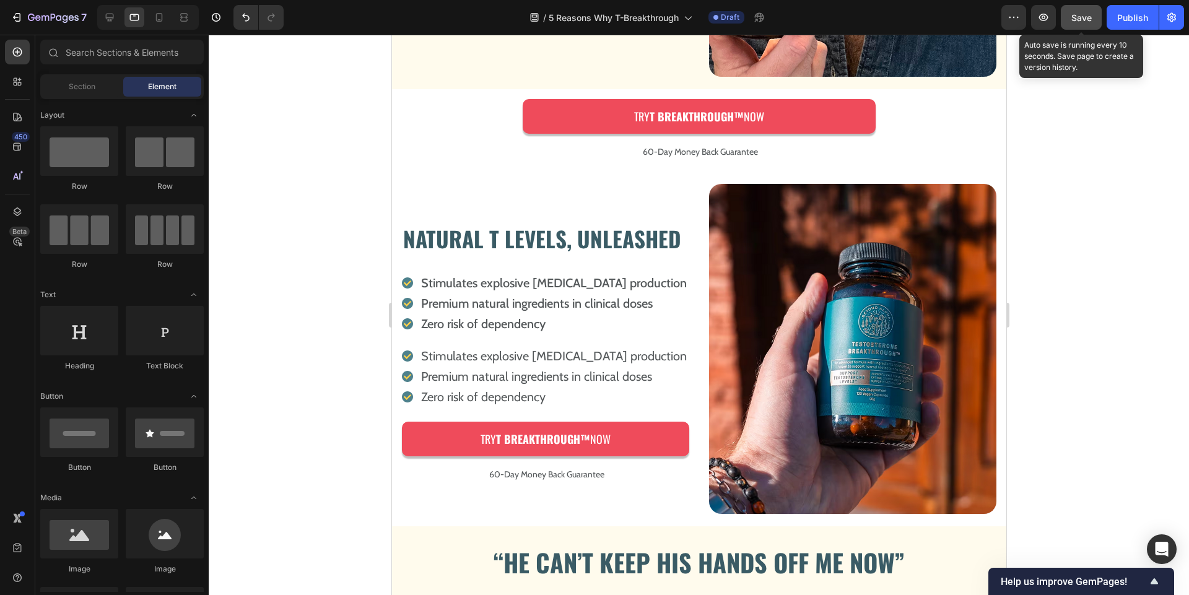
click at [1061, 19] on button "Save" at bounding box center [1081, 17] width 41 height 25
click at [1051, 19] on button "button" at bounding box center [1043, 17] width 25 height 25
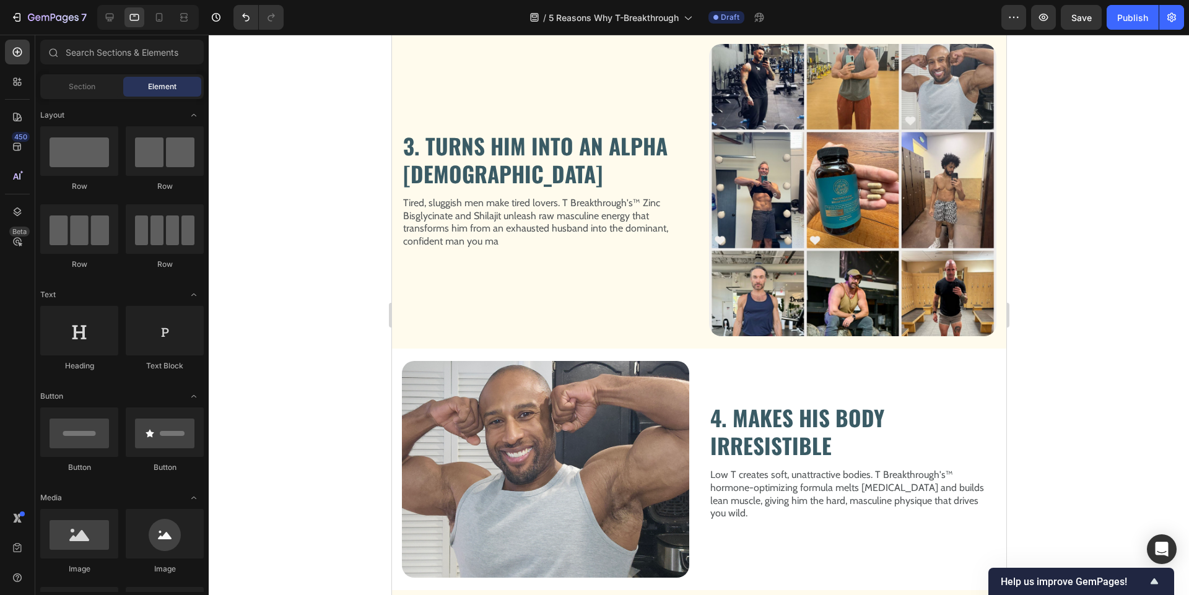
scroll to position [1466, 0]
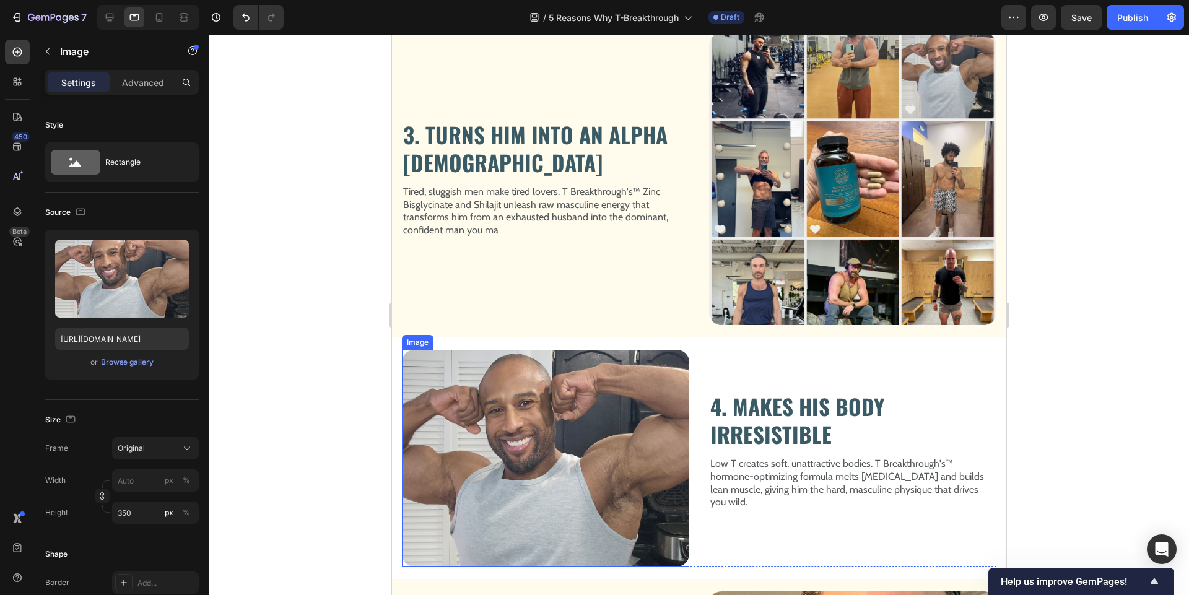
click at [566, 395] on img at bounding box center [544, 458] width 287 height 217
click at [871, 210] on img at bounding box center [851, 179] width 287 height 292
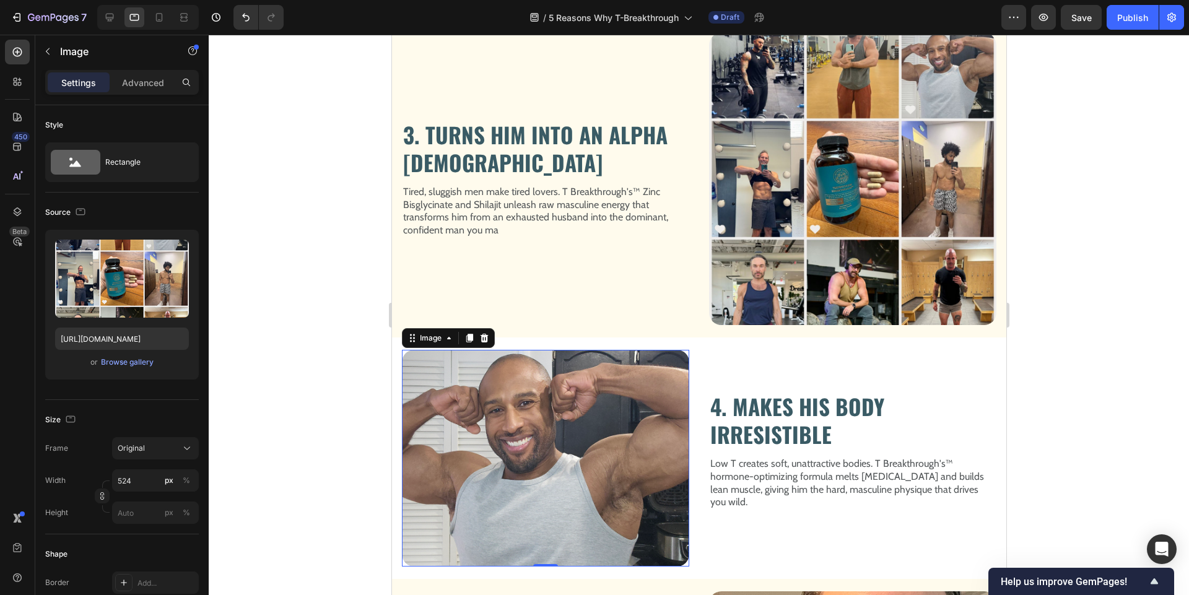
click at [614, 409] on img at bounding box center [544, 458] width 287 height 217
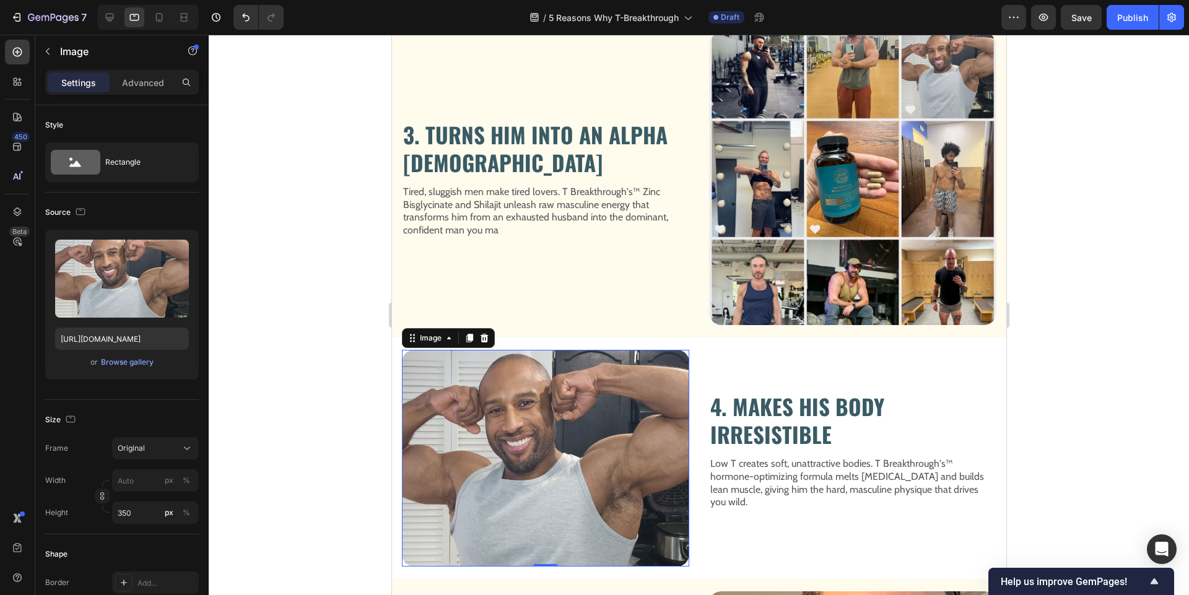
click at [614, 409] on img at bounding box center [544, 458] width 287 height 217
click at [132, 475] on input "px %" at bounding box center [155, 480] width 87 height 22
type input "2"
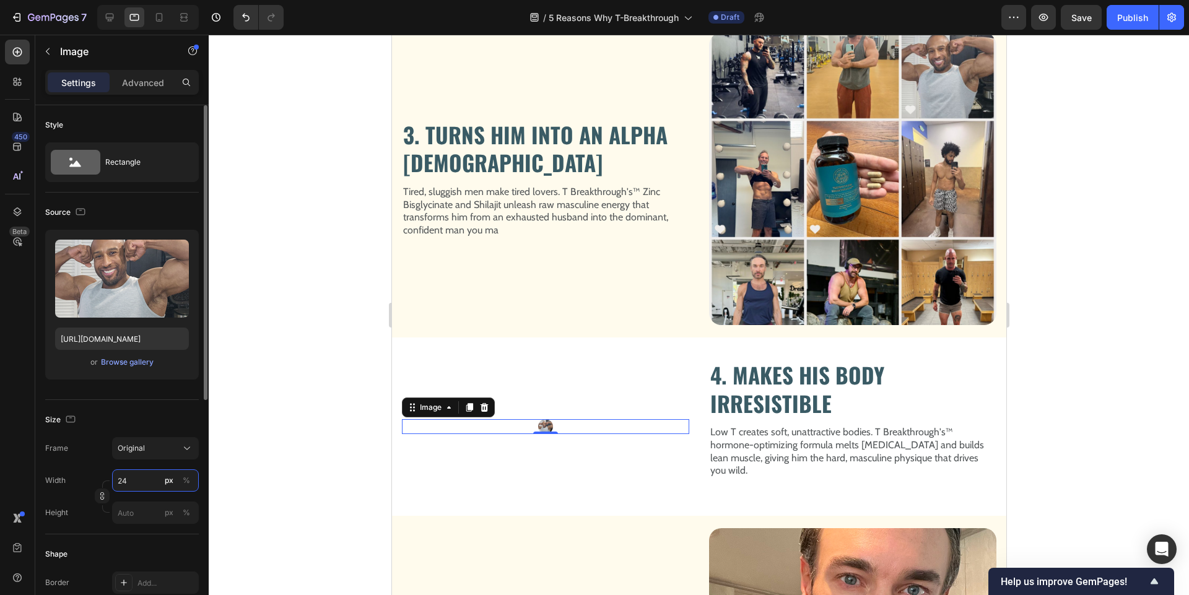
type input "2"
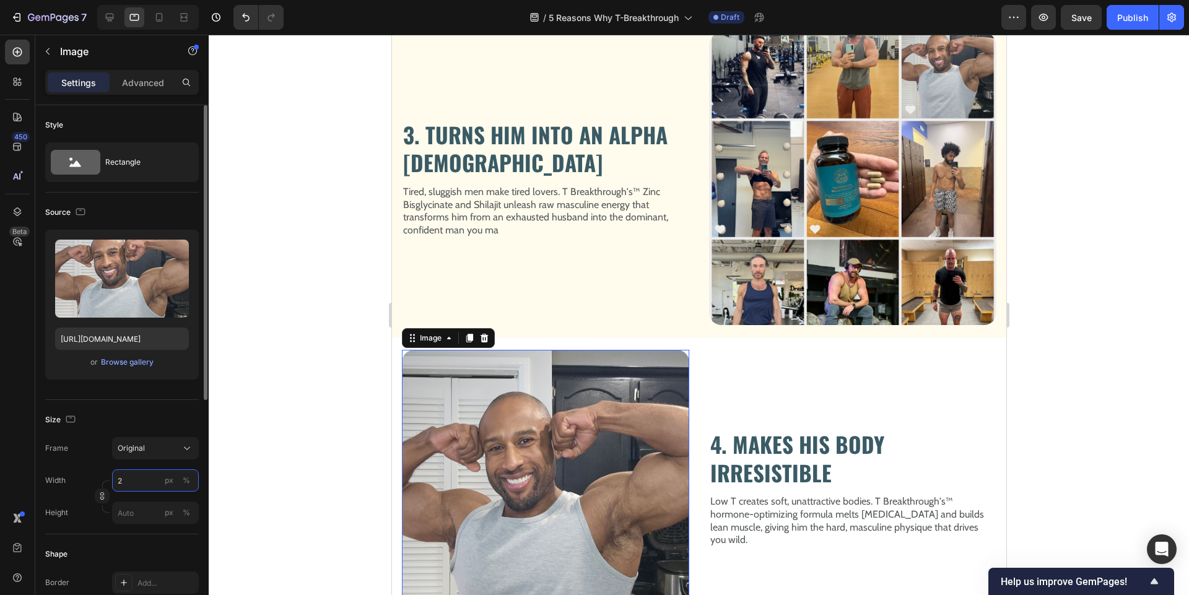
type input "1"
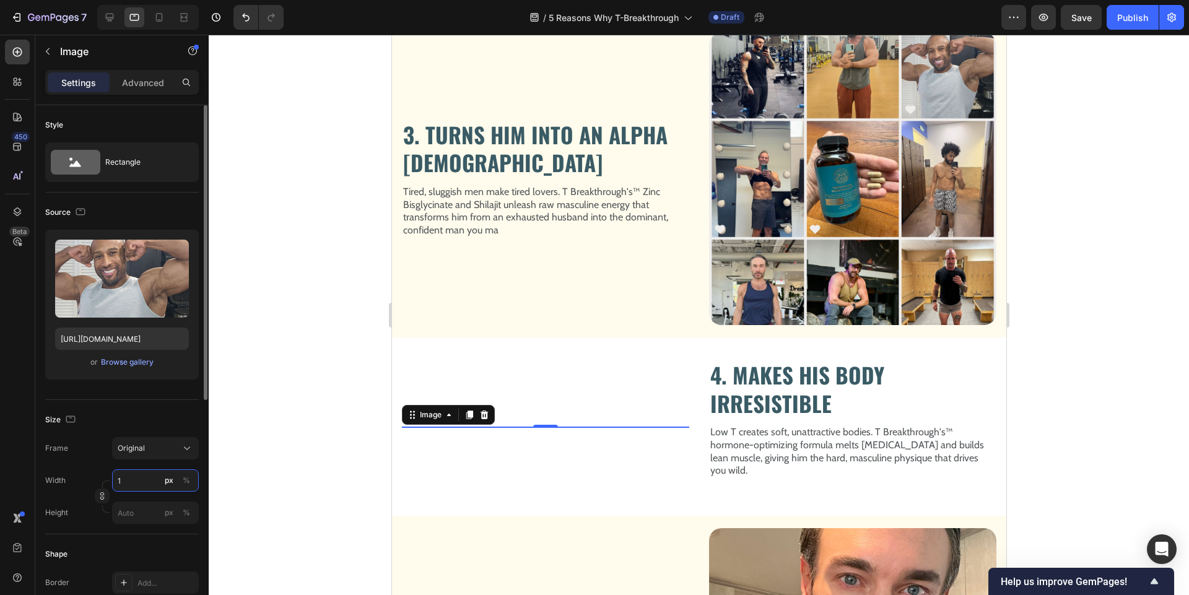
click at [149, 479] on input "1" at bounding box center [155, 480] width 87 height 22
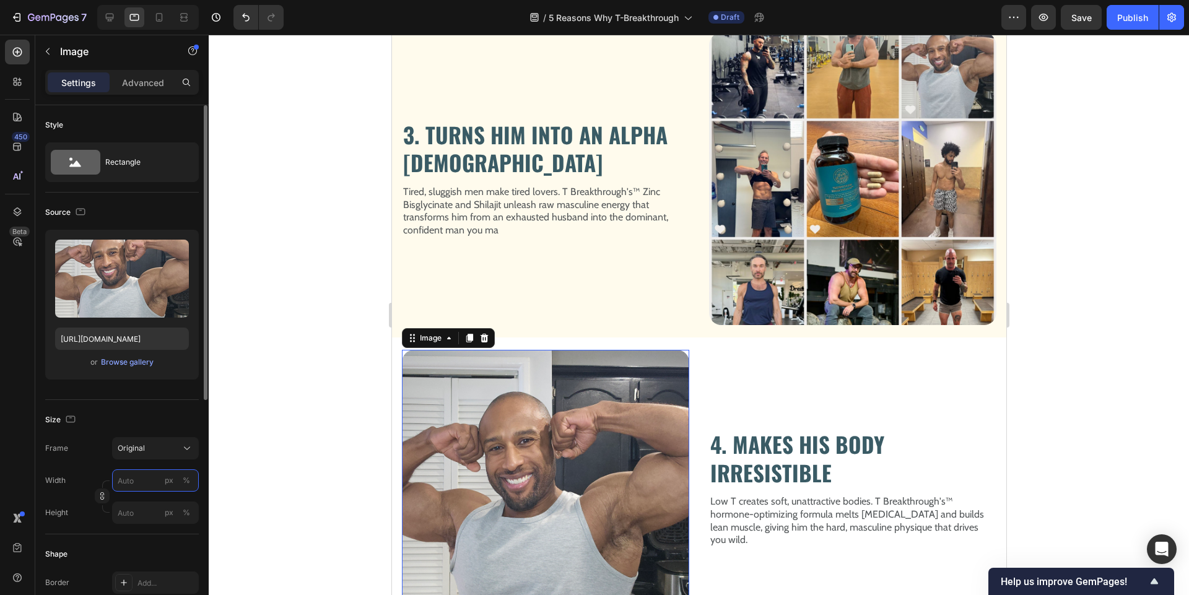
type input "1"
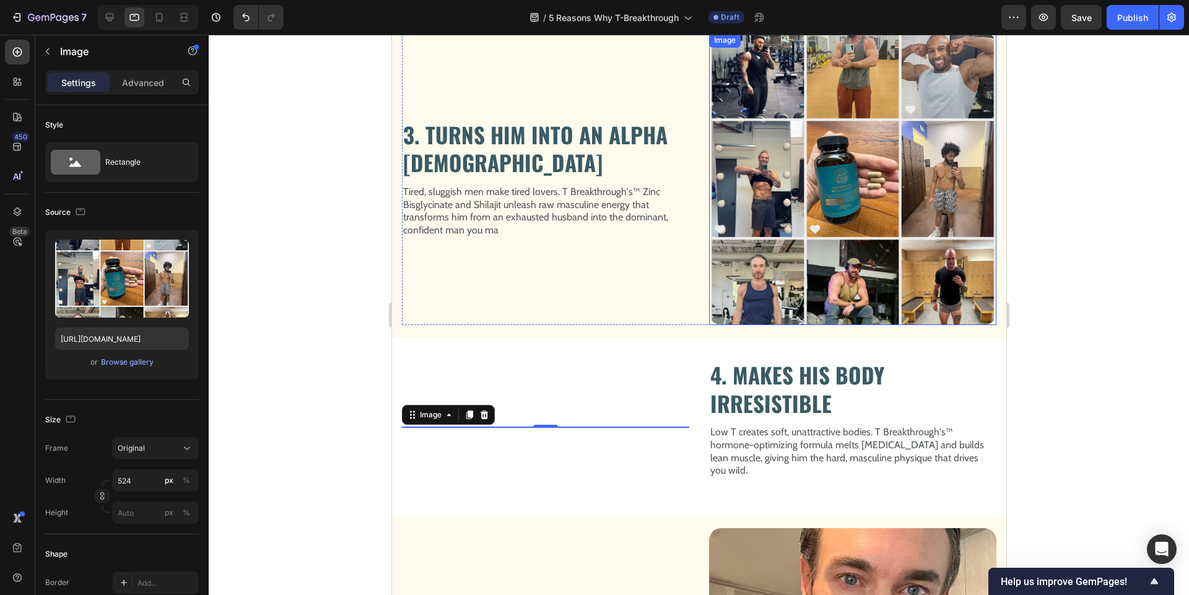
click at [791, 259] on img at bounding box center [851, 179] width 287 height 292
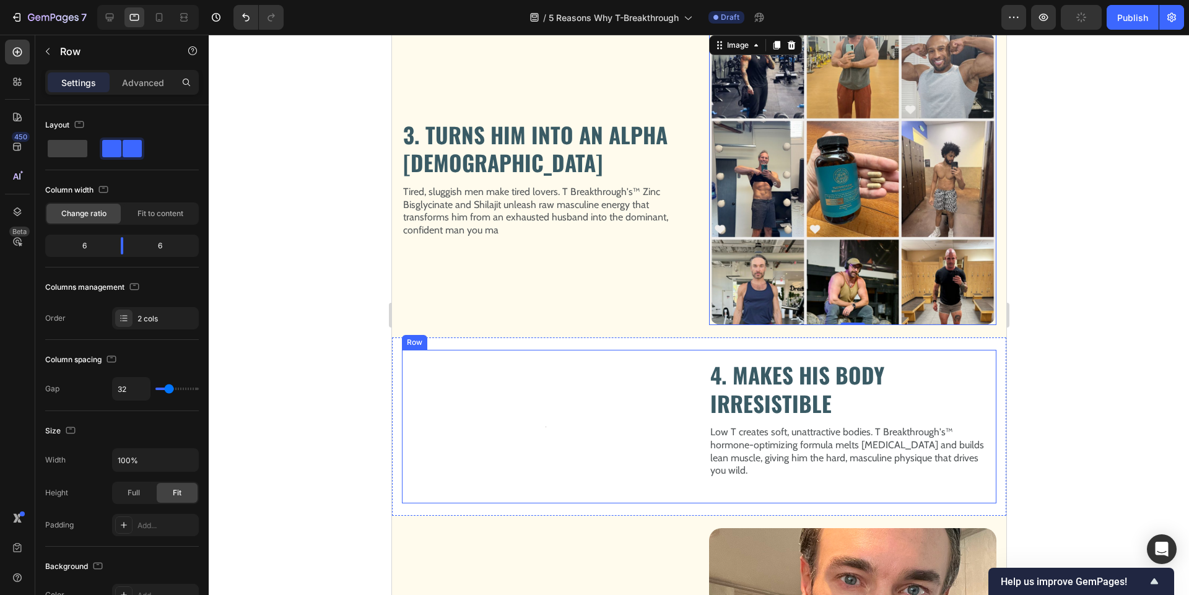
click at [527, 436] on div "Image" at bounding box center [544, 427] width 287 height 154
click at [472, 404] on div "Image" at bounding box center [544, 427] width 287 height 154
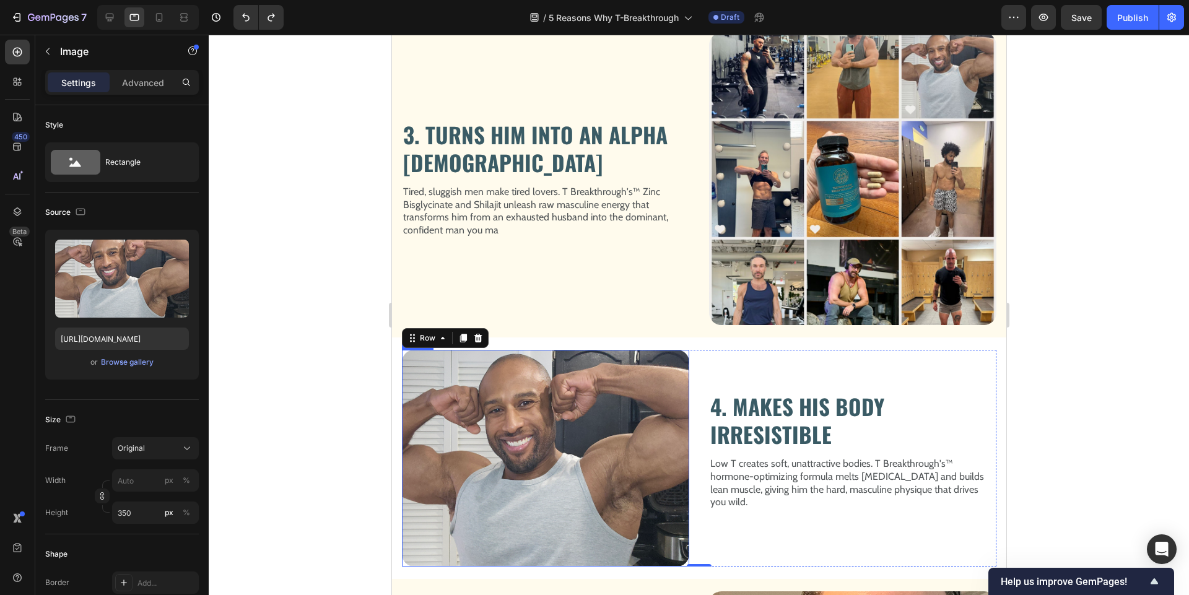
click at [521, 456] on img at bounding box center [544, 458] width 287 height 217
click at [142, 511] on input "350" at bounding box center [155, 512] width 87 height 22
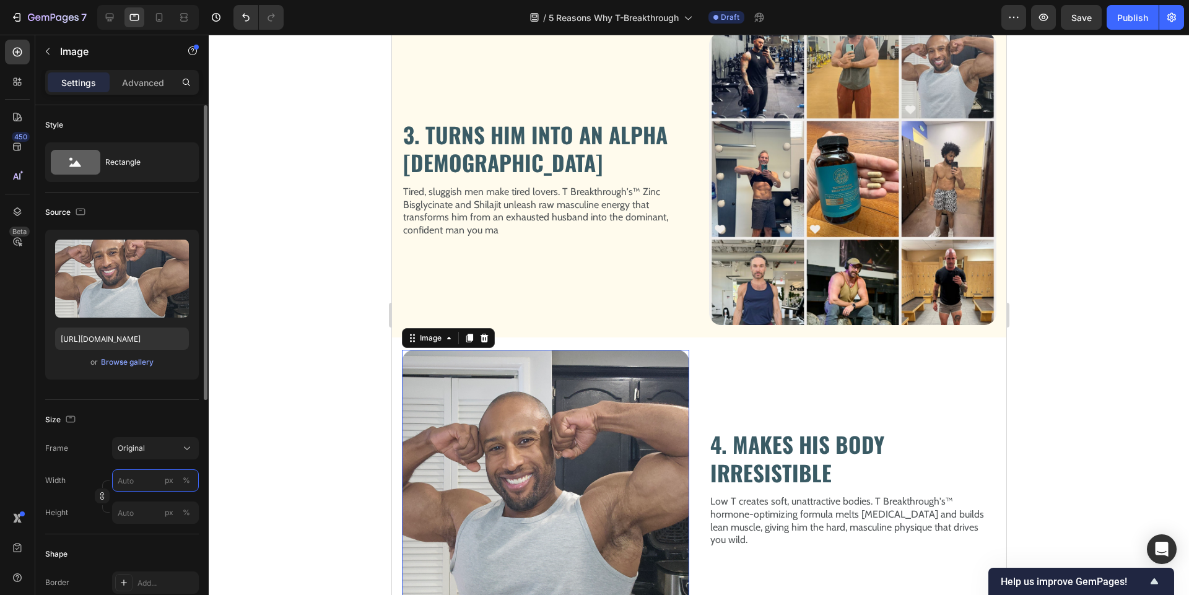
click at [137, 477] on input "px %" at bounding box center [155, 480] width 87 height 22
type input "524"
click at [253, 438] on div at bounding box center [699, 315] width 980 height 560
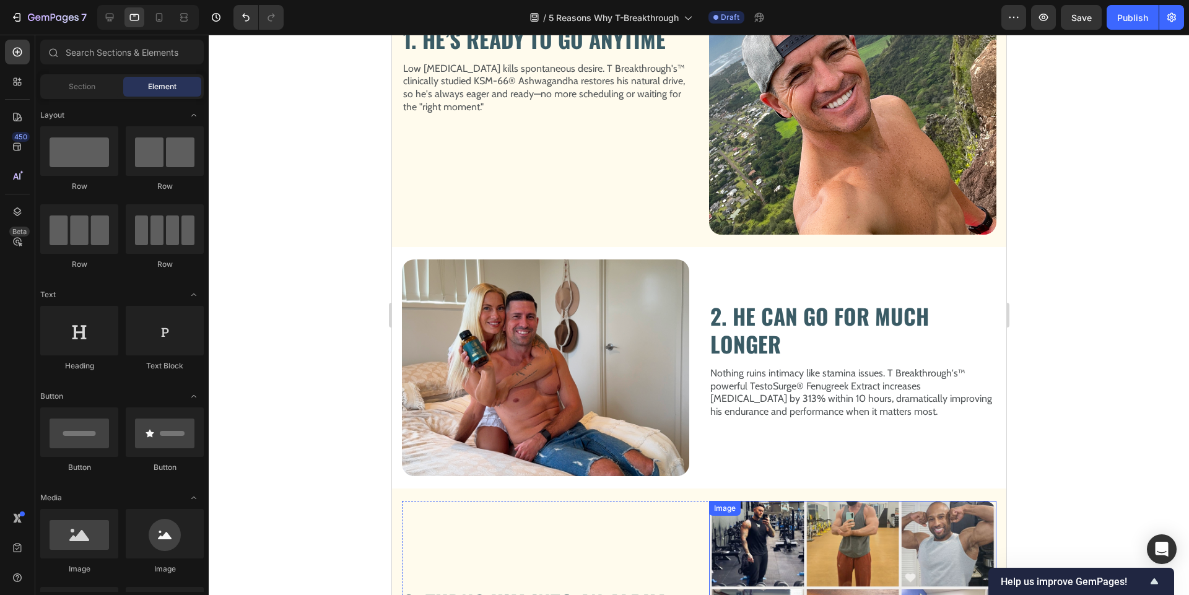
scroll to position [994, 0]
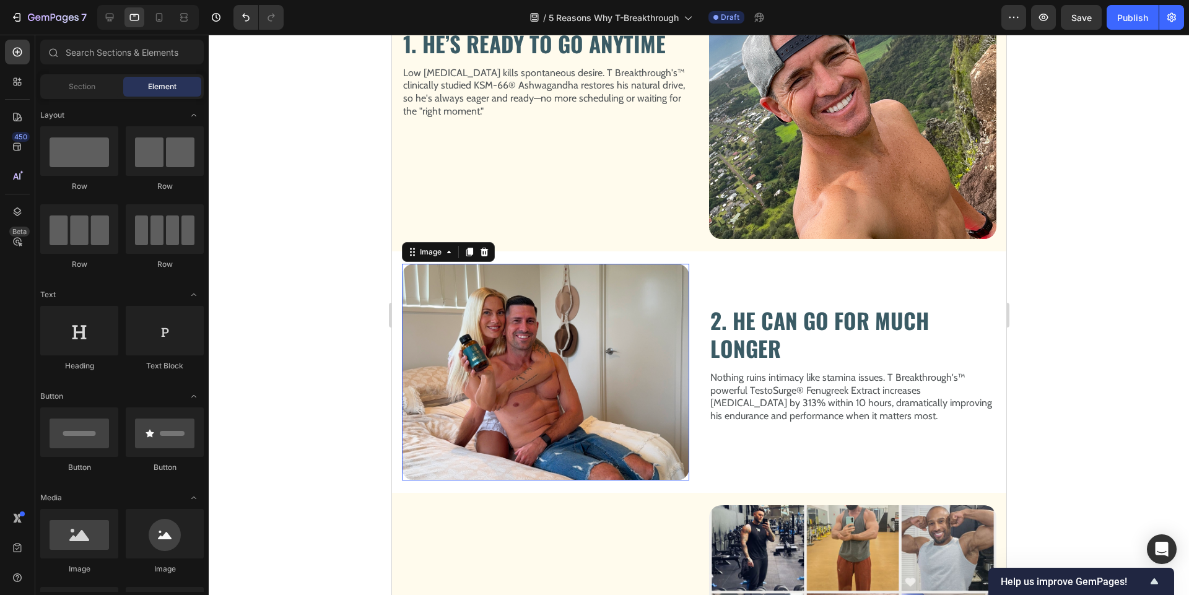
click at [588, 319] on img at bounding box center [544, 372] width 287 height 217
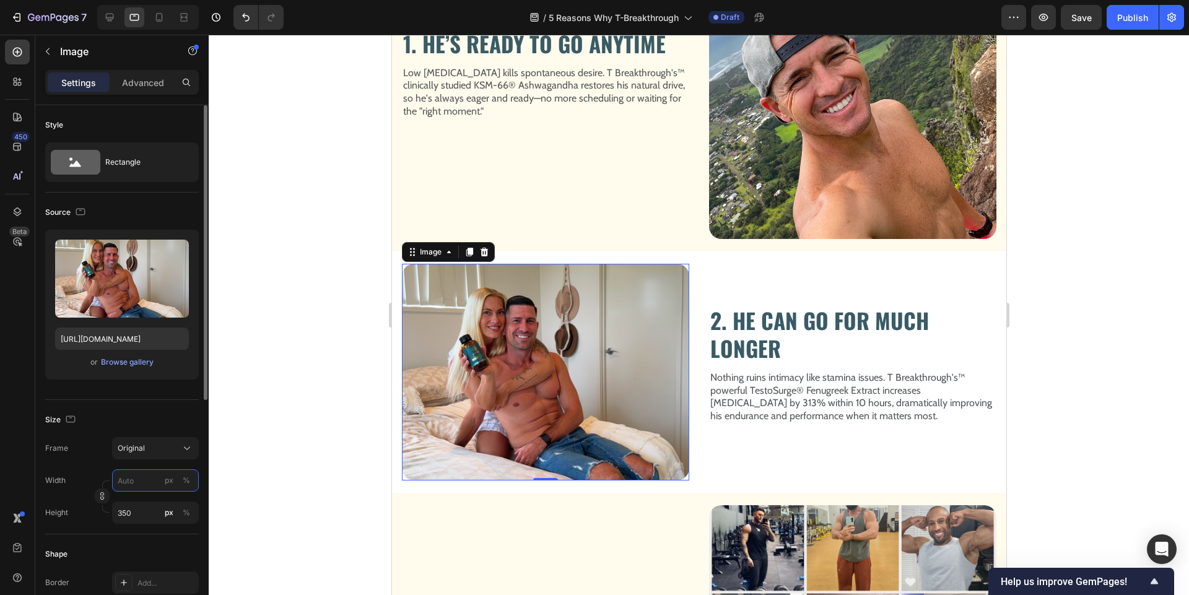
click at [137, 479] on input "px %" at bounding box center [155, 480] width 87 height 22
type input "2"
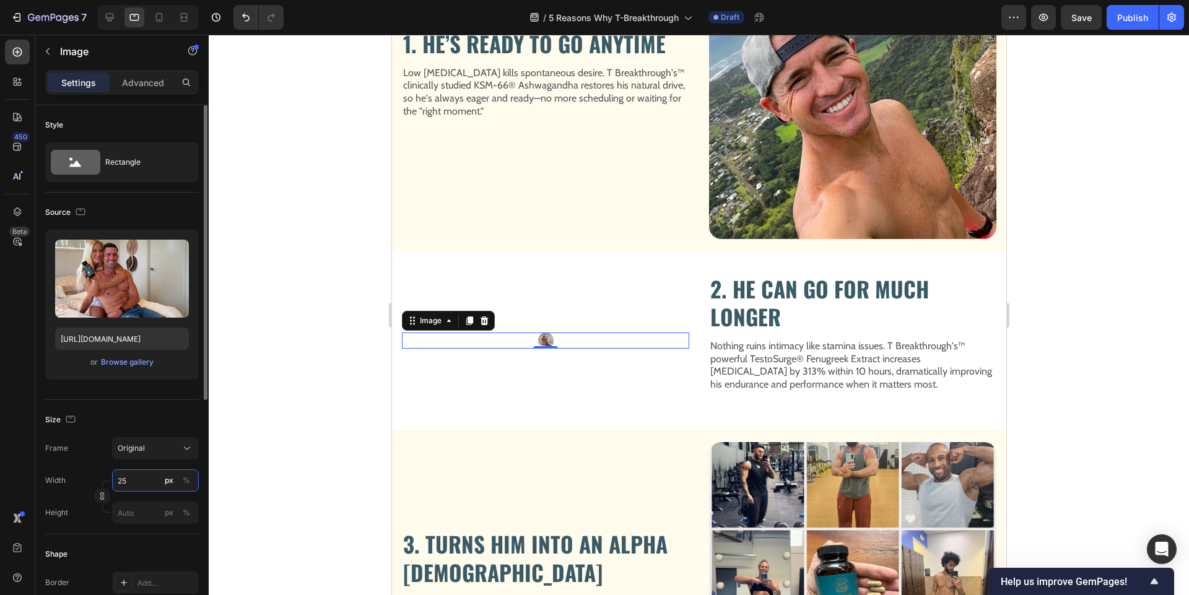
type input "2"
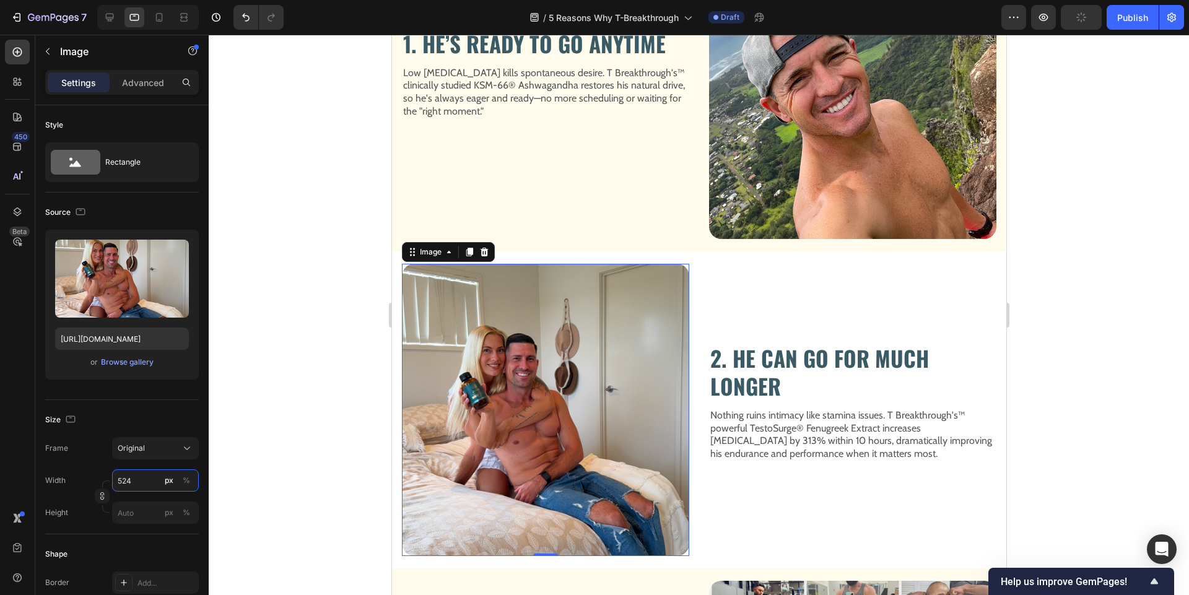
type input "524"
click at [255, 440] on div at bounding box center [699, 315] width 980 height 560
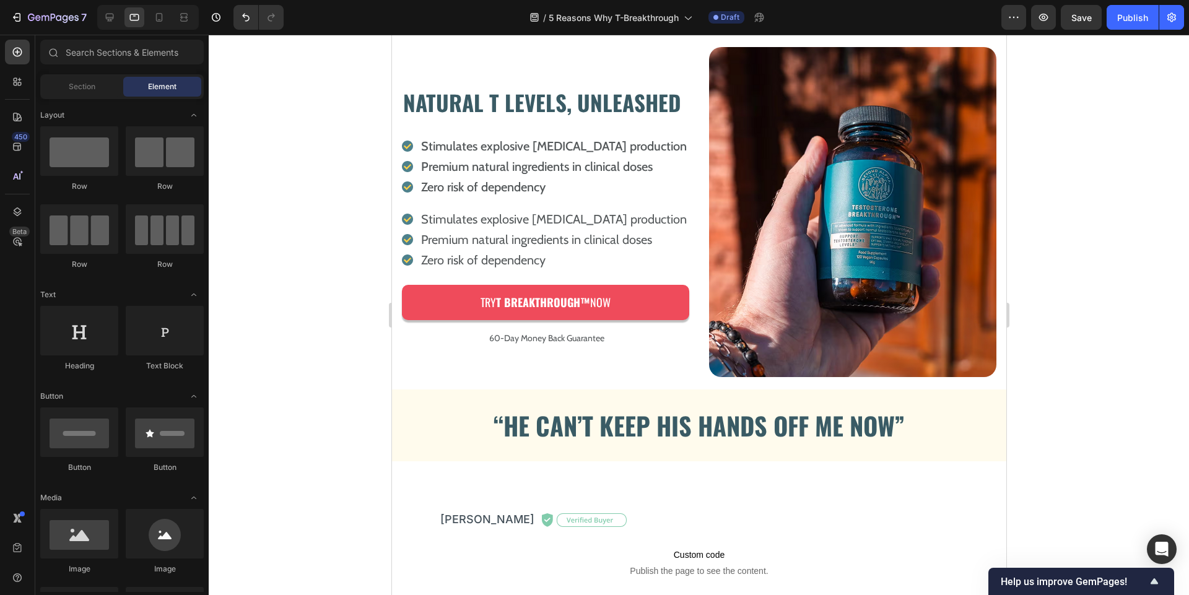
scroll to position [2628, 0]
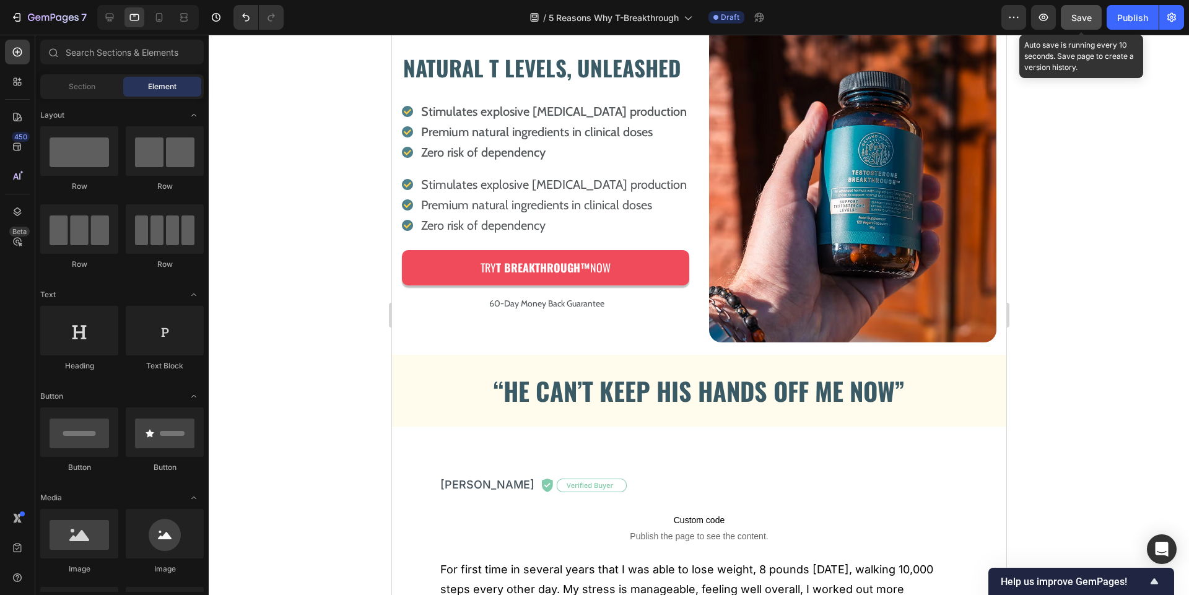
click at [1080, 15] on span "Save" at bounding box center [1081, 17] width 20 height 11
